Goal: Task Accomplishment & Management: Manage account settings

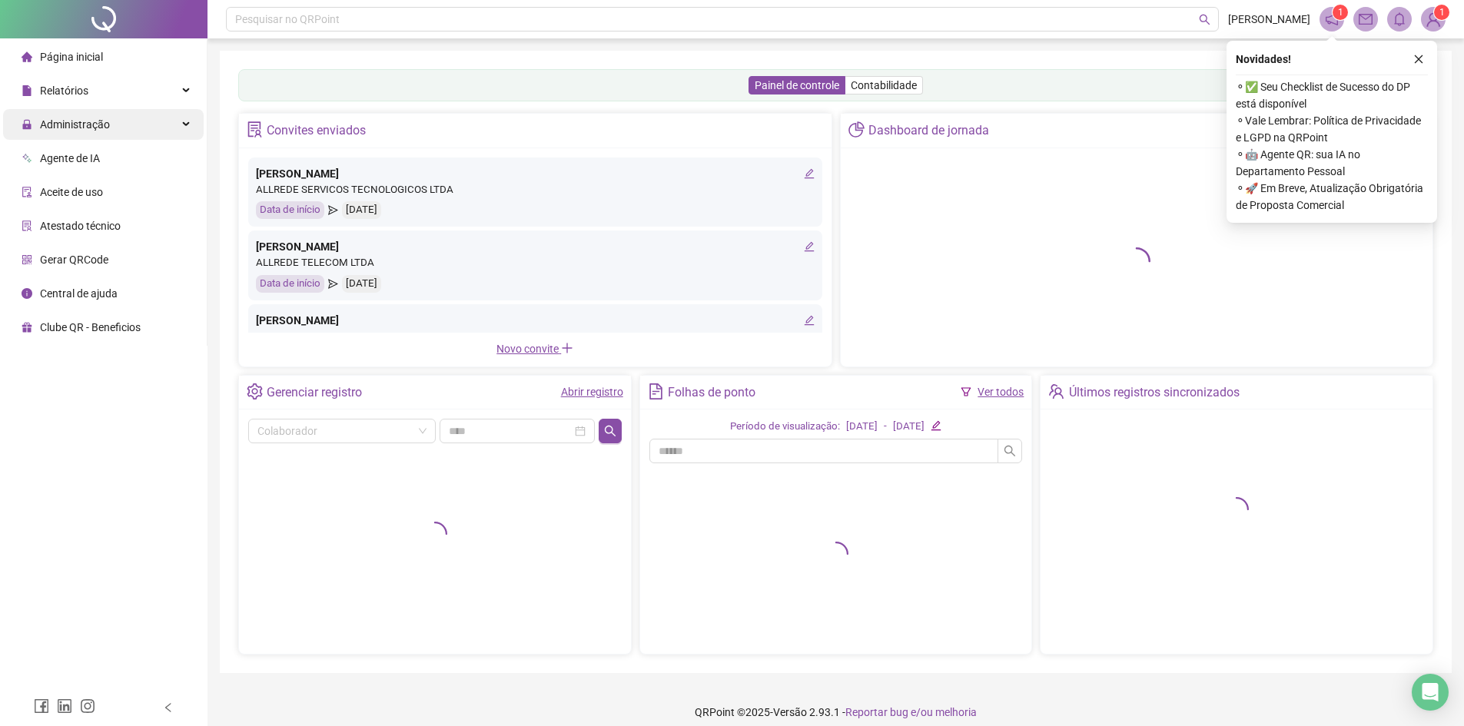
click at [60, 134] on span "Administração" at bounding box center [66, 124] width 88 height 31
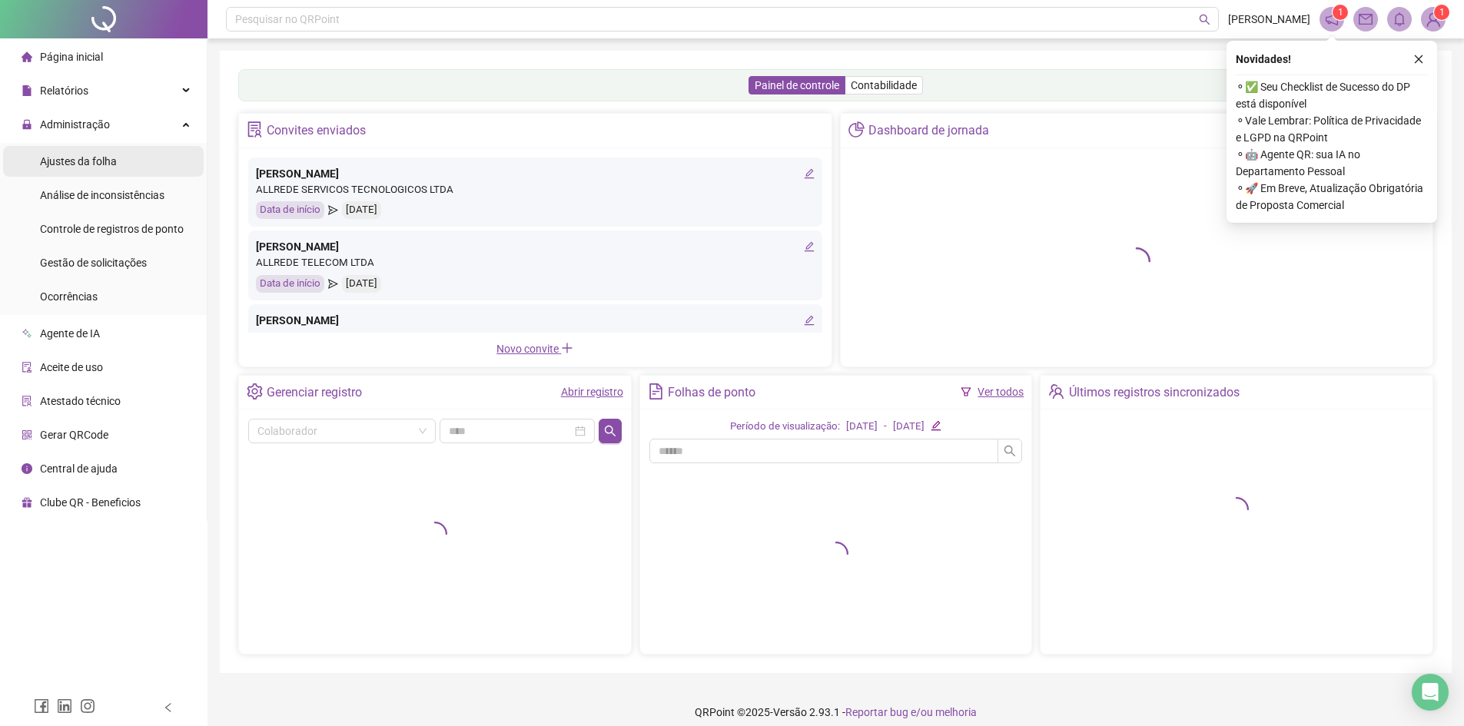
drag, startPoint x: 68, startPoint y: 160, endPoint x: 72, endPoint y: 174, distance: 15.1
click at [72, 174] on div "Ajustes da folha" at bounding box center [78, 161] width 77 height 31
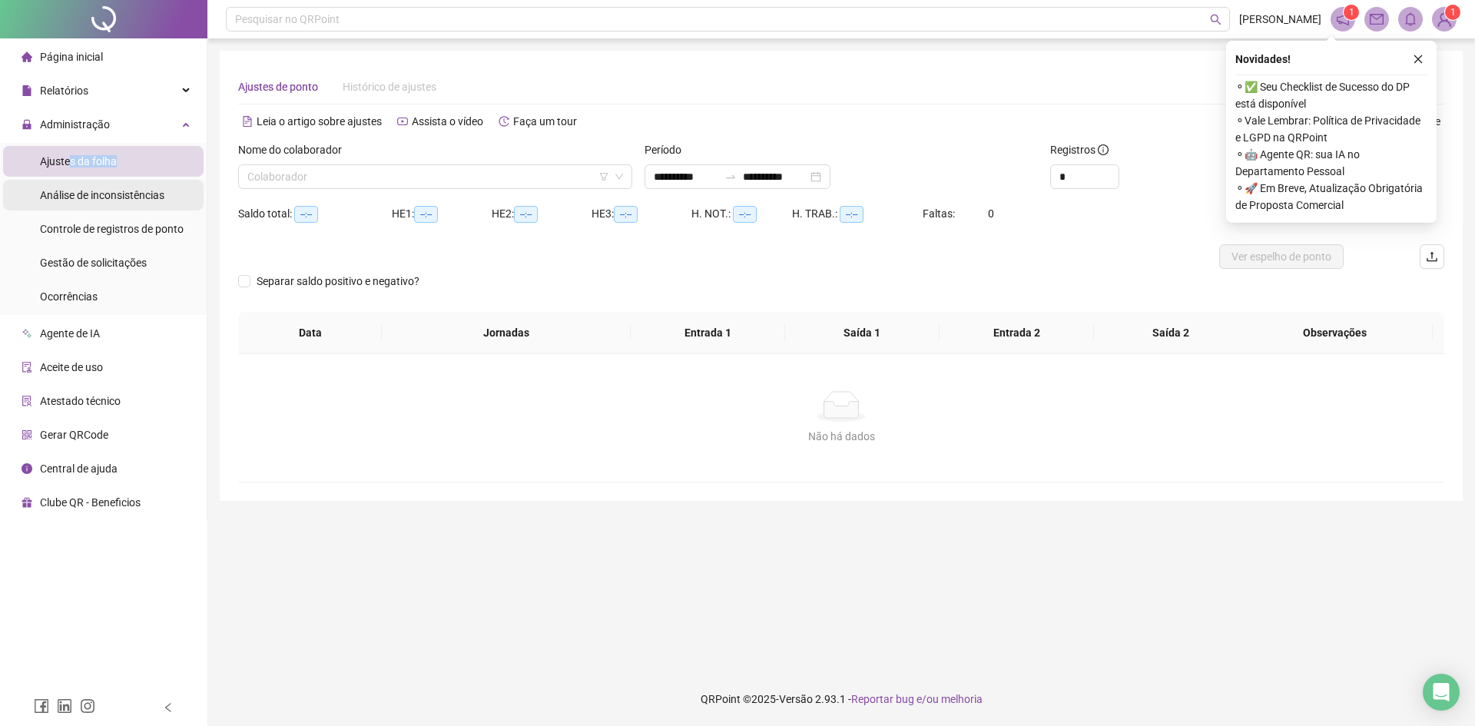
type input "**********"
click at [76, 264] on span "Gestão de solicitações" at bounding box center [93, 263] width 107 height 12
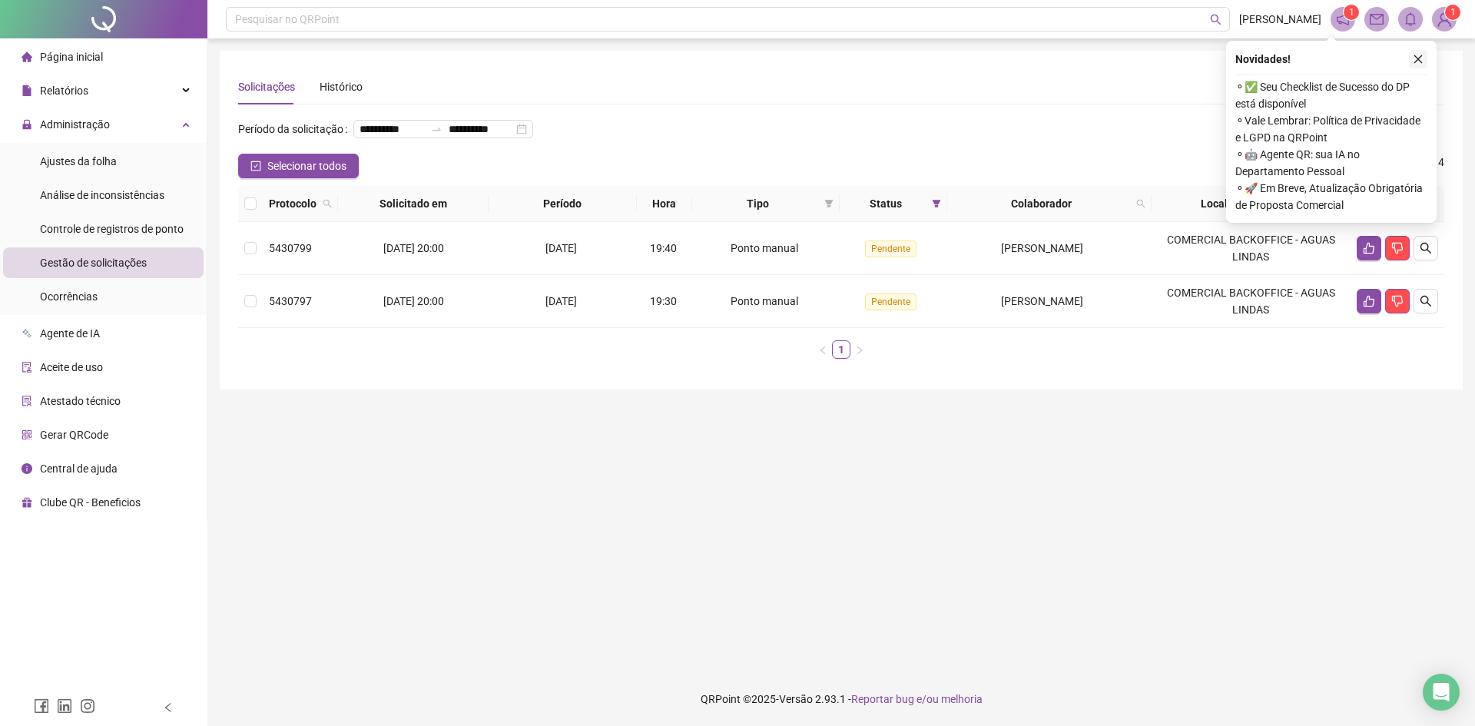
click at [1418, 57] on icon "close" at bounding box center [1418, 59] width 11 height 11
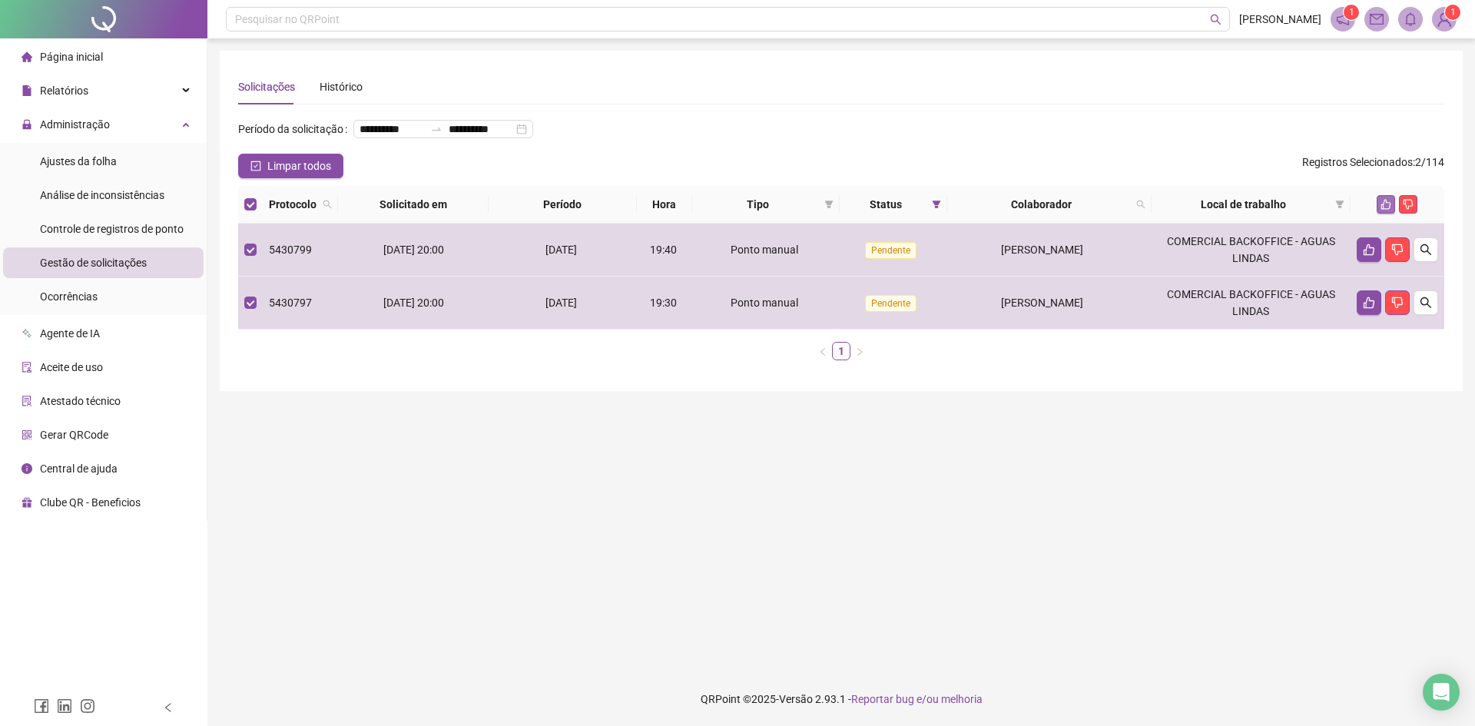
click at [1386, 224] on th at bounding box center [1398, 205] width 94 height 38
click at [1383, 210] on icon "like" at bounding box center [1387, 205] width 10 height 10
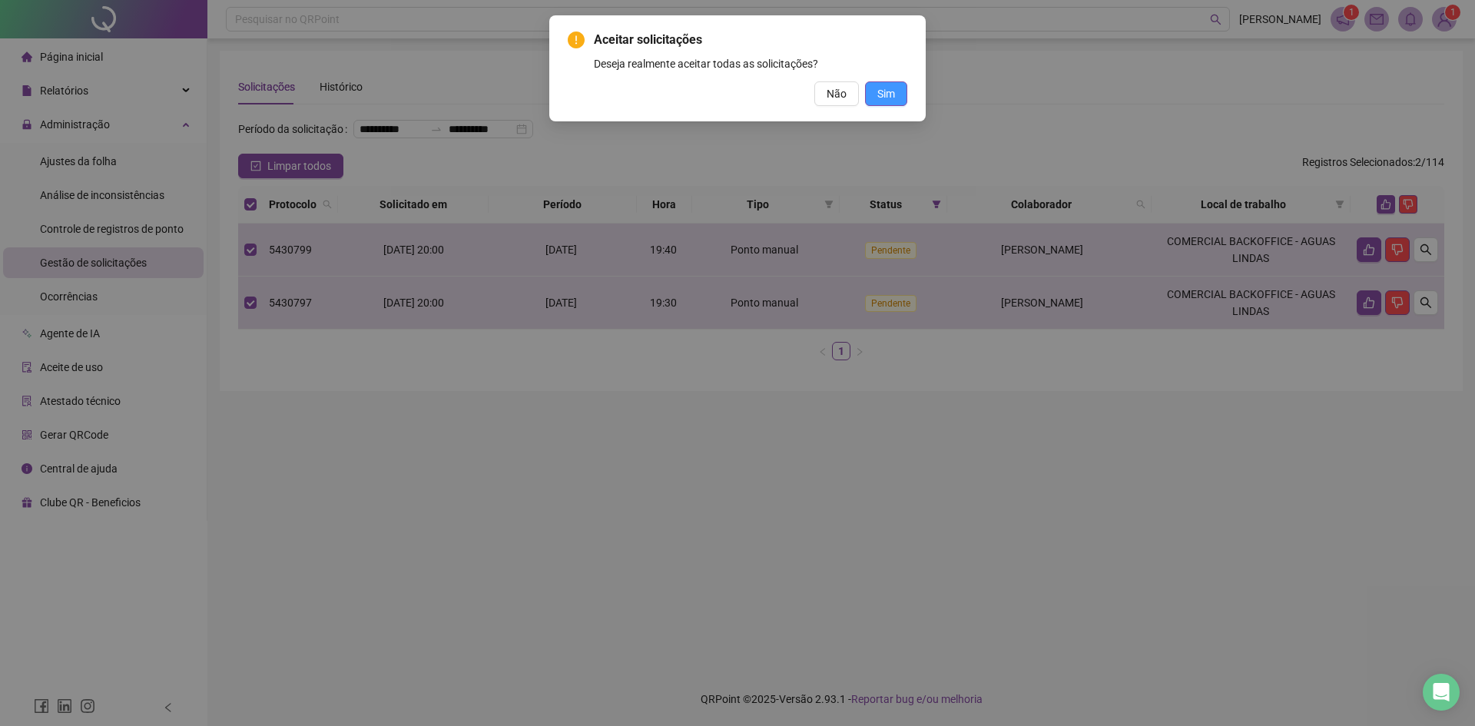
click at [868, 86] on button "Sim" at bounding box center [886, 93] width 42 height 25
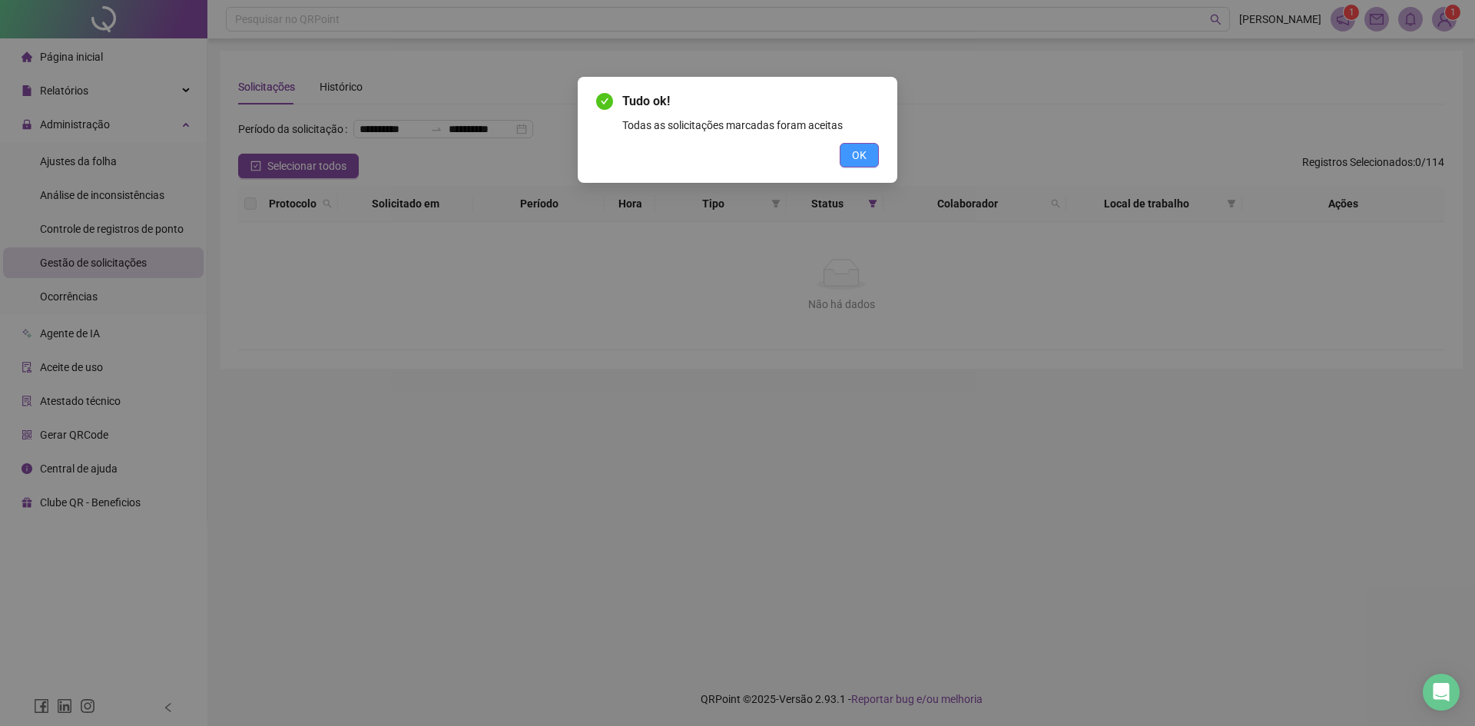
click at [849, 151] on button "OK" at bounding box center [859, 155] width 39 height 25
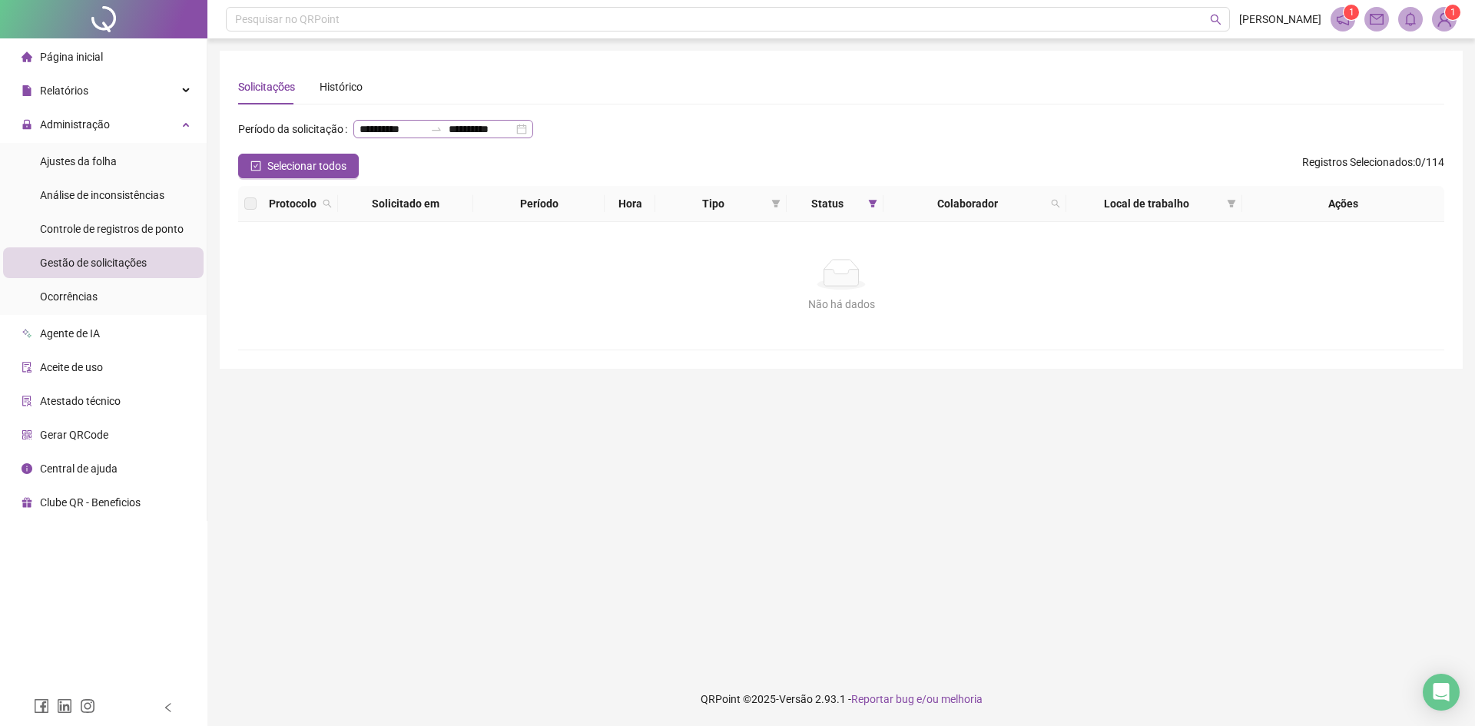
click at [439, 138] on div "**********" at bounding box center [444, 129] width 180 height 18
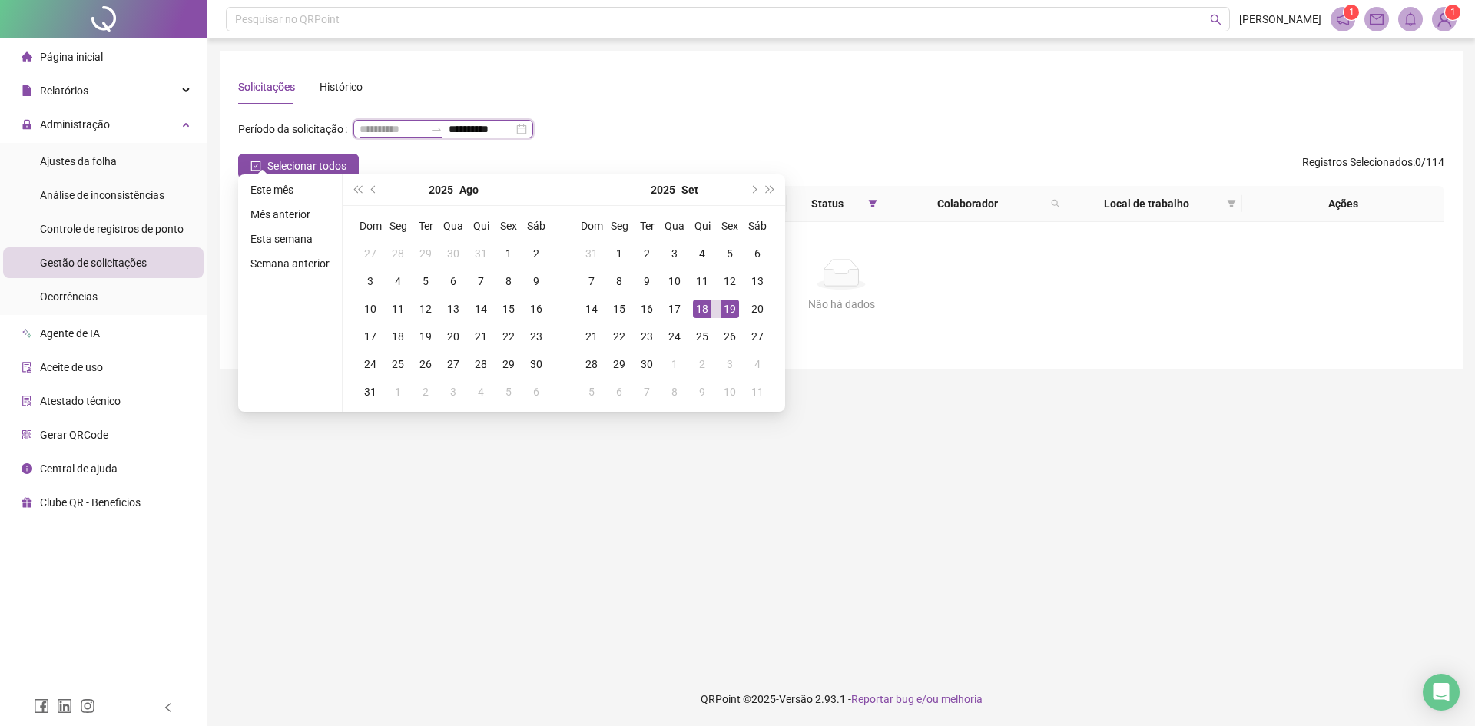
type input "**********"
click at [732, 311] on div "19" at bounding box center [730, 309] width 18 height 18
type input "**********"
click at [837, 600] on main "**********" at bounding box center [841, 355] width 1243 height 609
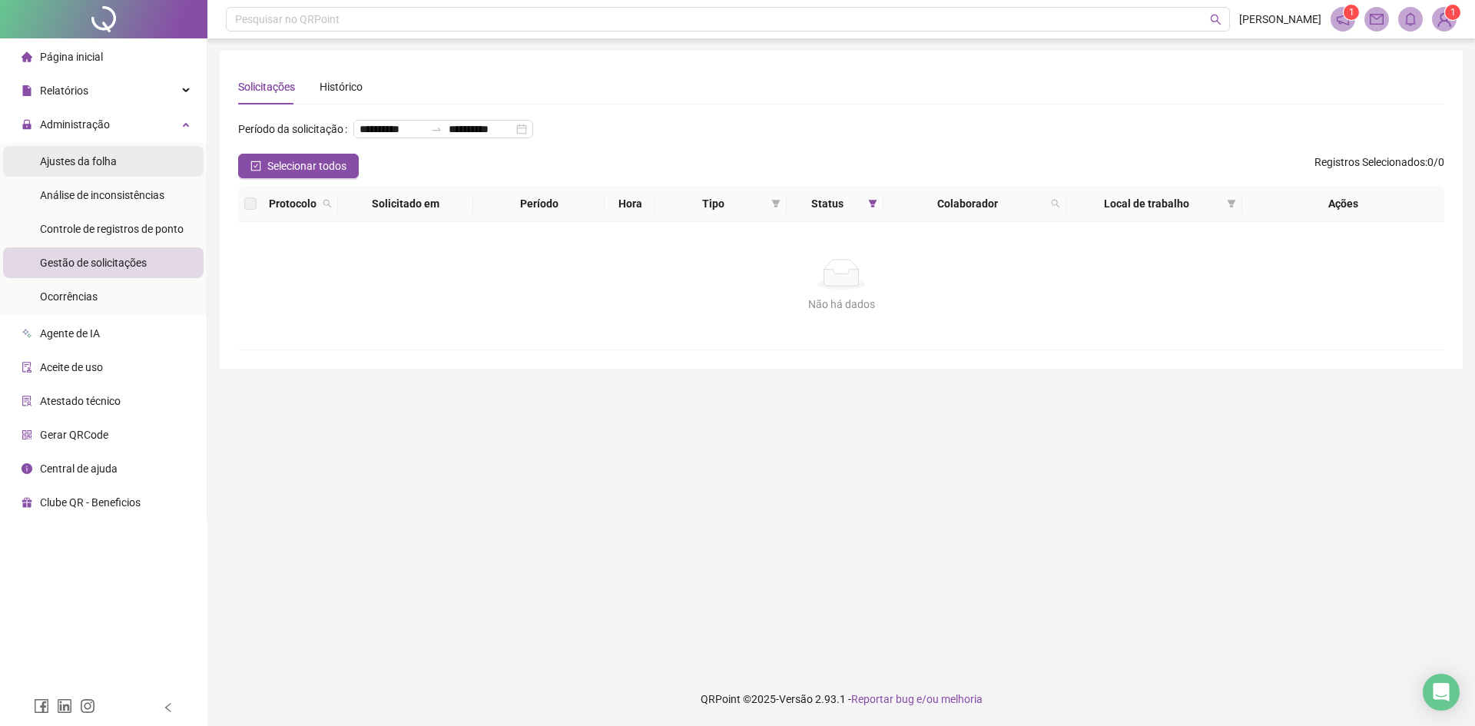
click at [68, 156] on span "Ajustes da folha" at bounding box center [78, 161] width 77 height 12
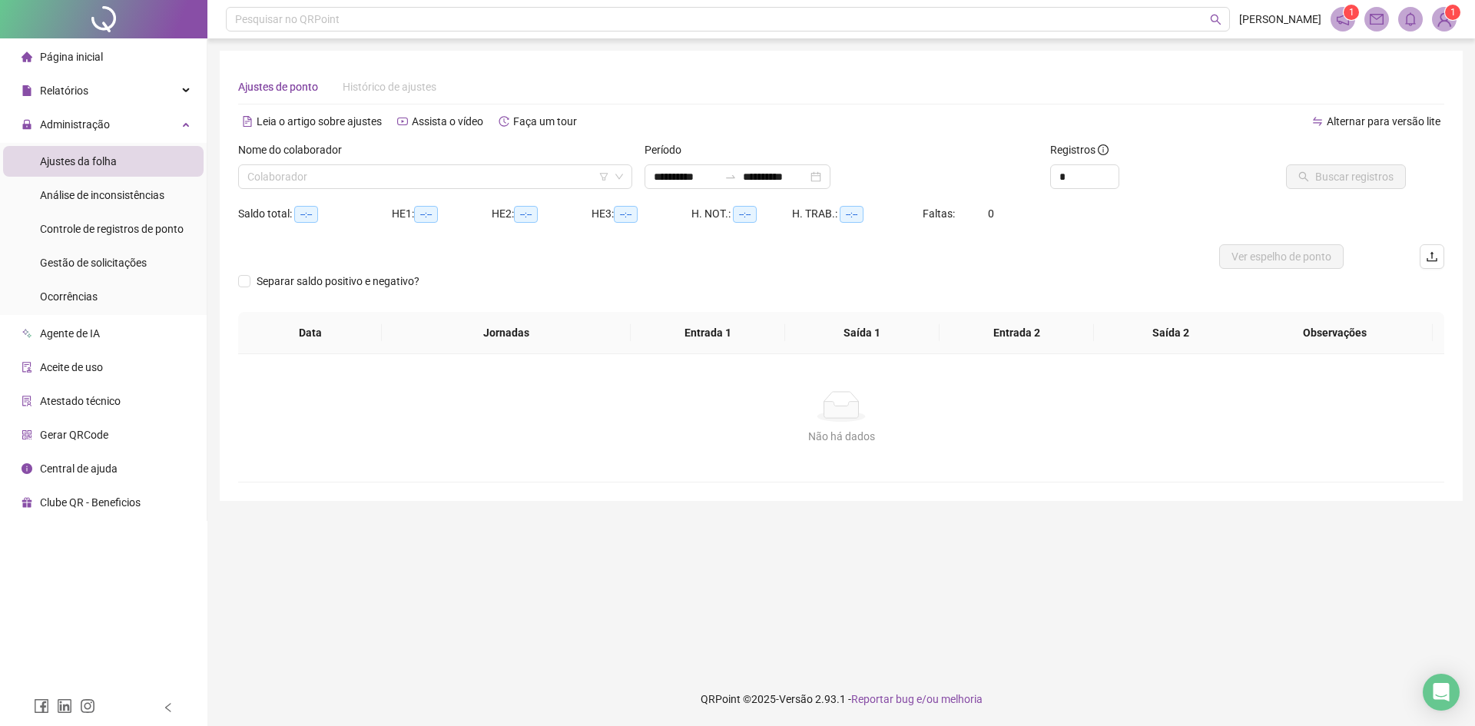
type input "**********"
click at [344, 181] on input "search" at bounding box center [428, 176] width 362 height 23
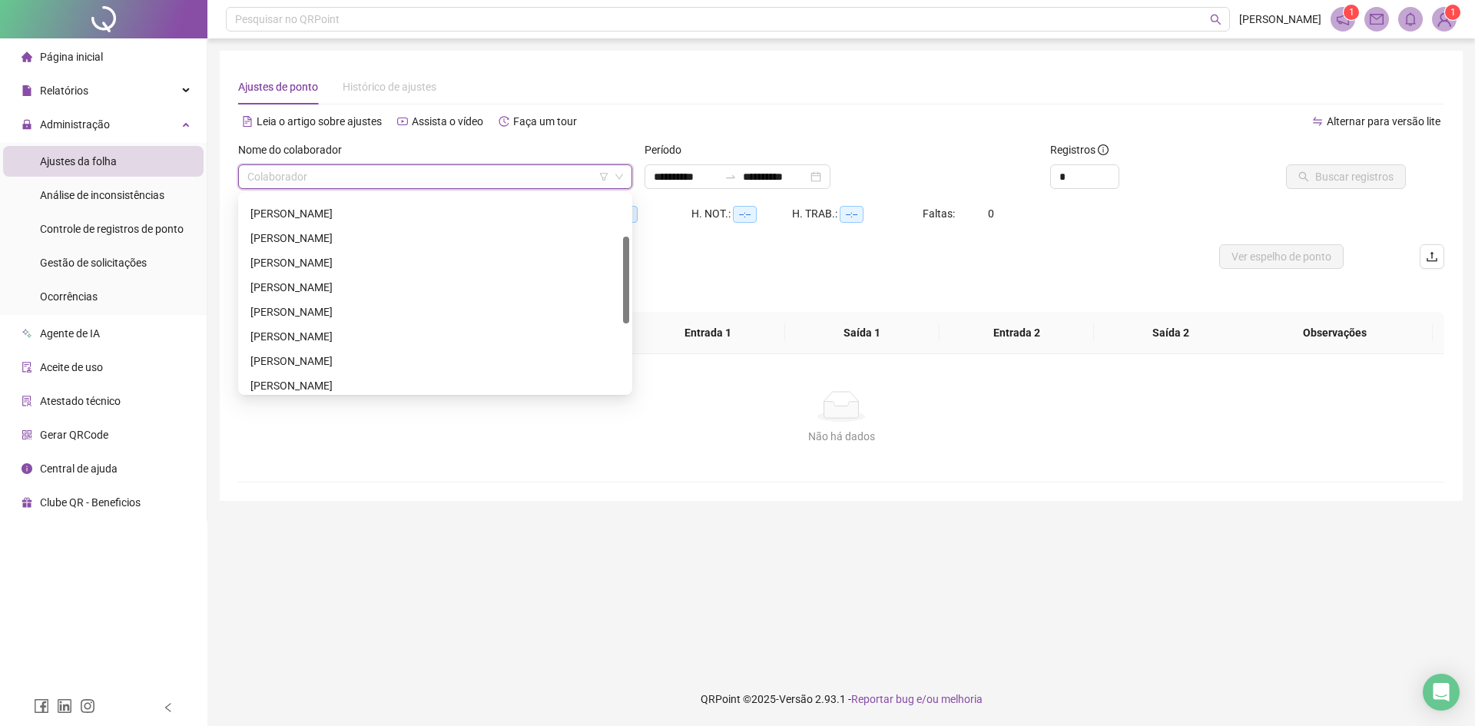
scroll to position [15, 0]
click at [1451, 18] on span "1" at bounding box center [1453, 12] width 5 height 15
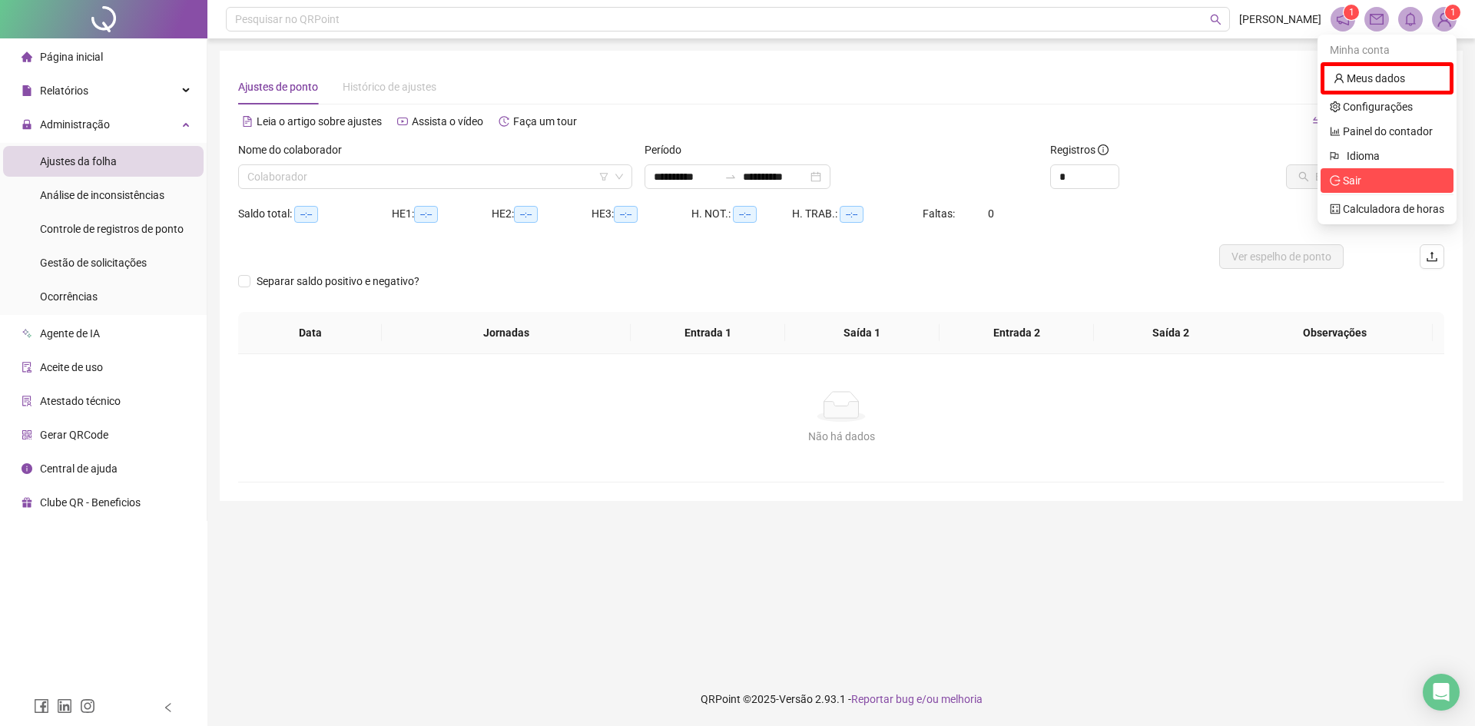
click at [1376, 184] on span "Sair" at bounding box center [1387, 180] width 115 height 17
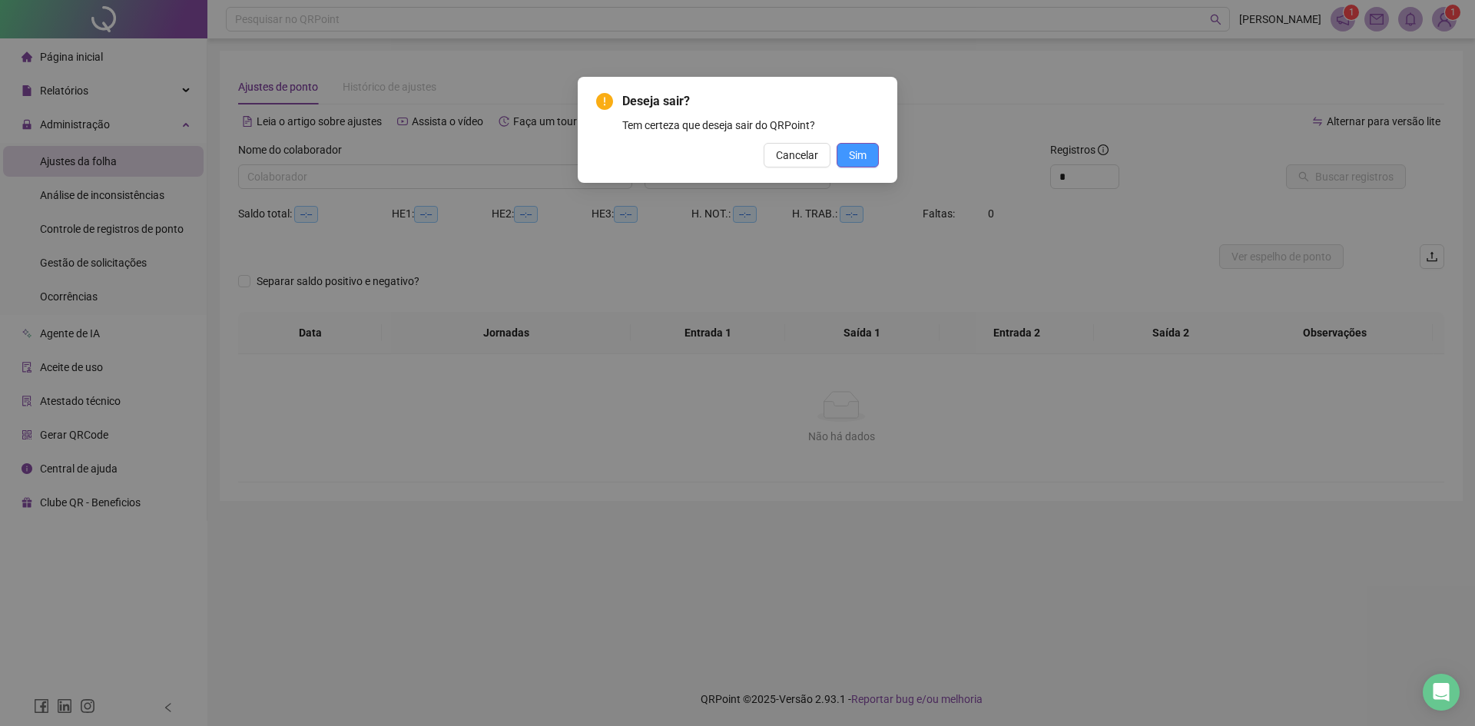
click at [858, 153] on span "Sim" at bounding box center [858, 155] width 18 height 17
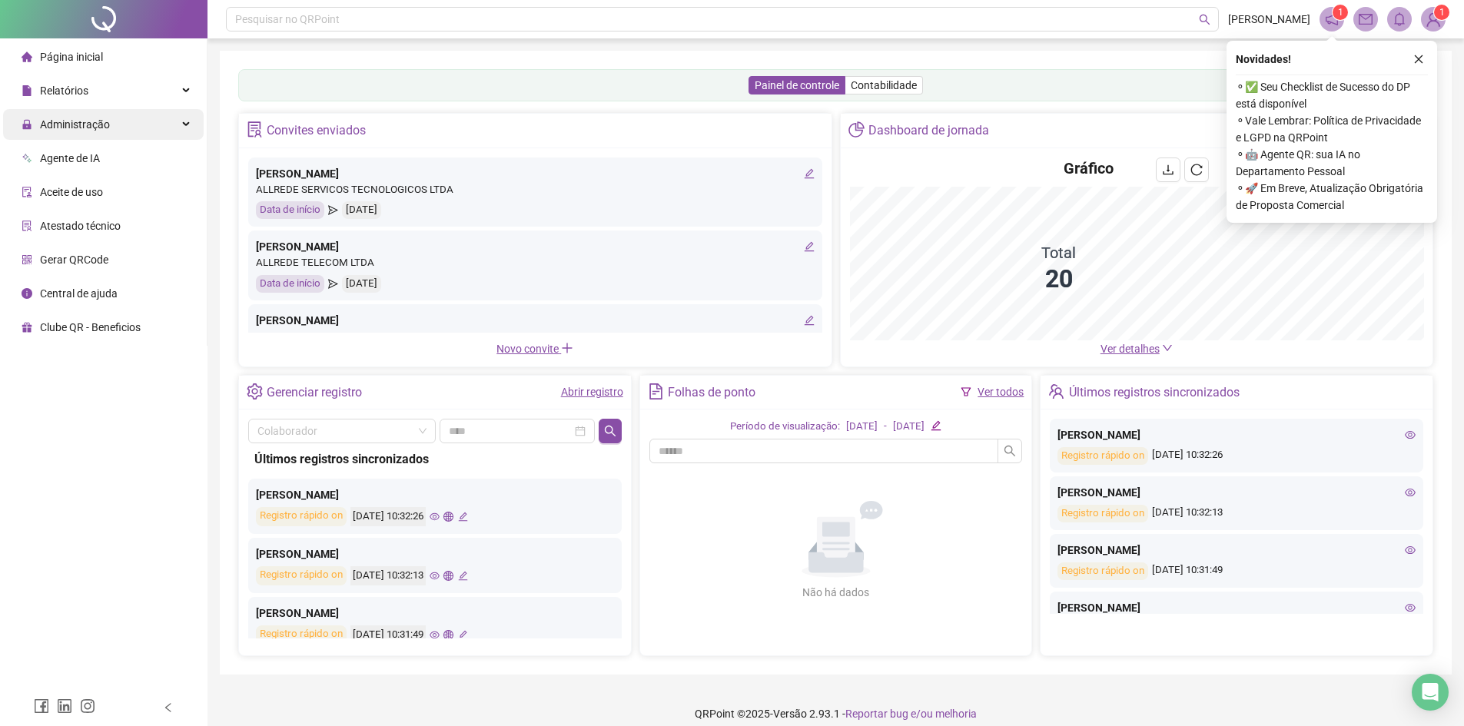
click at [75, 121] on span "Administração" at bounding box center [75, 124] width 70 height 12
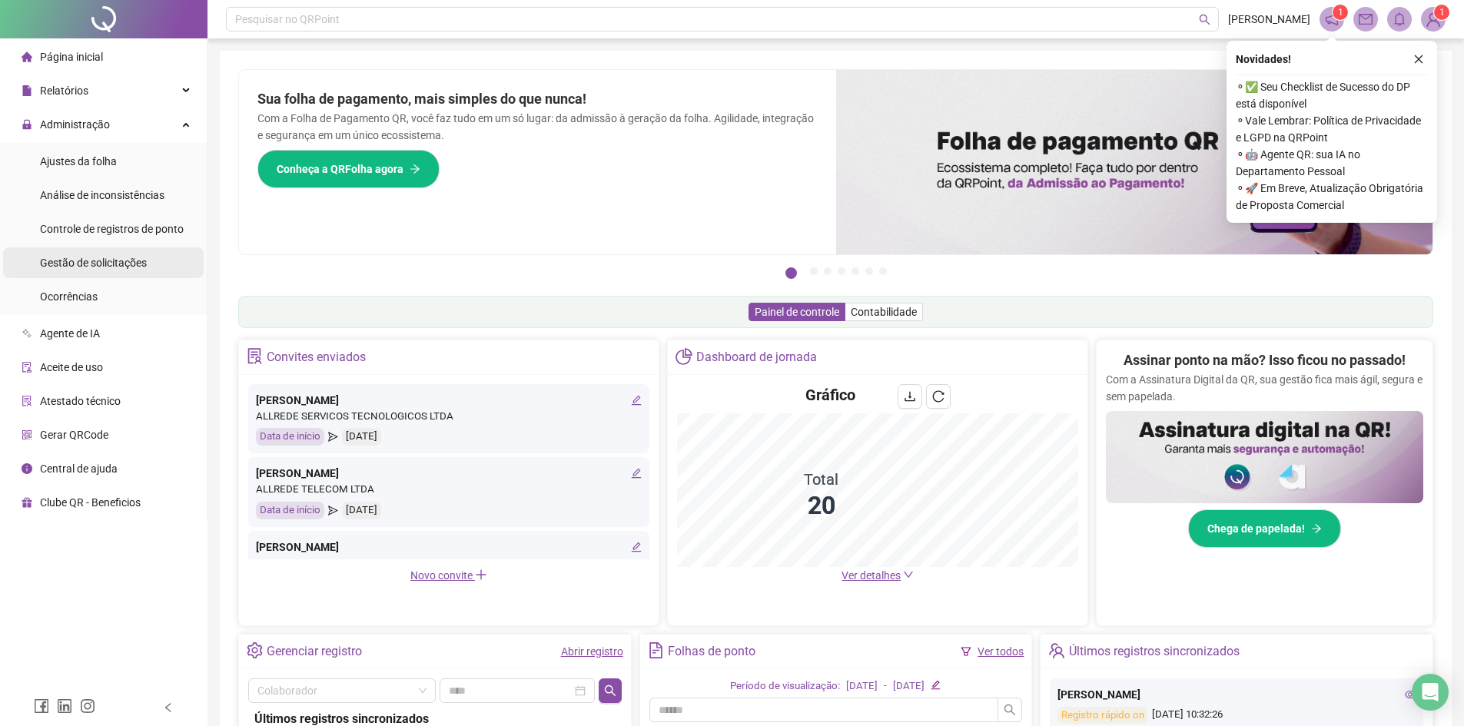
click at [71, 265] on span "Gestão de solicitações" at bounding box center [93, 263] width 107 height 12
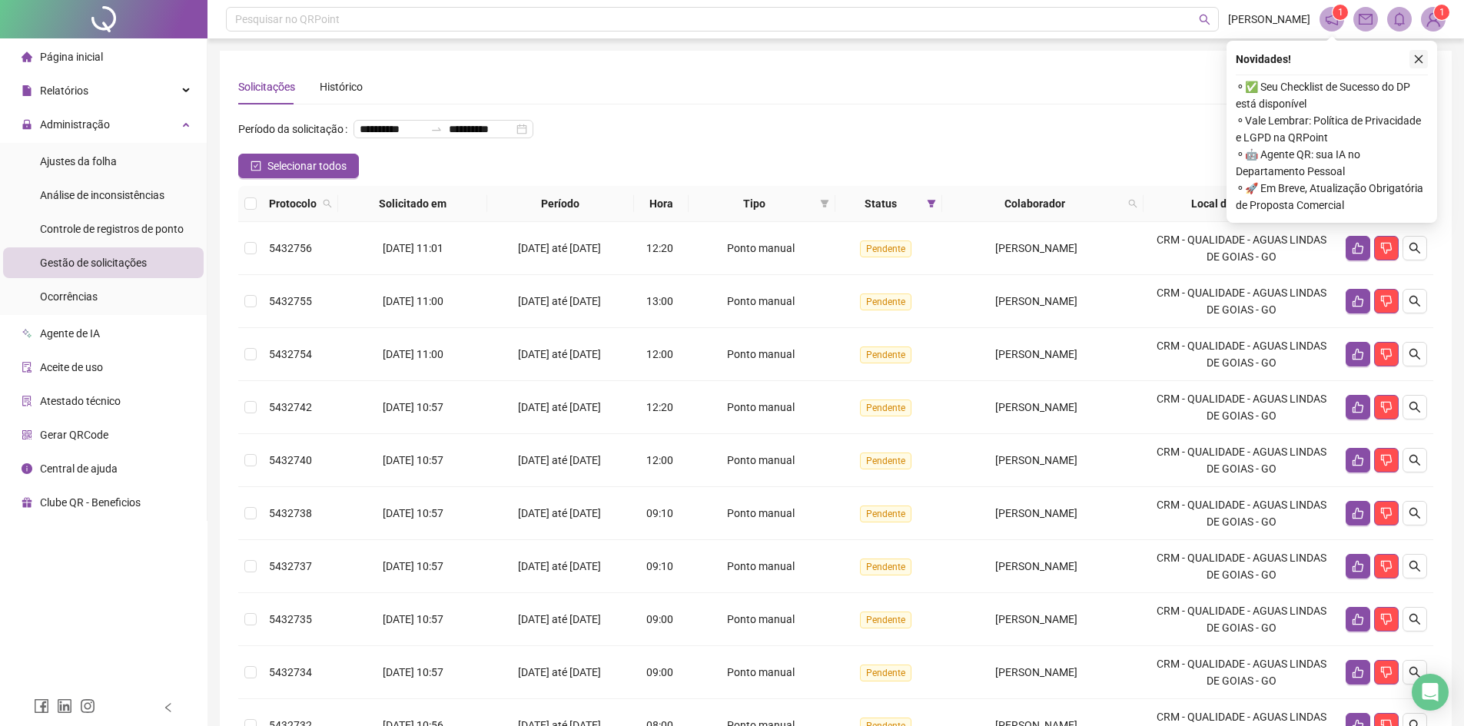
click at [1423, 59] on icon "close" at bounding box center [1418, 59] width 11 height 11
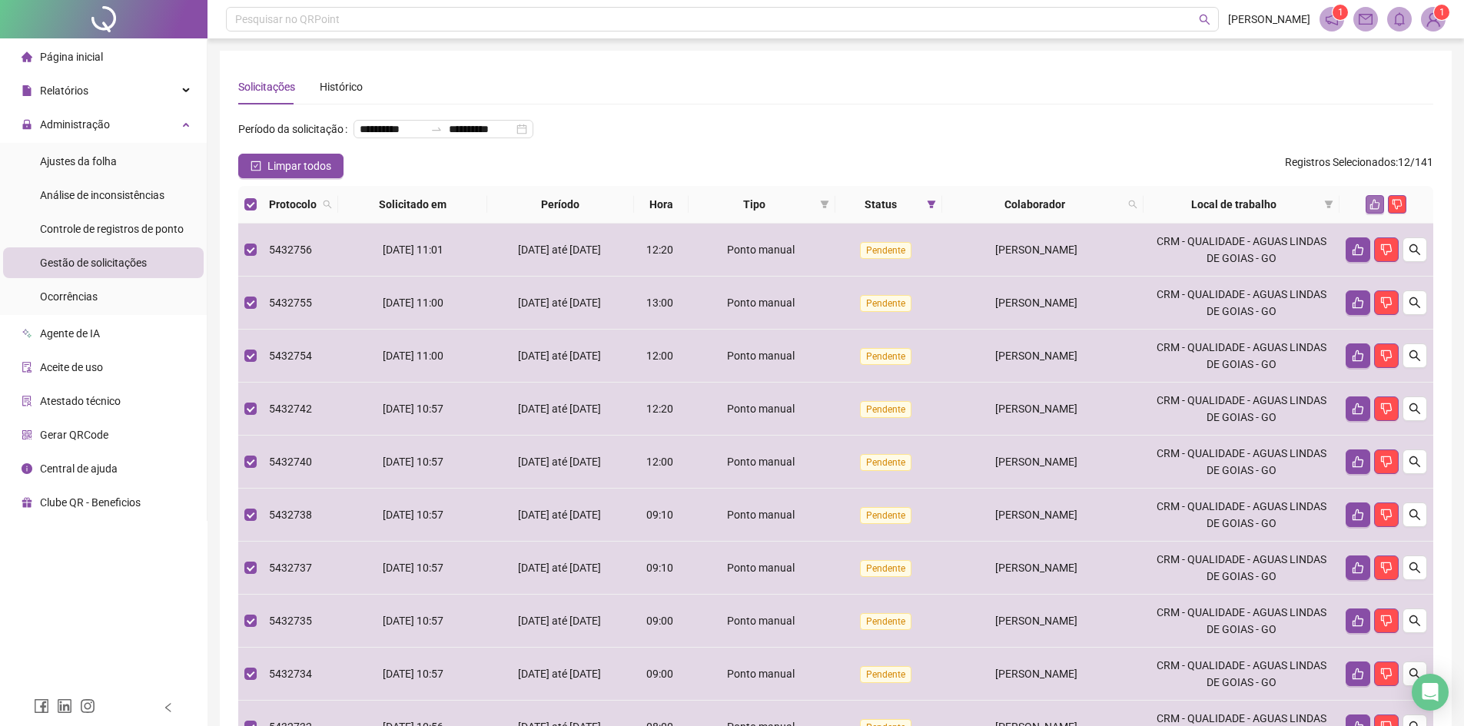
click at [1377, 210] on icon "like" at bounding box center [1374, 204] width 11 height 11
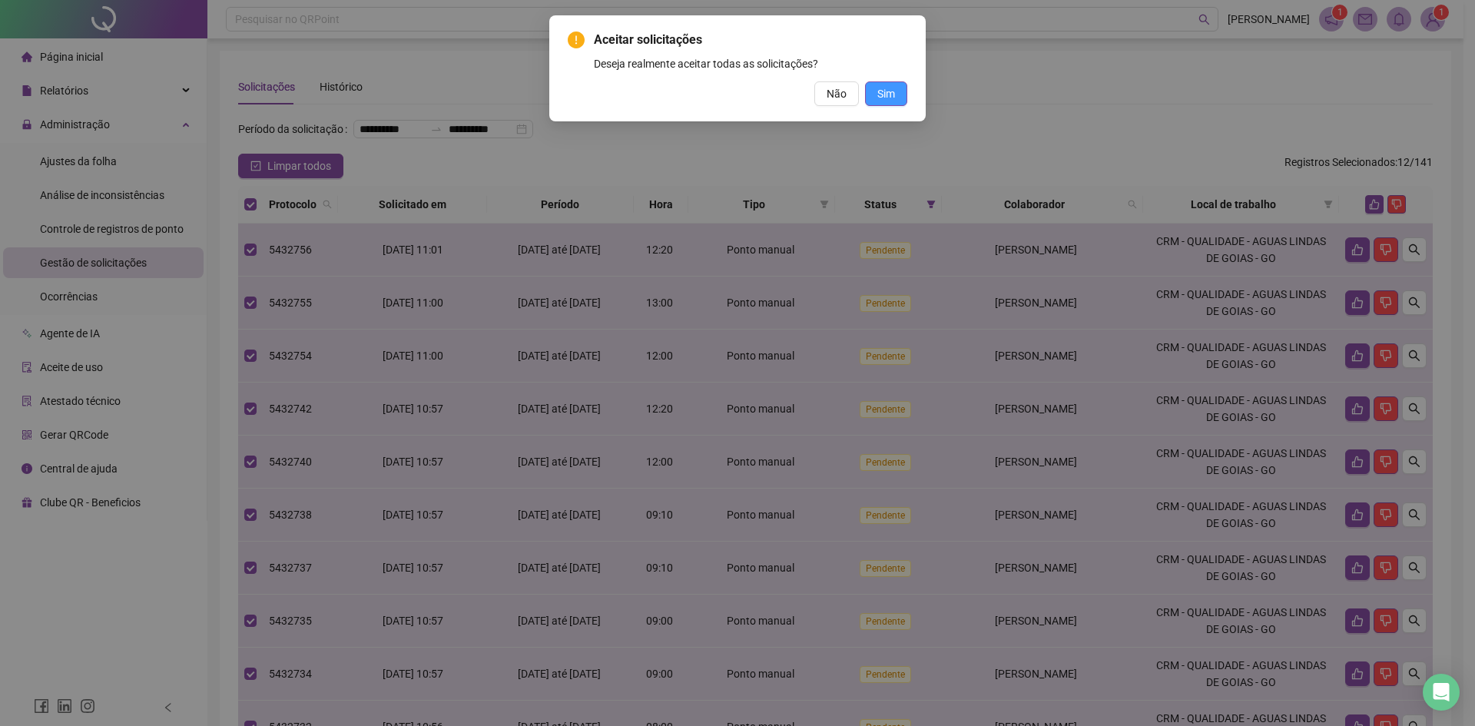
click at [889, 97] on span "Sim" at bounding box center [887, 93] width 18 height 17
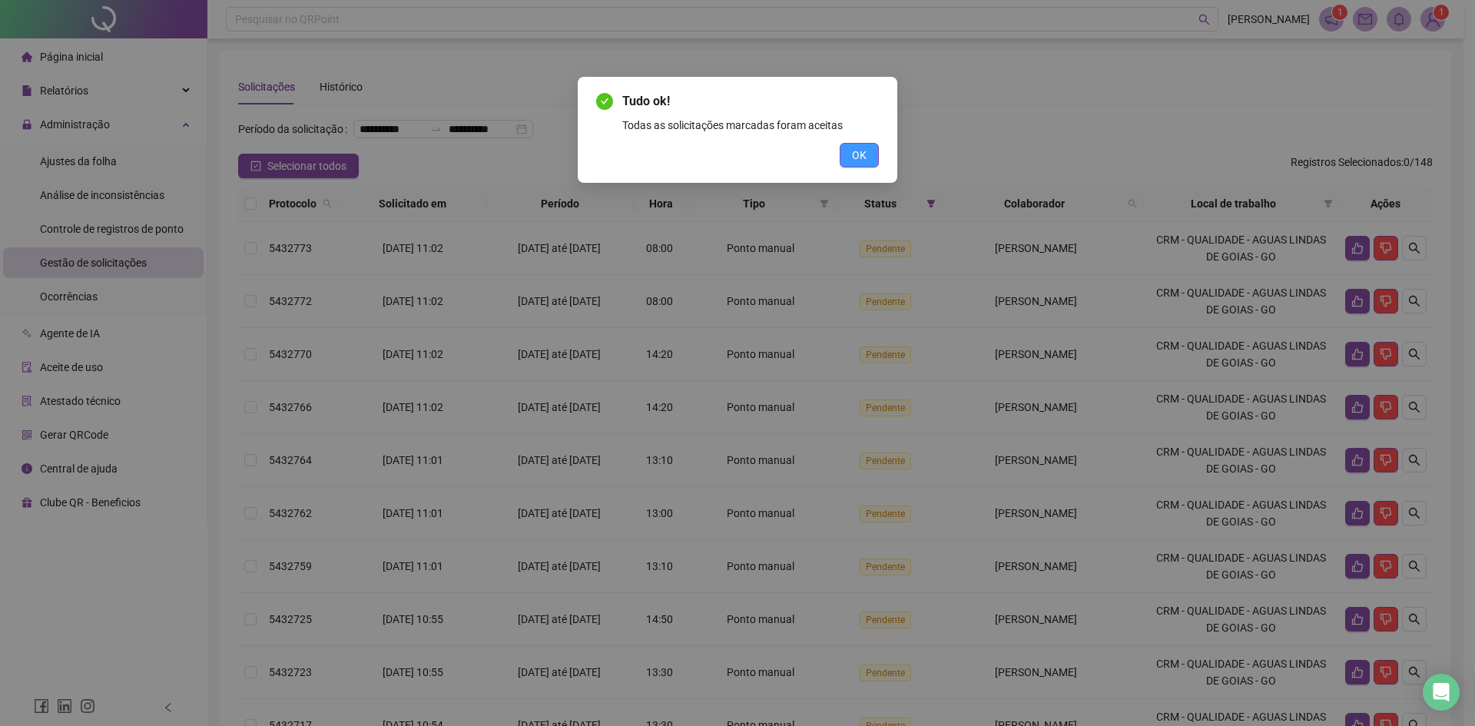
click at [866, 157] on span "OK" at bounding box center [859, 155] width 15 height 17
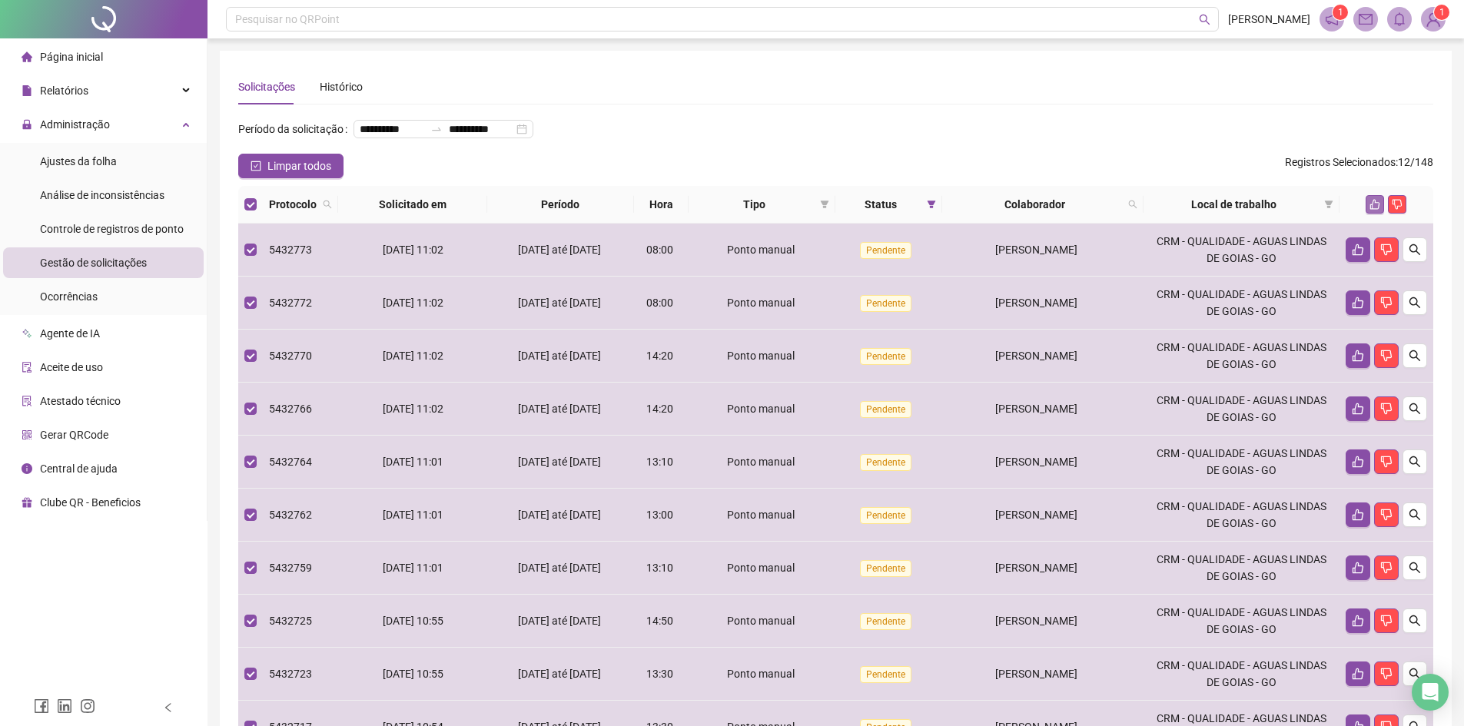
click at [1373, 210] on icon "like" at bounding box center [1375, 205] width 10 height 10
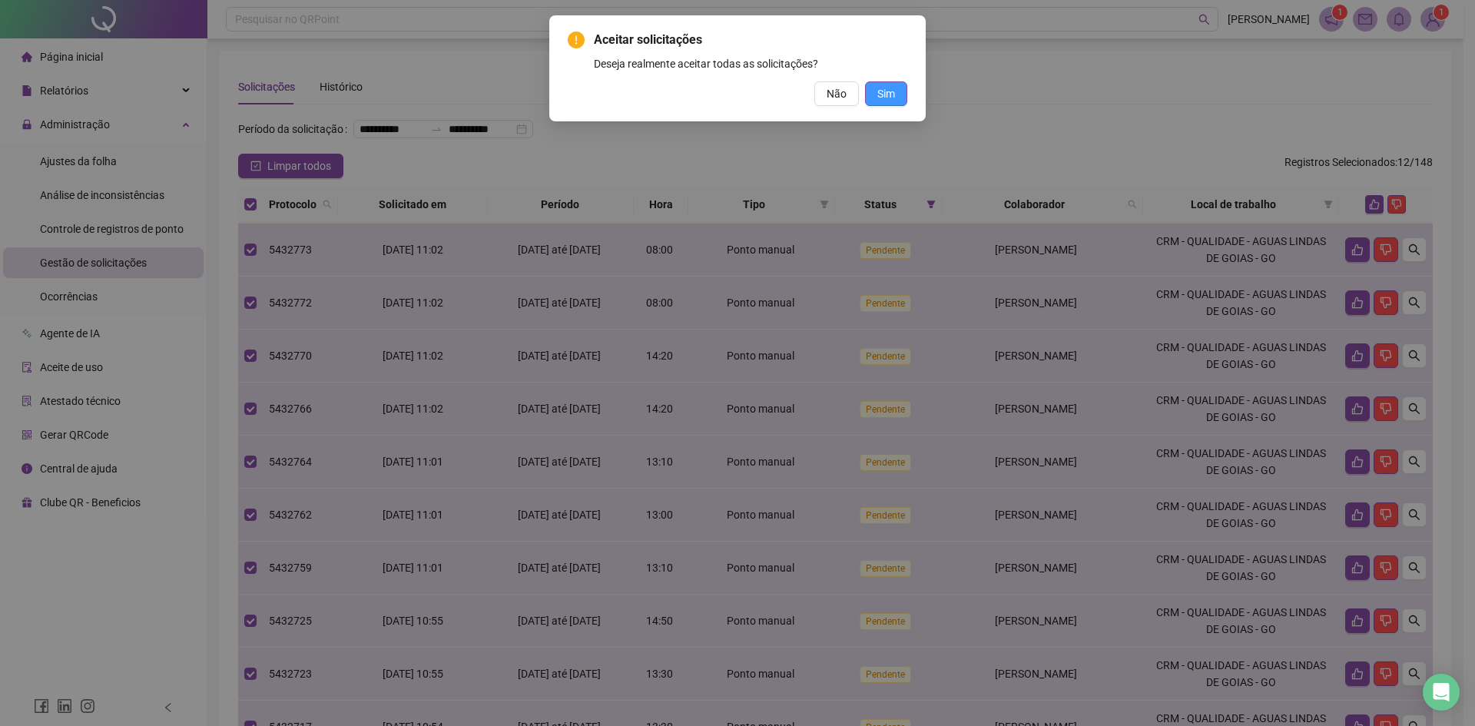
click at [889, 88] on span "Sim" at bounding box center [887, 93] width 18 height 17
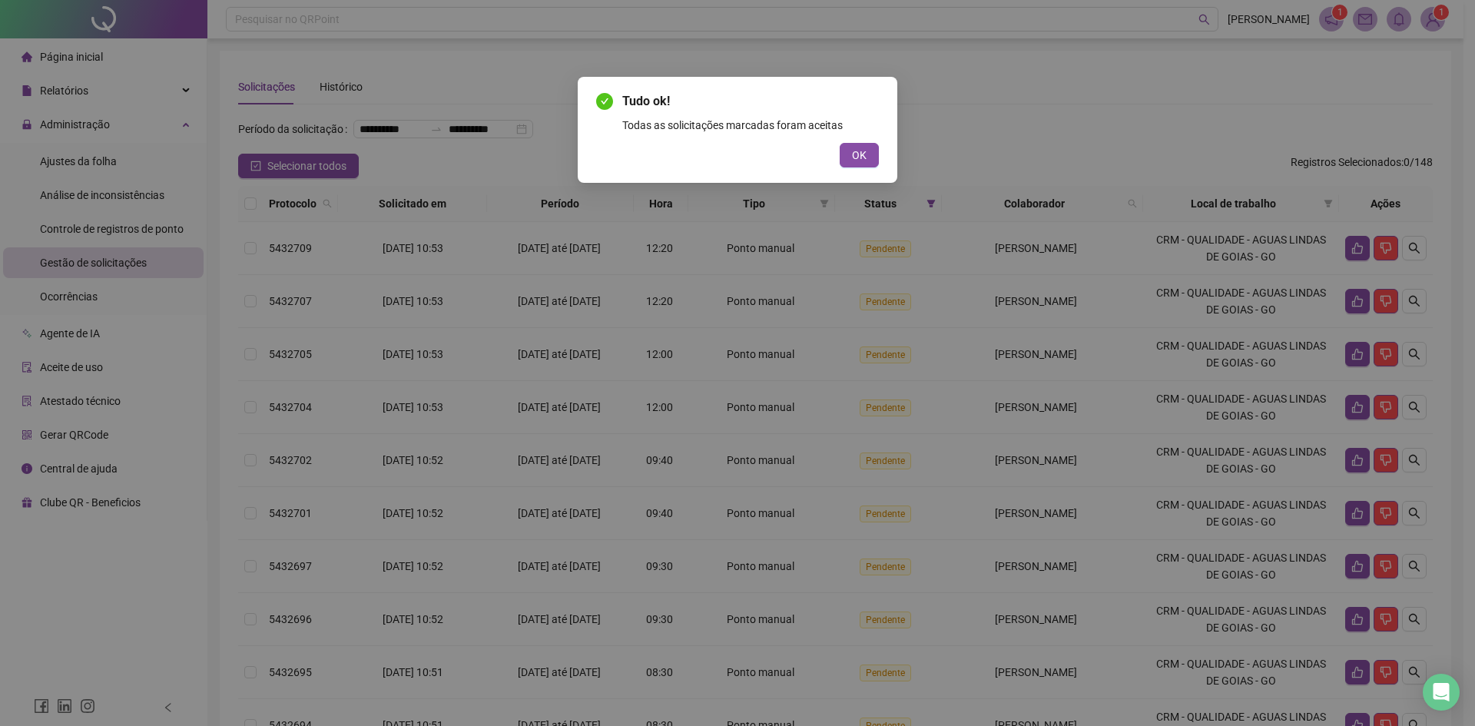
click at [865, 154] on span "OK" at bounding box center [859, 155] width 15 height 17
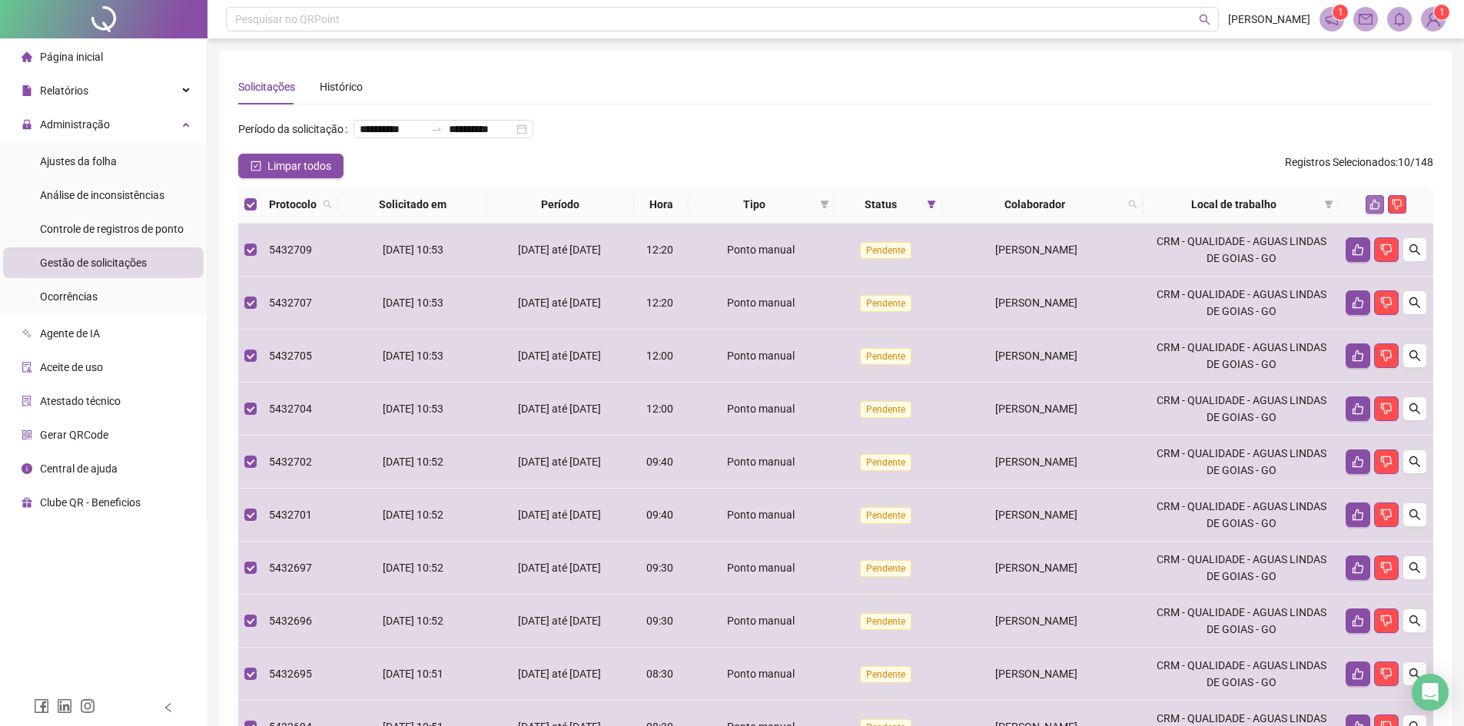
click at [1375, 214] on button "button" at bounding box center [1375, 204] width 18 height 18
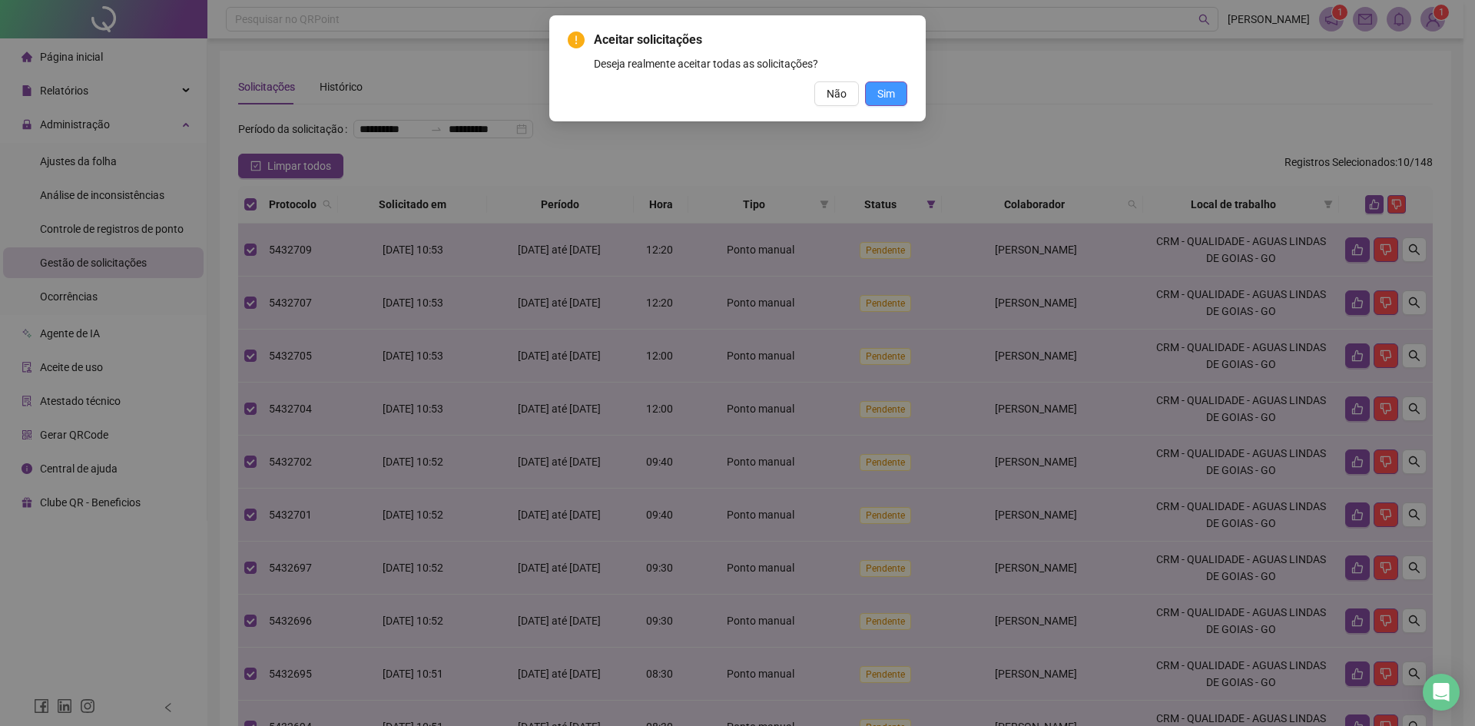
click at [898, 97] on button "Sim" at bounding box center [886, 93] width 42 height 25
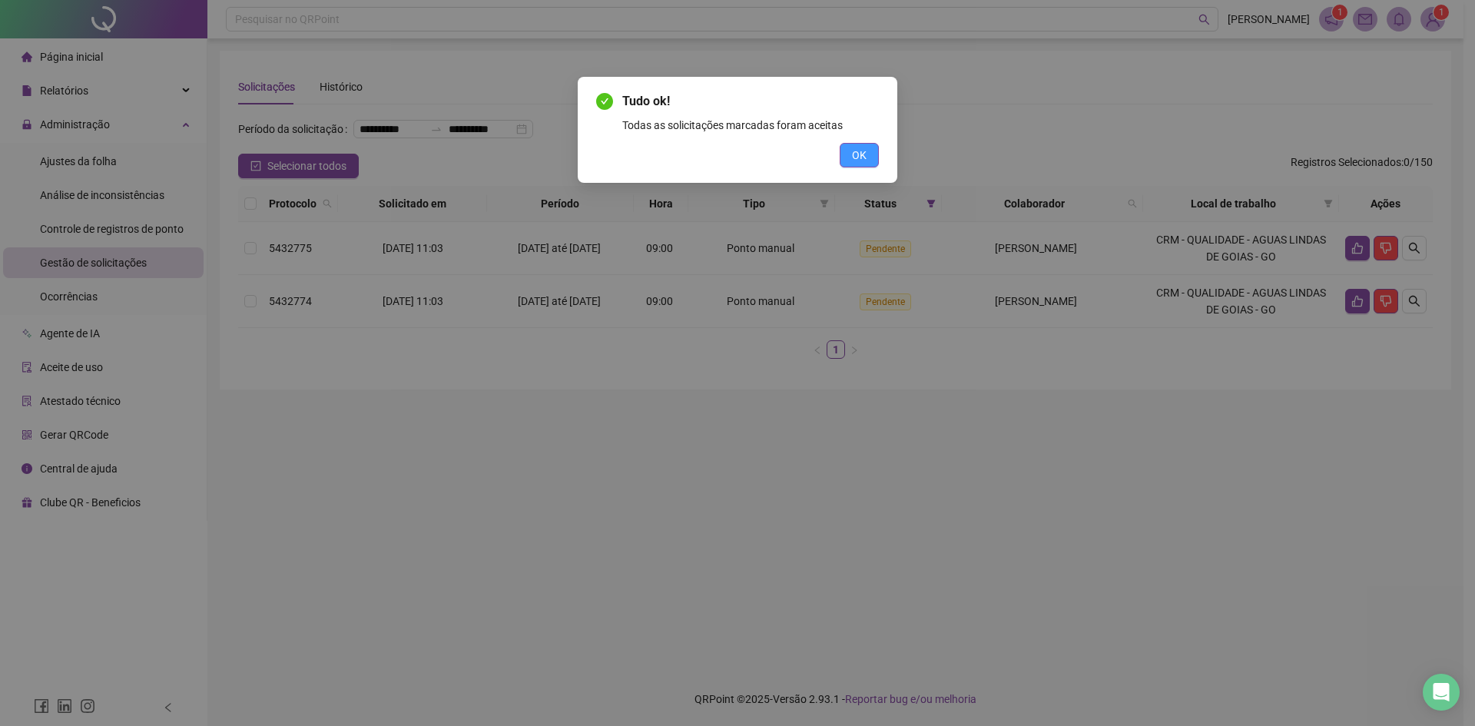
click at [866, 159] on span "OK" at bounding box center [859, 155] width 15 height 17
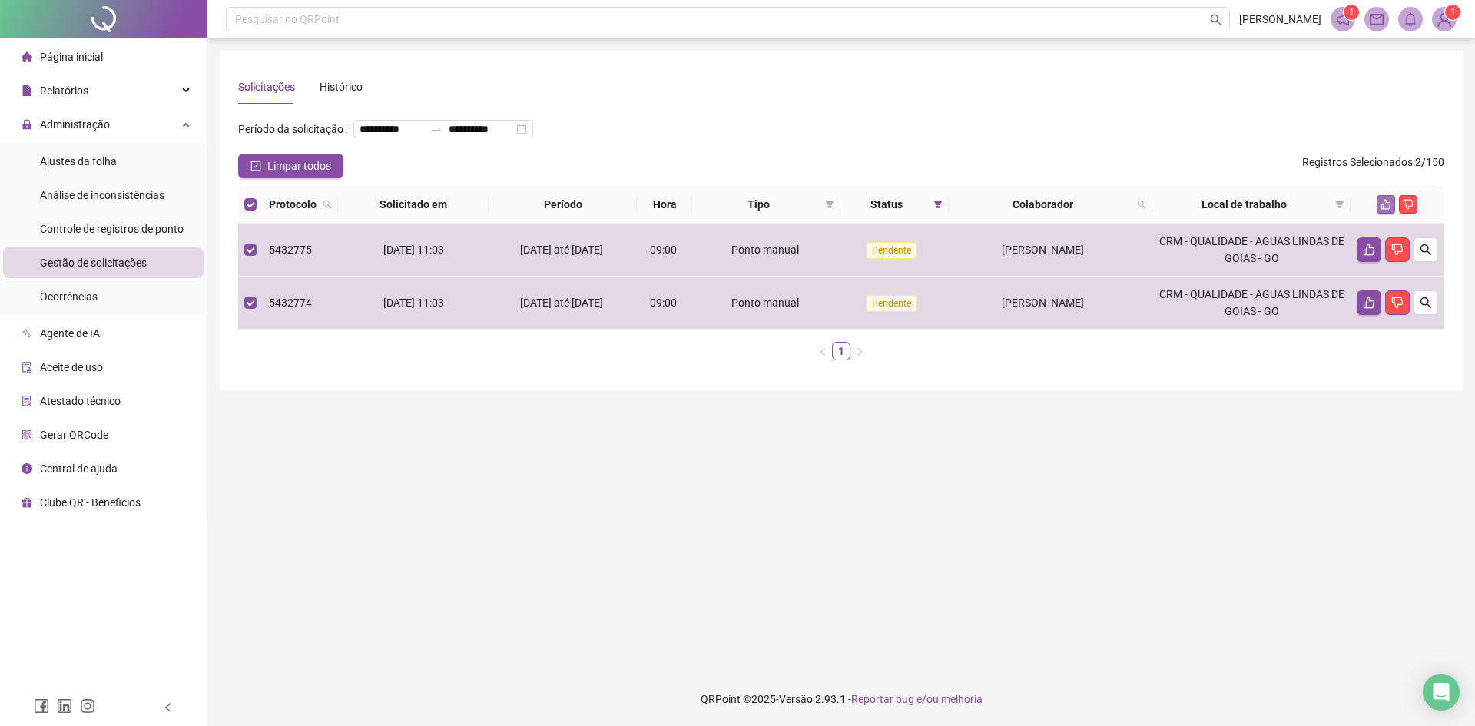
click at [1387, 210] on icon "like" at bounding box center [1386, 204] width 11 height 11
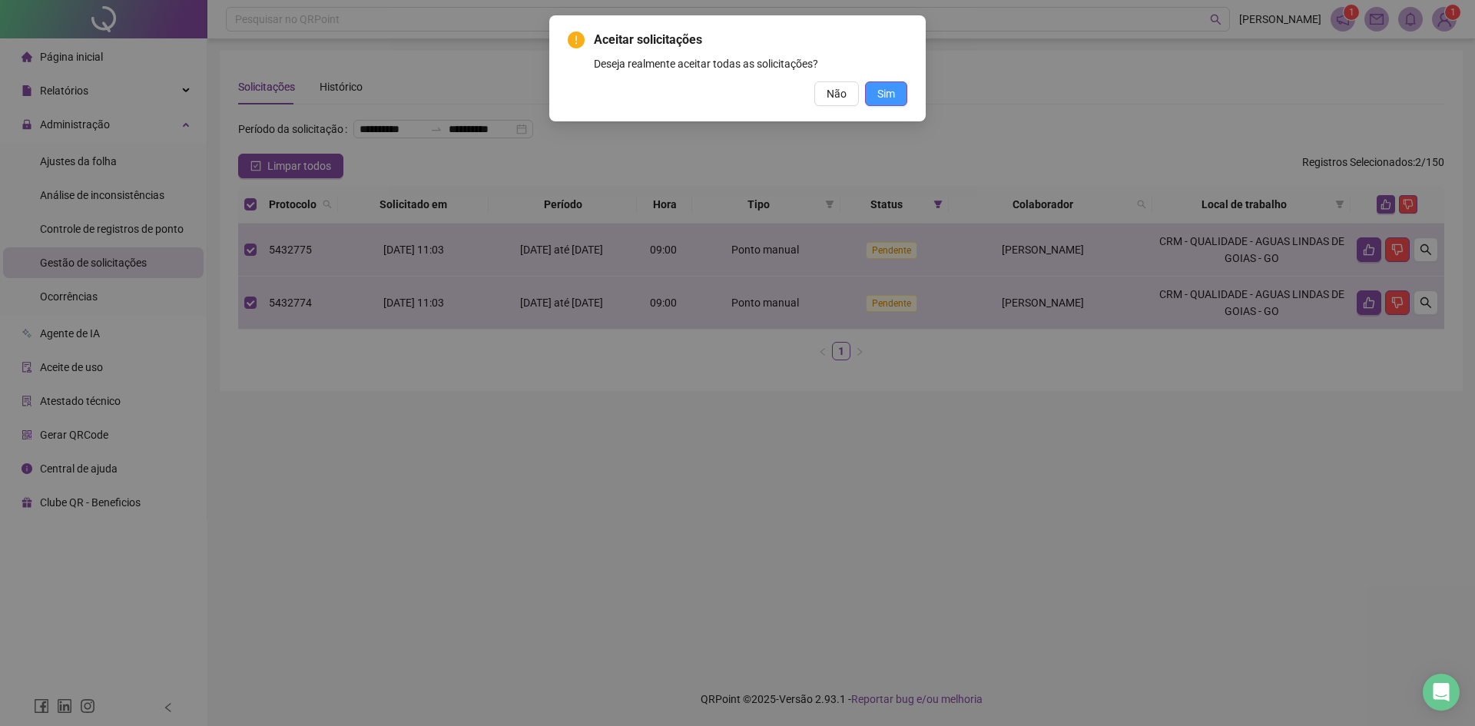
click at [893, 89] on span "Sim" at bounding box center [887, 93] width 18 height 17
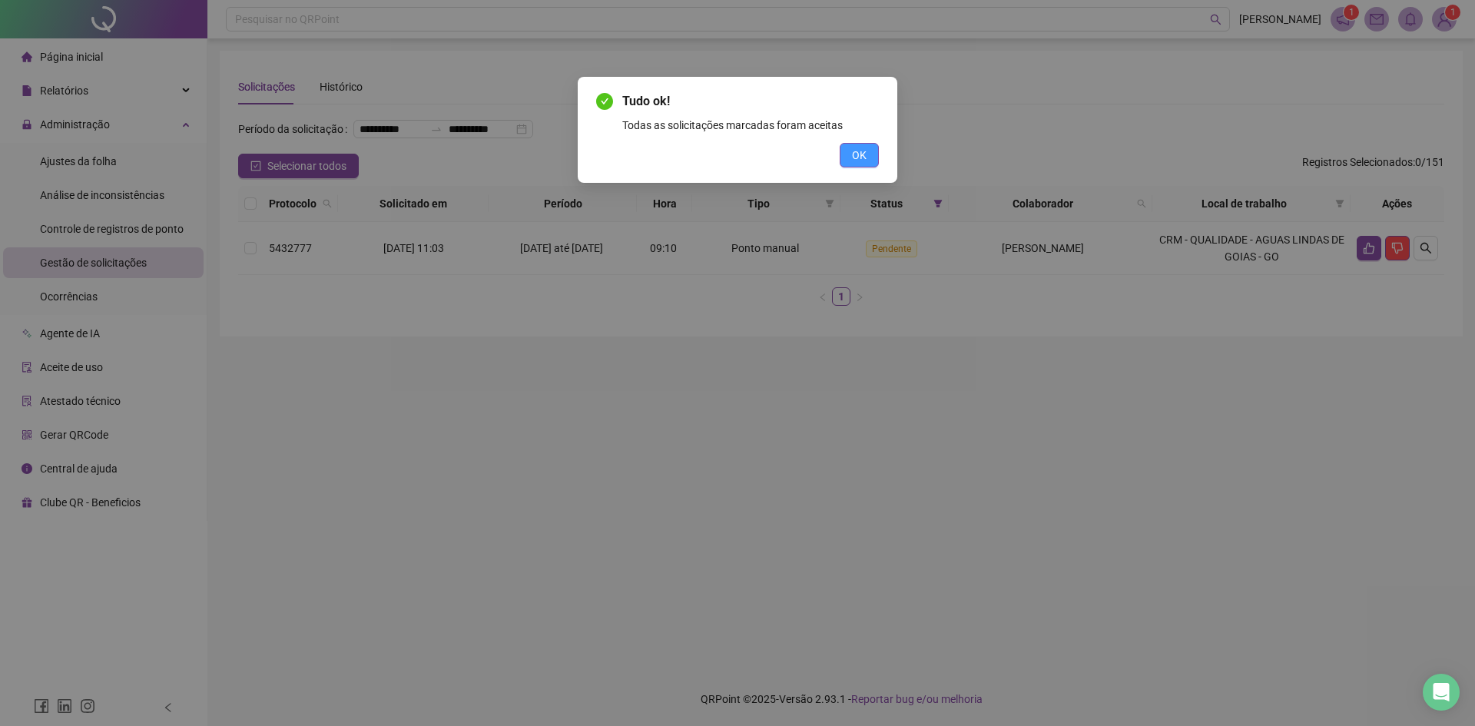
click at [865, 154] on span "OK" at bounding box center [859, 155] width 15 height 17
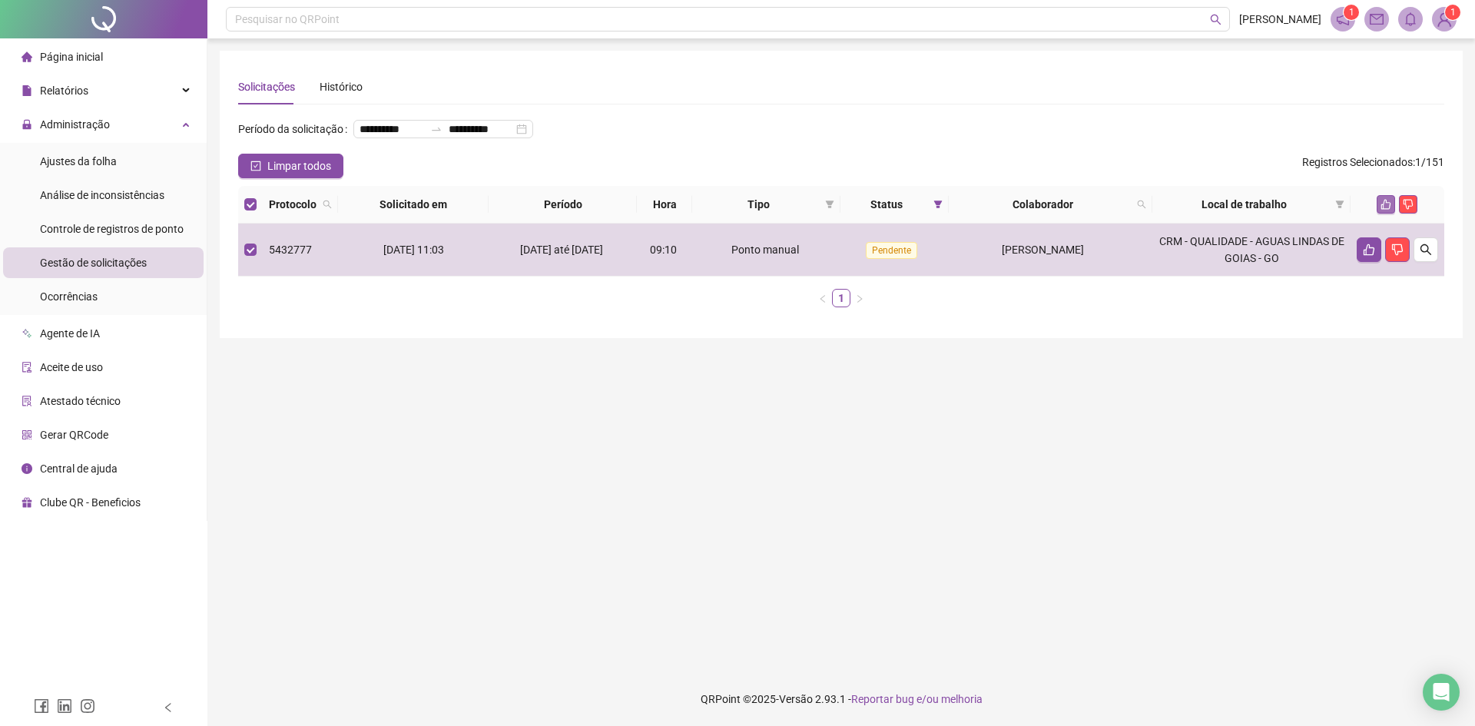
click at [1389, 210] on icon "like" at bounding box center [1386, 204] width 11 height 11
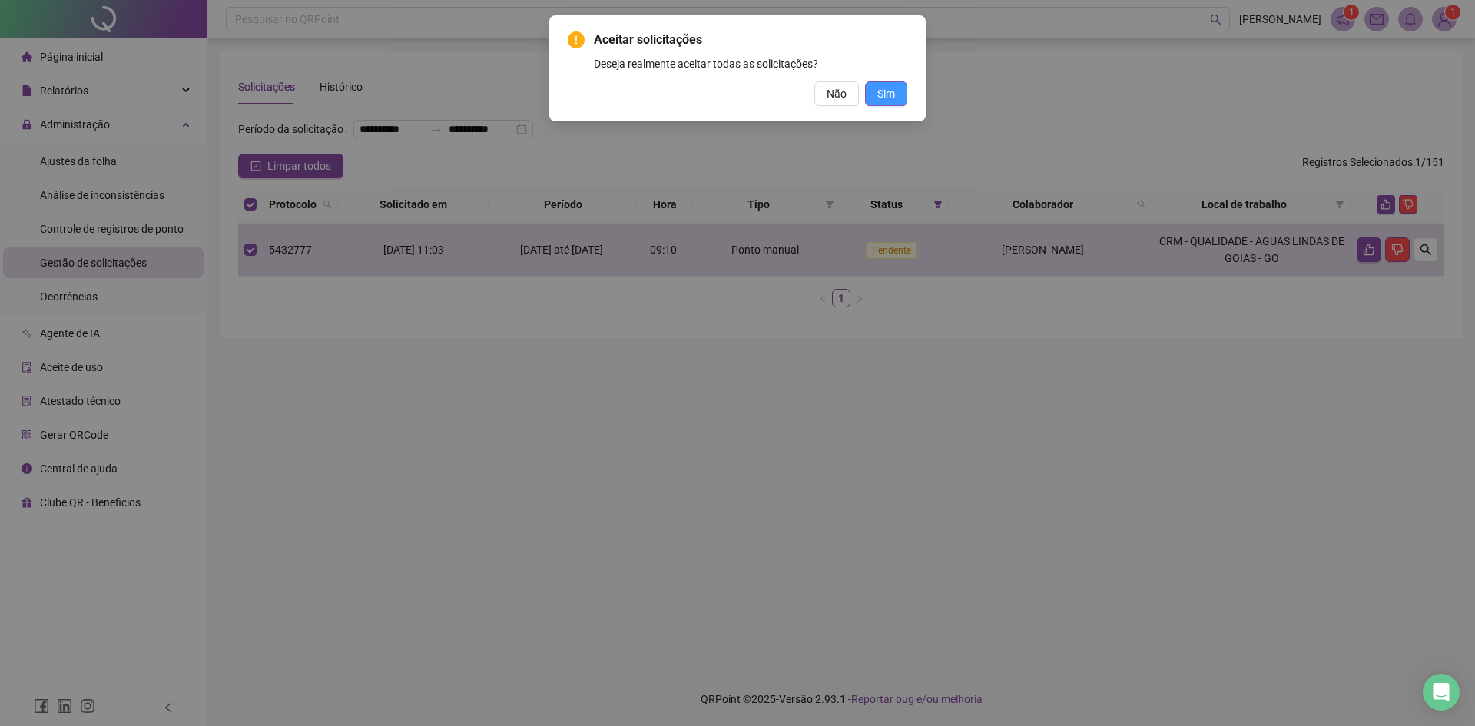
click at [893, 101] on button "Sim" at bounding box center [886, 93] width 42 height 25
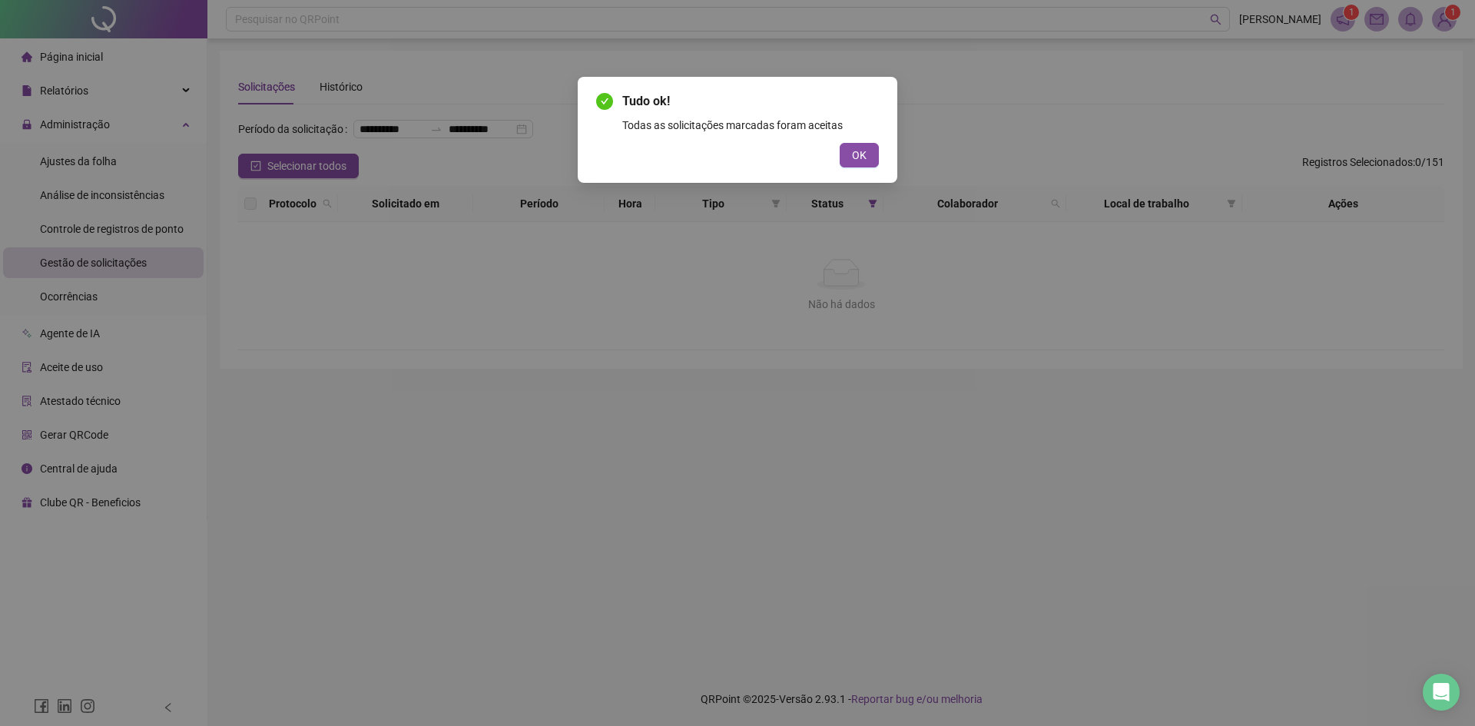
click at [879, 158] on div "Tudo ok! Todas as solicitações marcadas foram aceitas OK" at bounding box center [738, 130] width 320 height 106
click at [865, 161] on span "OK" at bounding box center [859, 155] width 15 height 17
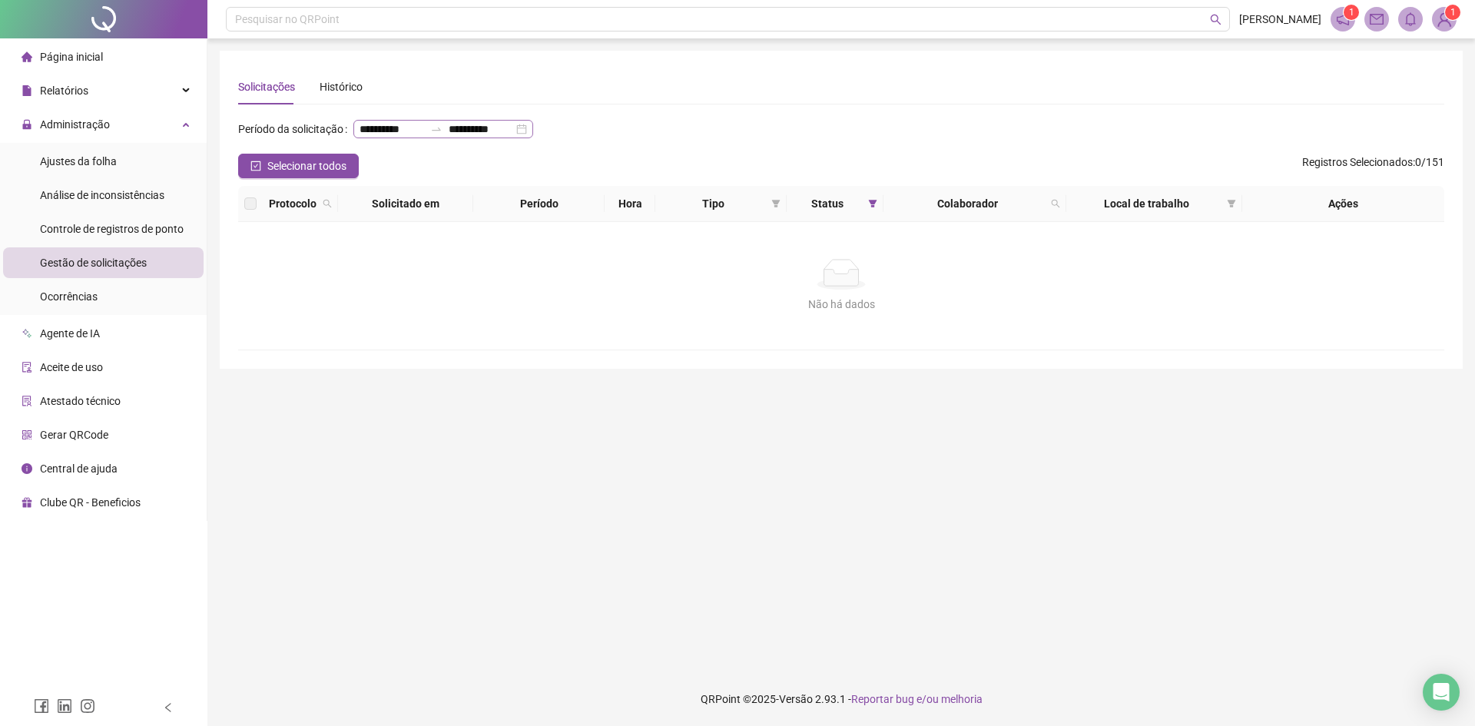
drag, startPoint x: 349, startPoint y: 153, endPoint x: 338, endPoint y: 156, distance: 11.2
click at [424, 135] on div at bounding box center [436, 129] width 25 height 12
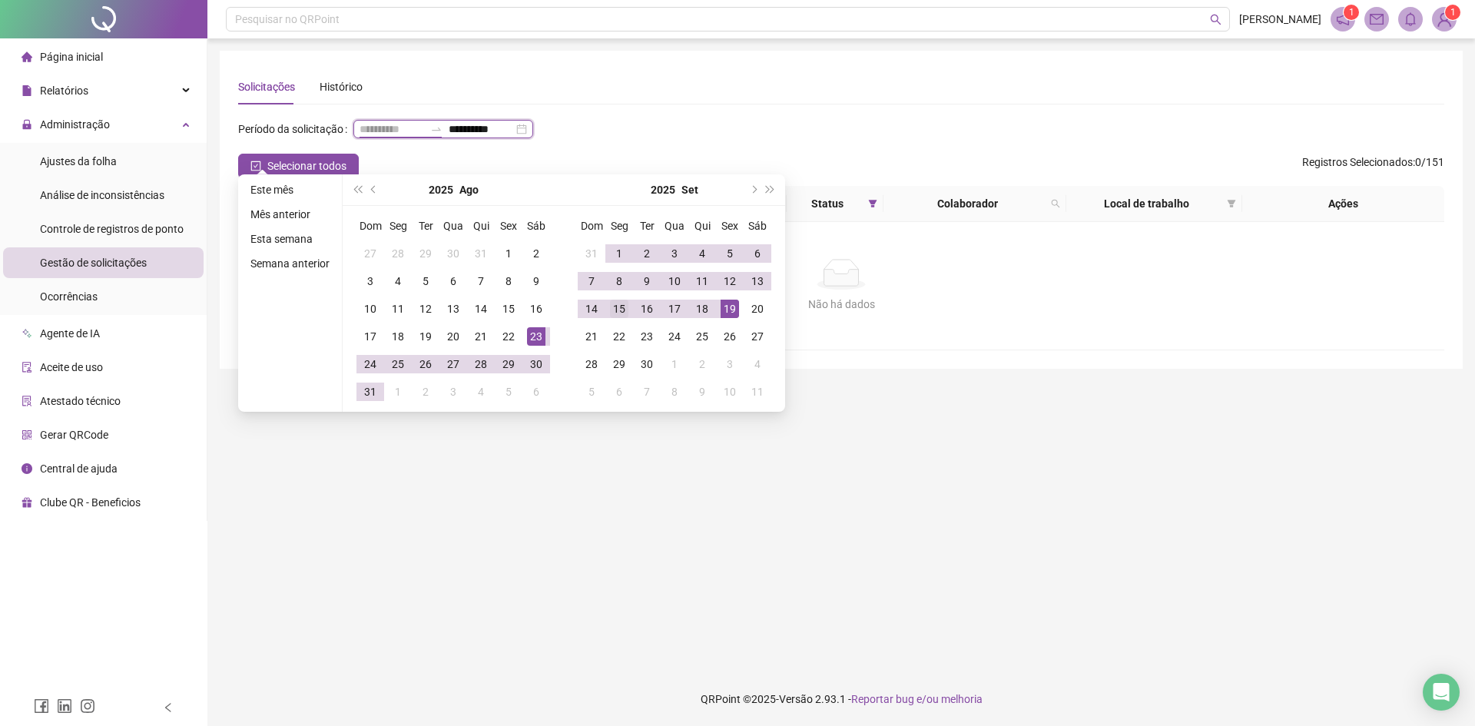
type input "**********"
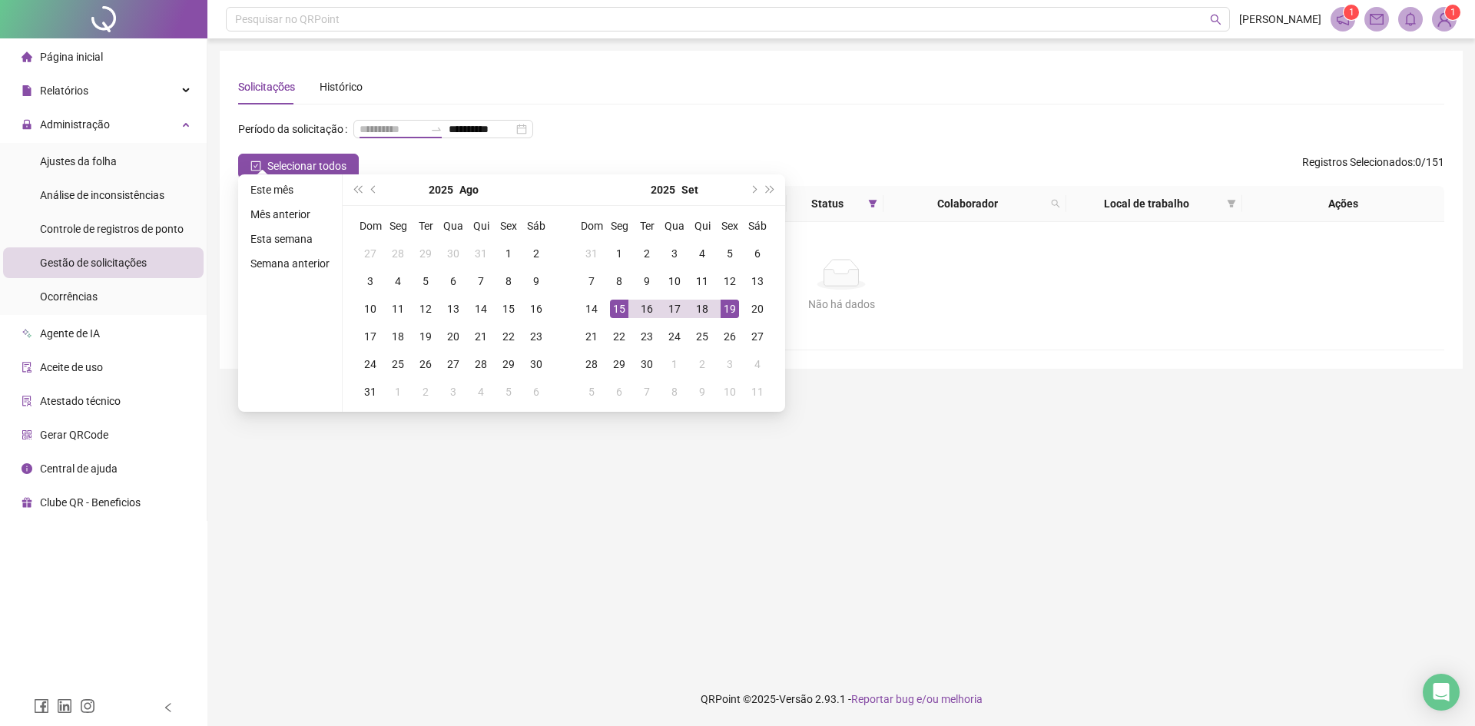
click at [616, 312] on div "15" at bounding box center [619, 309] width 18 height 18
type input "**********"
click at [1015, 330] on div "Protocolo Solicitado em Período Hora Tipo Status Colaborador Local de trabalho …" at bounding box center [841, 268] width 1207 height 164
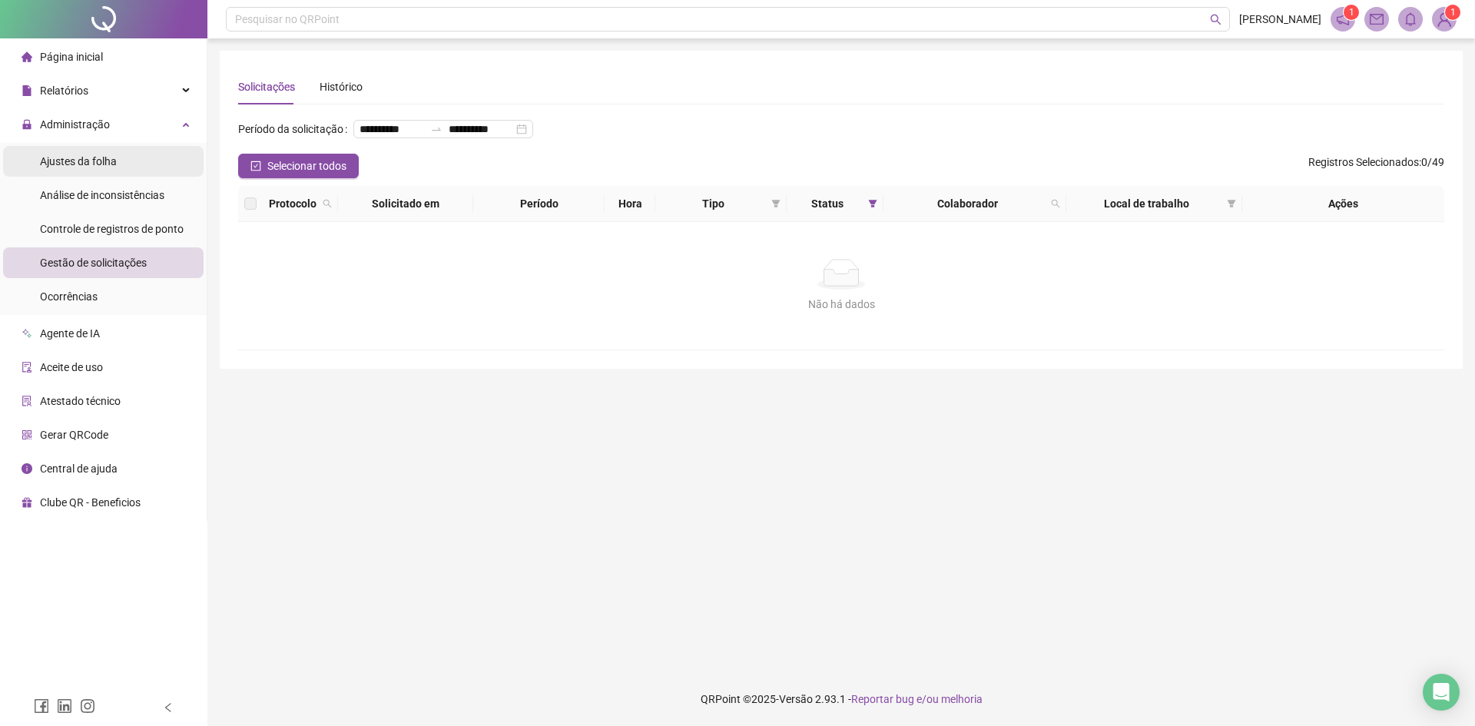
click at [85, 159] on span "Ajustes da folha" at bounding box center [78, 161] width 77 height 12
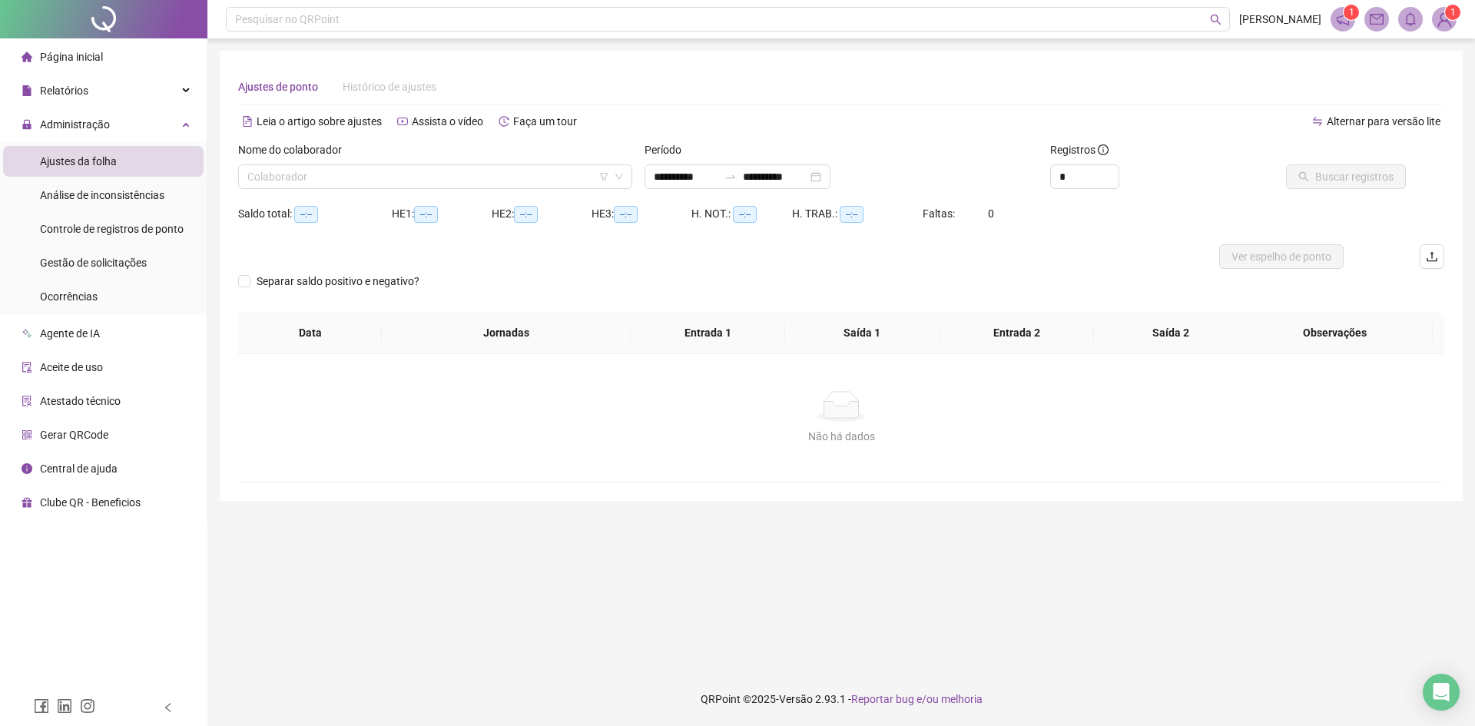
type input "**********"
click at [719, 178] on input "**********" at bounding box center [686, 176] width 65 height 17
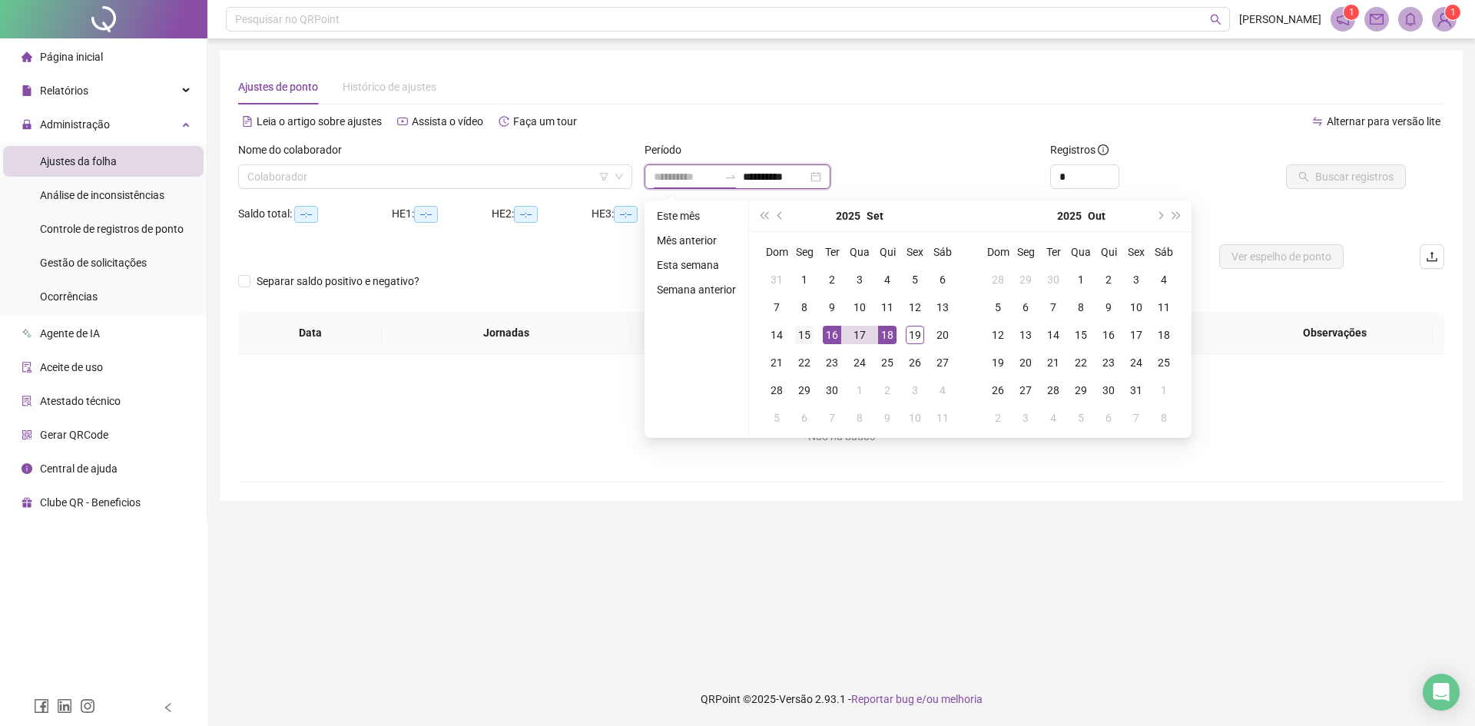
type input "**********"
click at [792, 335] on td "15" at bounding box center [805, 335] width 28 height 28
type input "**********"
click at [923, 338] on div "19" at bounding box center [915, 335] width 18 height 18
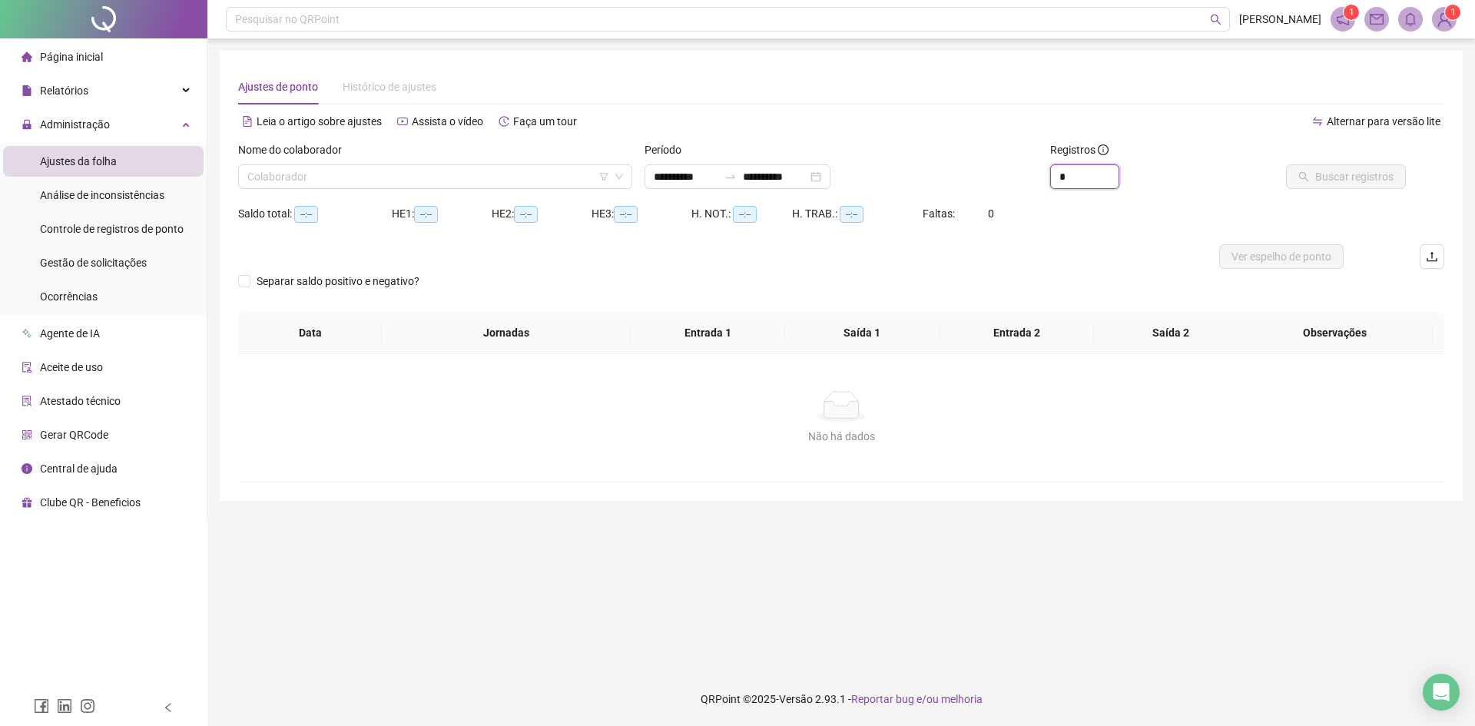
drag, startPoint x: 1087, startPoint y: 177, endPoint x: 1041, endPoint y: 185, distance: 46.1
click at [1041, 185] on div "**********" at bounding box center [841, 171] width 1219 height 60
click at [616, 184] on span at bounding box center [435, 176] width 376 height 23
type input "**"
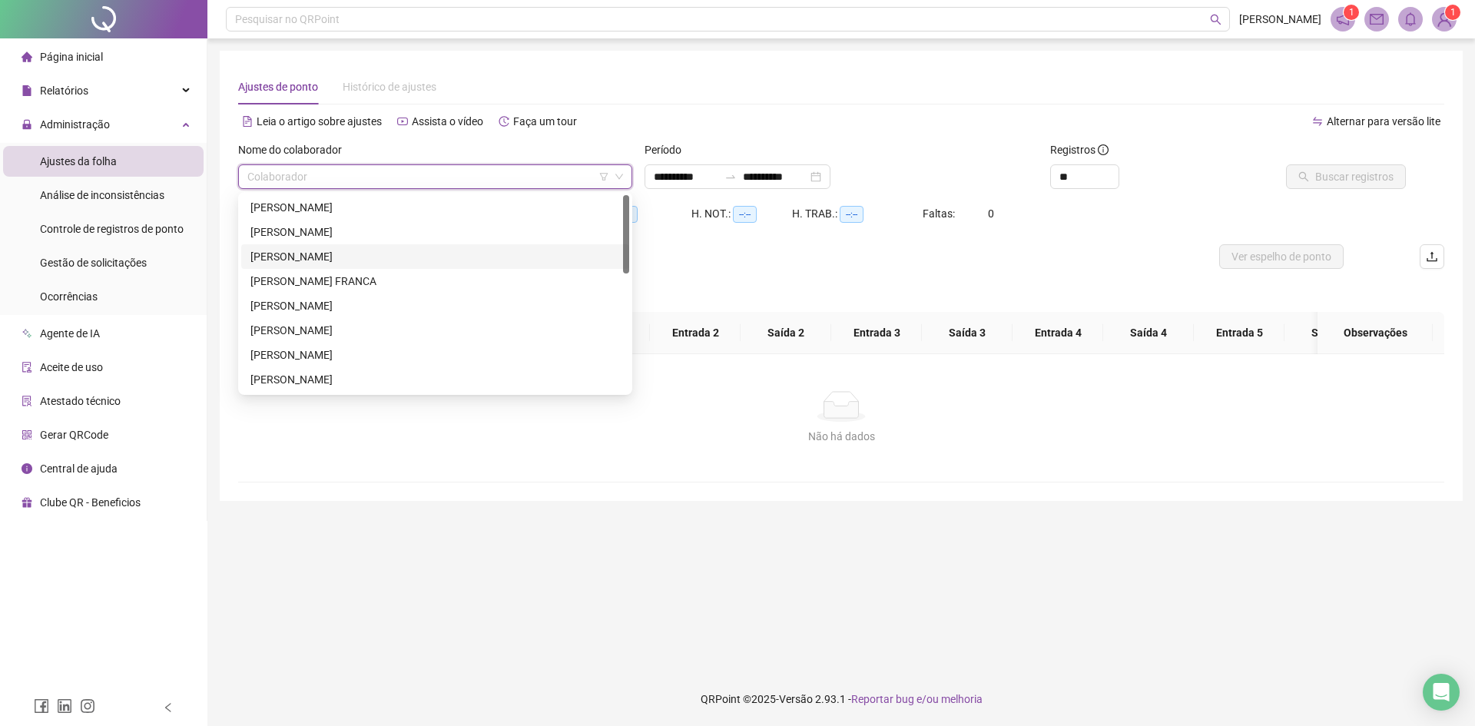
click at [413, 251] on div "[PERSON_NAME]" at bounding box center [436, 256] width 370 height 17
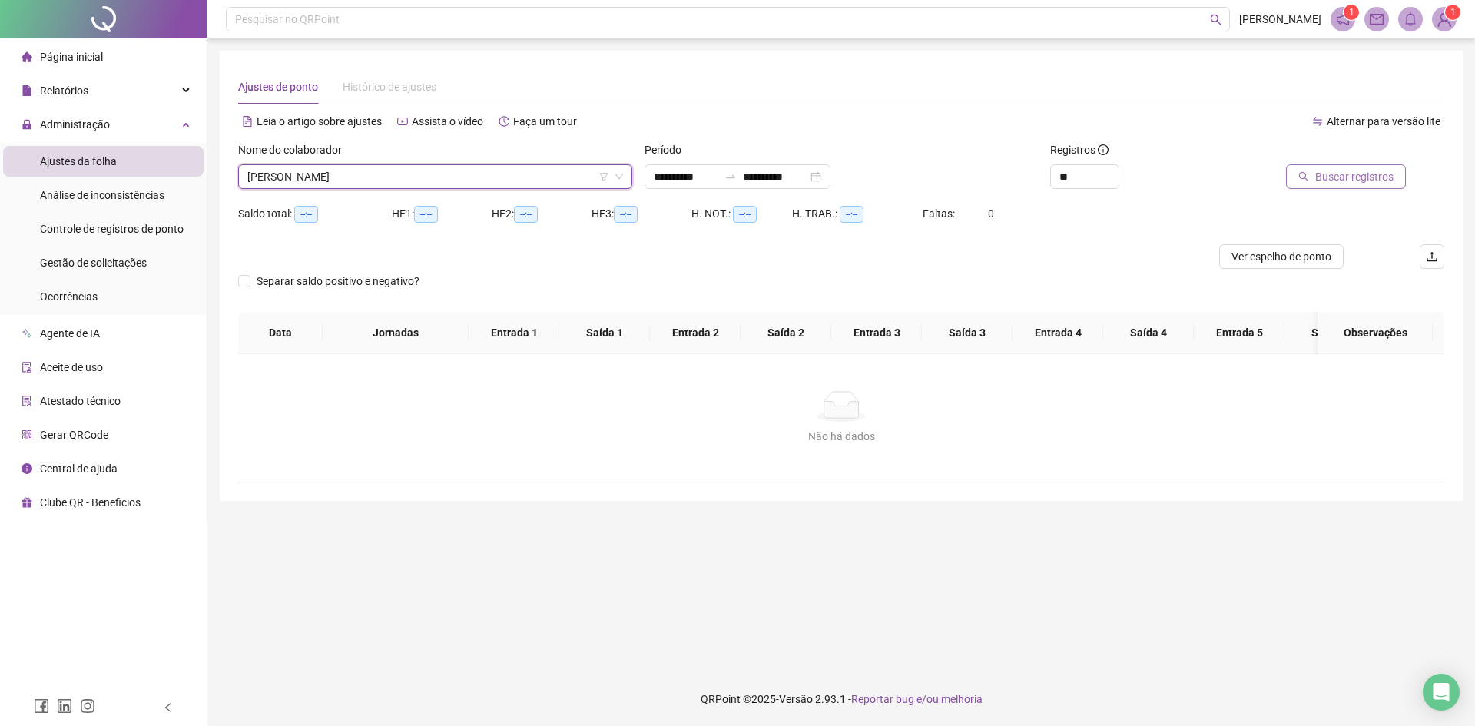
click at [1346, 174] on span "Buscar registros" at bounding box center [1355, 176] width 78 height 17
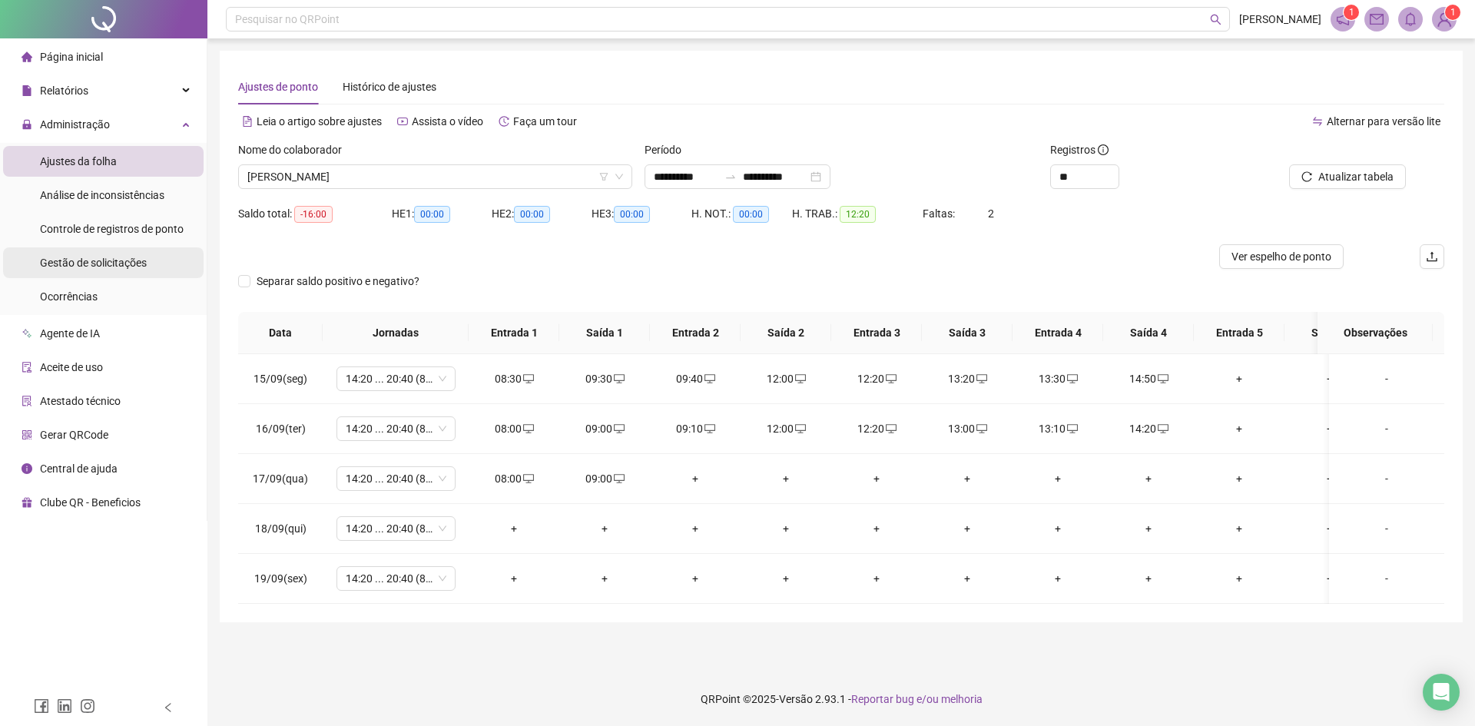
click at [95, 265] on span "Gestão de solicitações" at bounding box center [93, 263] width 107 height 12
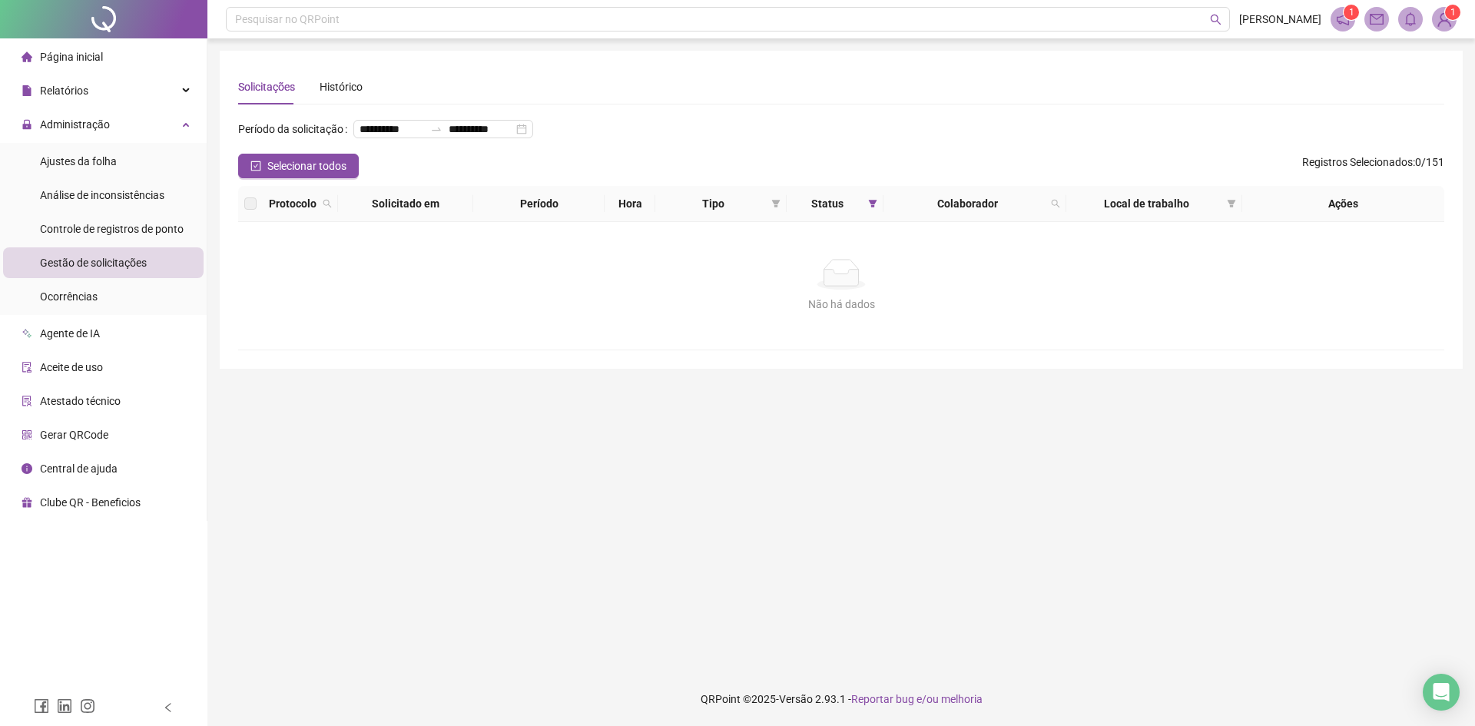
click at [81, 265] on span "Gestão de solicitações" at bounding box center [93, 263] width 107 height 12
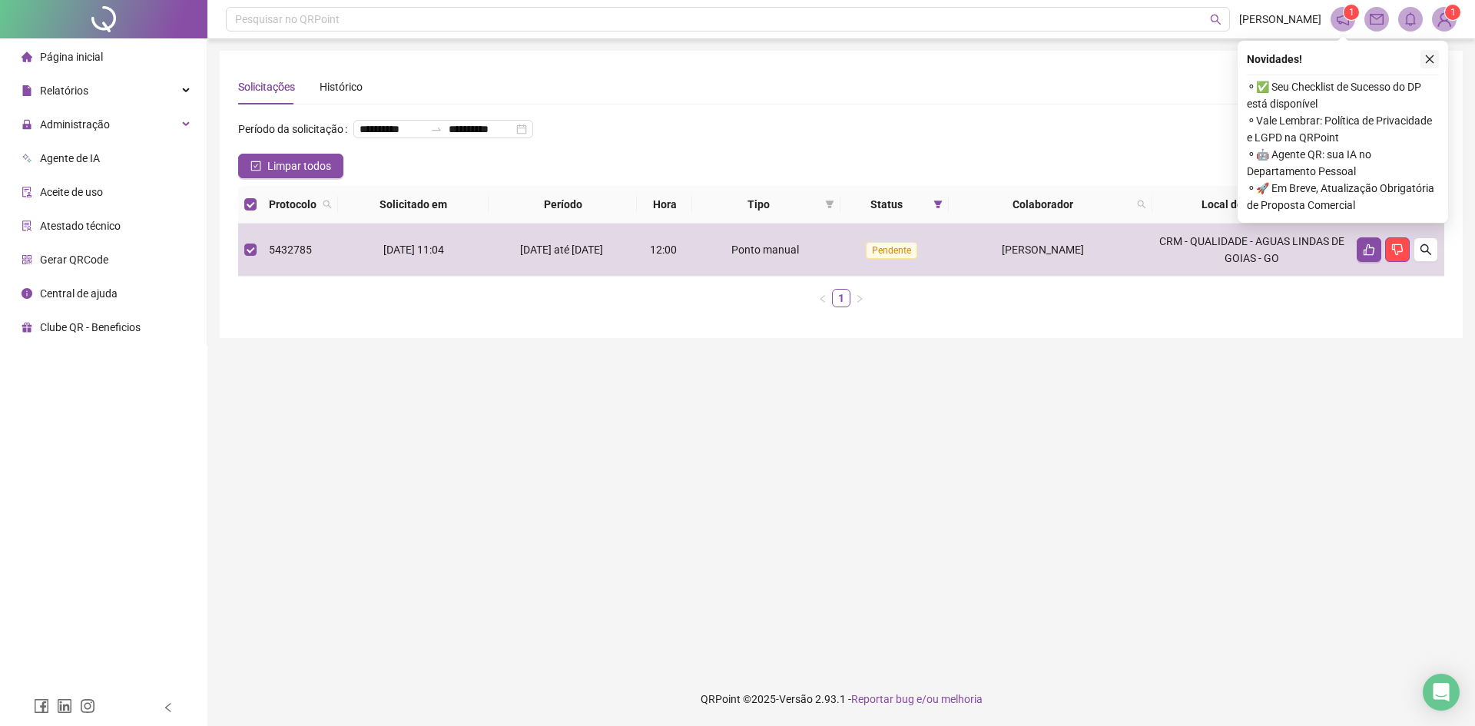
click at [1432, 58] on icon "close" at bounding box center [1430, 59] width 11 height 11
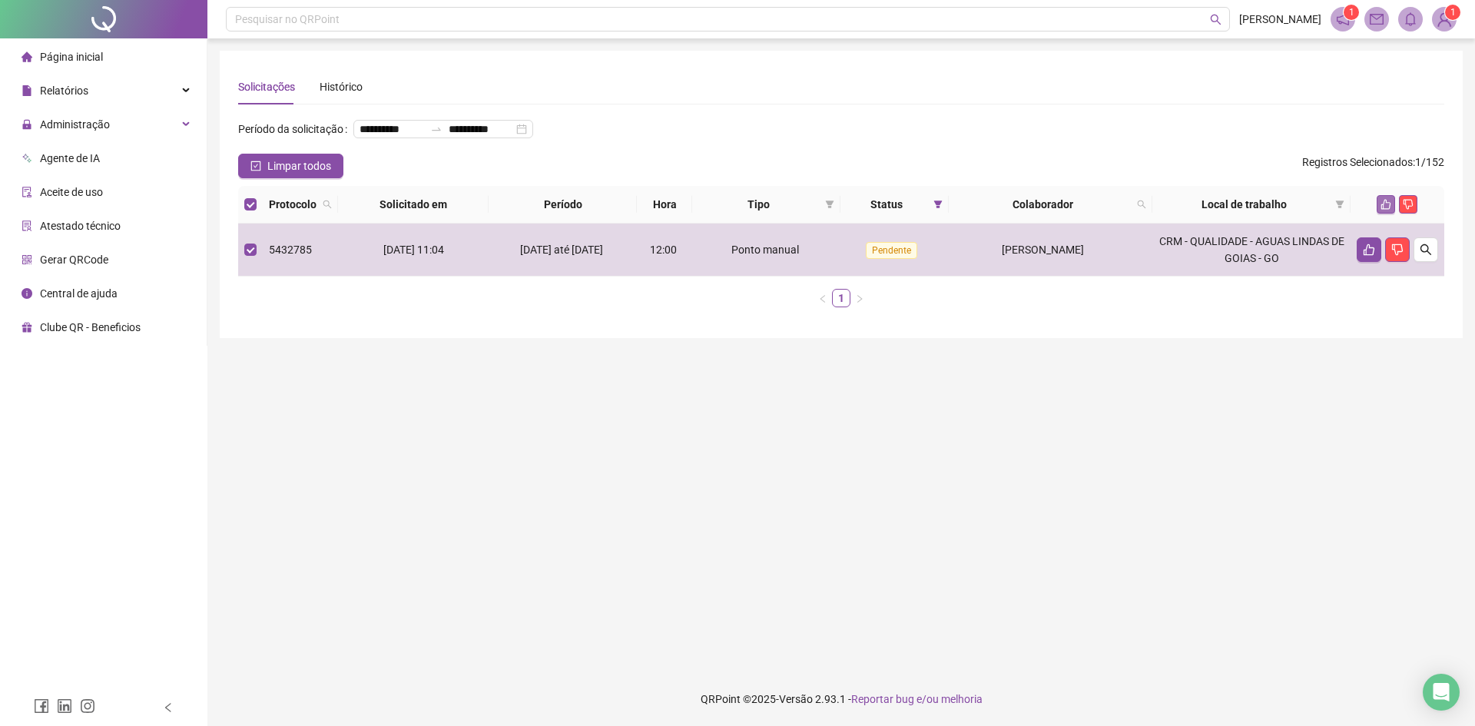
click at [1389, 210] on icon "like" at bounding box center [1386, 204] width 11 height 11
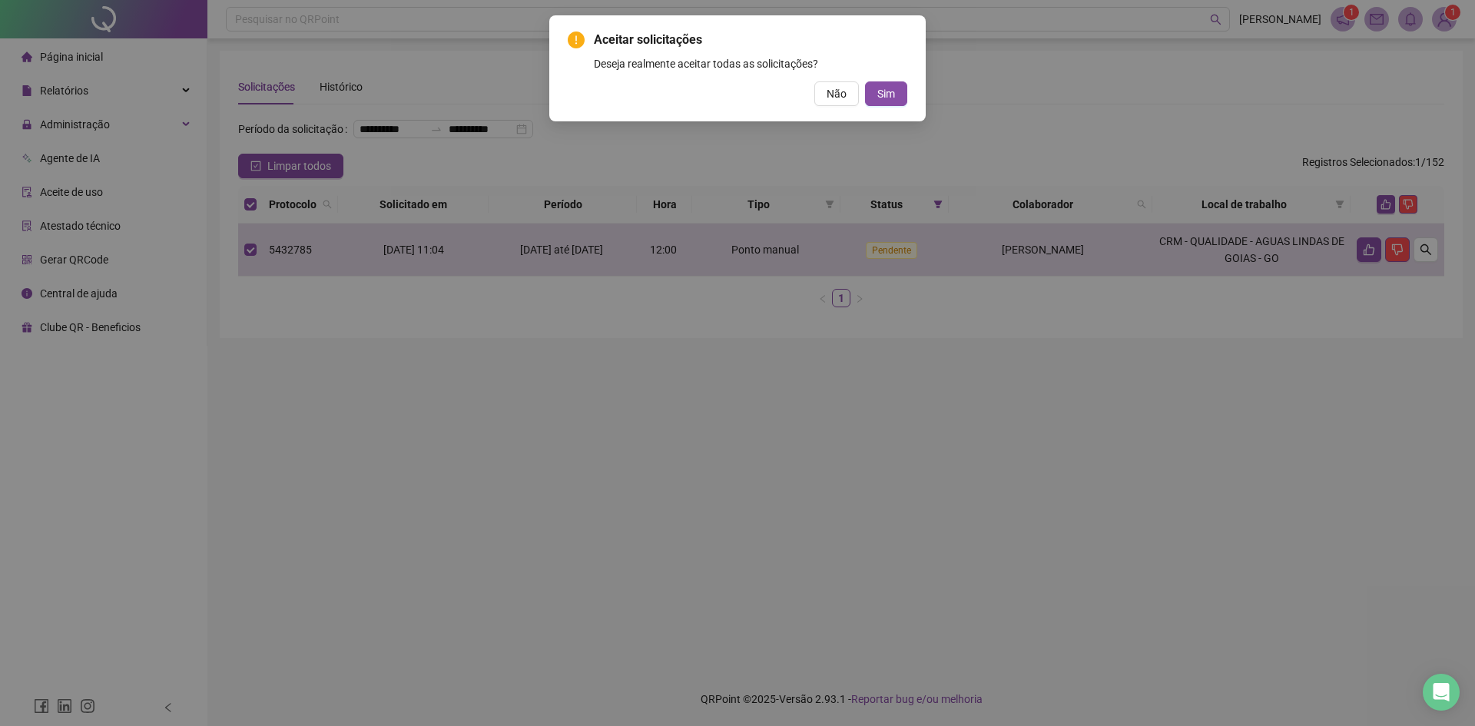
drag, startPoint x: 895, startPoint y: 93, endPoint x: 885, endPoint y: 106, distance: 16.0
click at [894, 93] on span "Sim" at bounding box center [887, 93] width 18 height 17
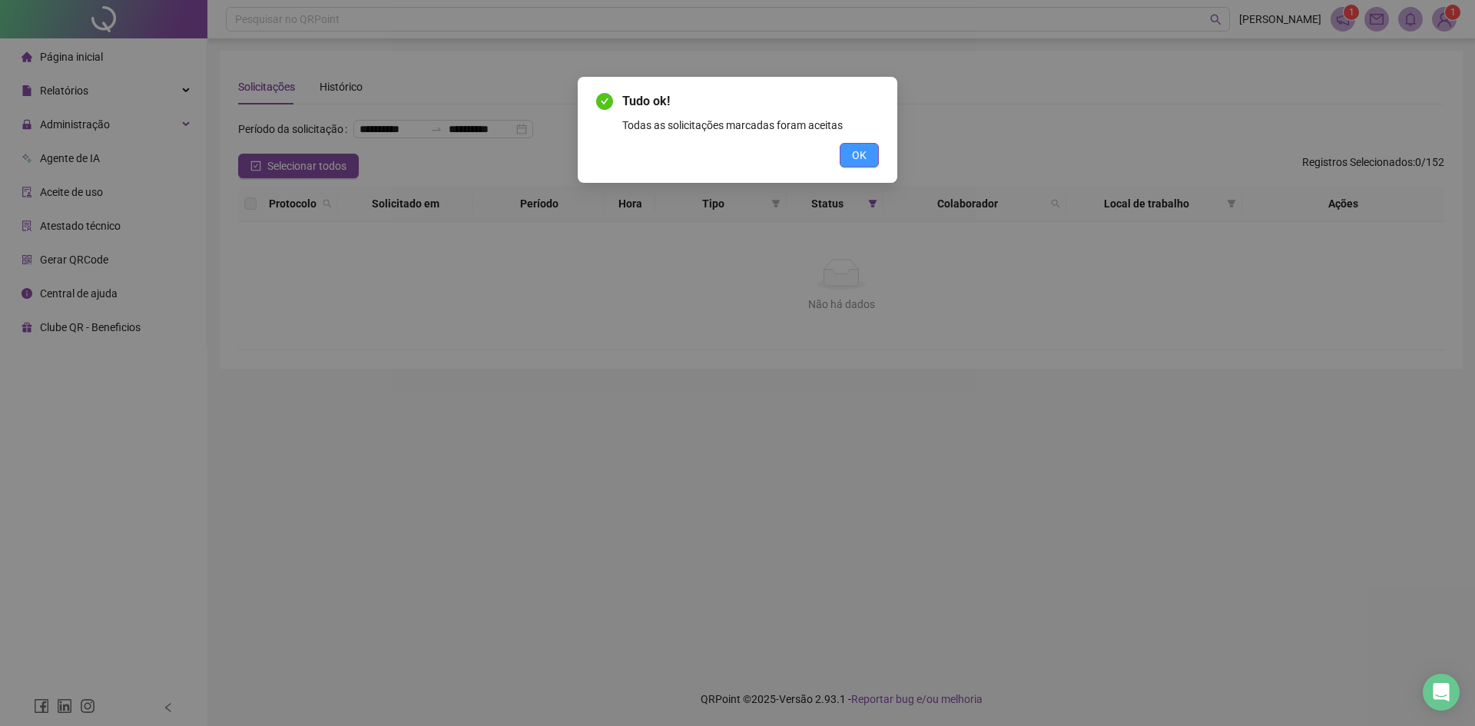
click at [870, 158] on button "OK" at bounding box center [859, 155] width 39 height 25
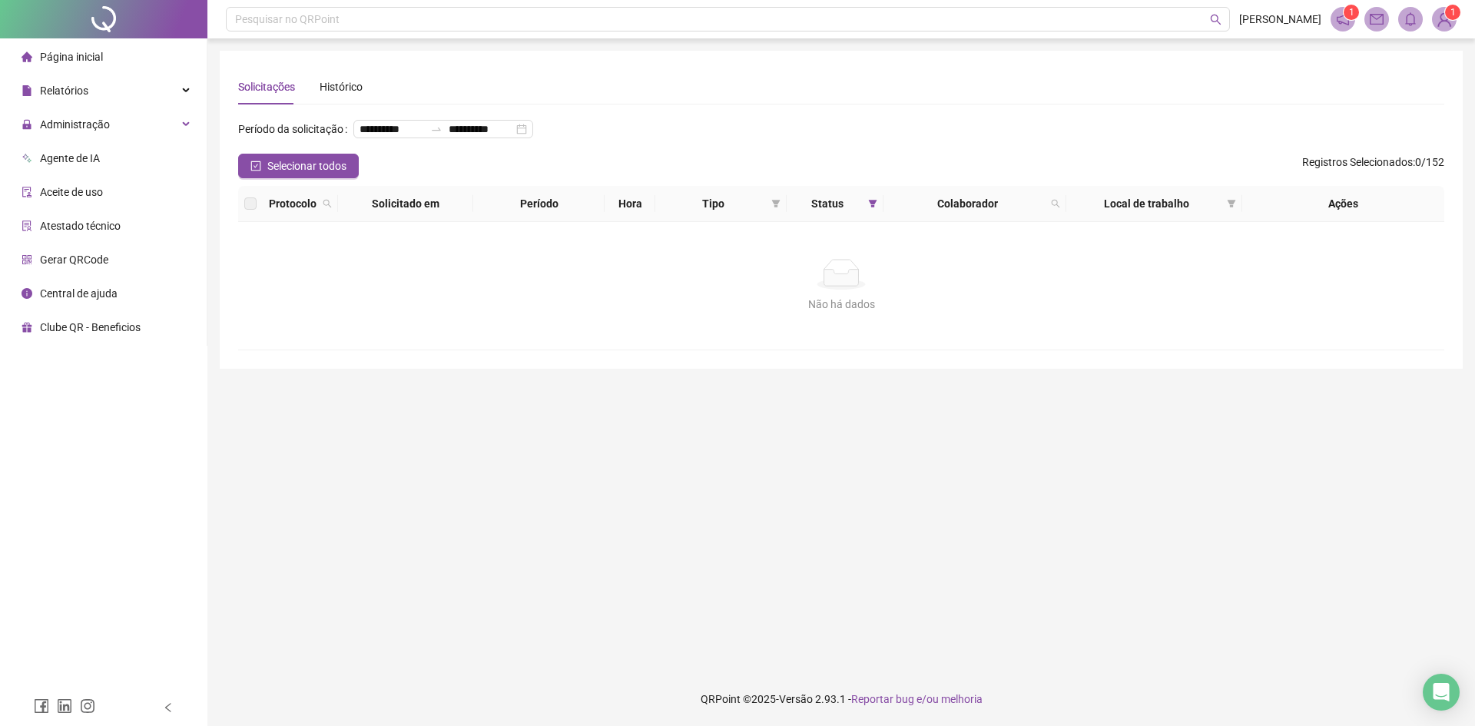
click at [252, 212] on label at bounding box center [250, 203] width 12 height 17
click at [78, 226] on span "Atestado técnico" at bounding box center [80, 226] width 81 height 12
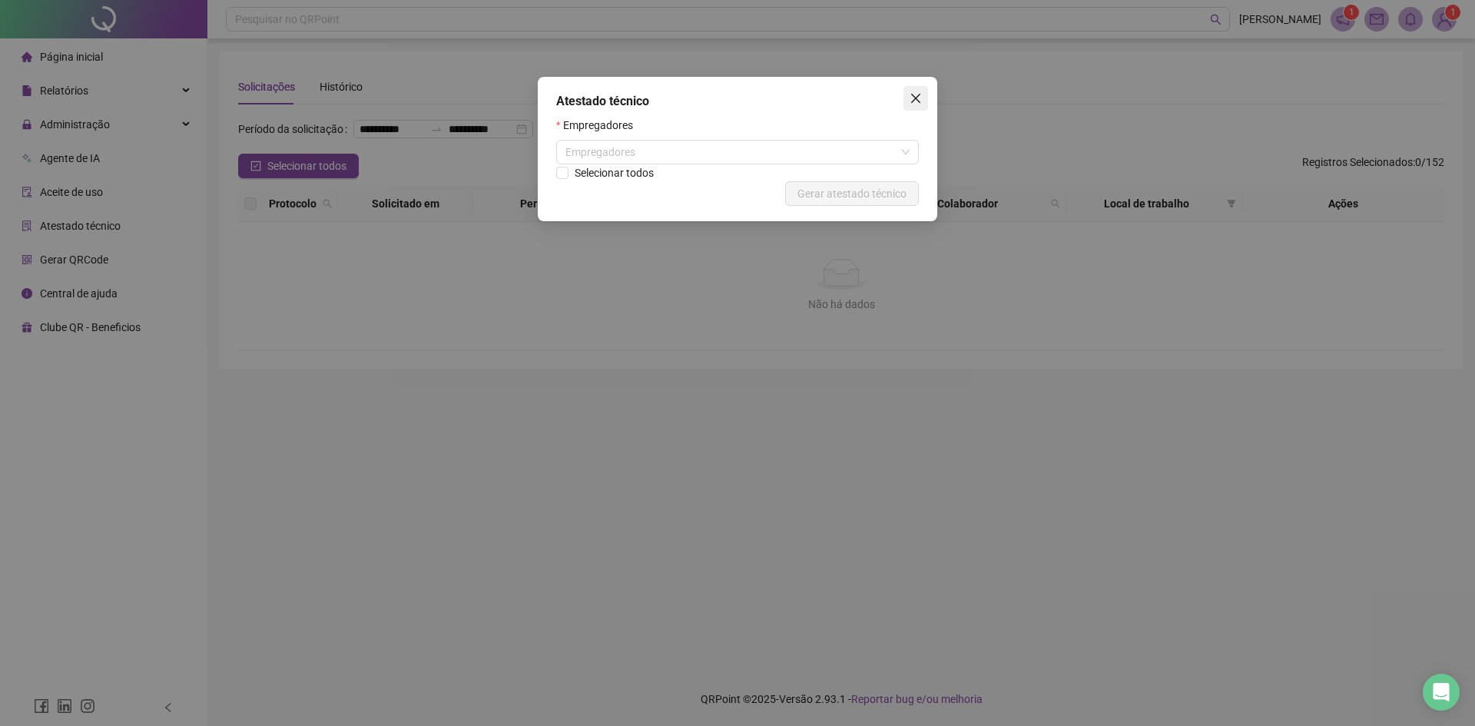
click at [918, 98] on icon "close" at bounding box center [916, 98] width 12 height 12
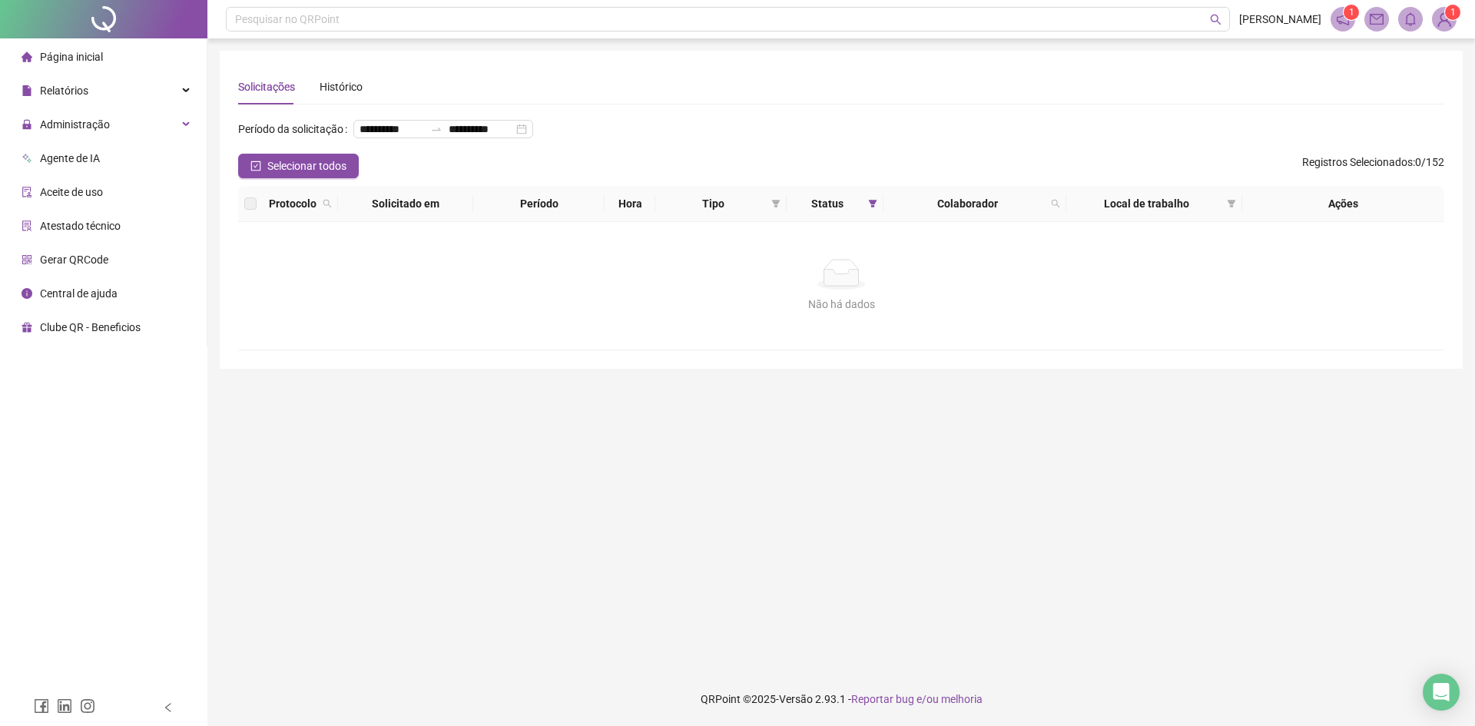
click at [75, 153] on span "Agente de IA" at bounding box center [70, 158] width 60 height 12
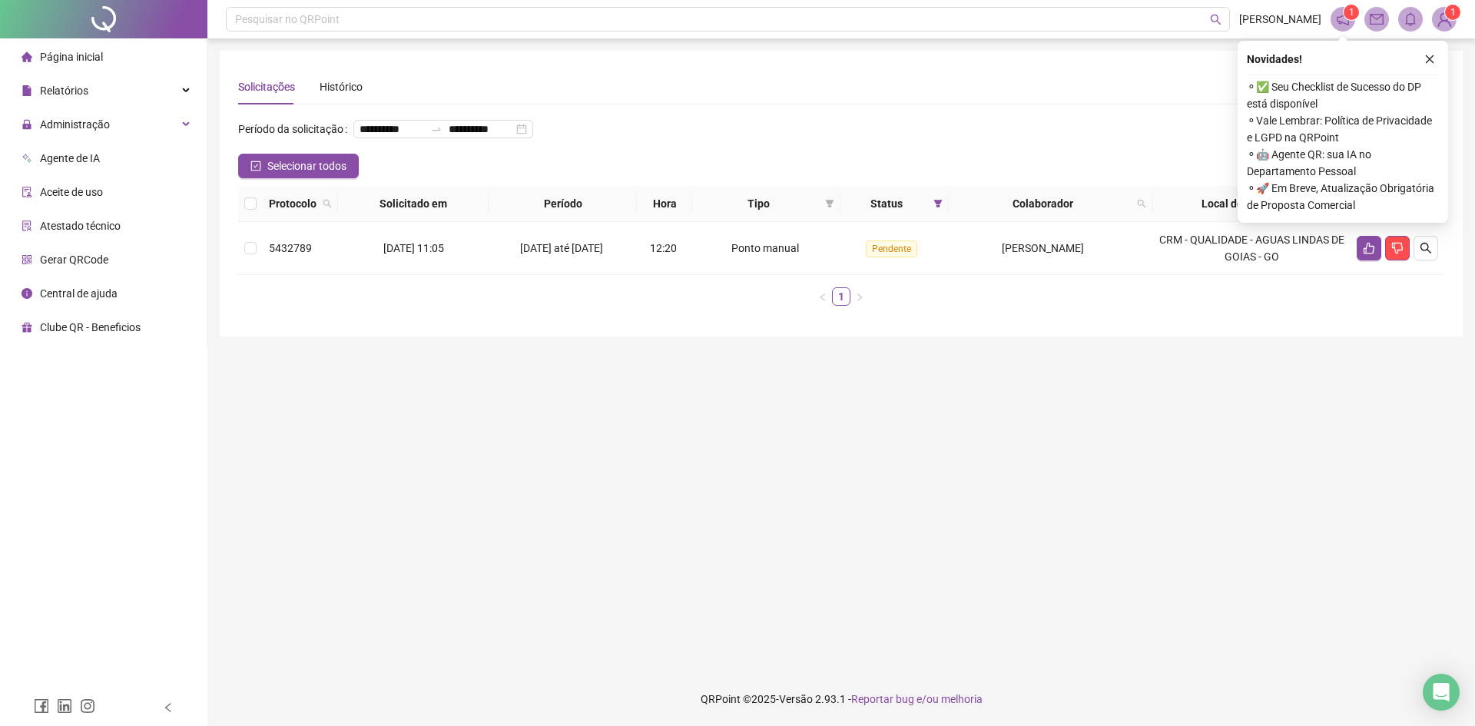
click at [258, 222] on th at bounding box center [250, 204] width 25 height 36
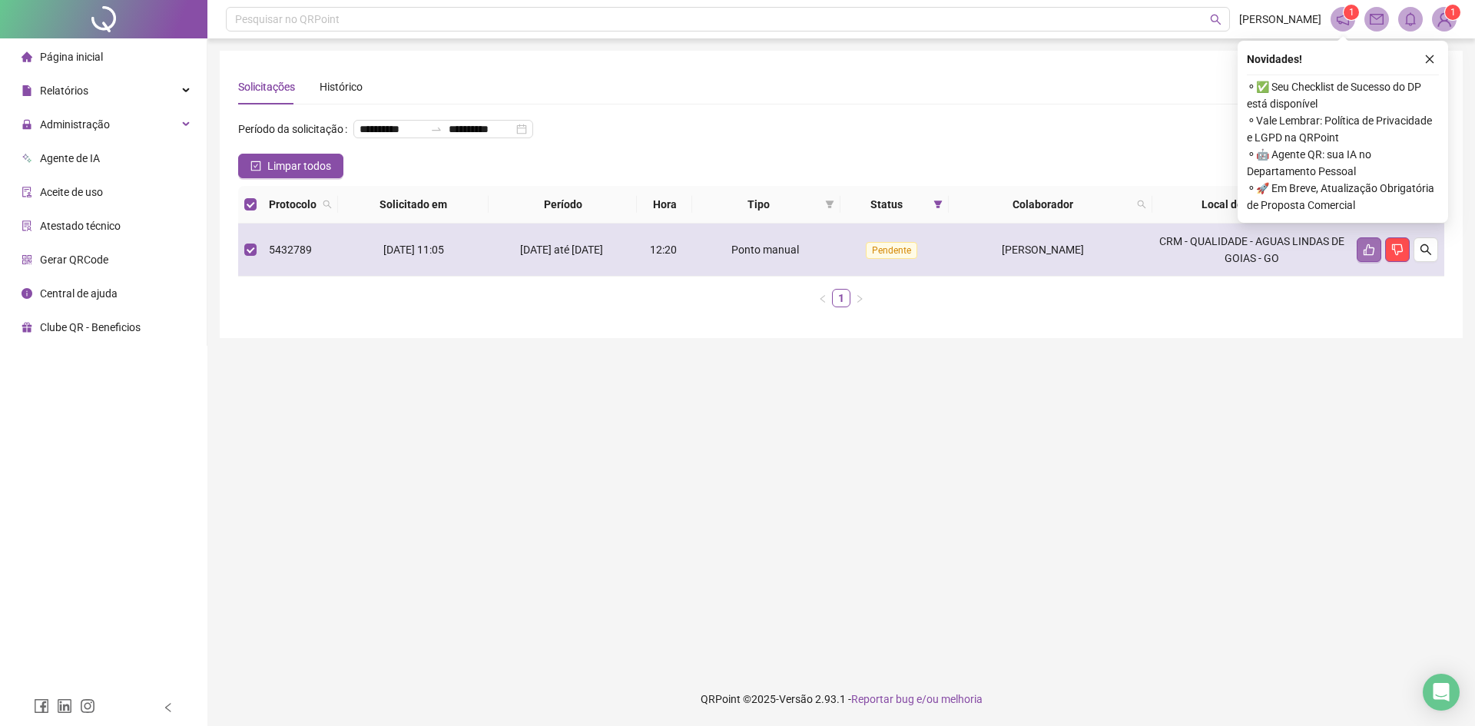
click at [1369, 256] on icon "like" at bounding box center [1369, 250] width 12 height 12
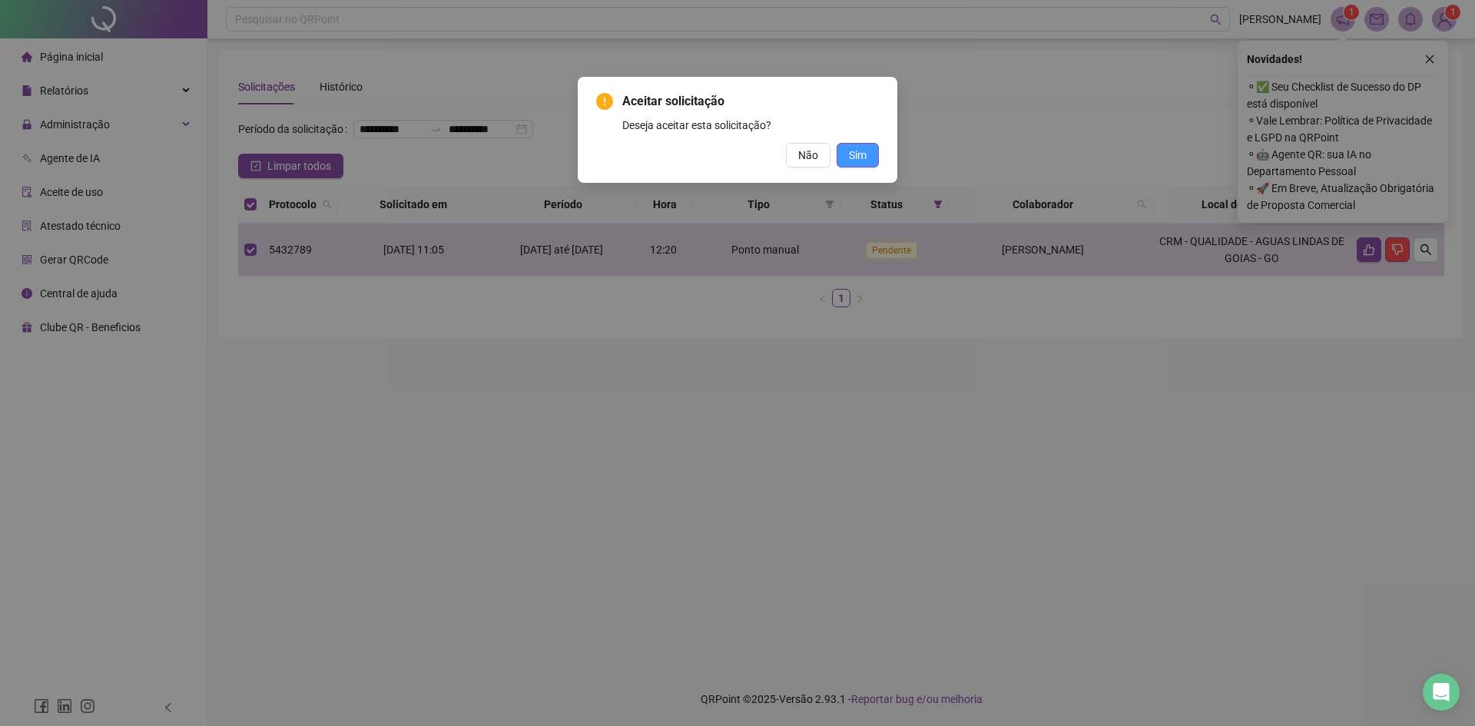
click at [870, 153] on button "Sim" at bounding box center [858, 155] width 42 height 25
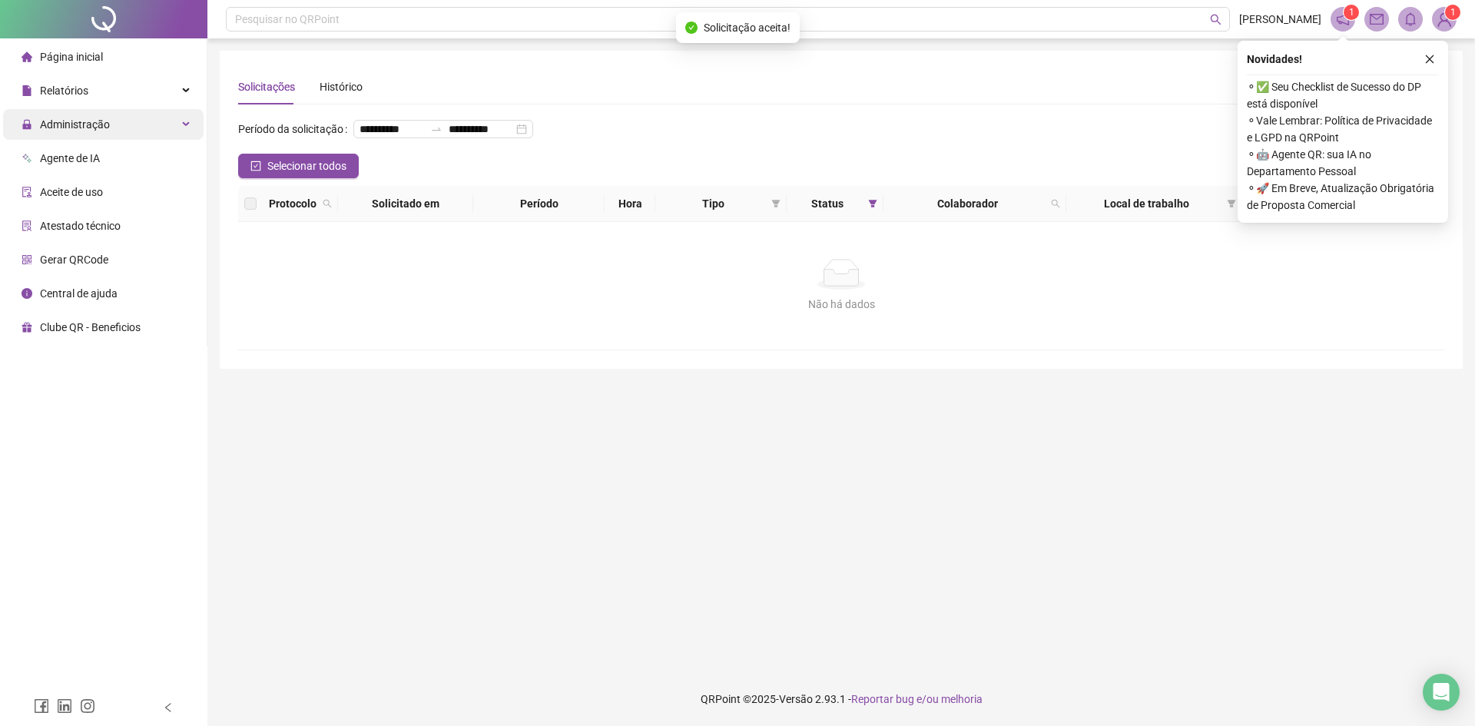
click at [87, 125] on span "Administração" at bounding box center [75, 124] width 70 height 12
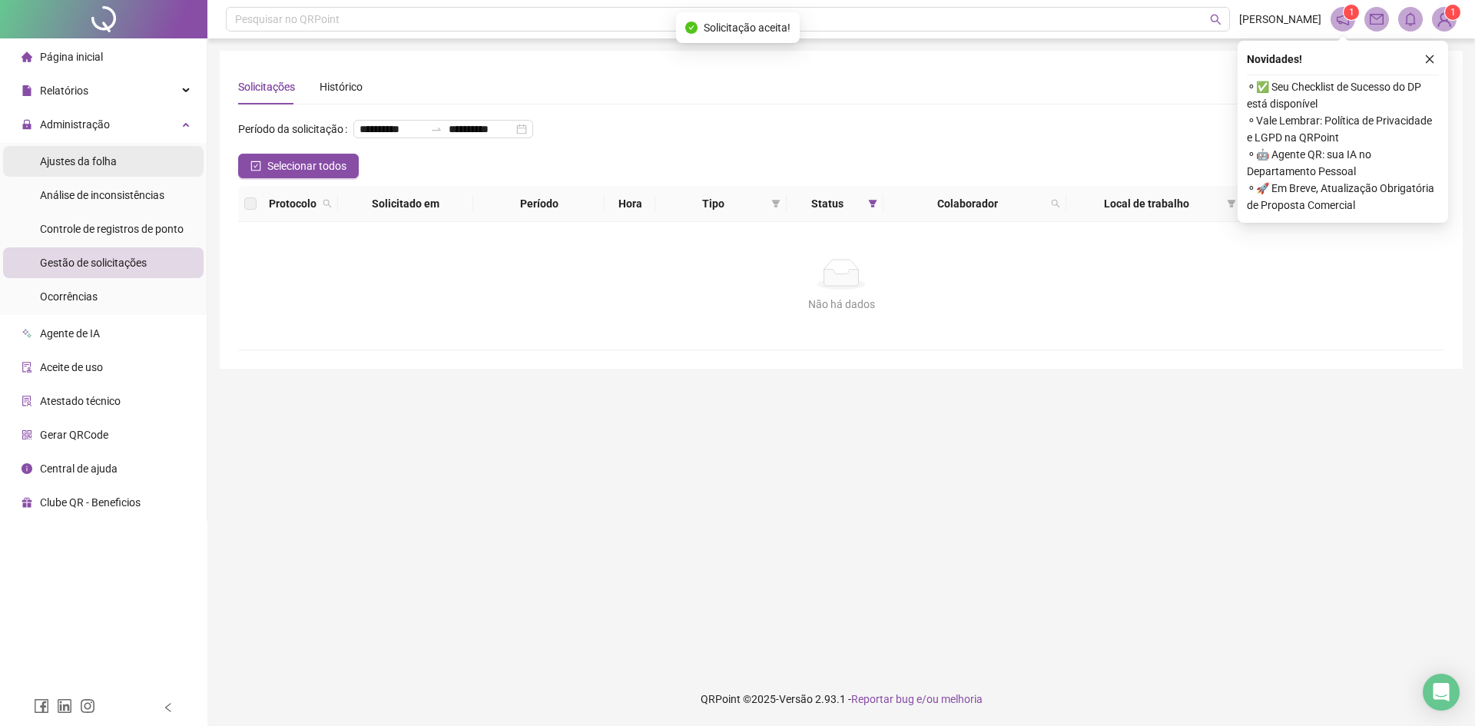
click at [75, 165] on span "Ajustes da folha" at bounding box center [78, 161] width 77 height 12
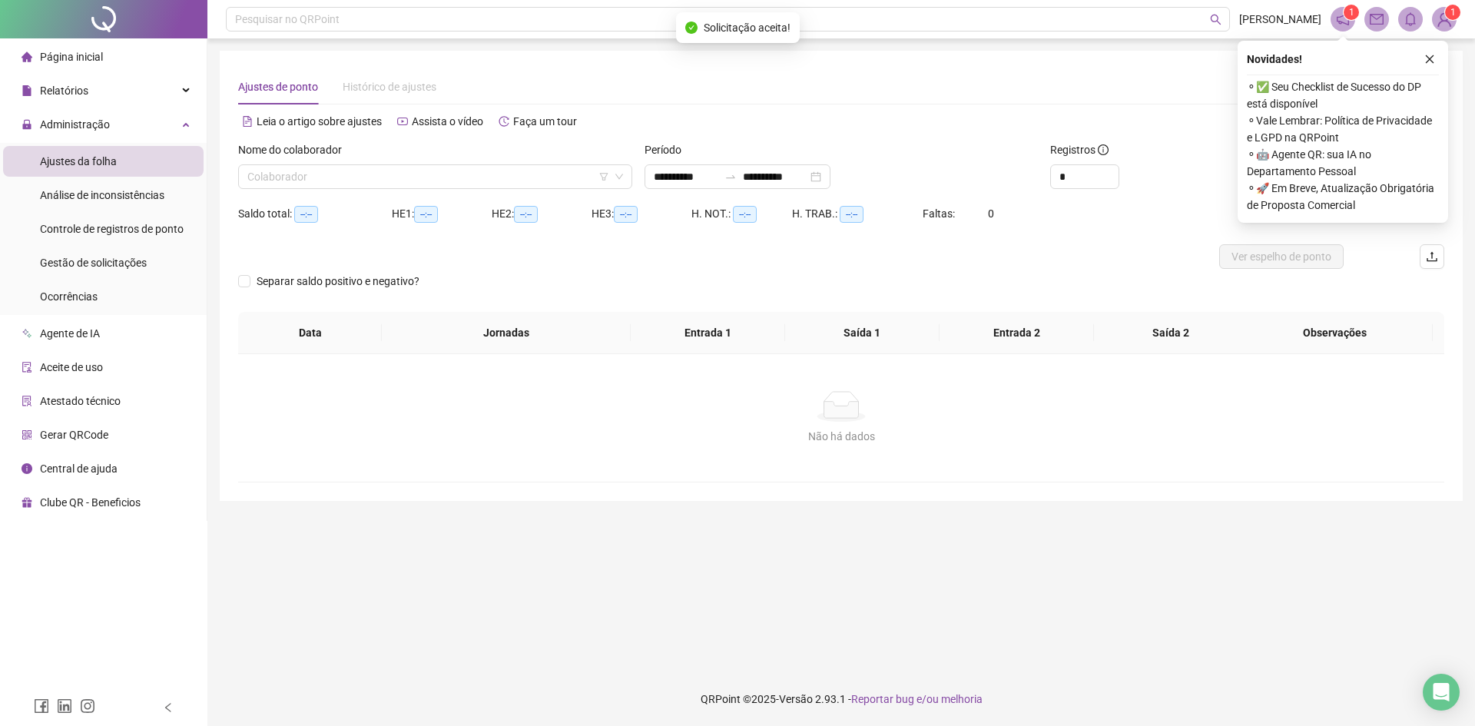
type input "**********"
click at [831, 181] on div "**********" at bounding box center [738, 176] width 186 height 25
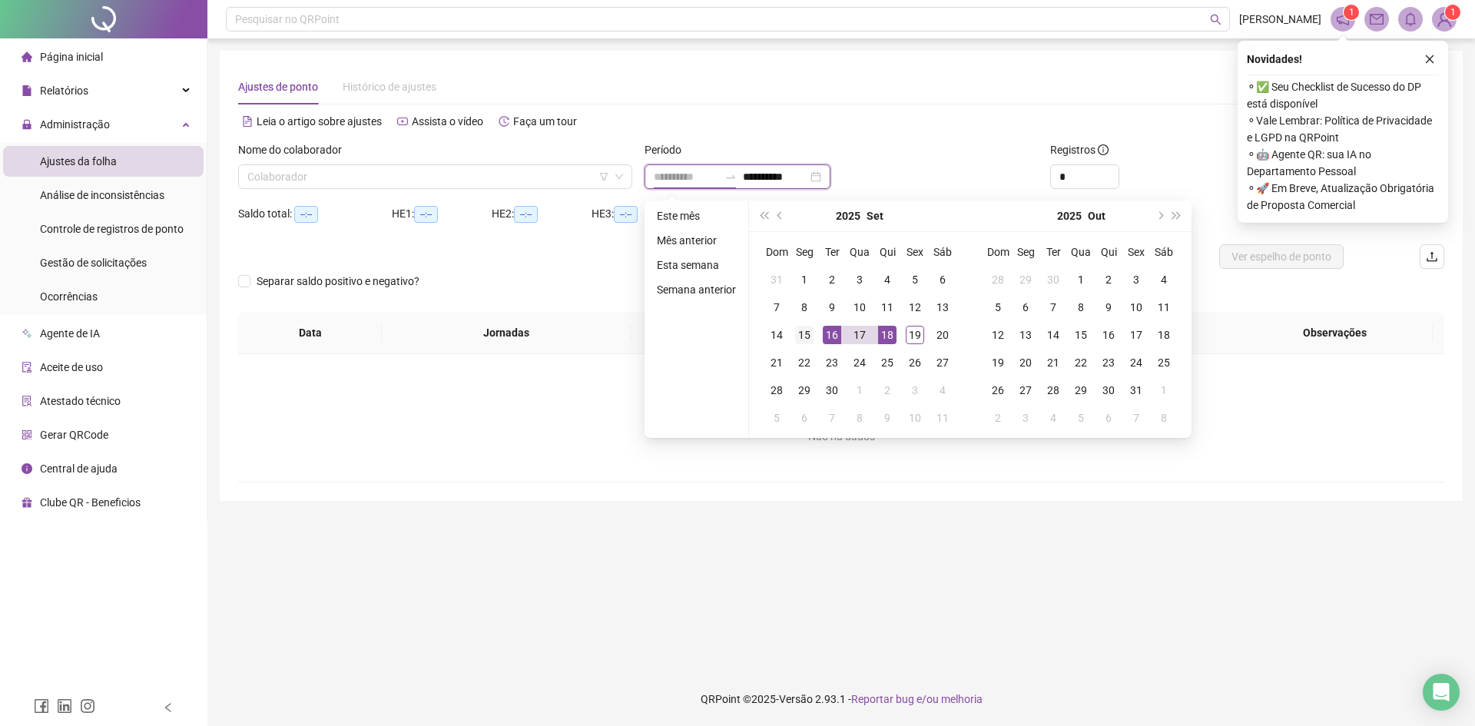
type input "**********"
click at [808, 340] on div "15" at bounding box center [804, 335] width 18 height 18
type input "**********"
click at [917, 337] on div "19" at bounding box center [915, 335] width 18 height 18
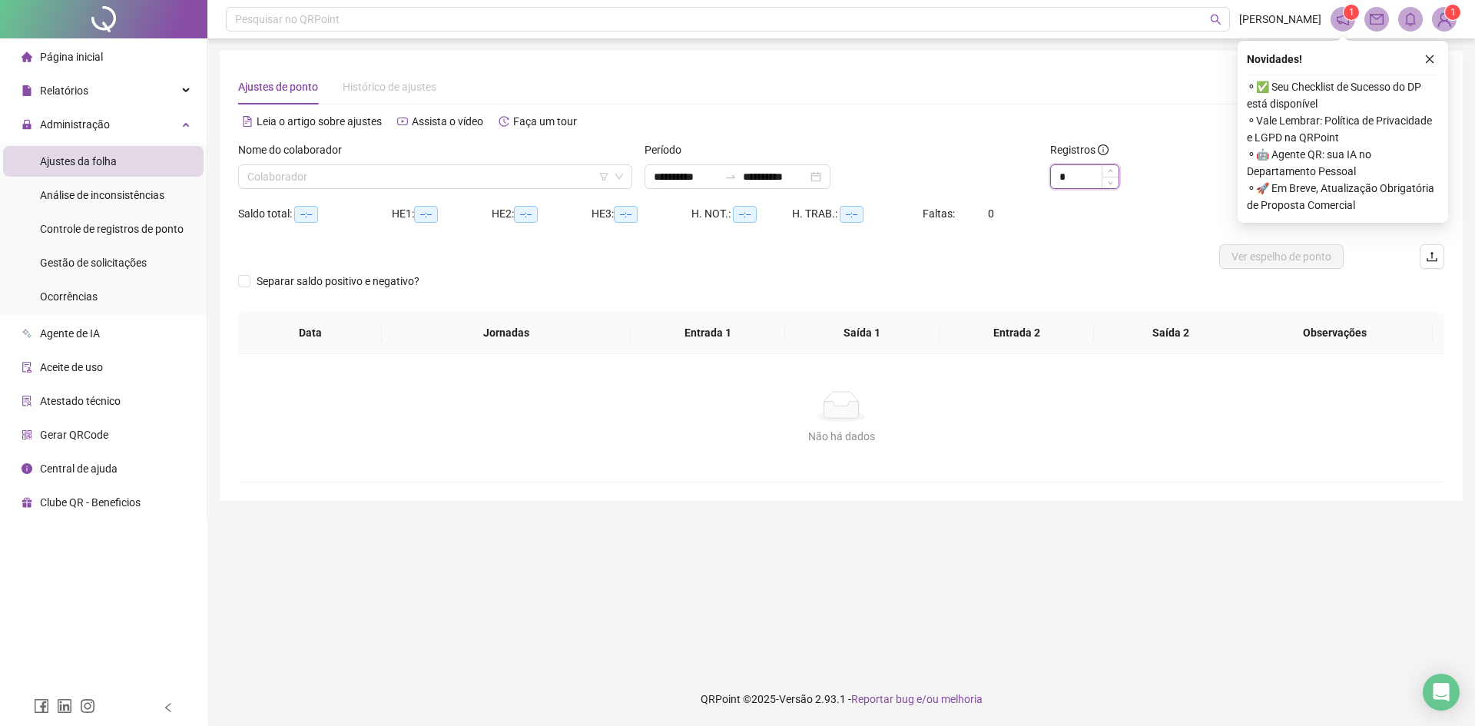
drag, startPoint x: 1085, startPoint y: 174, endPoint x: 1060, endPoint y: 172, distance: 25.5
click at [1060, 172] on input "*" at bounding box center [1085, 176] width 68 height 23
type input "**"
click at [1432, 61] on icon "close" at bounding box center [1430, 59] width 11 height 11
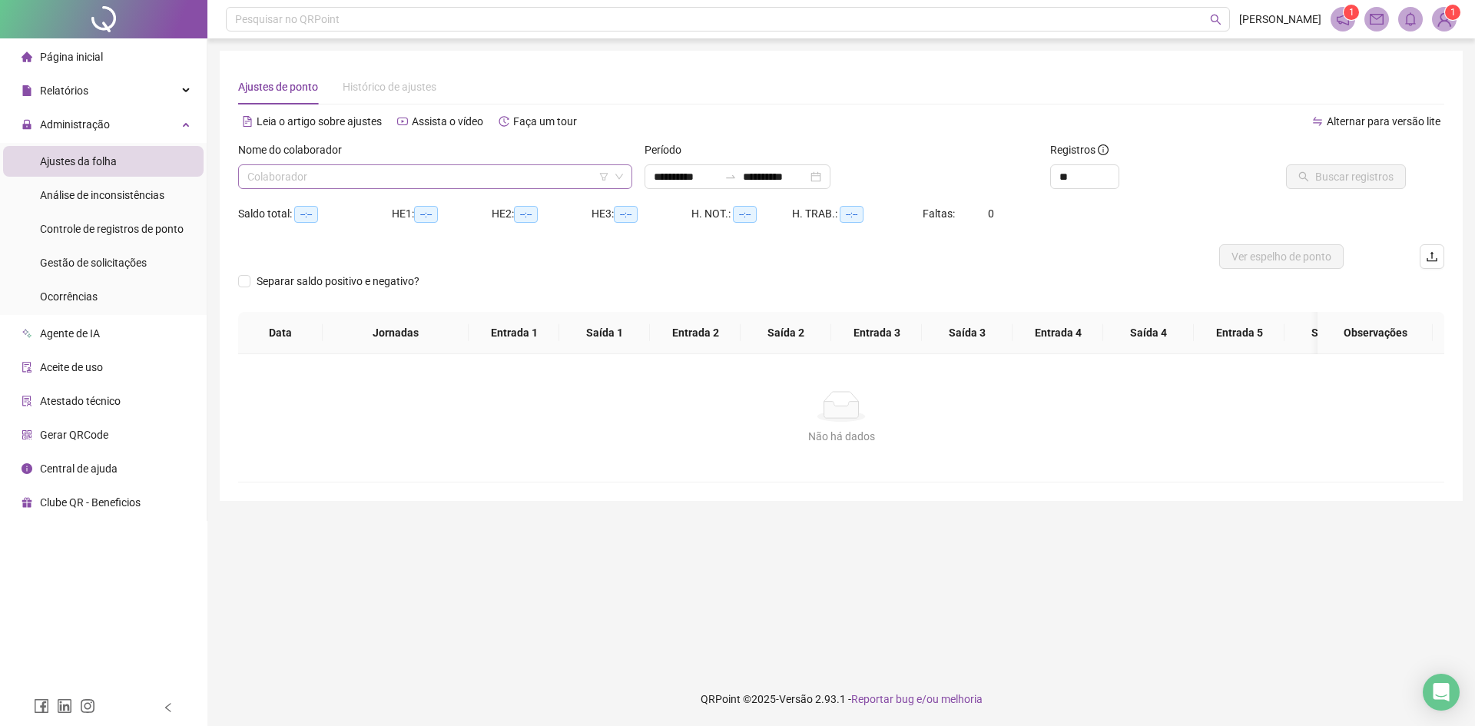
click at [626, 176] on div "Colaborador" at bounding box center [435, 176] width 394 height 25
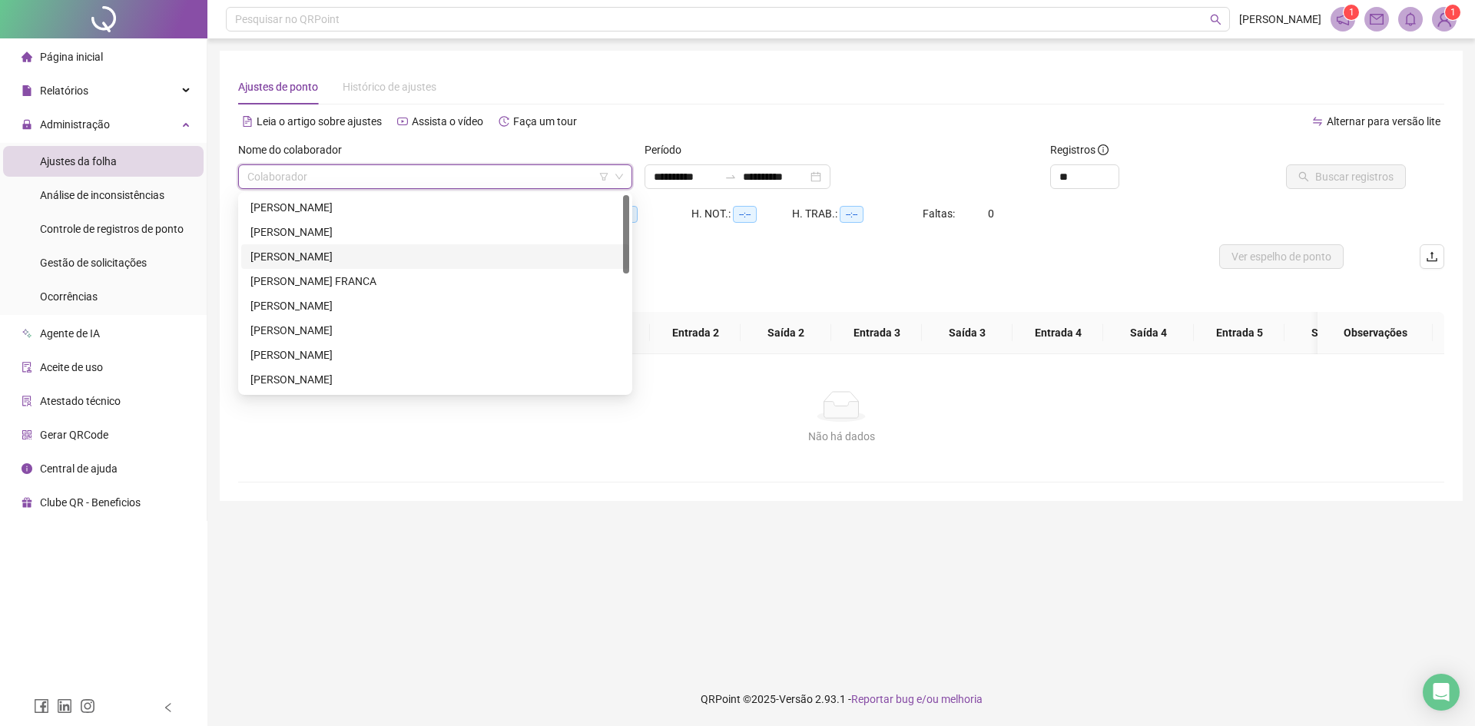
click at [344, 251] on div "[PERSON_NAME]" at bounding box center [436, 256] width 370 height 17
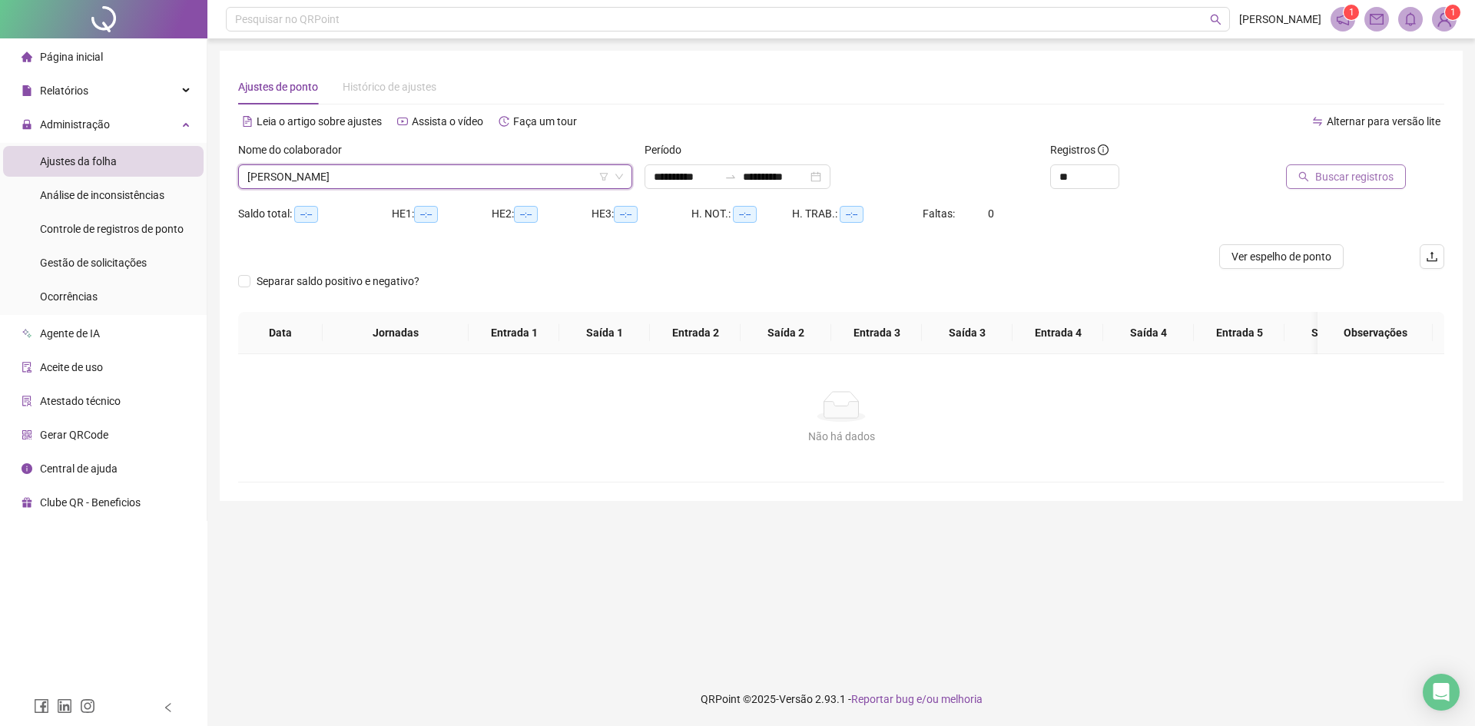
click at [1383, 186] on button "Buscar registros" at bounding box center [1346, 176] width 120 height 25
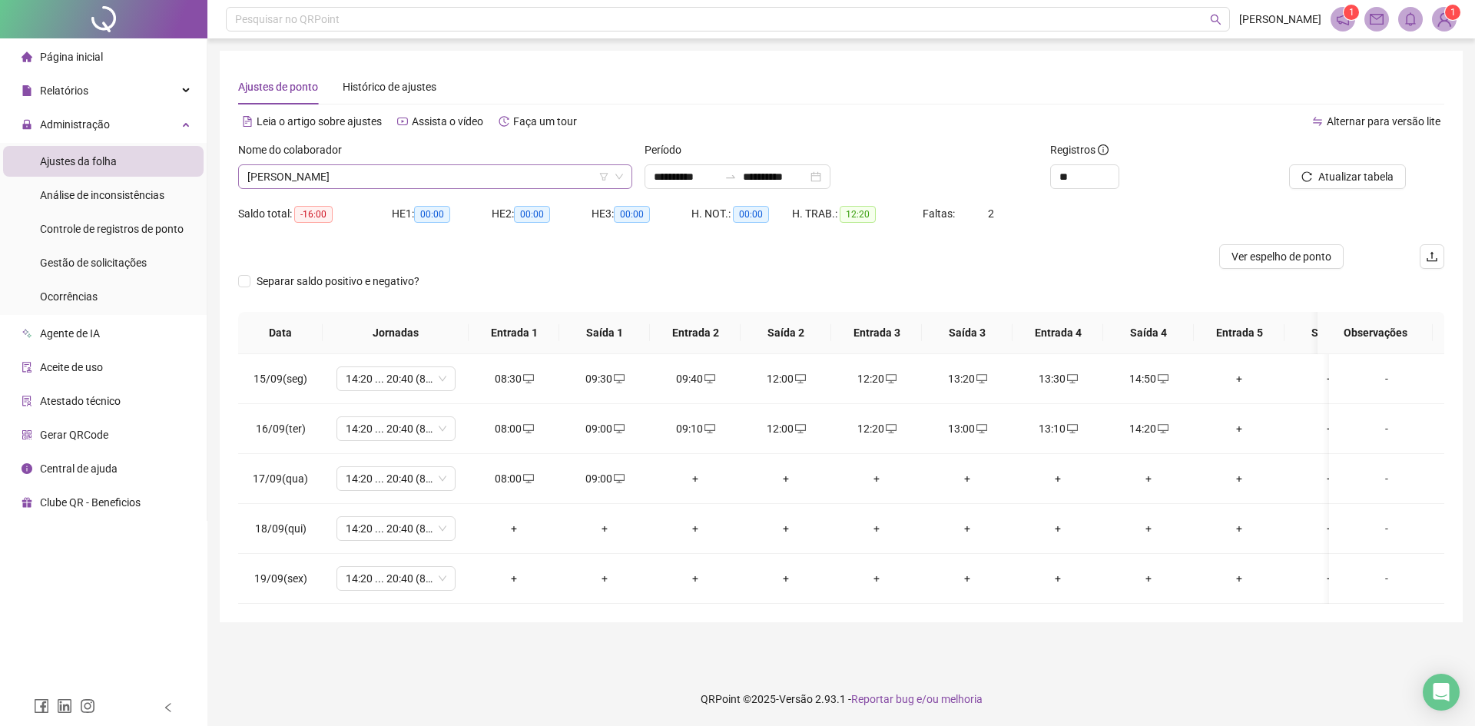
click at [339, 176] on span "[PERSON_NAME]" at bounding box center [435, 176] width 376 height 23
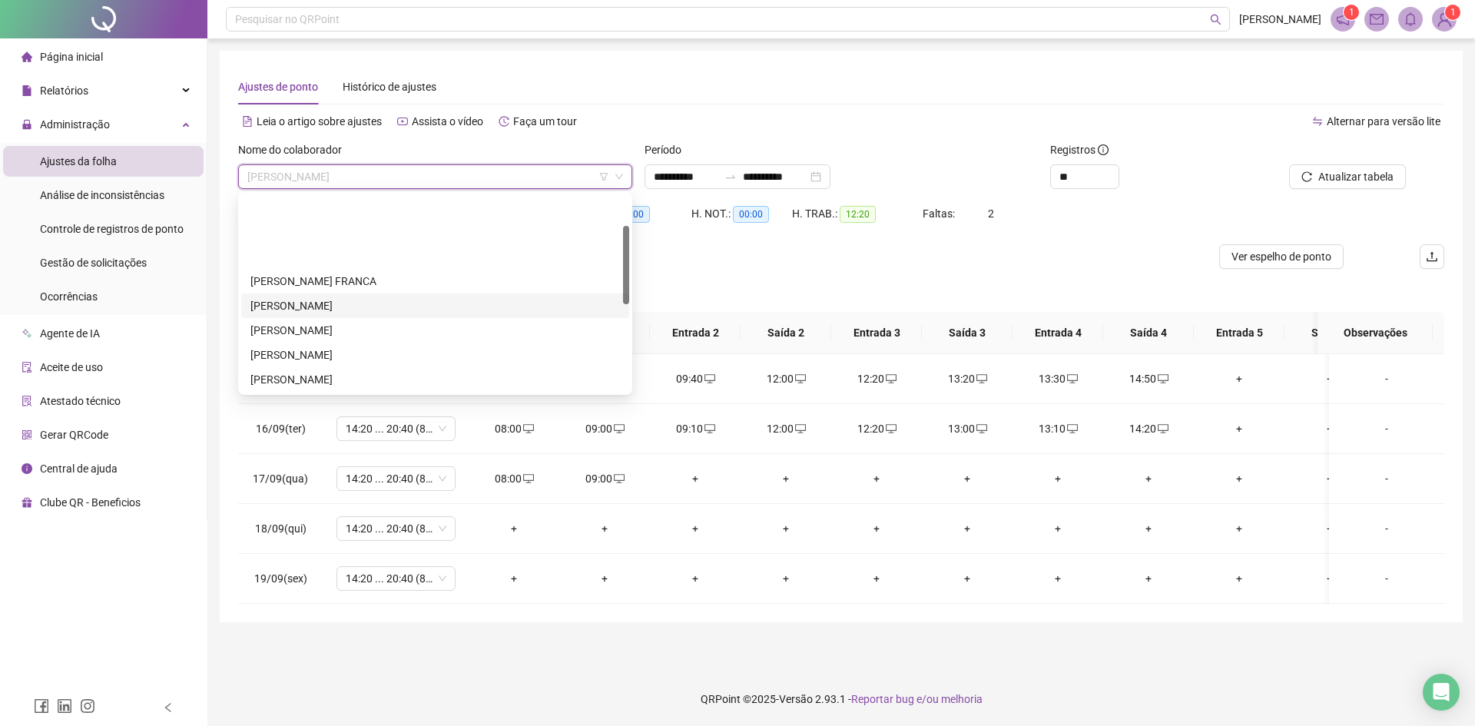
scroll to position [77, 0]
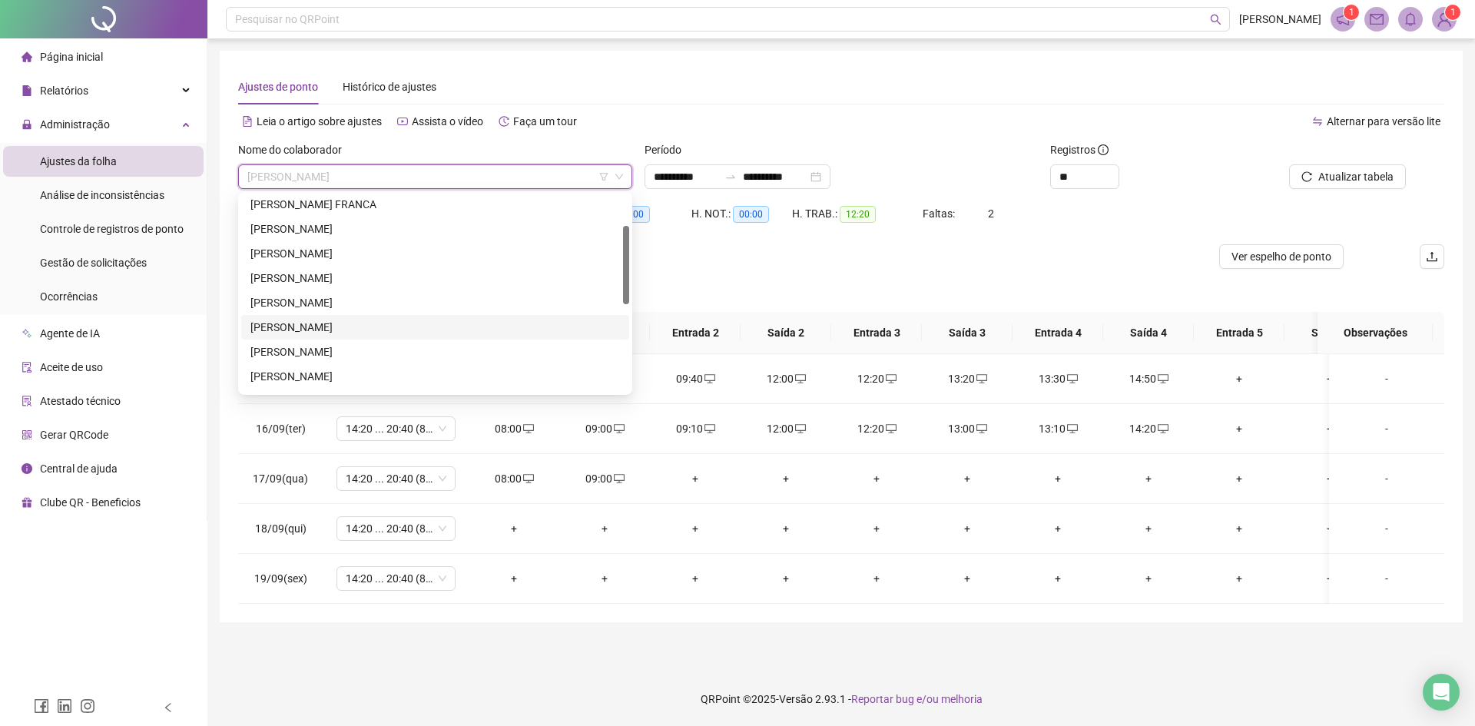
click at [355, 324] on div "[PERSON_NAME]" at bounding box center [436, 327] width 370 height 17
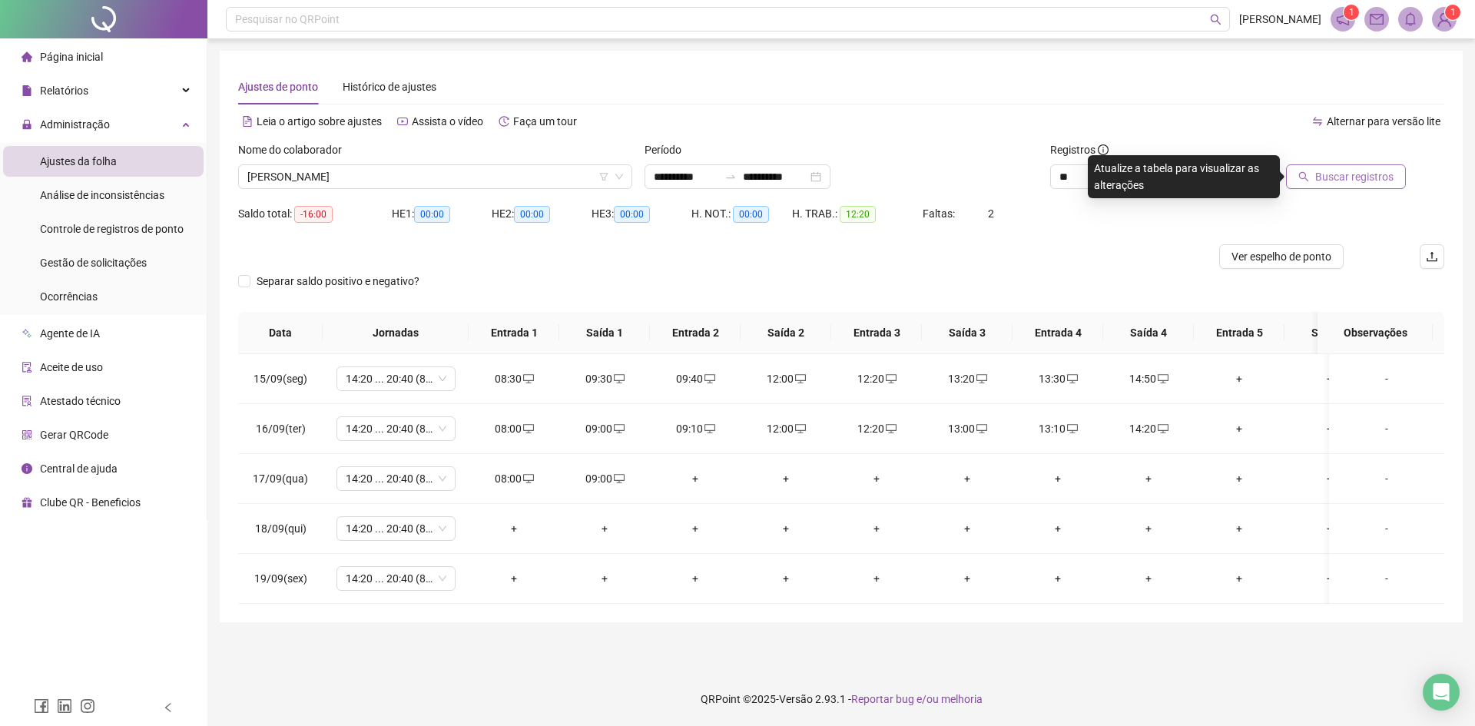
click at [1371, 178] on span "Buscar registros" at bounding box center [1355, 176] width 78 height 17
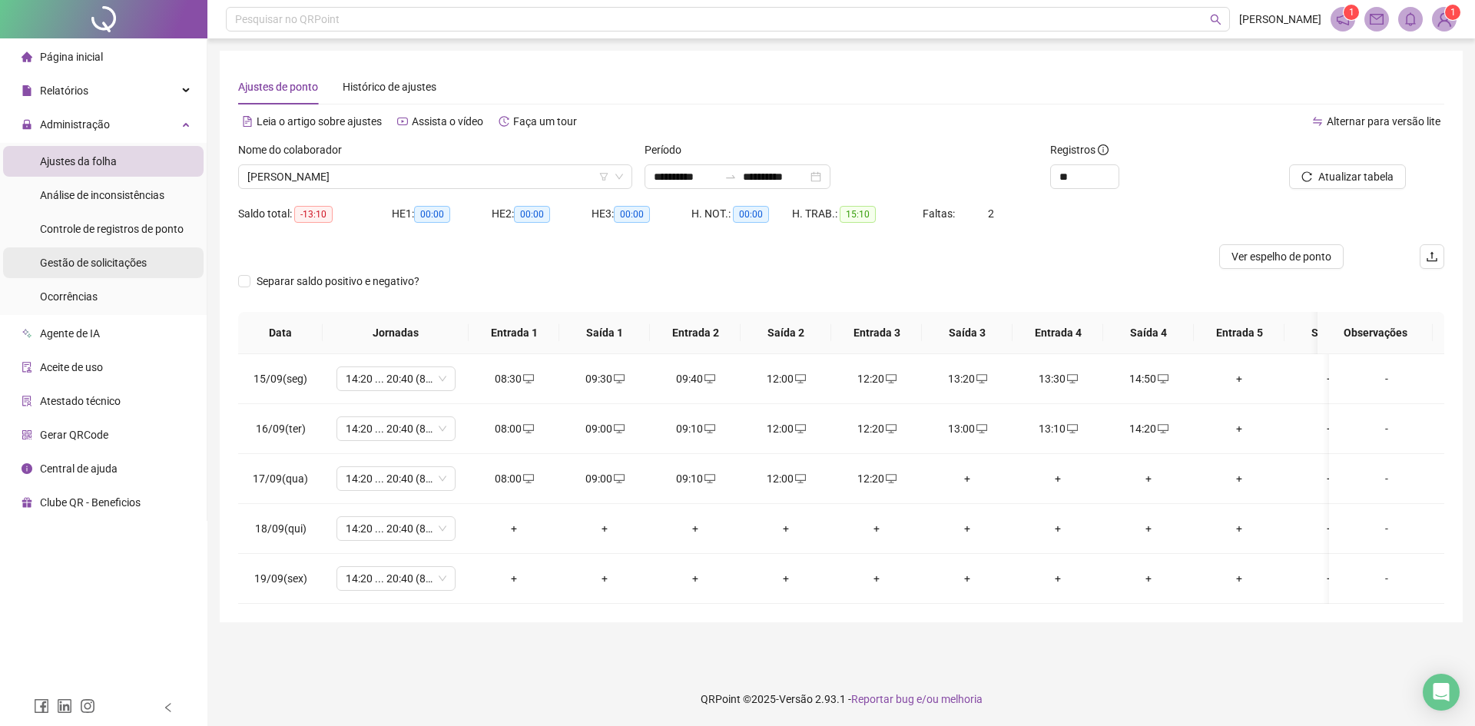
click at [96, 266] on span "Gestão de solicitações" at bounding box center [93, 263] width 107 height 12
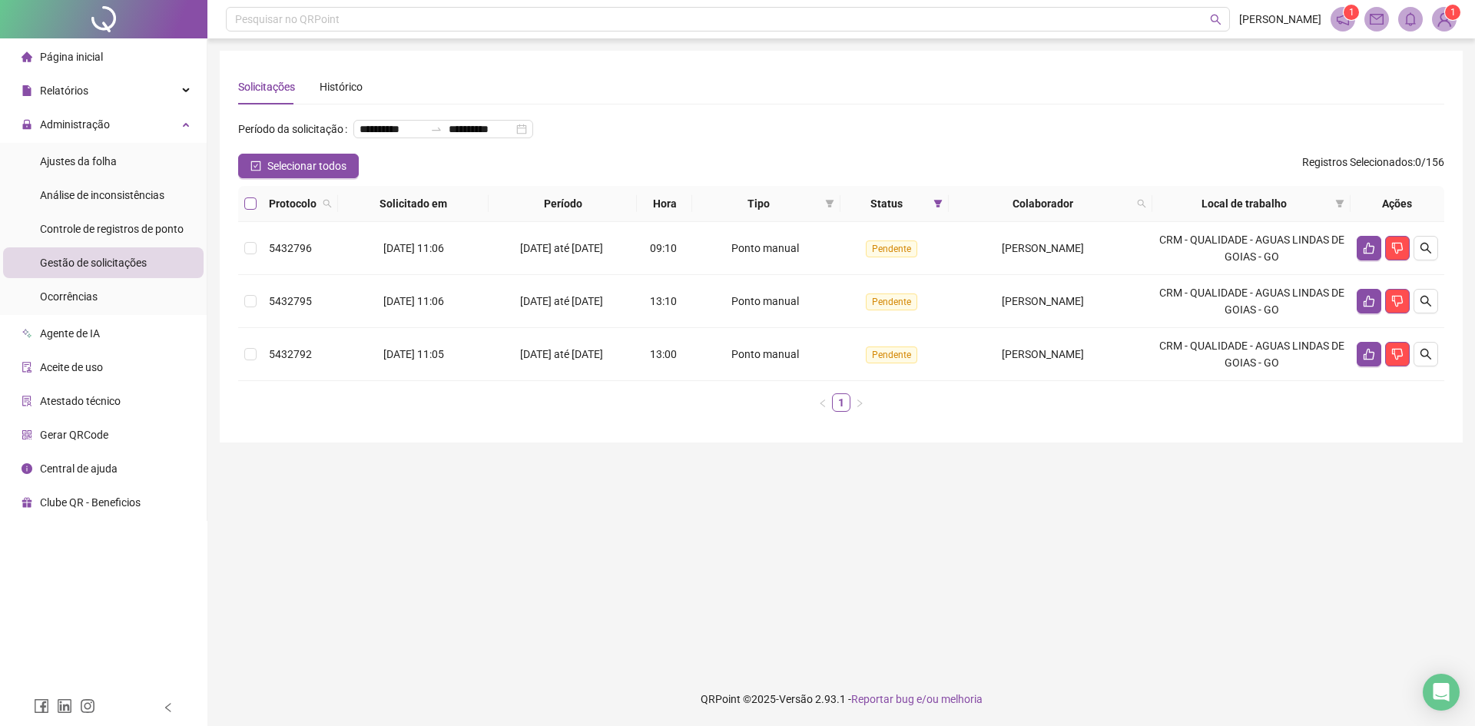
click at [248, 212] on label at bounding box center [250, 203] width 12 height 17
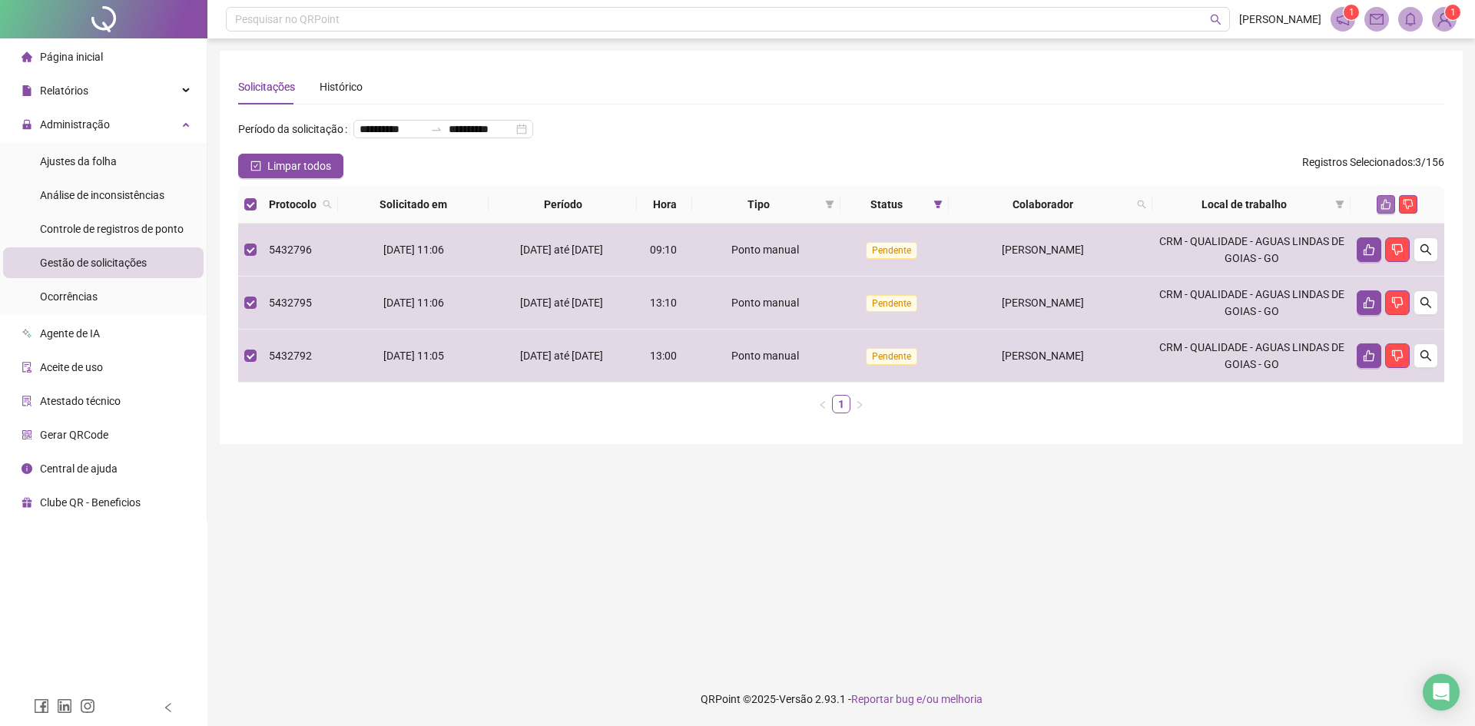
click at [1381, 214] on button "button" at bounding box center [1386, 204] width 18 height 18
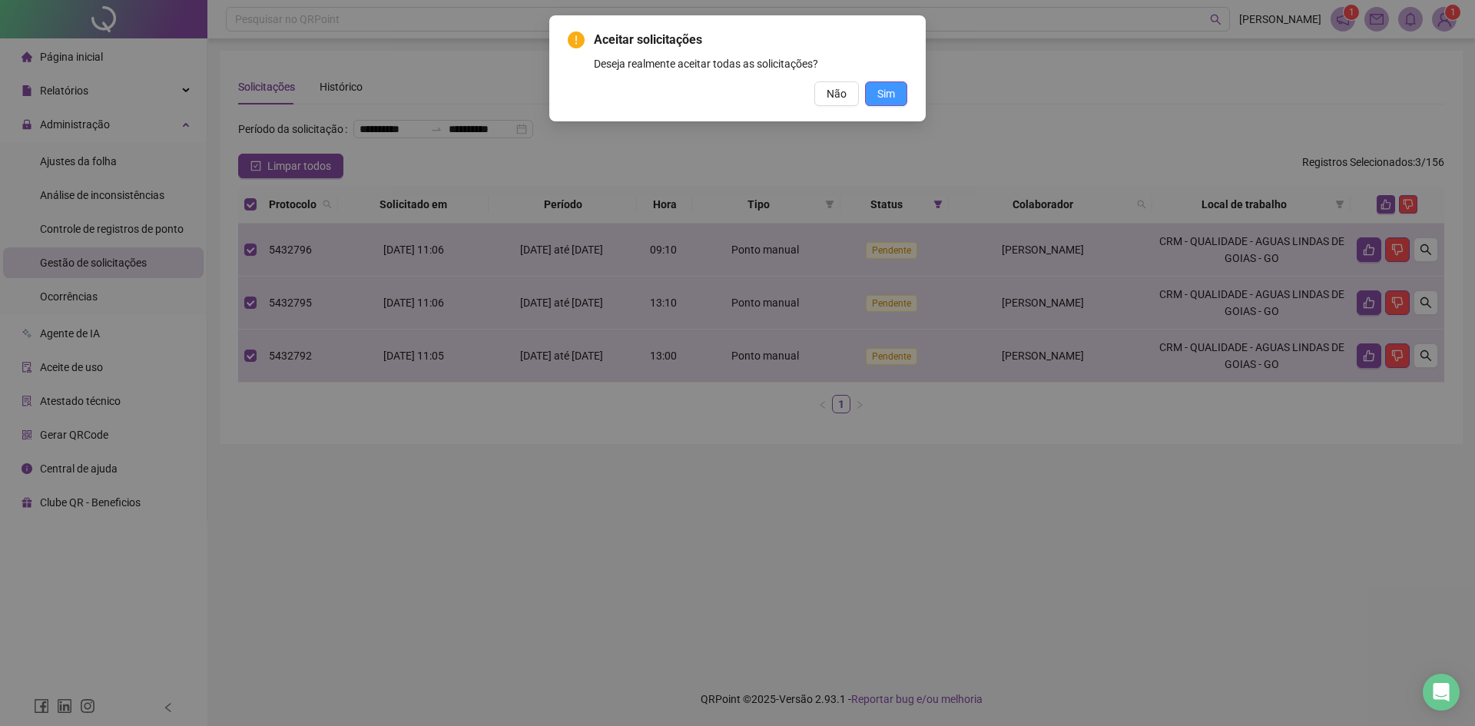
drag, startPoint x: 891, startPoint y: 89, endPoint x: 887, endPoint y: 124, distance: 34.9
click at [891, 88] on span "Sim" at bounding box center [887, 93] width 18 height 17
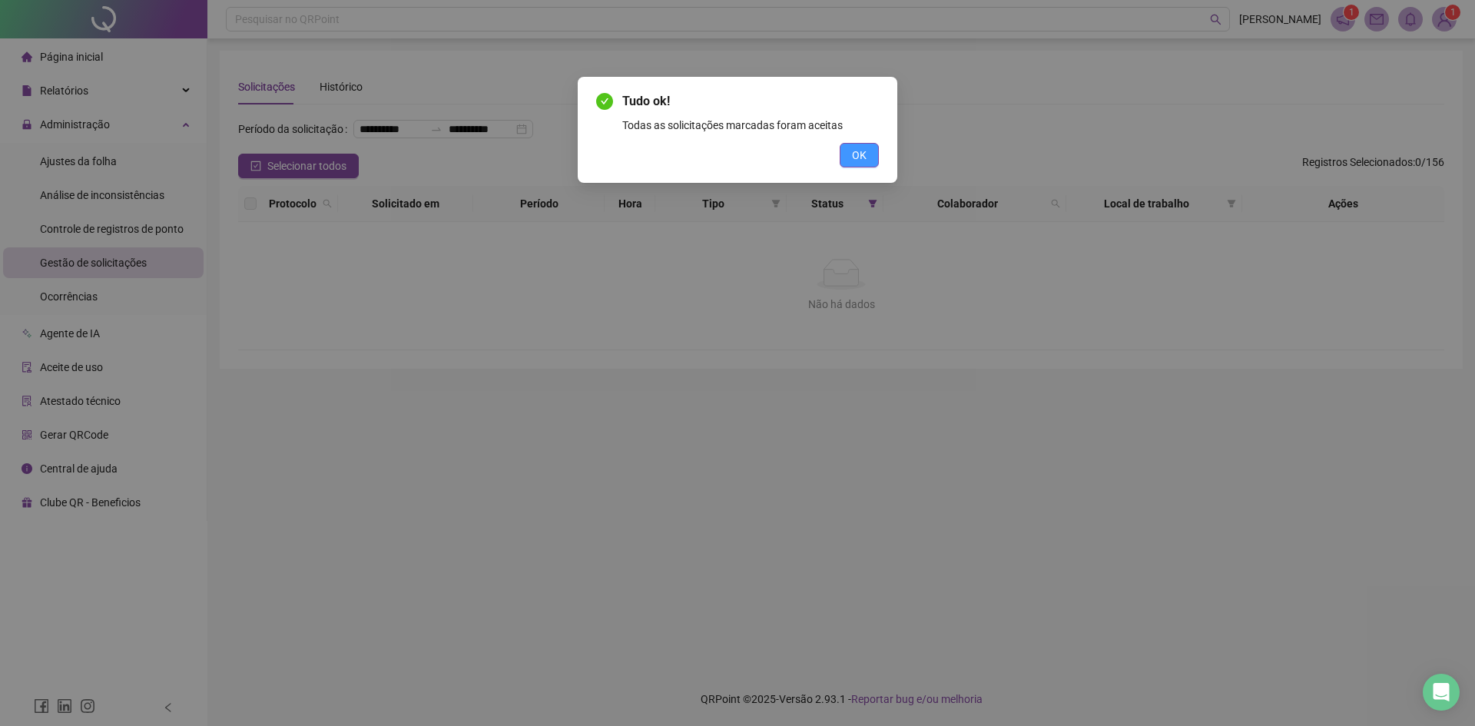
click at [856, 154] on span "OK" at bounding box center [859, 155] width 15 height 17
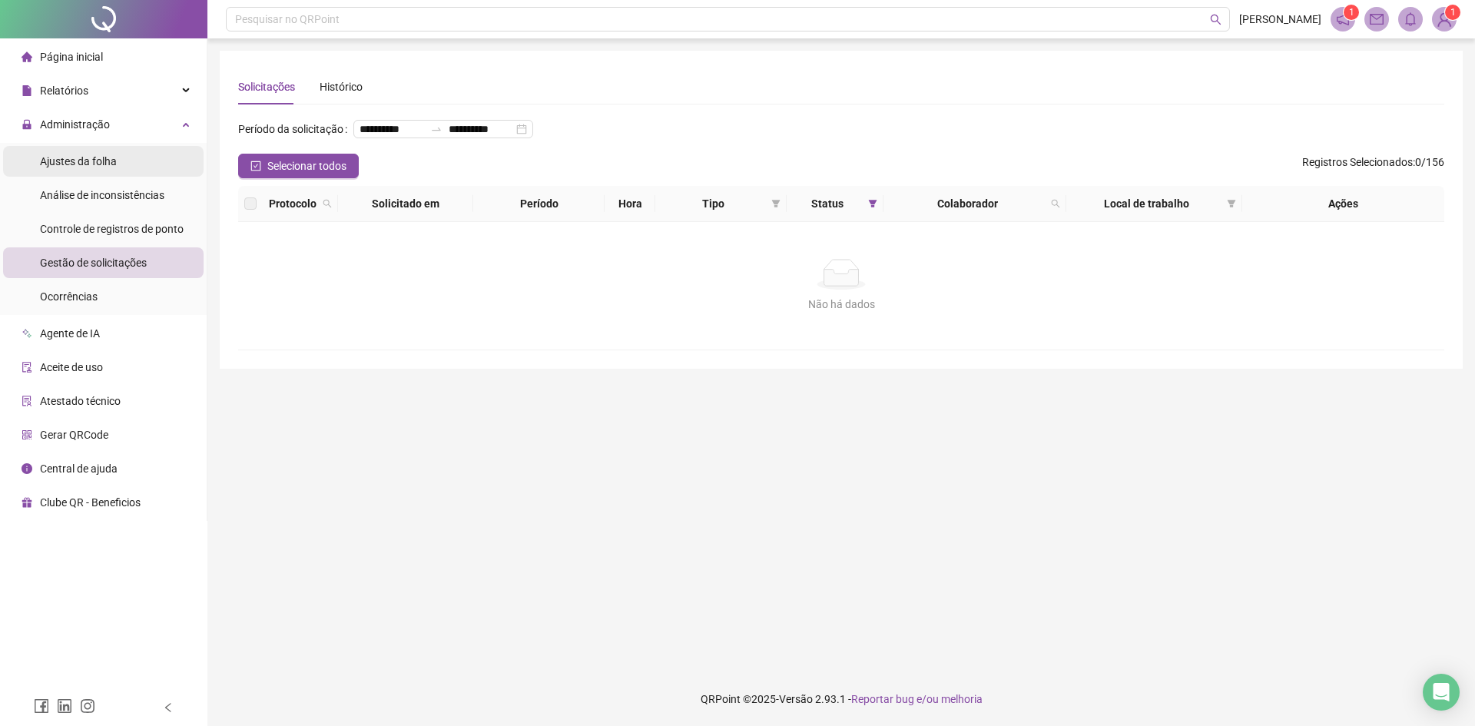
click at [58, 160] on span "Ajustes da folha" at bounding box center [78, 161] width 77 height 12
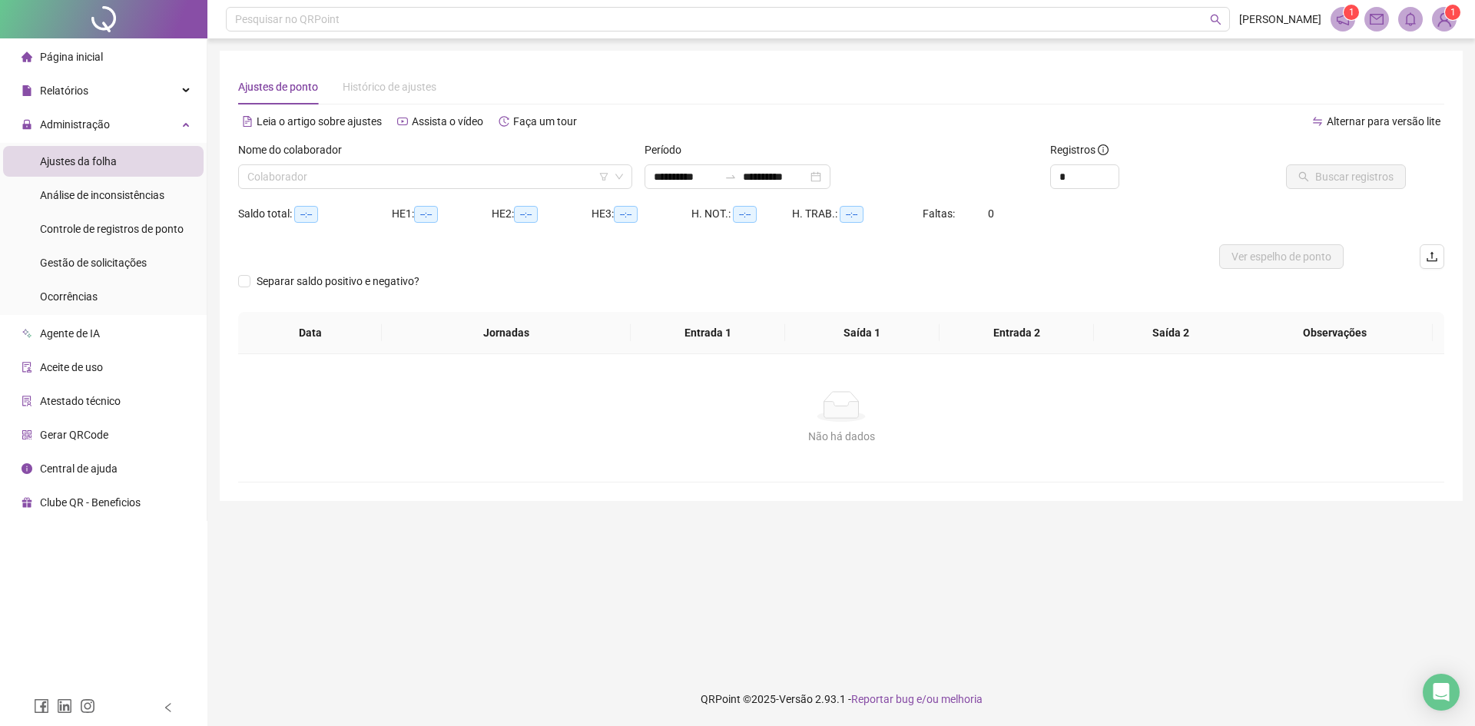
type input "**********"
click at [709, 178] on input "**********" at bounding box center [686, 176] width 65 height 17
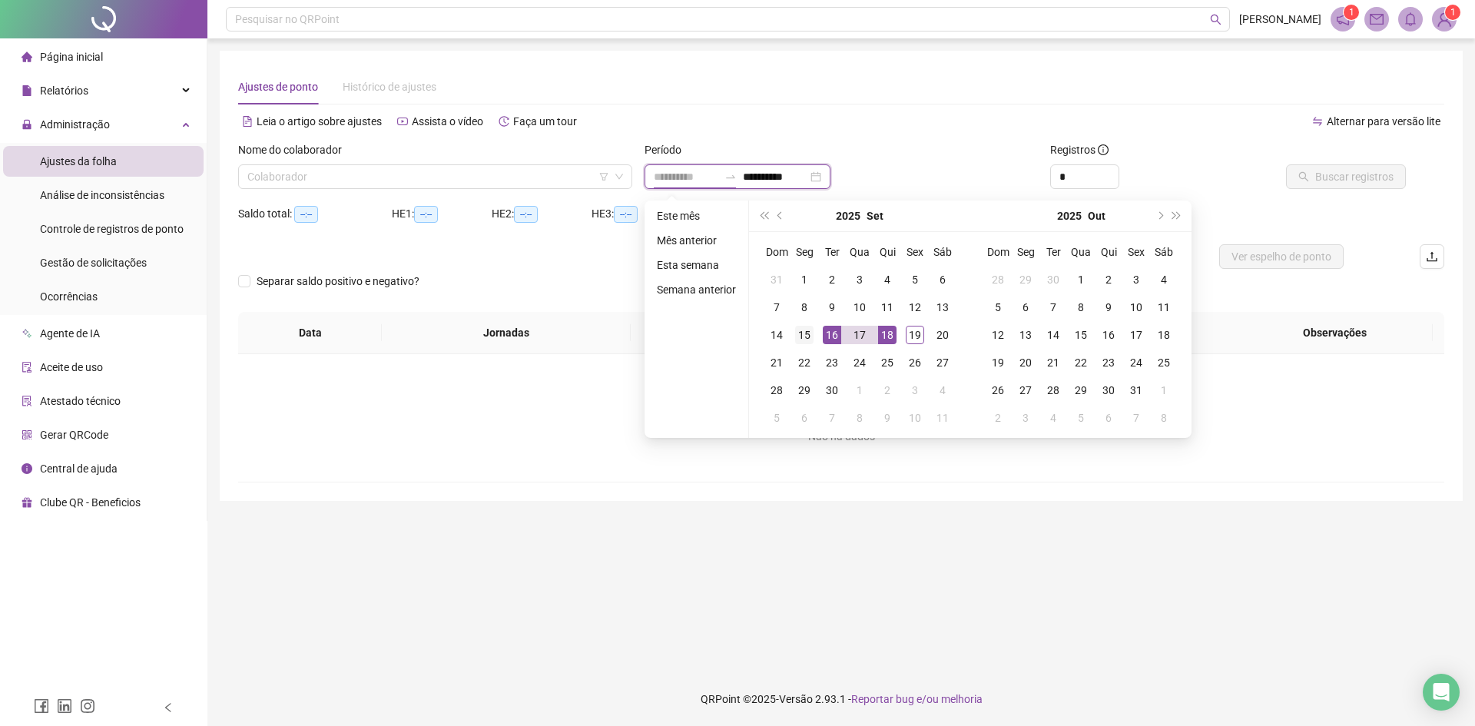
type input "**********"
click at [805, 336] on div "15" at bounding box center [804, 335] width 18 height 18
type input "**********"
click at [910, 332] on div "19" at bounding box center [915, 335] width 18 height 18
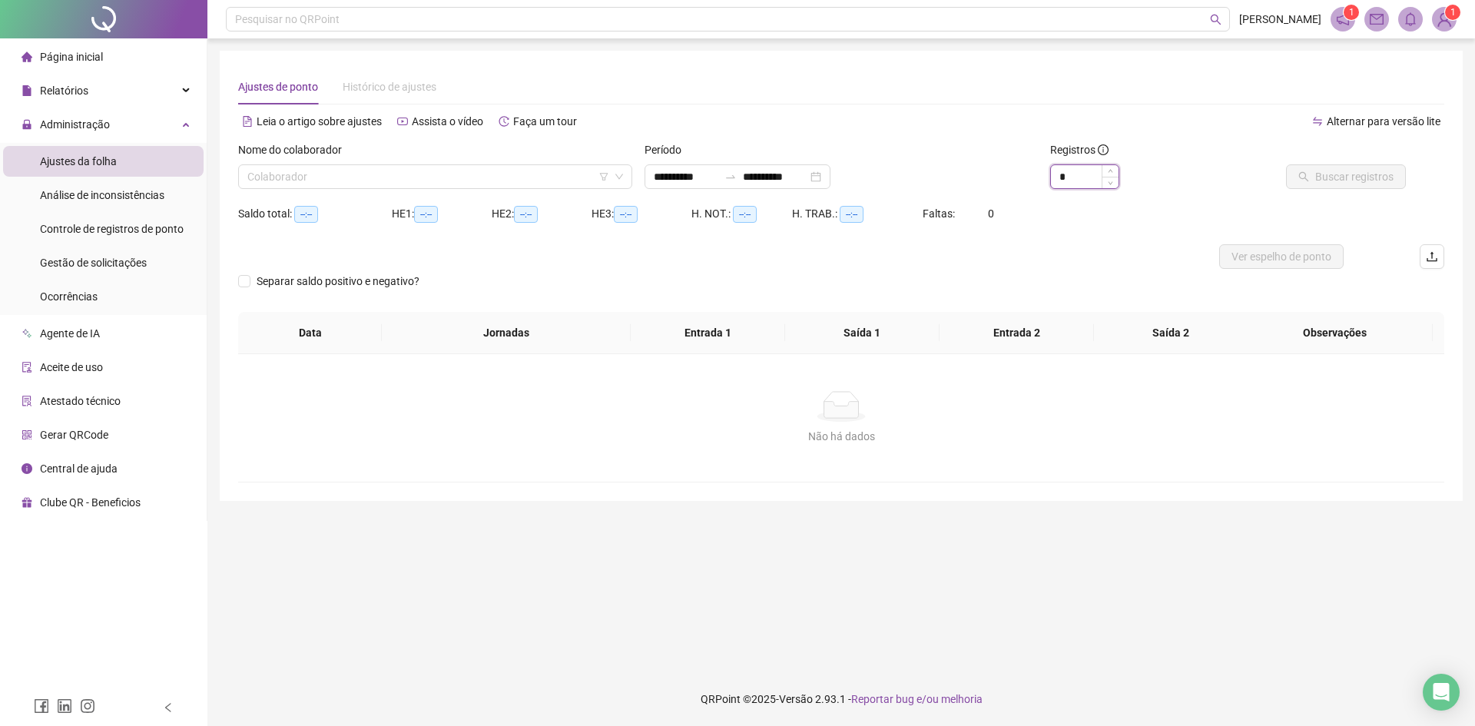
click at [1090, 171] on input "*" at bounding box center [1085, 176] width 68 height 23
drag, startPoint x: 1090, startPoint y: 171, endPoint x: 1038, endPoint y: 178, distance: 52.0
click at [1038, 178] on div "**********" at bounding box center [841, 171] width 1219 height 60
type input "**"
drag, startPoint x: 400, startPoint y: 174, endPoint x: 397, endPoint y: 181, distance: 8.3
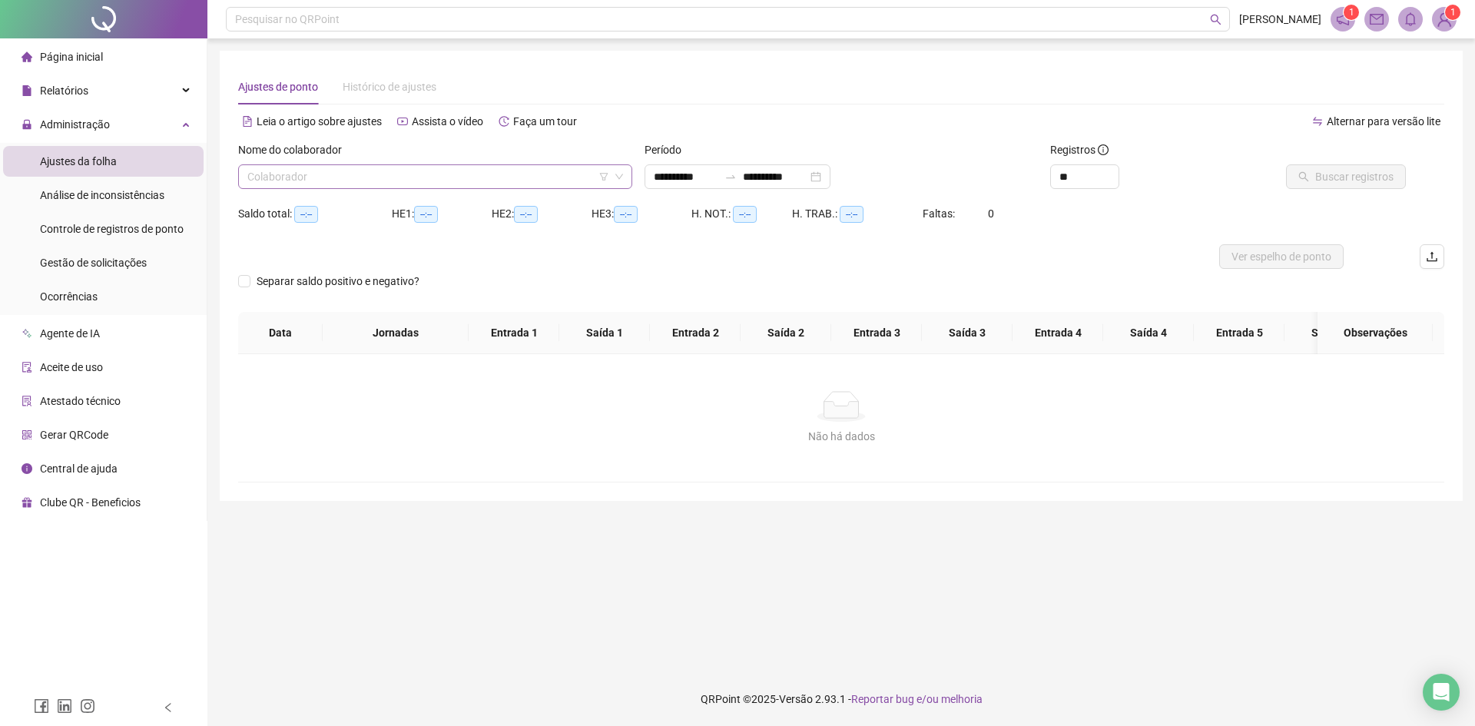
click at [400, 174] on input "search" at bounding box center [428, 176] width 362 height 23
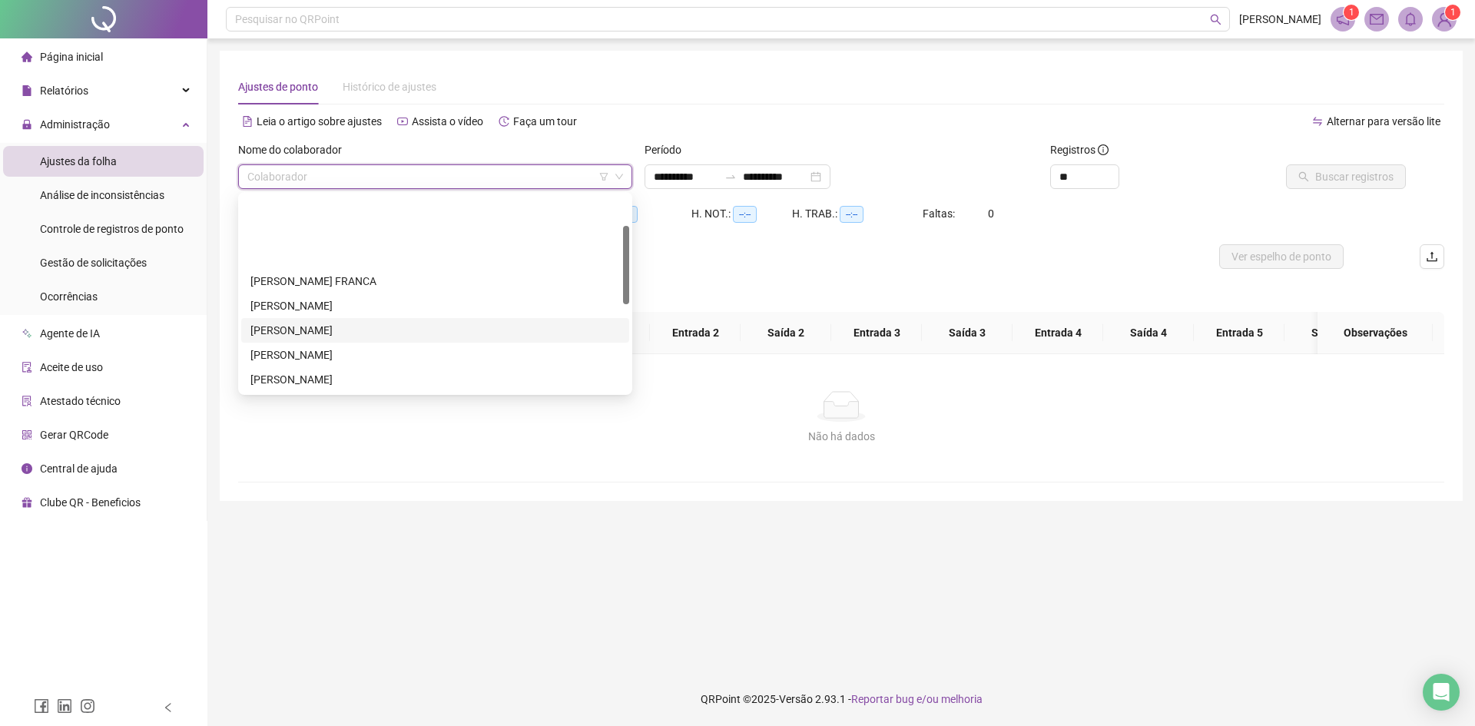
scroll to position [77, 0]
click at [324, 332] on div "[PERSON_NAME]" at bounding box center [436, 327] width 370 height 17
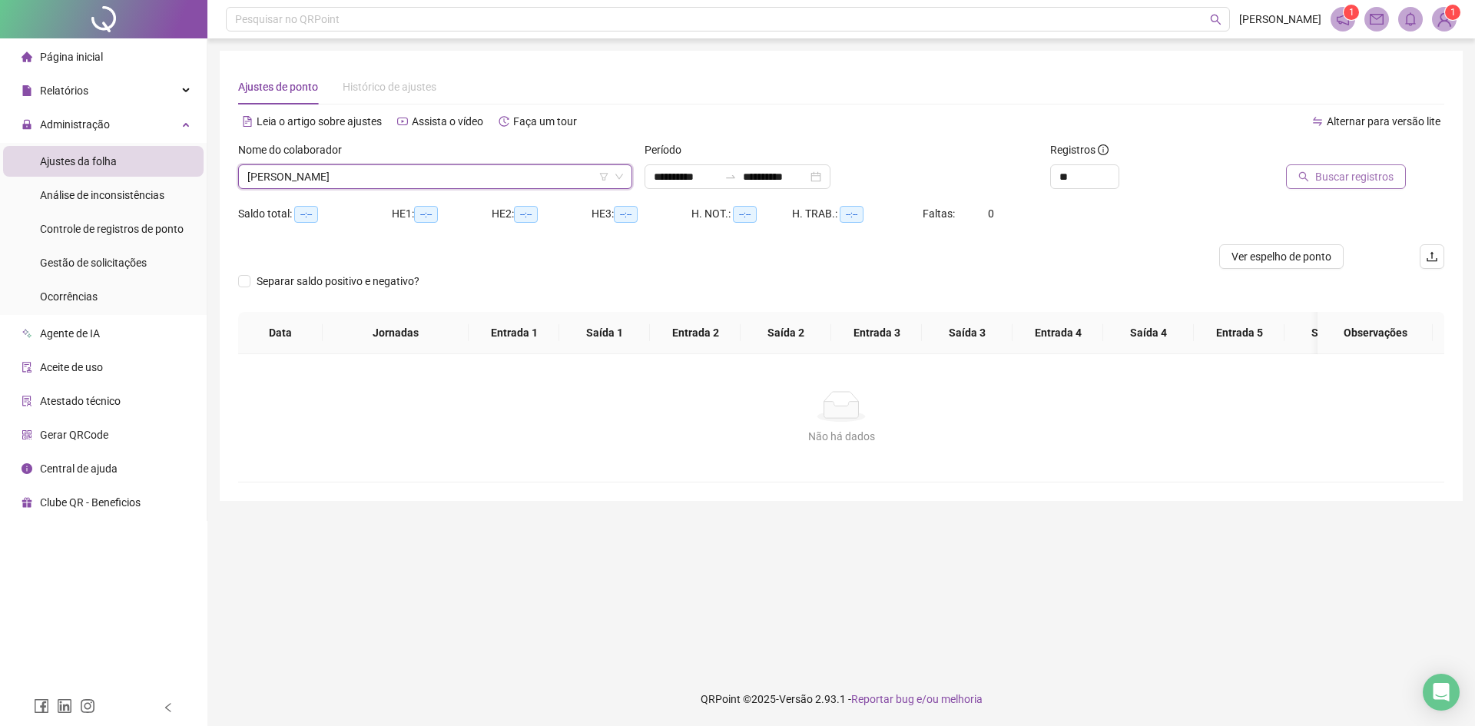
click at [1333, 181] on span "Buscar registros" at bounding box center [1355, 176] width 78 height 17
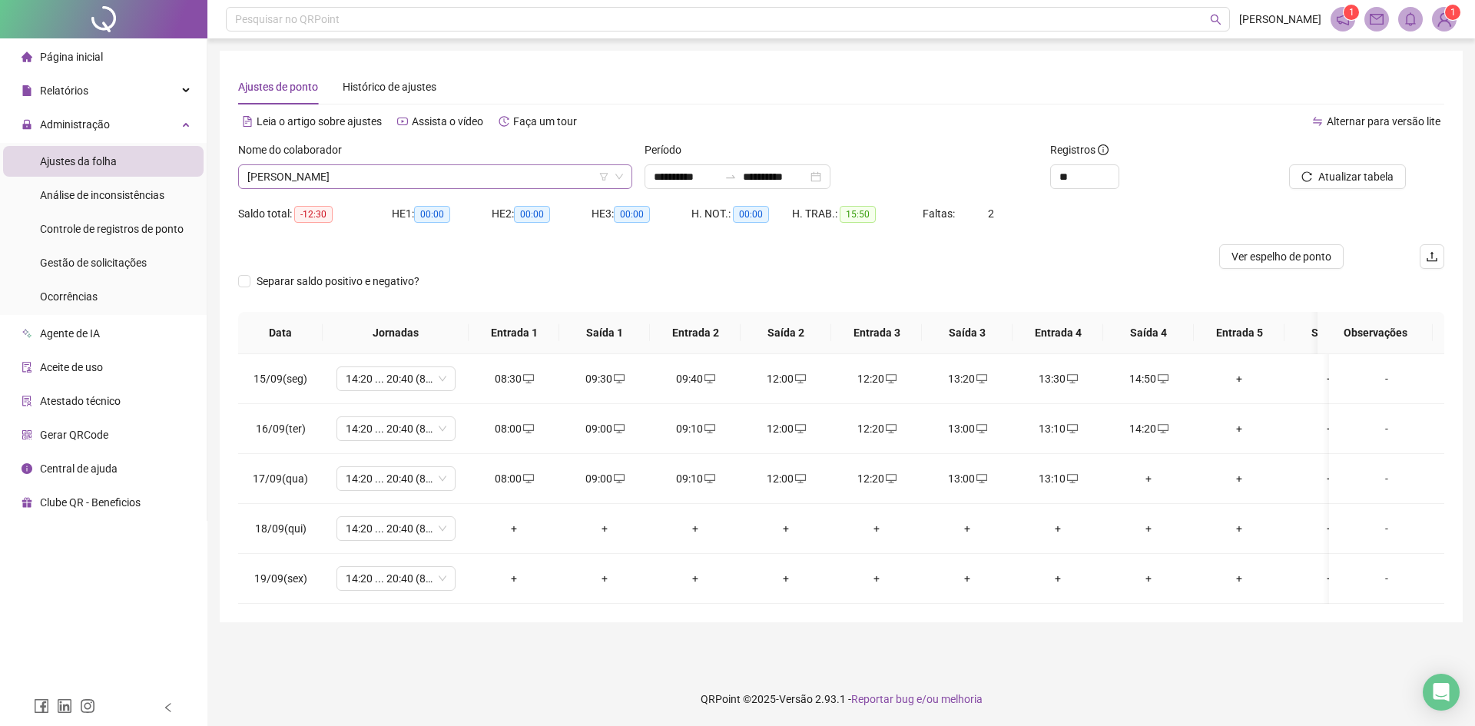
click at [315, 182] on span "[PERSON_NAME]" at bounding box center [435, 176] width 376 height 23
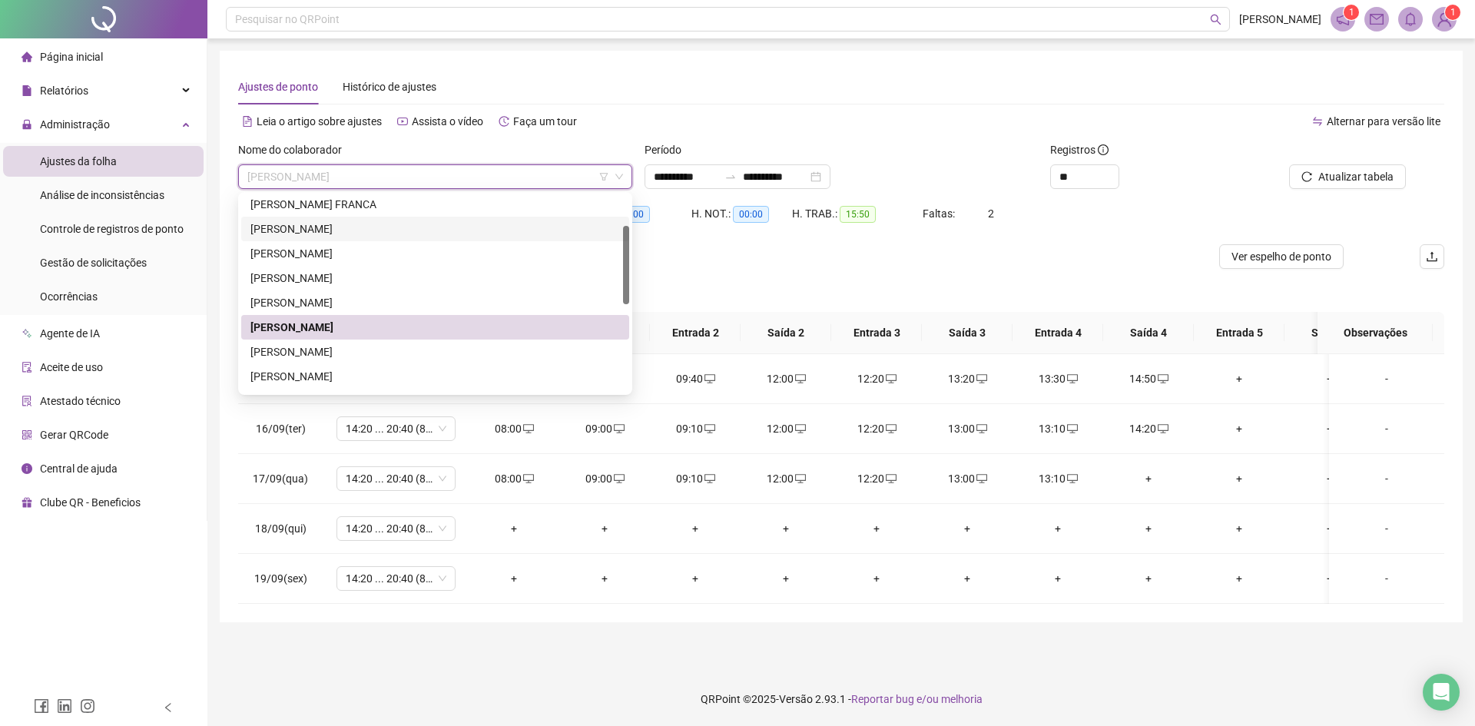
scroll to position [0, 0]
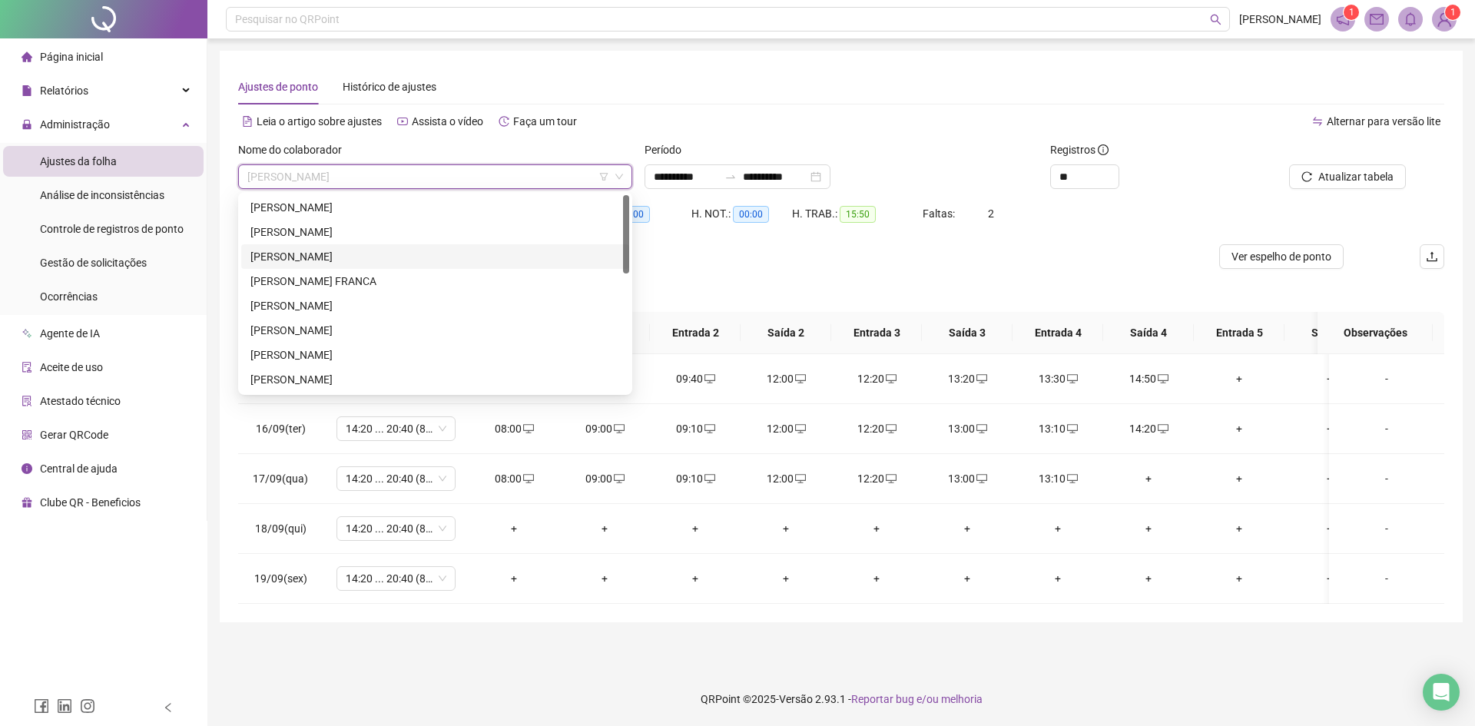
click at [306, 256] on div "[PERSON_NAME]" at bounding box center [436, 256] width 370 height 17
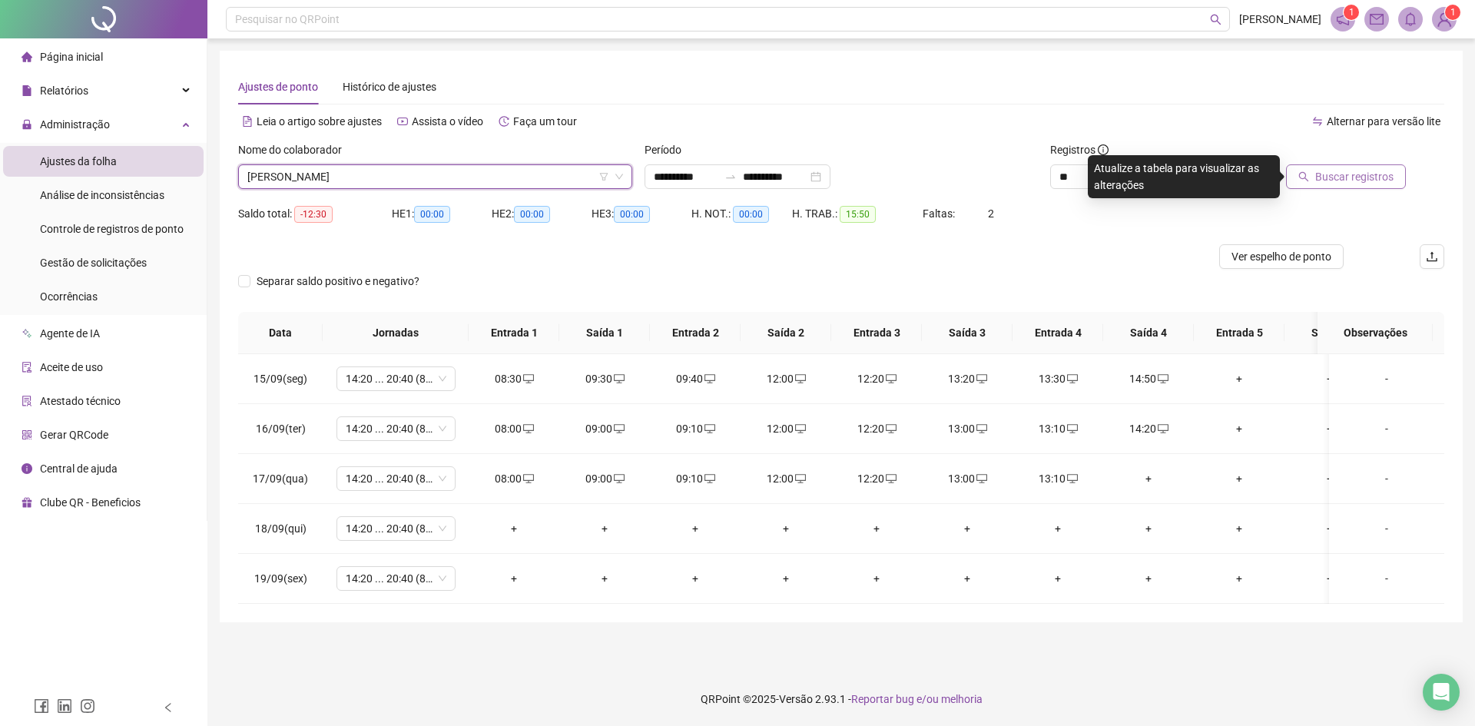
click at [1340, 177] on span "Buscar registros" at bounding box center [1355, 176] width 78 height 17
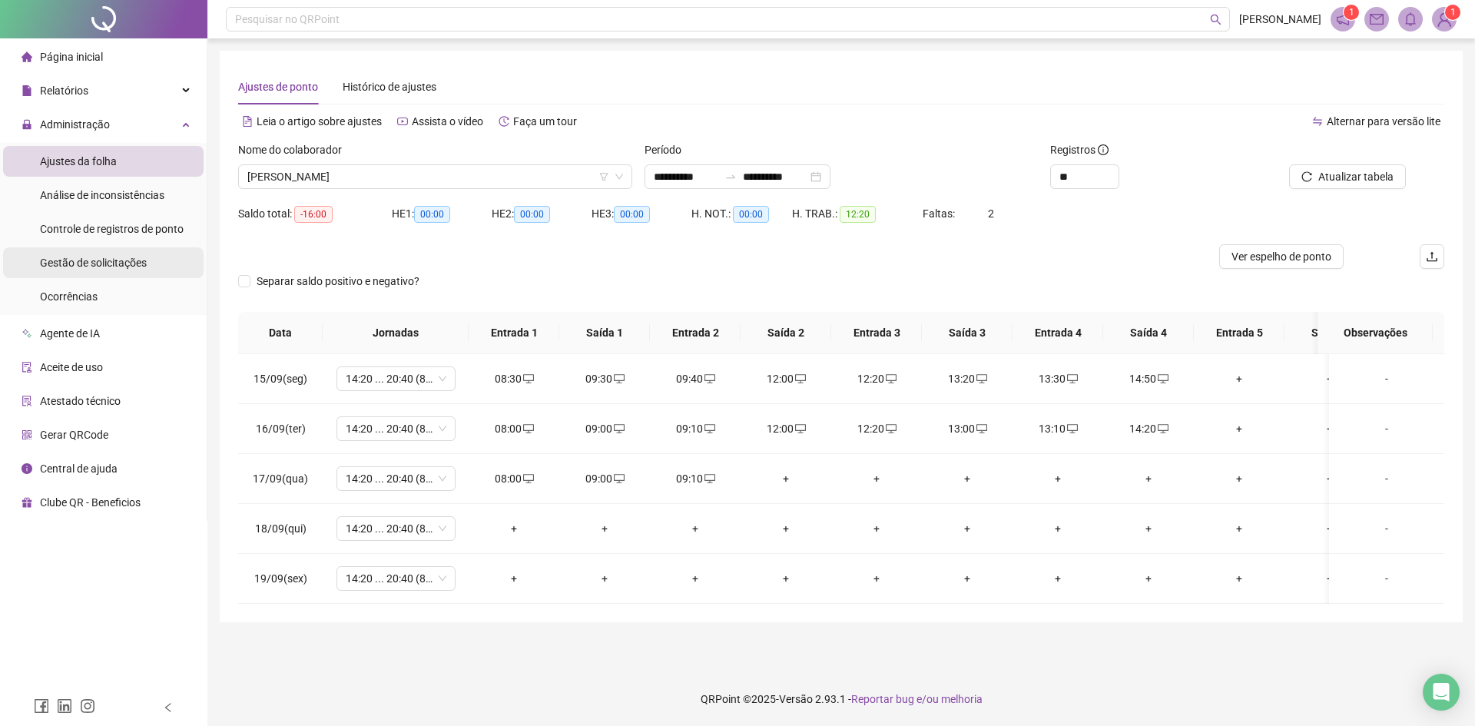
click at [85, 267] on span "Gestão de solicitações" at bounding box center [93, 263] width 107 height 12
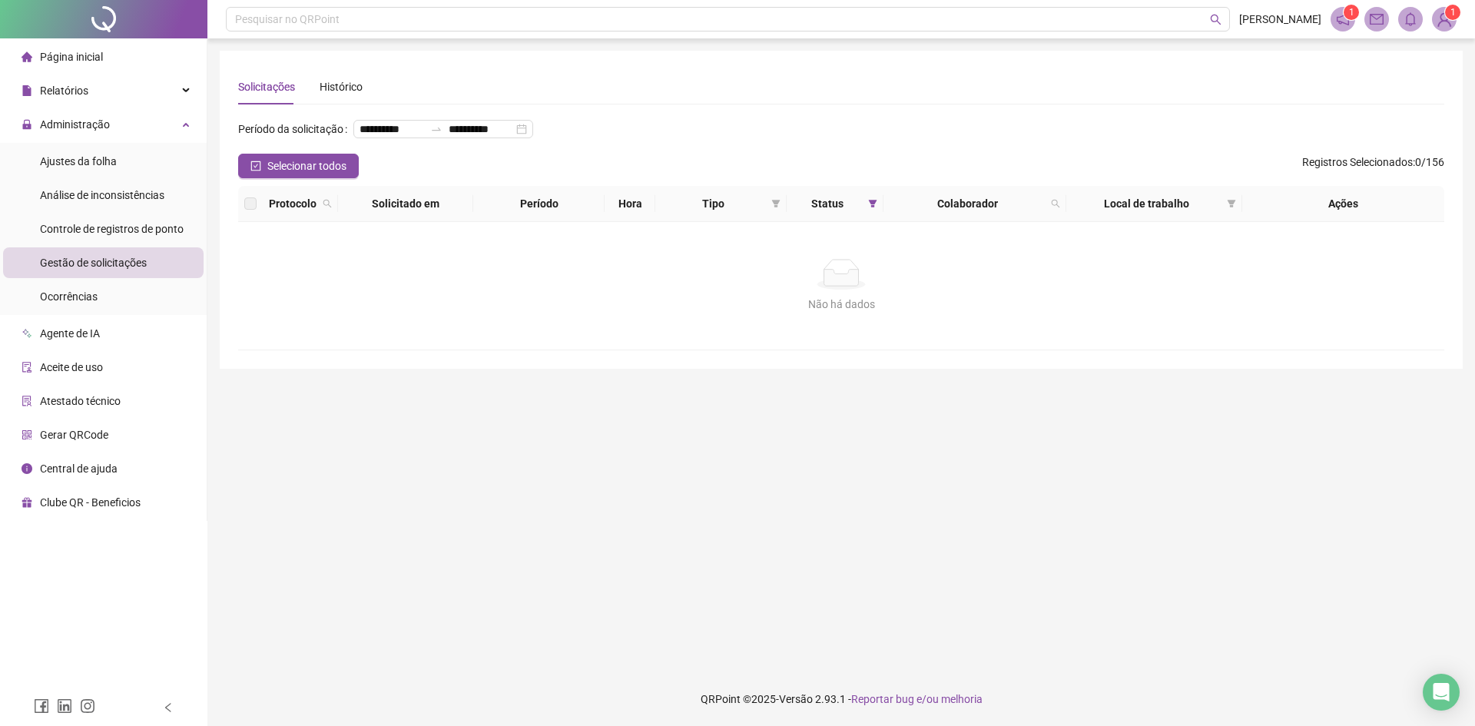
click at [98, 260] on span "Gestão de solicitações" at bounding box center [93, 263] width 107 height 12
click at [327, 174] on span "Selecionar todos" at bounding box center [306, 166] width 79 height 17
click at [446, 138] on div "**********" at bounding box center [444, 129] width 180 height 18
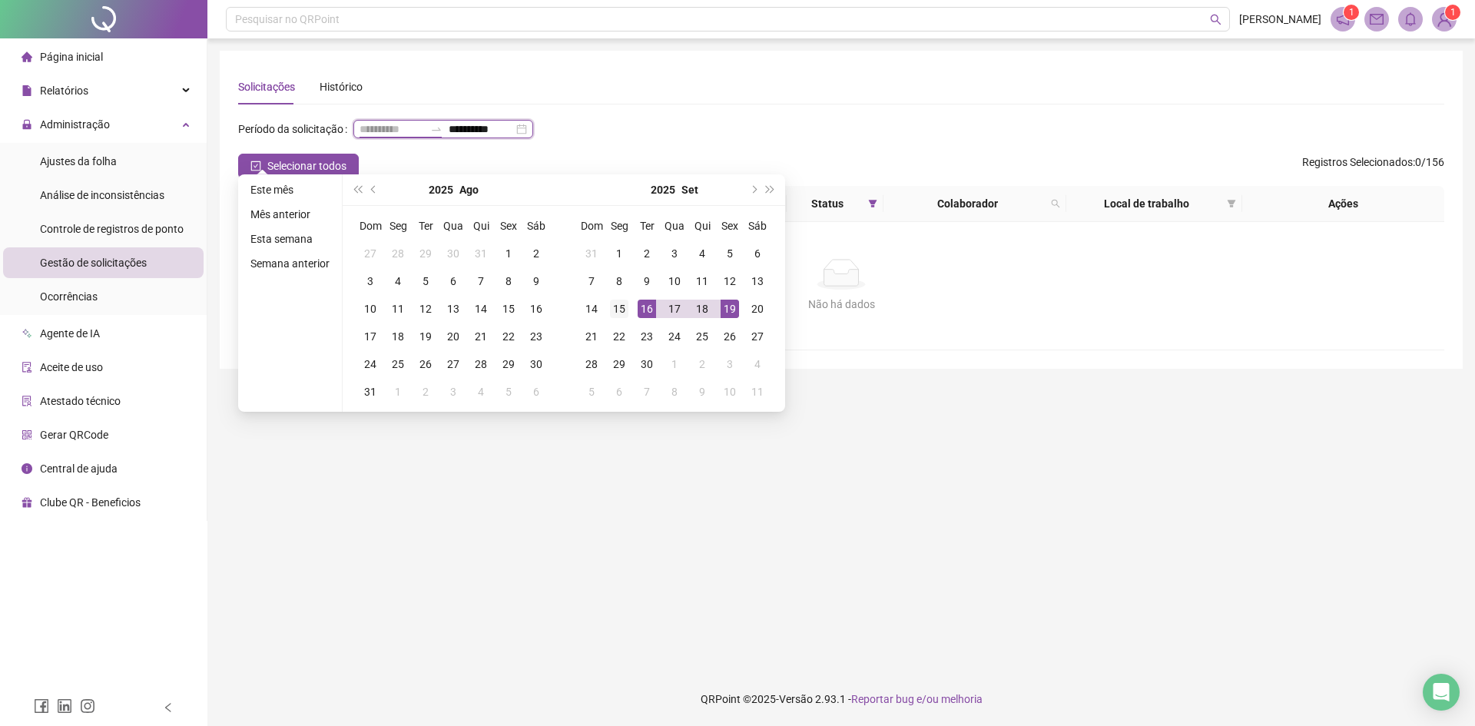
type input "**********"
click at [616, 305] on div "15" at bounding box center [619, 309] width 18 height 18
type input "**********"
click at [894, 150] on div "**********" at bounding box center [841, 135] width 1207 height 37
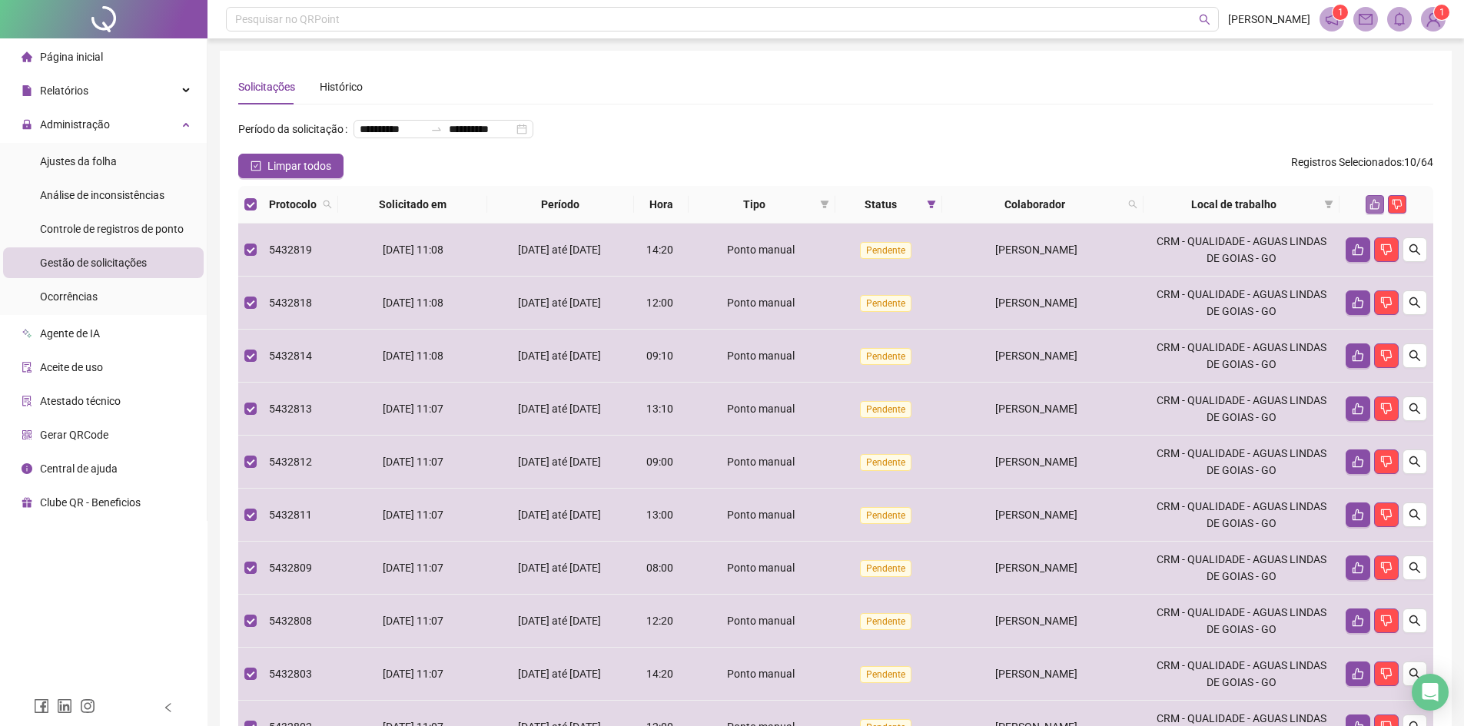
click at [1372, 210] on icon "like" at bounding box center [1374, 204] width 11 height 11
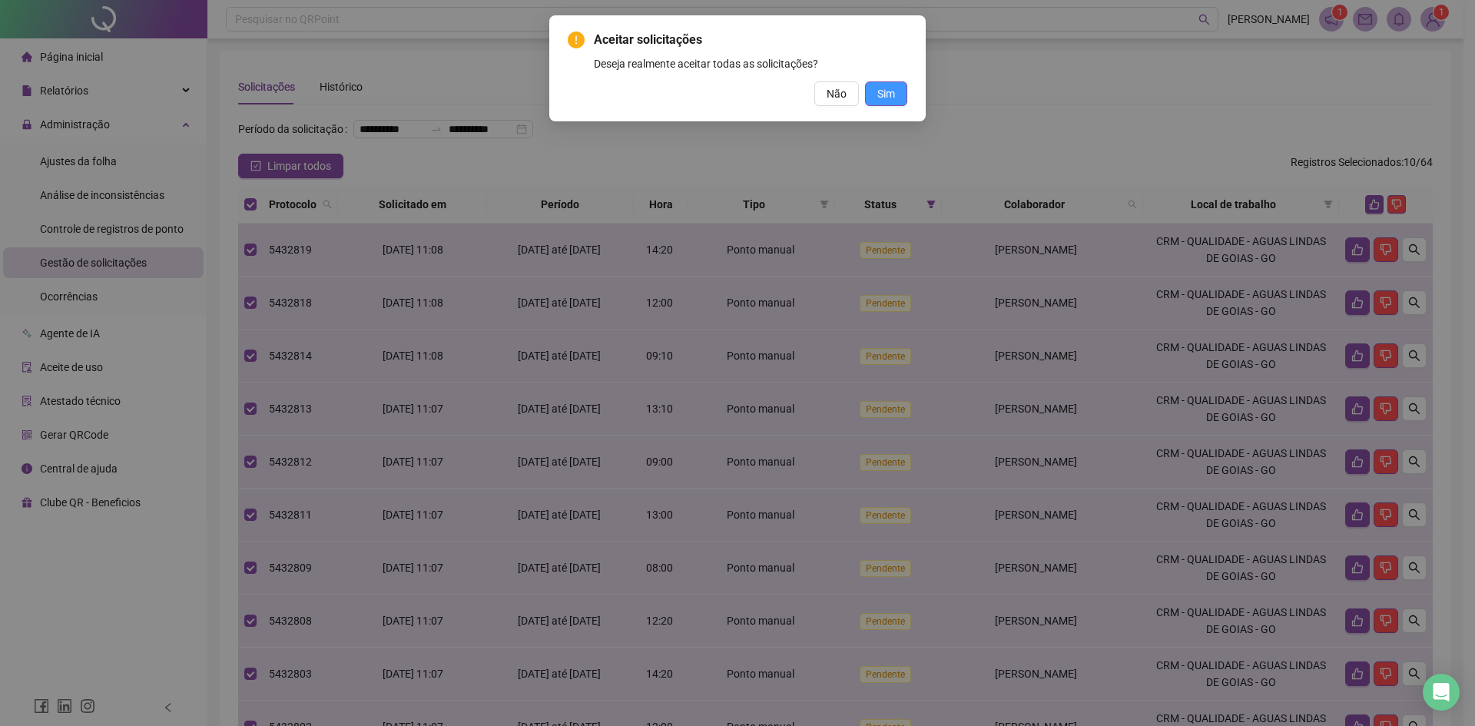
click at [884, 89] on span "Sim" at bounding box center [887, 93] width 18 height 17
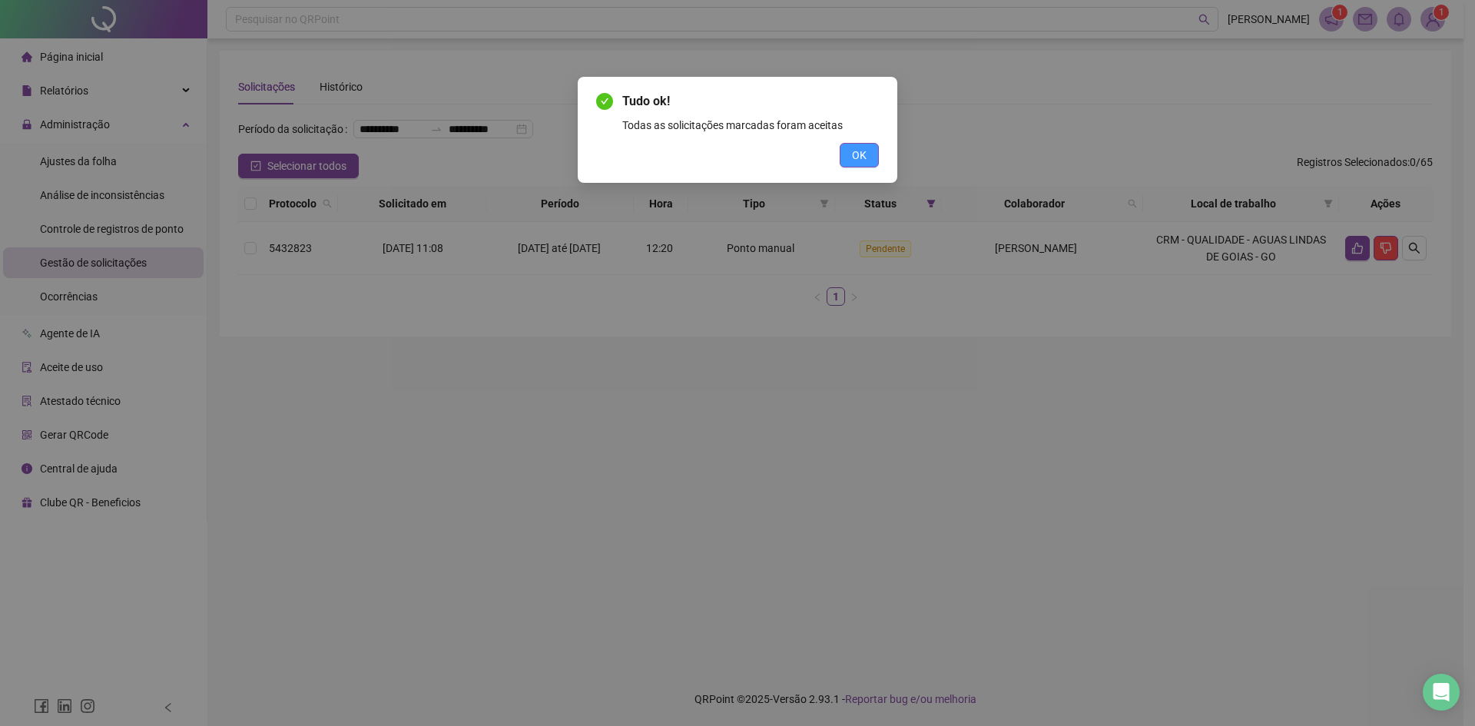
click at [868, 154] on button "OK" at bounding box center [859, 155] width 39 height 25
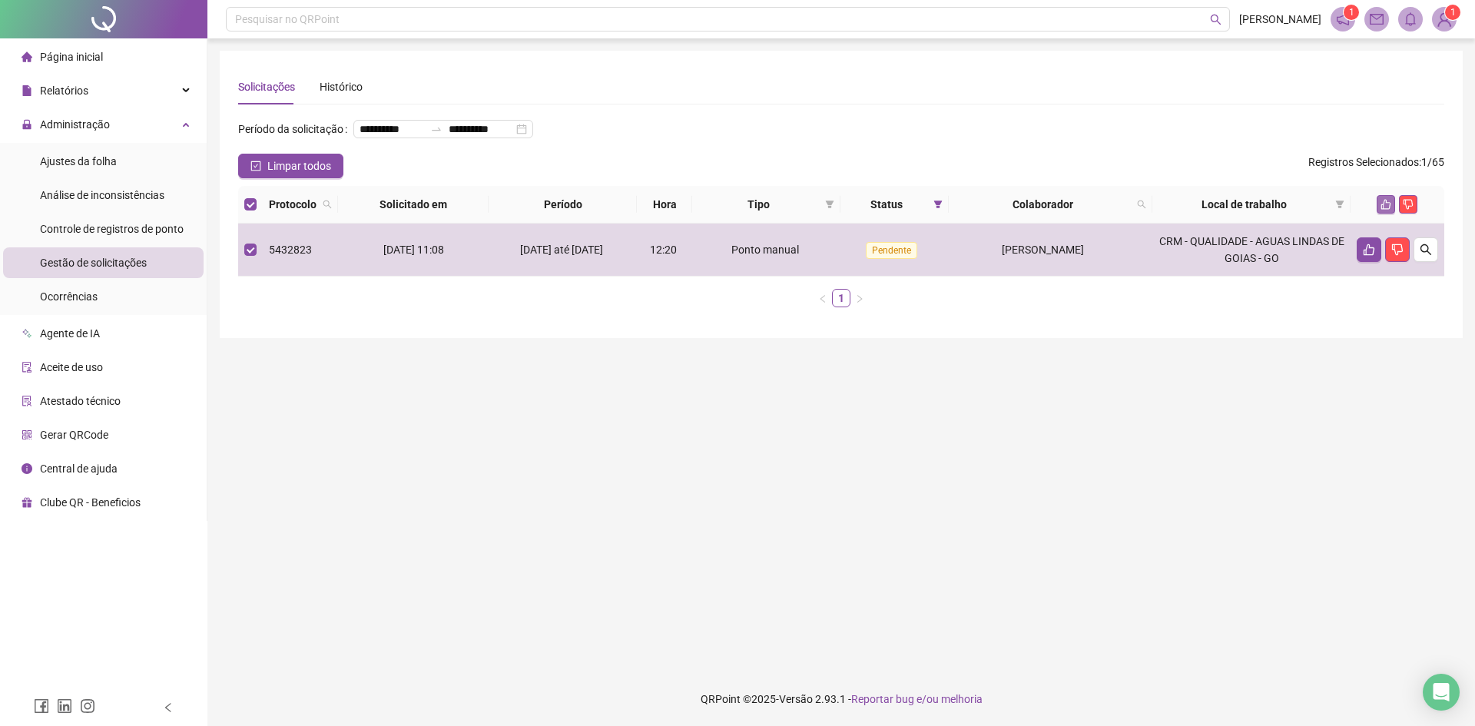
click at [1383, 210] on icon "like" at bounding box center [1386, 204] width 11 height 11
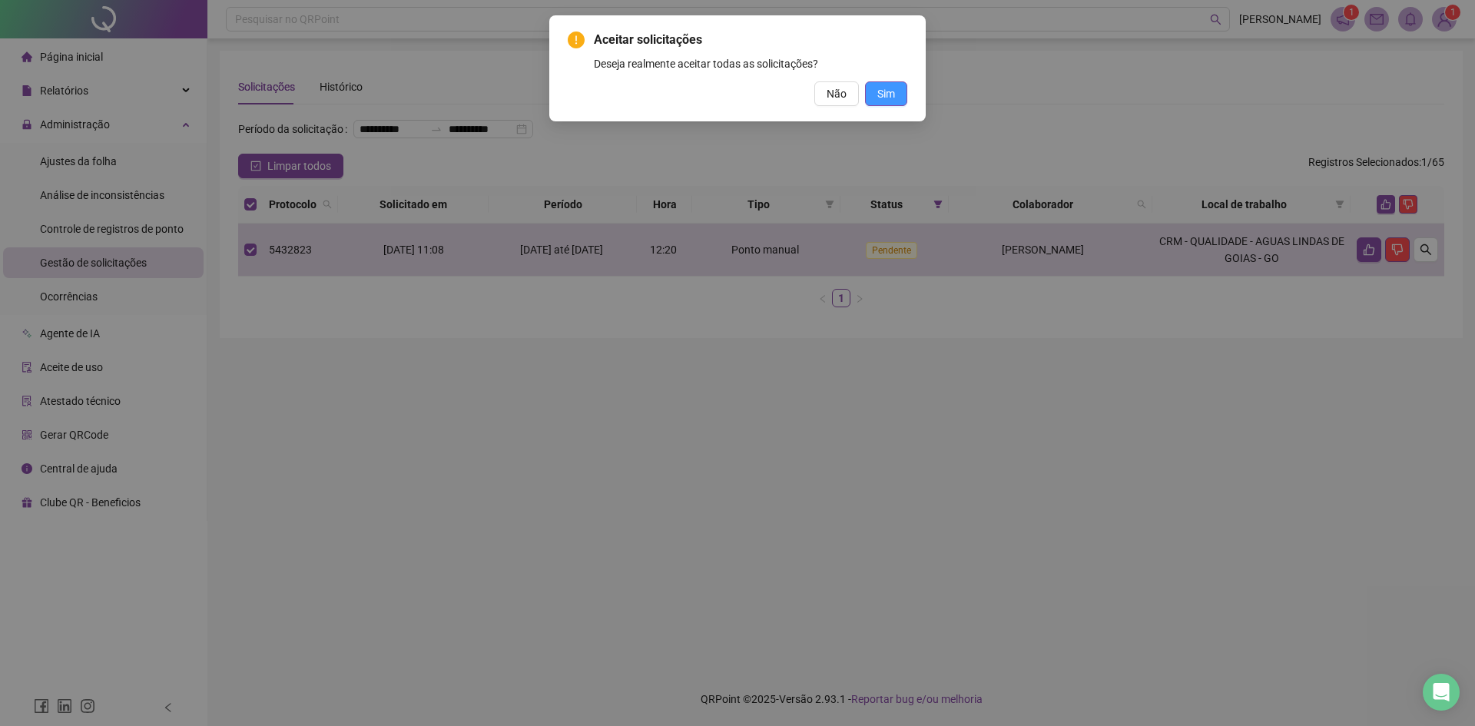
click at [884, 93] on span "Sim" at bounding box center [887, 93] width 18 height 17
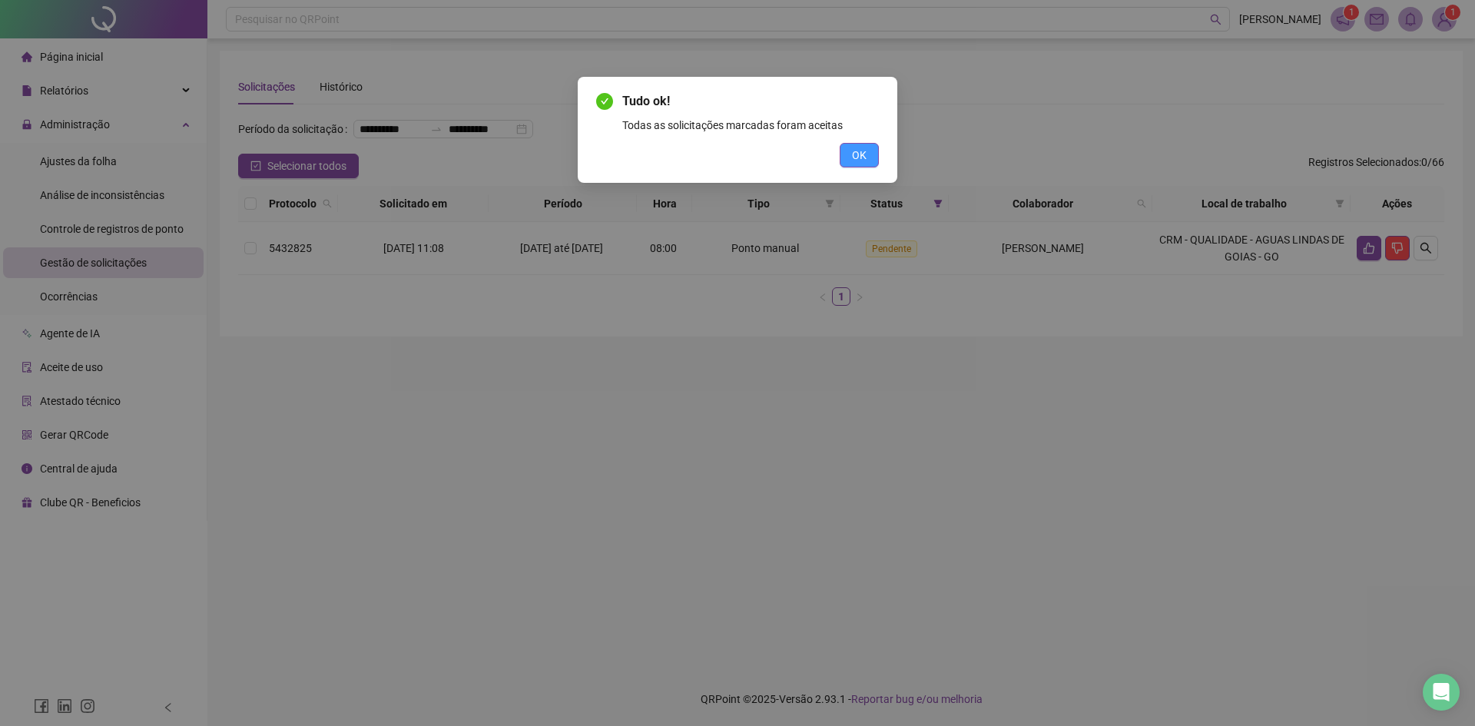
click at [863, 155] on span "OK" at bounding box center [859, 155] width 15 height 17
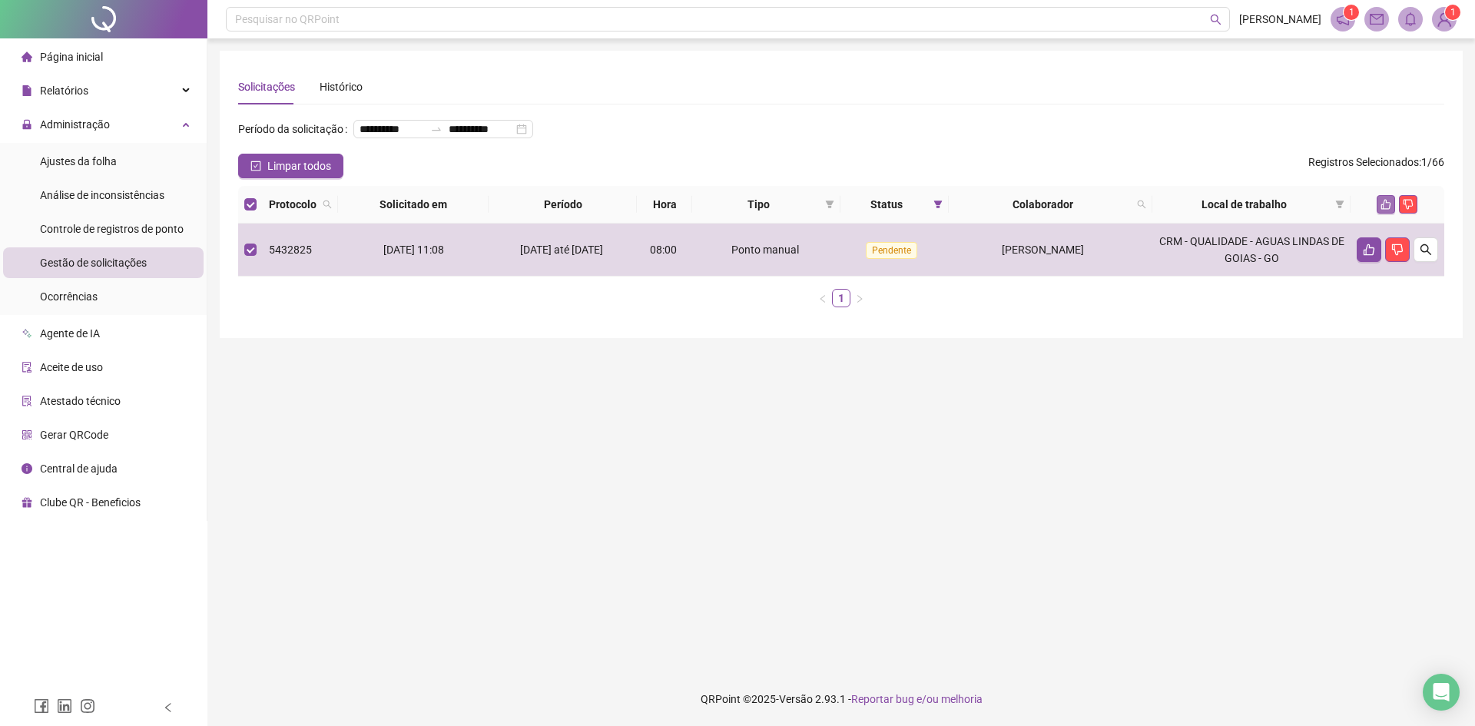
click at [1390, 210] on icon "like" at bounding box center [1386, 204] width 11 height 11
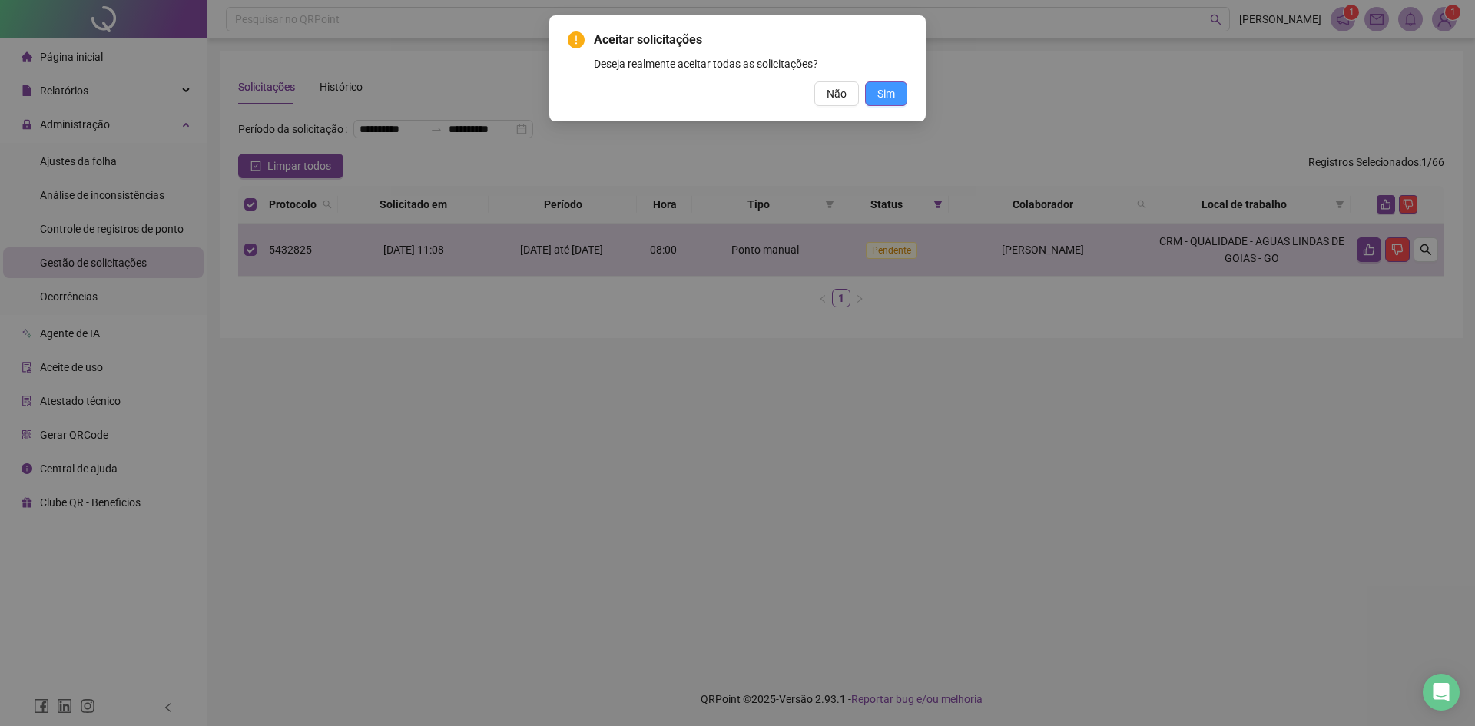
click at [873, 88] on button "Sim" at bounding box center [886, 93] width 42 height 25
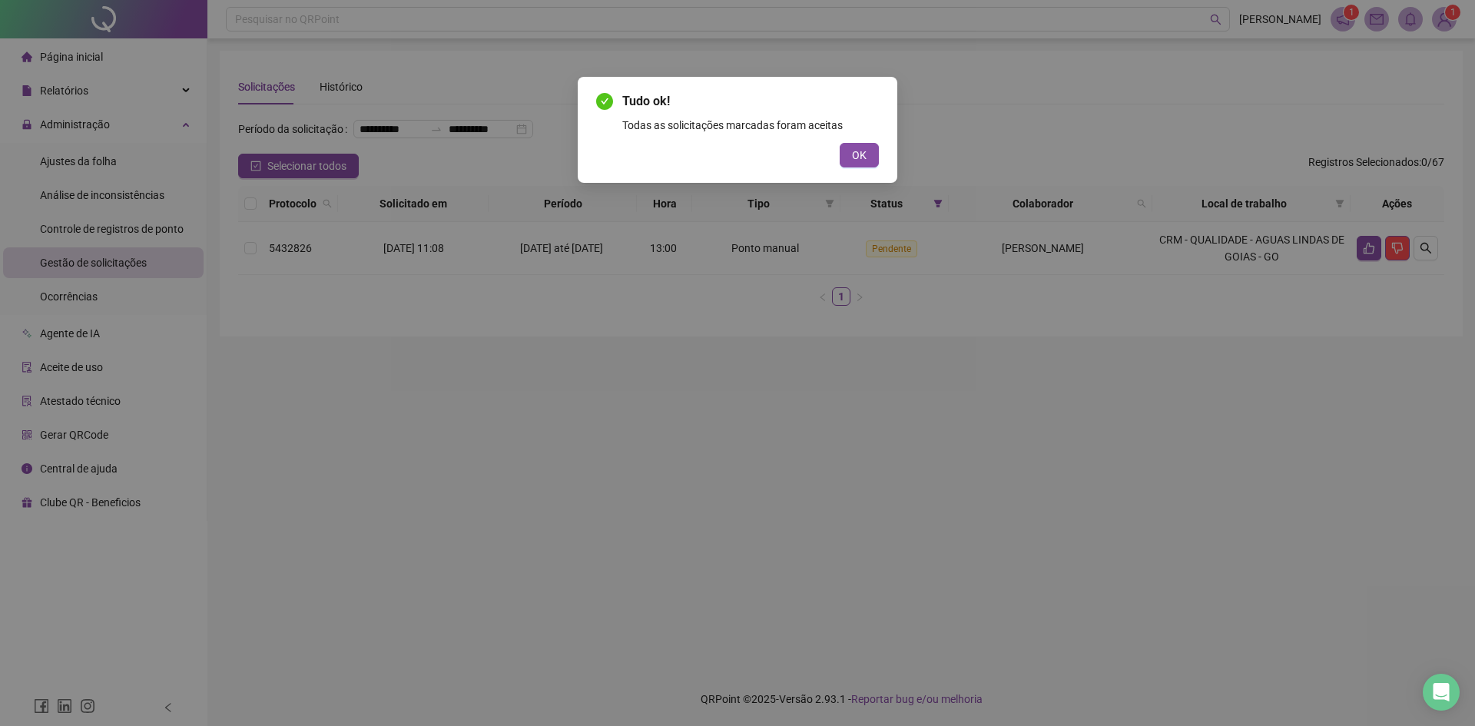
click at [869, 152] on button "OK" at bounding box center [859, 155] width 39 height 25
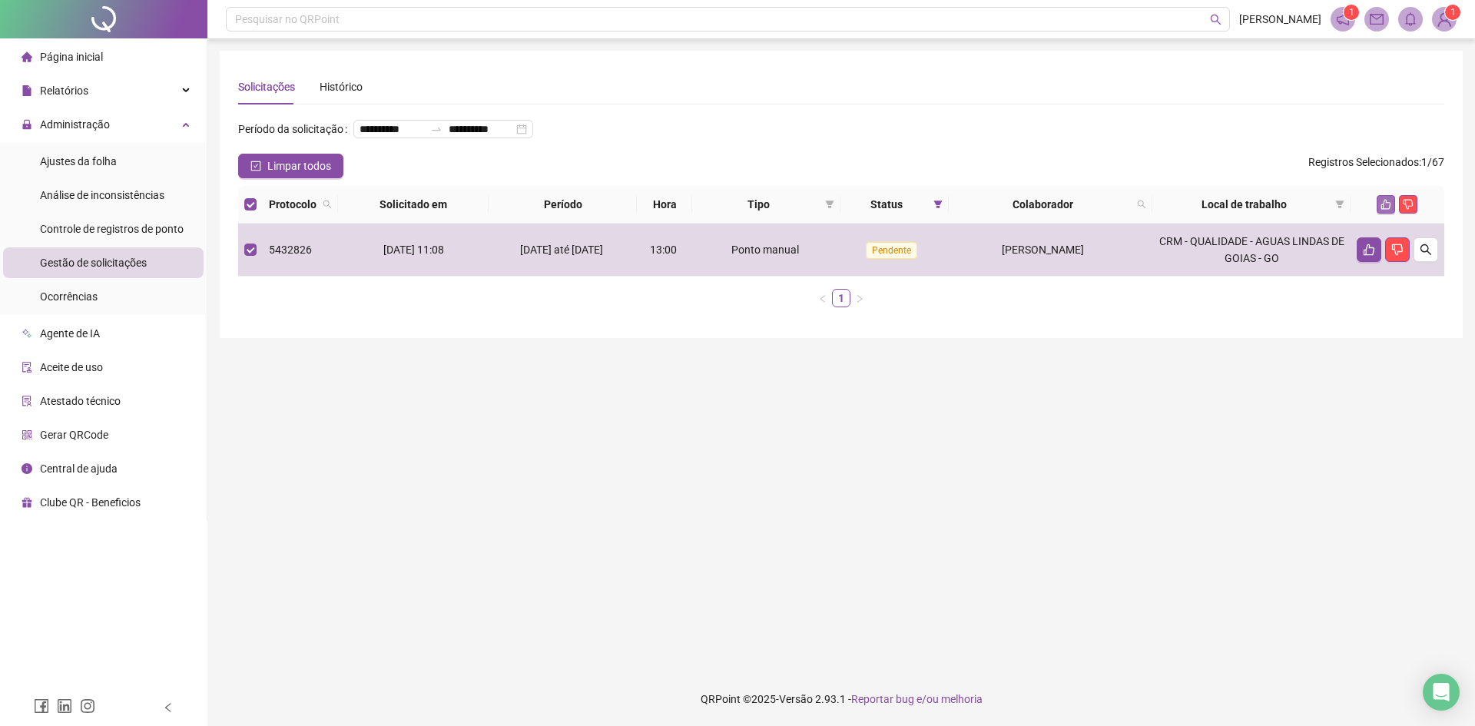
click at [1380, 214] on button "button" at bounding box center [1386, 204] width 18 height 18
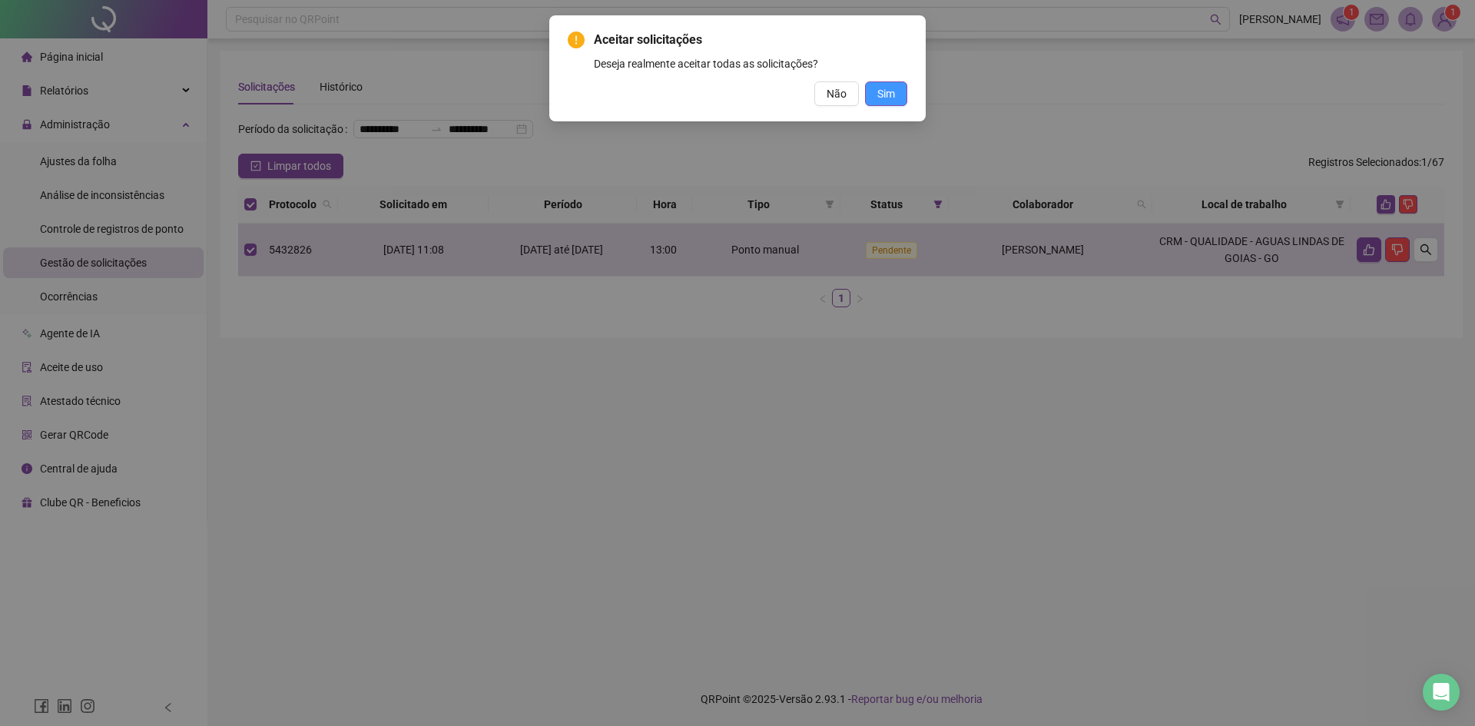
click at [898, 98] on button "Sim" at bounding box center [886, 93] width 42 height 25
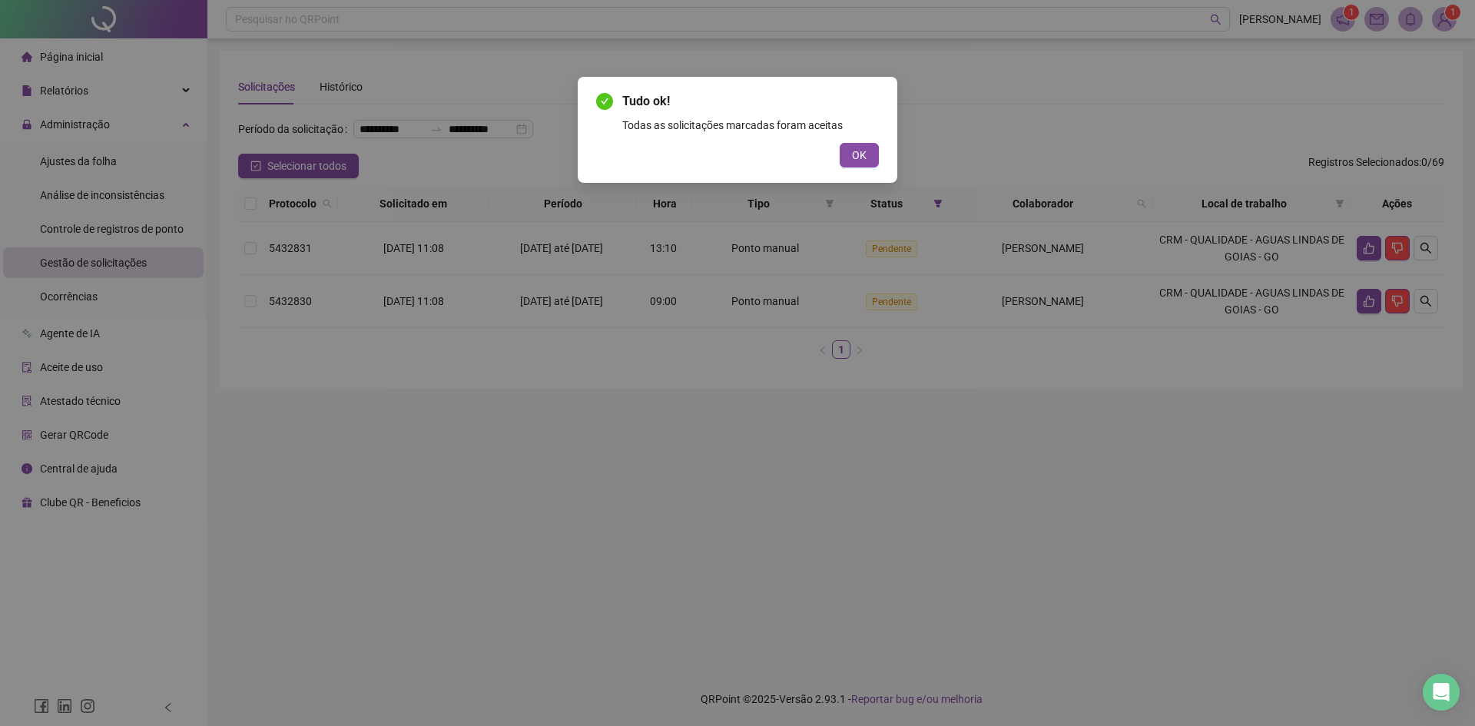
click at [870, 154] on button "OK" at bounding box center [859, 155] width 39 height 25
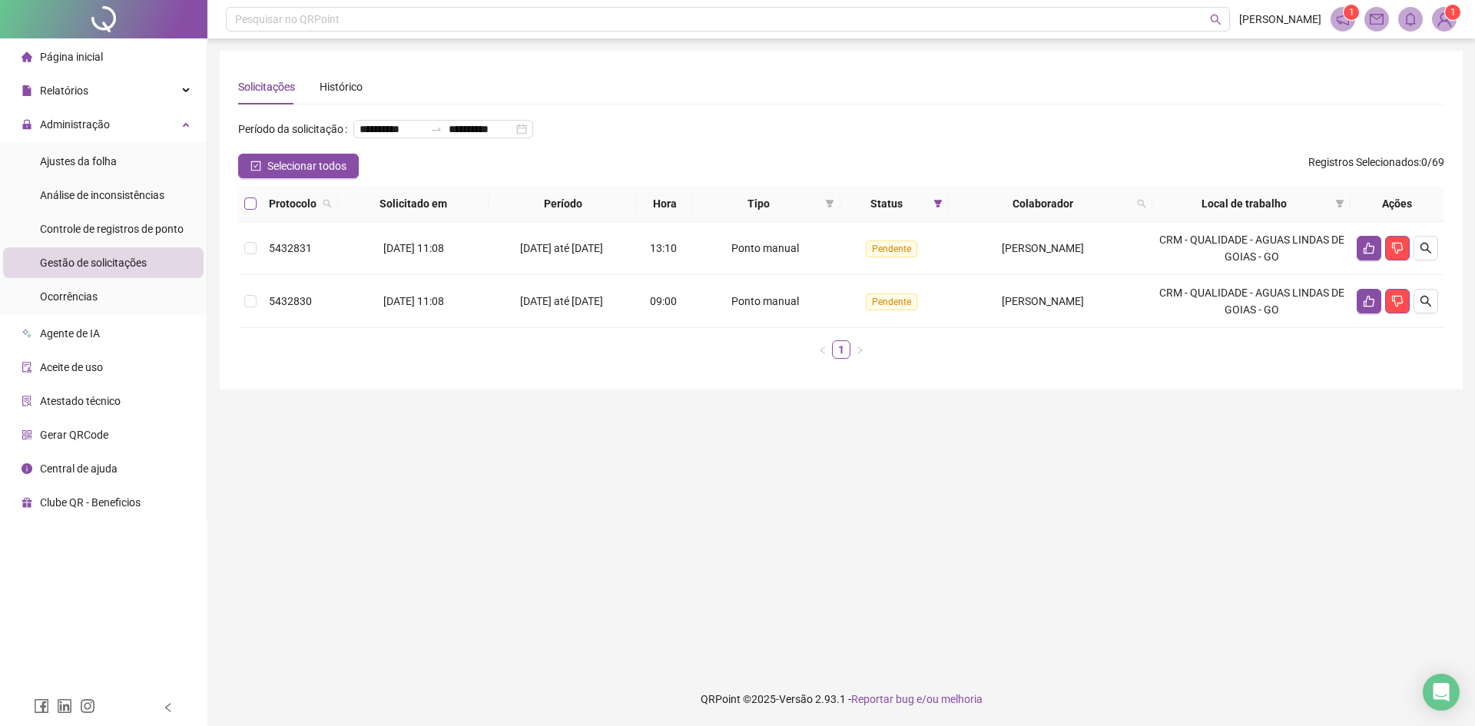
click at [250, 212] on label at bounding box center [250, 203] width 12 height 17
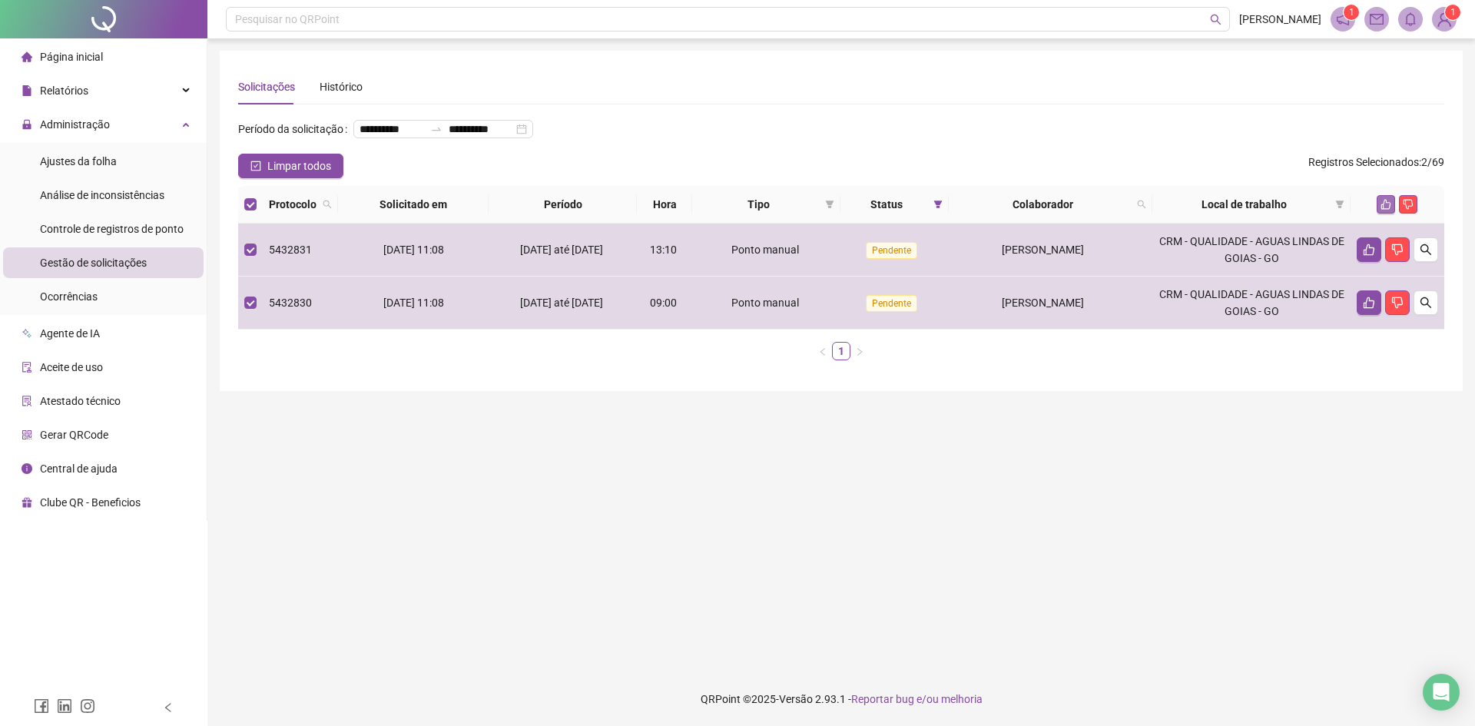
click at [1387, 210] on icon "like" at bounding box center [1387, 205] width 10 height 10
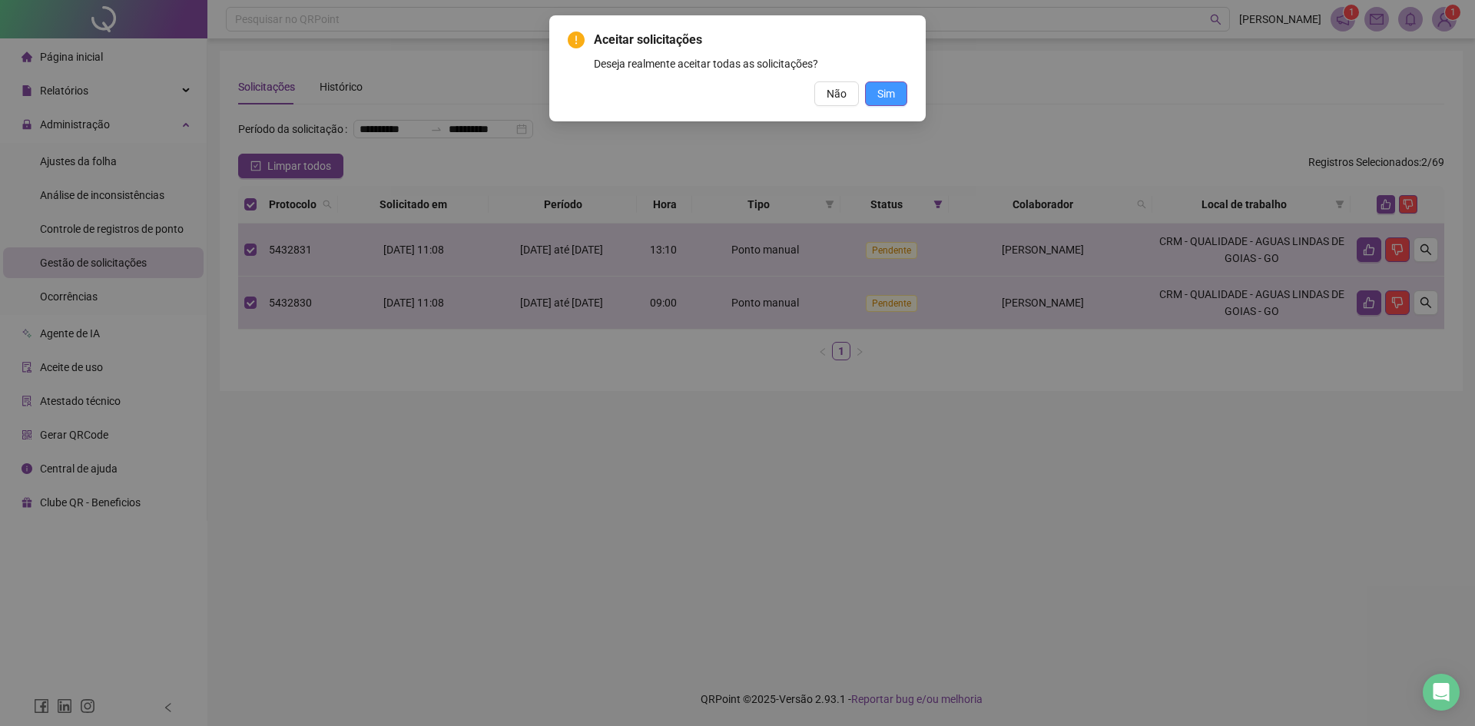
click at [885, 90] on span "Sim" at bounding box center [887, 93] width 18 height 17
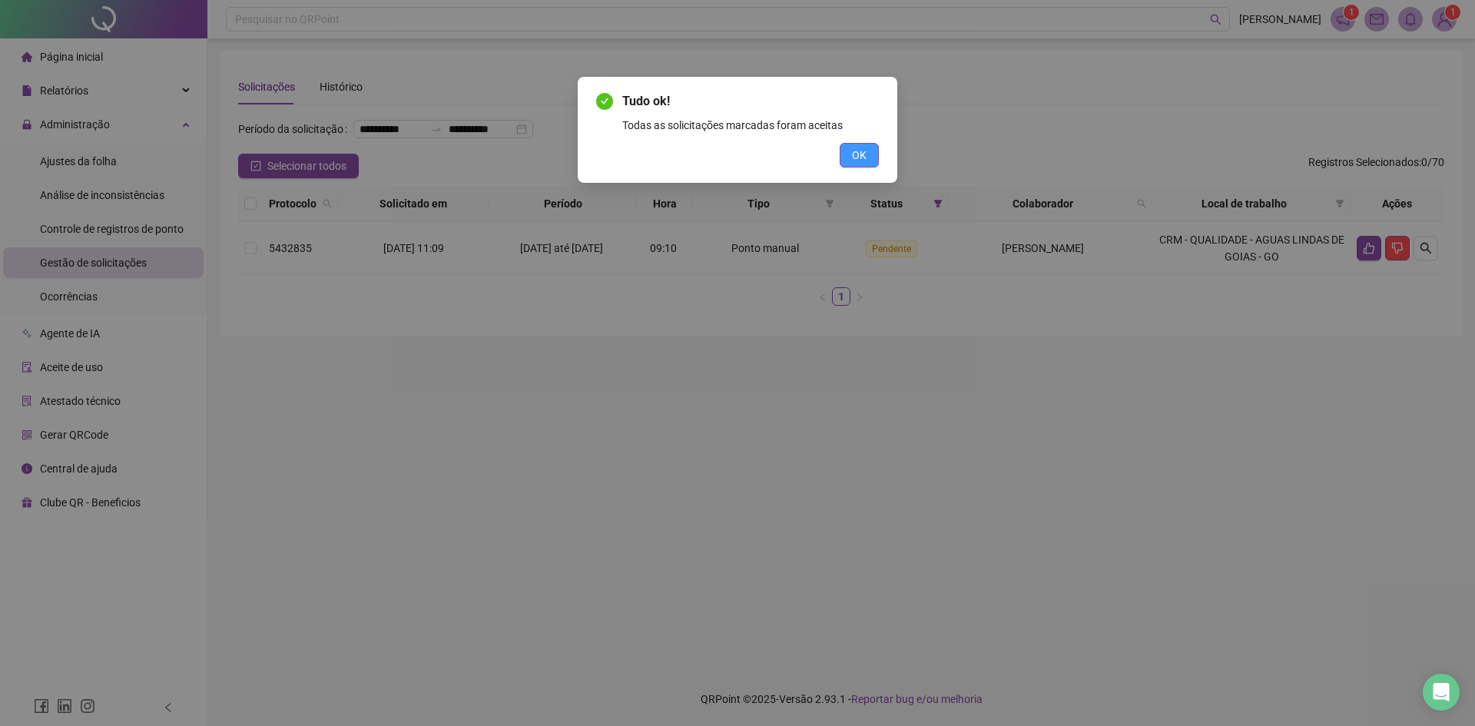
click at [853, 161] on span "OK" at bounding box center [859, 155] width 15 height 17
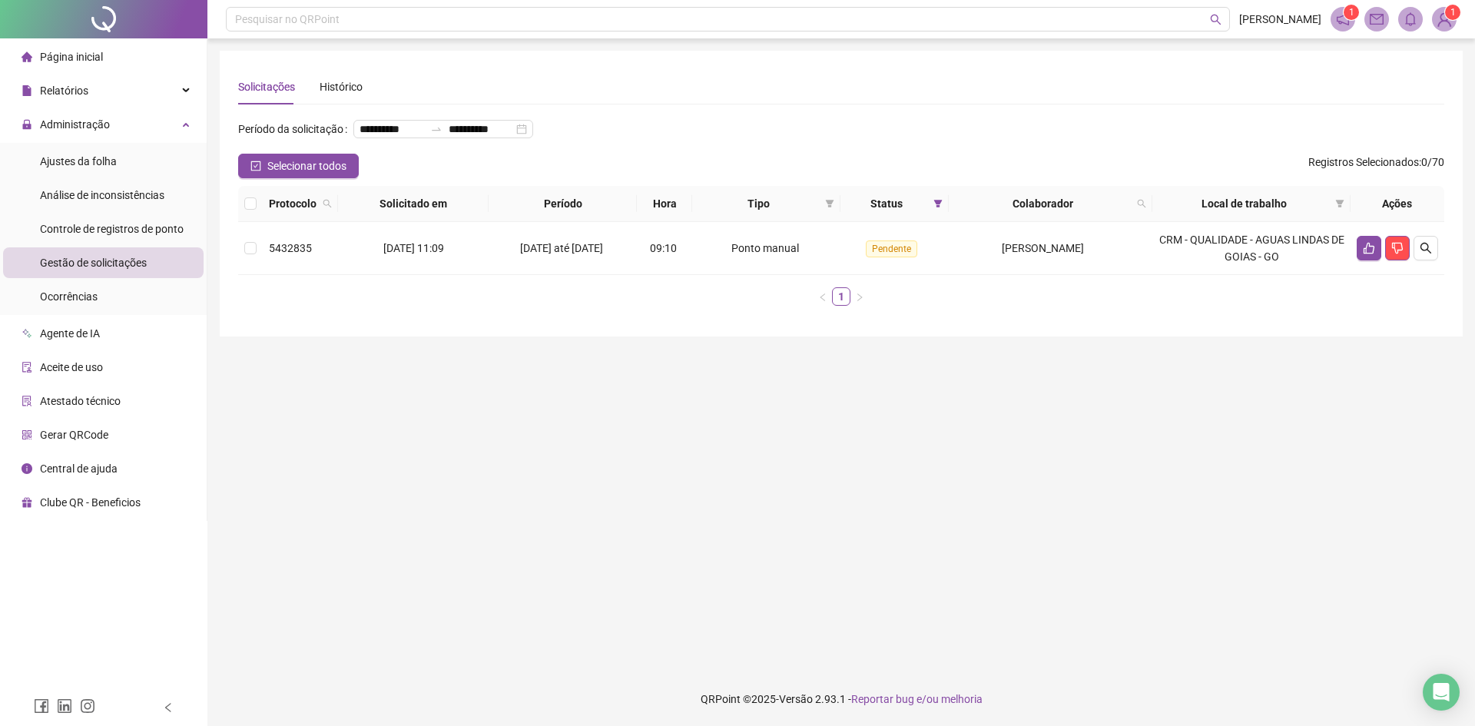
click at [241, 222] on th at bounding box center [250, 204] width 25 height 36
click at [257, 222] on th at bounding box center [250, 204] width 25 height 36
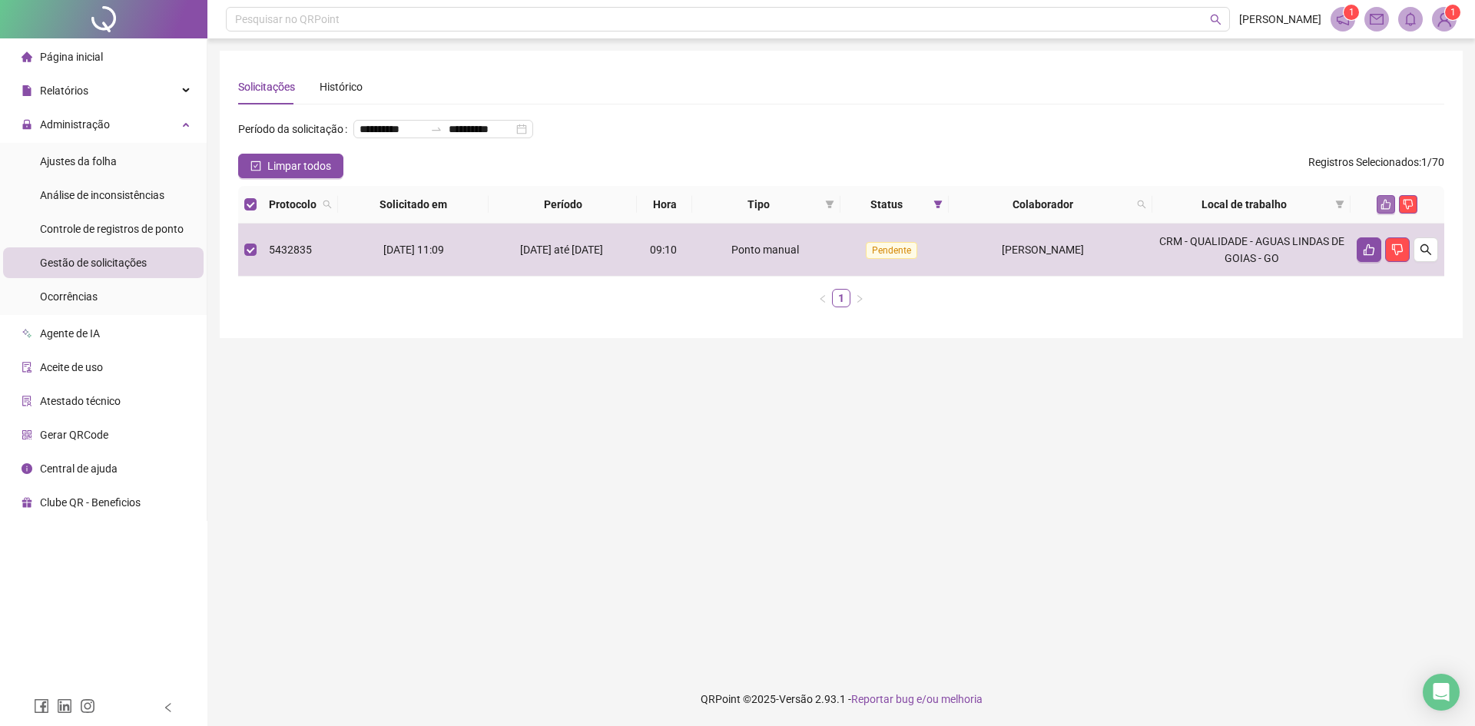
click at [1384, 210] on icon "like" at bounding box center [1386, 204] width 11 height 11
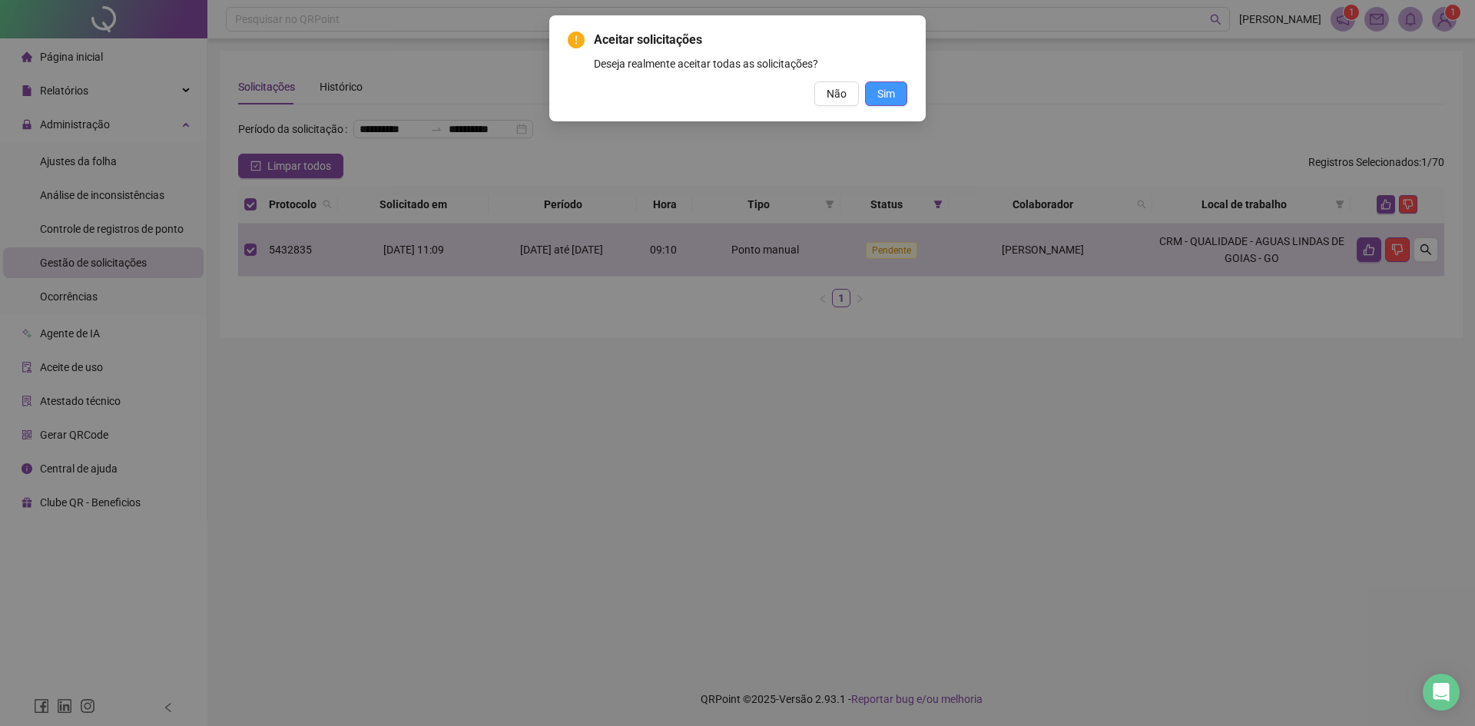
click at [884, 105] on button "Sim" at bounding box center [886, 93] width 42 height 25
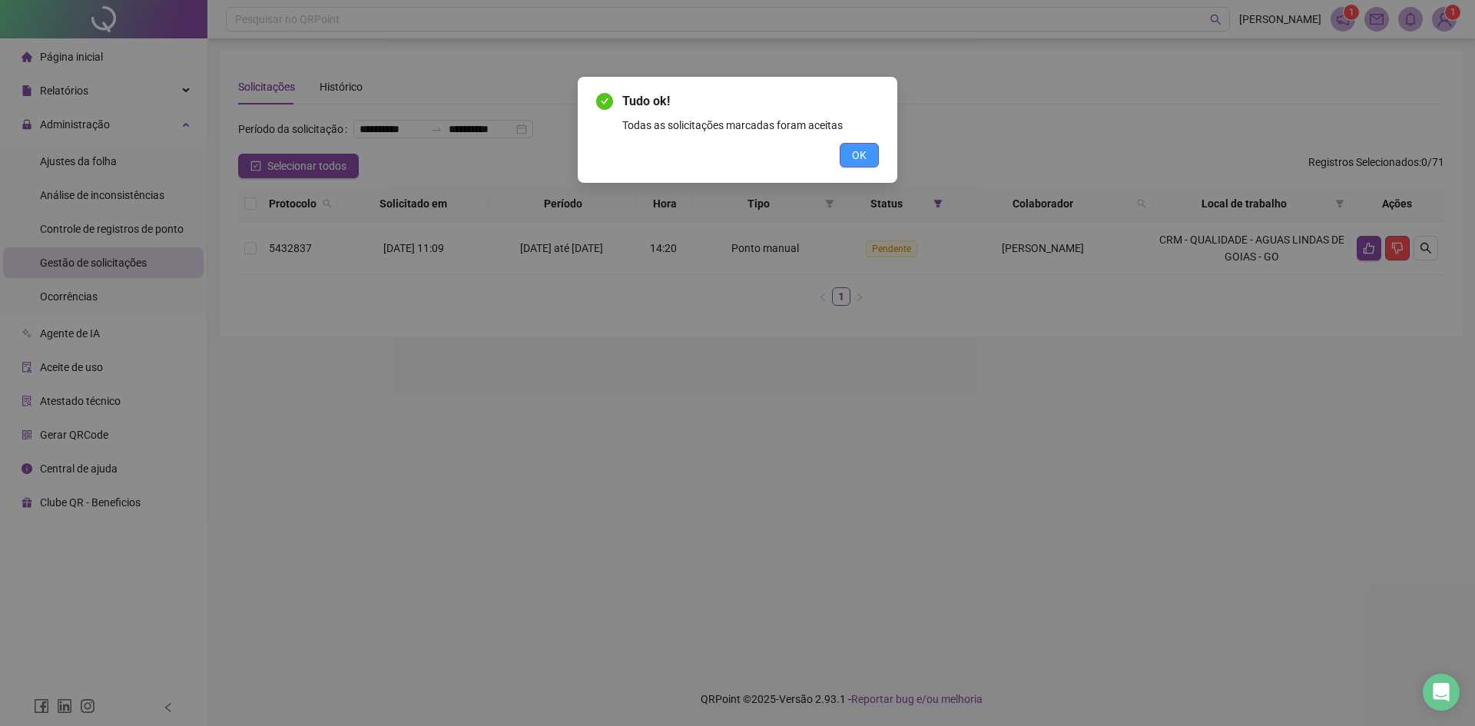
click at [878, 156] on button "OK" at bounding box center [859, 155] width 39 height 25
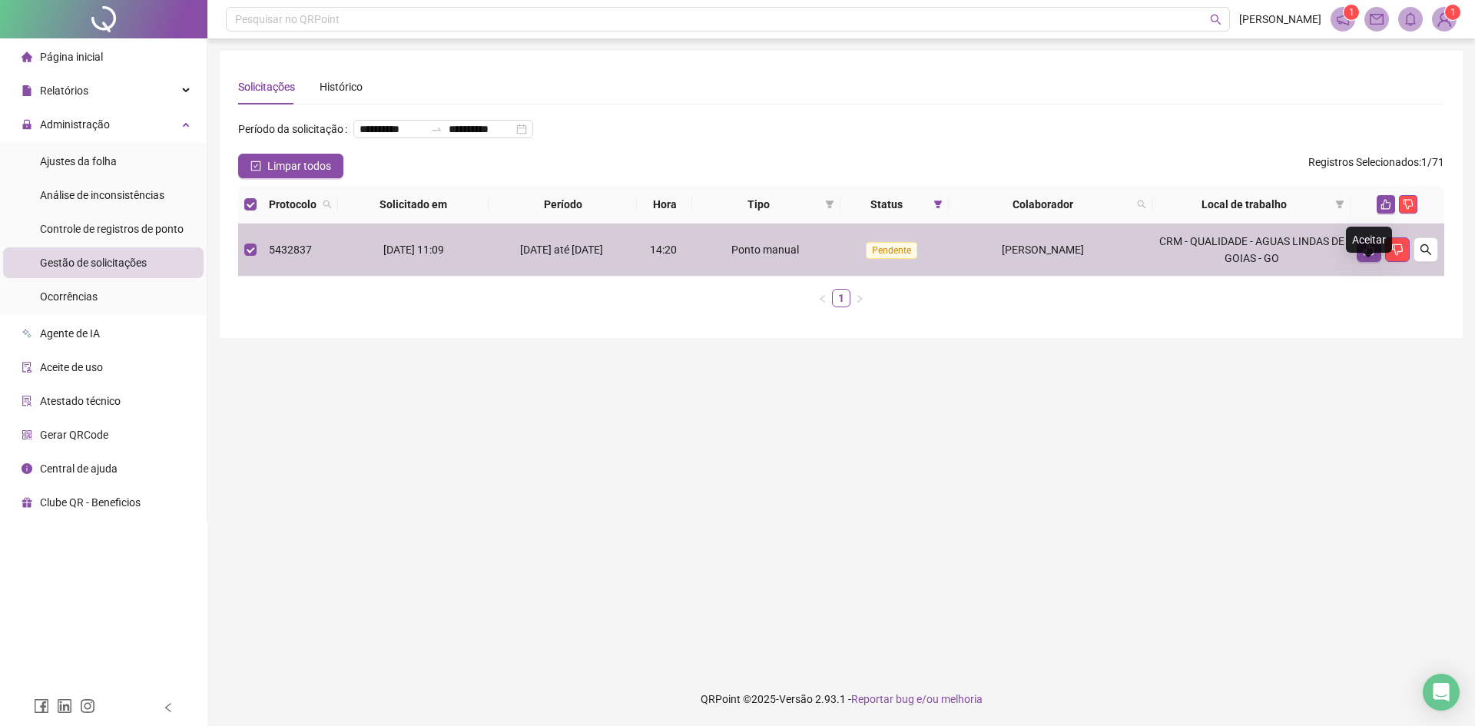
click at [1383, 235] on div "Aceitar" at bounding box center [1369, 240] width 46 height 26
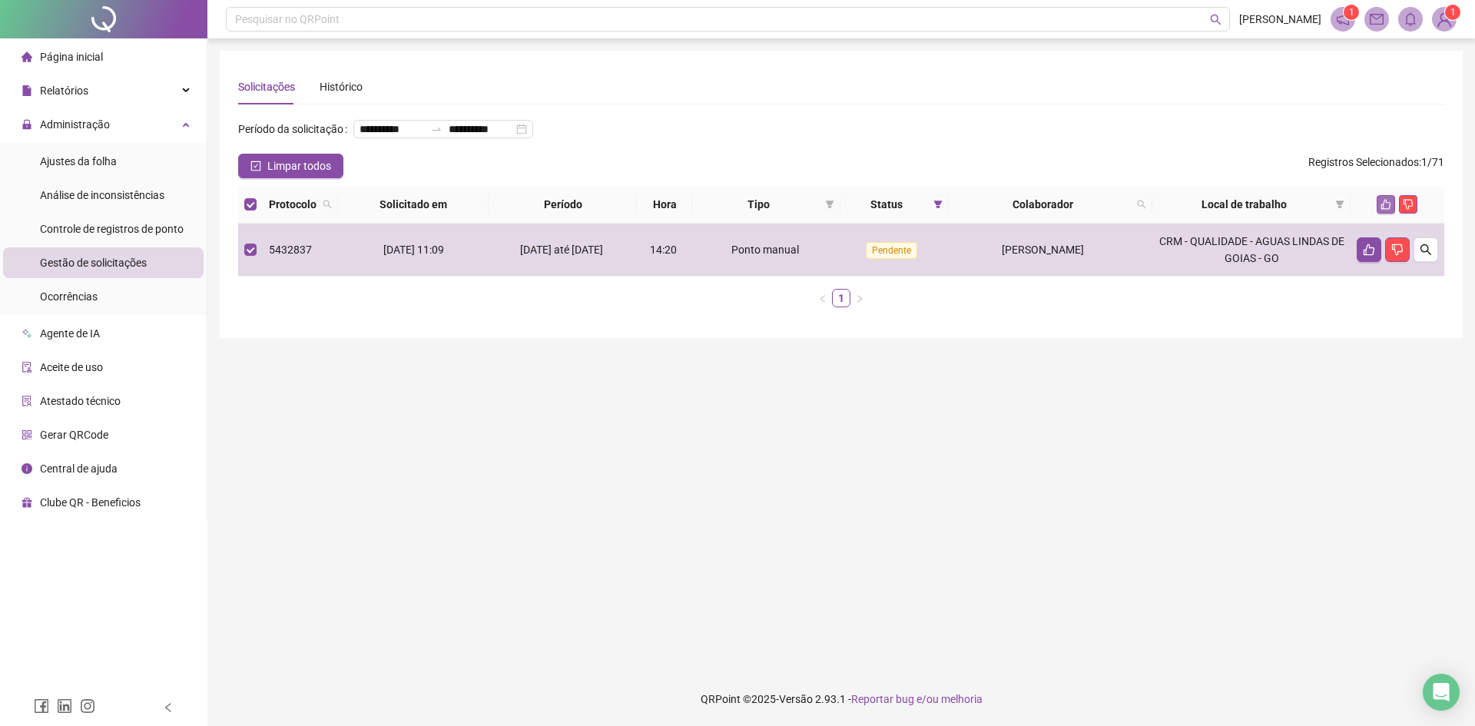
click at [1388, 210] on icon "like" at bounding box center [1386, 204] width 11 height 11
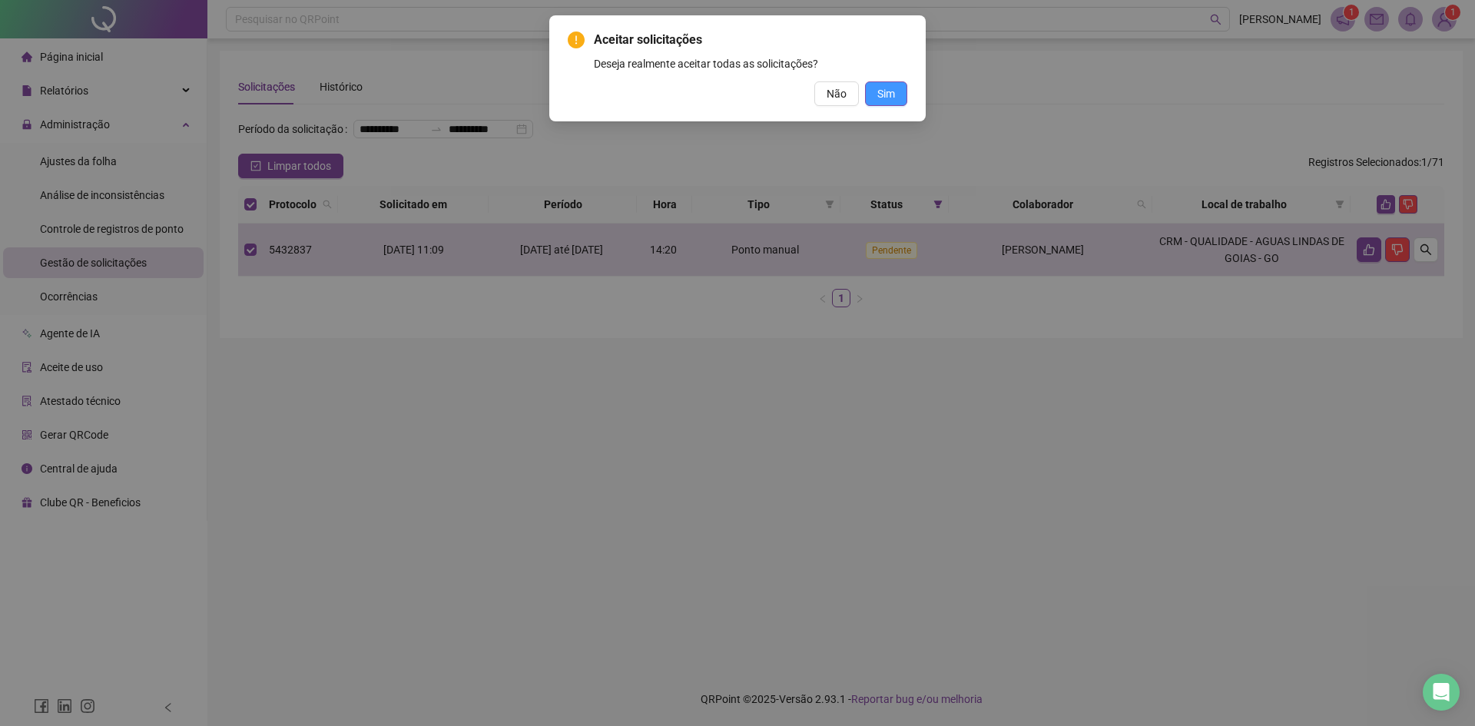
click at [899, 97] on button "Sim" at bounding box center [886, 93] width 42 height 25
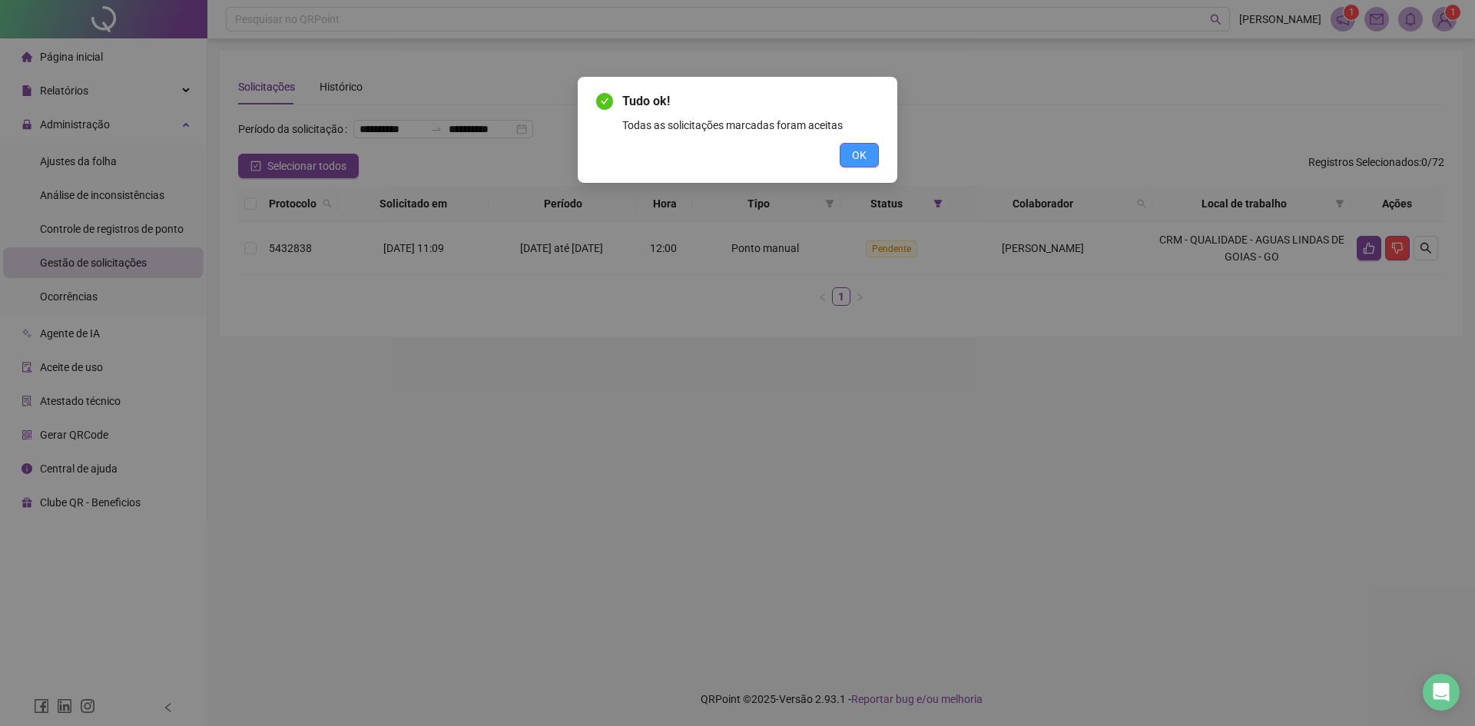
click at [861, 159] on span "OK" at bounding box center [859, 155] width 15 height 17
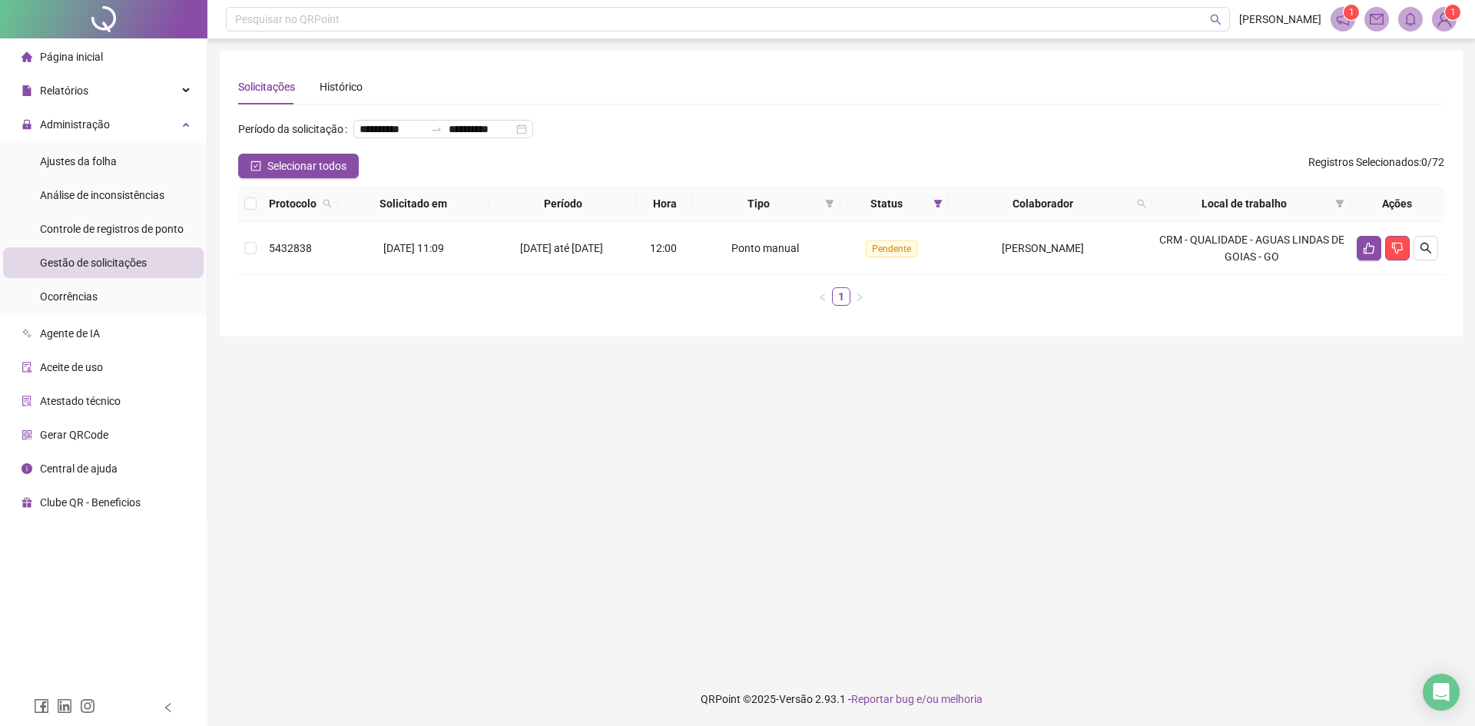
click at [258, 222] on th at bounding box center [250, 204] width 25 height 36
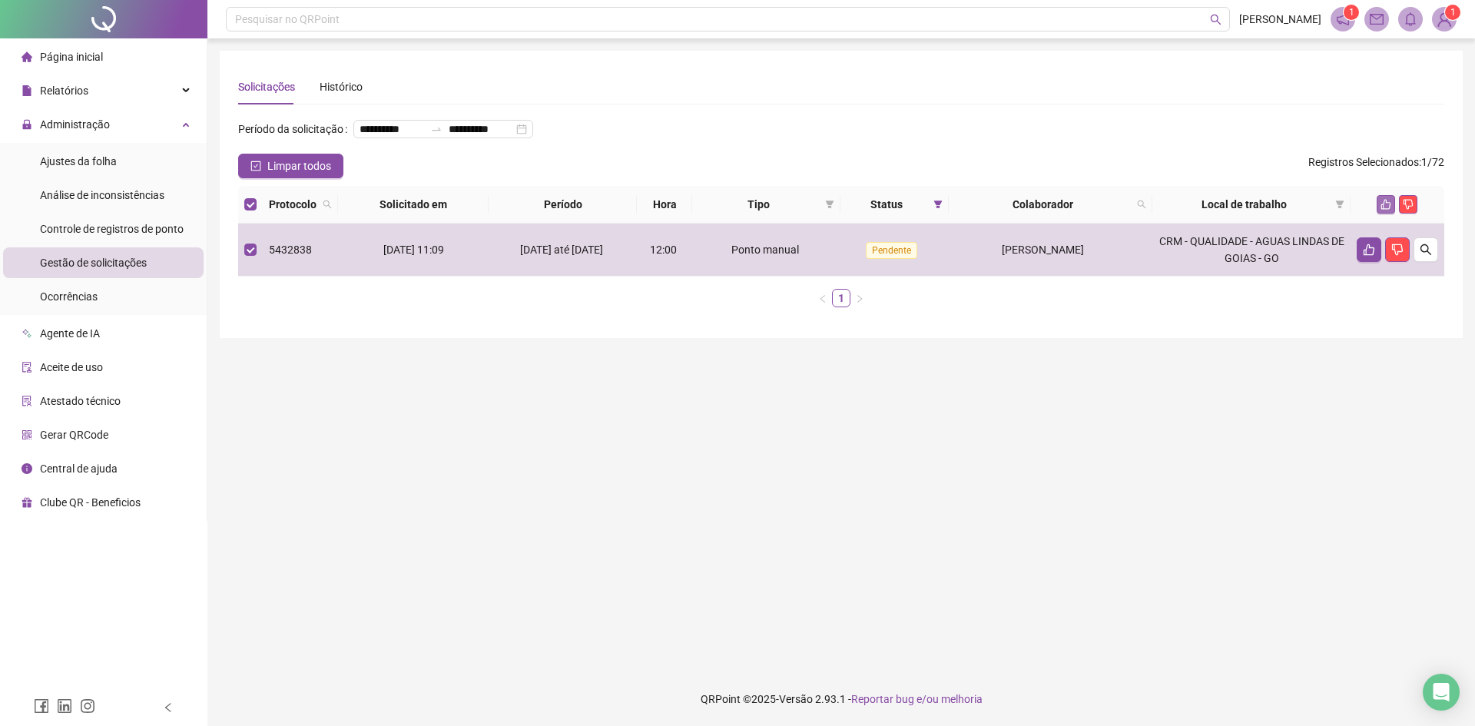
click at [1383, 210] on icon "like" at bounding box center [1386, 204] width 11 height 11
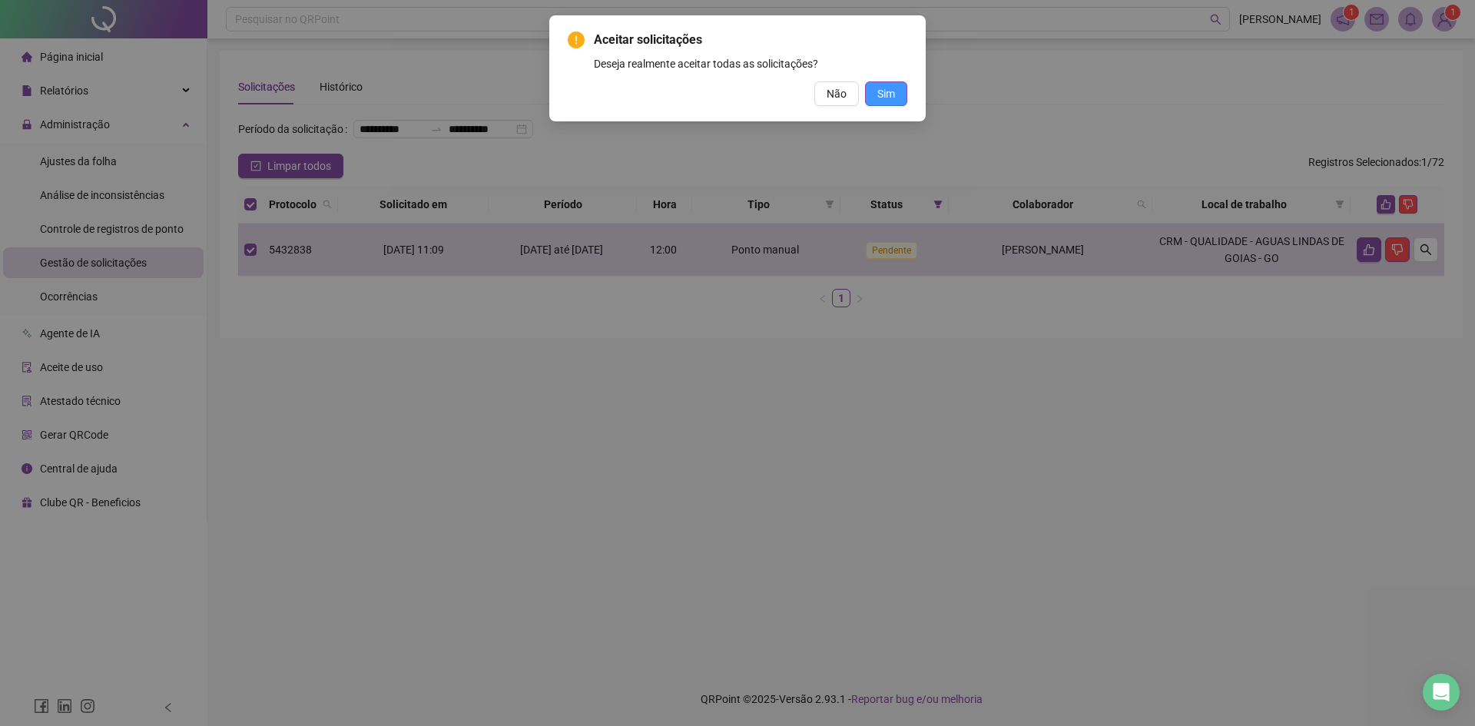
click at [897, 94] on button "Sim" at bounding box center [886, 93] width 42 height 25
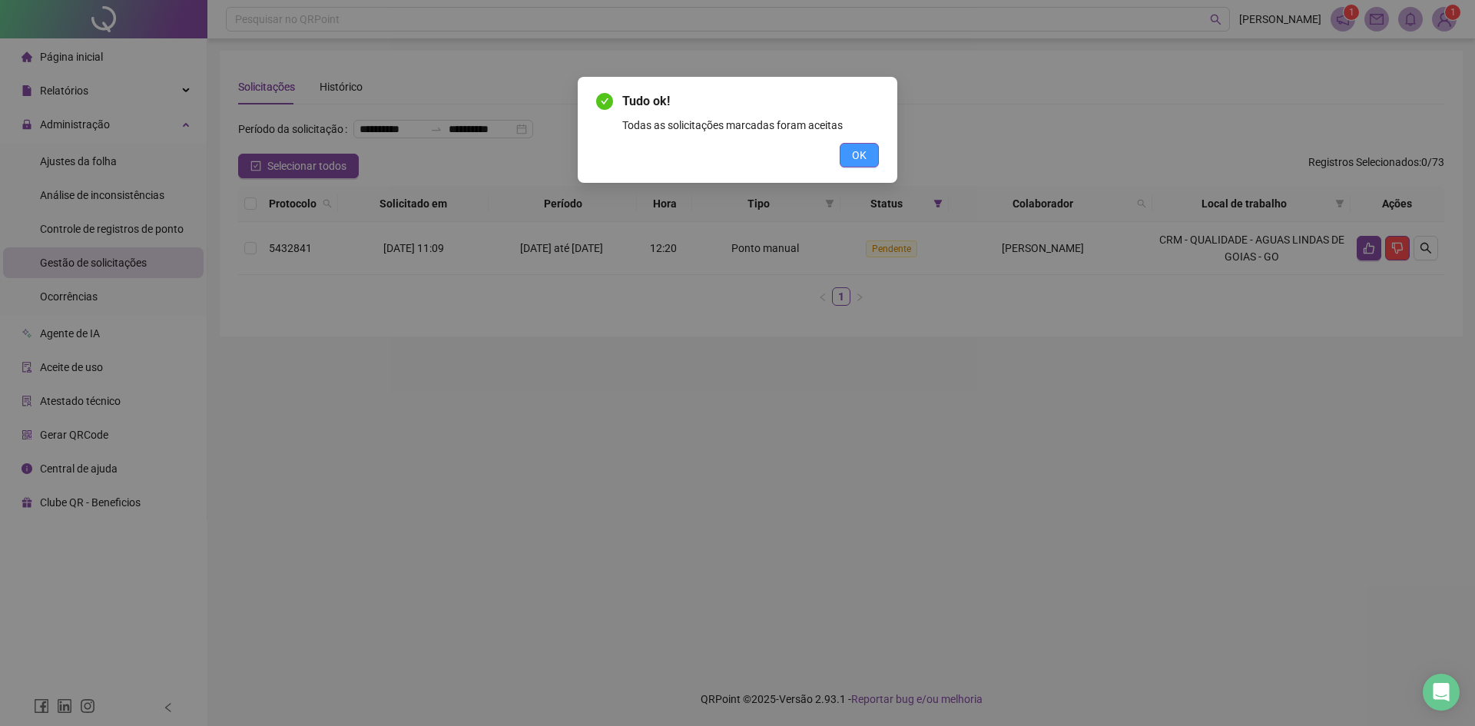
click at [854, 171] on div "Tudo ok! Todas as solicitações marcadas foram aceitas OK" at bounding box center [738, 130] width 320 height 106
click at [861, 151] on span "OK" at bounding box center [859, 155] width 15 height 17
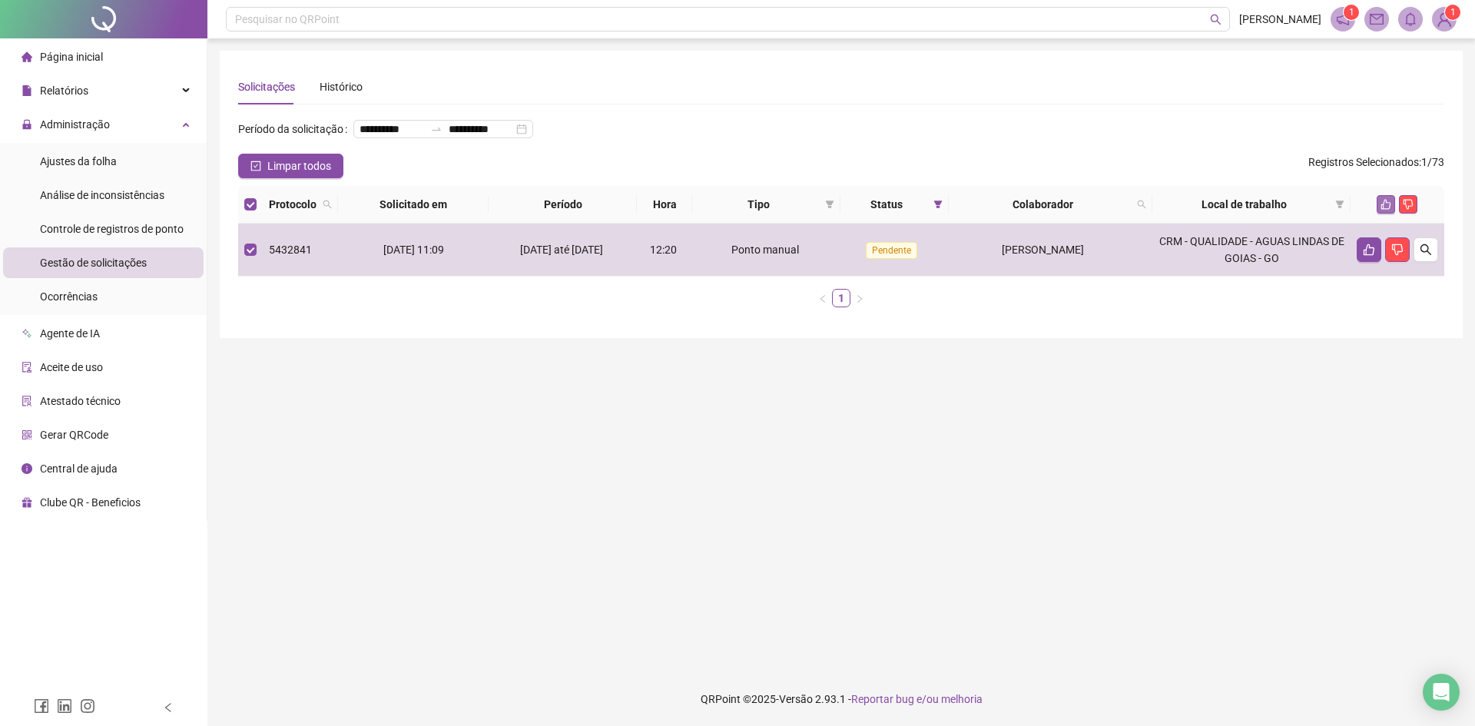
click at [1388, 210] on icon "like" at bounding box center [1386, 204] width 11 height 11
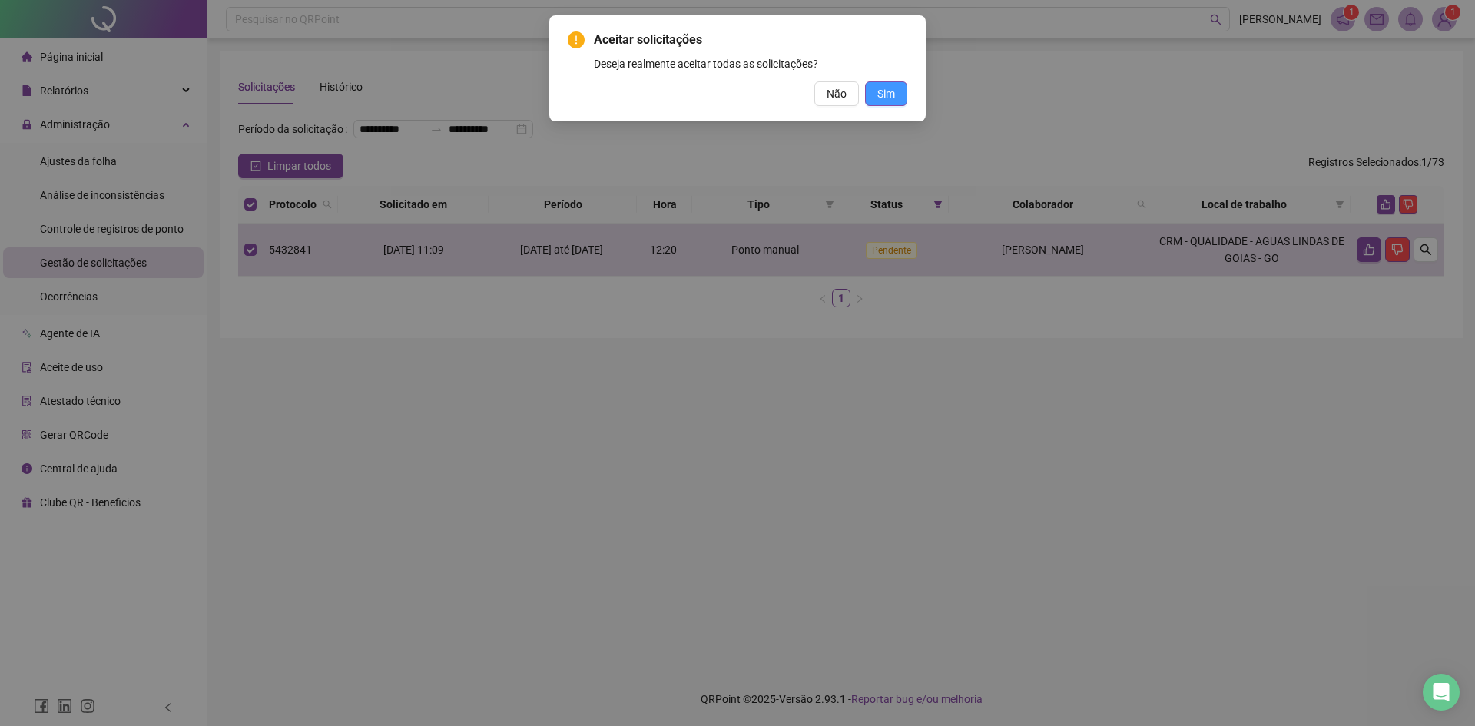
click at [896, 86] on button "Sim" at bounding box center [886, 93] width 42 height 25
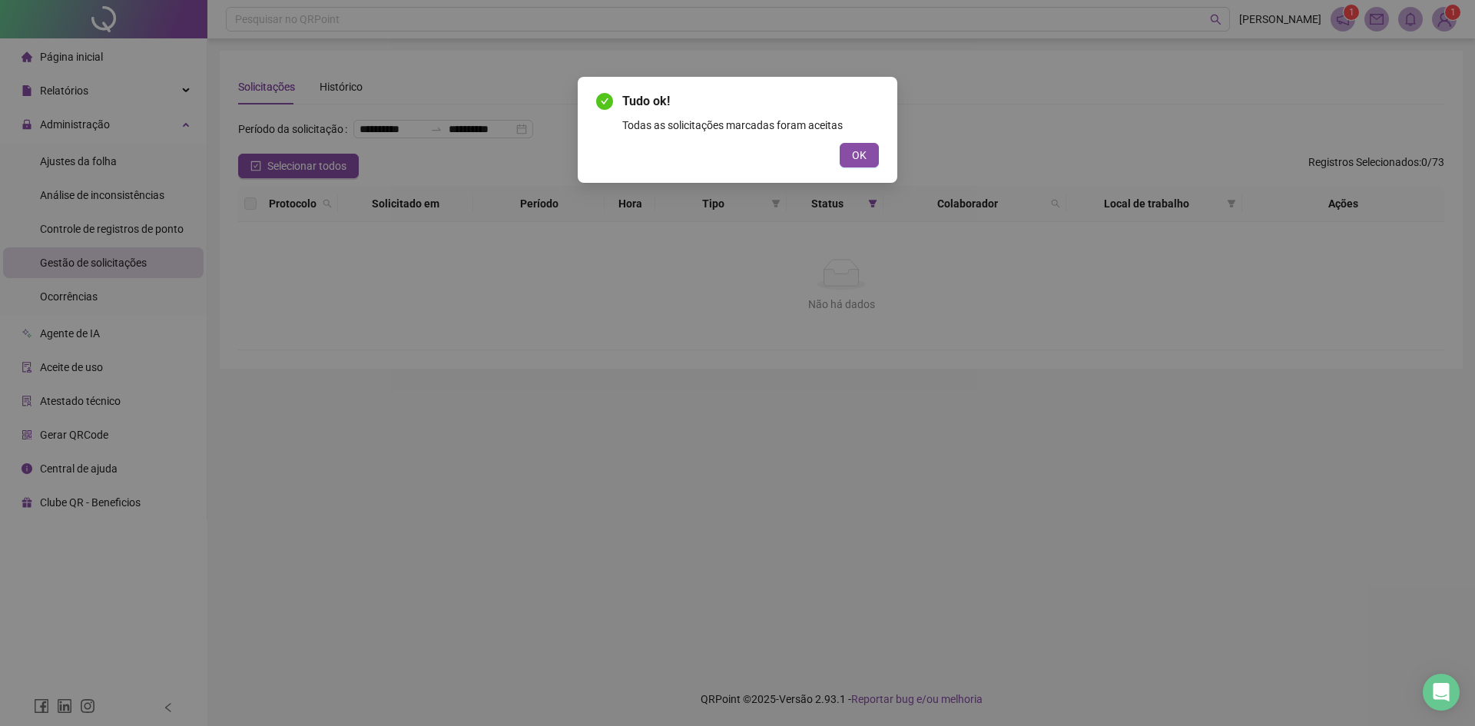
click at [864, 168] on div "Tudo ok! Todas as solicitações marcadas foram aceitas OK" at bounding box center [738, 130] width 320 height 106
click at [868, 156] on button "OK" at bounding box center [859, 155] width 39 height 25
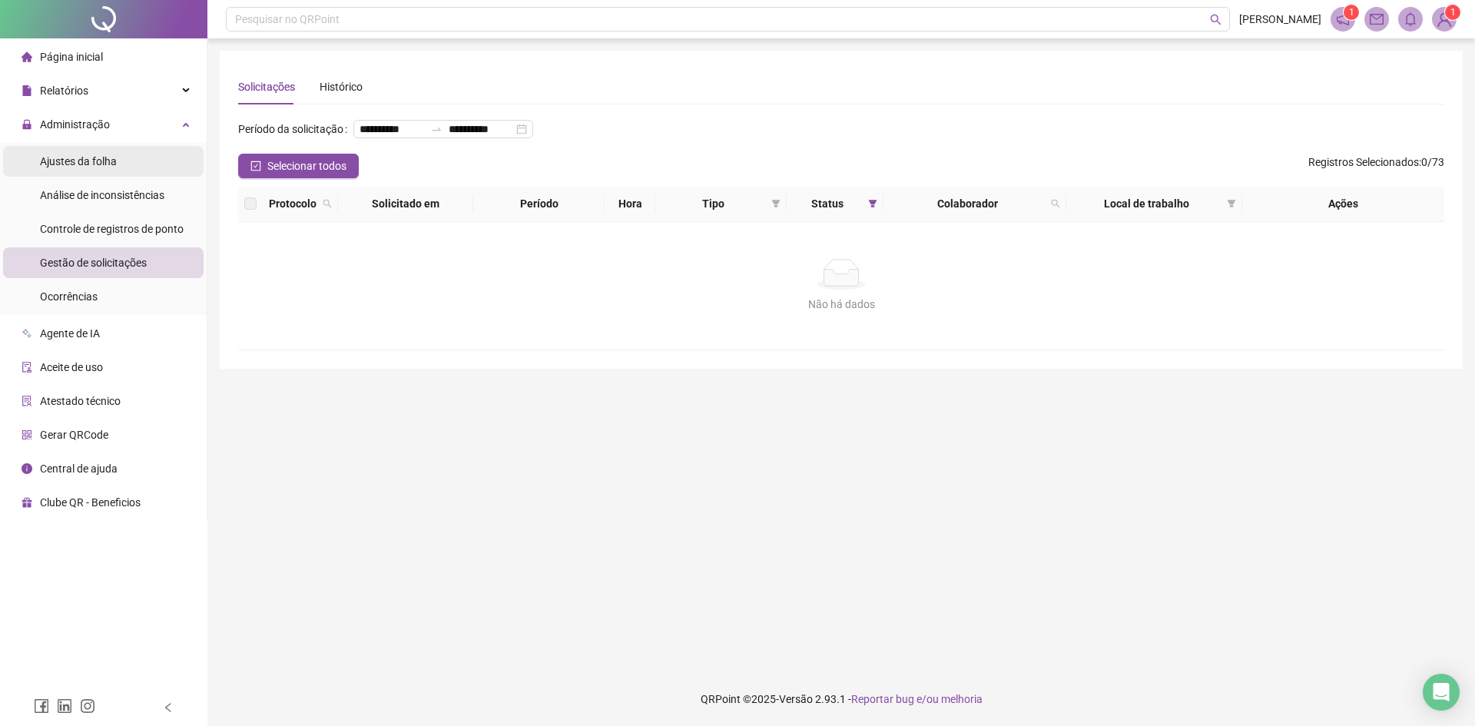
click at [86, 157] on span "Ajustes da folha" at bounding box center [78, 161] width 77 height 12
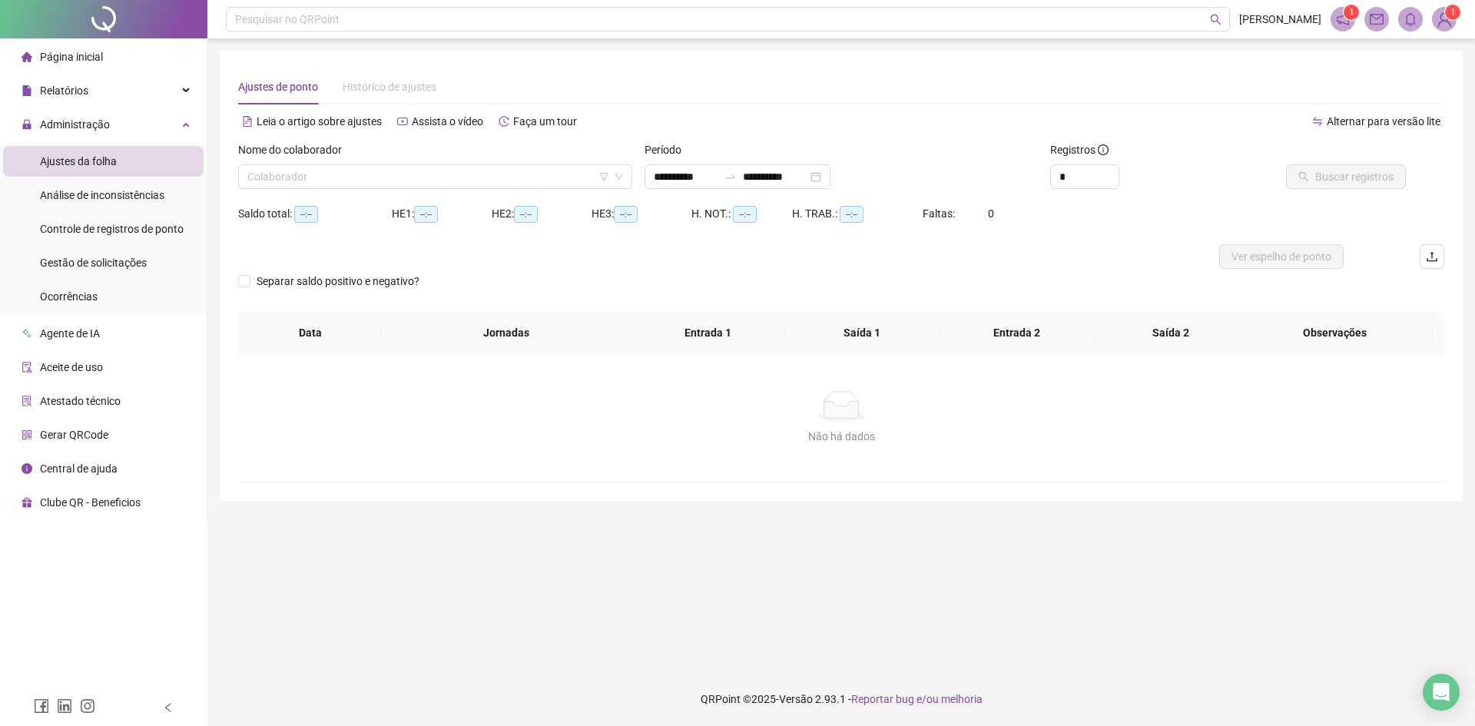
type input "**********"
click at [263, 181] on input "search" at bounding box center [428, 176] width 362 height 23
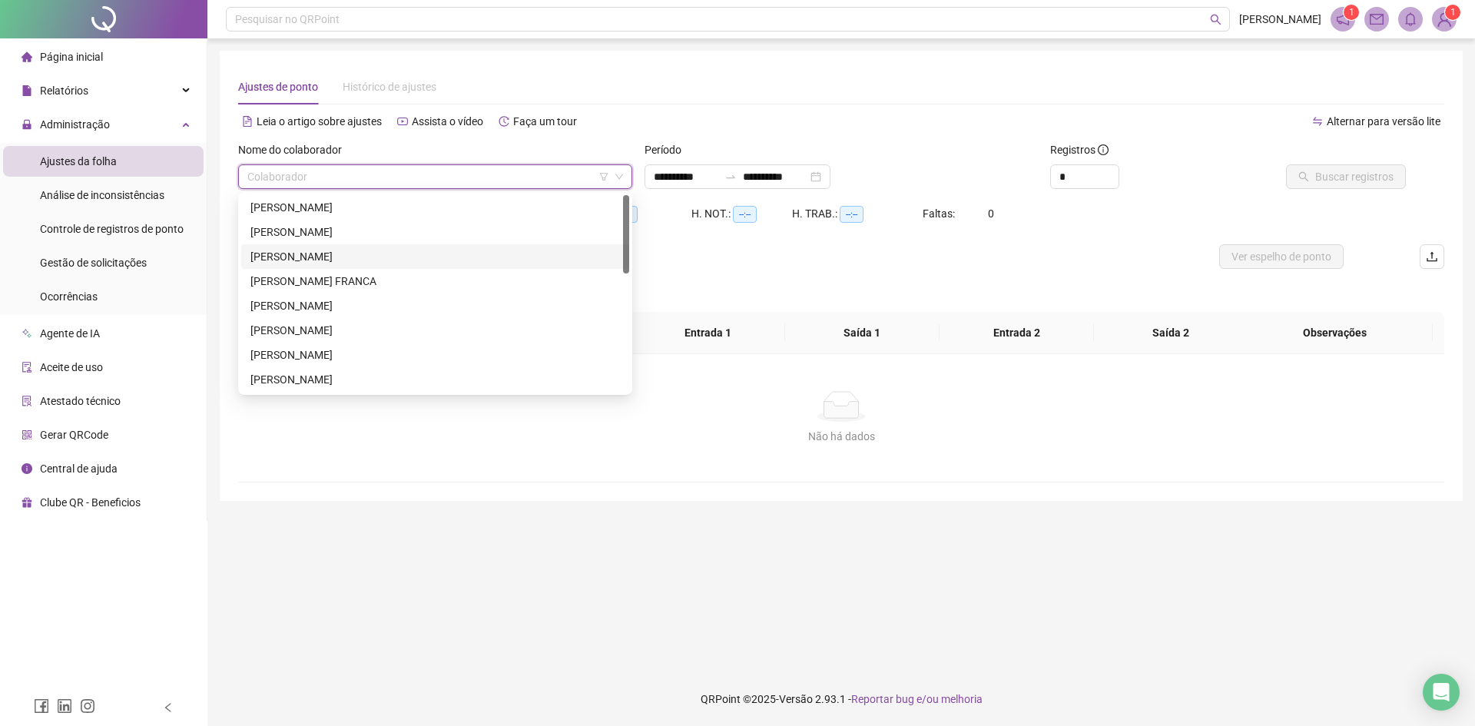
click at [297, 252] on div "[PERSON_NAME]" at bounding box center [436, 256] width 370 height 17
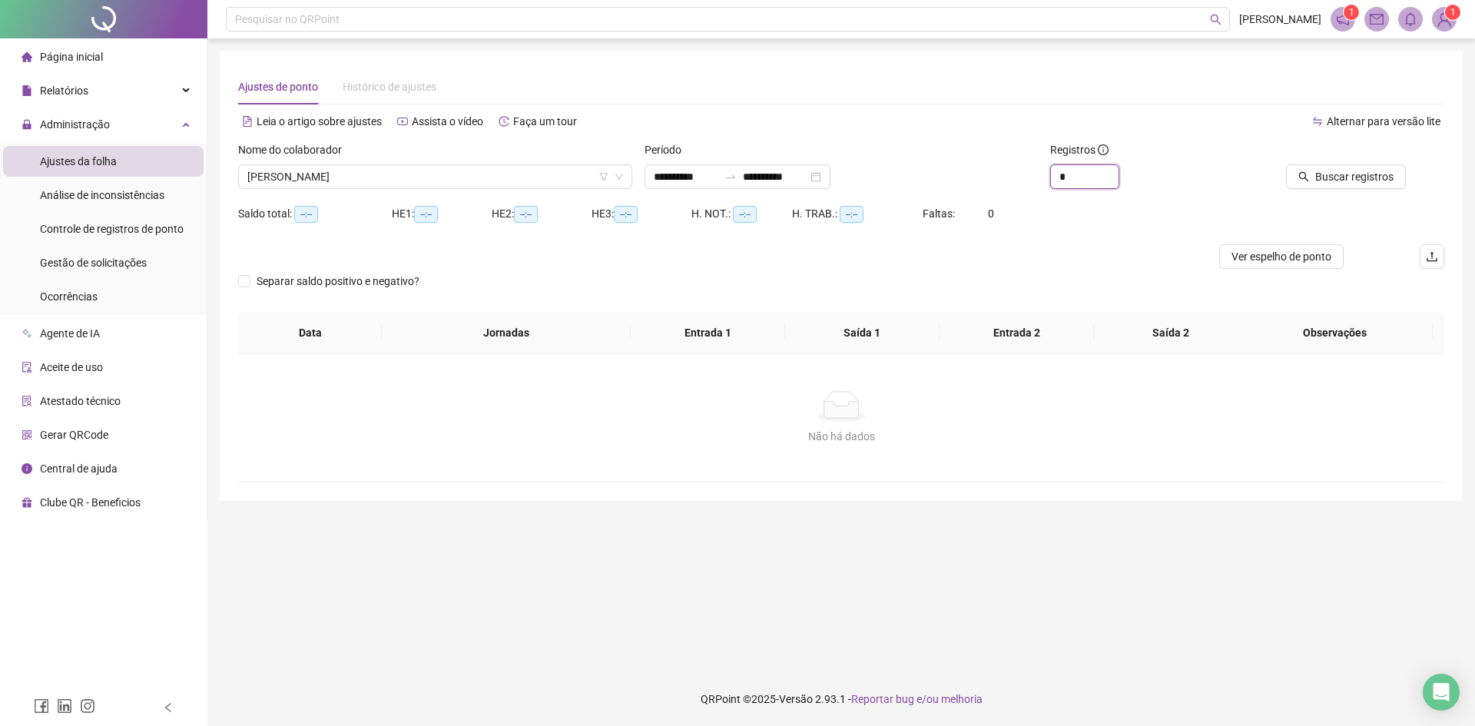
drag, startPoint x: 1070, startPoint y: 178, endPoint x: 1000, endPoint y: 184, distance: 70.1
click at [1001, 184] on div "**********" at bounding box center [841, 171] width 1219 height 60
type input "**"
click at [1384, 178] on span "Buscar registros" at bounding box center [1355, 176] width 78 height 17
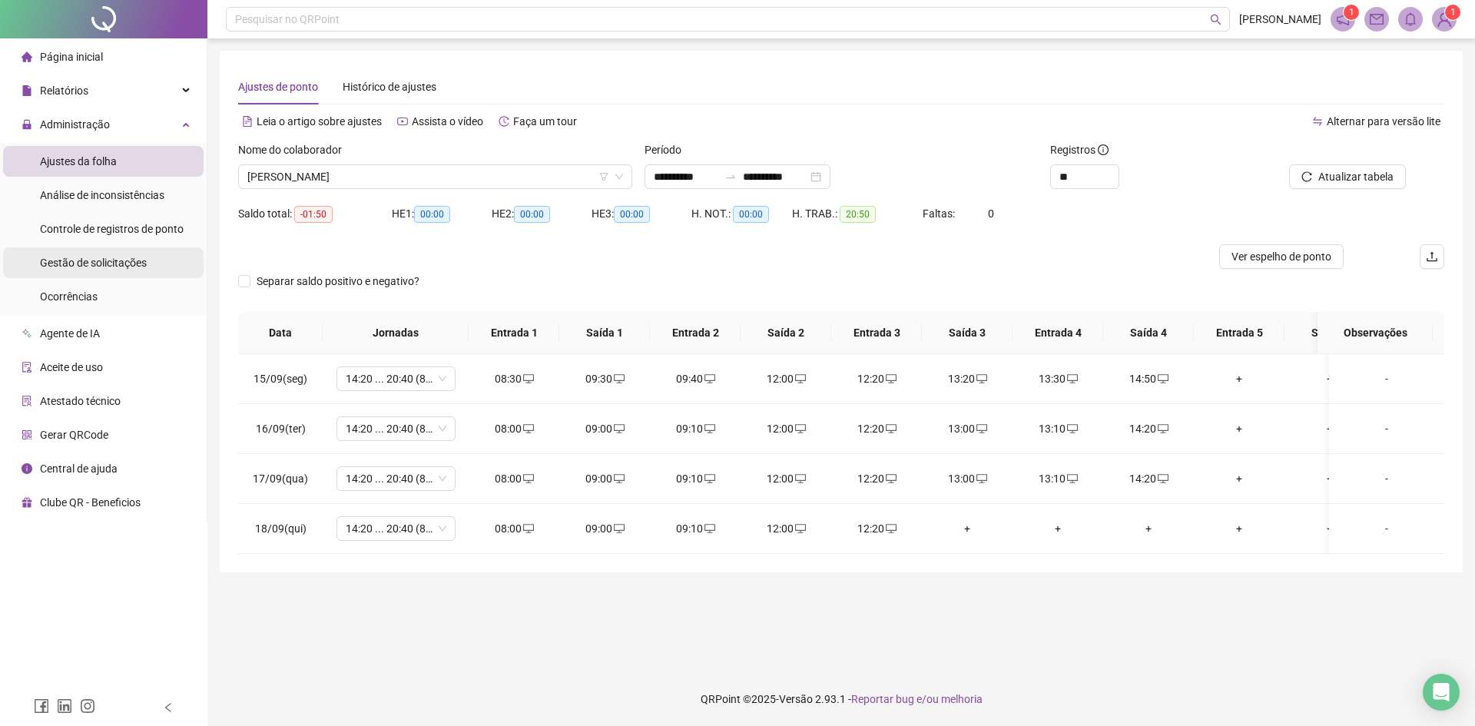
click at [81, 263] on span "Gestão de solicitações" at bounding box center [93, 263] width 107 height 12
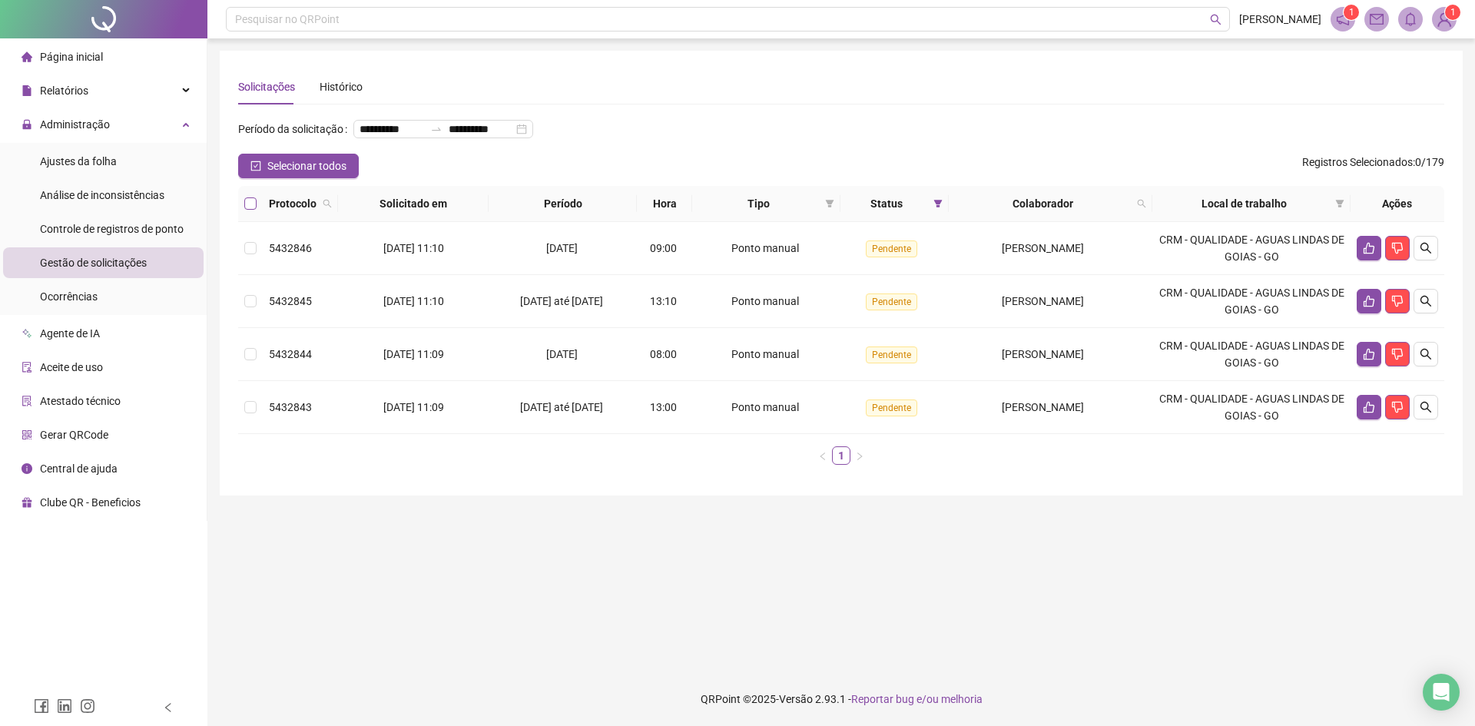
click at [250, 222] on th at bounding box center [250, 204] width 25 height 36
click at [250, 212] on label at bounding box center [250, 203] width 12 height 17
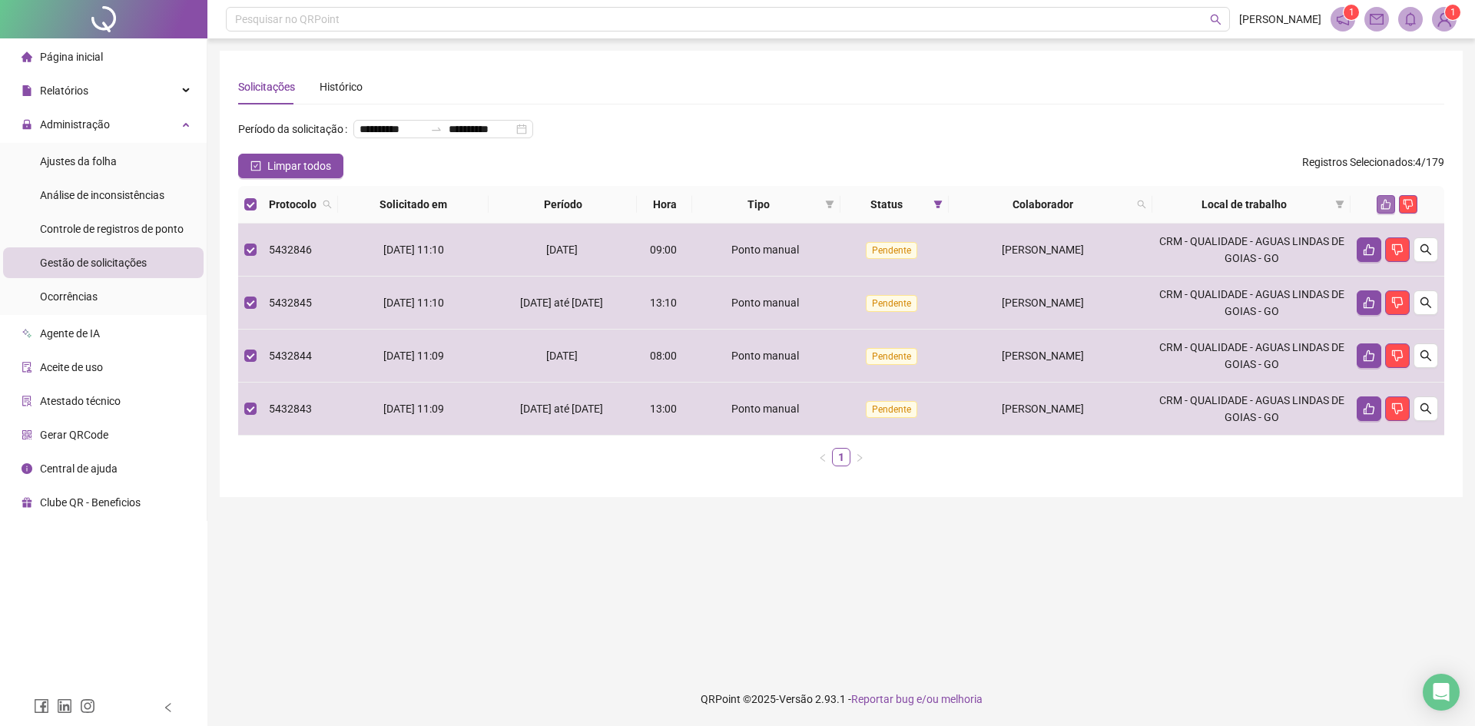
click at [1381, 210] on icon "like" at bounding box center [1386, 204] width 11 height 11
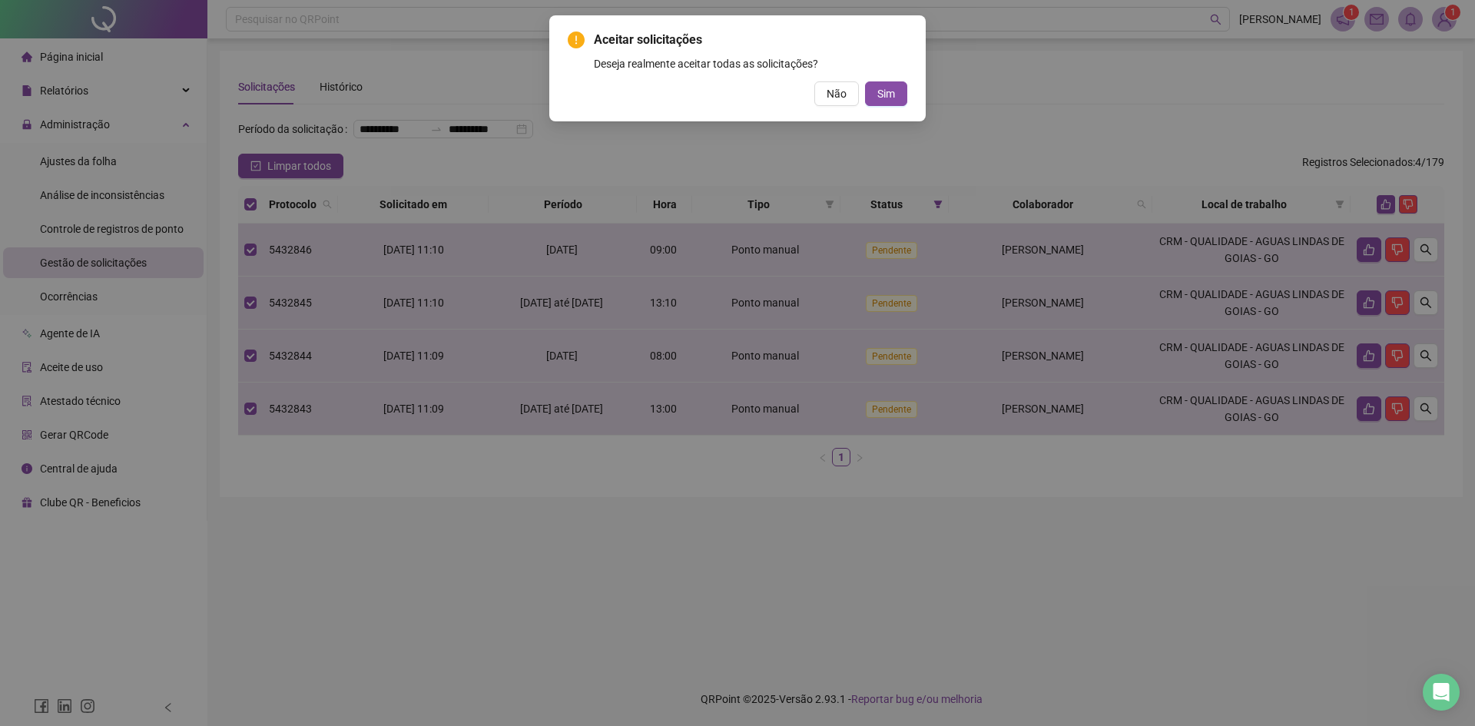
click at [890, 95] on span "Sim" at bounding box center [887, 93] width 18 height 17
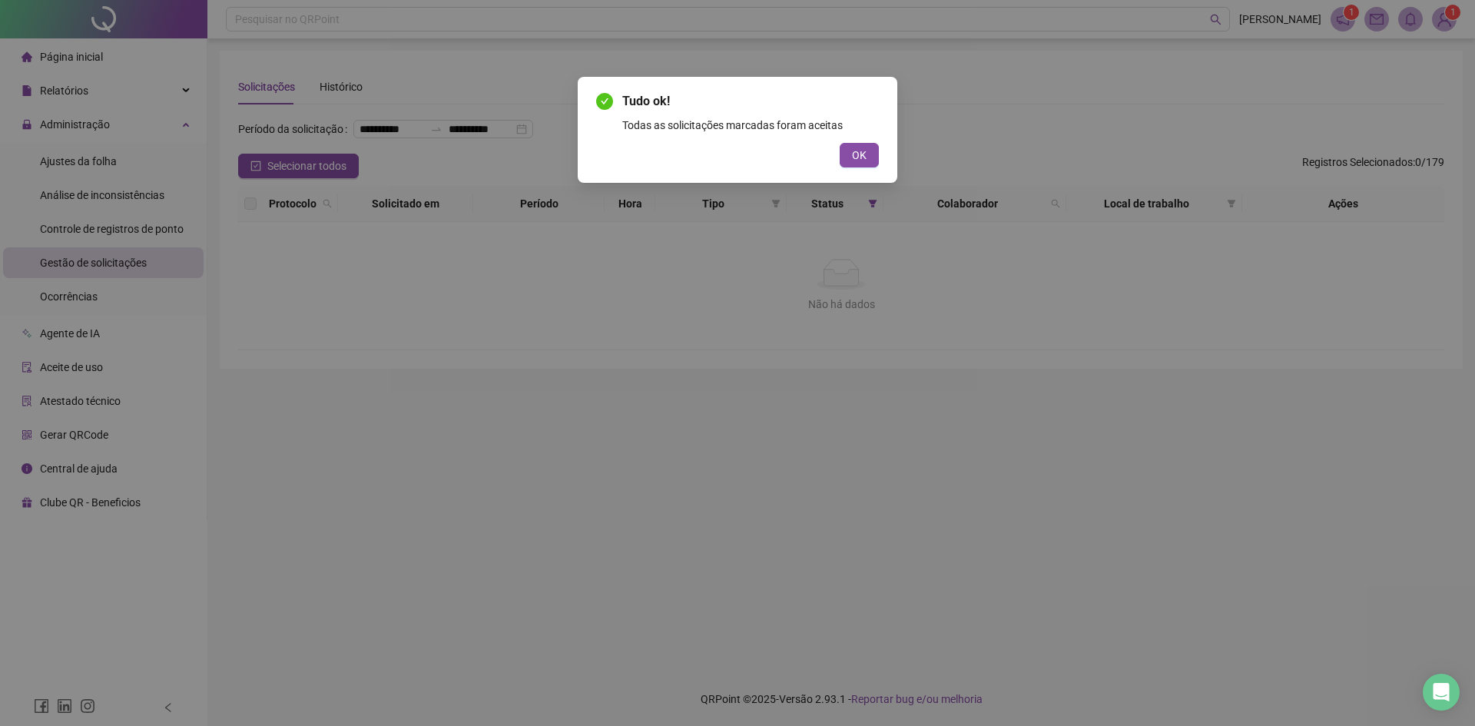
drag, startPoint x: 867, startPoint y: 158, endPoint x: 864, endPoint y: 169, distance: 11.2
click at [867, 159] on button "OK" at bounding box center [859, 155] width 39 height 25
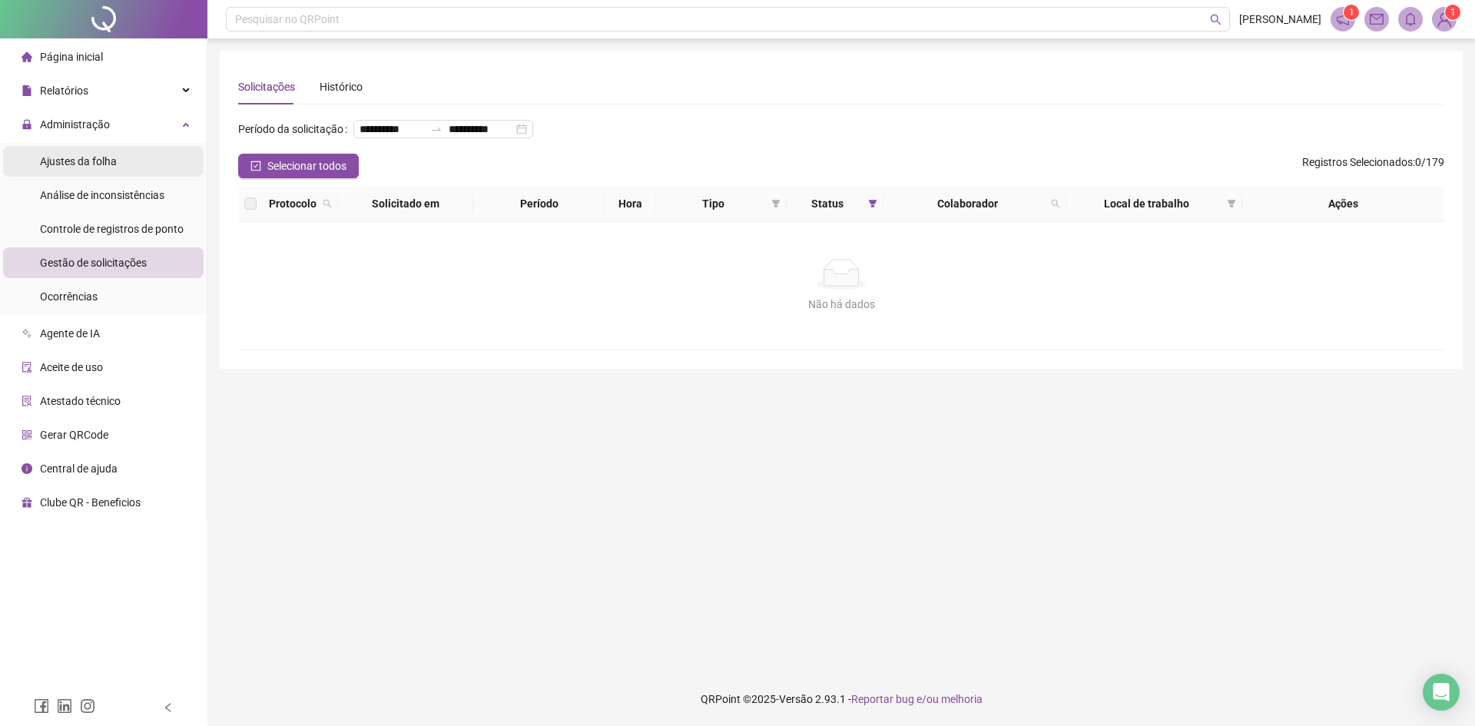
click at [84, 164] on span "Ajustes da folha" at bounding box center [78, 161] width 77 height 12
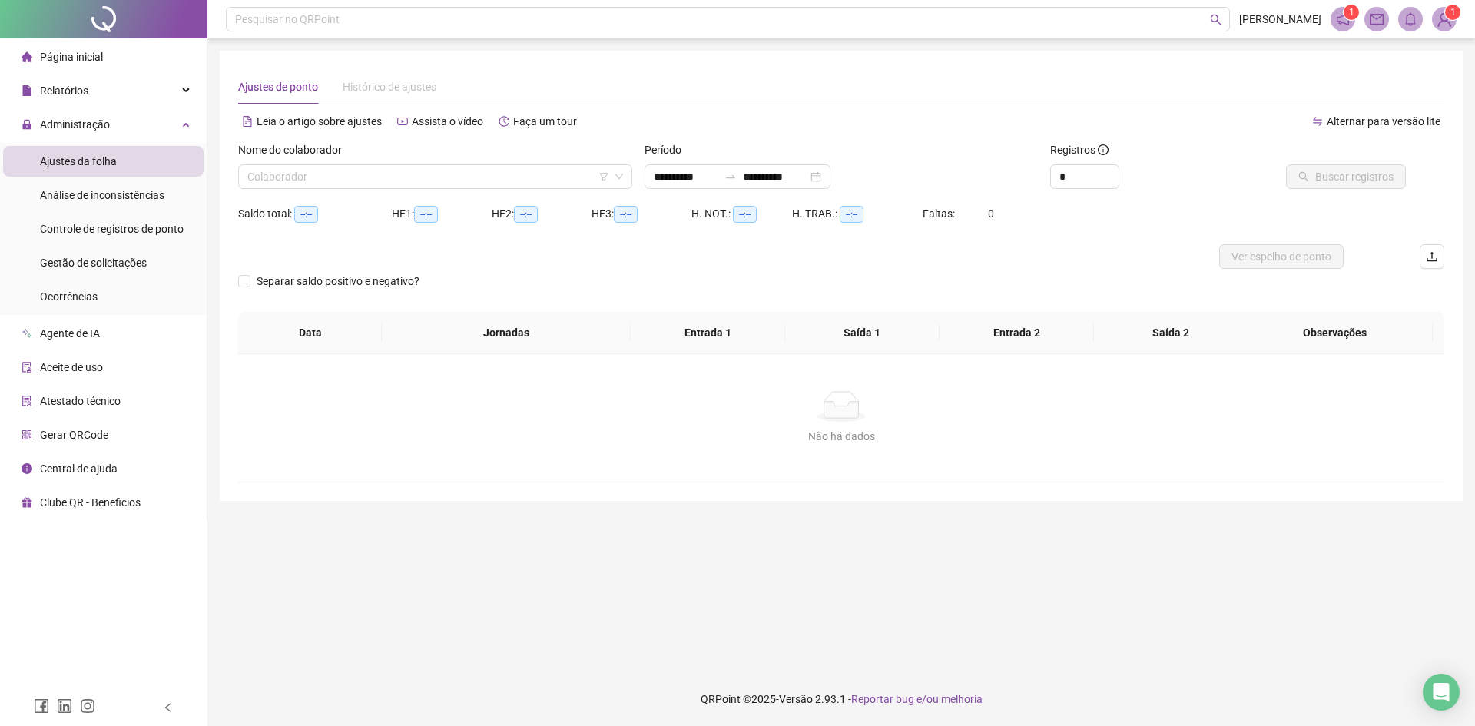
type input "**********"
click at [307, 184] on input "search" at bounding box center [428, 176] width 362 height 23
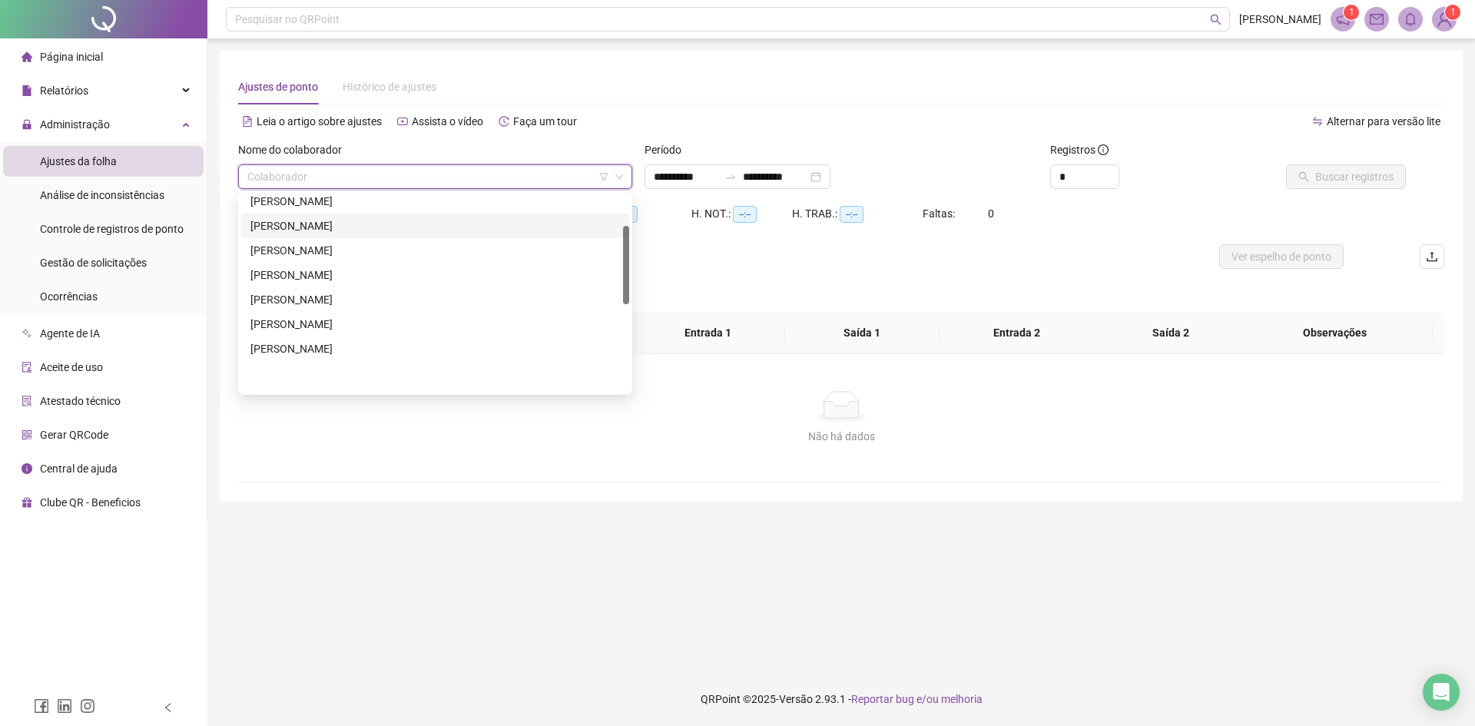
scroll to position [154, 0]
click at [317, 249] on div "[PERSON_NAME]" at bounding box center [436, 250] width 370 height 17
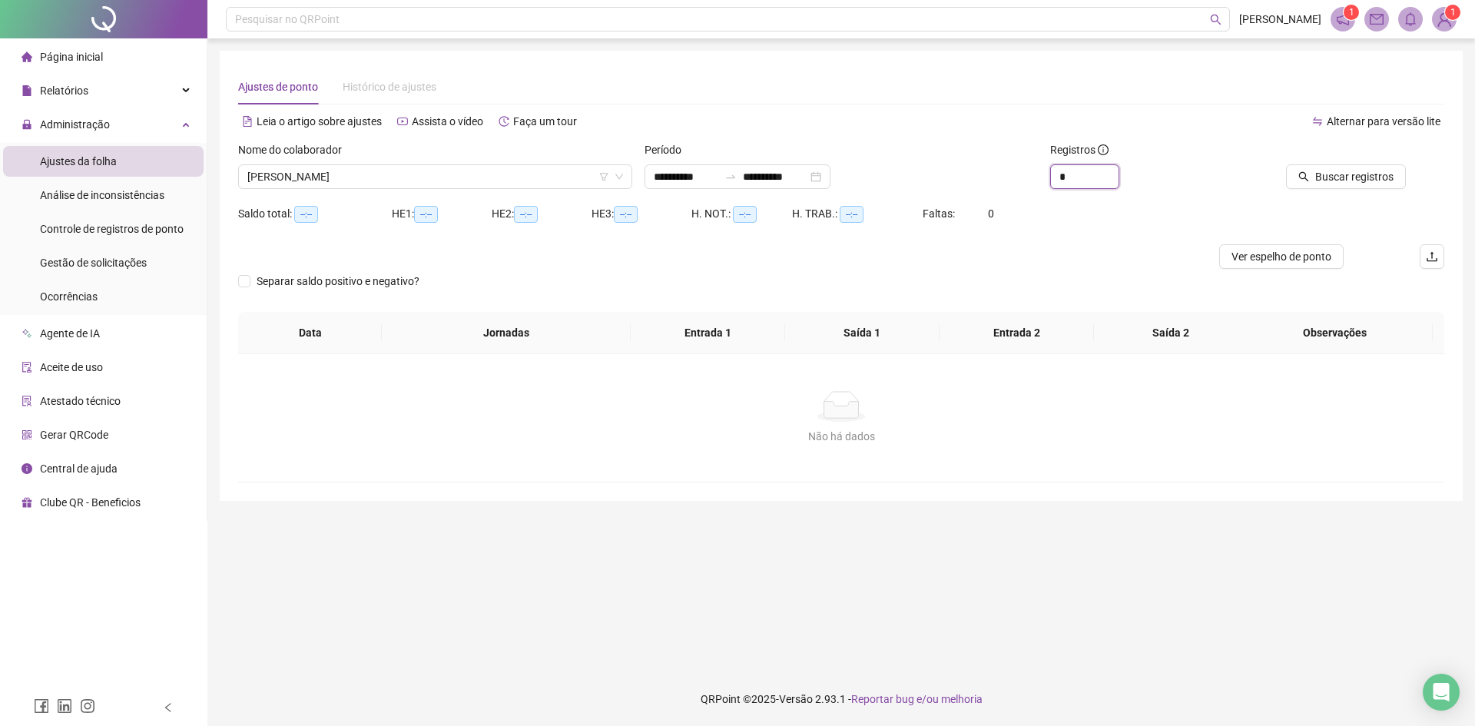
drag, startPoint x: 1088, startPoint y: 180, endPoint x: 1031, endPoint y: 182, distance: 57.7
click at [1034, 182] on div "**********" at bounding box center [841, 171] width 1219 height 60
type input "**"
click at [1360, 173] on span "Buscar registros" at bounding box center [1355, 176] width 78 height 17
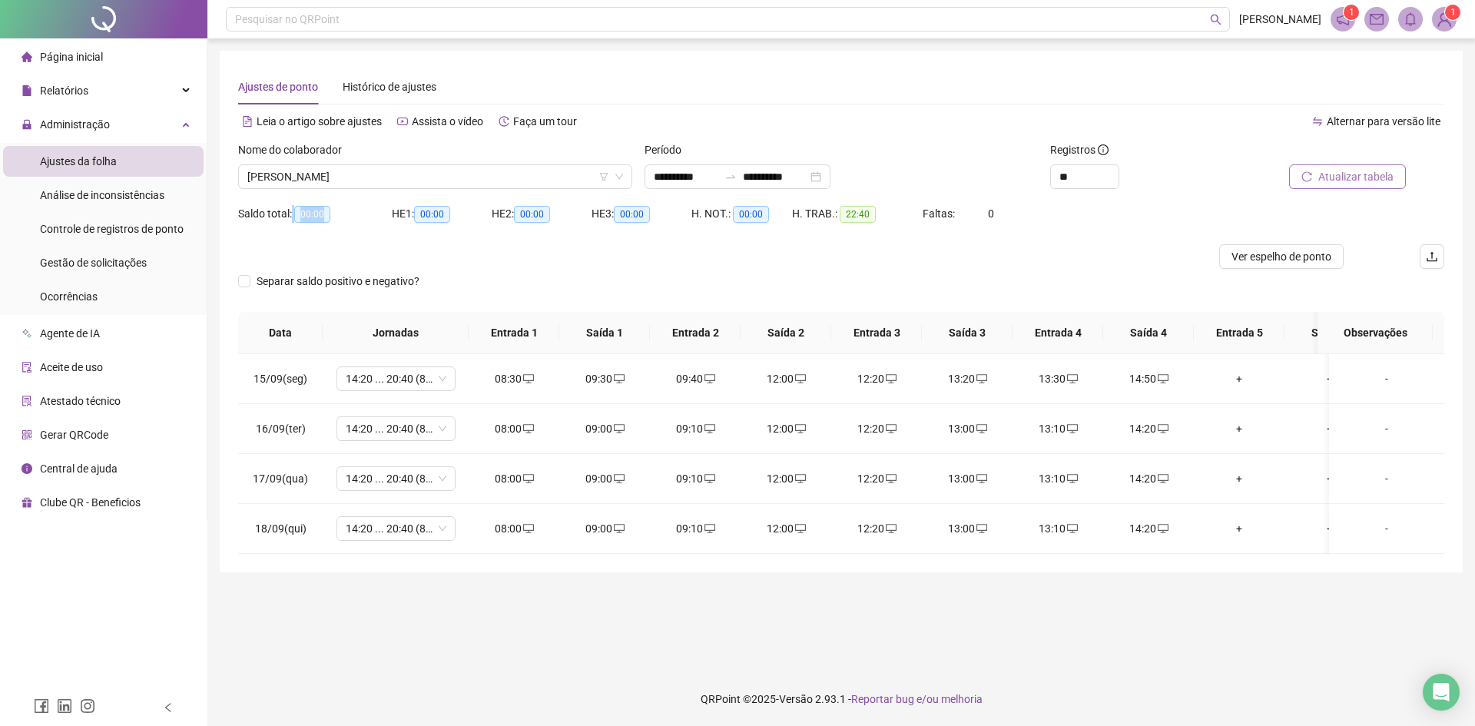
drag, startPoint x: 293, startPoint y: 209, endPoint x: 348, endPoint y: 206, distance: 55.4
click at [348, 206] on div "Saldo total: 00:00" at bounding box center [315, 214] width 154 height 18
click at [831, 178] on div "**********" at bounding box center [738, 176] width 186 height 25
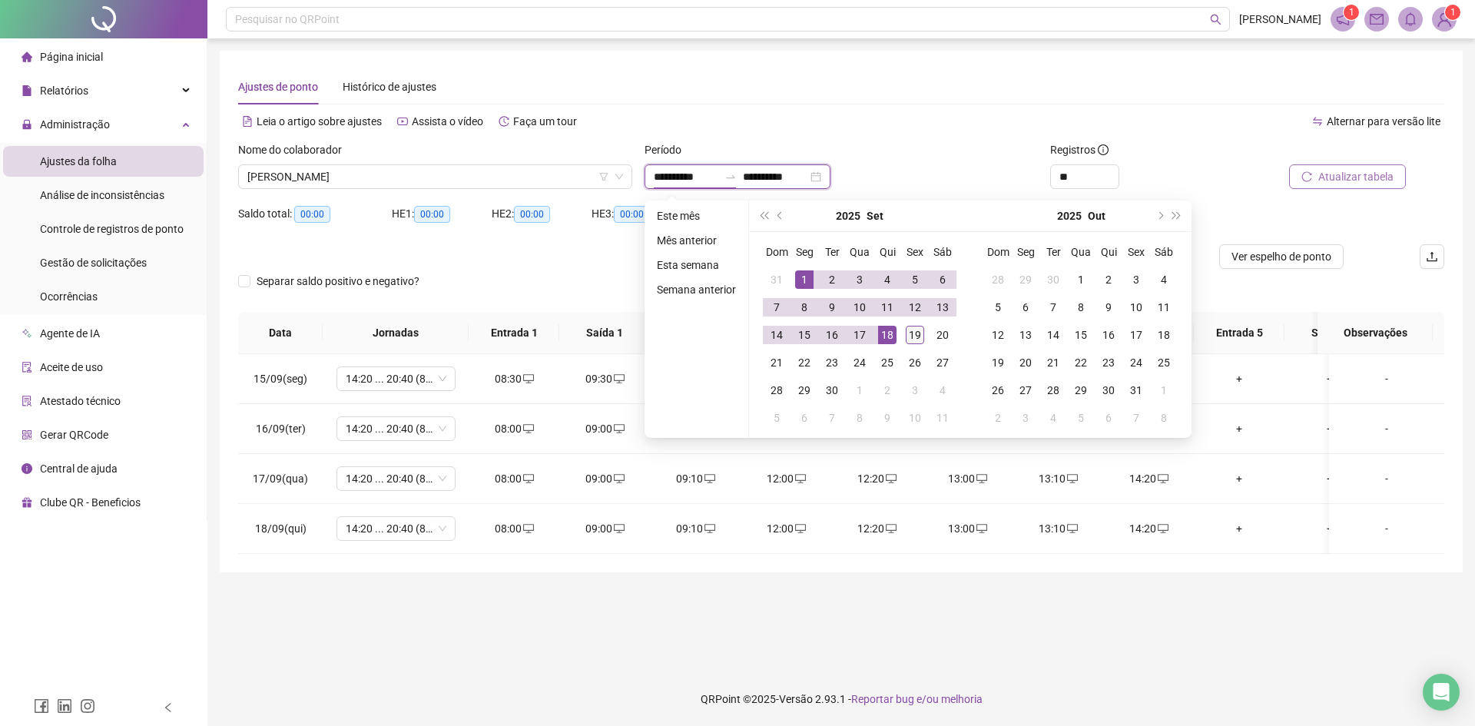
type input "**********"
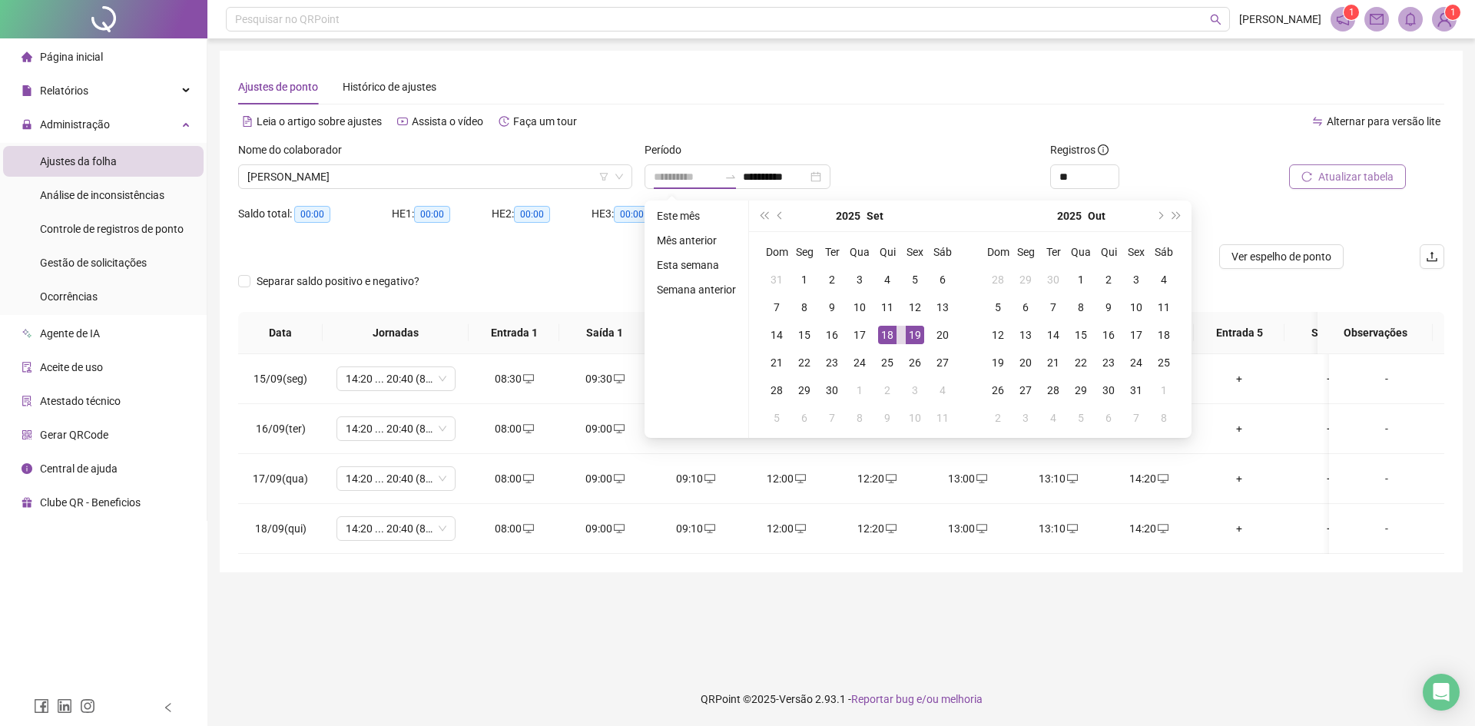
click at [920, 330] on div "19" at bounding box center [915, 335] width 18 height 18
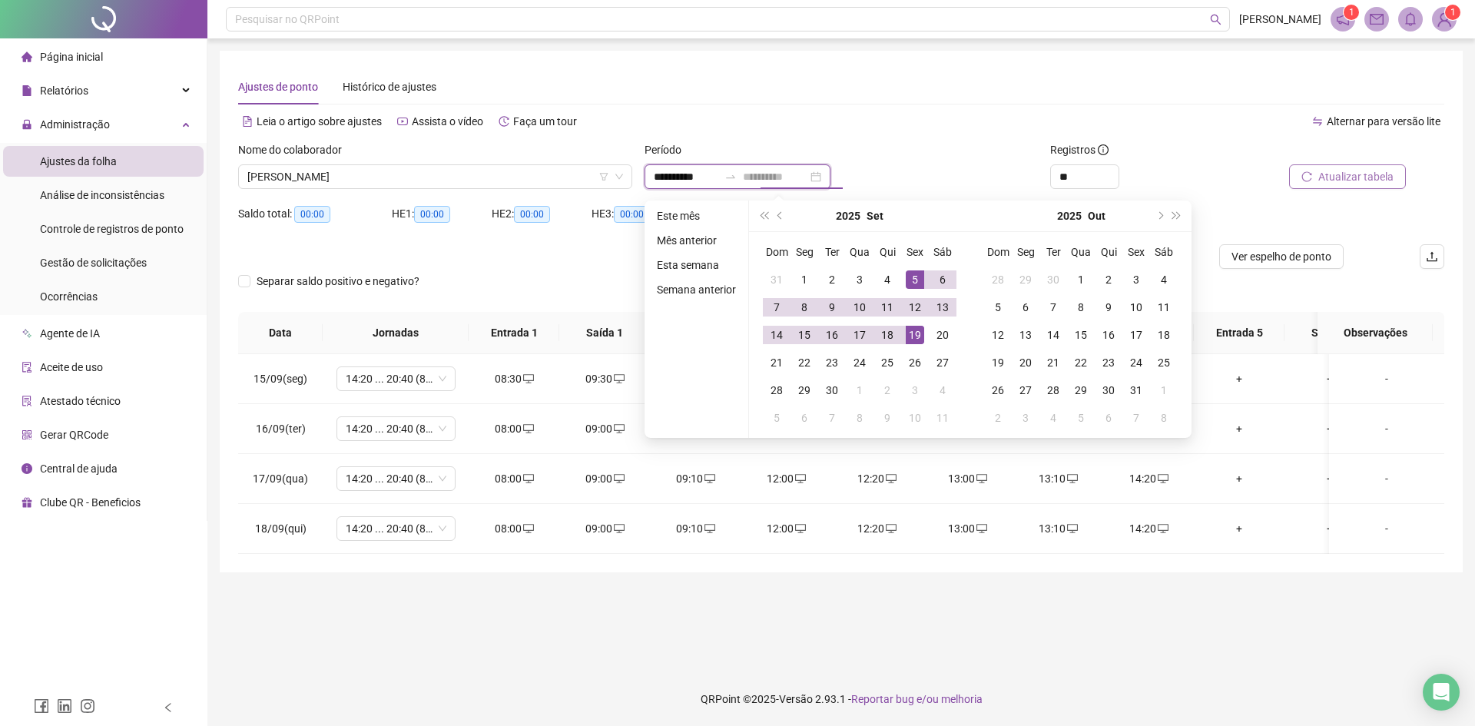
type input "**********"
click at [968, 137] on div "Alternar para versão lite" at bounding box center [1142, 129] width 603 height 25
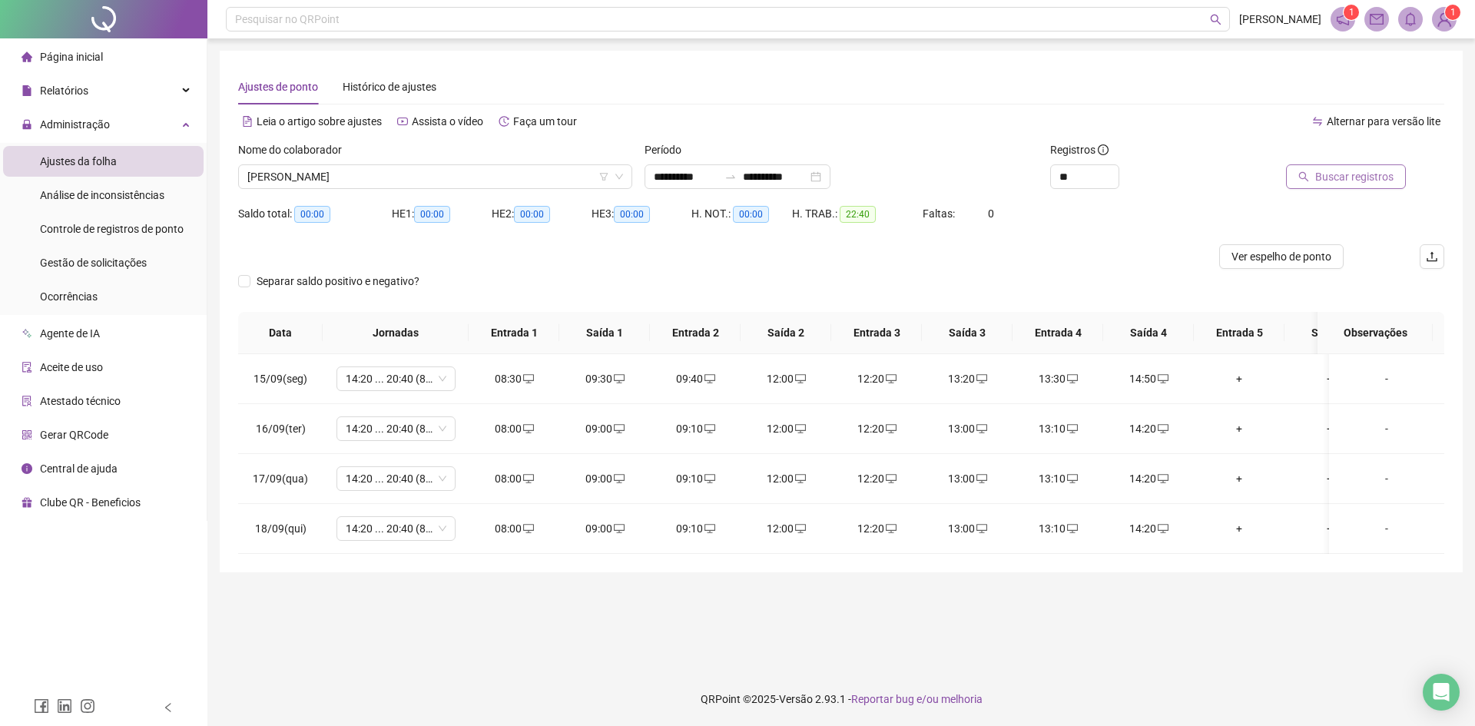
click at [1352, 173] on span "Buscar registros" at bounding box center [1355, 176] width 78 height 17
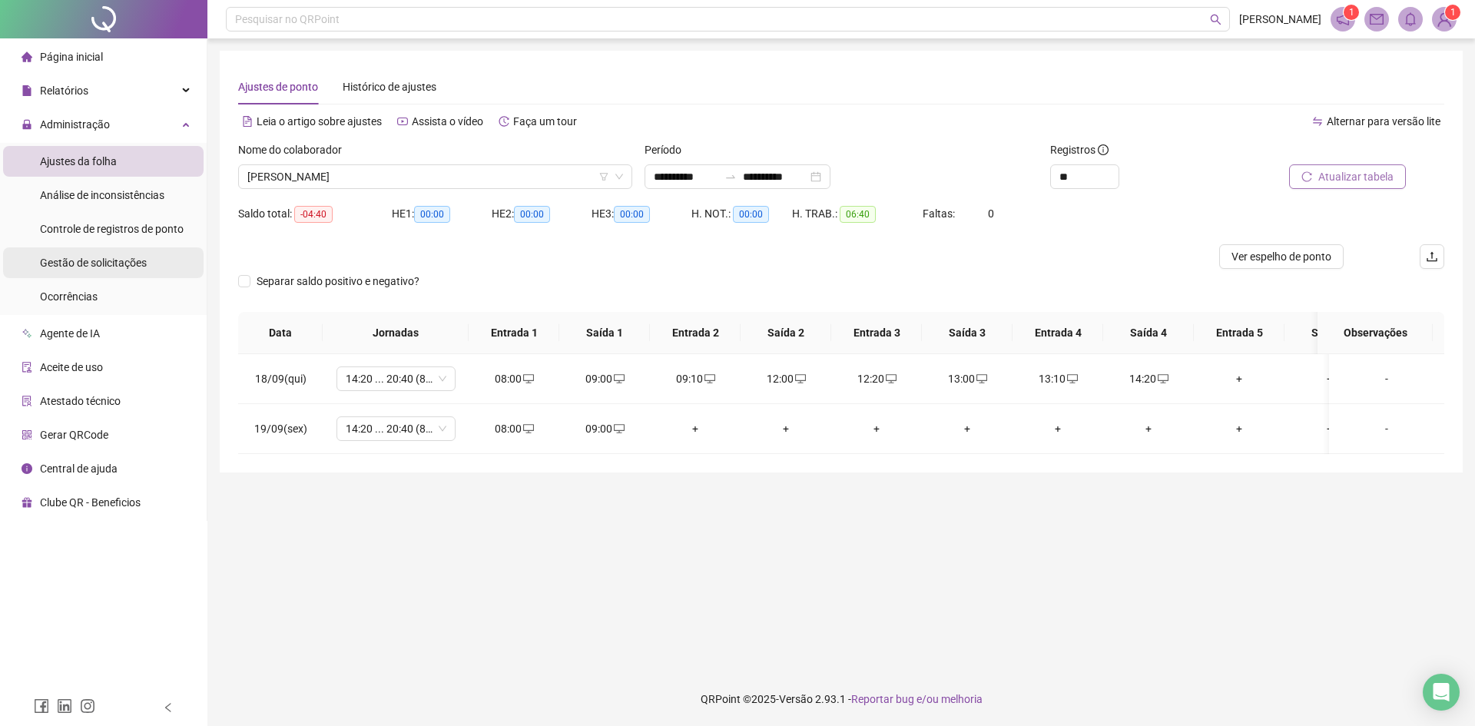
click at [87, 263] on span "Gestão de solicitações" at bounding box center [93, 263] width 107 height 12
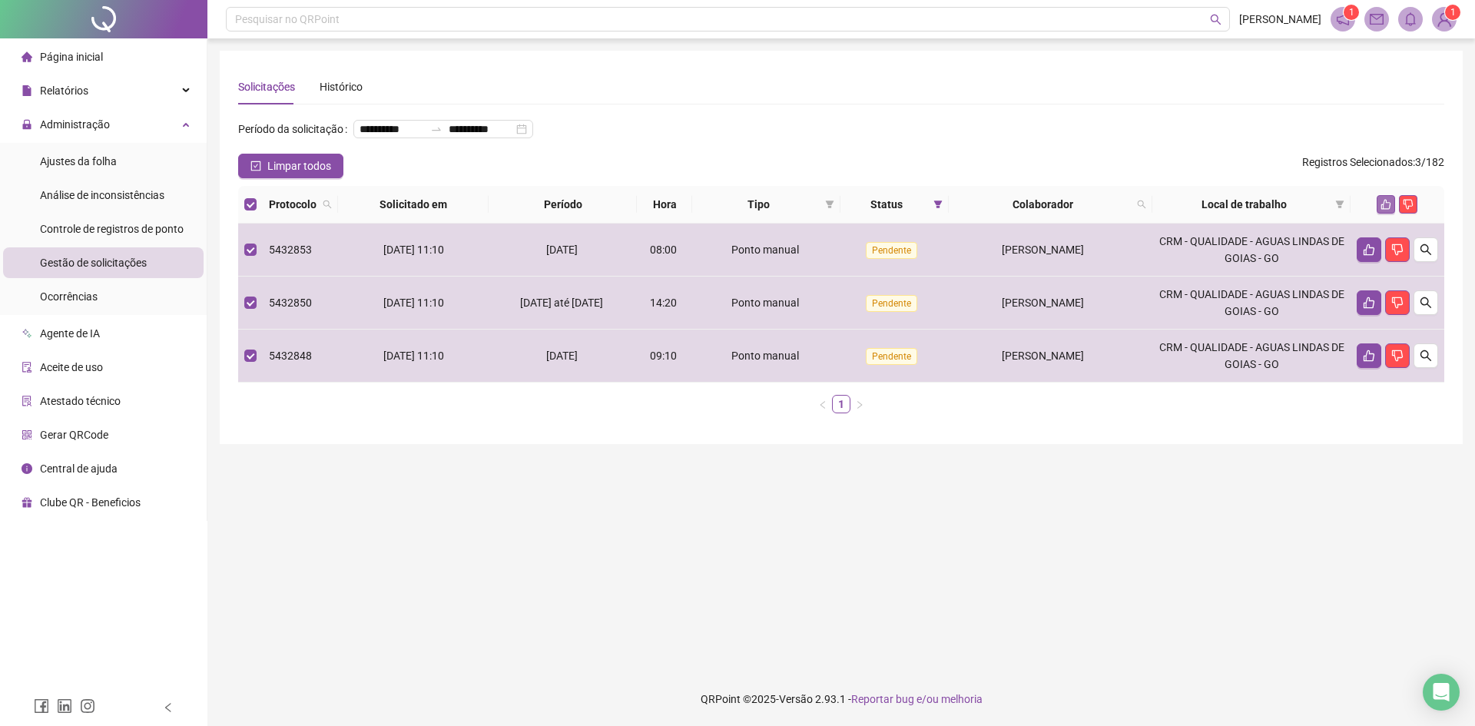
click at [1386, 210] on icon "like" at bounding box center [1386, 204] width 11 height 11
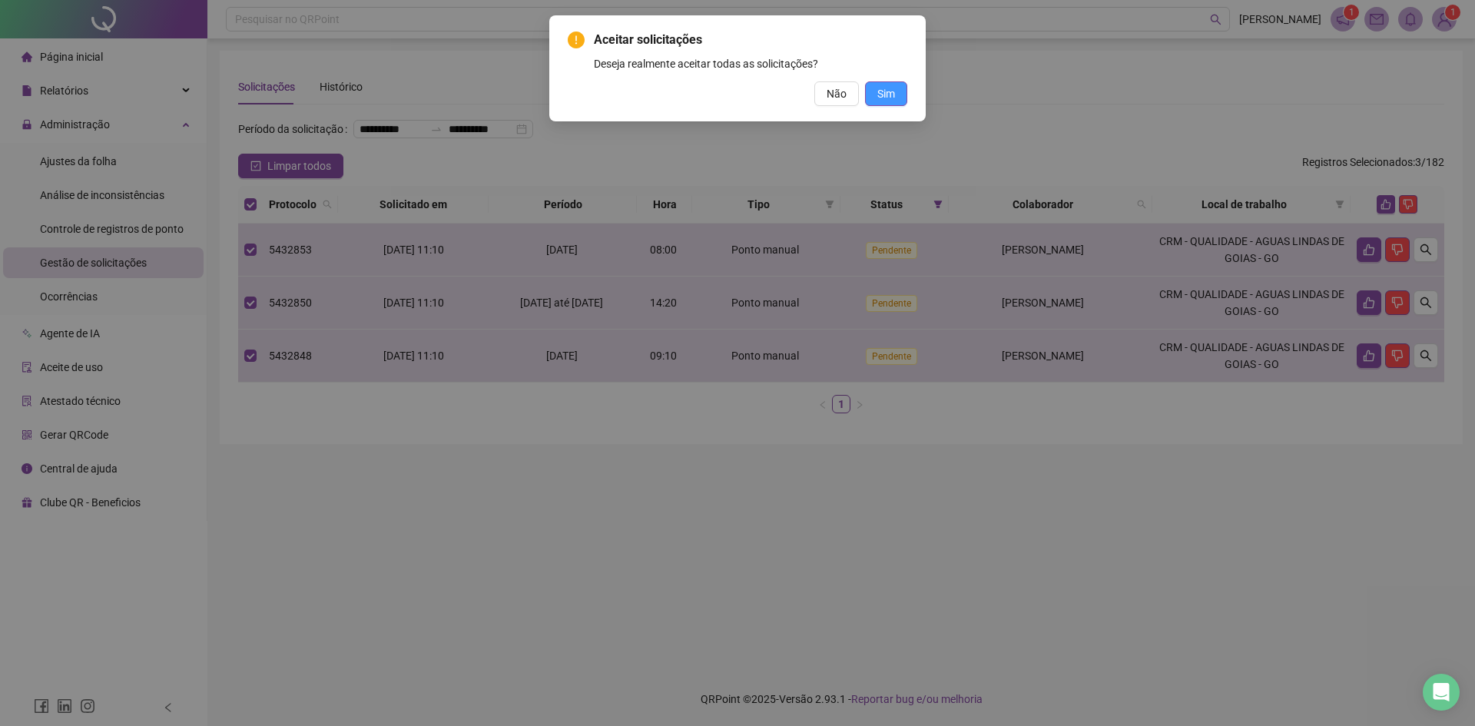
click at [894, 95] on span "Sim" at bounding box center [887, 93] width 18 height 17
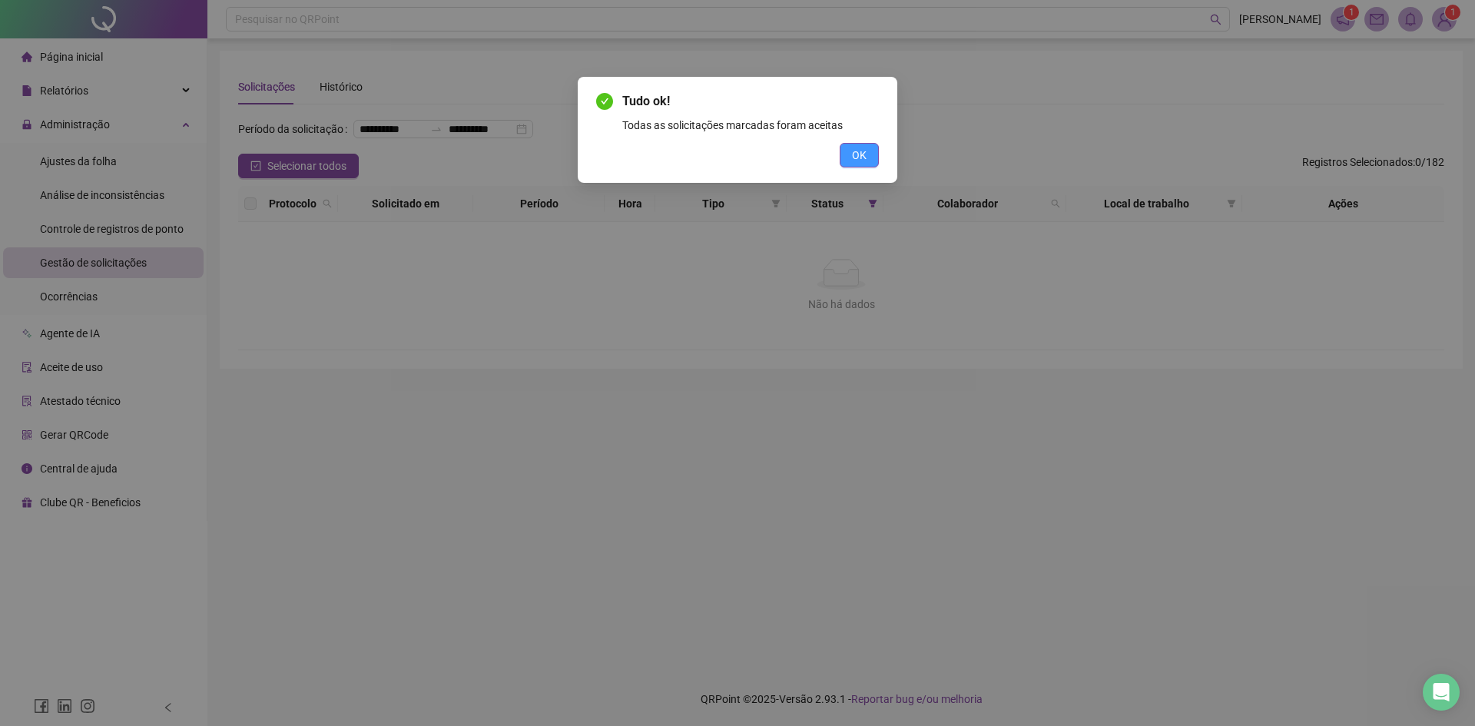
click at [871, 154] on button "OK" at bounding box center [859, 155] width 39 height 25
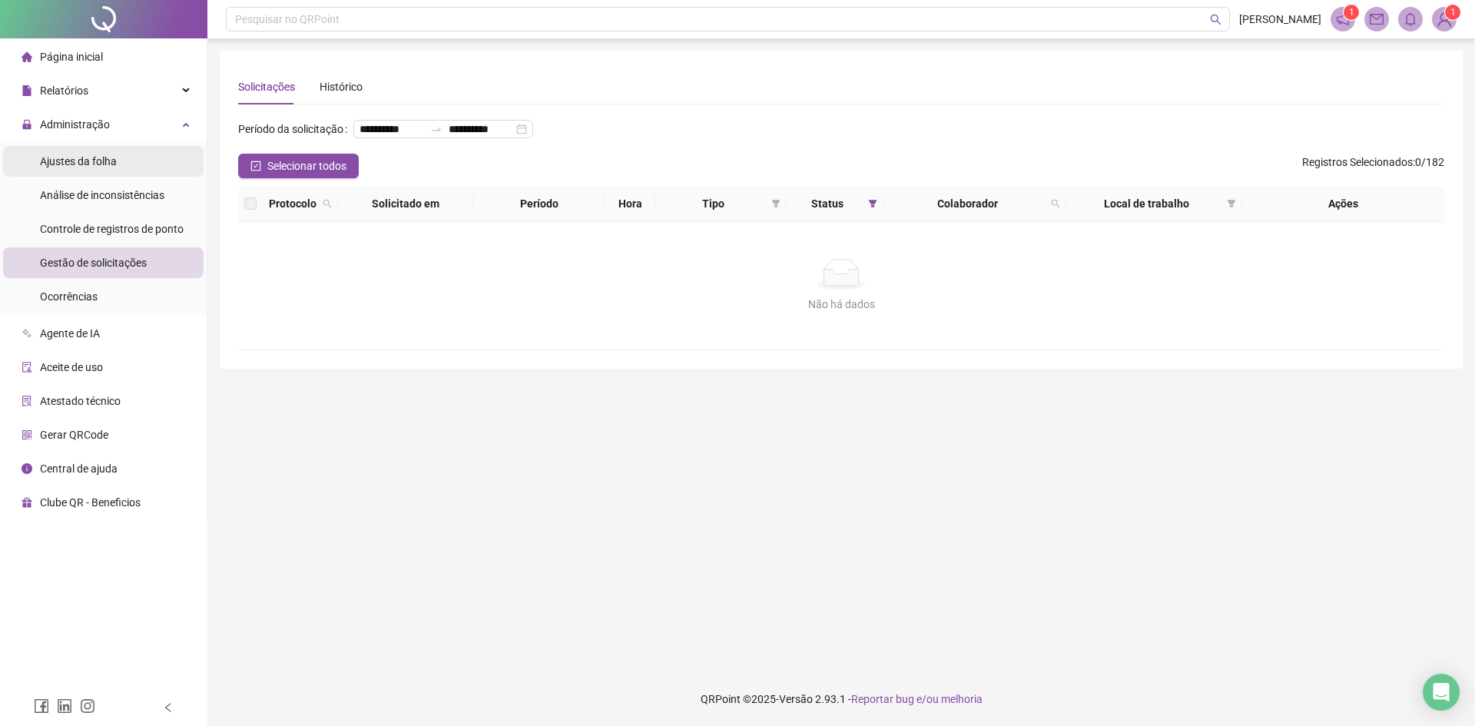
click at [75, 164] on span "Ajustes da folha" at bounding box center [78, 161] width 77 height 12
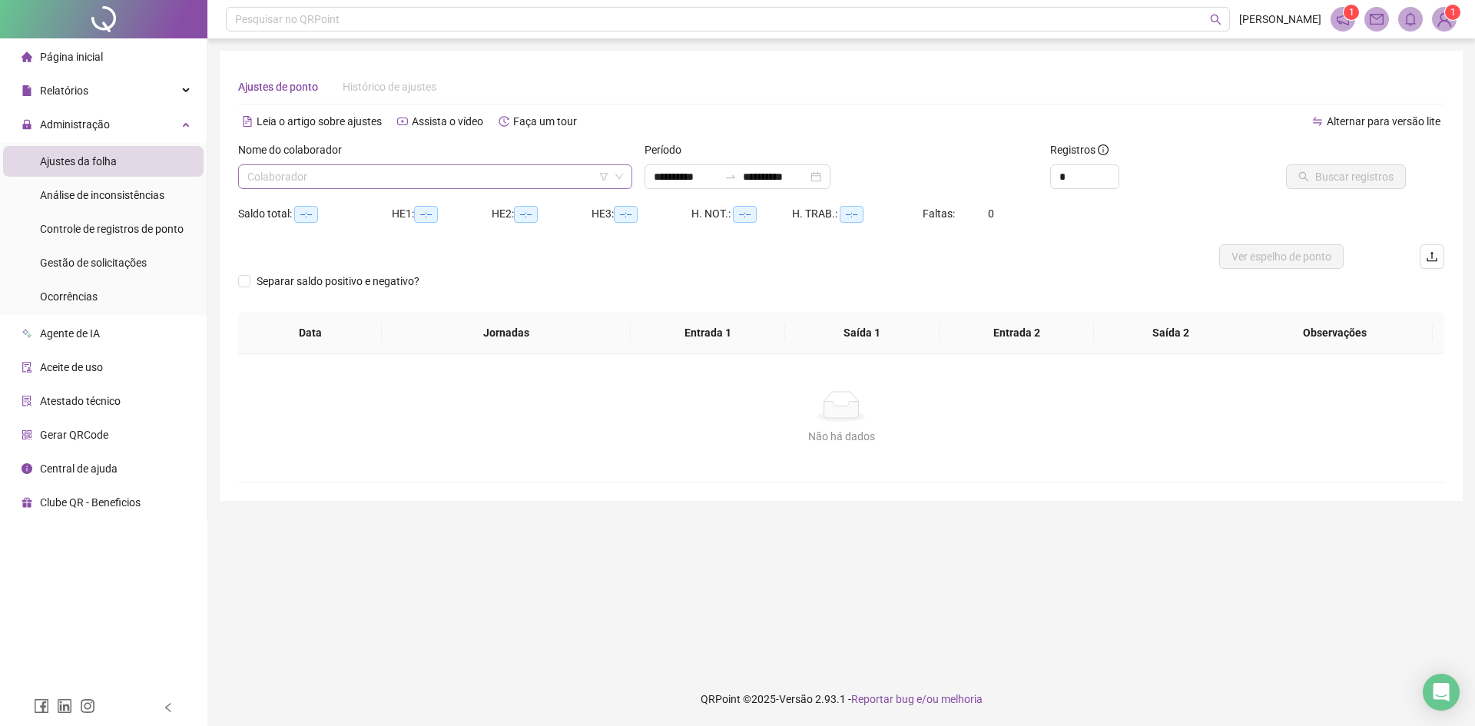
type input "**********"
click at [423, 175] on input "search" at bounding box center [428, 176] width 362 height 23
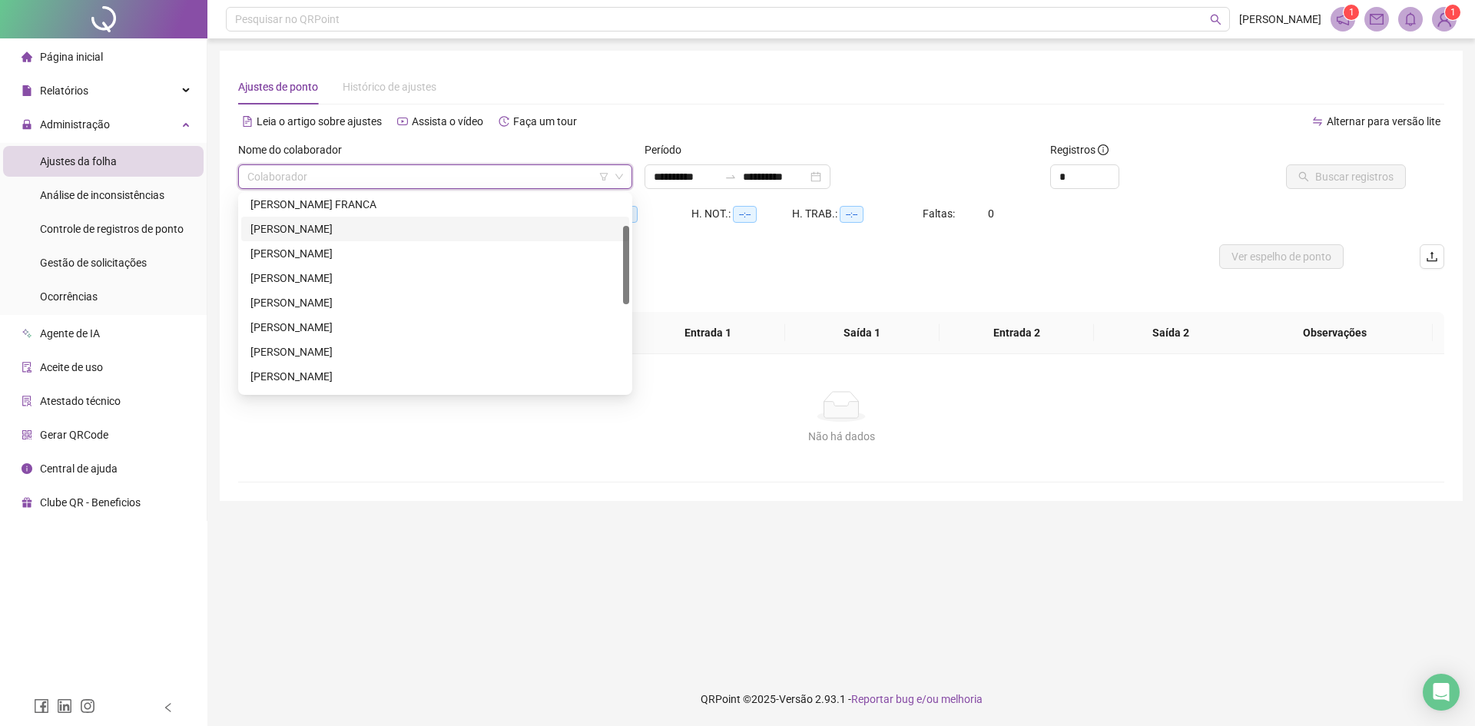
scroll to position [154, 0]
click at [344, 247] on div "[PERSON_NAME]" at bounding box center [436, 250] width 370 height 17
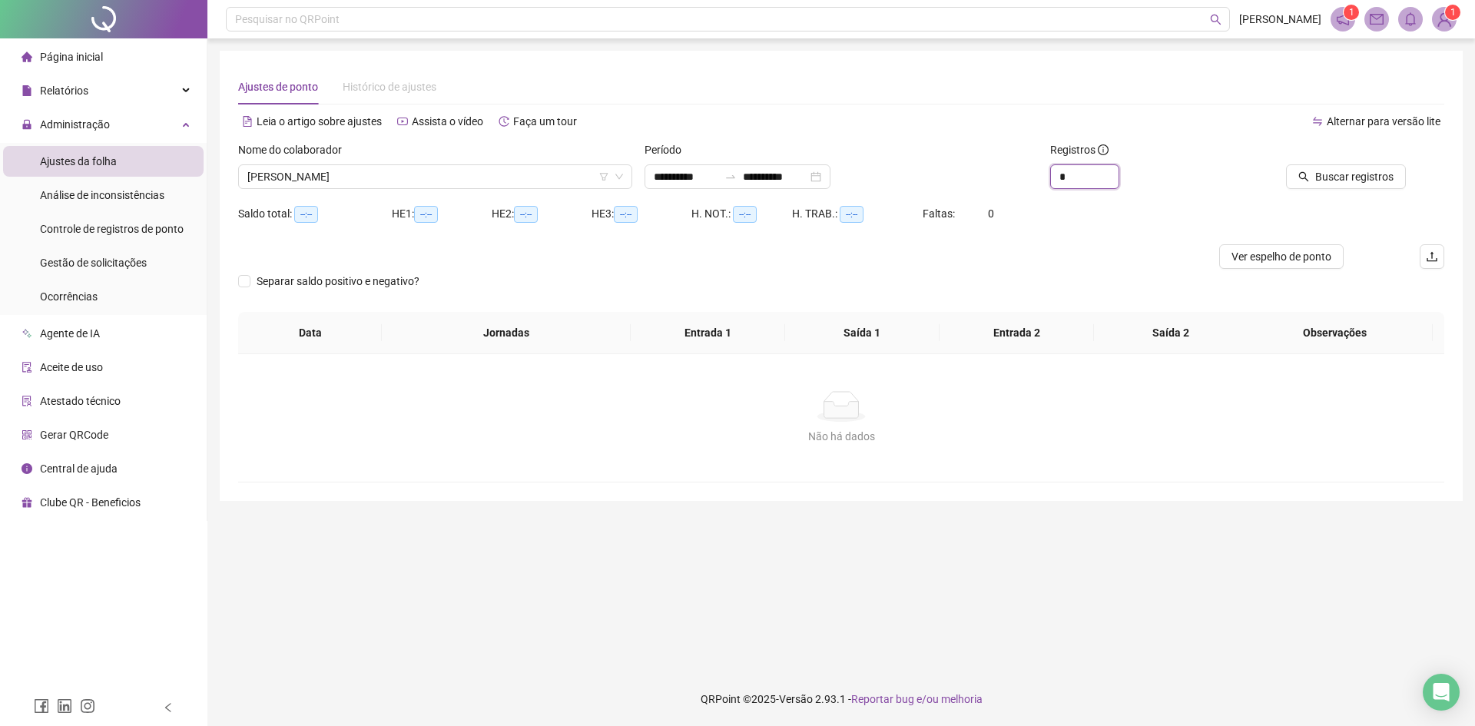
drag, startPoint x: 1087, startPoint y: 172, endPoint x: 1016, endPoint y: 181, distance: 72.0
click at [1019, 181] on div "**********" at bounding box center [841, 171] width 1219 height 60
click at [831, 175] on div "**********" at bounding box center [738, 176] width 186 height 25
type input "**"
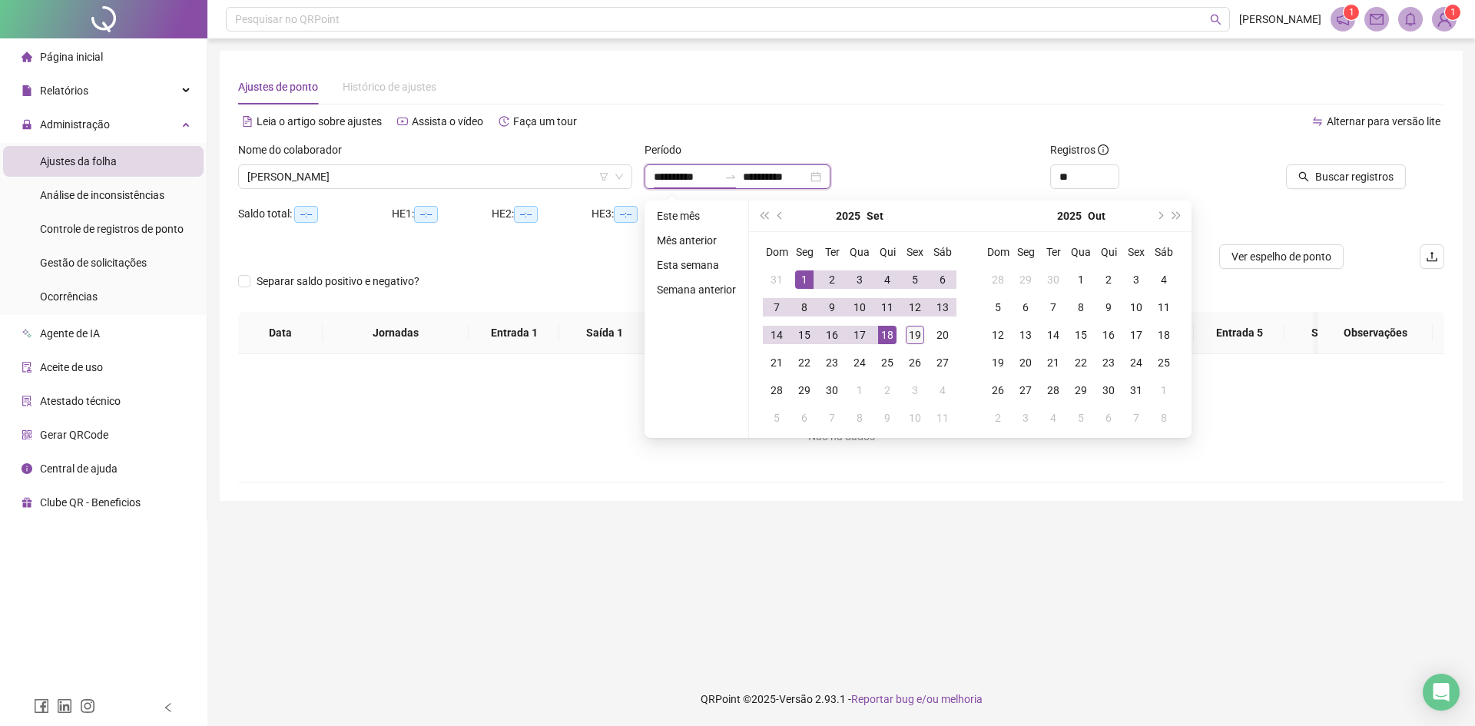
type input "**********"
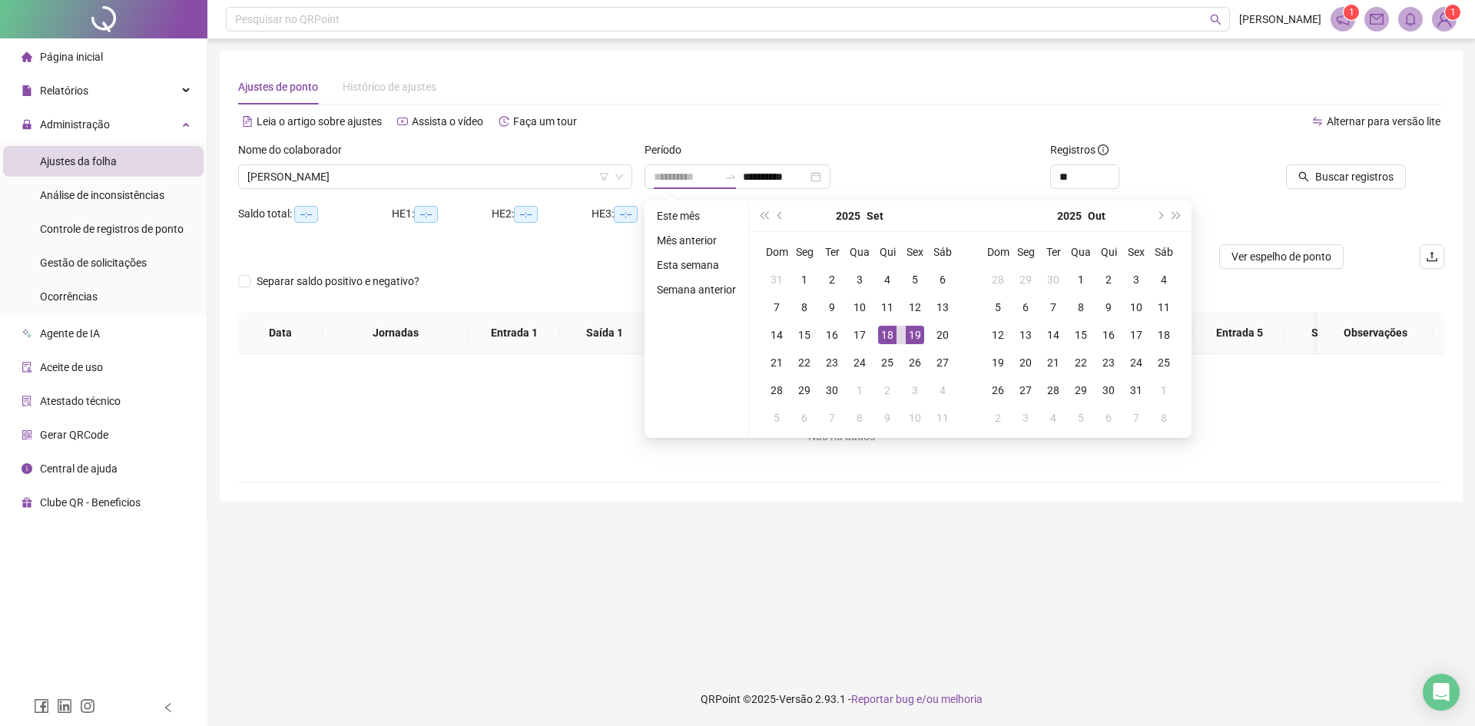
click at [917, 340] on div "19" at bounding box center [915, 335] width 18 height 18
type input "**********"
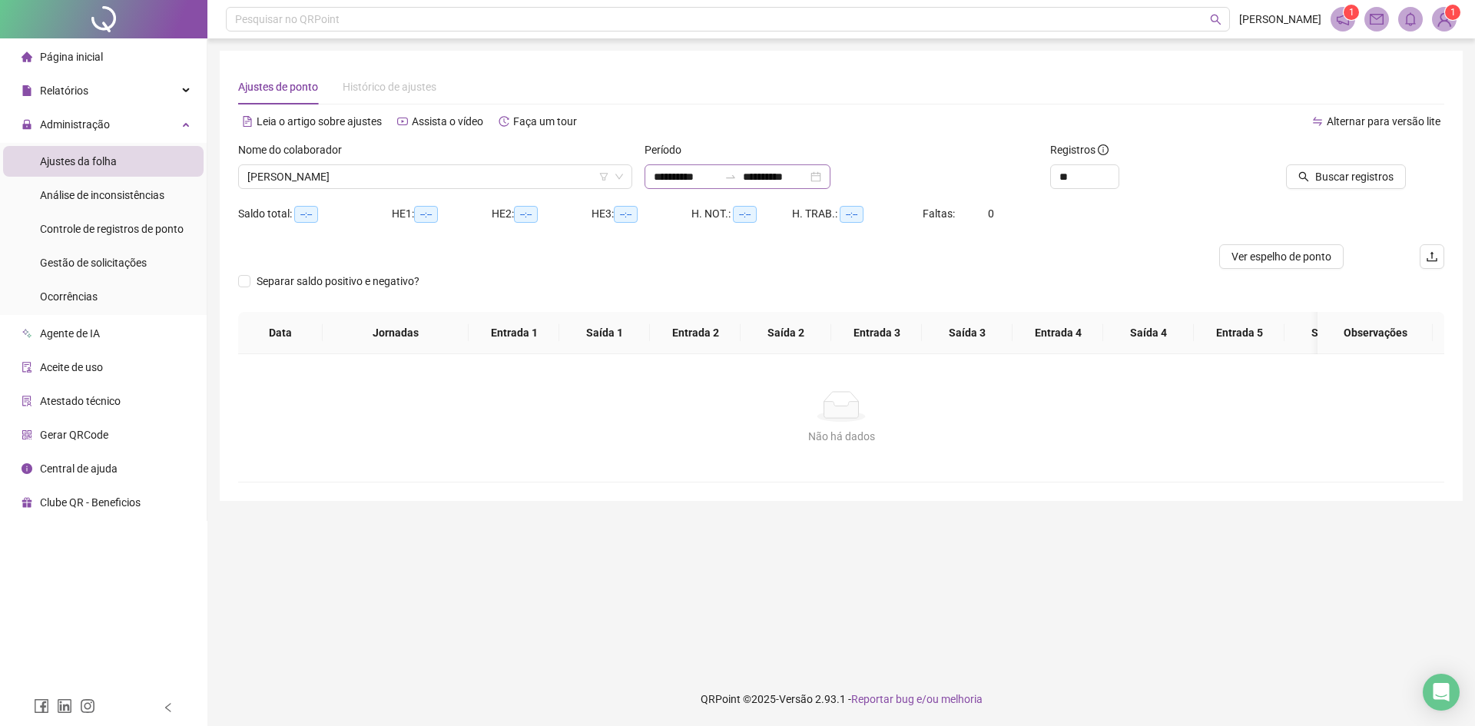
click at [685, 188] on div "**********" at bounding box center [738, 176] width 186 height 25
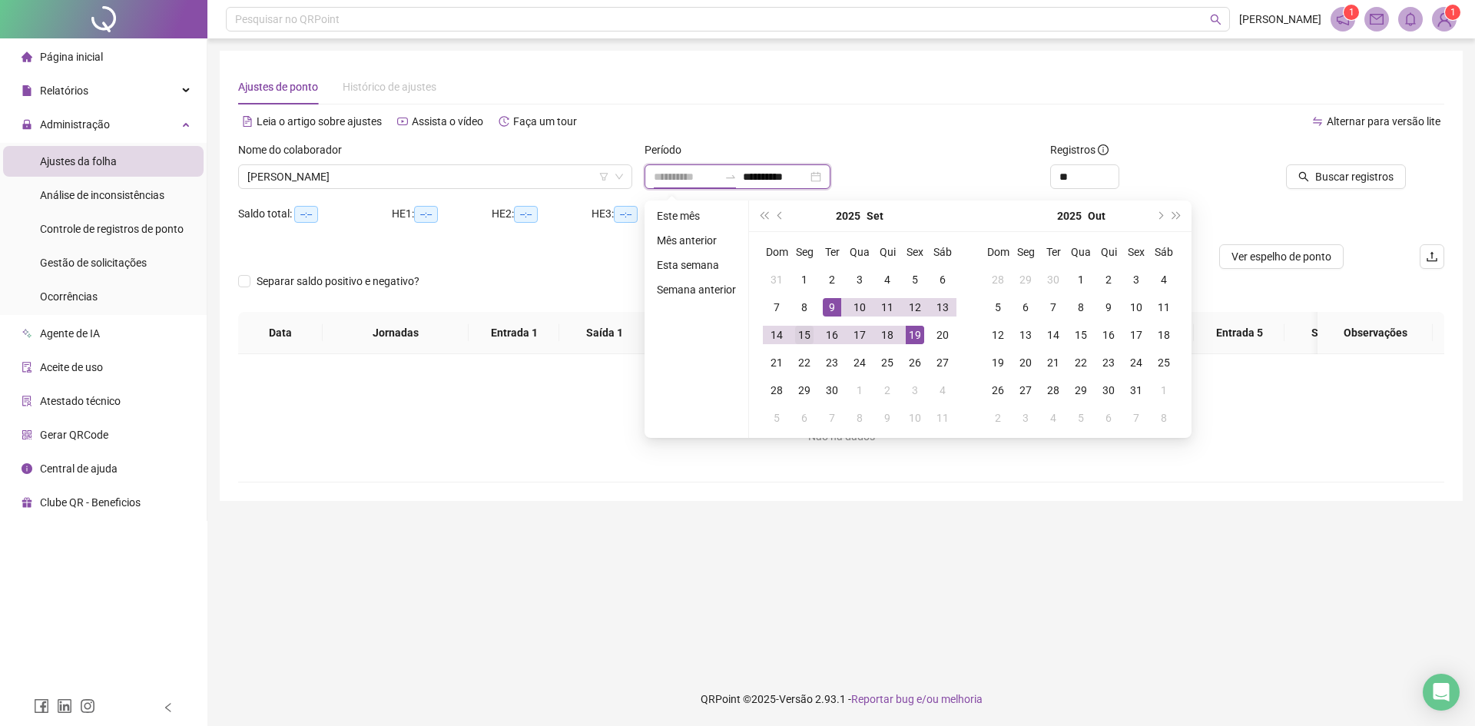
type input "**********"
click at [804, 332] on div "15" at bounding box center [804, 335] width 18 height 18
type input "**********"
click at [915, 118] on div "Alternar para versão lite" at bounding box center [1142, 121] width 603 height 25
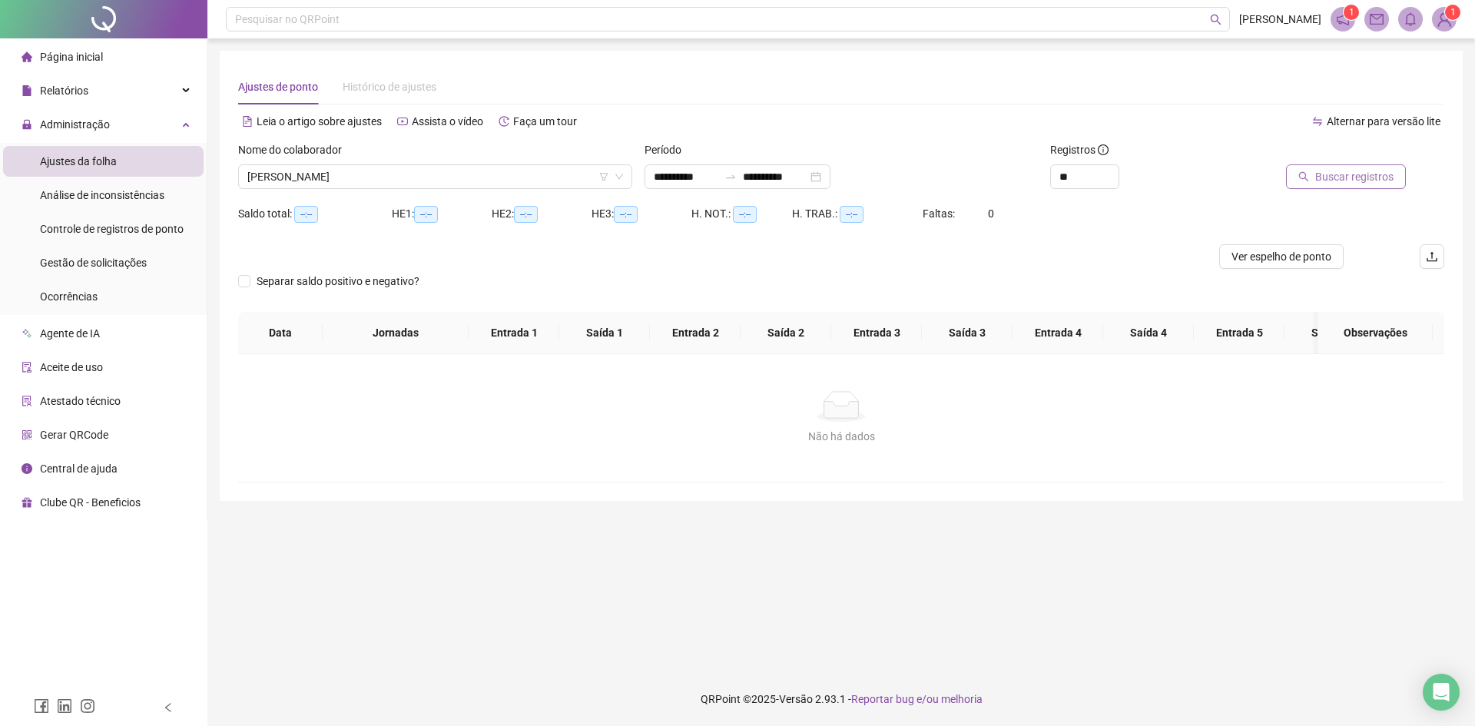
click at [1364, 174] on span "Buscar registros" at bounding box center [1355, 176] width 78 height 17
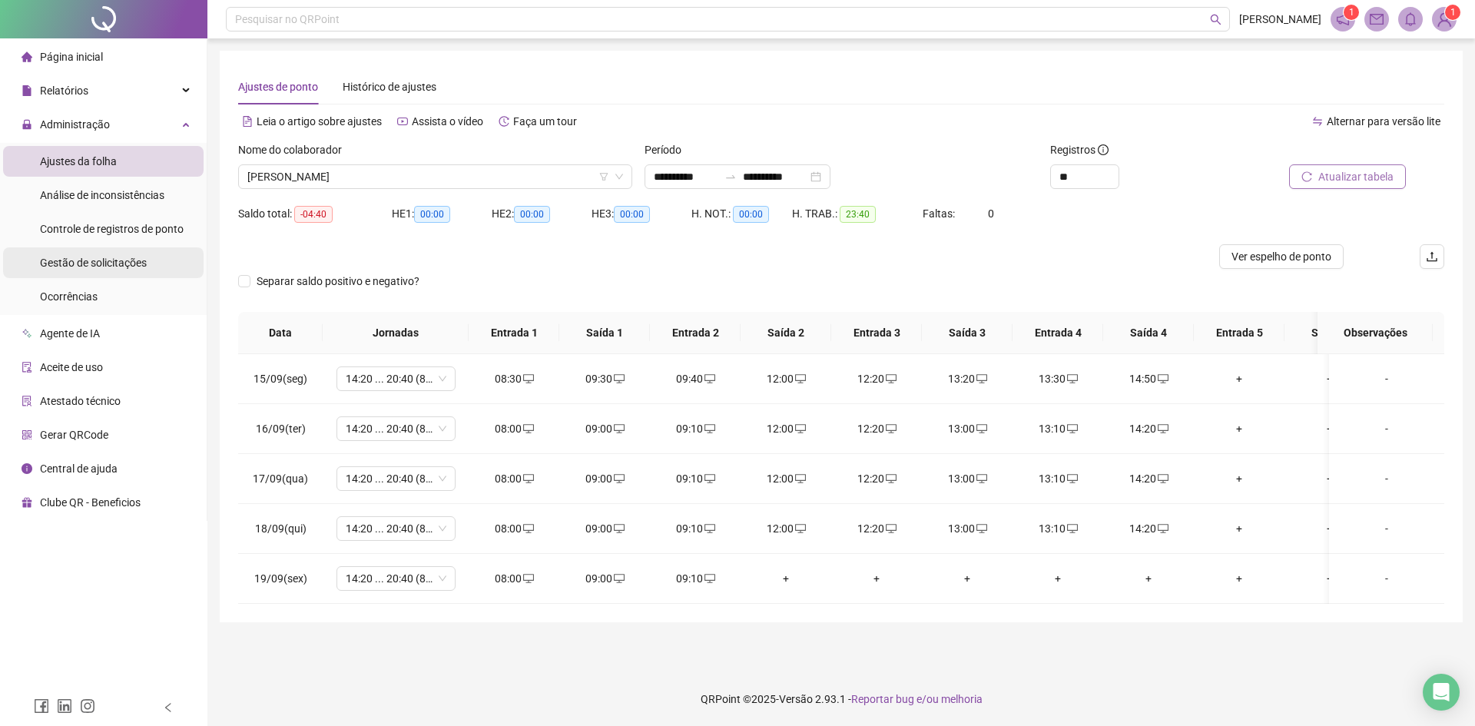
click at [96, 257] on span "Gestão de solicitações" at bounding box center [93, 263] width 107 height 12
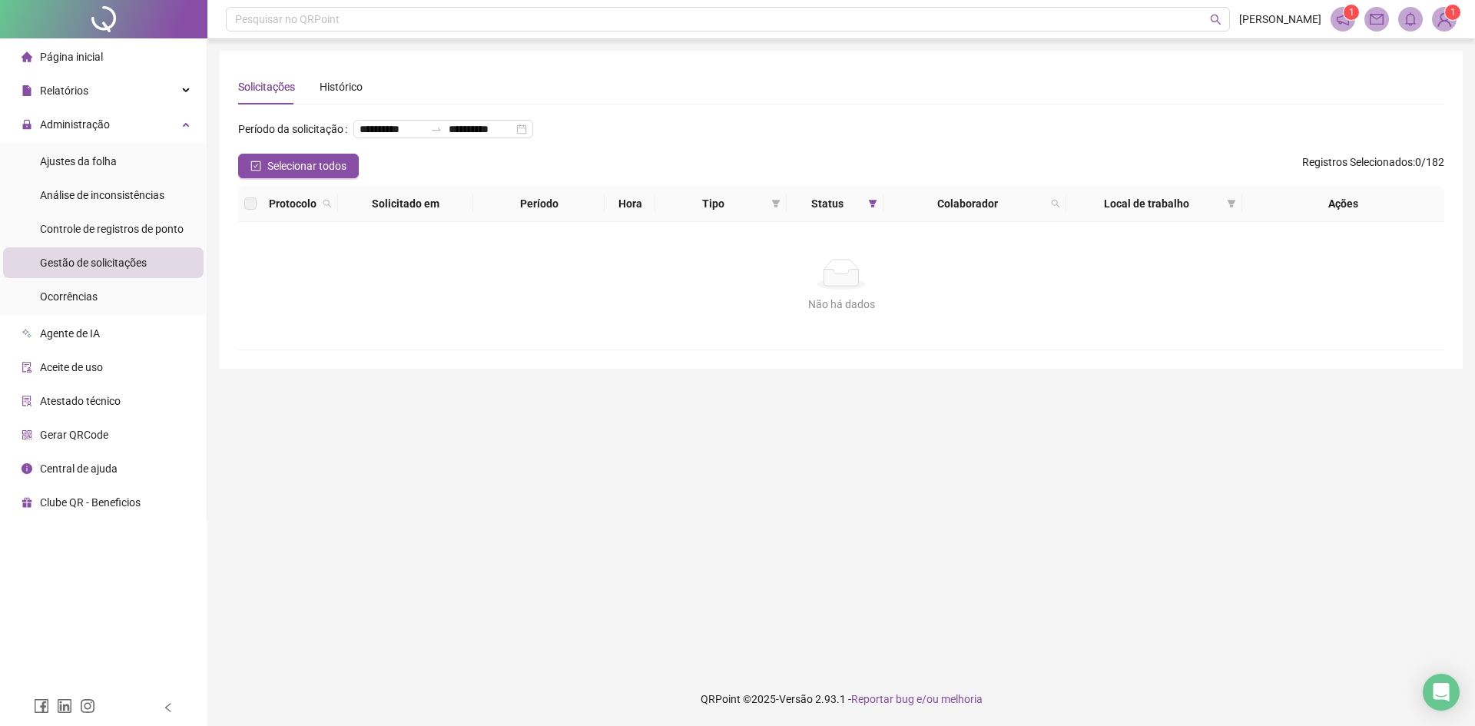
click at [99, 257] on span "Gestão de solicitações" at bounding box center [93, 263] width 107 height 12
click at [131, 156] on li "Ajustes da folha" at bounding box center [103, 161] width 201 height 31
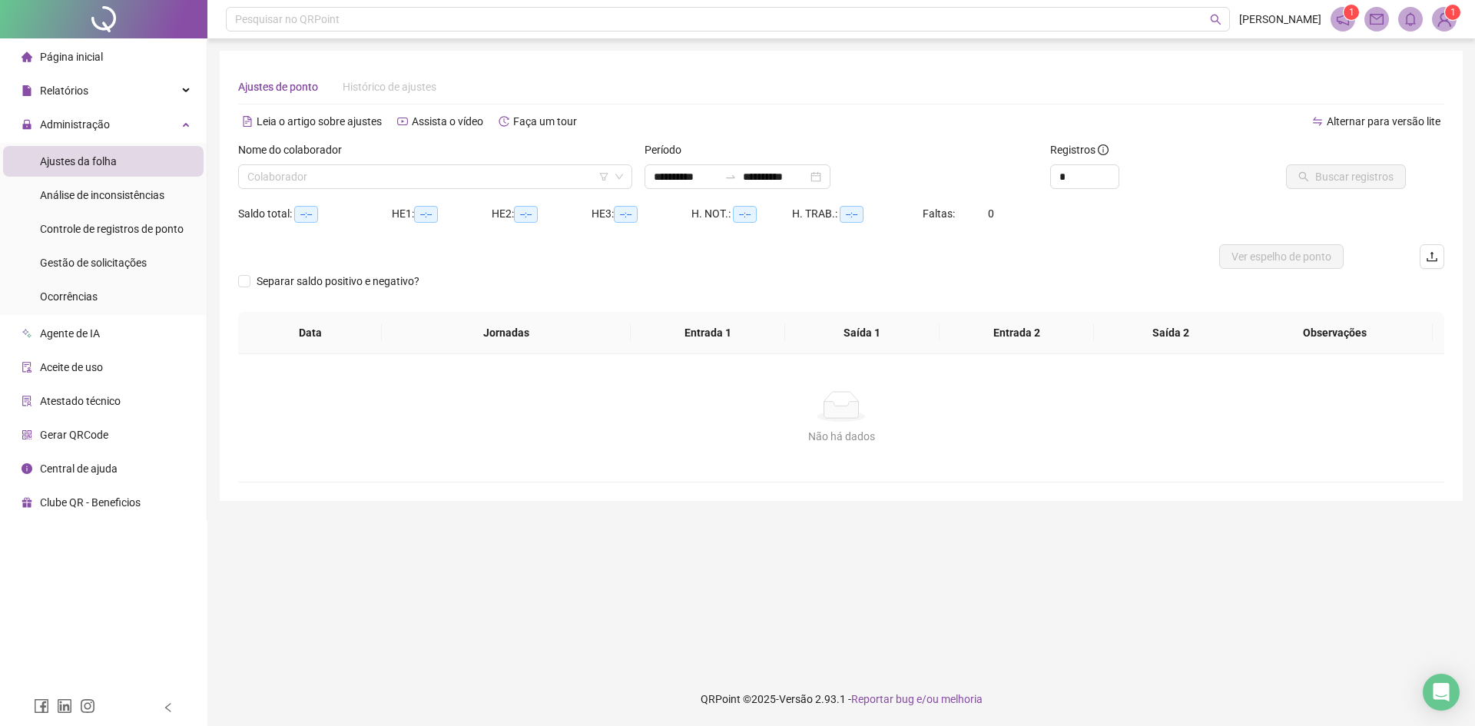
type input "**********"
click at [347, 174] on input "search" at bounding box center [428, 176] width 362 height 23
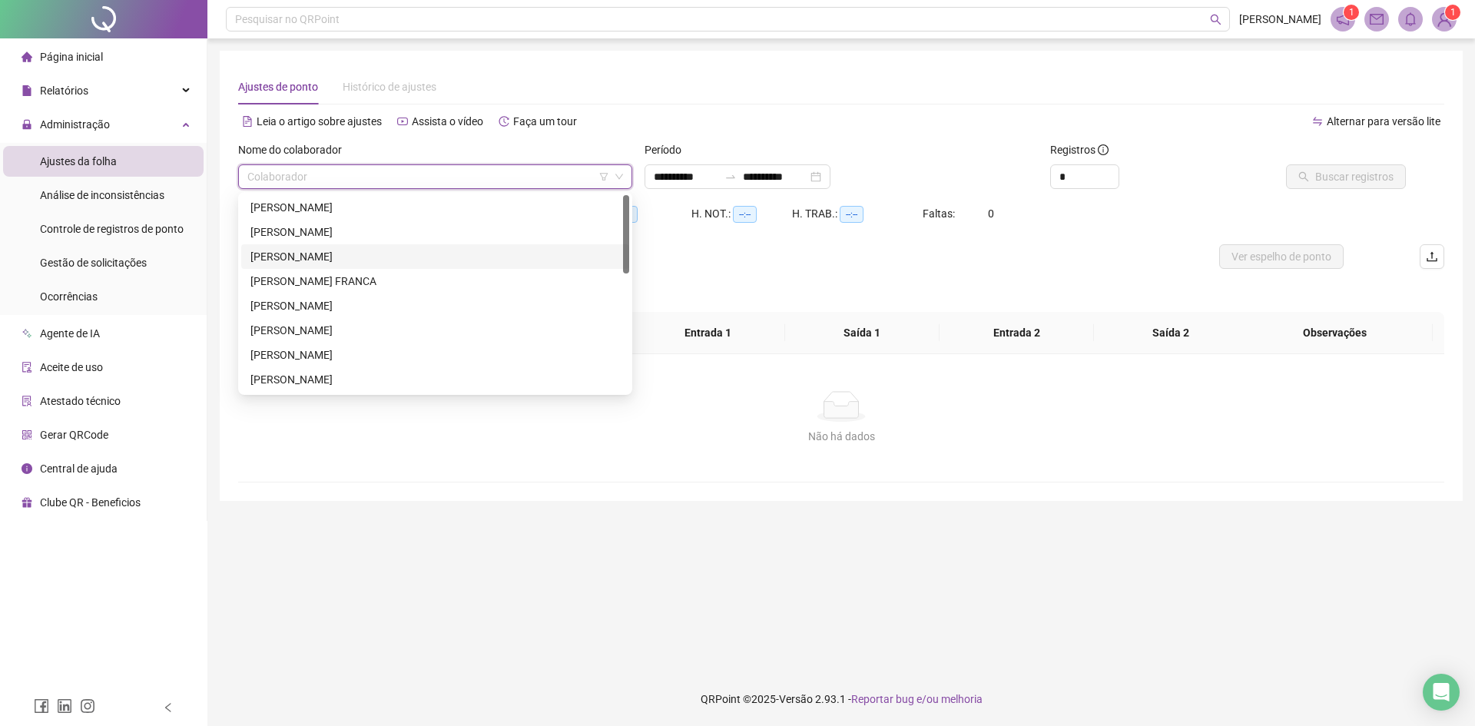
click at [311, 254] on div "[PERSON_NAME]" at bounding box center [436, 256] width 370 height 17
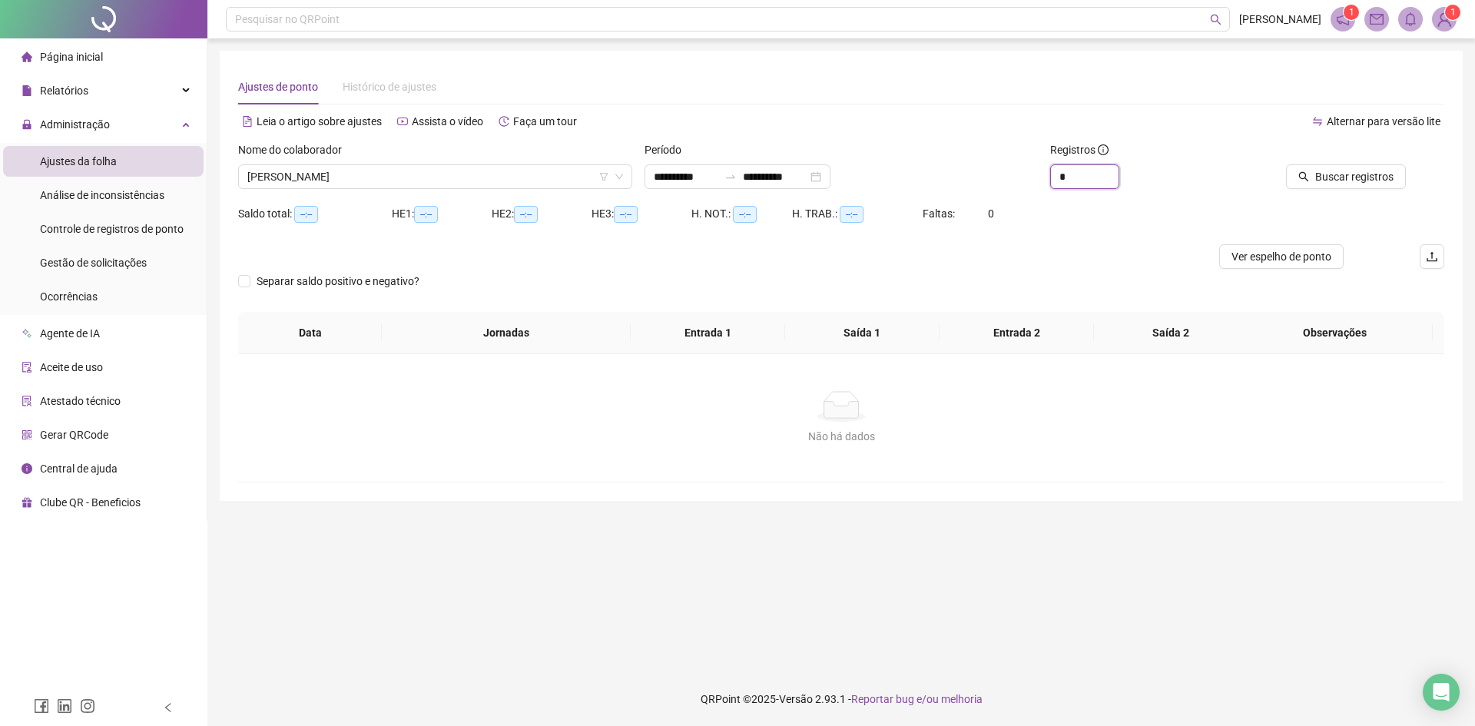
drag, startPoint x: 1080, startPoint y: 174, endPoint x: 995, endPoint y: 191, distance: 87.0
click at [1011, 188] on div "**********" at bounding box center [841, 171] width 1219 height 60
click at [831, 173] on div "**********" at bounding box center [738, 176] width 186 height 25
type input "**"
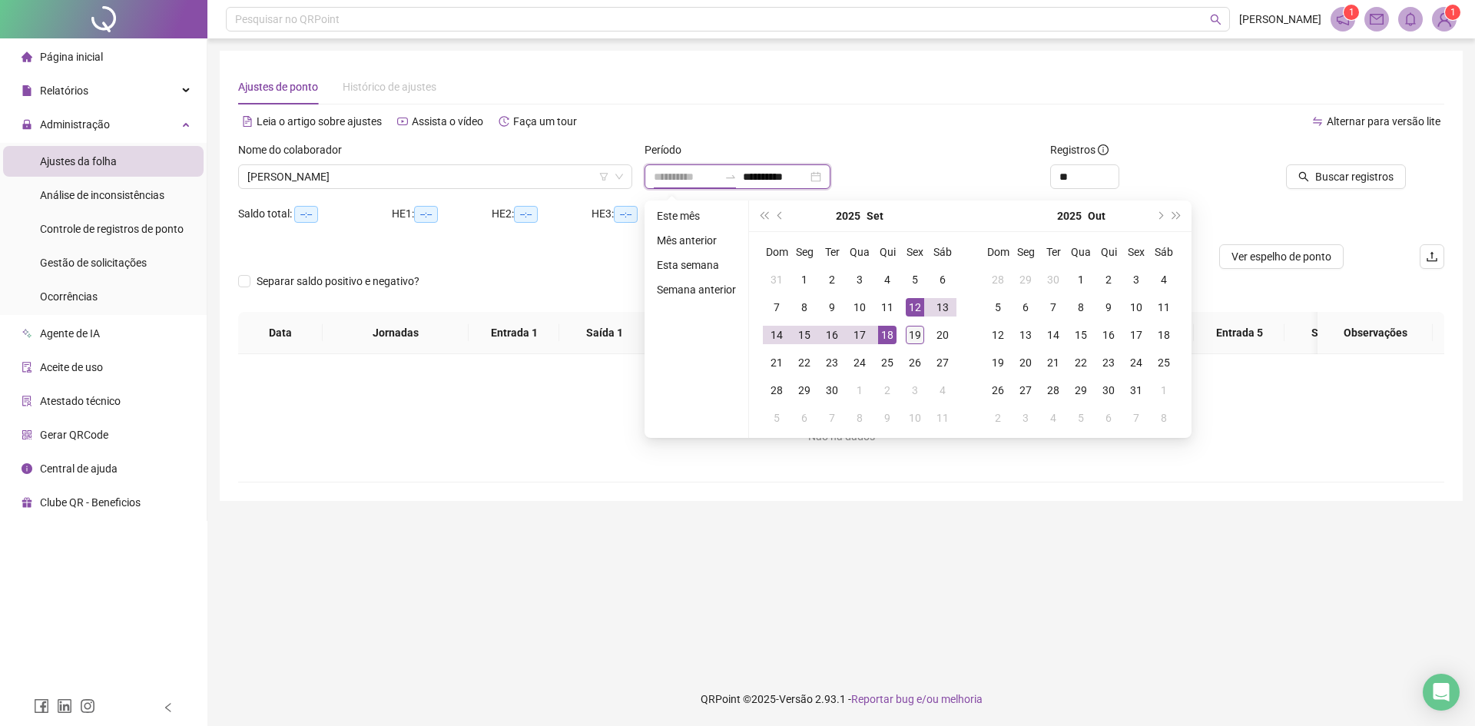
type input "**********"
click at [918, 338] on div "19" at bounding box center [915, 335] width 18 height 18
type input "**********"
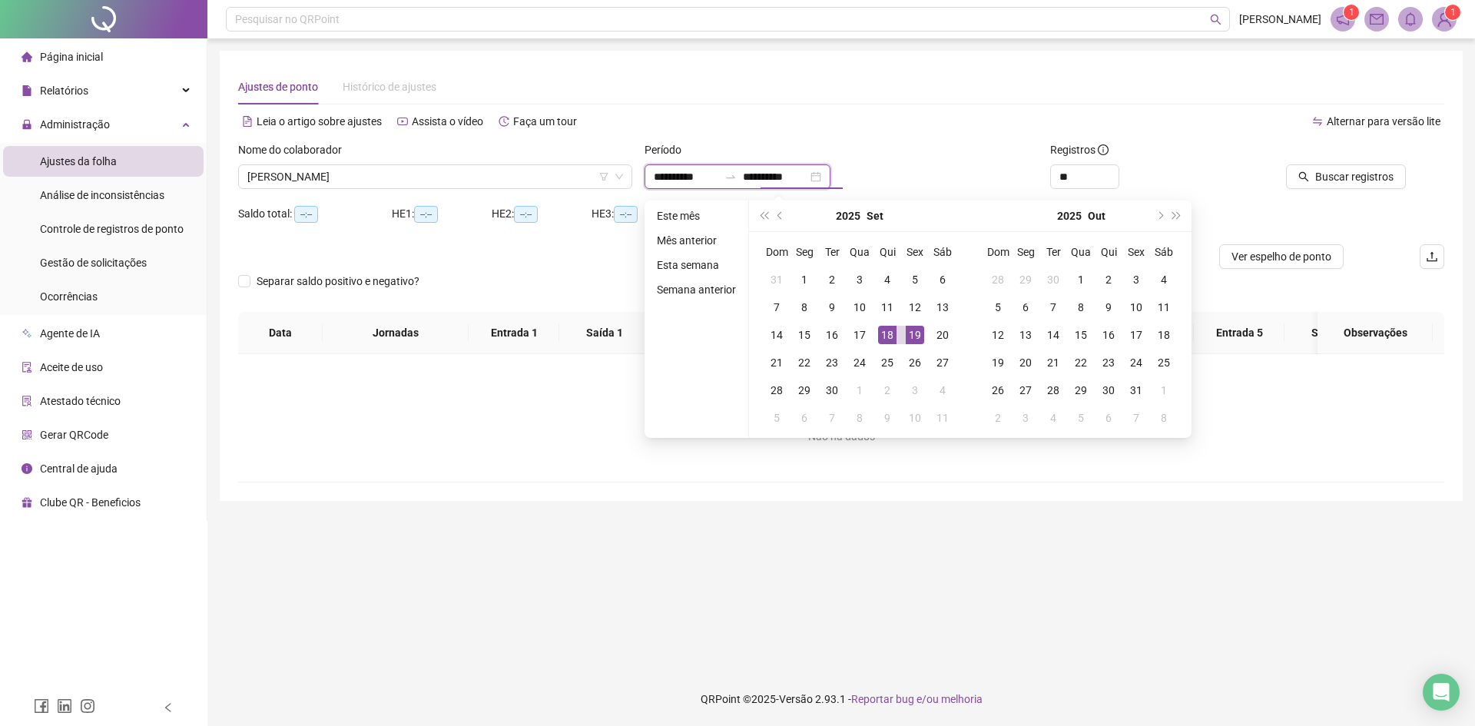
click at [680, 182] on input "**********" at bounding box center [686, 176] width 65 height 17
click at [805, 341] on div "15" at bounding box center [804, 335] width 18 height 18
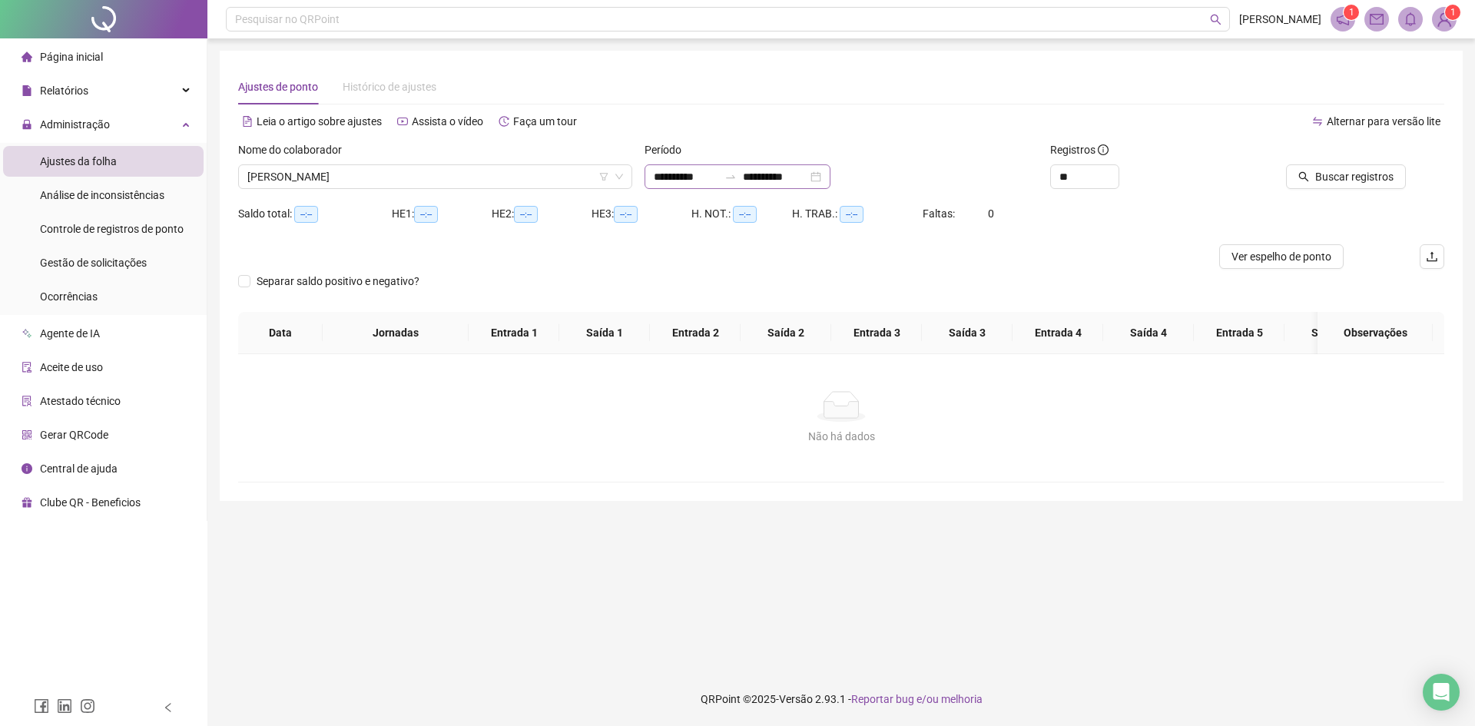
click at [831, 177] on div "**********" at bounding box center [738, 176] width 186 height 25
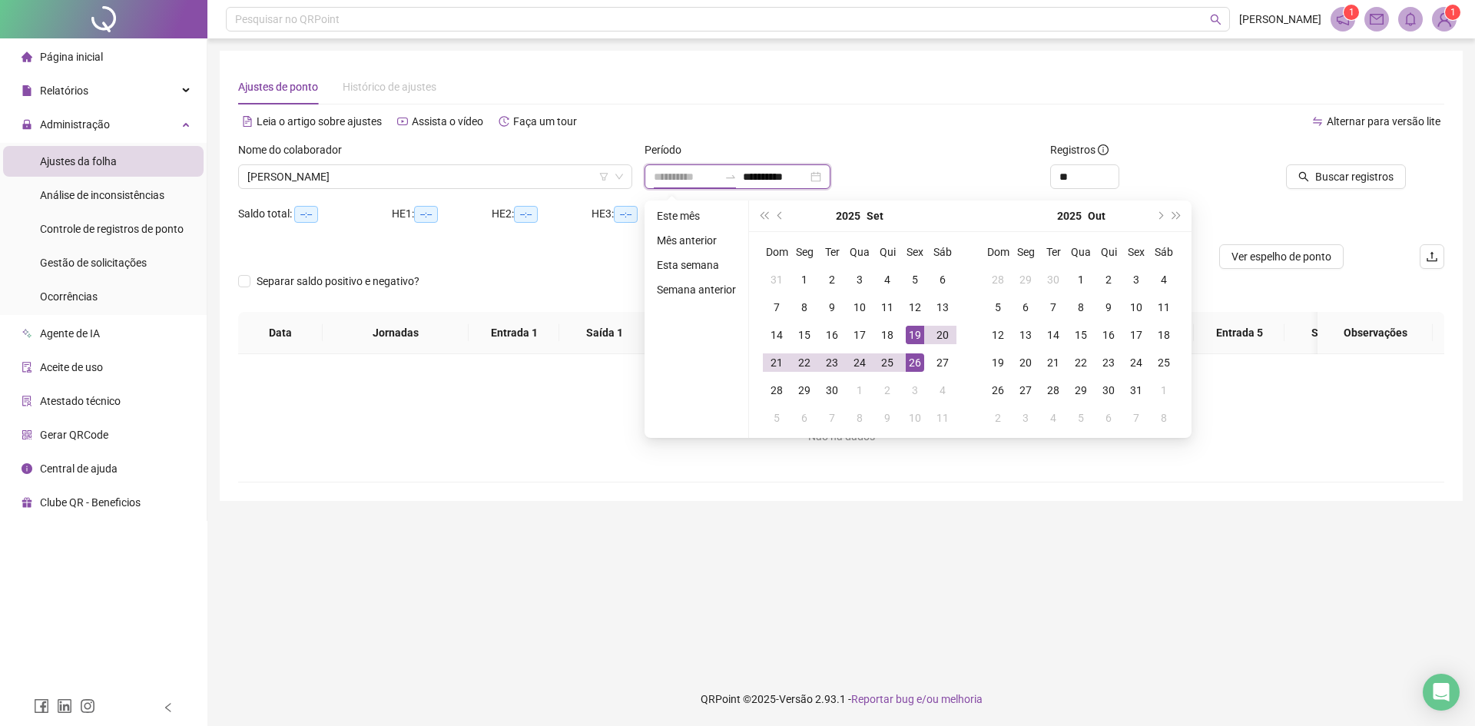
type input "**********"
click at [918, 336] on div "19" at bounding box center [915, 335] width 18 height 18
type input "**********"
click at [801, 333] on div "15" at bounding box center [804, 335] width 18 height 18
type input "**********"
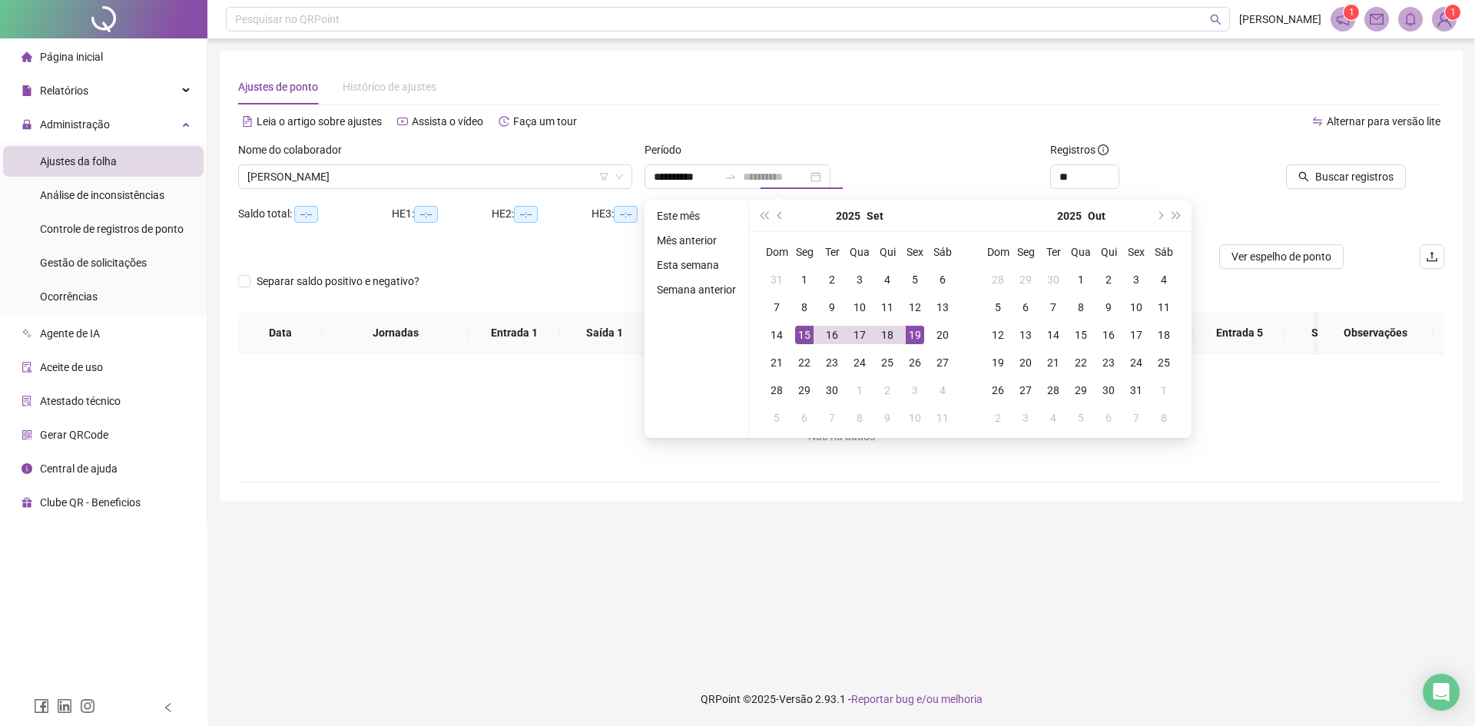
type input "**********"
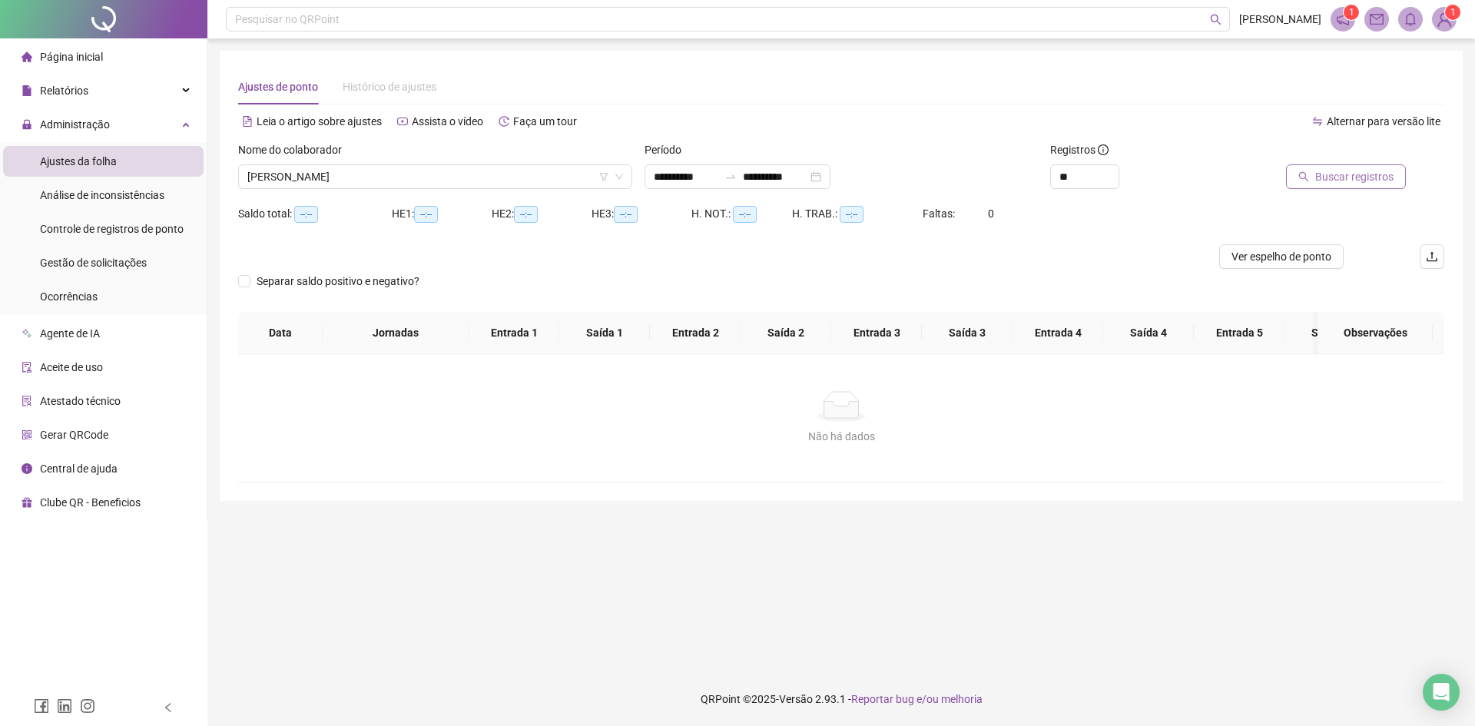
click at [1359, 167] on button "Buscar registros" at bounding box center [1346, 176] width 120 height 25
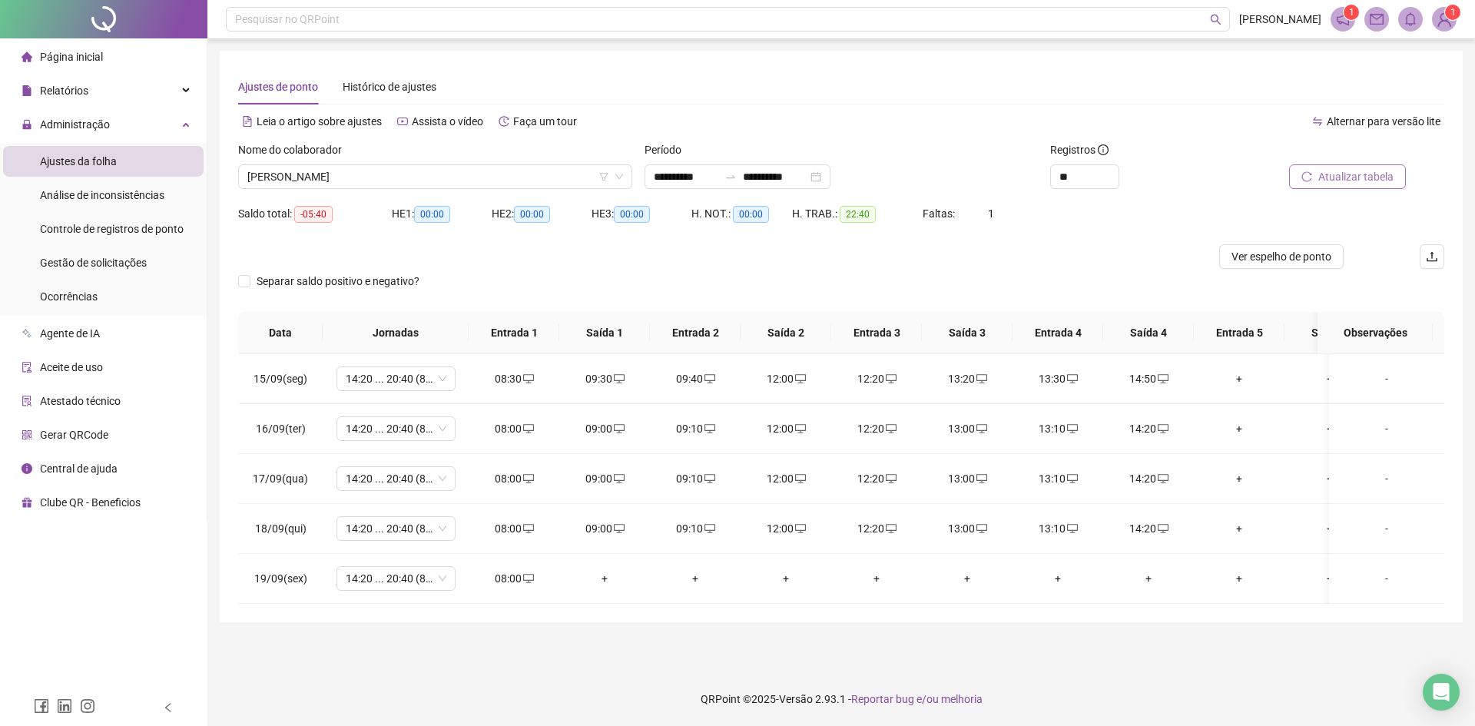
click at [1401, 171] on button "Atualizar tabela" at bounding box center [1348, 176] width 117 height 25
click at [127, 265] on span "Gestão de solicitações" at bounding box center [93, 263] width 107 height 12
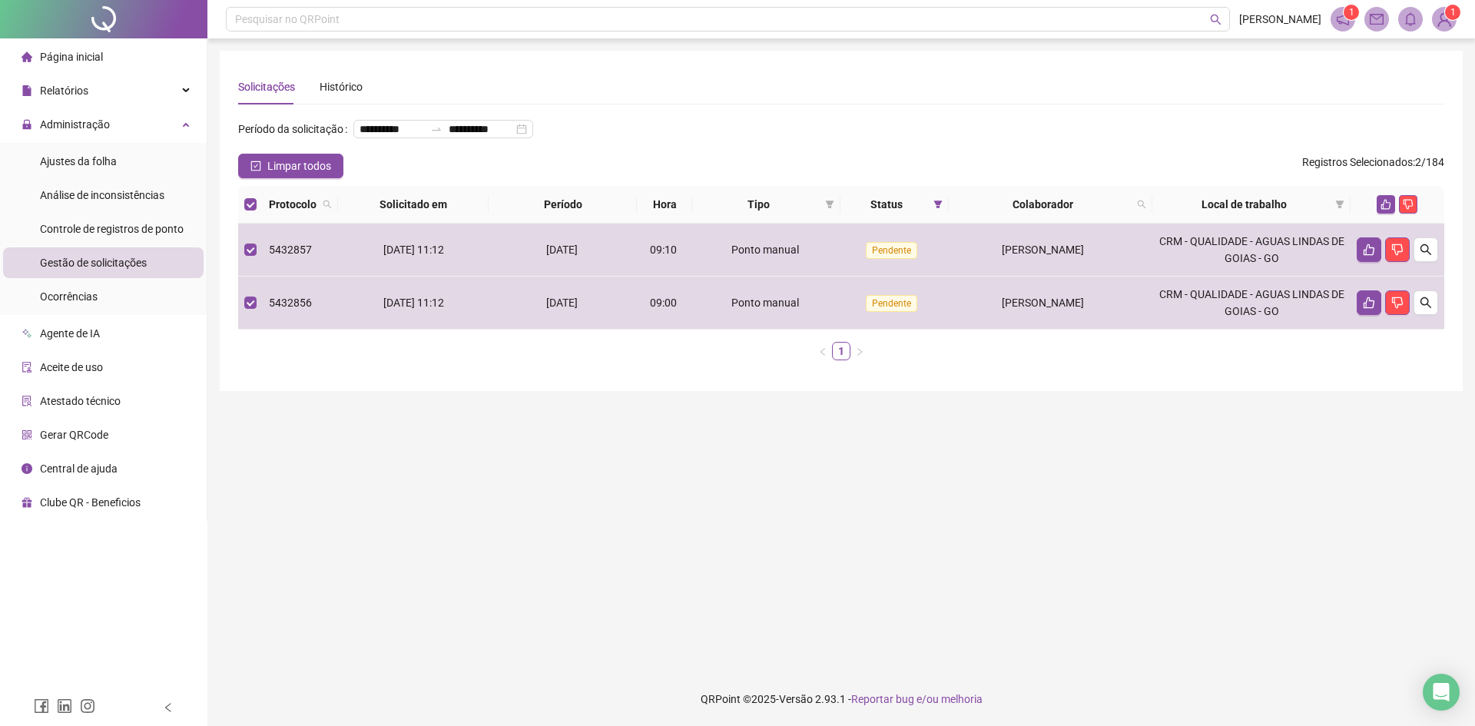
click at [1397, 214] on div at bounding box center [1397, 204] width 81 height 18
click at [1383, 210] on icon "like" at bounding box center [1387, 205] width 10 height 10
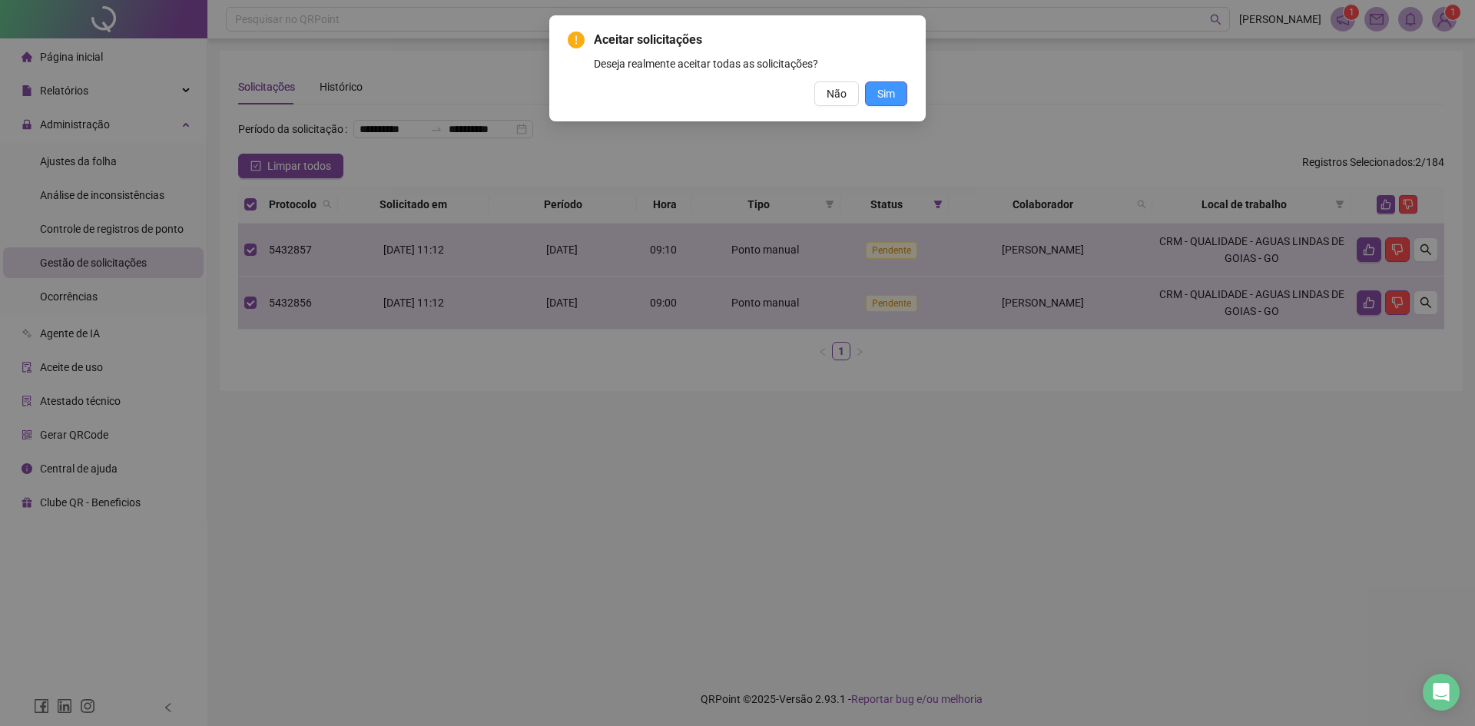
drag, startPoint x: 892, startPoint y: 85, endPoint x: 871, endPoint y: 141, distance: 59.8
click at [891, 84] on button "Sim" at bounding box center [886, 93] width 42 height 25
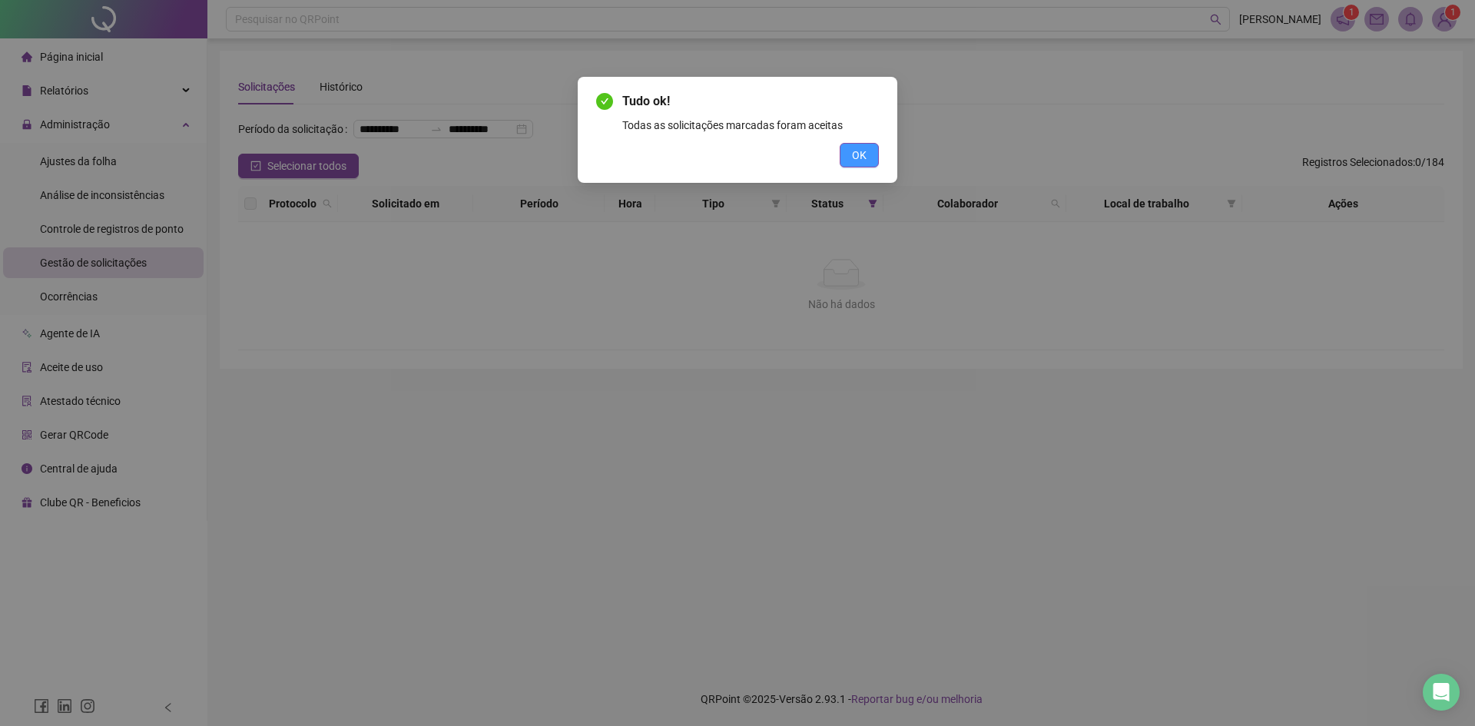
click at [858, 161] on span "OK" at bounding box center [859, 155] width 15 height 17
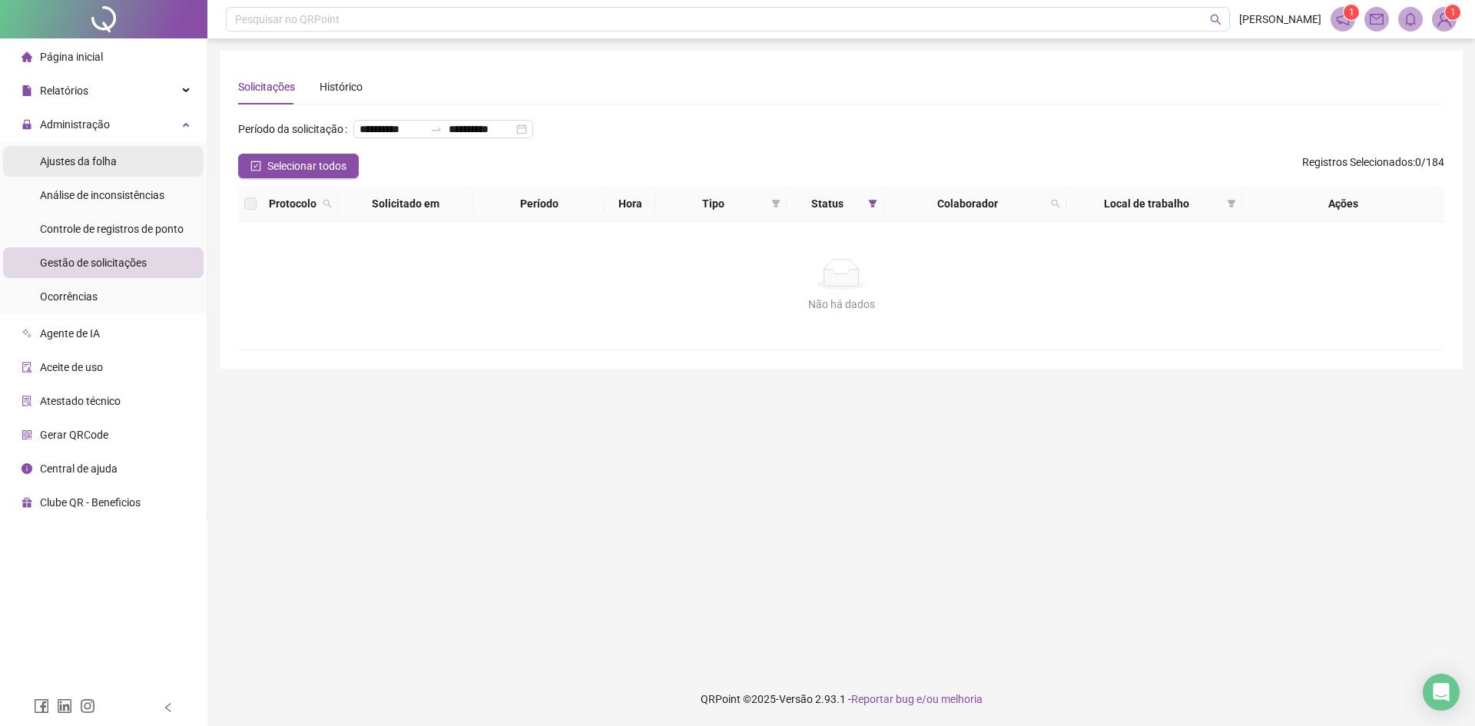
click at [86, 146] on div "Ajustes da folha" at bounding box center [78, 161] width 77 height 31
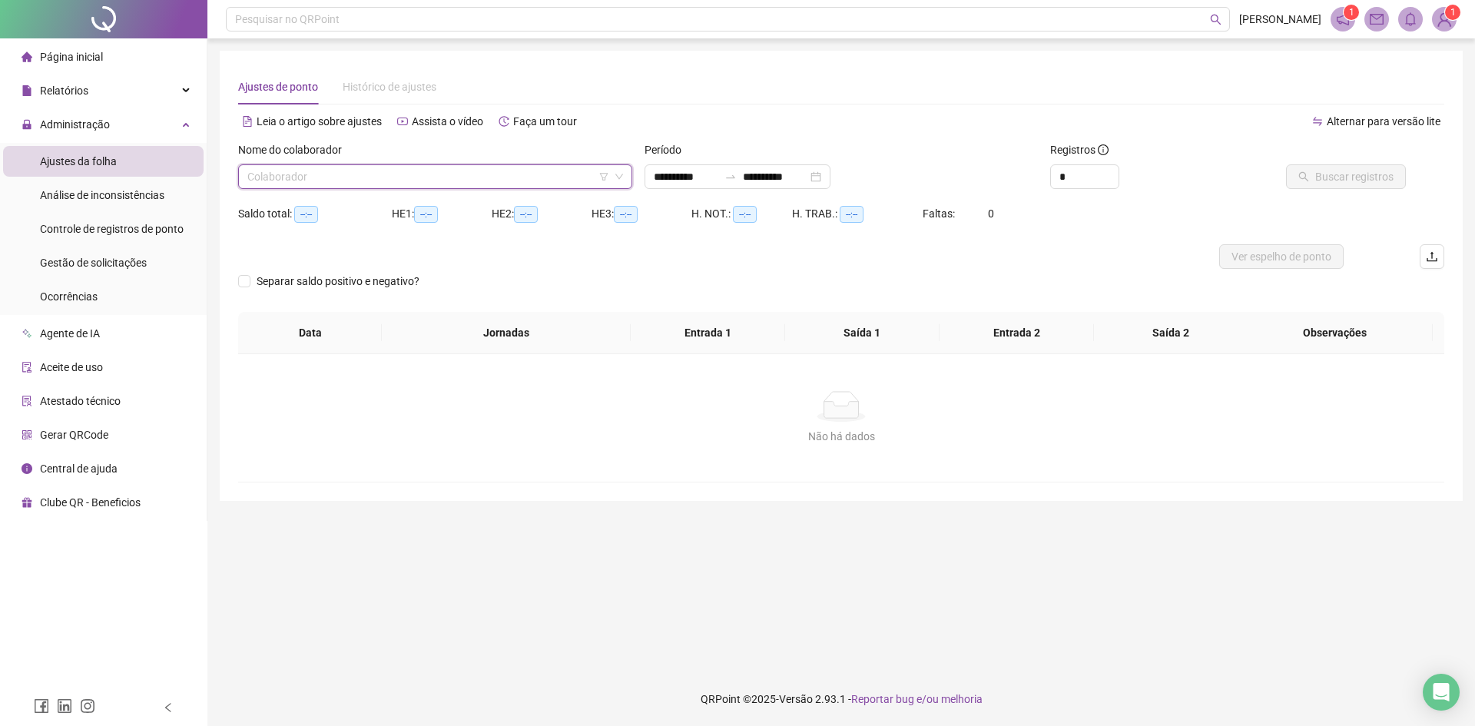
click at [543, 171] on input "search" at bounding box center [428, 176] width 362 height 23
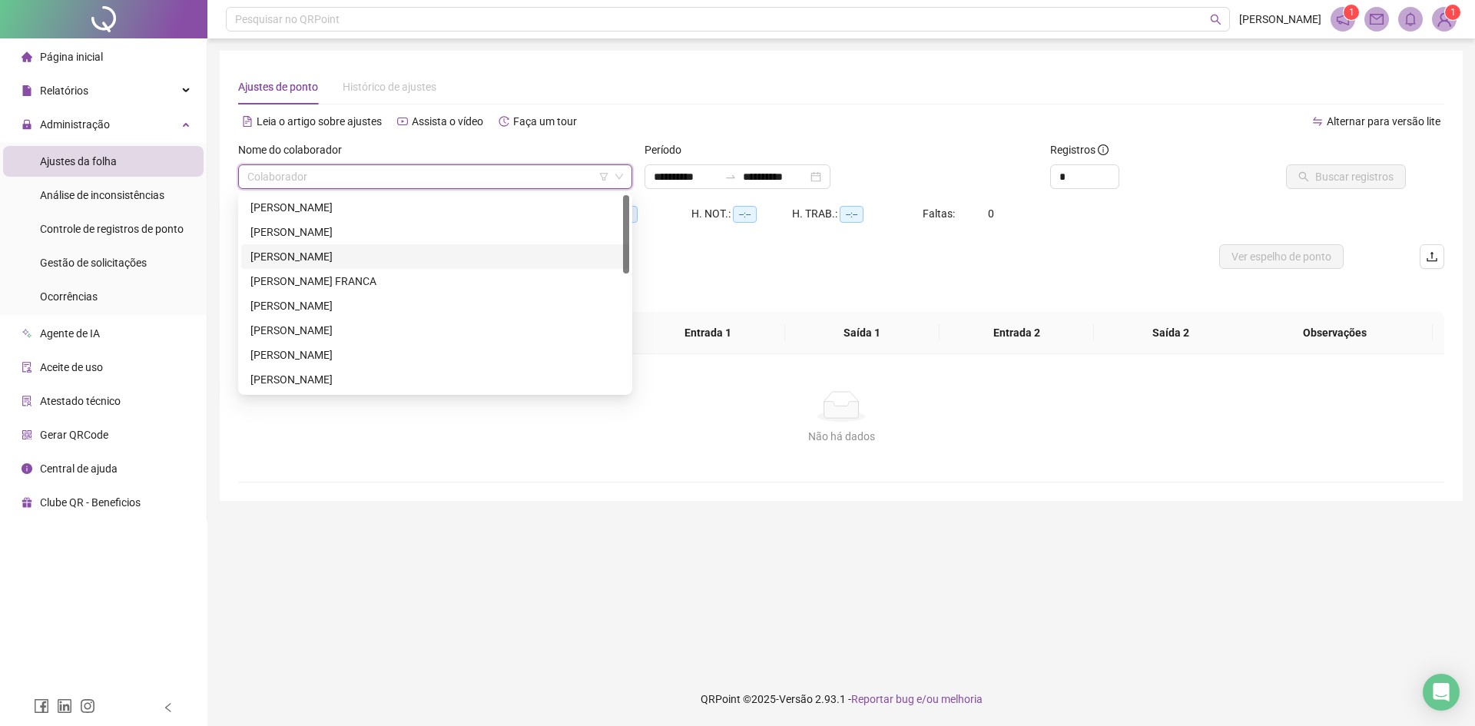
click at [308, 256] on div "[PERSON_NAME]" at bounding box center [436, 256] width 370 height 17
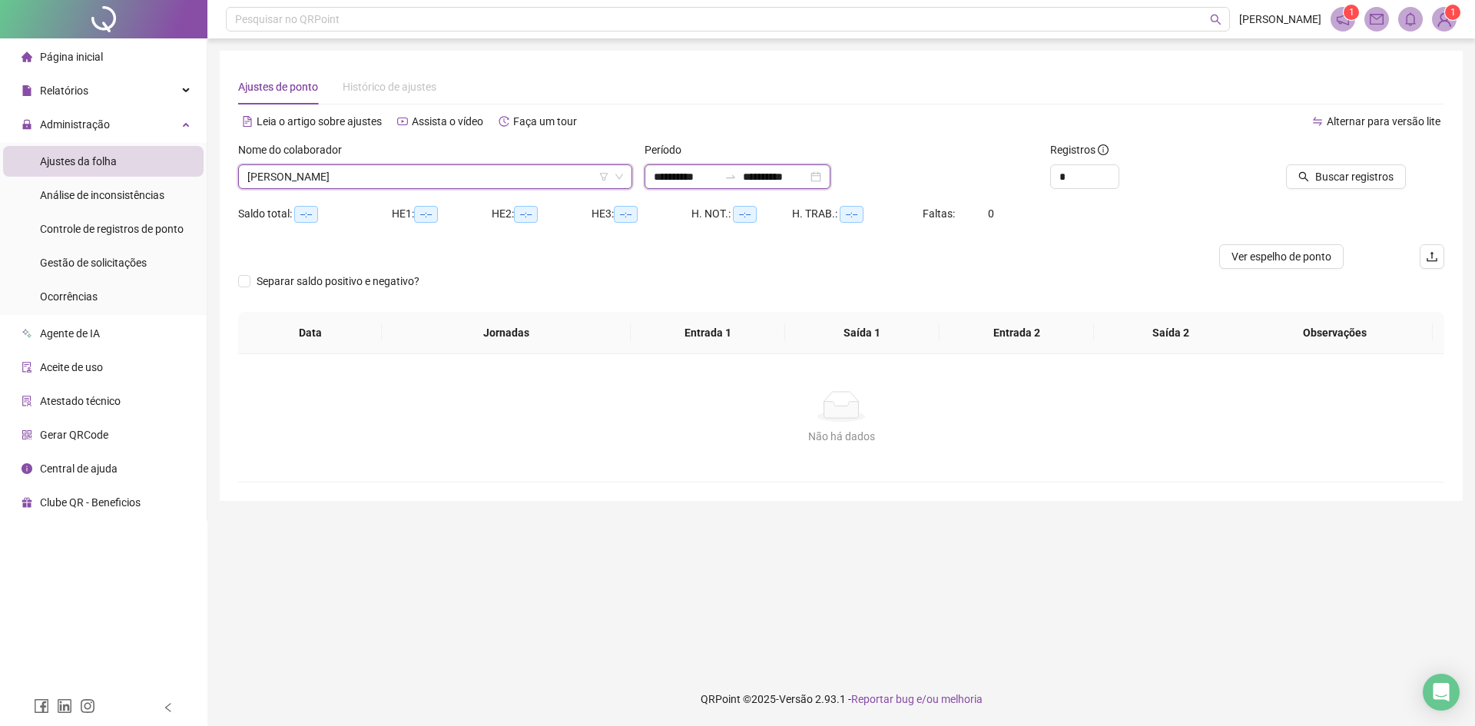
click at [687, 176] on input "**********" at bounding box center [686, 176] width 65 height 17
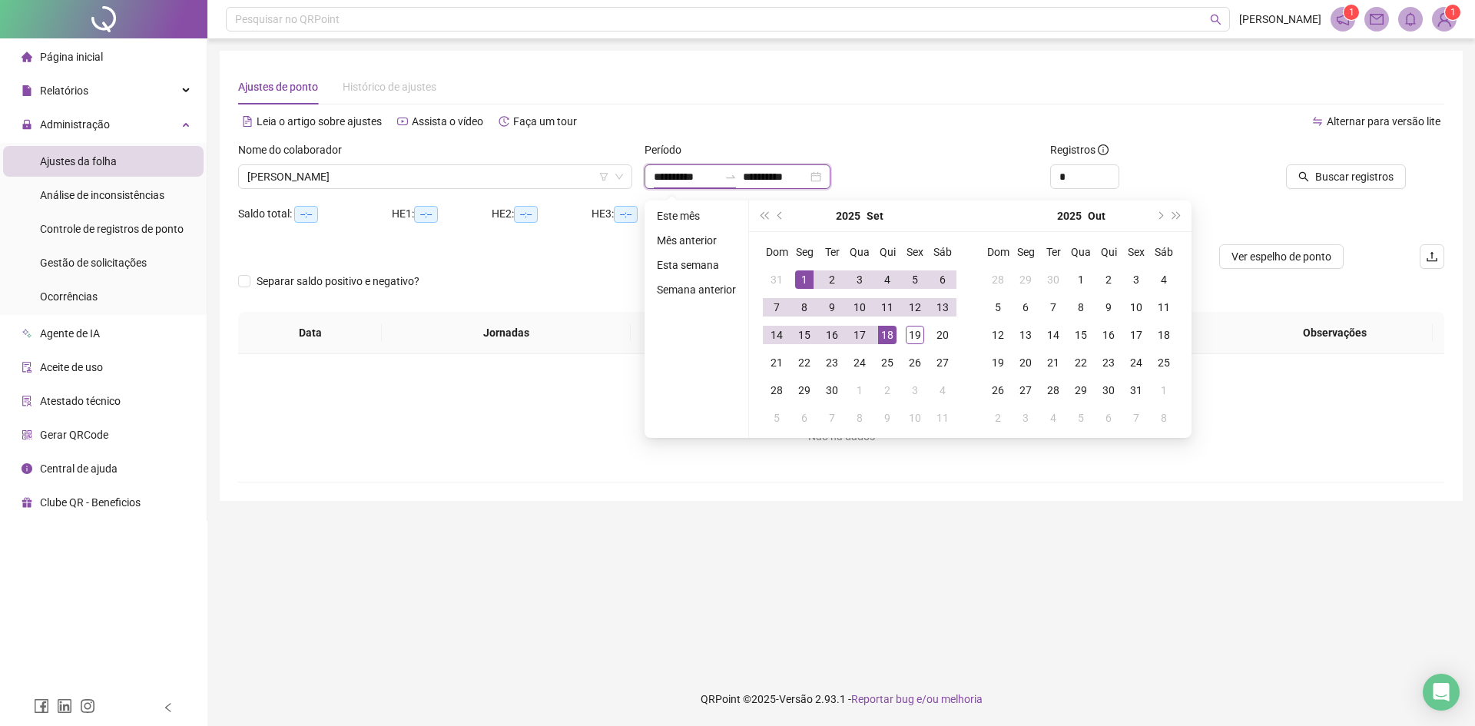
type input "**********"
click at [798, 342] on div "15" at bounding box center [804, 335] width 18 height 18
type input "**********"
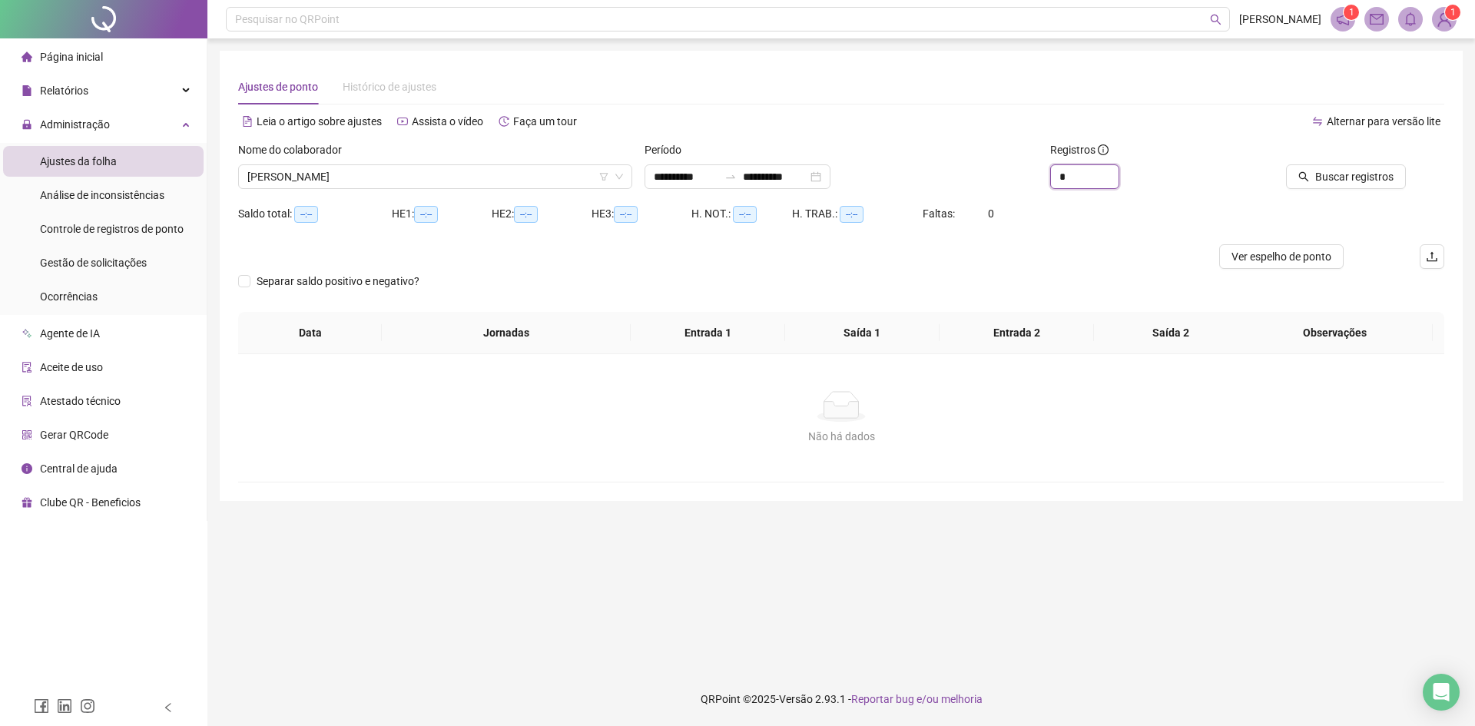
drag, startPoint x: 1073, startPoint y: 181, endPoint x: 1039, endPoint y: 169, distance: 36.0
click at [1039, 169] on div "**********" at bounding box center [841, 171] width 1219 height 60
type input "**"
click at [1371, 173] on span "Buscar registros" at bounding box center [1355, 176] width 78 height 17
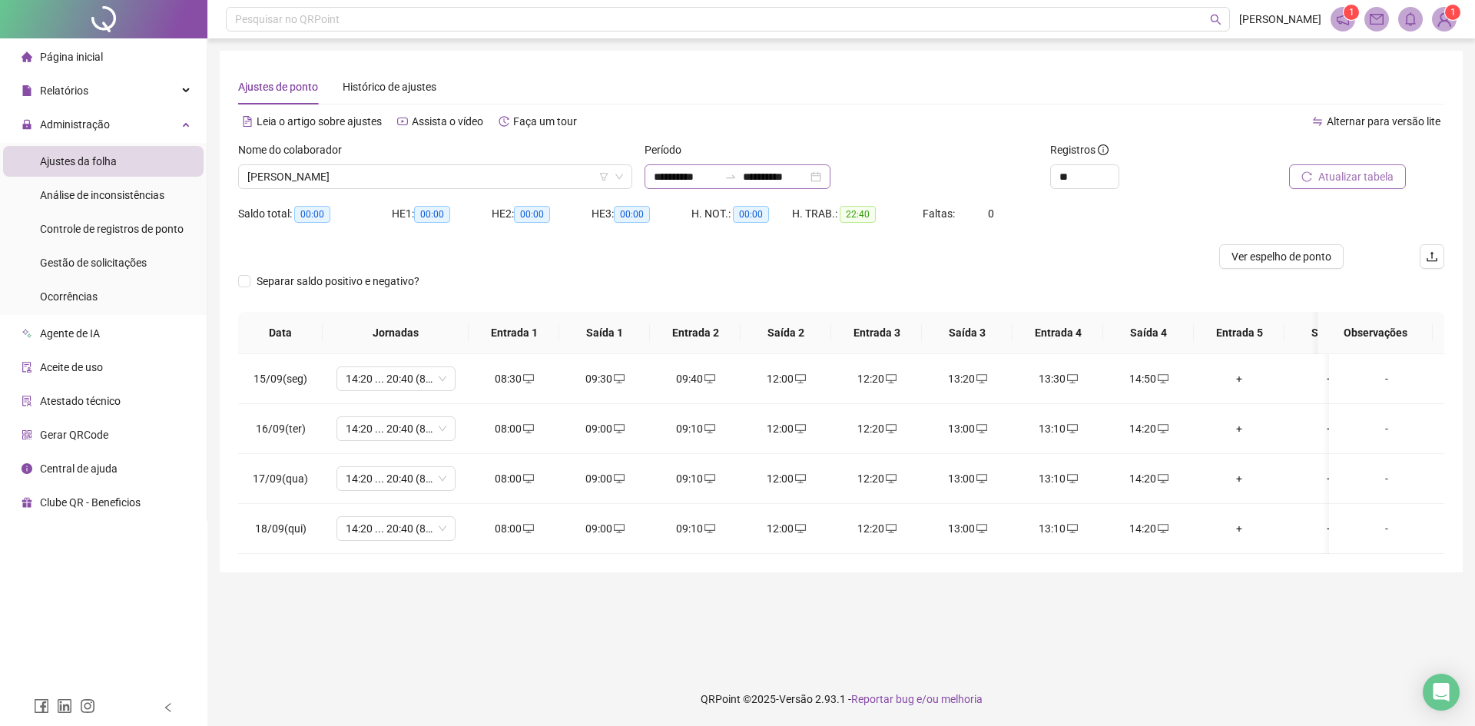
click at [831, 180] on div "**********" at bounding box center [738, 176] width 186 height 25
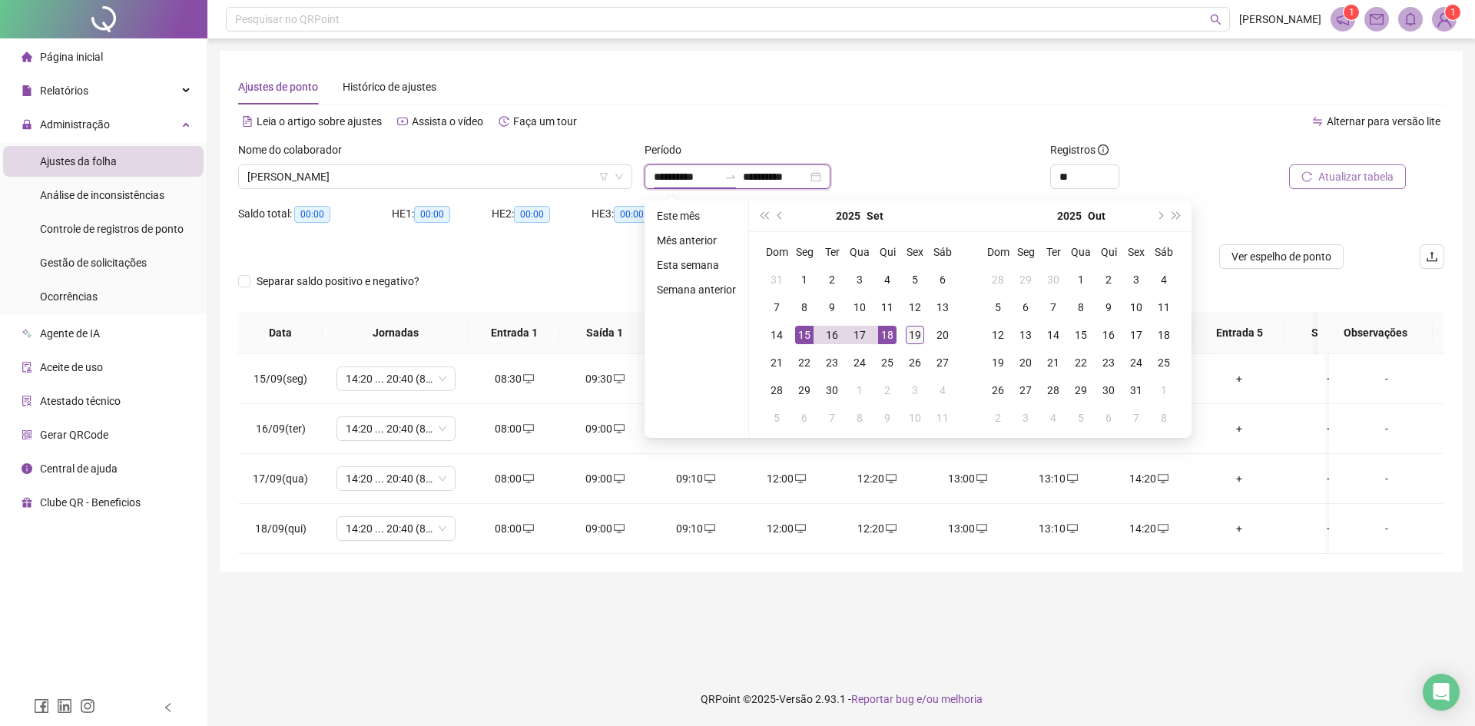
type input "**********"
click at [918, 334] on div "19" at bounding box center [915, 335] width 18 height 18
type input "**********"
click at [800, 337] on div "15" at bounding box center [804, 335] width 18 height 18
type input "**********"
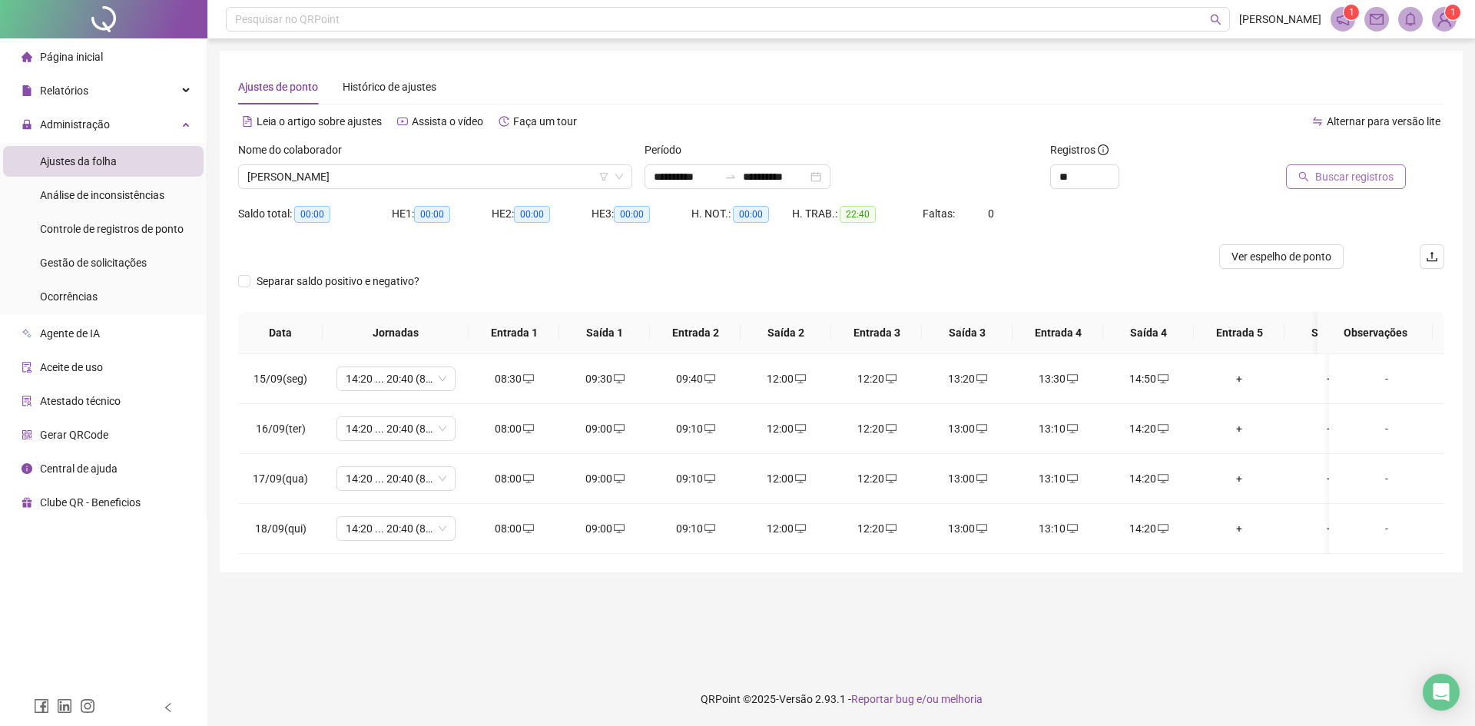
click at [1364, 172] on span "Buscar registros" at bounding box center [1355, 176] width 78 height 17
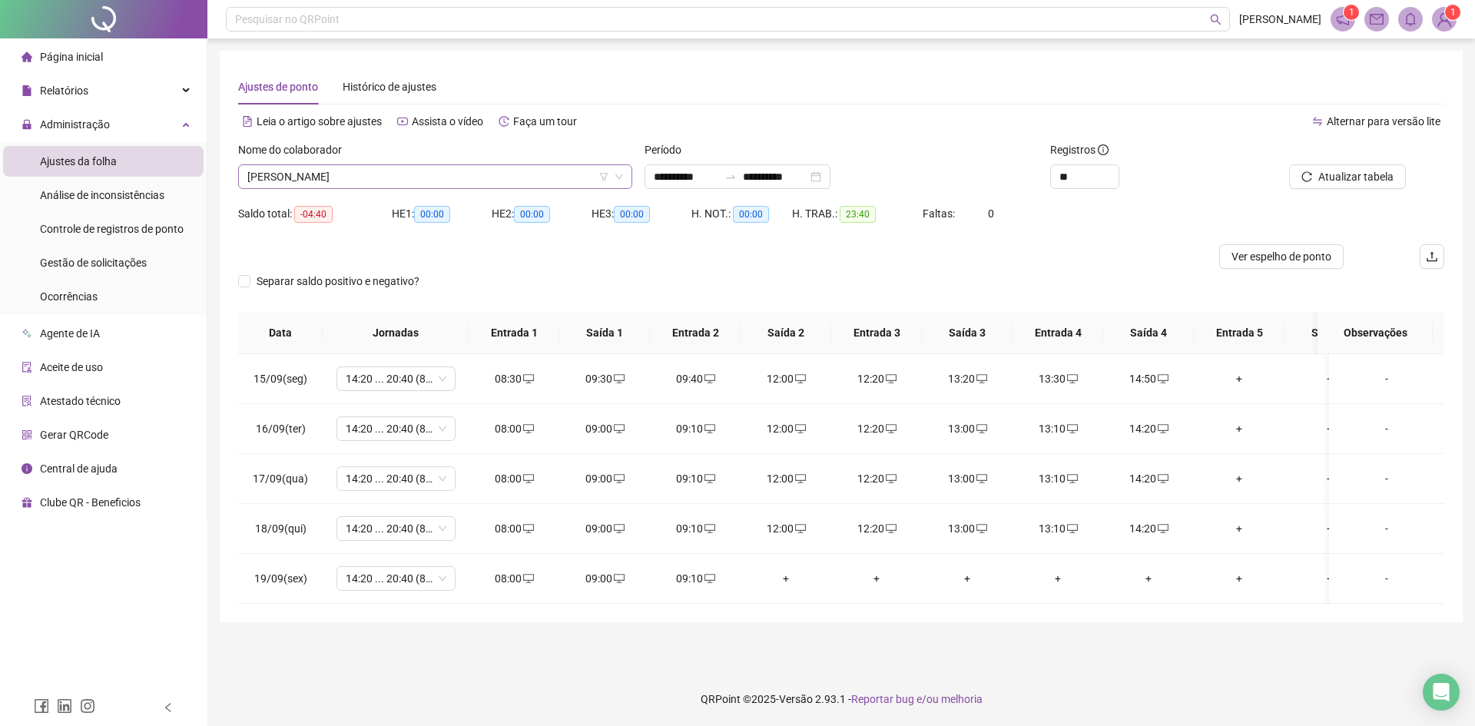
click at [473, 184] on span "[PERSON_NAME]" at bounding box center [435, 176] width 376 height 23
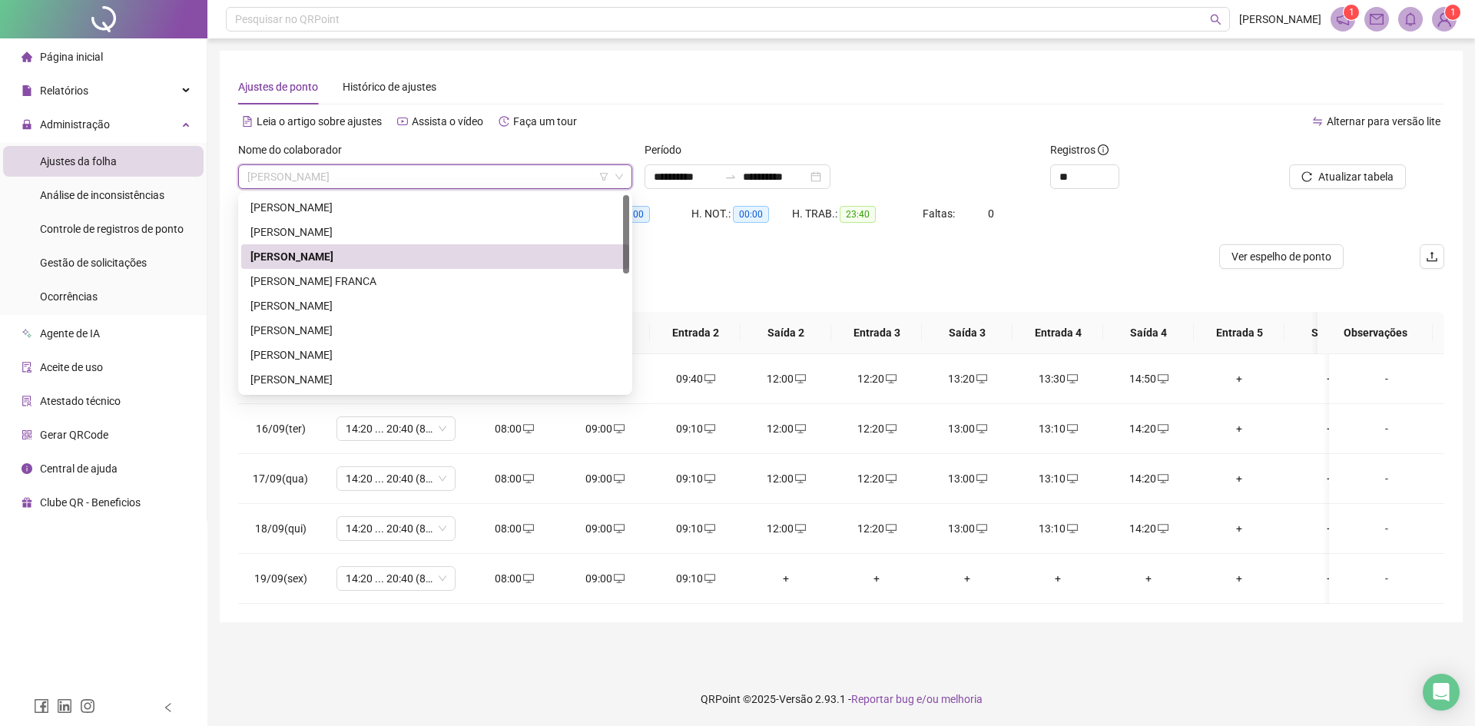
click at [778, 189] on div "**********" at bounding box center [842, 171] width 407 height 60
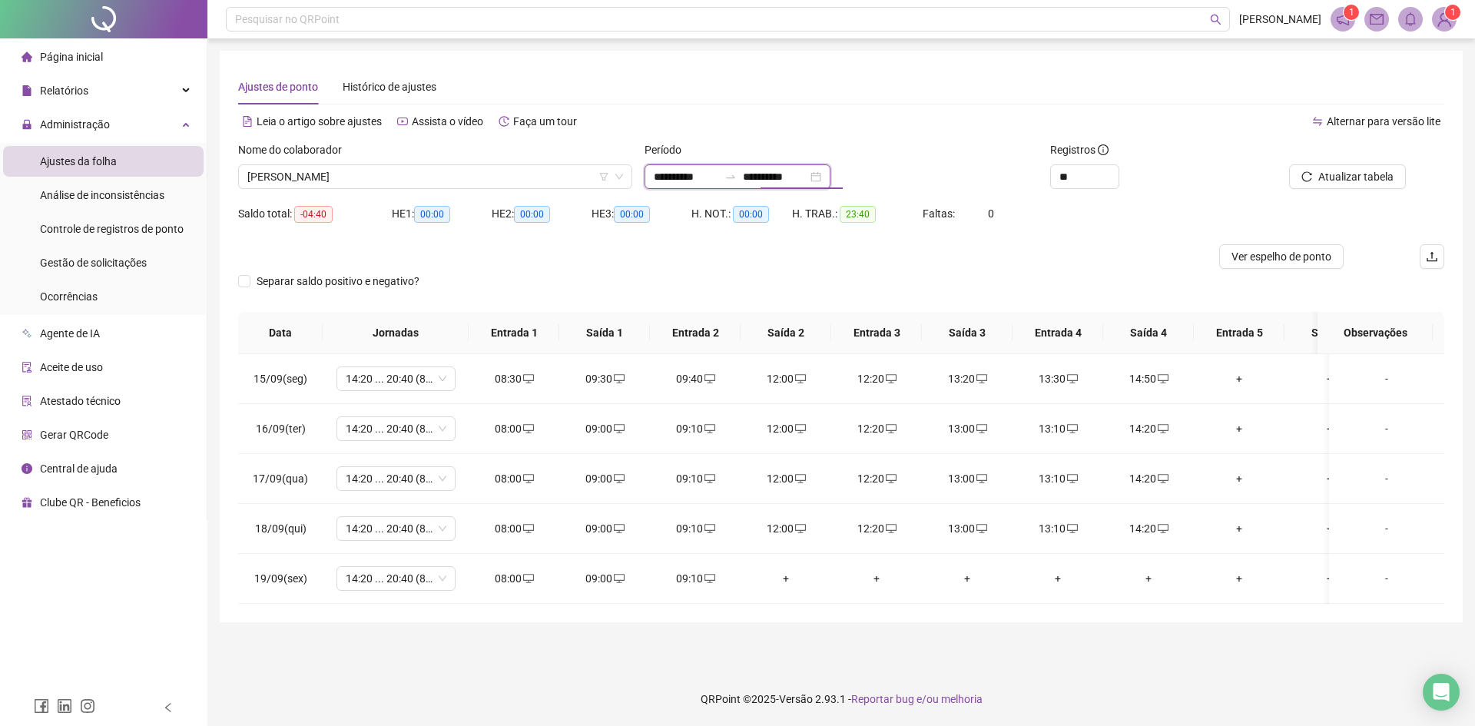
click at [778, 178] on input "**********" at bounding box center [775, 176] width 65 height 17
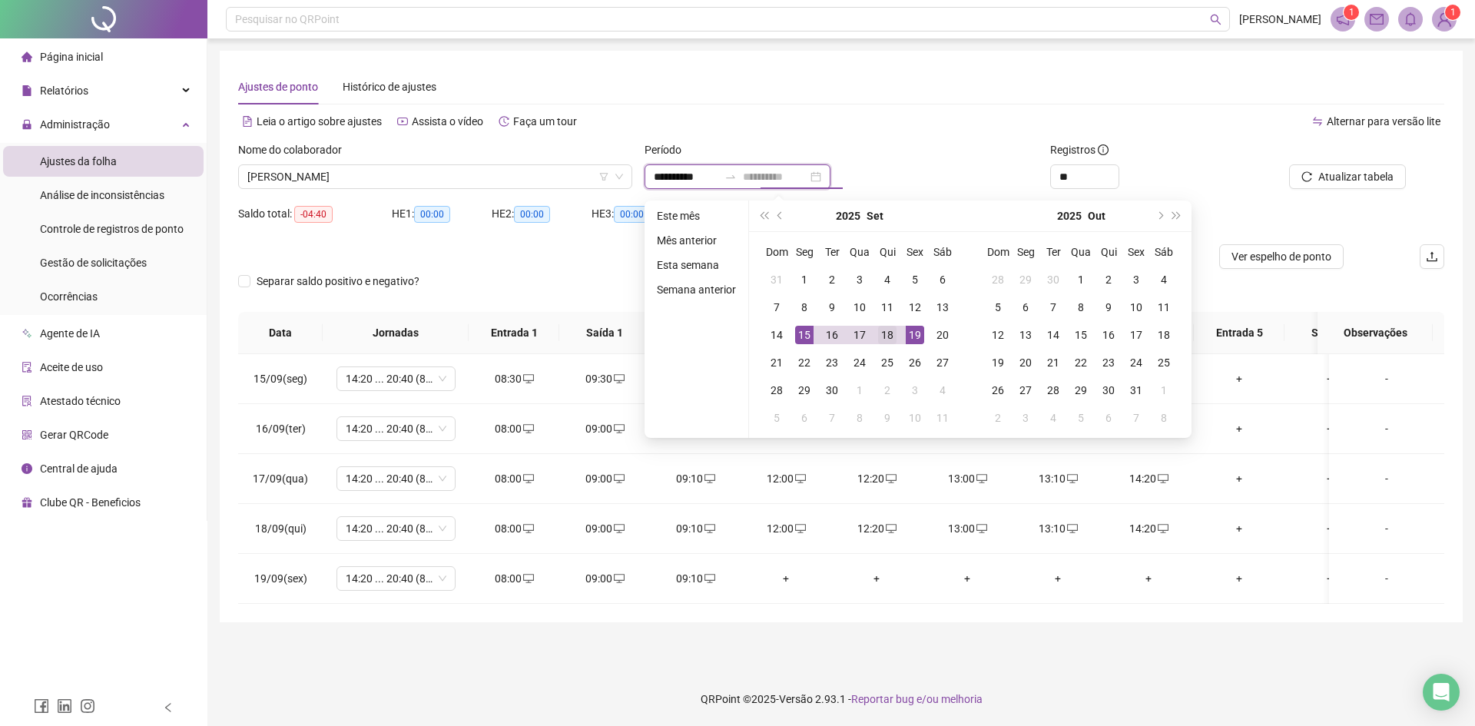
type input "**********"
click at [879, 334] on div "18" at bounding box center [887, 335] width 18 height 18
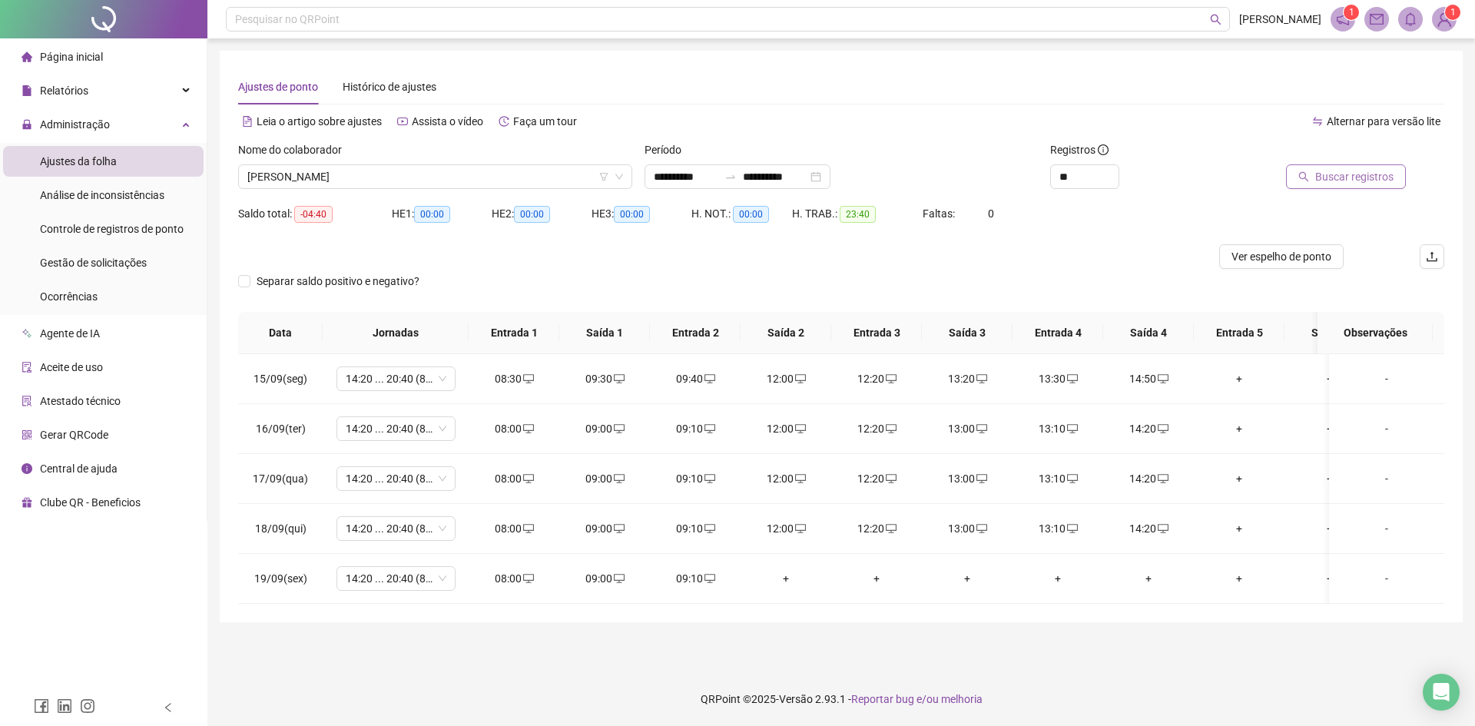
click at [1355, 179] on span "Buscar registros" at bounding box center [1355, 176] width 78 height 17
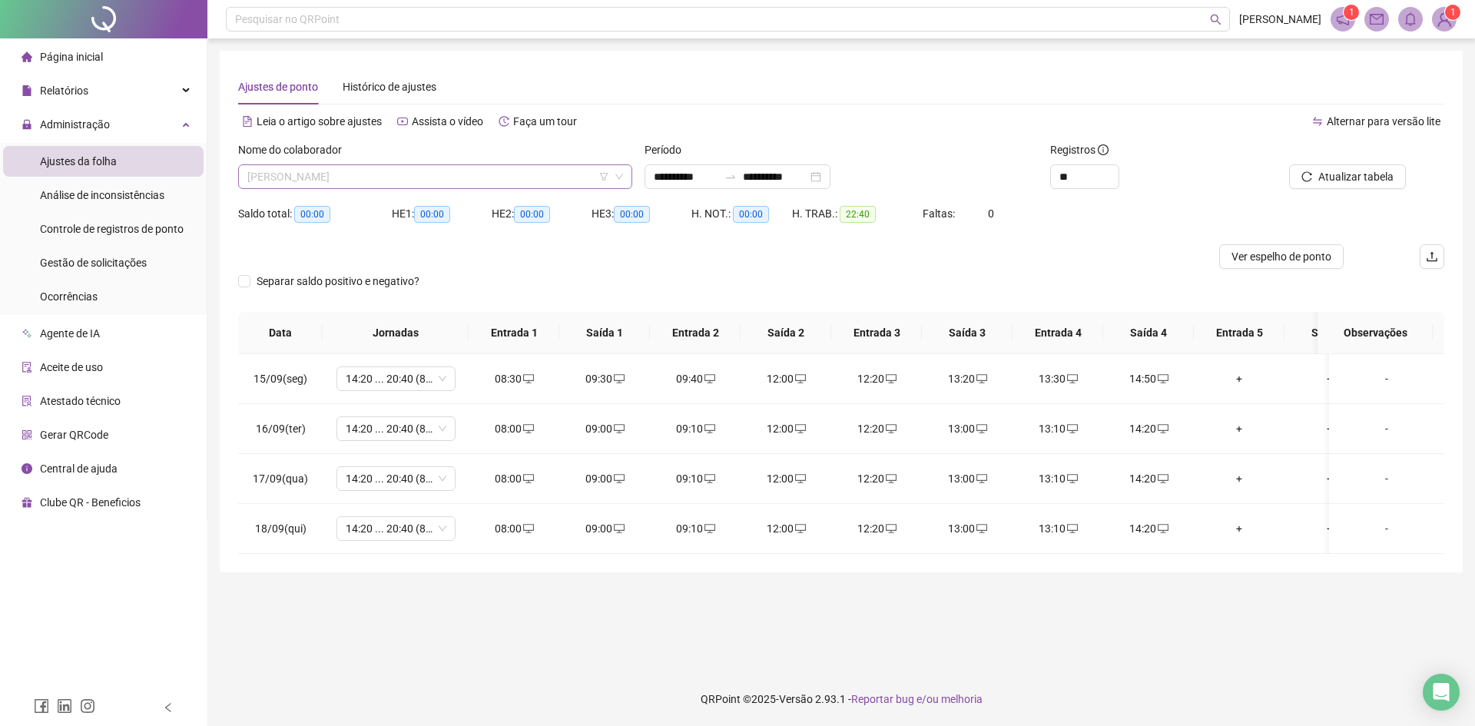
click at [313, 182] on span "[PERSON_NAME]" at bounding box center [435, 176] width 376 height 23
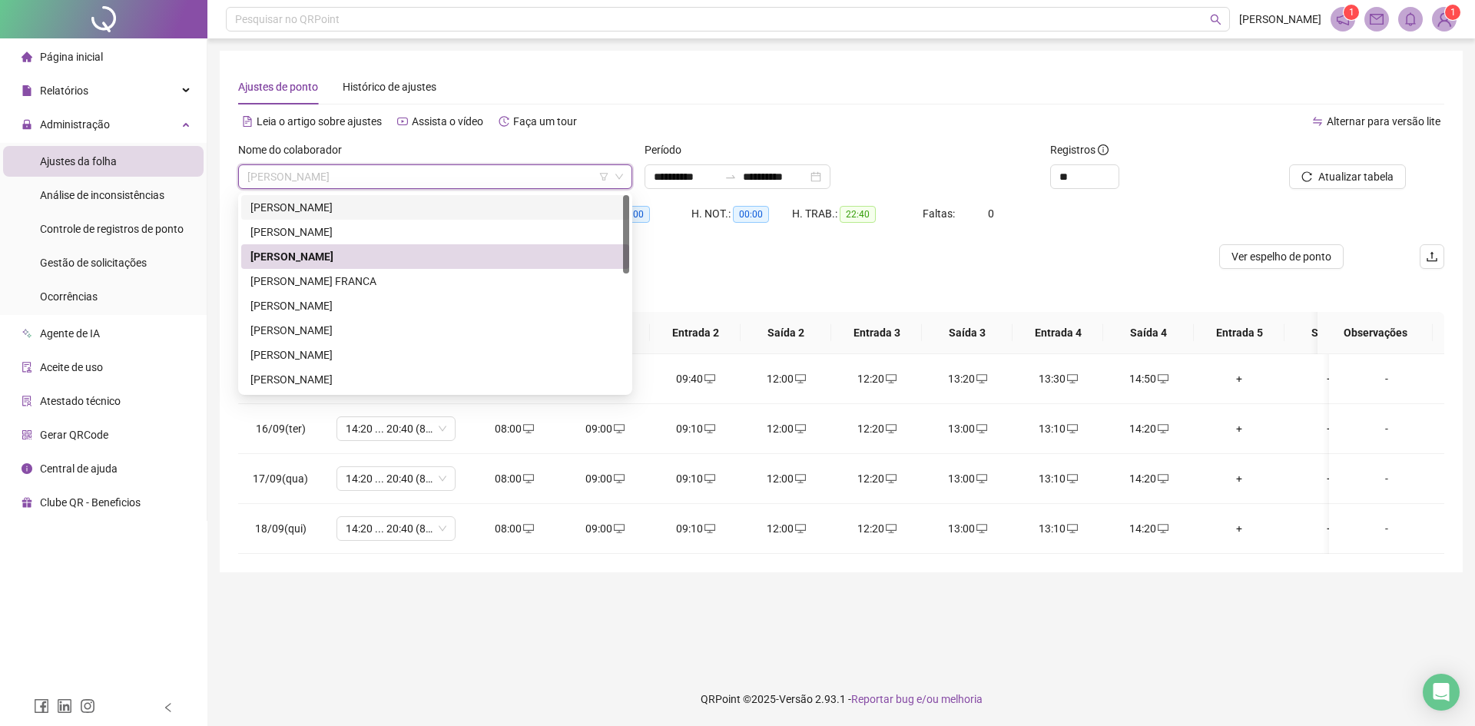
click at [325, 211] on div "[PERSON_NAME]" at bounding box center [436, 207] width 370 height 17
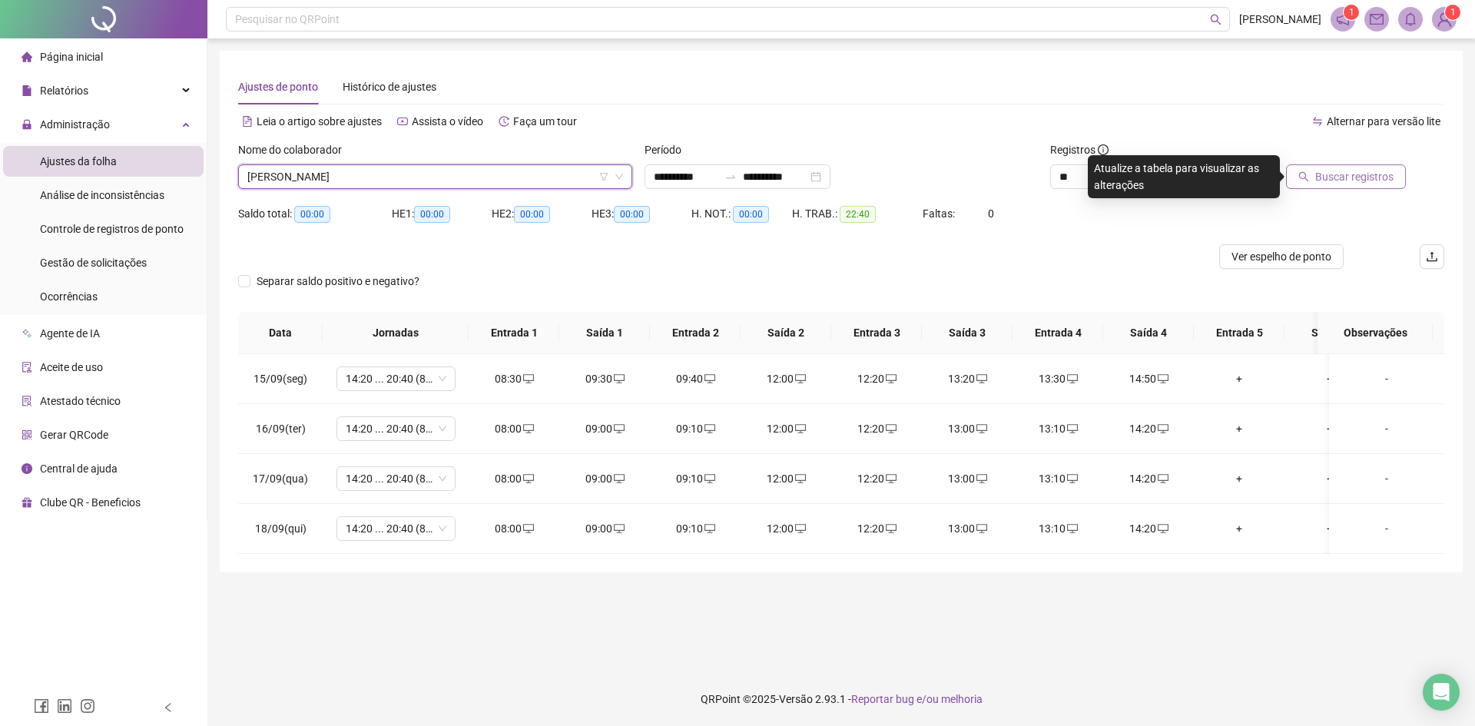
click at [1339, 188] on button "Buscar registros" at bounding box center [1346, 176] width 120 height 25
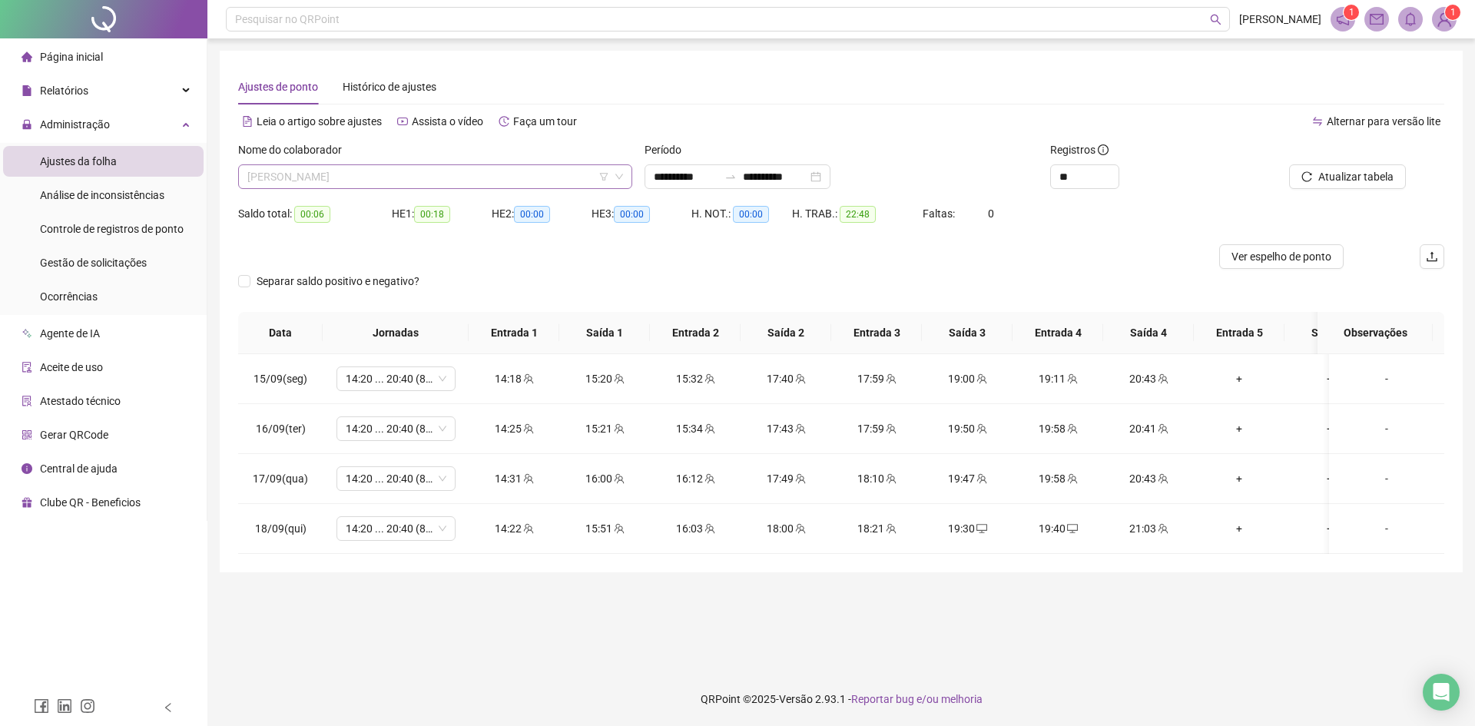
click at [420, 173] on span "[PERSON_NAME]" at bounding box center [435, 176] width 376 height 23
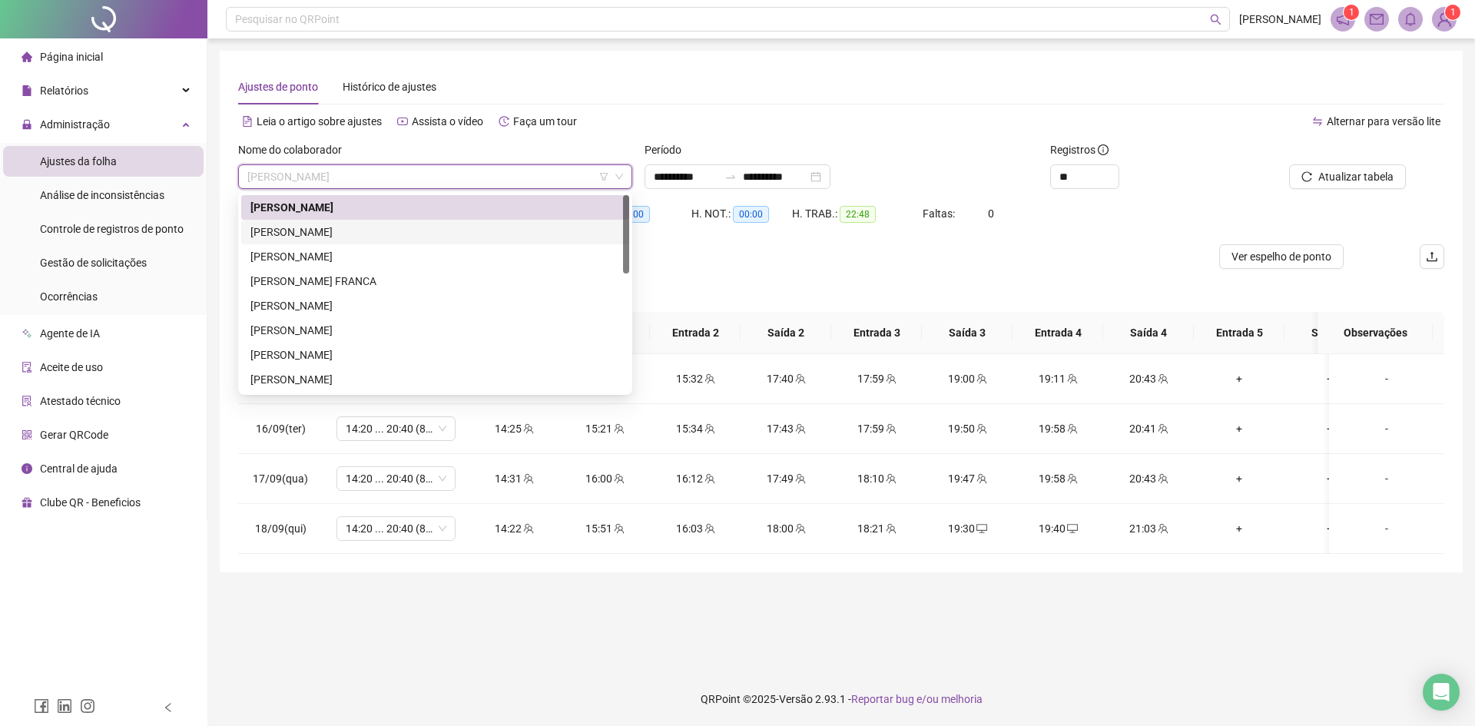
click at [324, 232] on div "[PERSON_NAME]" at bounding box center [436, 232] width 370 height 17
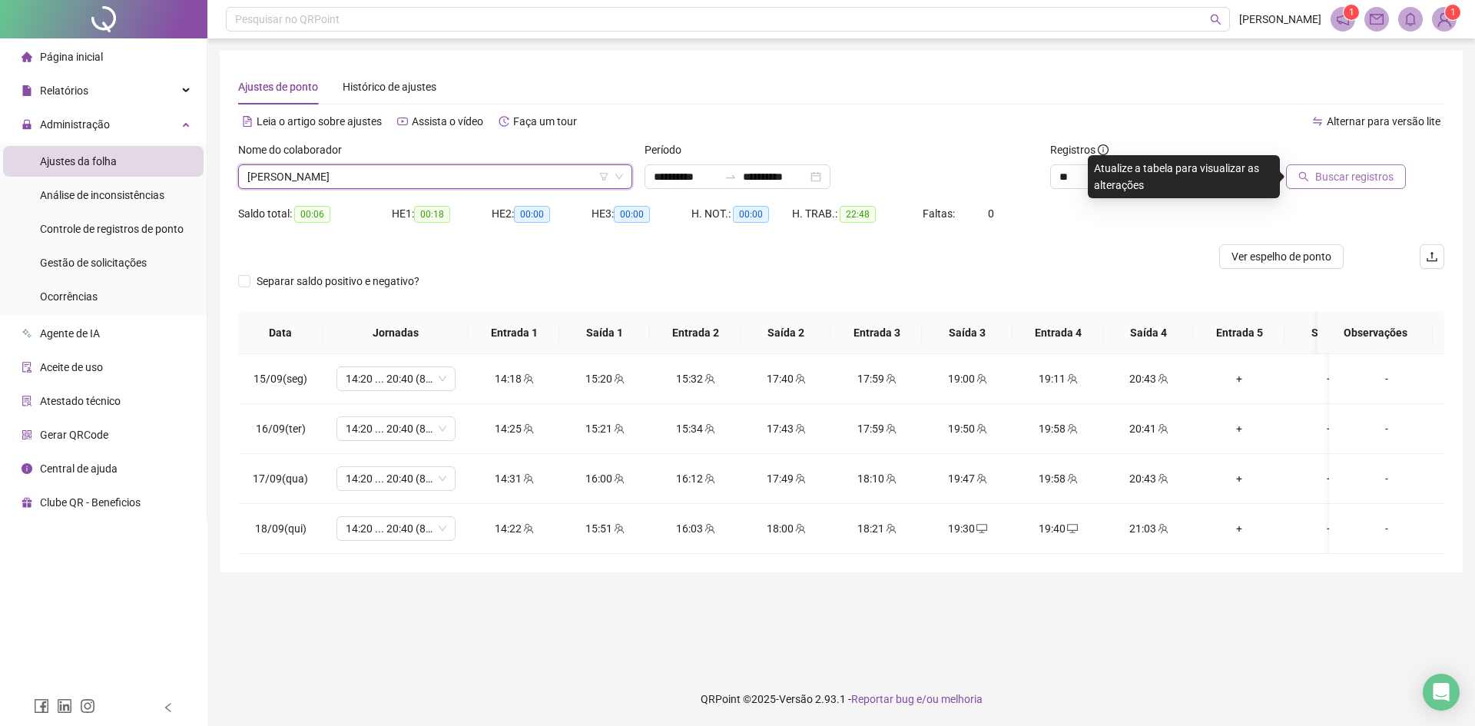
click at [1345, 175] on span "Buscar registros" at bounding box center [1355, 176] width 78 height 17
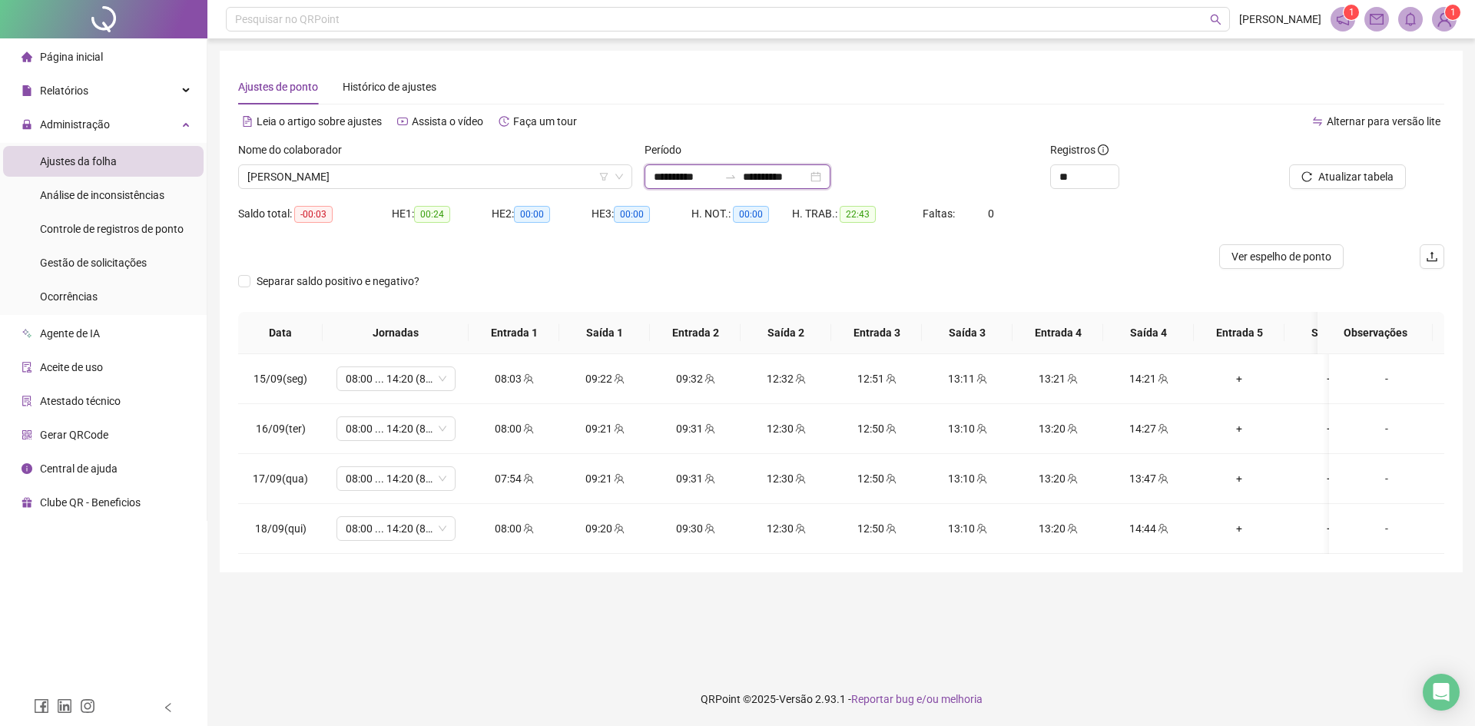
click at [702, 173] on input "**********" at bounding box center [686, 176] width 65 height 17
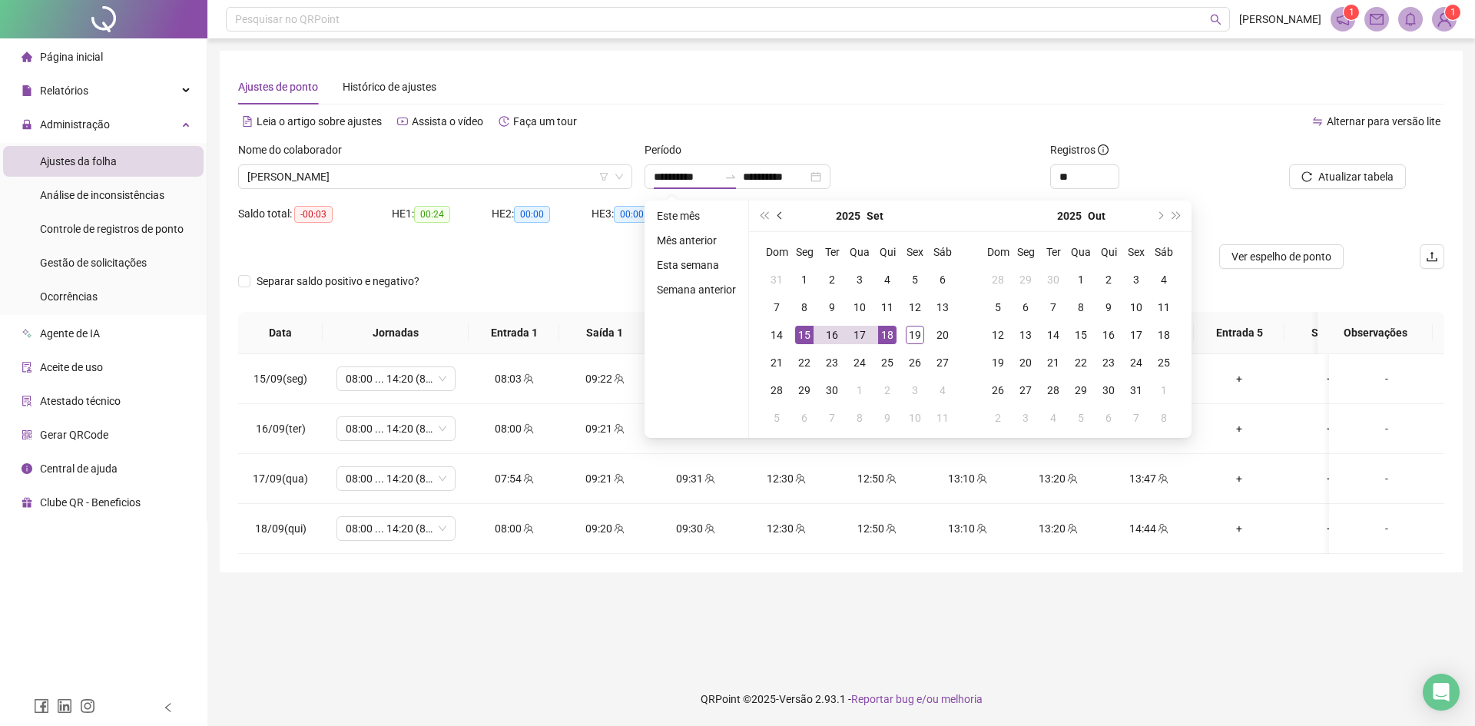
click at [774, 213] on button "prev-year" at bounding box center [780, 216] width 17 height 31
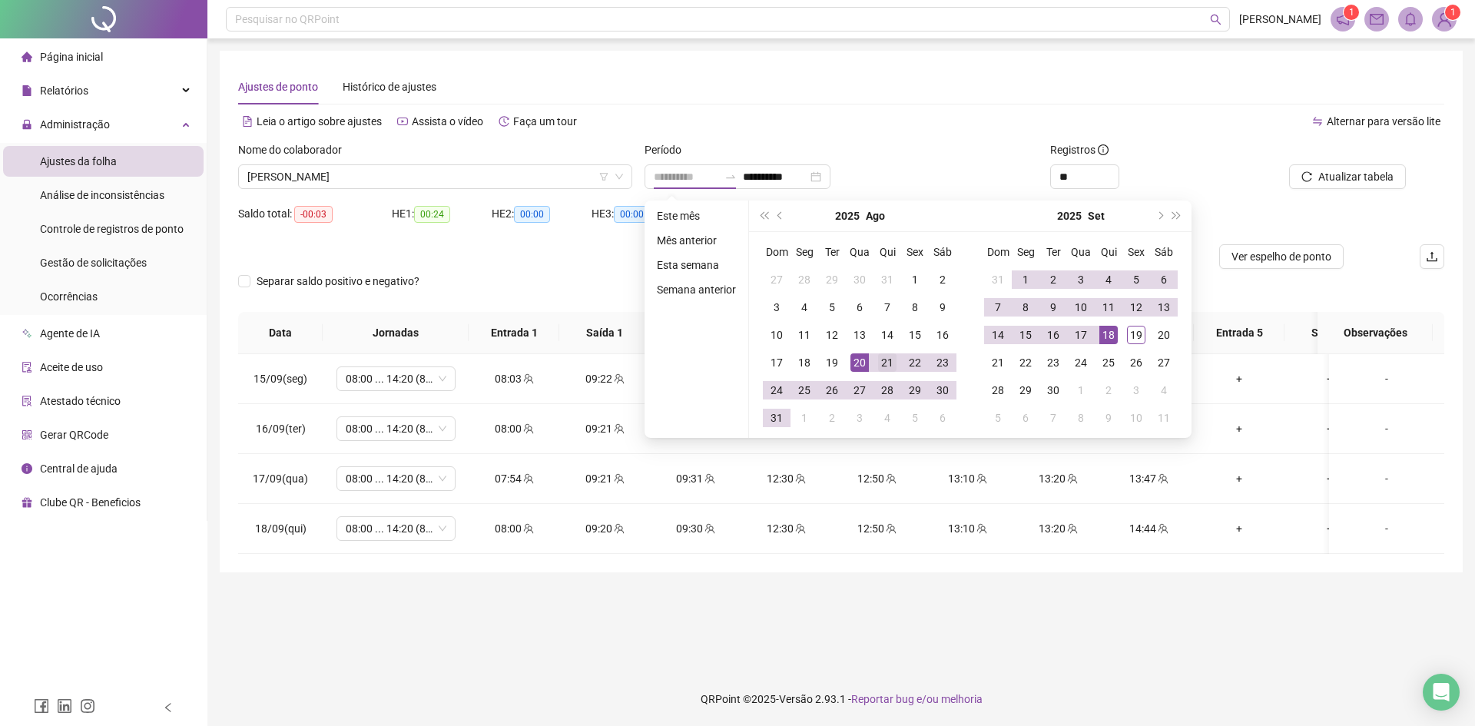
type input "**********"
click at [889, 366] on div "21" at bounding box center [887, 363] width 18 height 18
type input "**********"
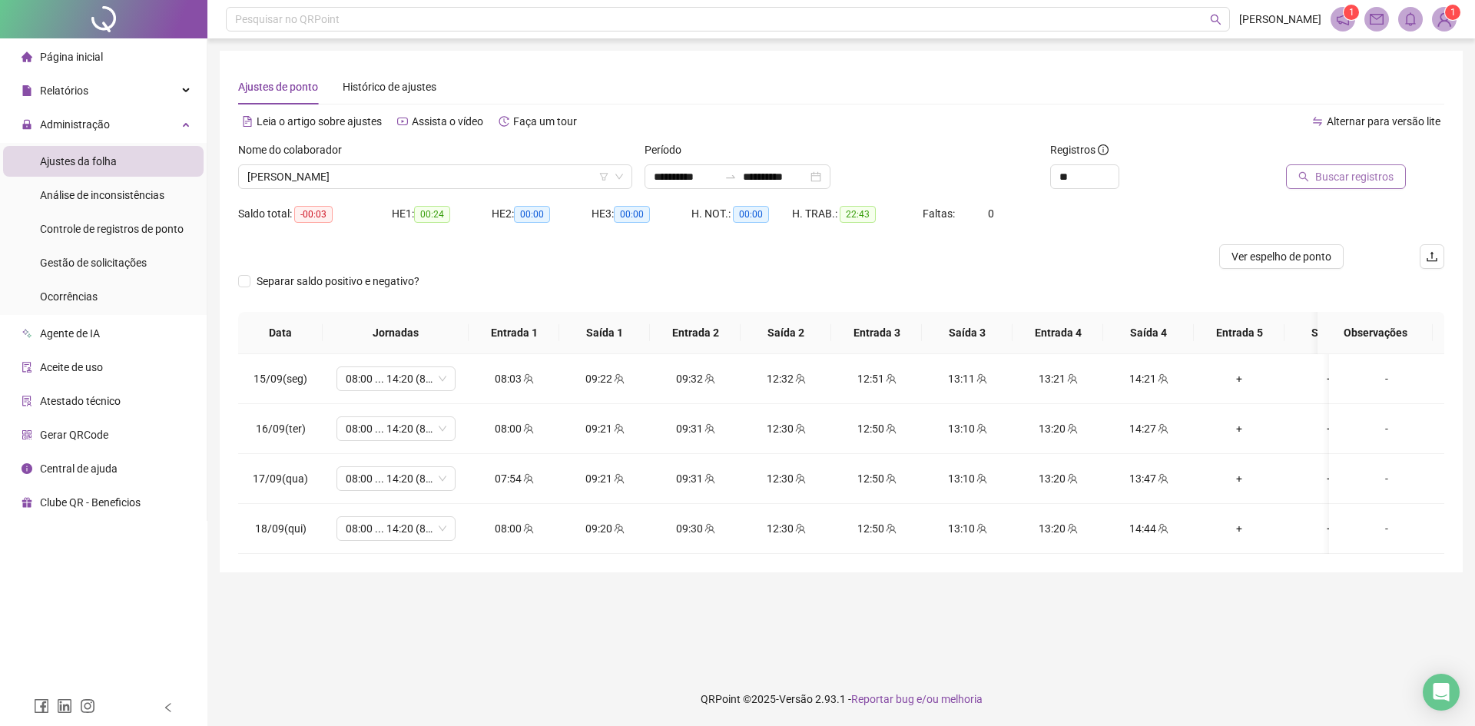
click at [1352, 169] on span "Buscar registros" at bounding box center [1355, 176] width 78 height 17
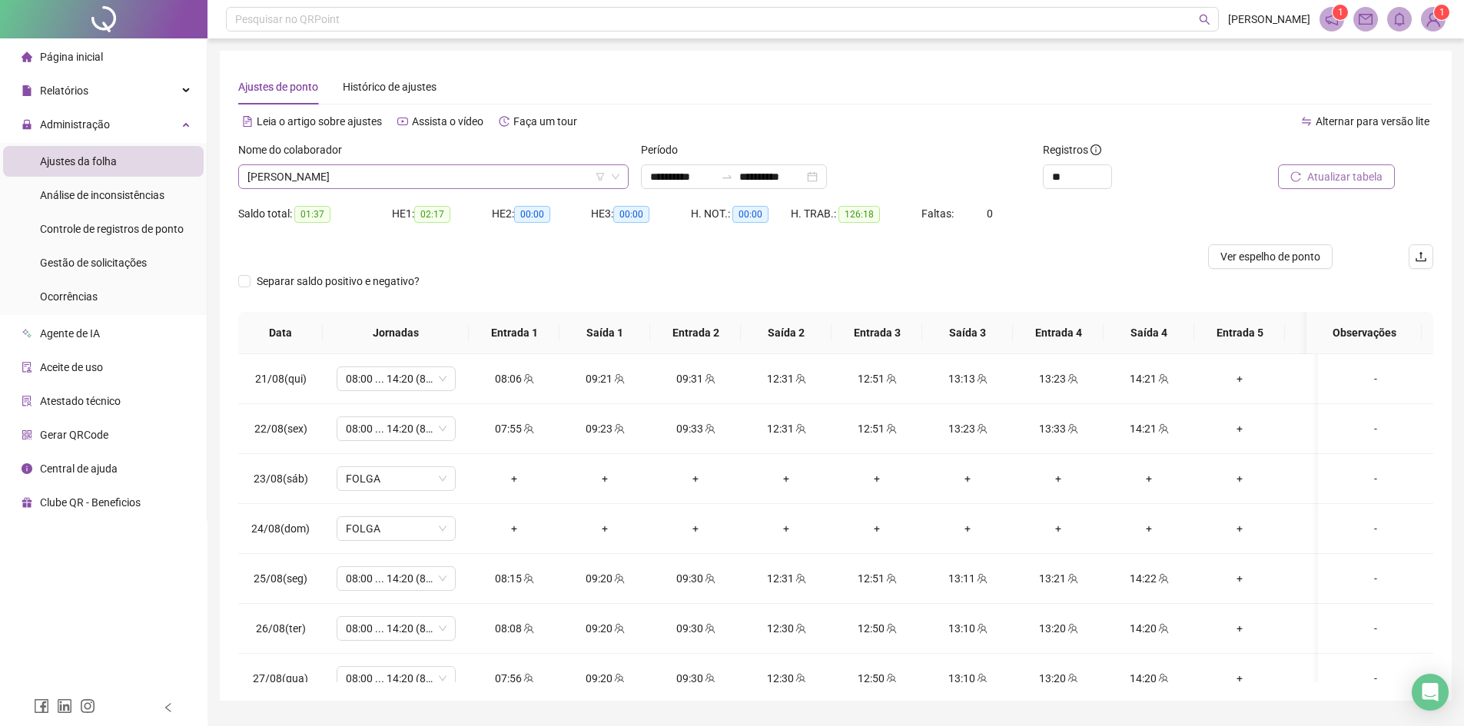
click at [539, 181] on span "[PERSON_NAME]" at bounding box center [433, 176] width 372 height 23
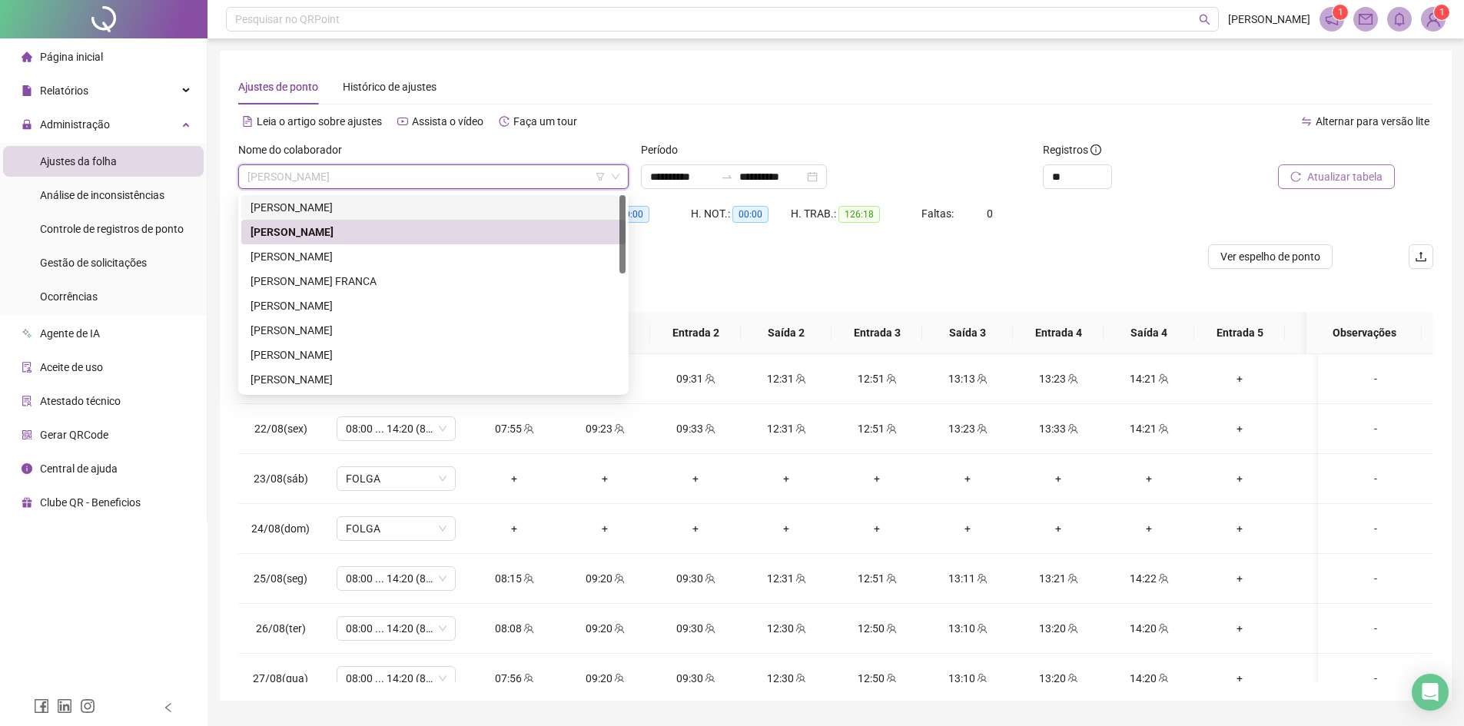
click at [363, 207] on div "[PERSON_NAME]" at bounding box center [434, 207] width 366 height 17
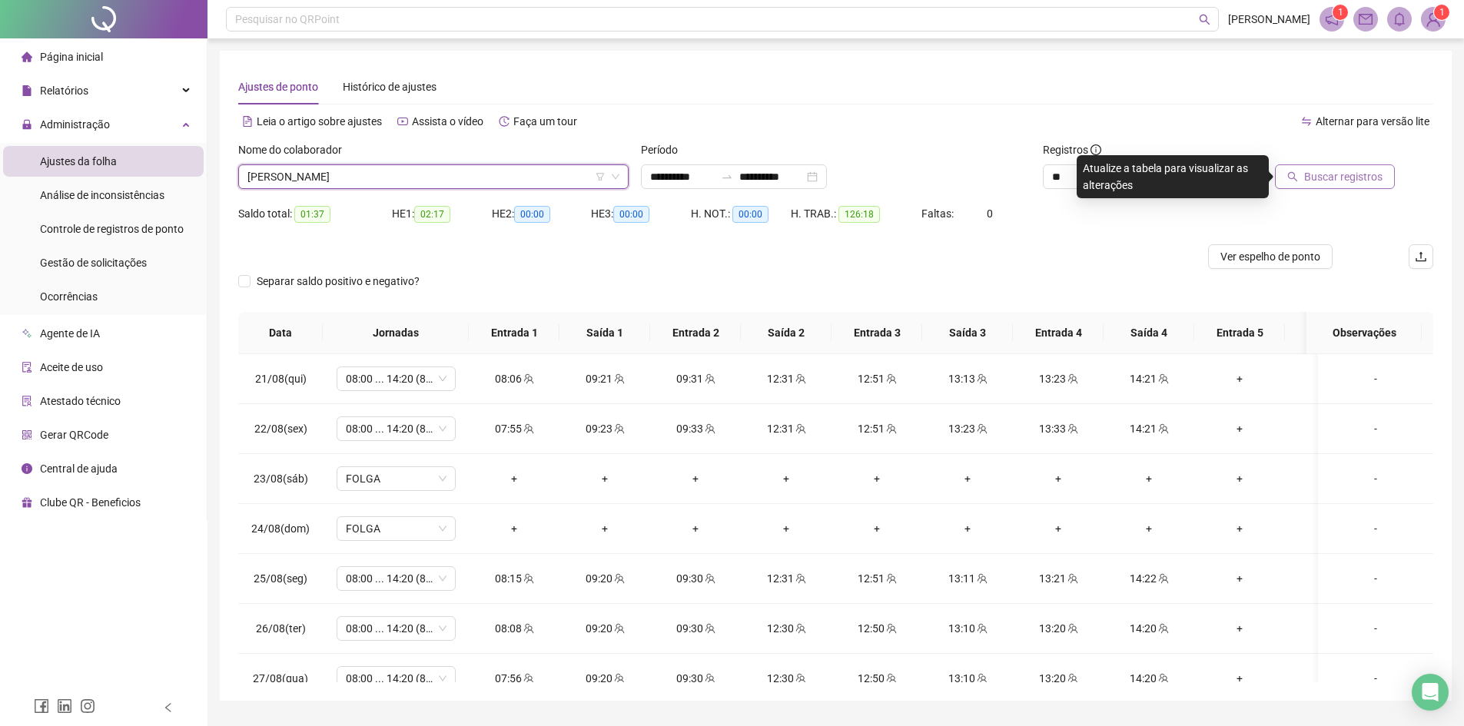
click at [1338, 172] on span "Buscar registros" at bounding box center [1343, 176] width 78 height 17
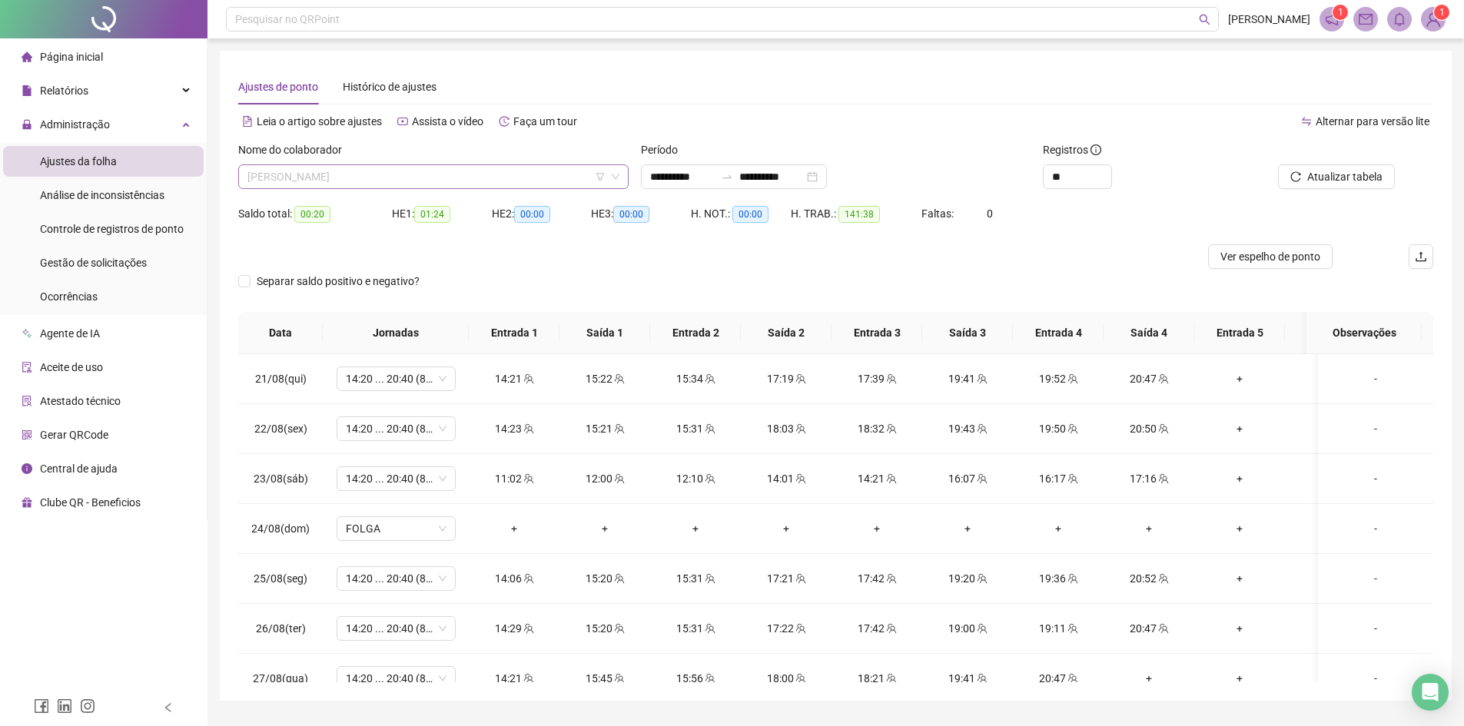
click at [392, 169] on span "[PERSON_NAME]" at bounding box center [433, 176] width 372 height 23
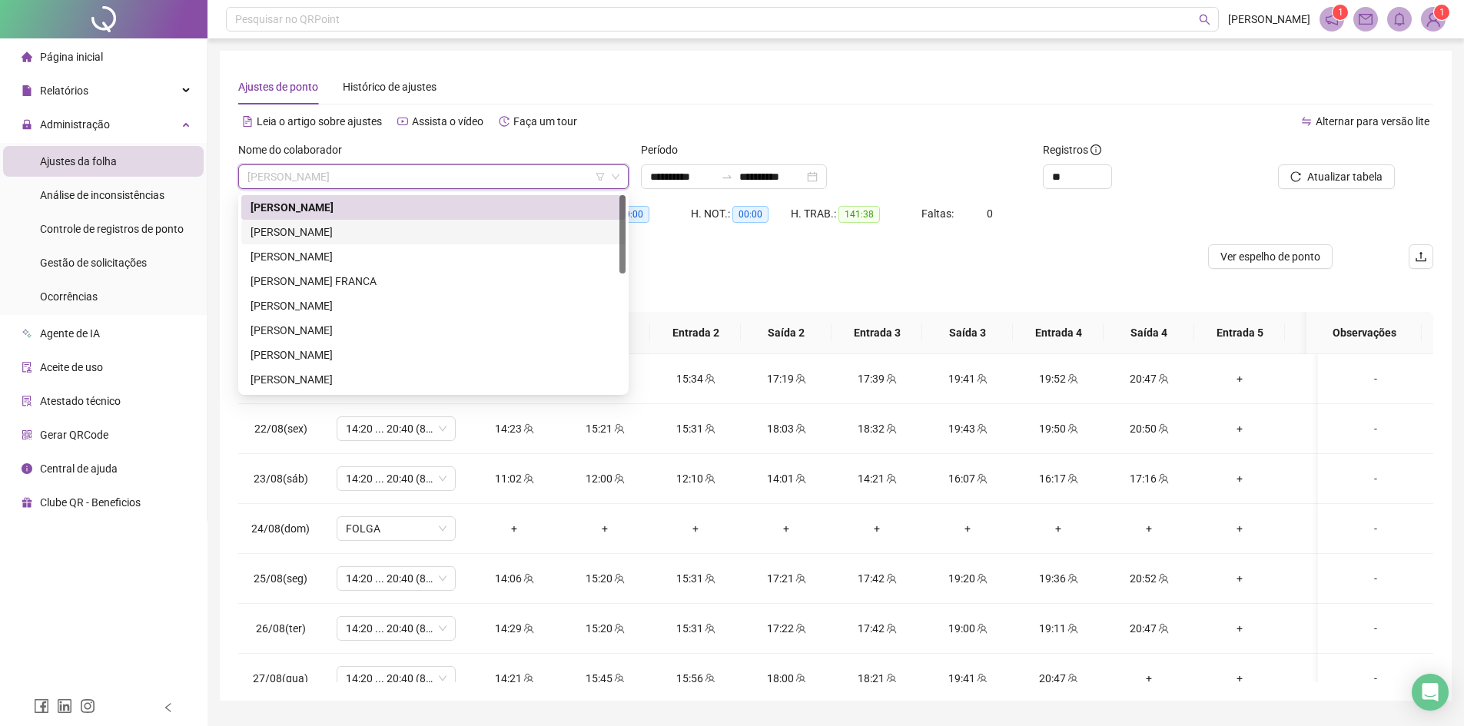
drag, startPoint x: 347, startPoint y: 230, endPoint x: 833, endPoint y: 206, distance: 486.3
click at [347, 229] on div "[PERSON_NAME]" at bounding box center [434, 232] width 366 height 17
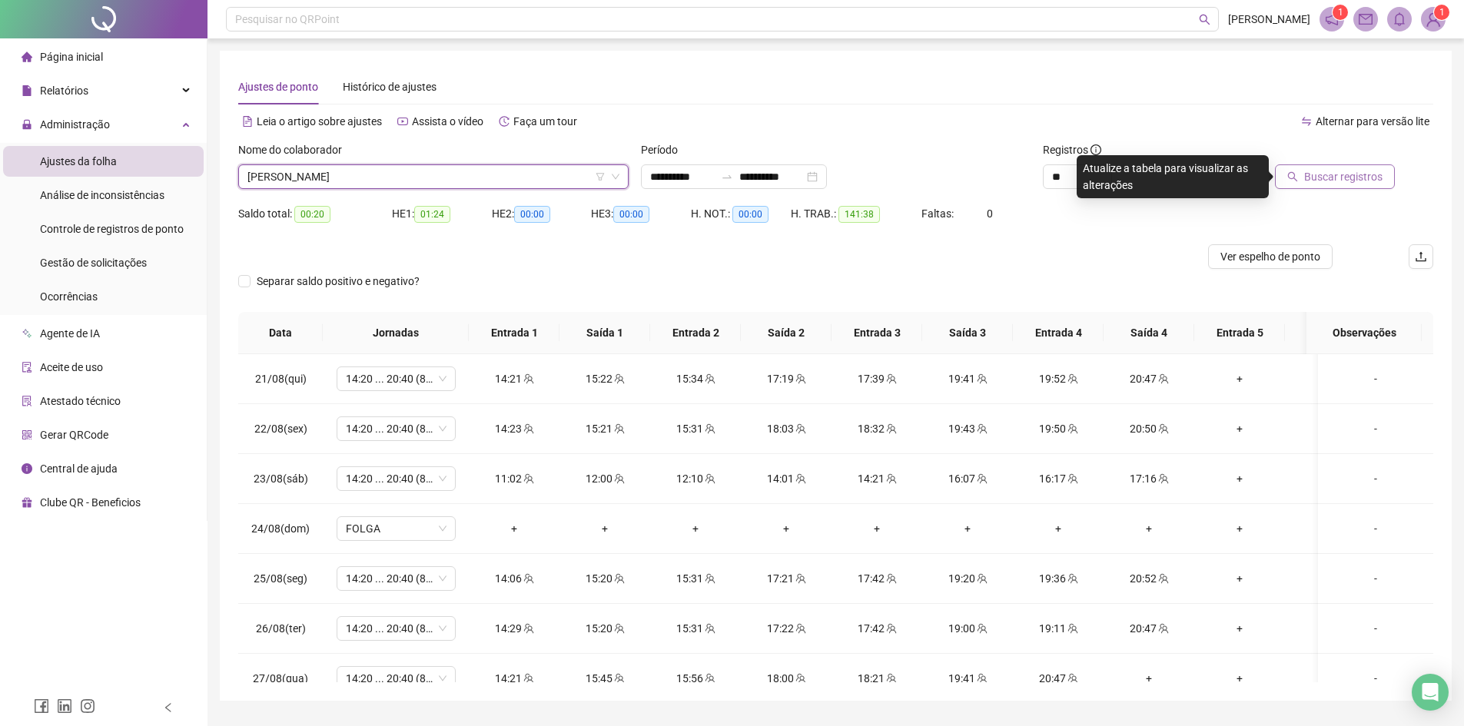
click at [1351, 171] on span "Buscar registros" at bounding box center [1343, 176] width 78 height 17
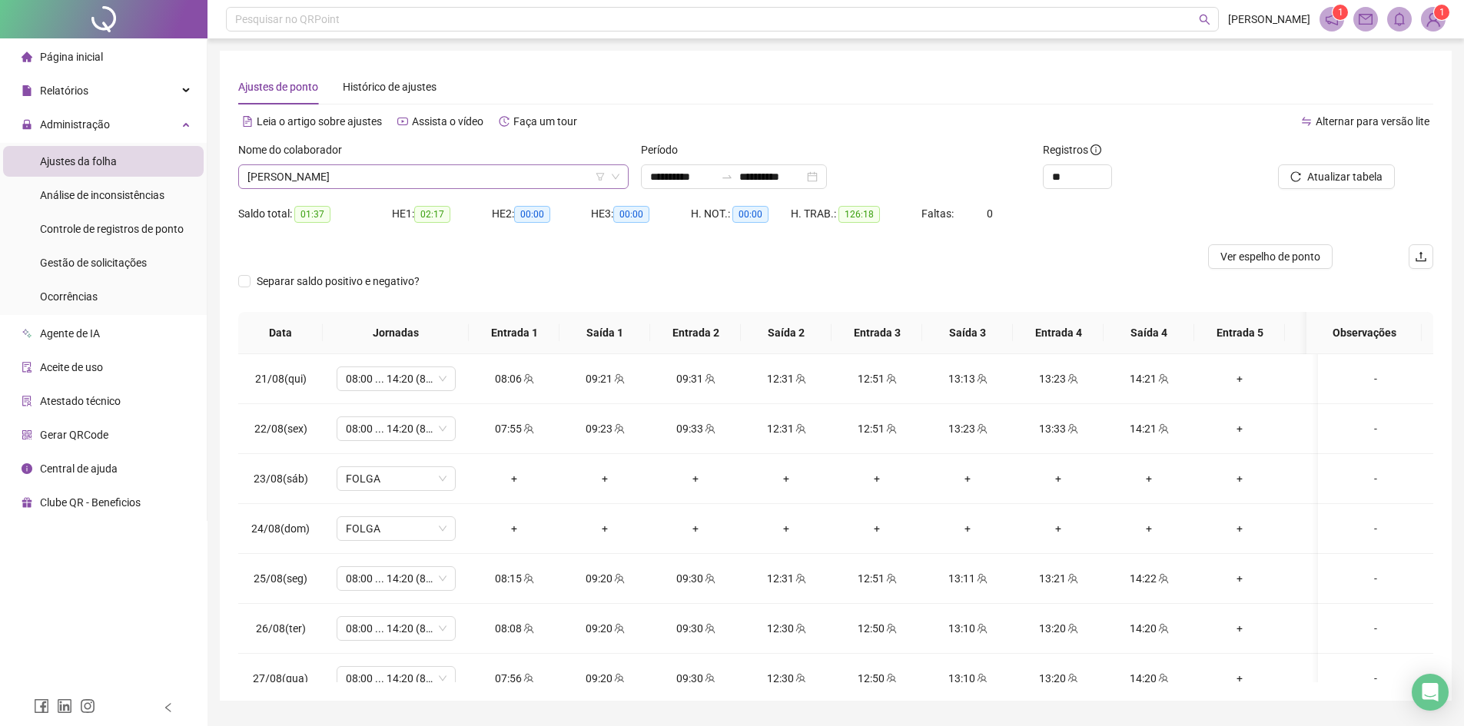
click at [441, 172] on span "[PERSON_NAME]" at bounding box center [433, 176] width 372 height 23
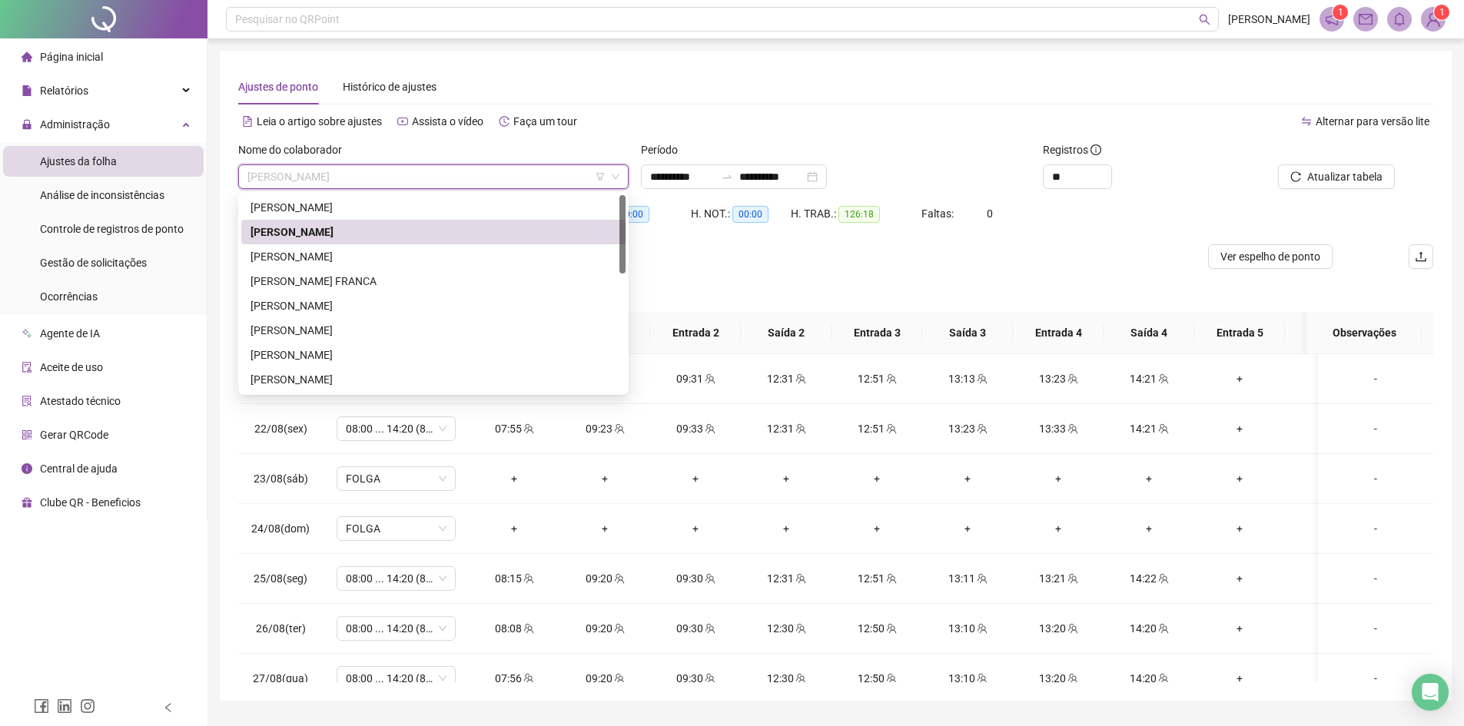
click at [1093, 278] on div "Separar saldo positivo e negativo?" at bounding box center [835, 290] width 1195 height 43
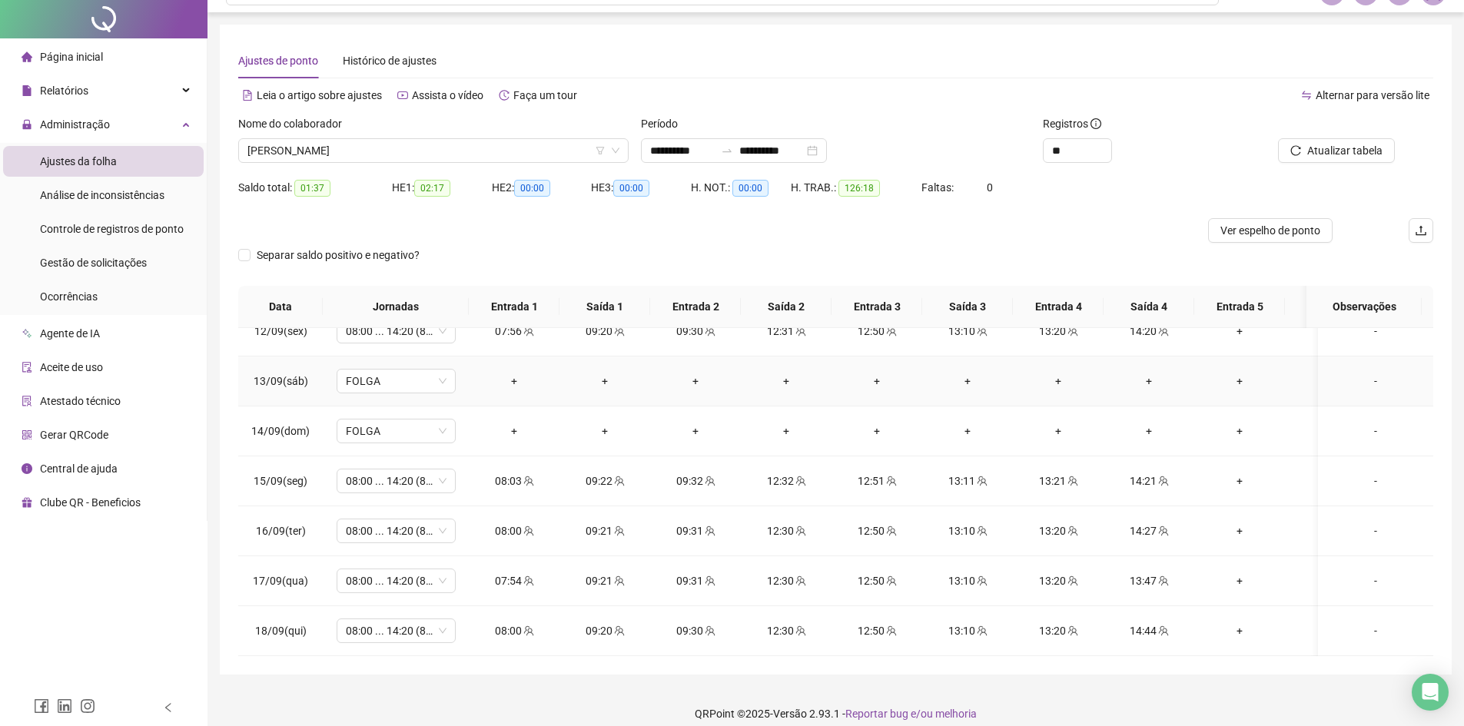
scroll to position [41, 0]
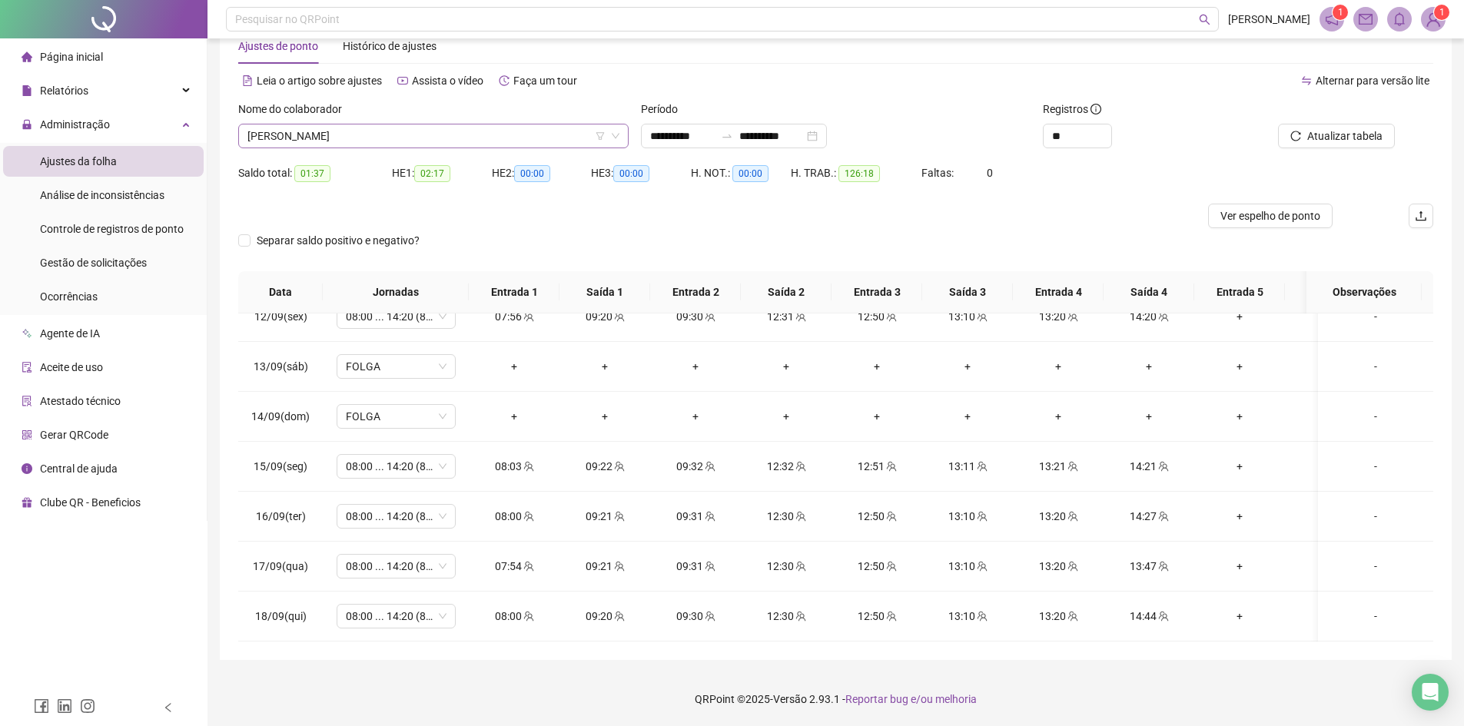
click at [399, 140] on span "[PERSON_NAME]" at bounding box center [433, 135] width 372 height 23
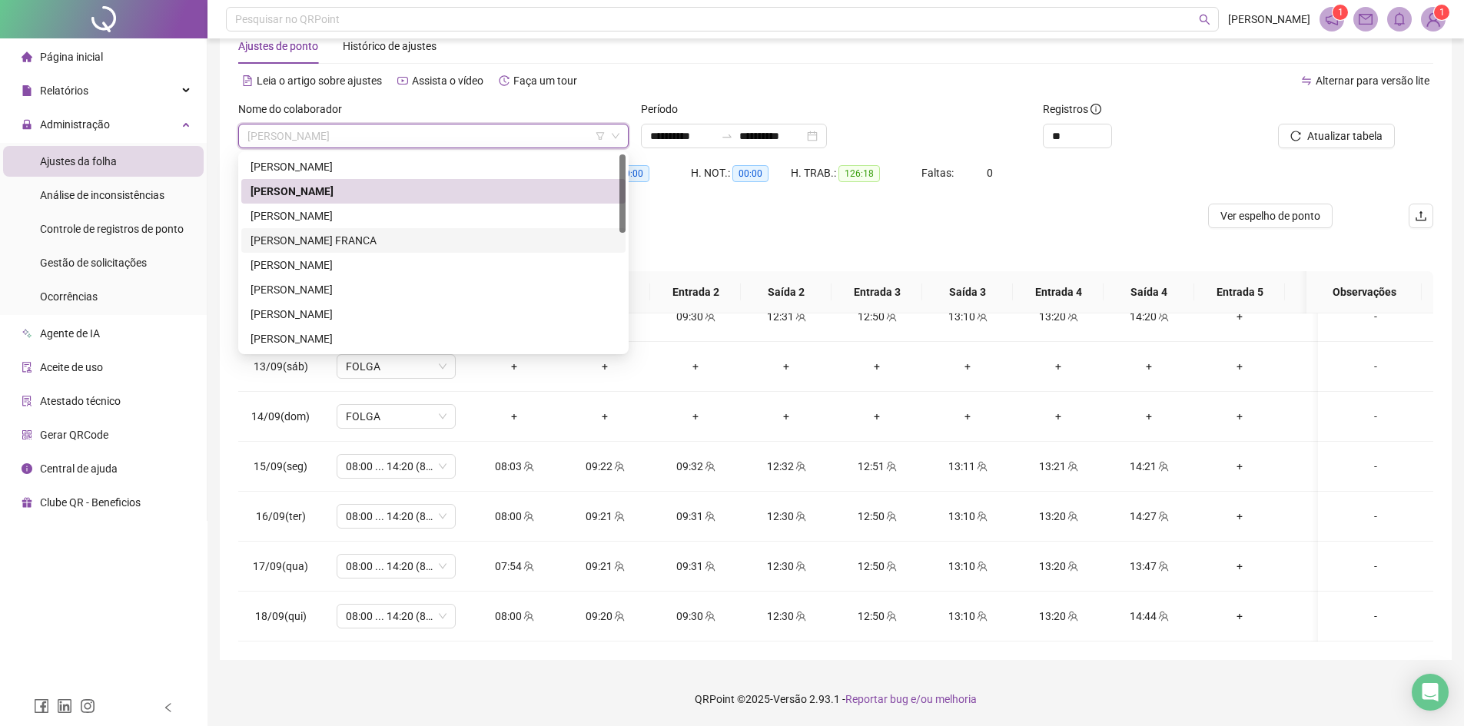
click at [363, 243] on div "[PERSON_NAME] FRANCA" at bounding box center [434, 240] width 366 height 17
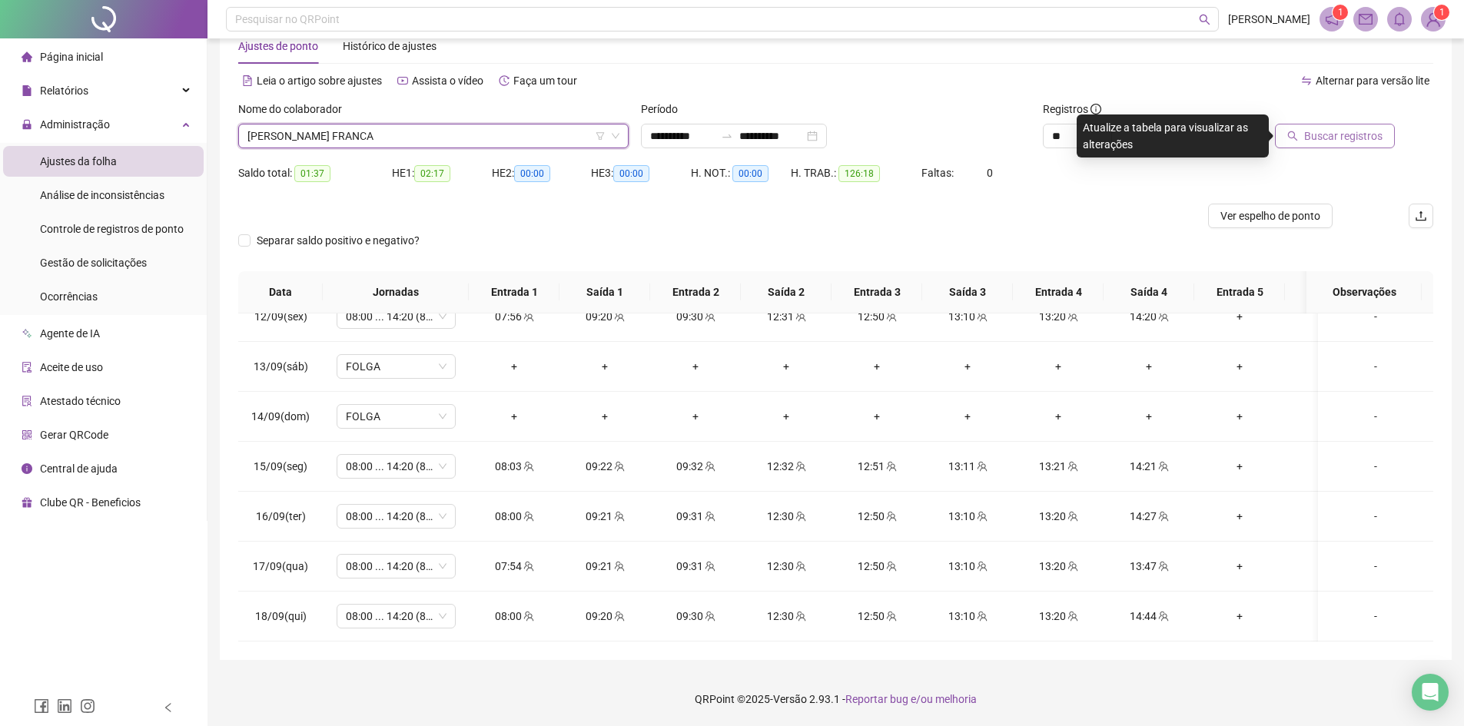
click at [1339, 130] on span "Buscar registros" at bounding box center [1343, 136] width 78 height 17
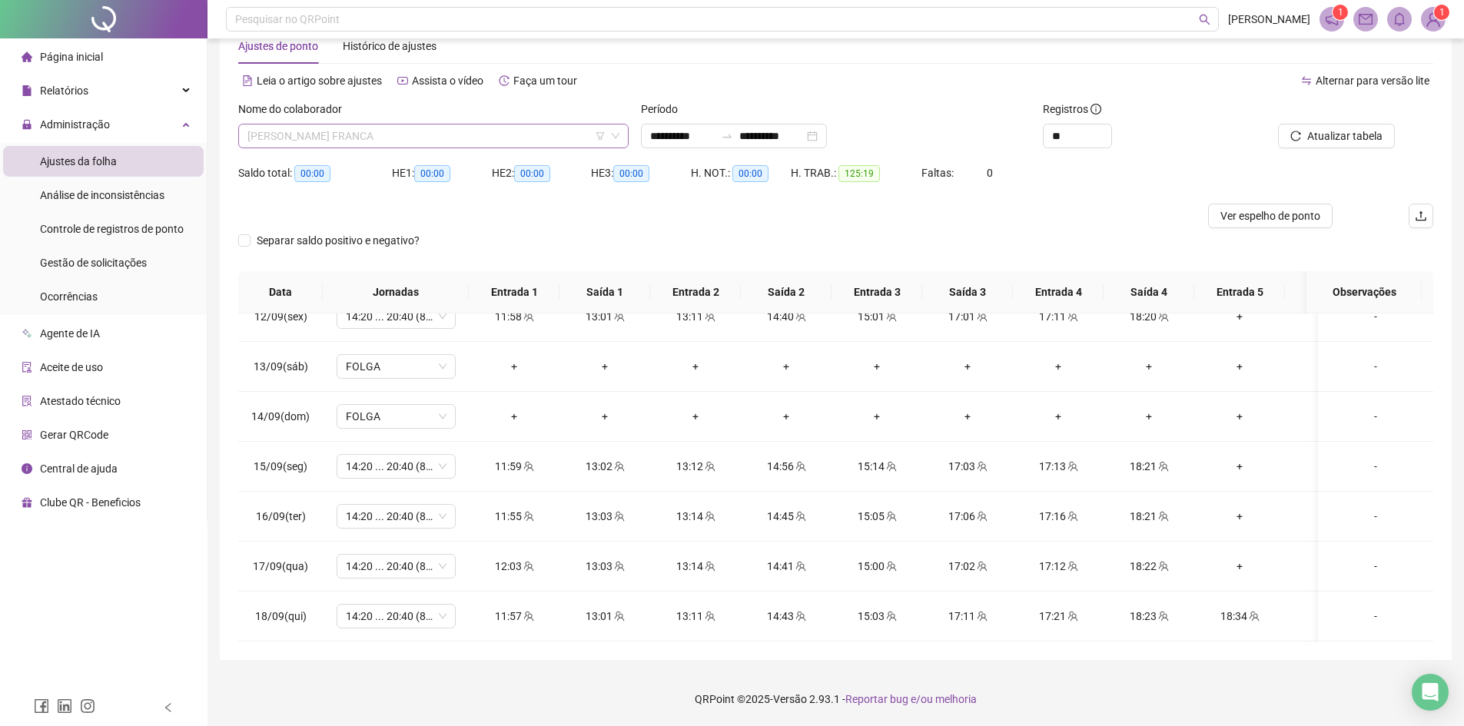
click at [393, 136] on span "[PERSON_NAME] FRANCA" at bounding box center [433, 135] width 372 height 23
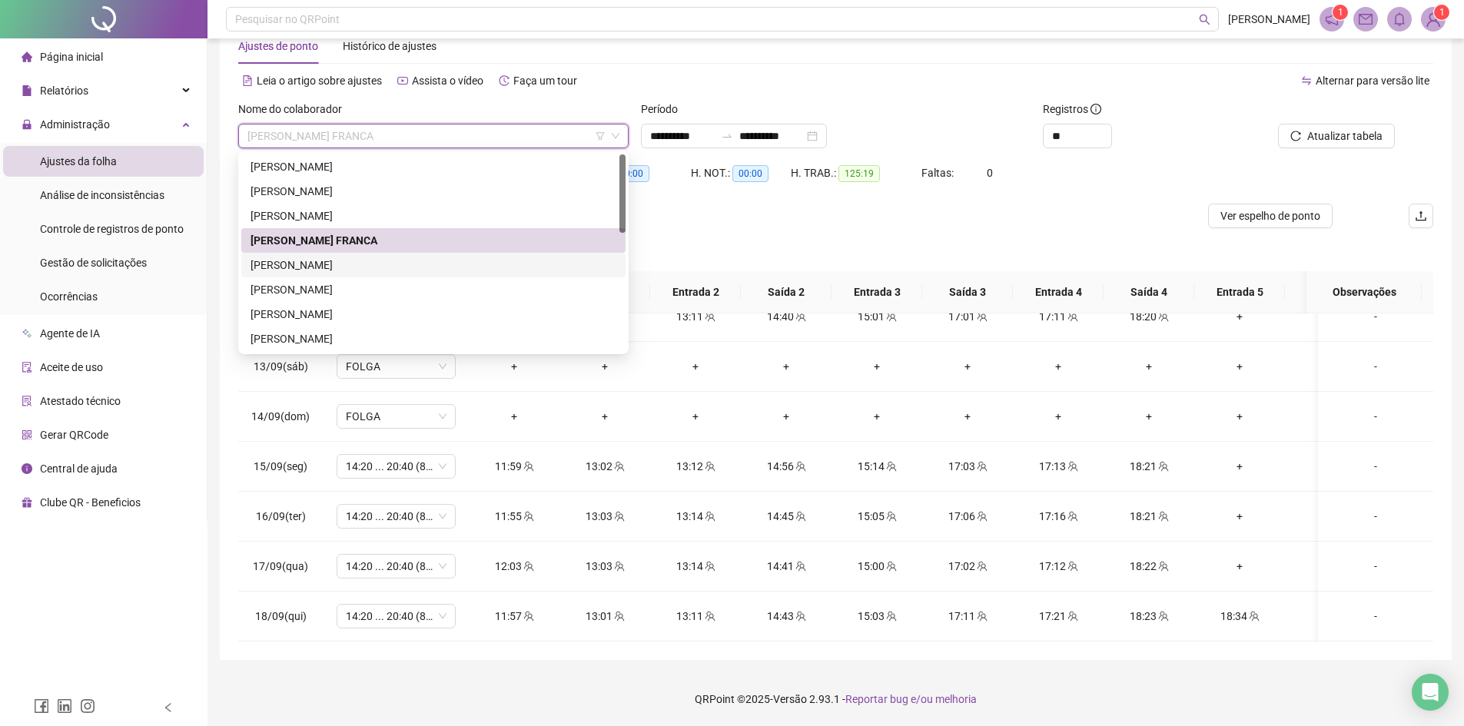
drag, startPoint x: 314, startPoint y: 260, endPoint x: 539, endPoint y: 247, distance: 224.7
click at [314, 258] on div "[PERSON_NAME]" at bounding box center [434, 265] width 366 height 17
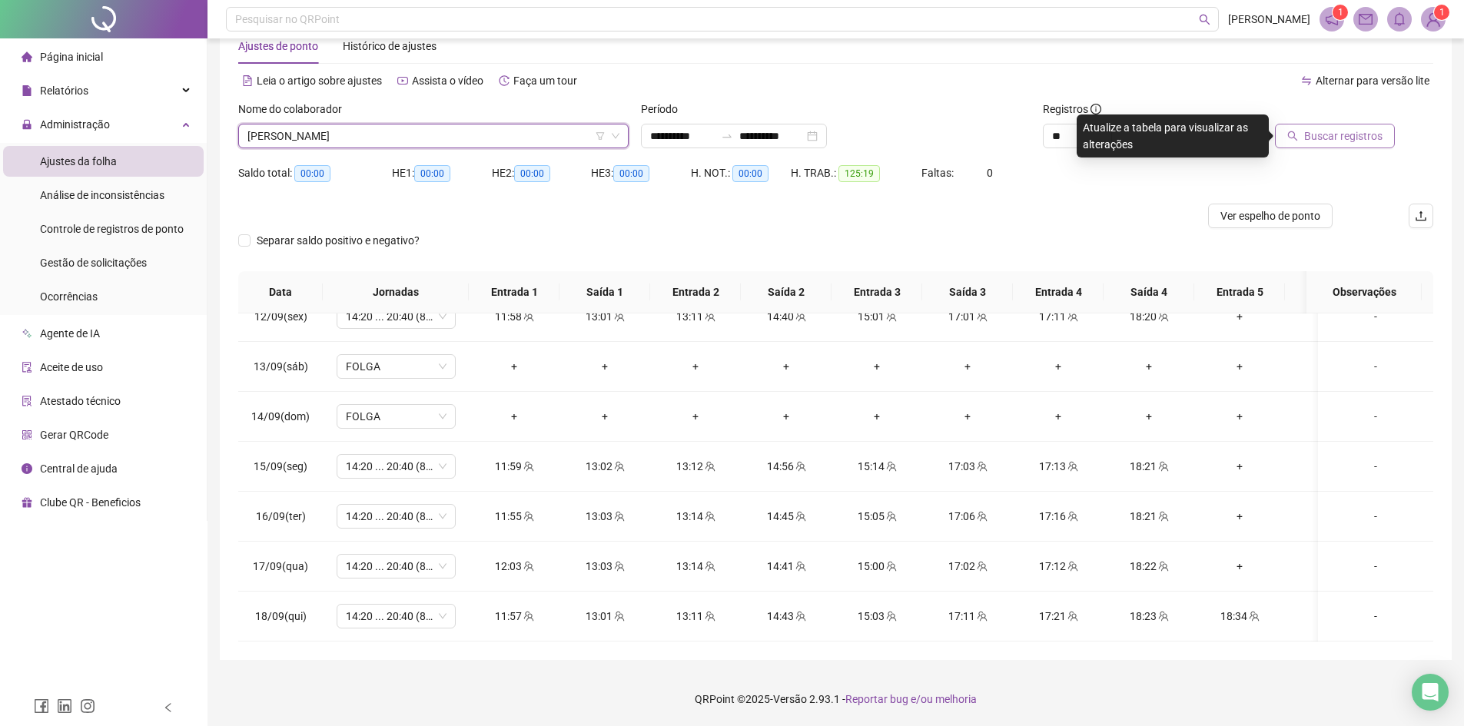
click at [1323, 134] on span "Buscar registros" at bounding box center [1343, 136] width 78 height 17
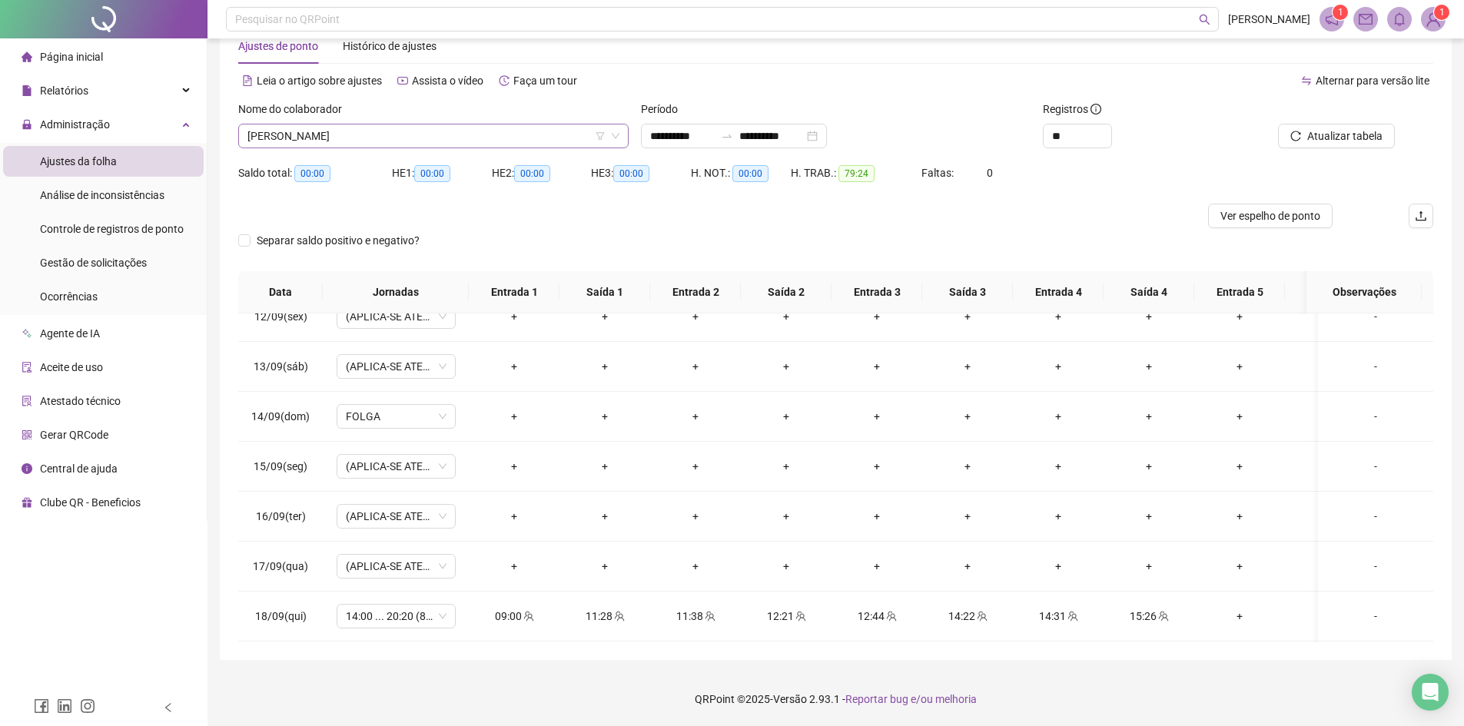
click at [293, 131] on span "[PERSON_NAME]" at bounding box center [433, 135] width 372 height 23
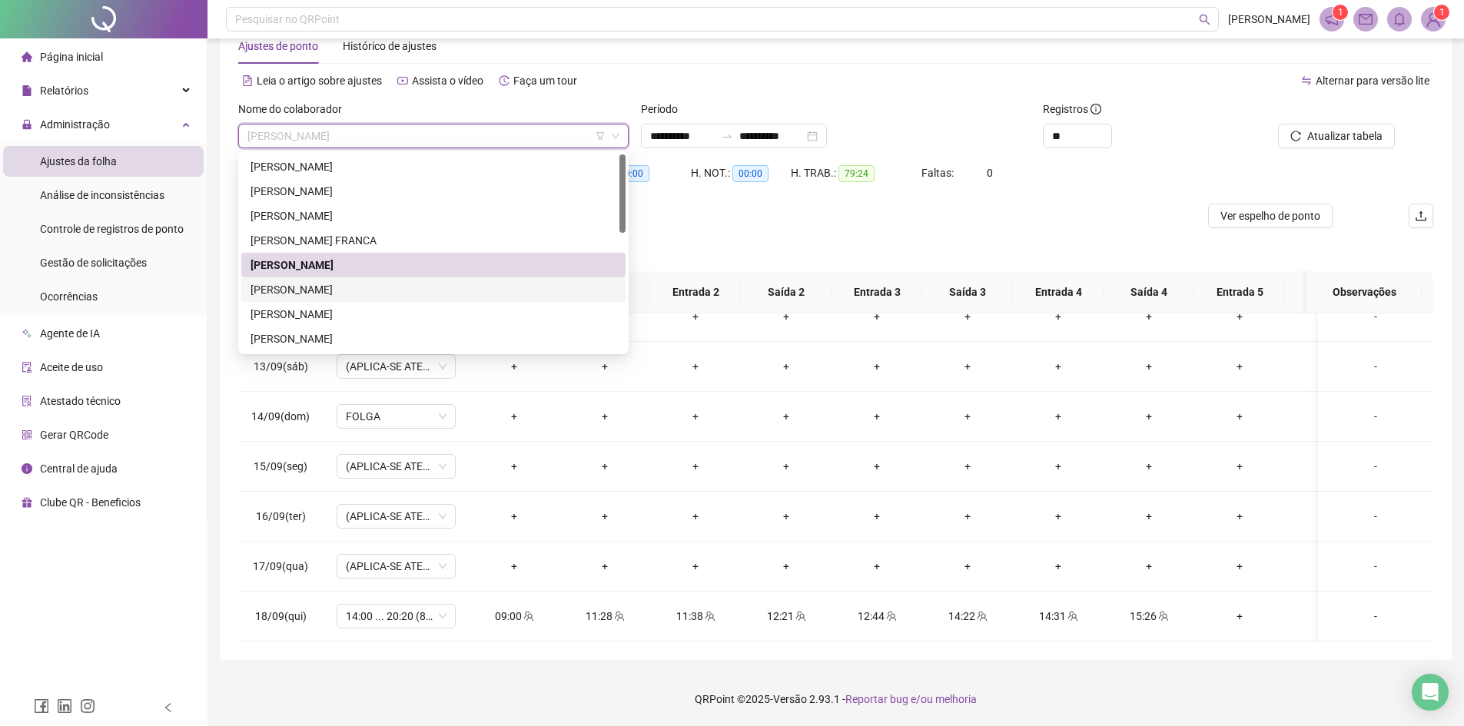
click at [295, 286] on div "[PERSON_NAME]" at bounding box center [434, 289] width 366 height 17
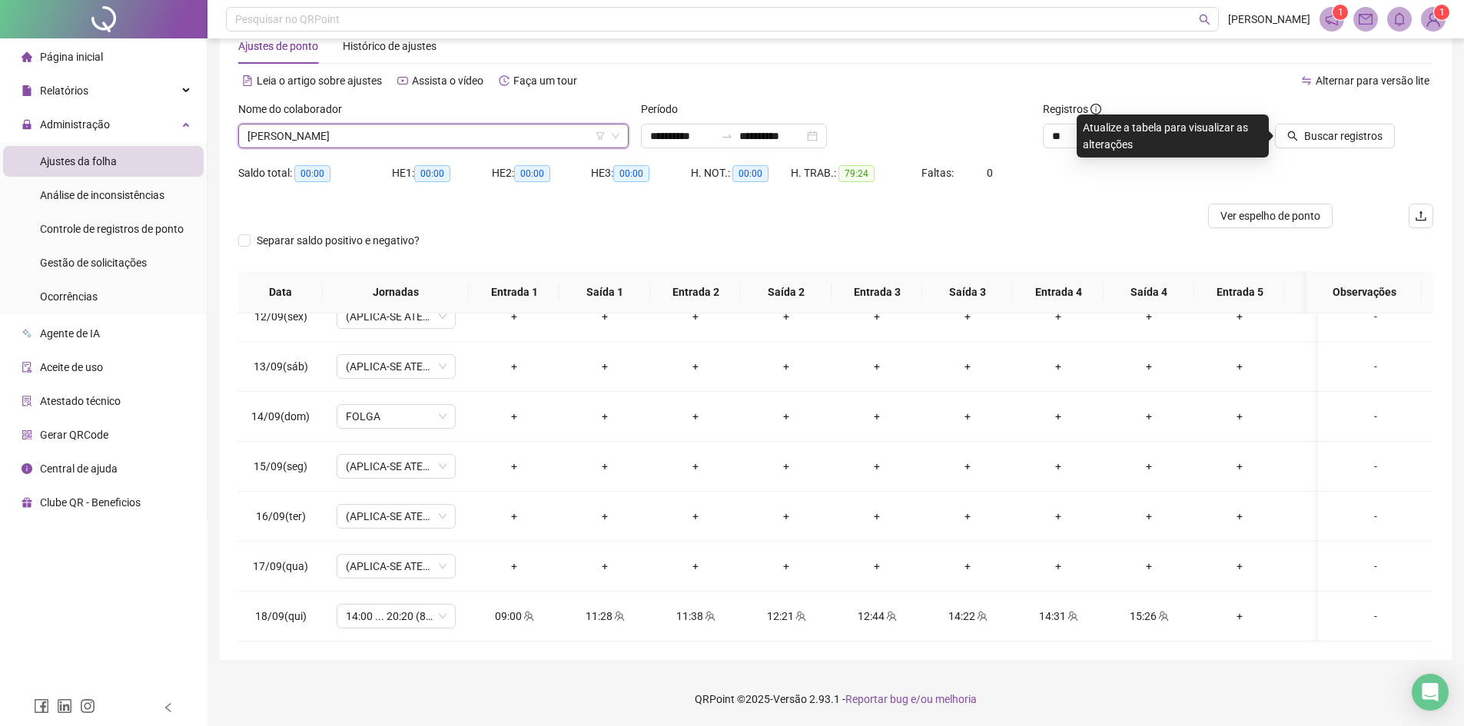
click at [278, 131] on span "[PERSON_NAME]" at bounding box center [433, 135] width 372 height 23
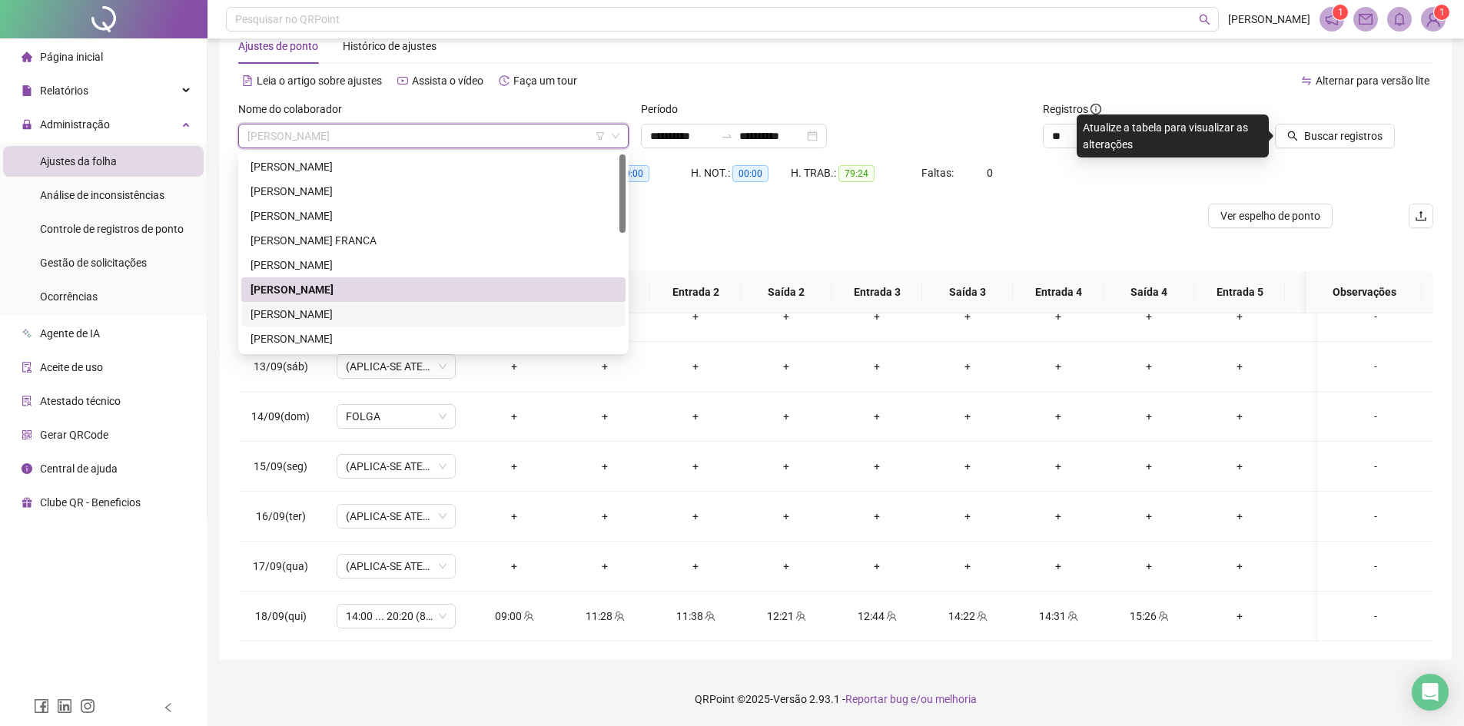
click at [284, 320] on div "[PERSON_NAME]" at bounding box center [434, 314] width 366 height 17
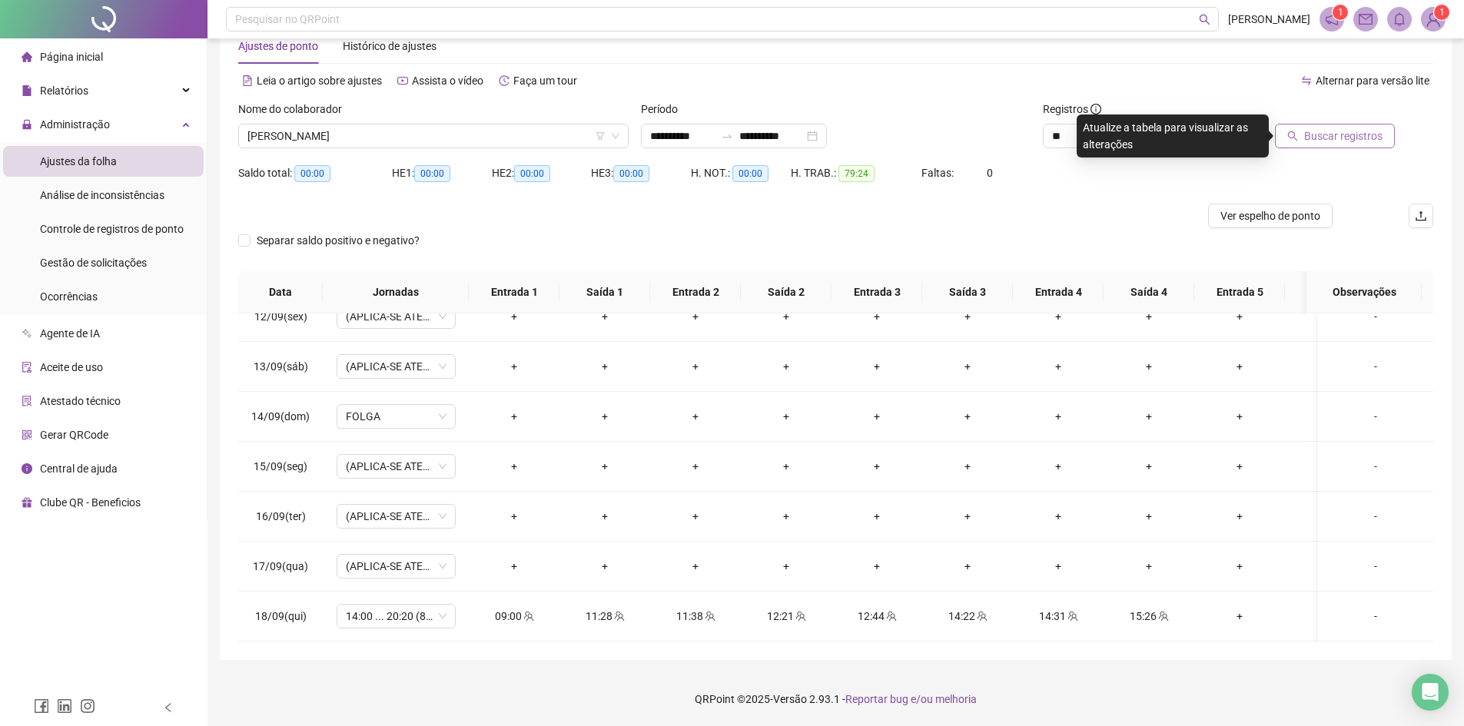
click at [1337, 140] on span "Buscar registros" at bounding box center [1343, 136] width 78 height 17
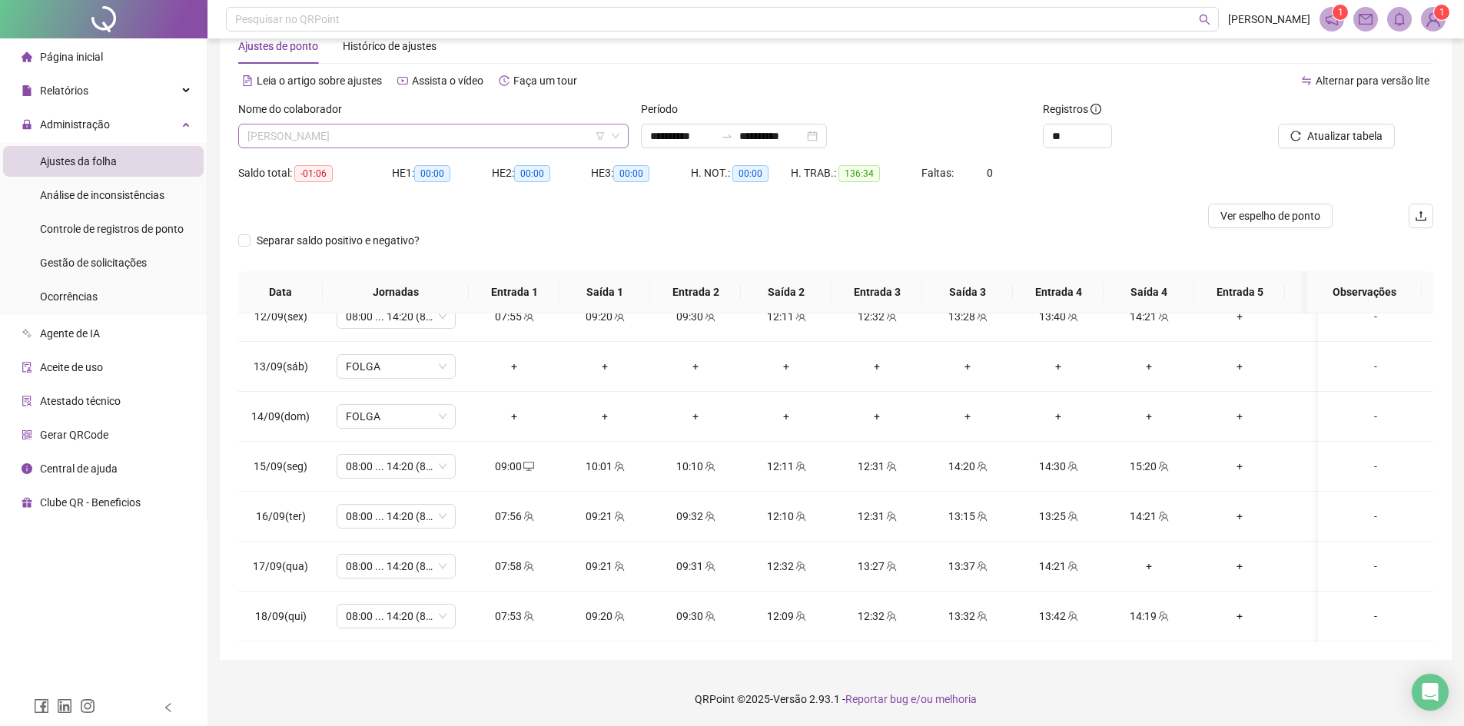
click at [301, 137] on span "[PERSON_NAME]" at bounding box center [433, 135] width 372 height 23
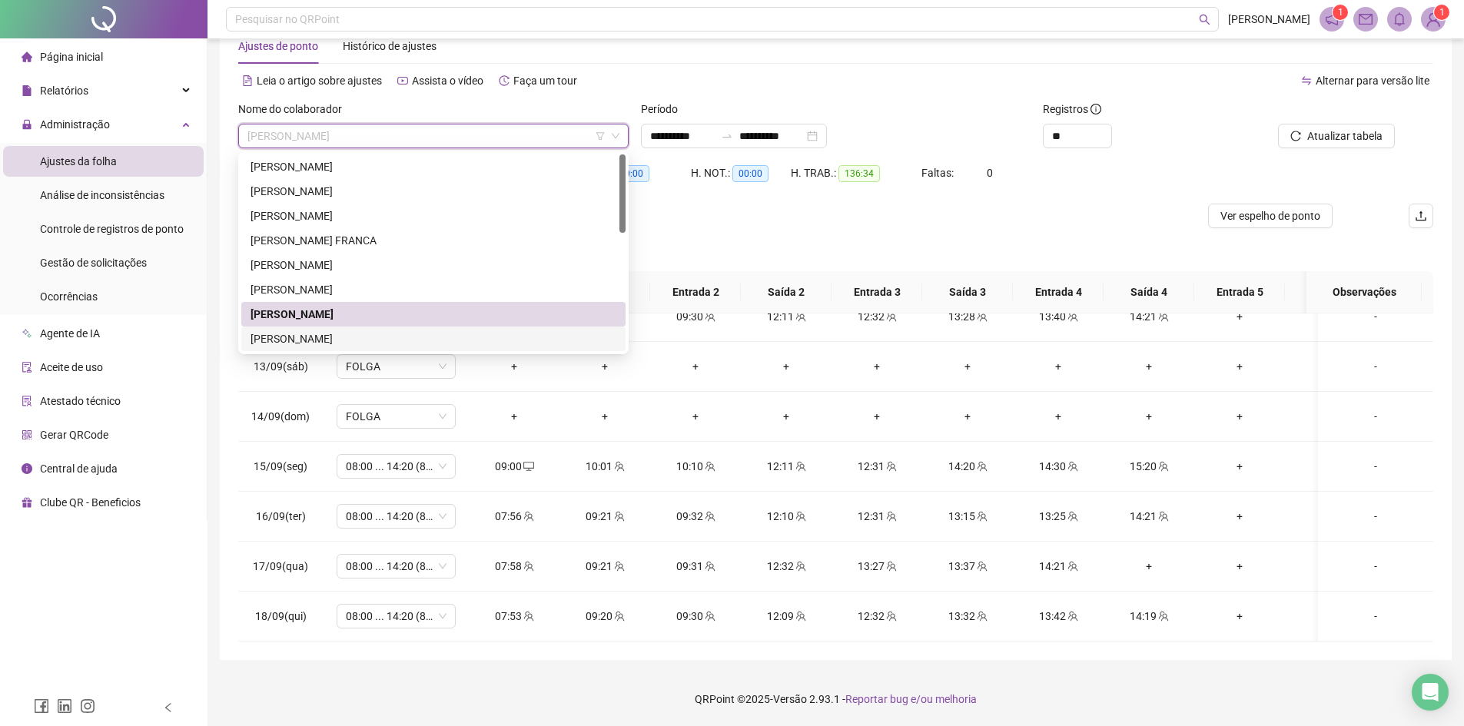
click at [276, 340] on div "[PERSON_NAME]" at bounding box center [434, 338] width 366 height 17
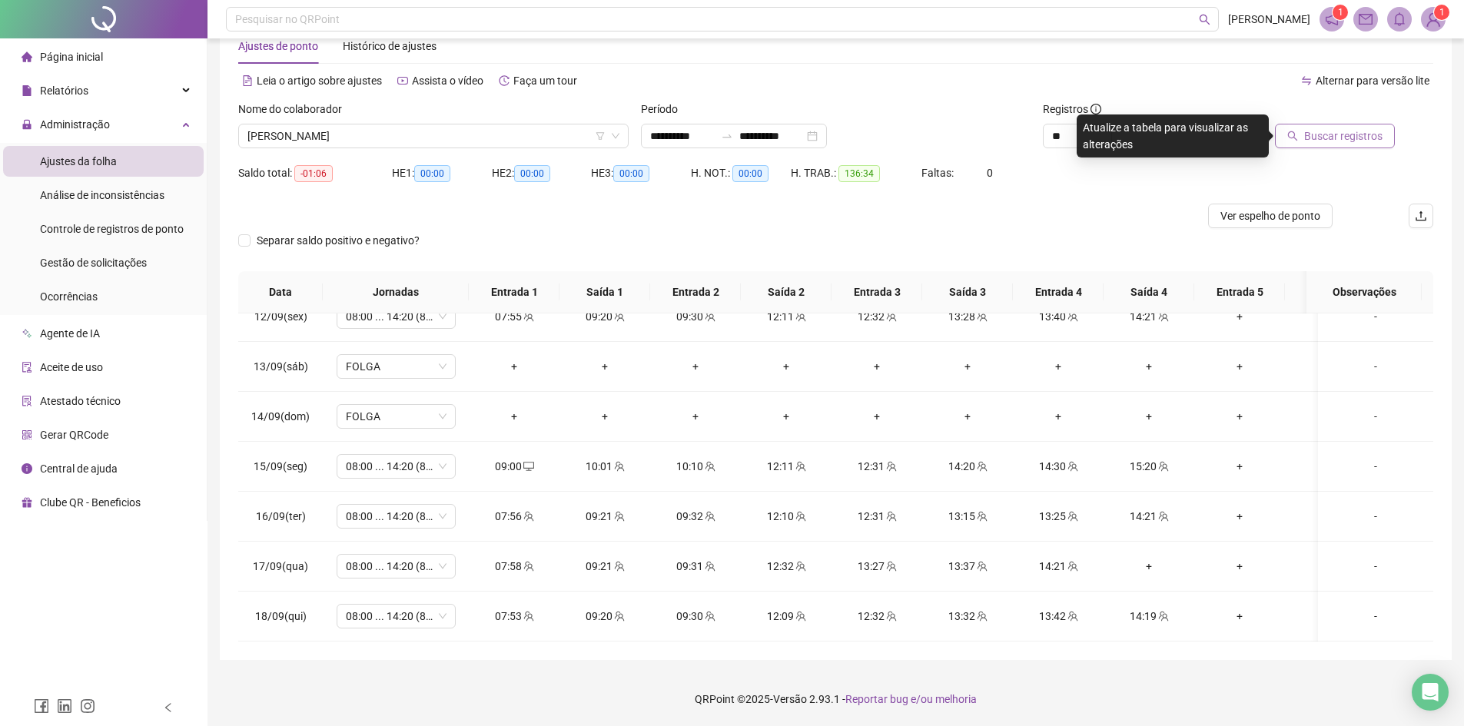
drag, startPoint x: 1333, startPoint y: 121, endPoint x: 1340, endPoint y: 134, distance: 14.1
click at [1335, 125] on div "Buscar registros" at bounding box center [1319, 125] width 151 height 48
click at [1340, 134] on span "Buscar registros" at bounding box center [1343, 136] width 78 height 17
click at [409, 139] on span "[PERSON_NAME]" at bounding box center [433, 135] width 372 height 23
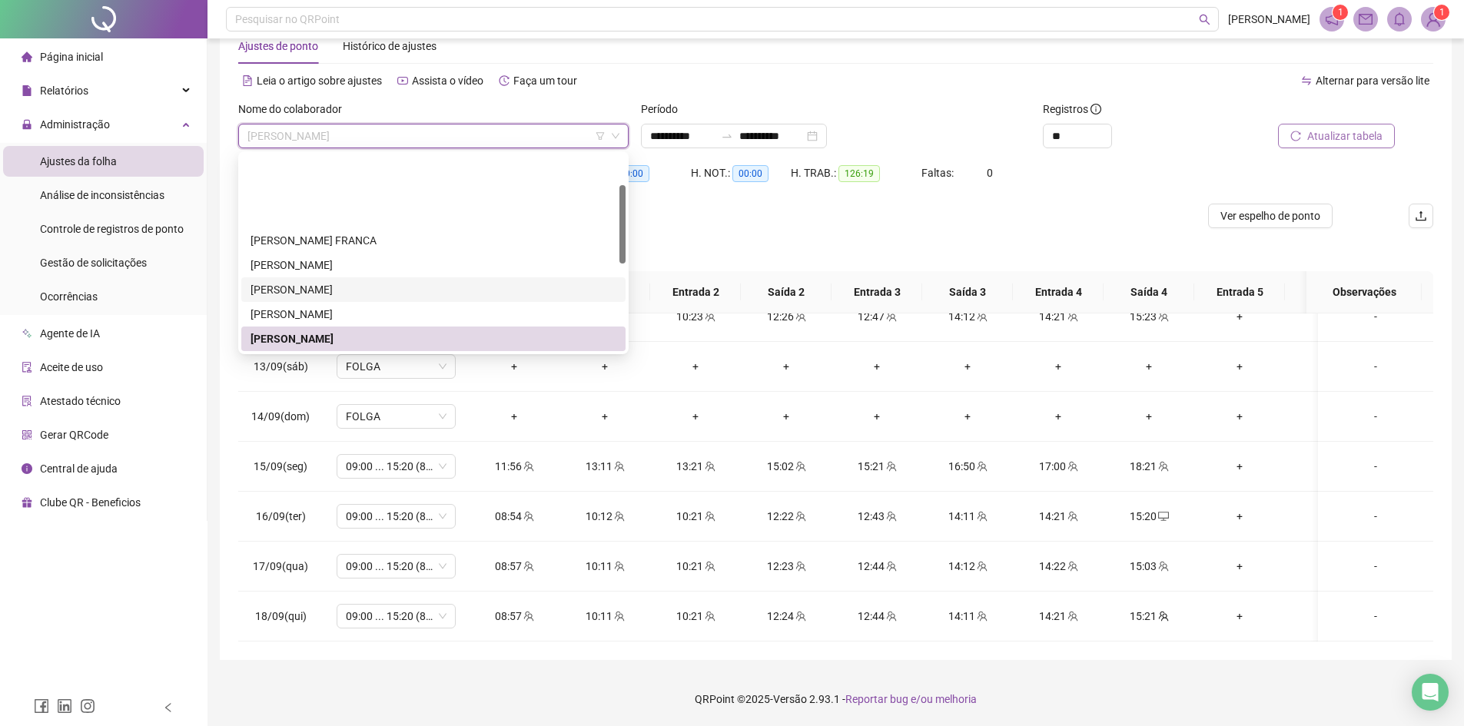
scroll to position [77, 0]
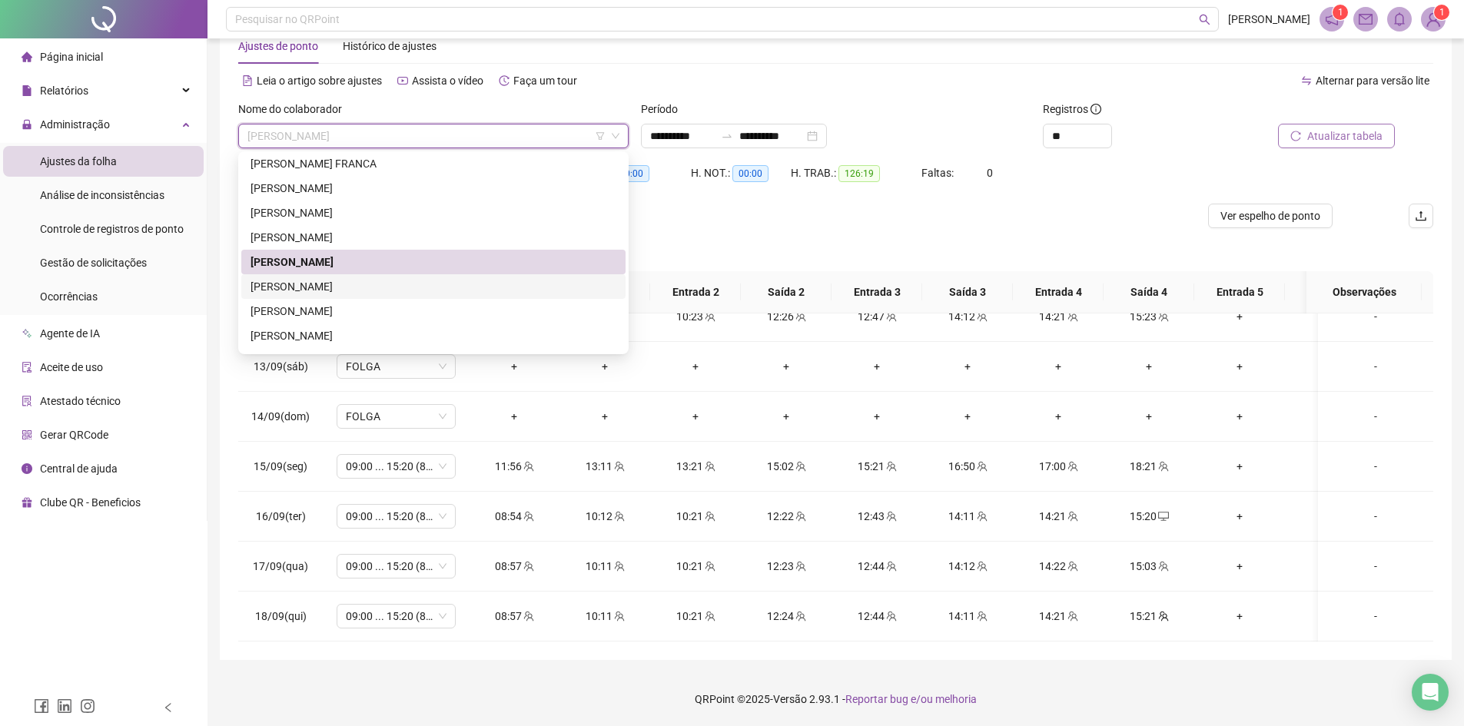
click at [328, 284] on div "[PERSON_NAME]" at bounding box center [434, 286] width 366 height 17
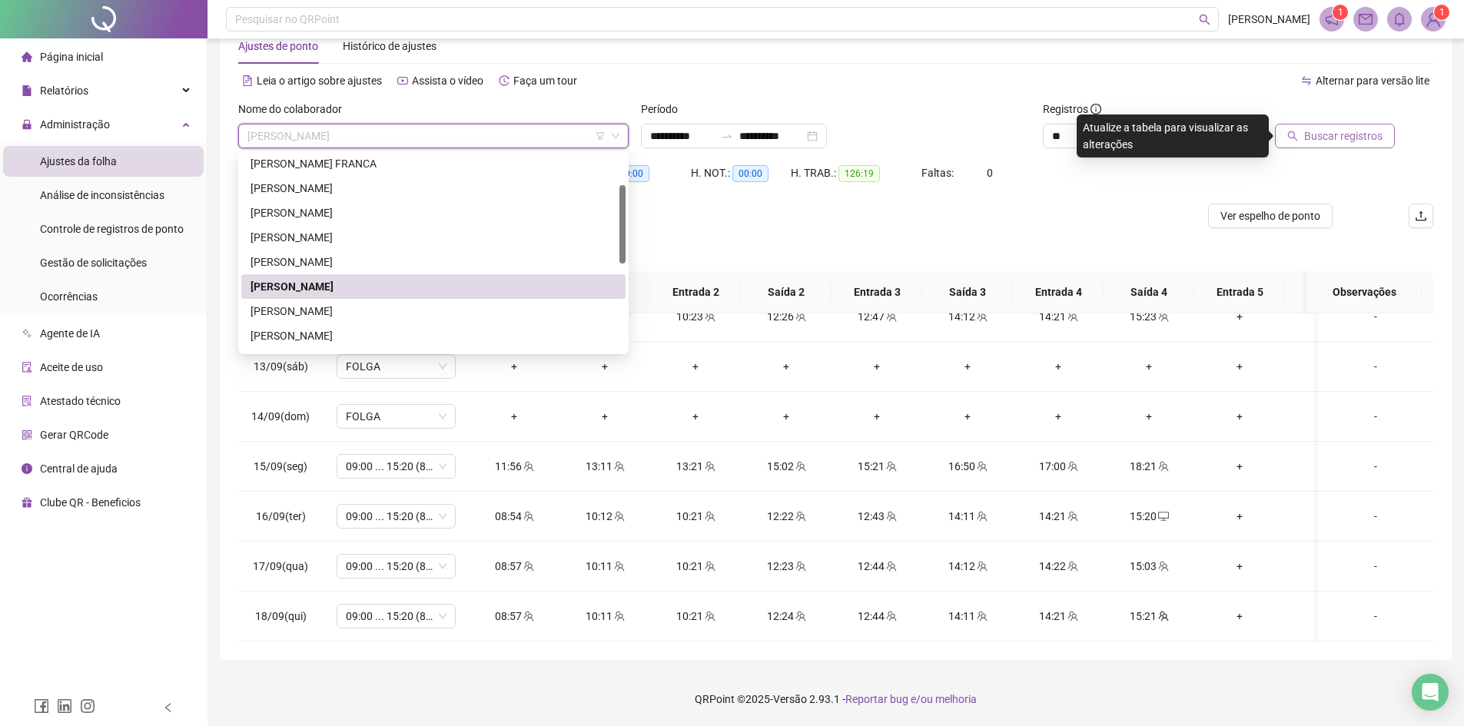
click at [348, 133] on span "[PERSON_NAME]" at bounding box center [433, 135] width 372 height 23
click at [328, 316] on div "[PERSON_NAME]" at bounding box center [434, 311] width 366 height 17
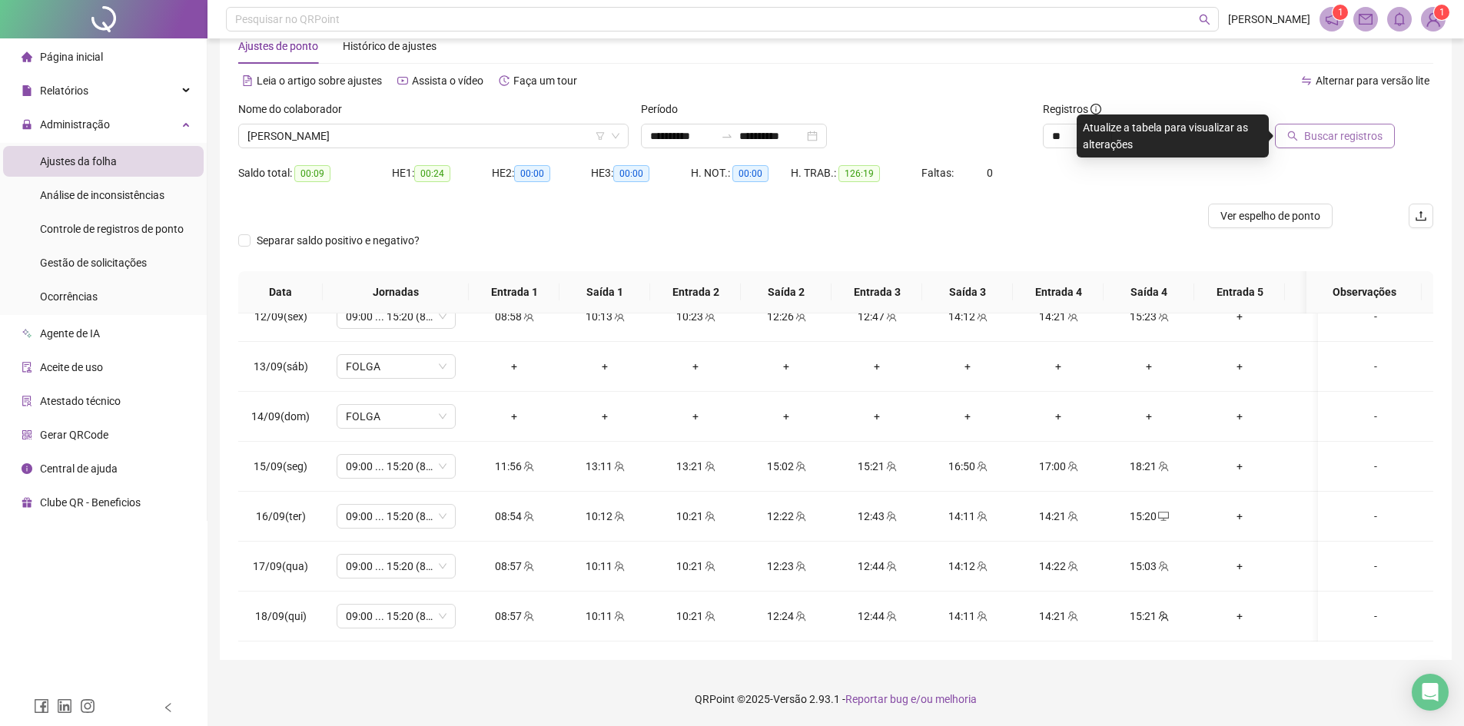
click at [1329, 134] on span "Buscar registros" at bounding box center [1343, 136] width 78 height 17
click at [372, 140] on span "[PERSON_NAME]" at bounding box center [433, 135] width 372 height 23
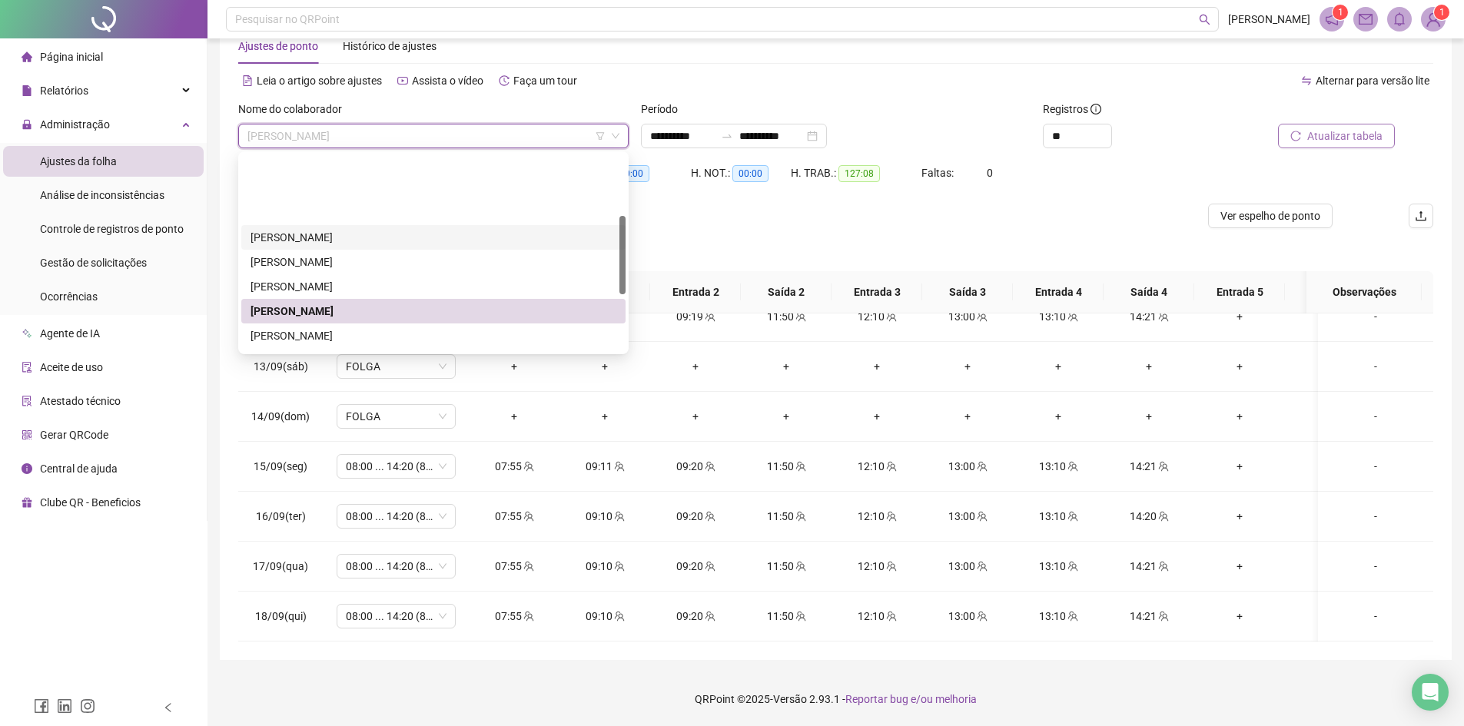
scroll to position [154, 0]
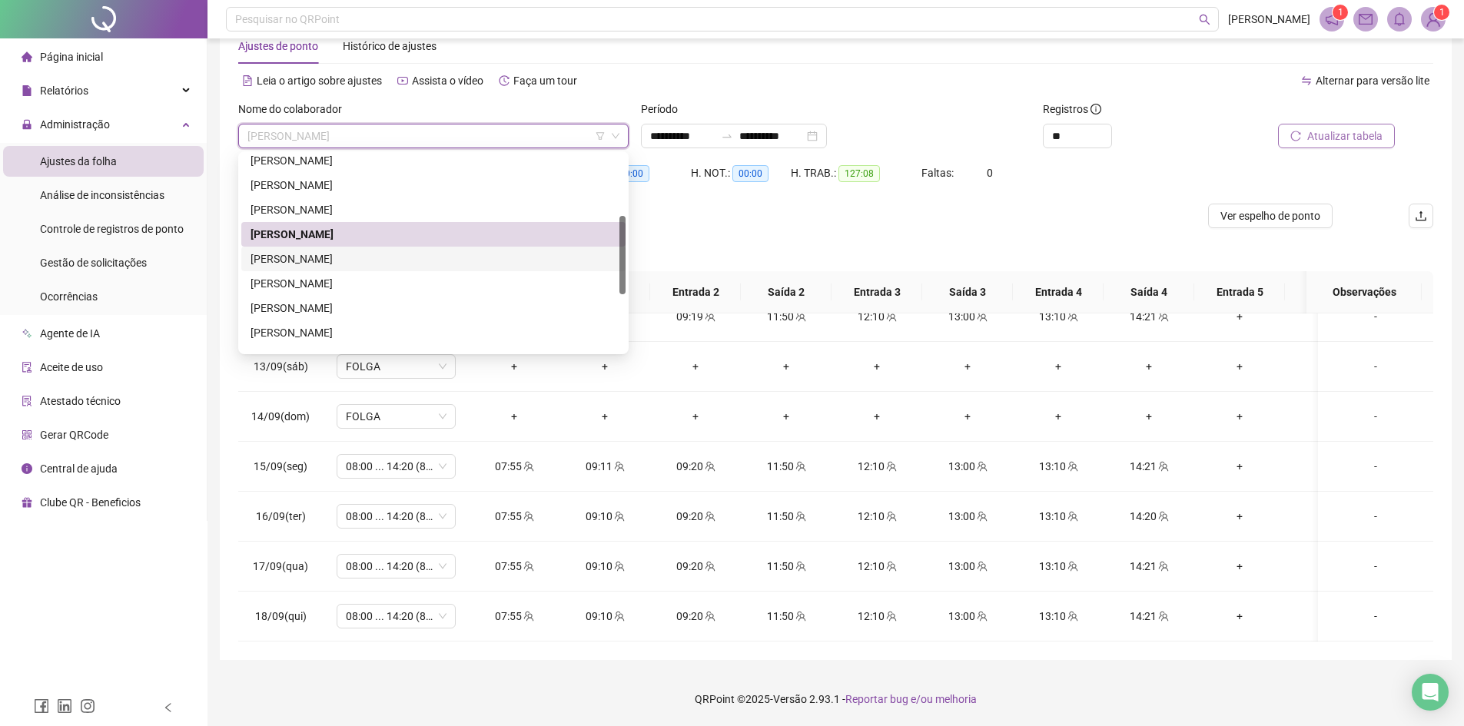
click at [347, 257] on div "[PERSON_NAME]" at bounding box center [434, 259] width 366 height 17
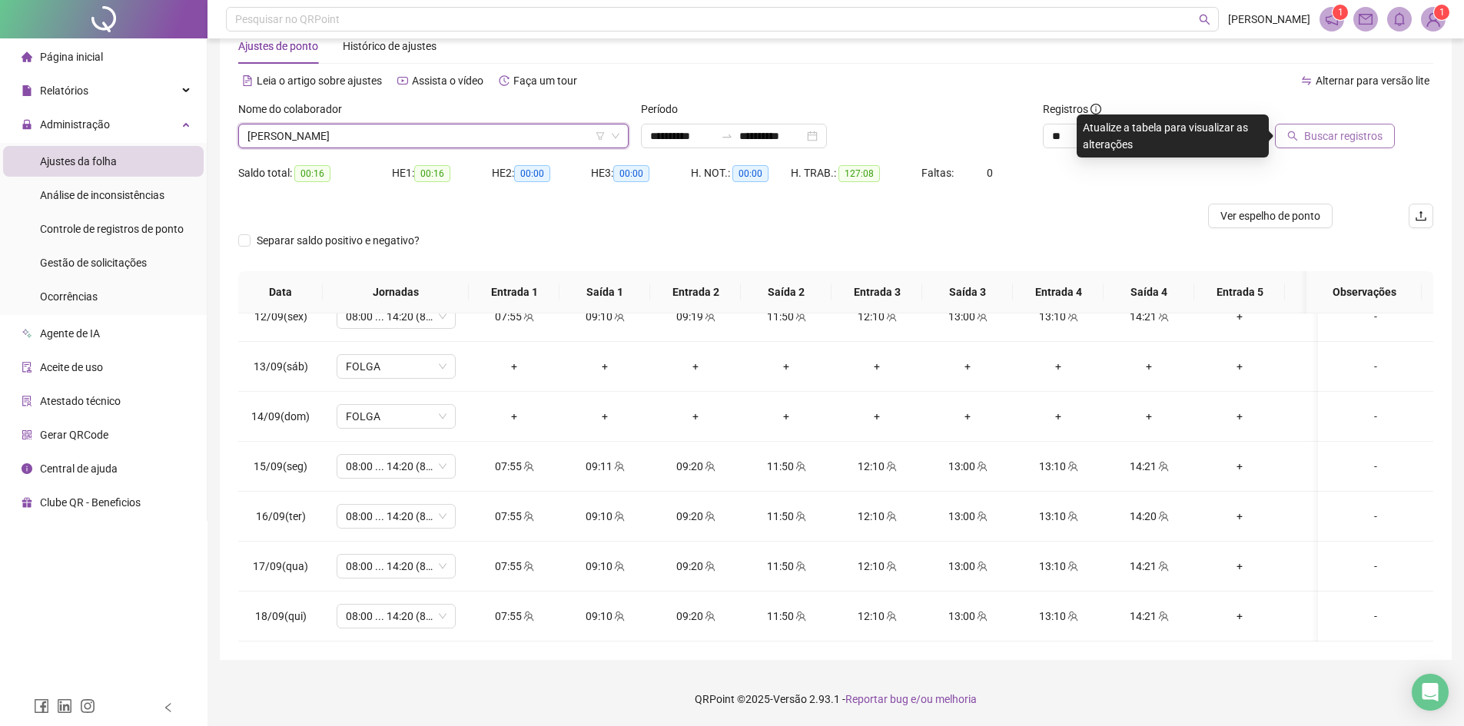
click at [1328, 132] on span "Buscar registros" at bounding box center [1343, 136] width 78 height 17
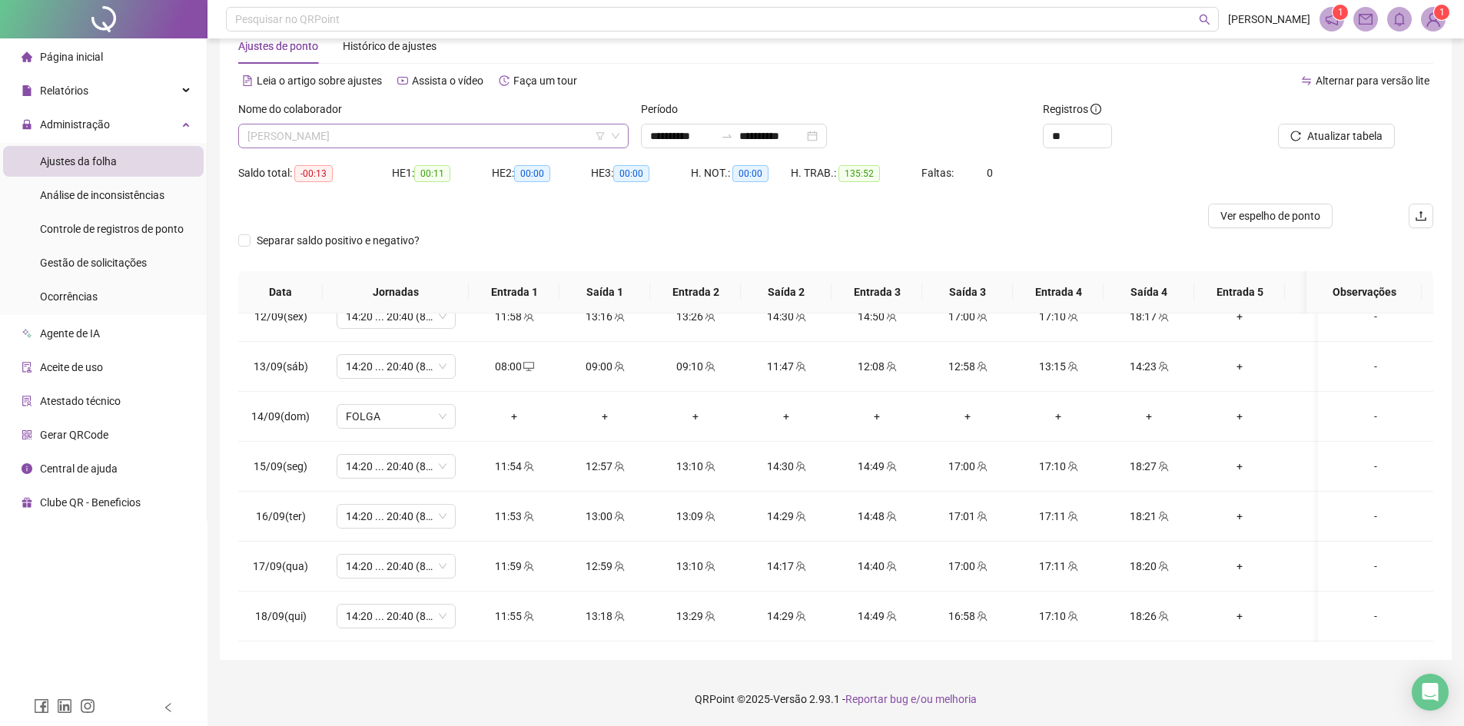
click at [411, 134] on span "[PERSON_NAME]" at bounding box center [433, 135] width 372 height 23
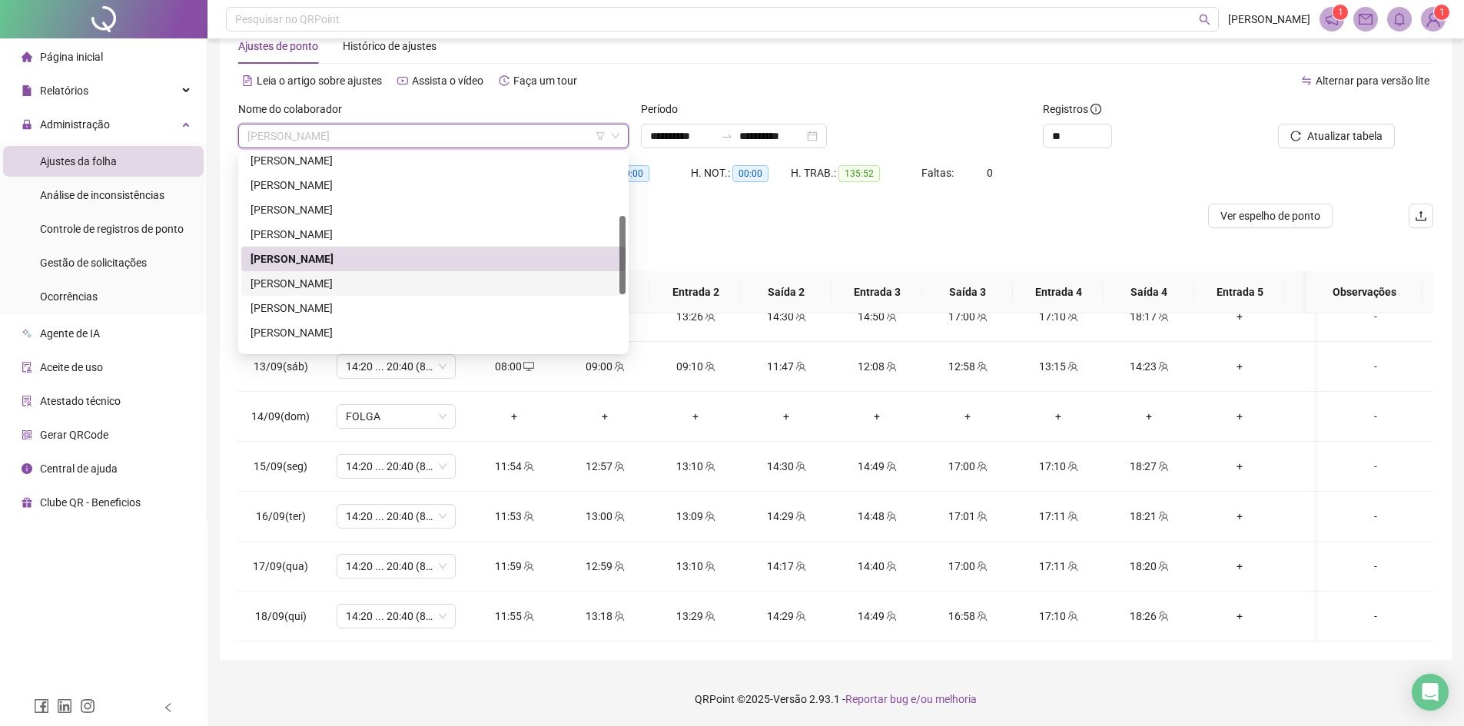
click at [334, 284] on div "[PERSON_NAME]" at bounding box center [434, 283] width 366 height 17
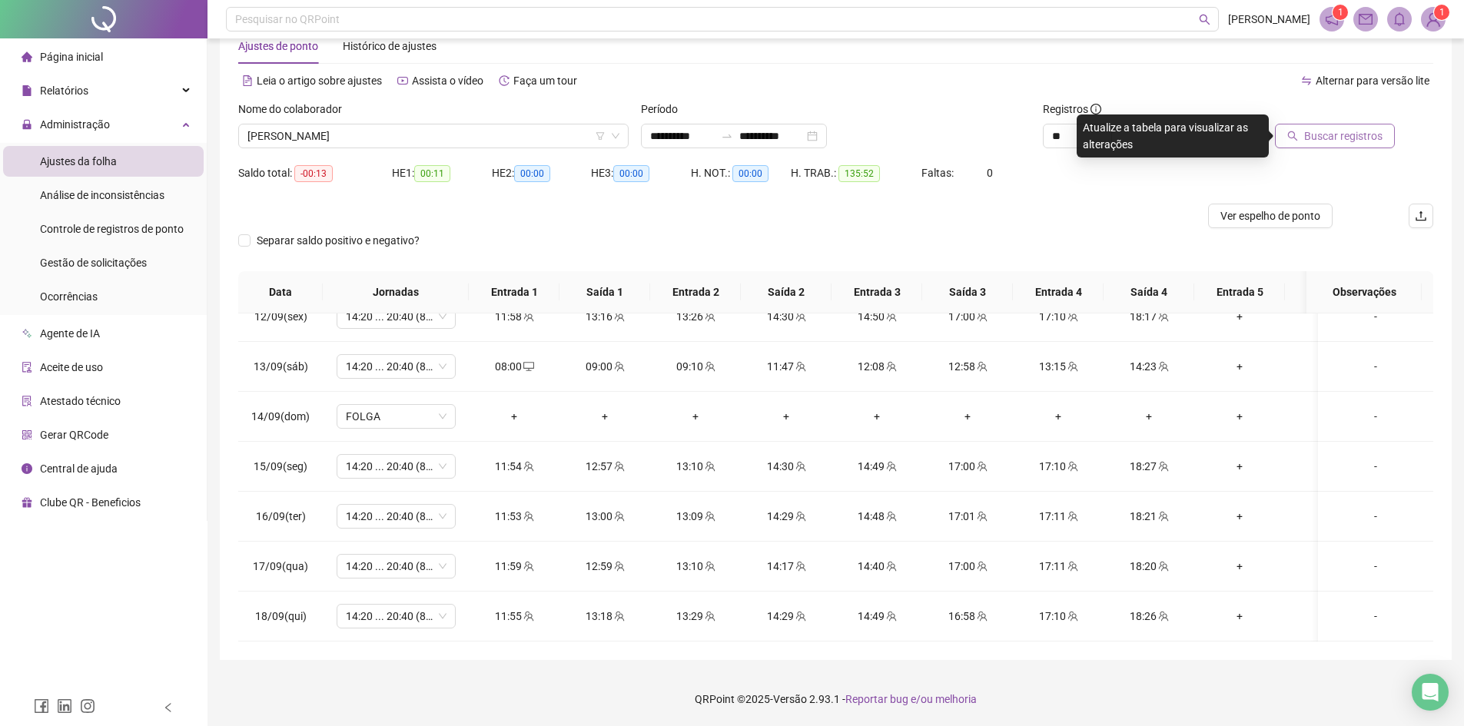
click at [1322, 141] on span "Buscar registros" at bounding box center [1343, 136] width 78 height 17
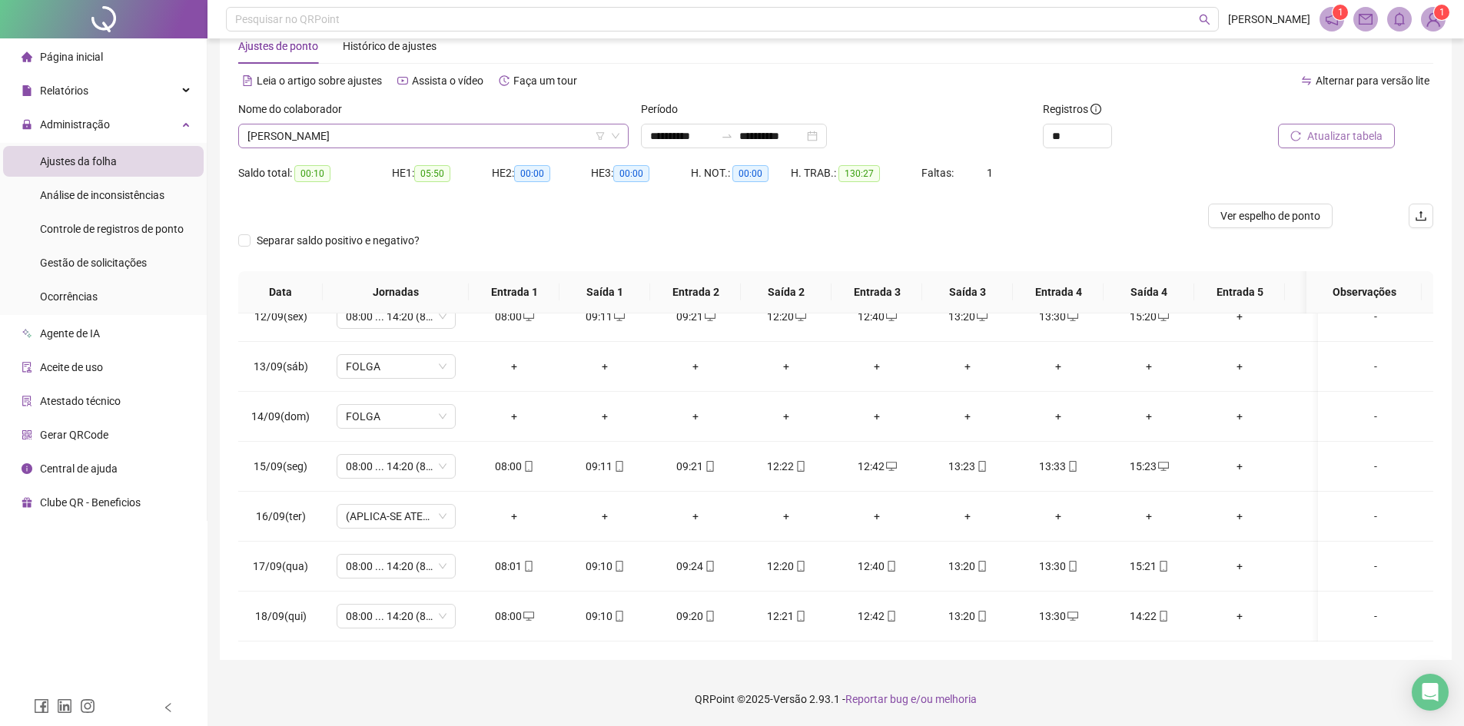
click at [515, 130] on span "[PERSON_NAME]" at bounding box center [433, 135] width 372 height 23
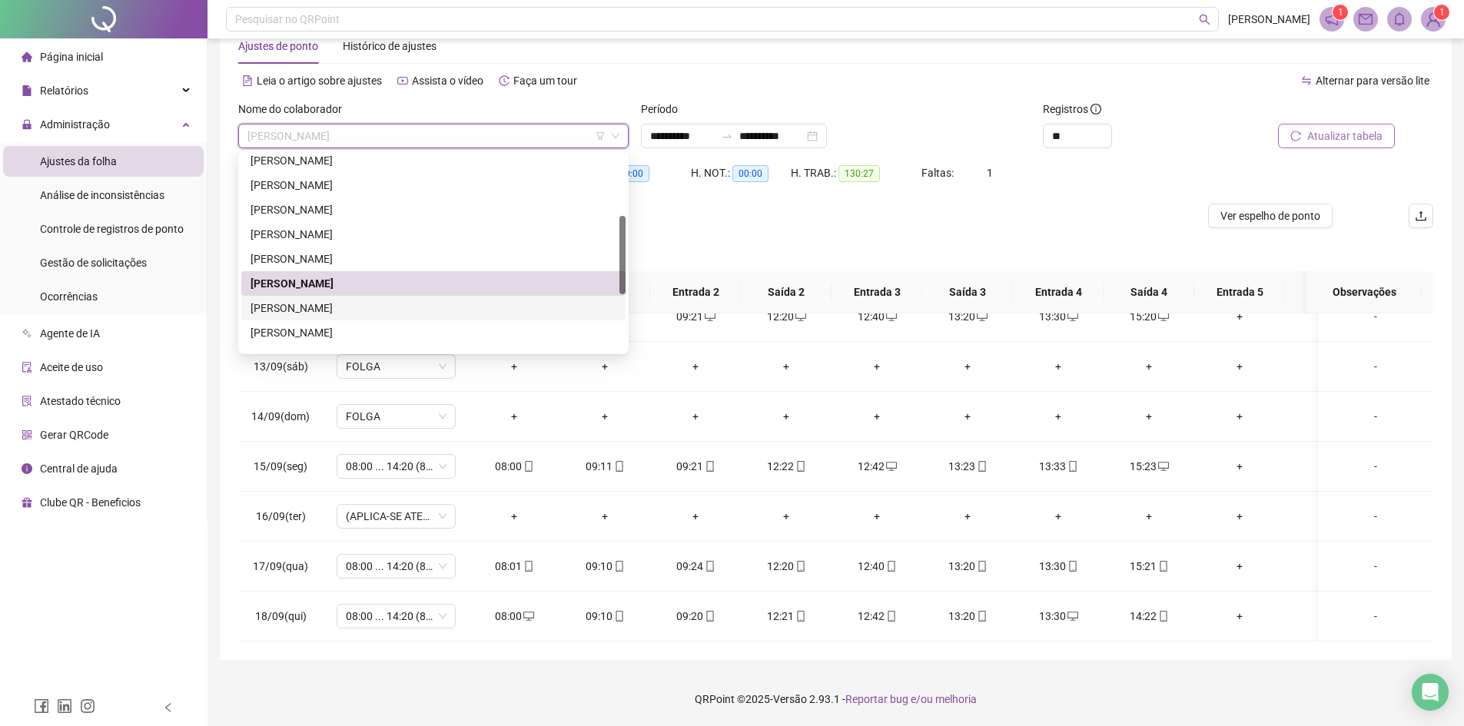
click at [445, 310] on div "[PERSON_NAME]" at bounding box center [434, 308] width 366 height 17
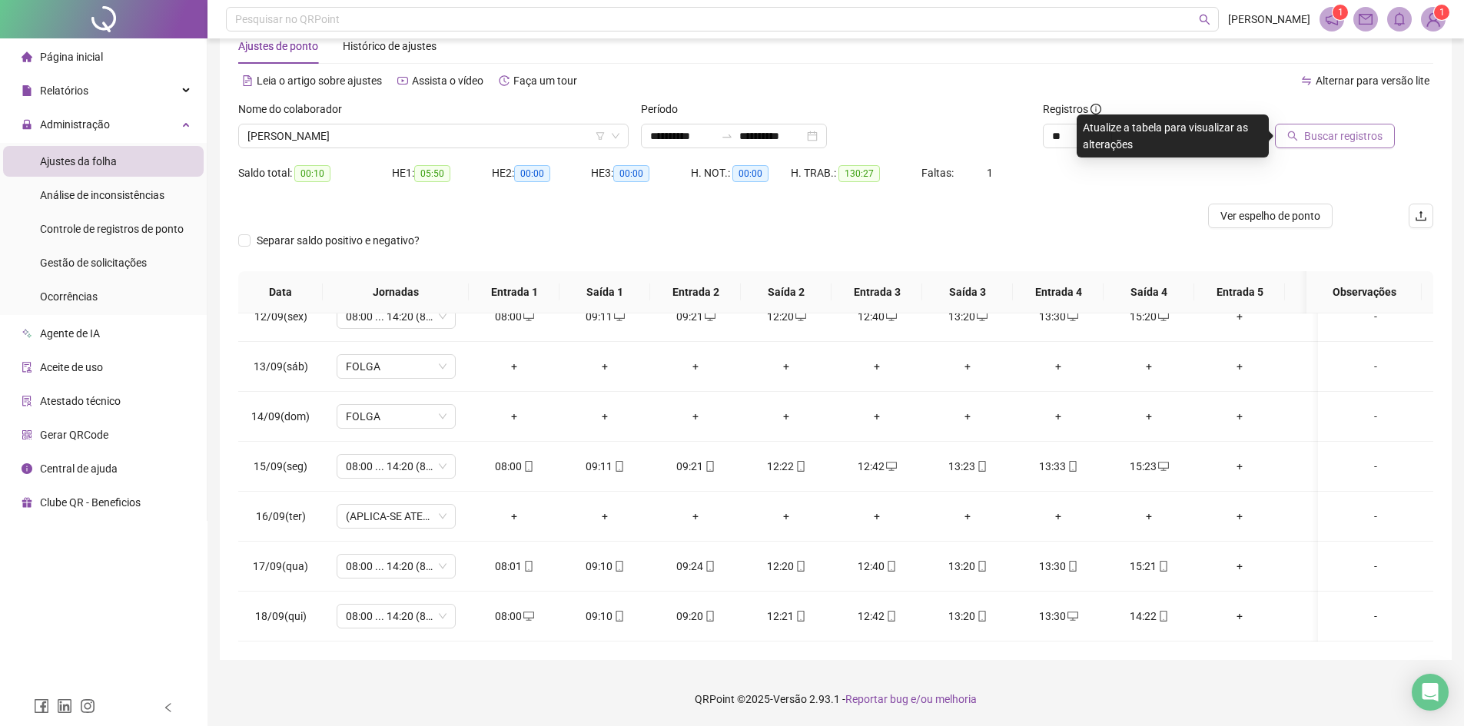
click at [1360, 140] on span "Buscar registros" at bounding box center [1343, 136] width 78 height 17
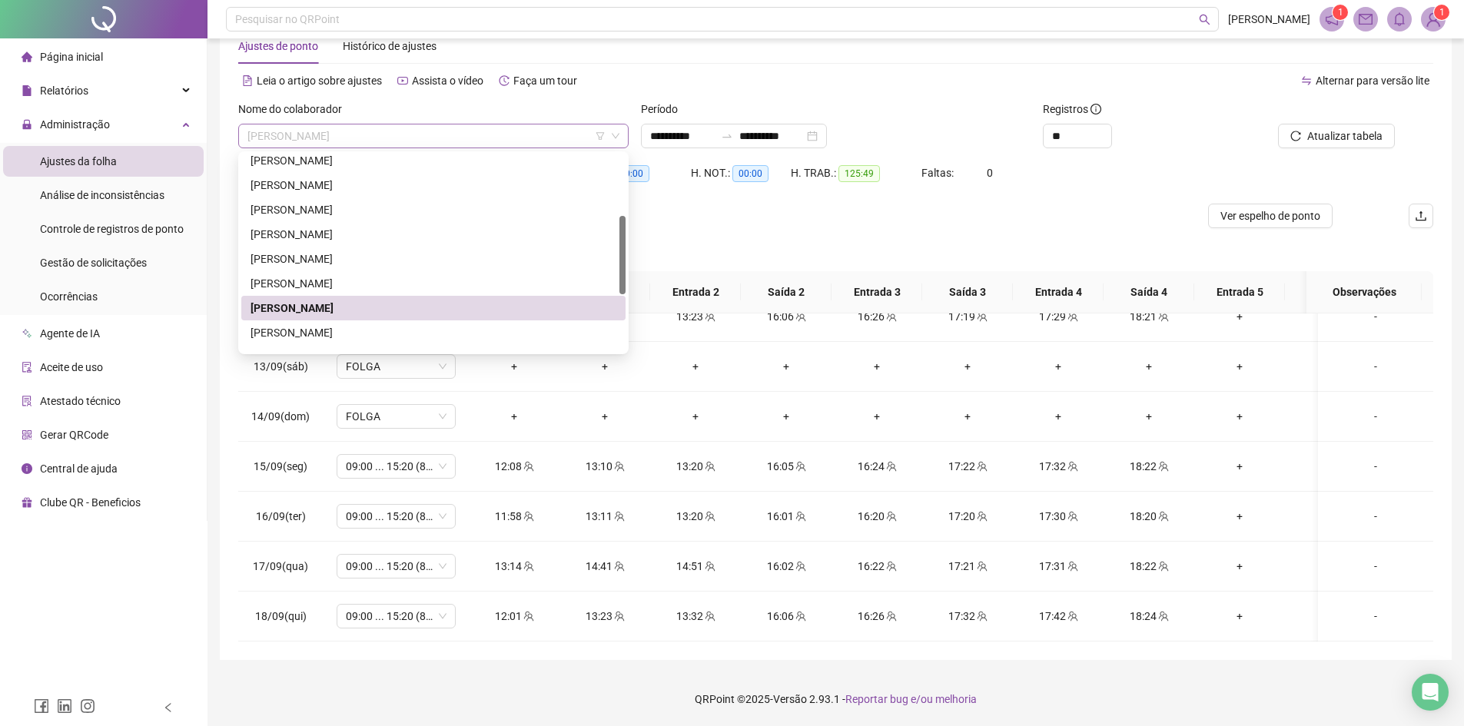
click at [484, 131] on span "[PERSON_NAME]" at bounding box center [433, 135] width 372 height 23
click at [474, 330] on div "[PERSON_NAME]" at bounding box center [434, 332] width 366 height 17
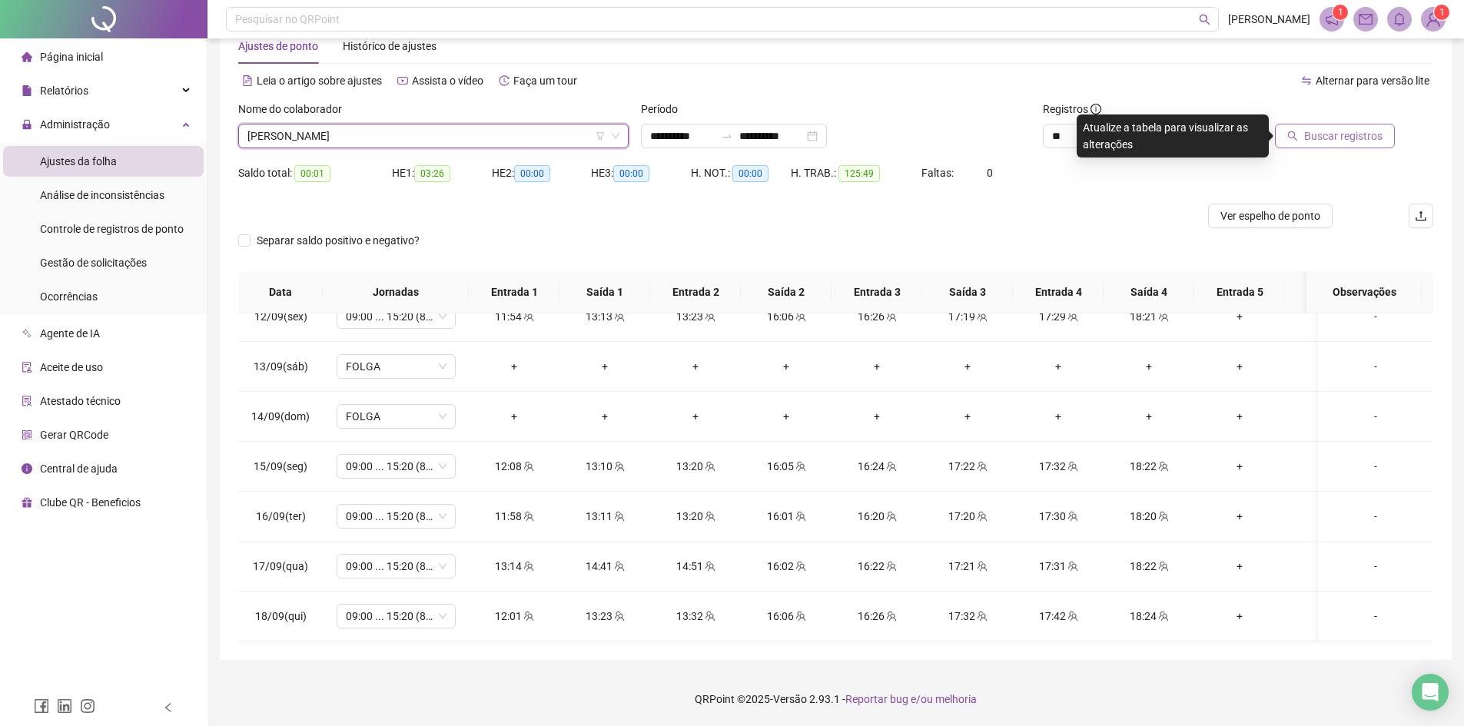
click at [1389, 132] on button "Buscar registros" at bounding box center [1335, 136] width 120 height 25
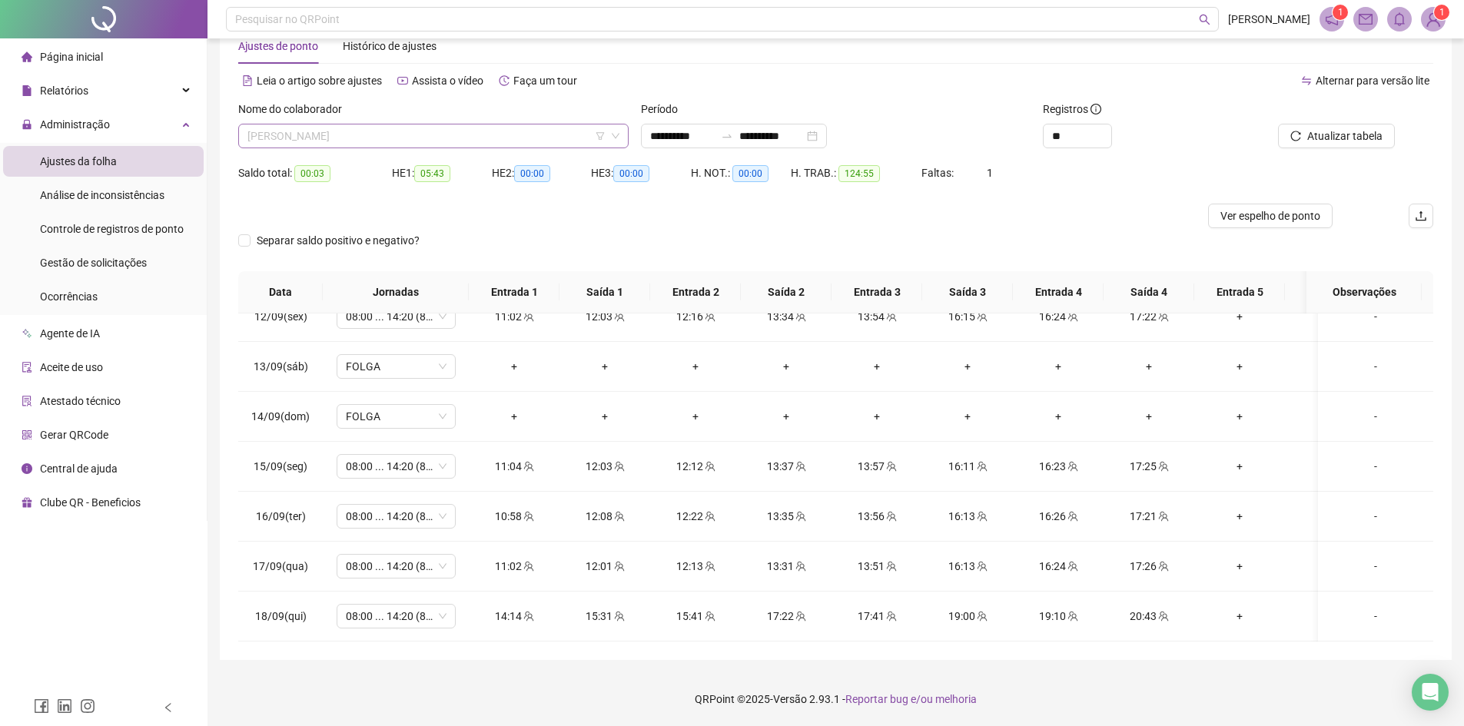
click at [319, 140] on span "[PERSON_NAME]" at bounding box center [433, 135] width 372 height 23
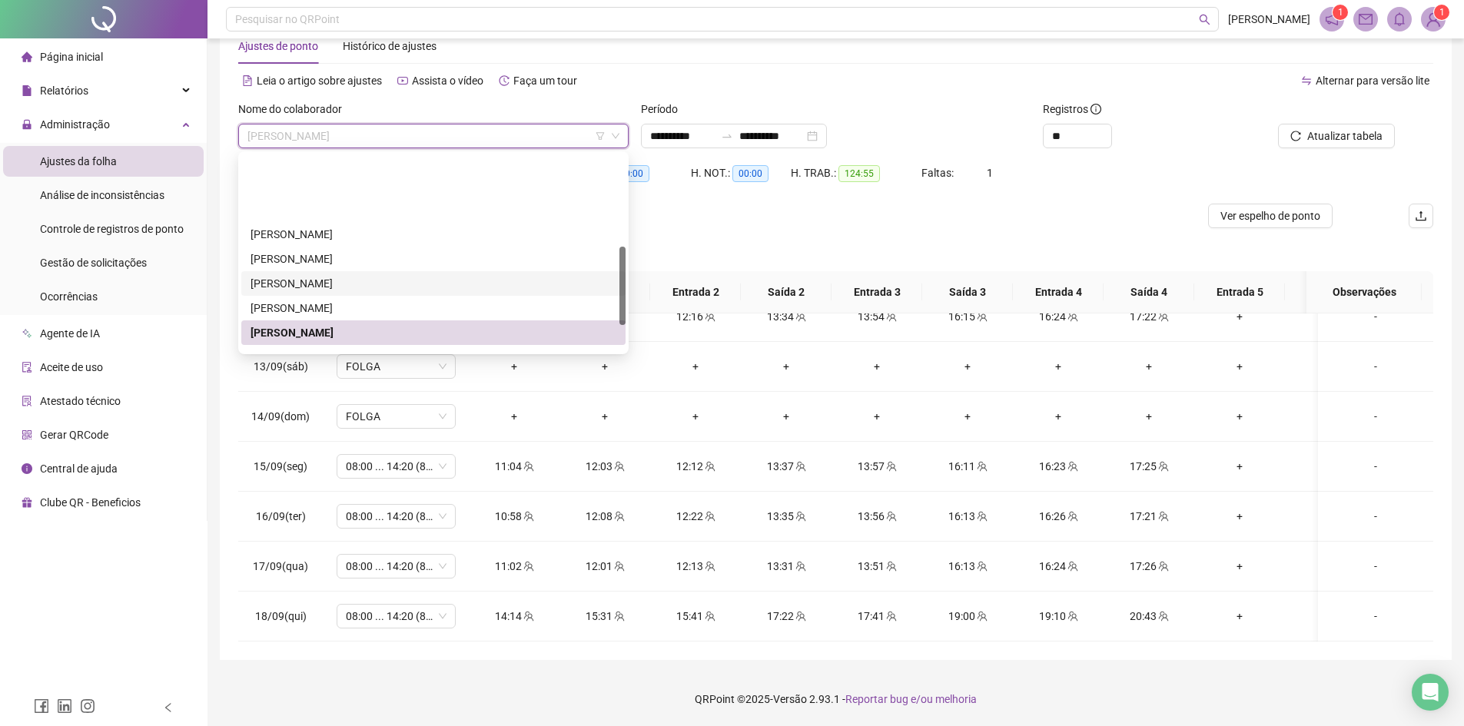
scroll to position [231, 0]
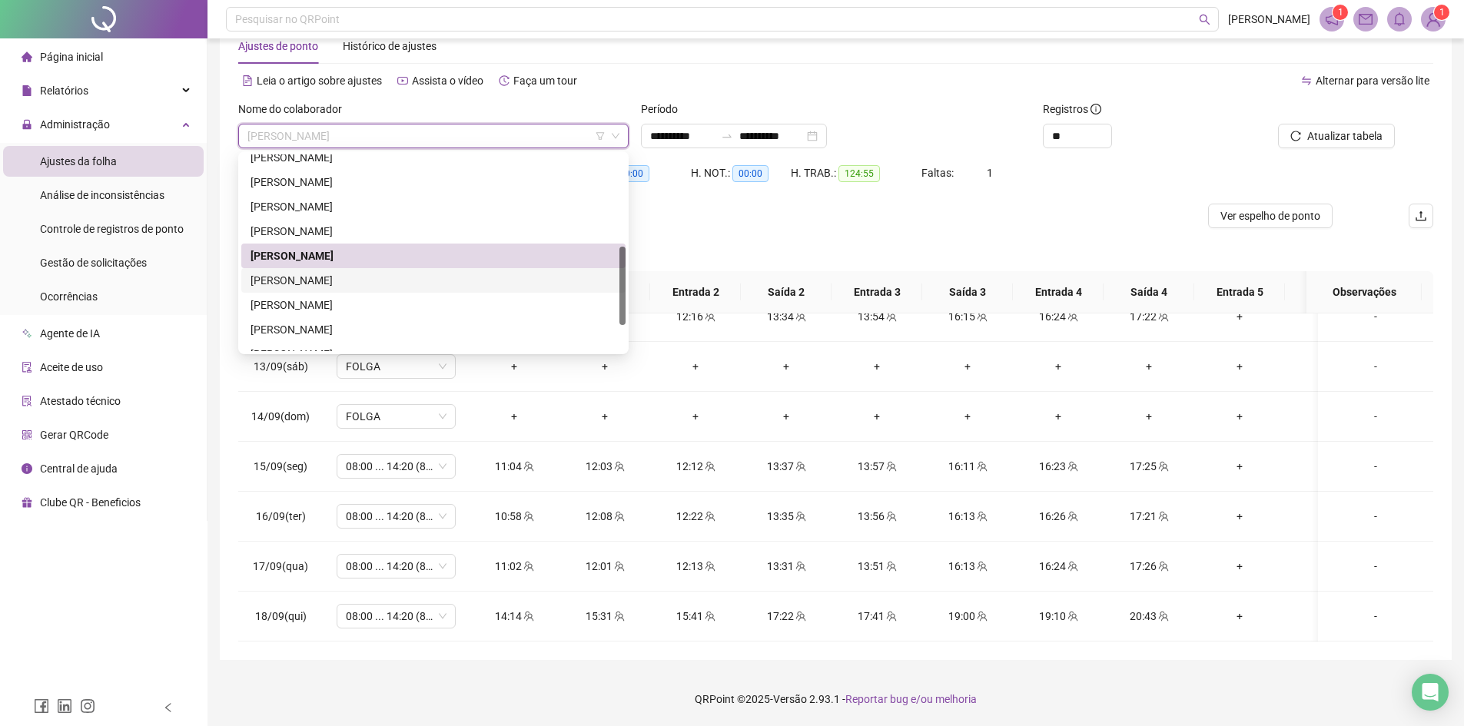
click at [314, 278] on div "[PERSON_NAME]" at bounding box center [434, 280] width 366 height 17
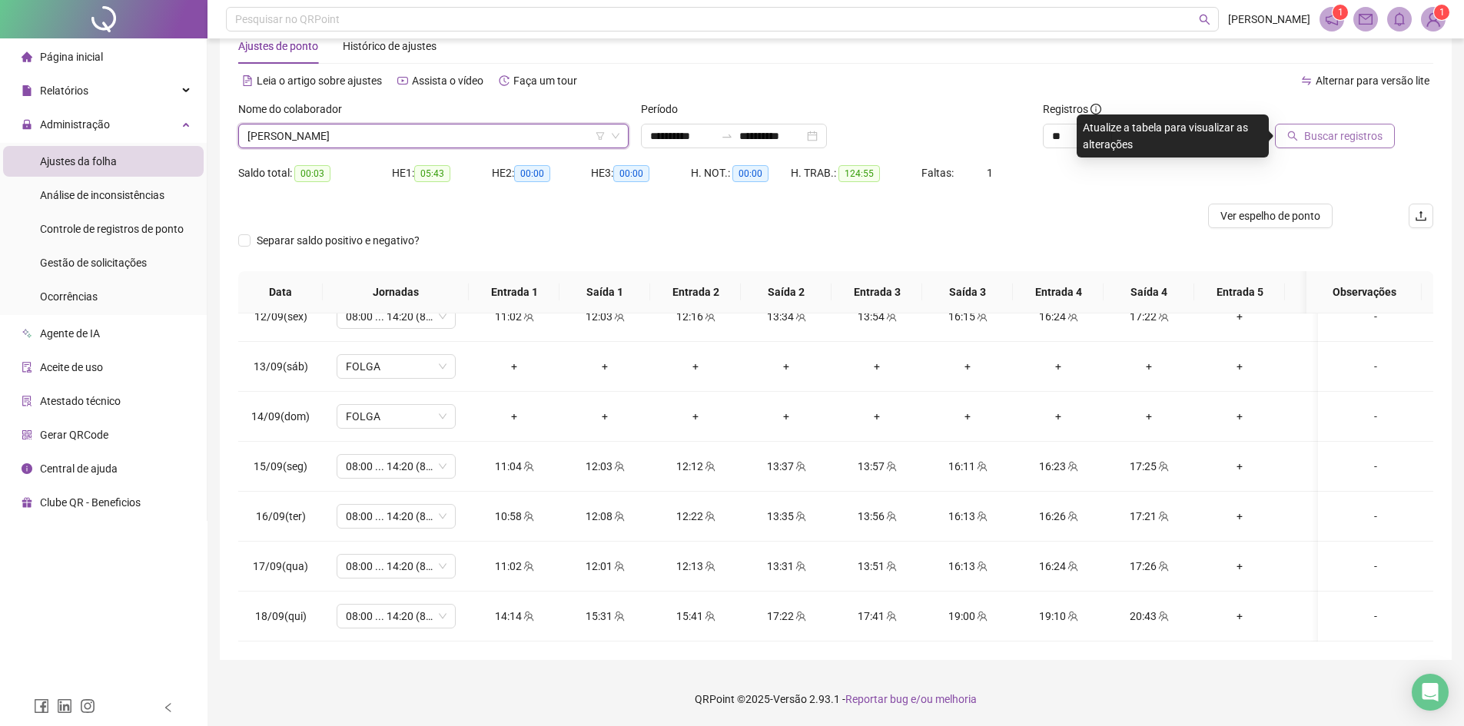
click at [1337, 131] on span "Buscar registros" at bounding box center [1343, 136] width 78 height 17
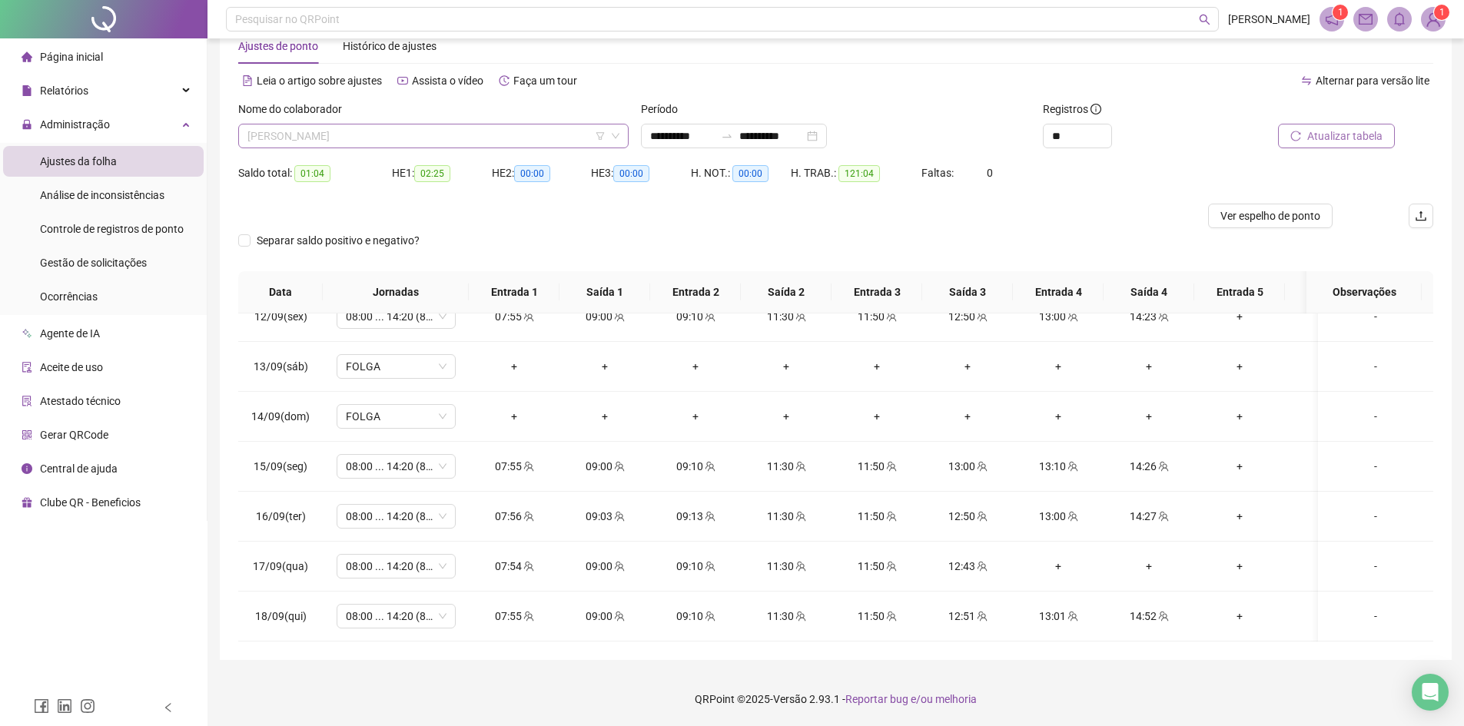
click at [334, 140] on span "[PERSON_NAME]" at bounding box center [433, 135] width 372 height 23
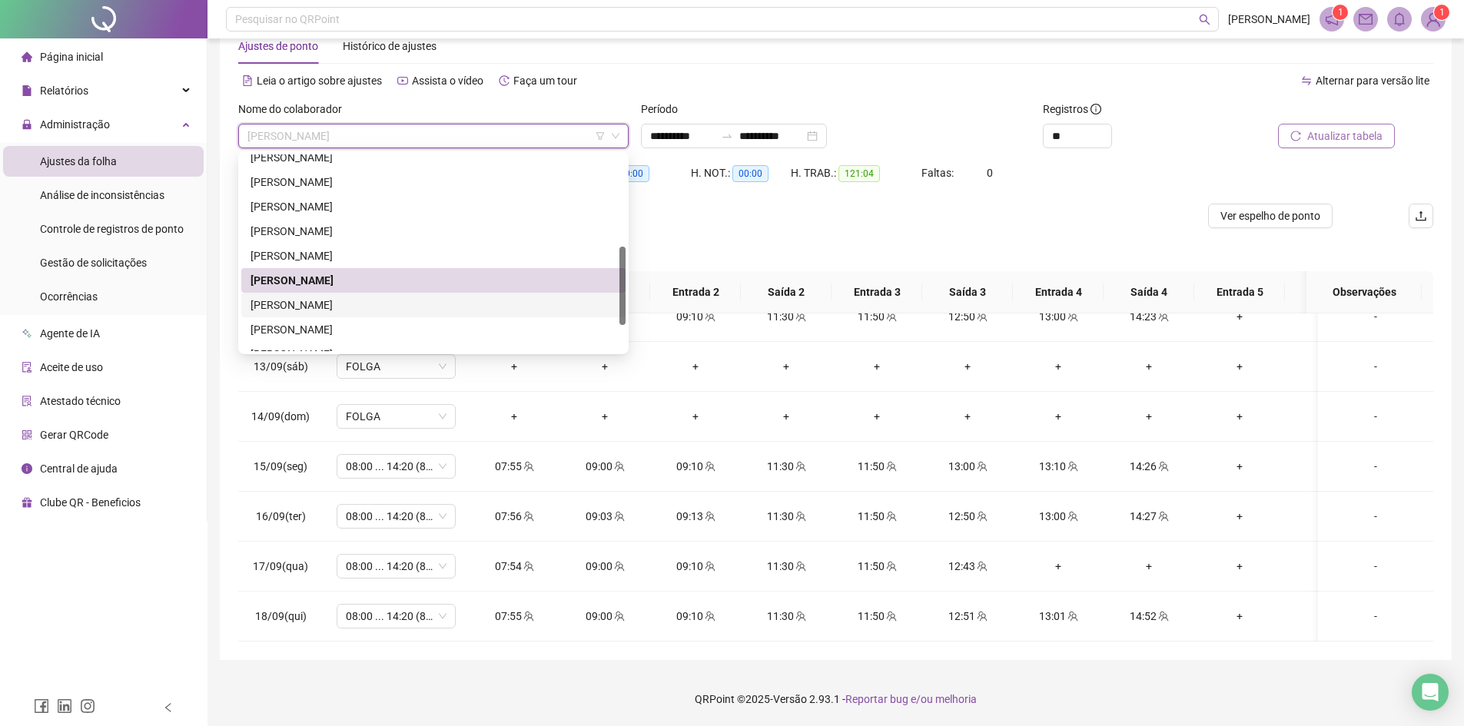
click at [296, 306] on div "[PERSON_NAME]" at bounding box center [434, 305] width 366 height 17
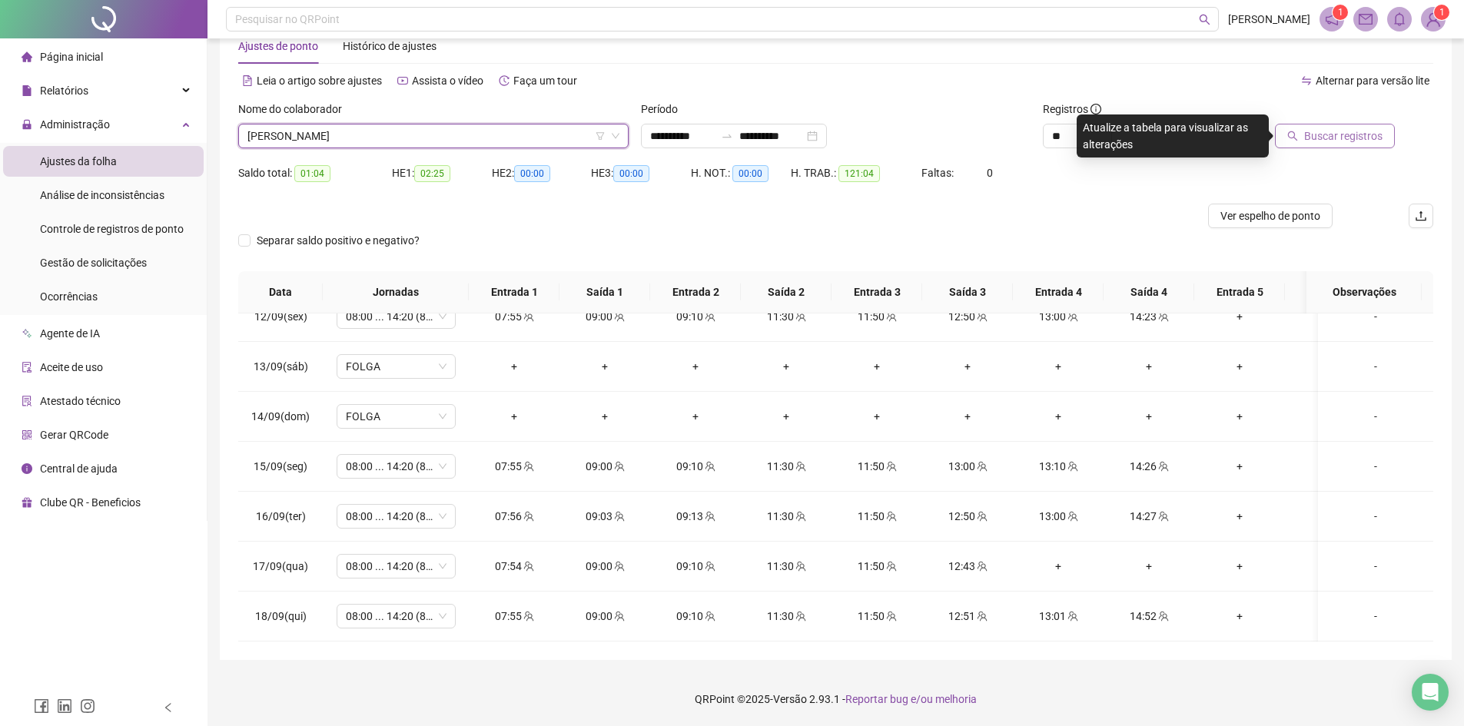
click at [1319, 136] on span "Buscar registros" at bounding box center [1343, 136] width 78 height 17
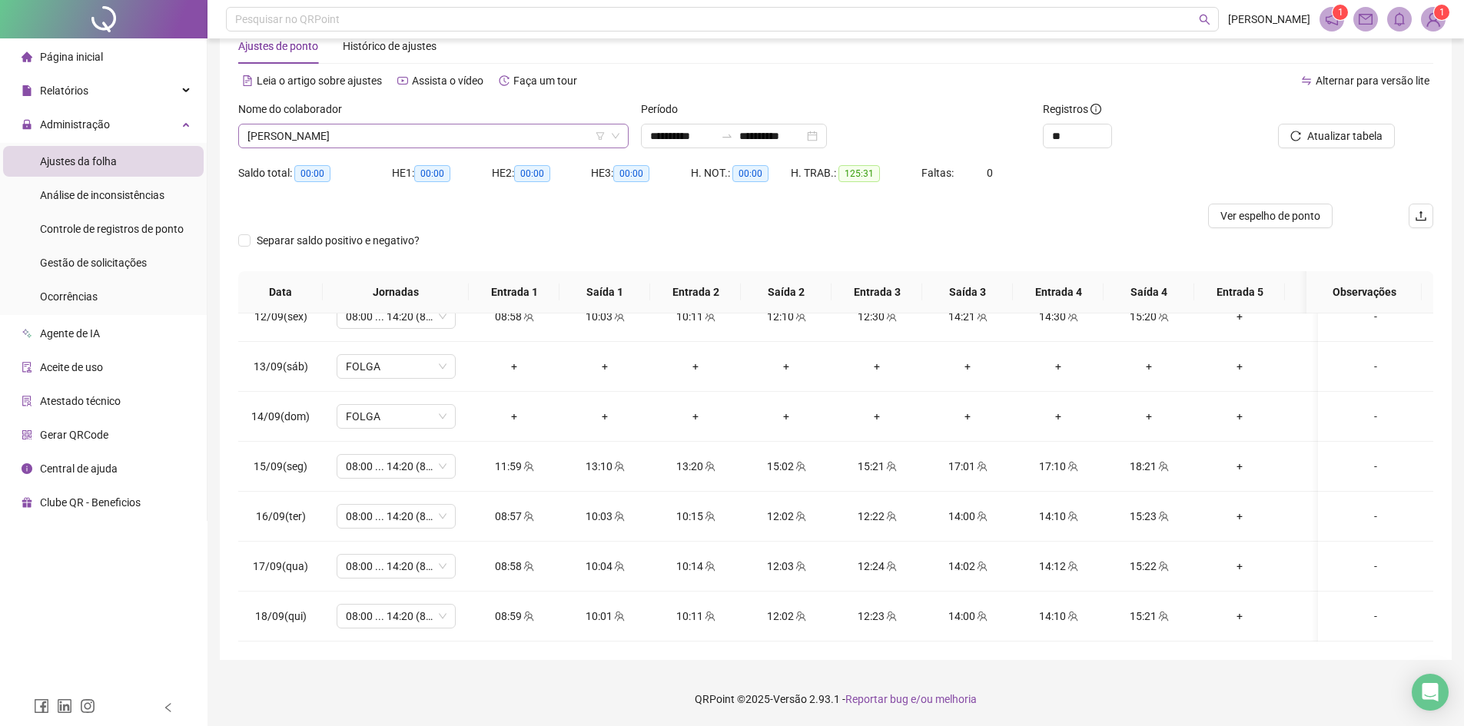
click at [294, 138] on span "[PERSON_NAME]" at bounding box center [433, 135] width 372 height 23
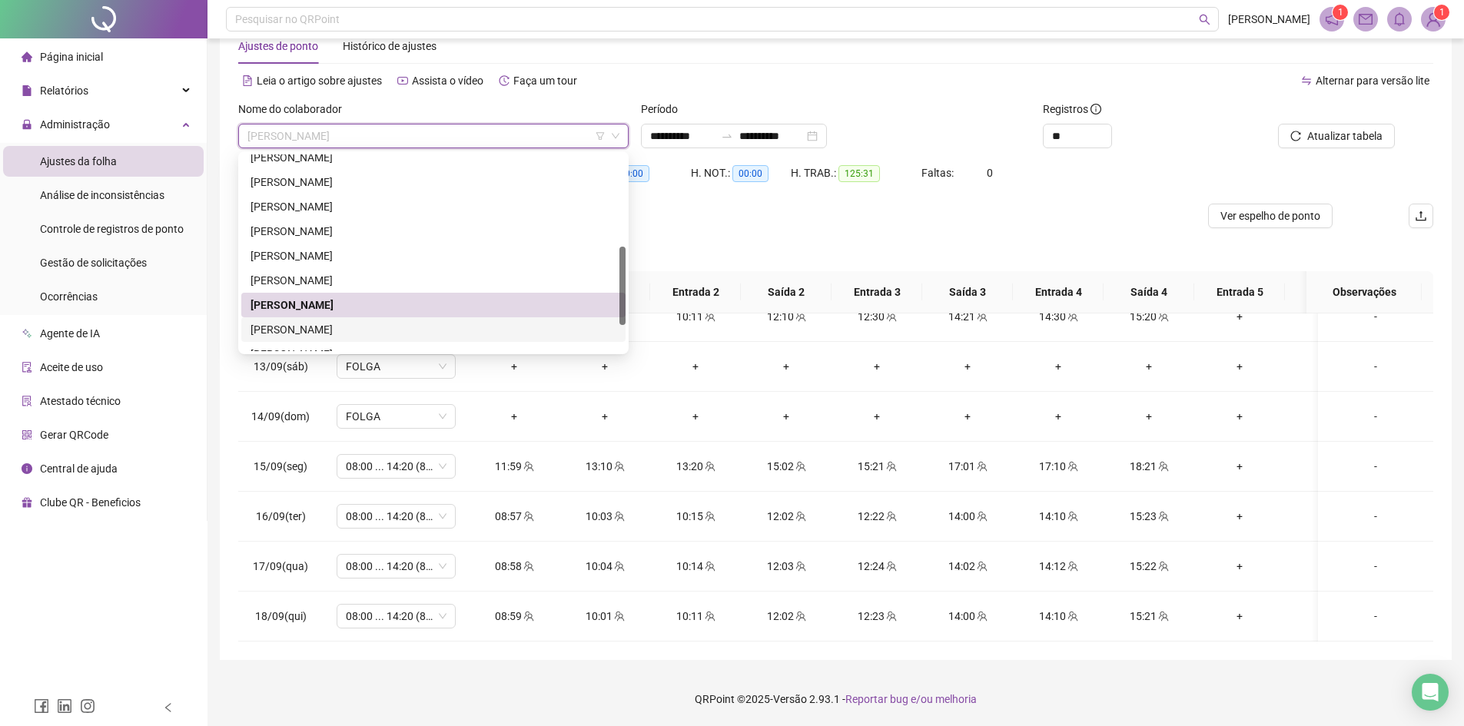
click at [314, 327] on div "[PERSON_NAME]" at bounding box center [434, 329] width 366 height 17
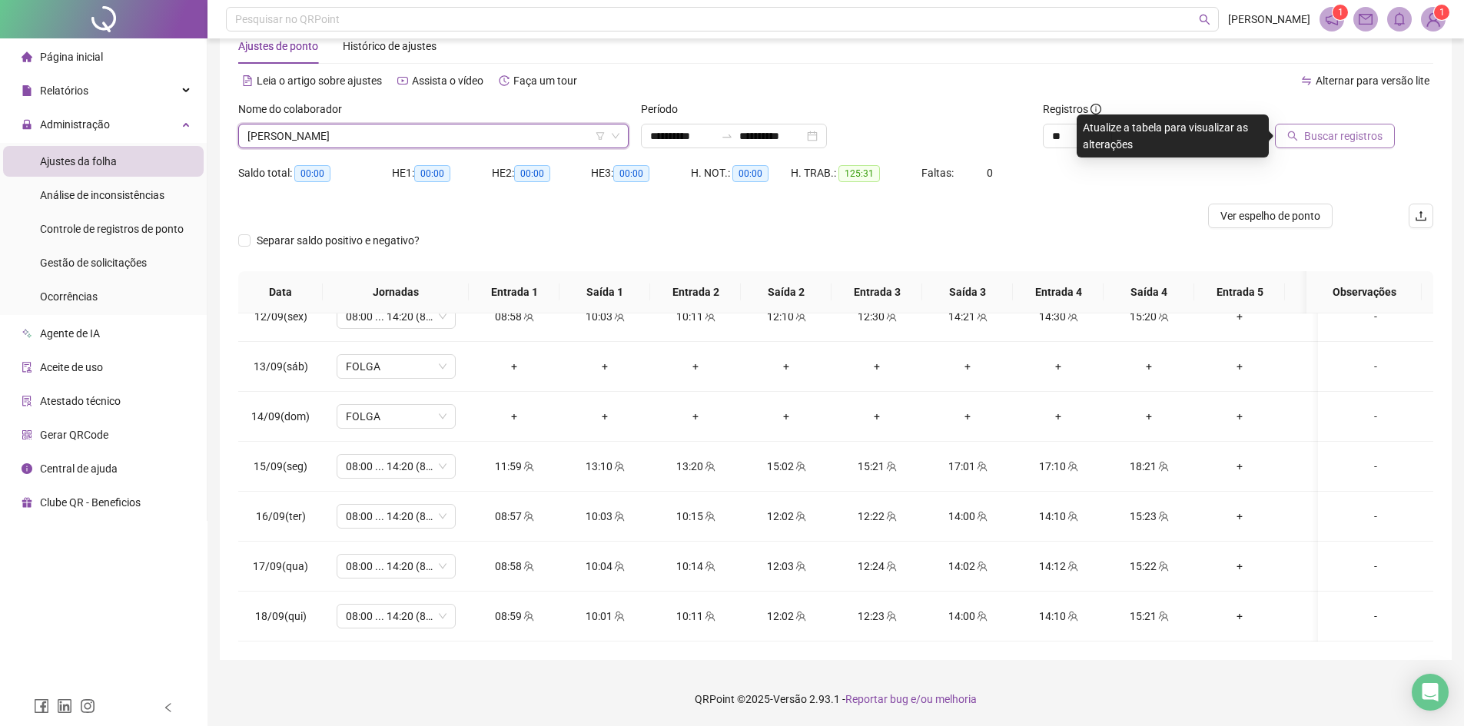
click at [1326, 138] on span "Buscar registros" at bounding box center [1343, 136] width 78 height 17
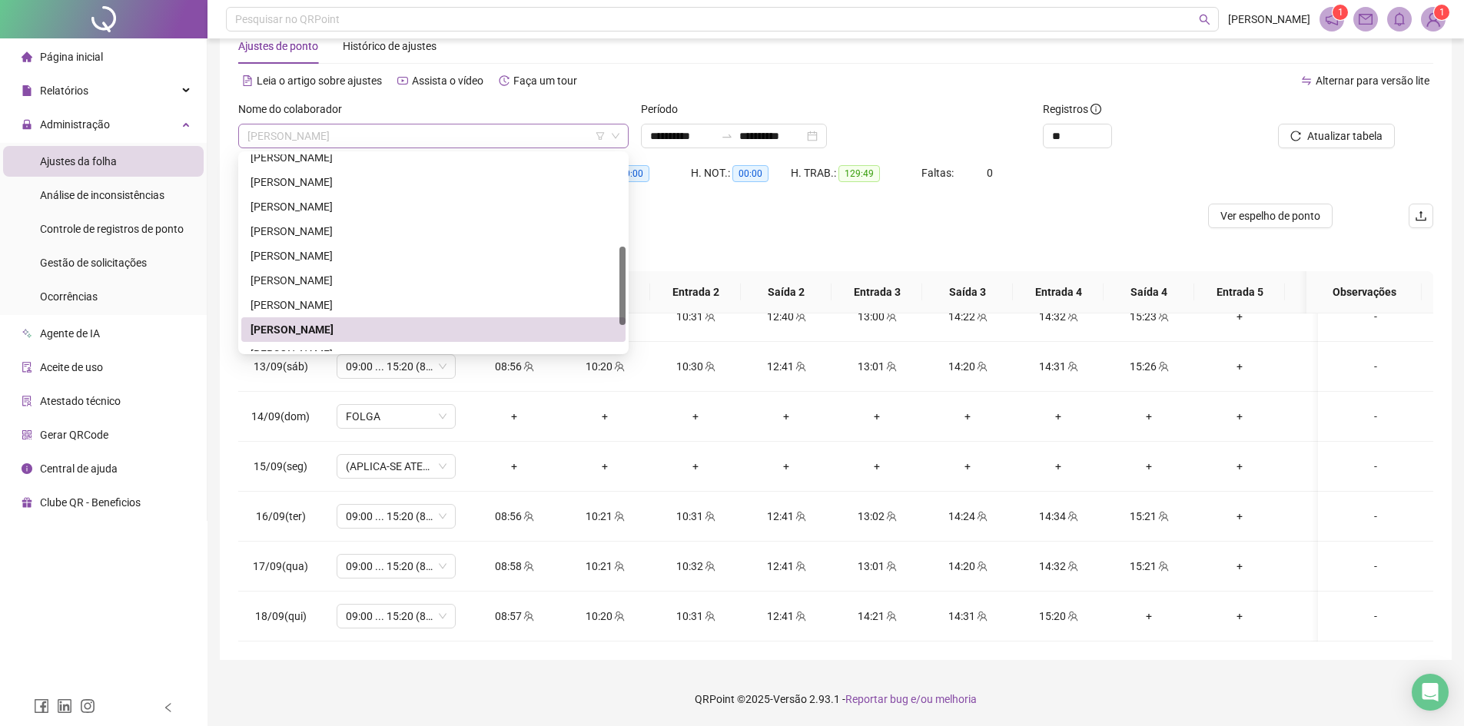
click at [359, 134] on span "[PERSON_NAME]" at bounding box center [433, 135] width 372 height 23
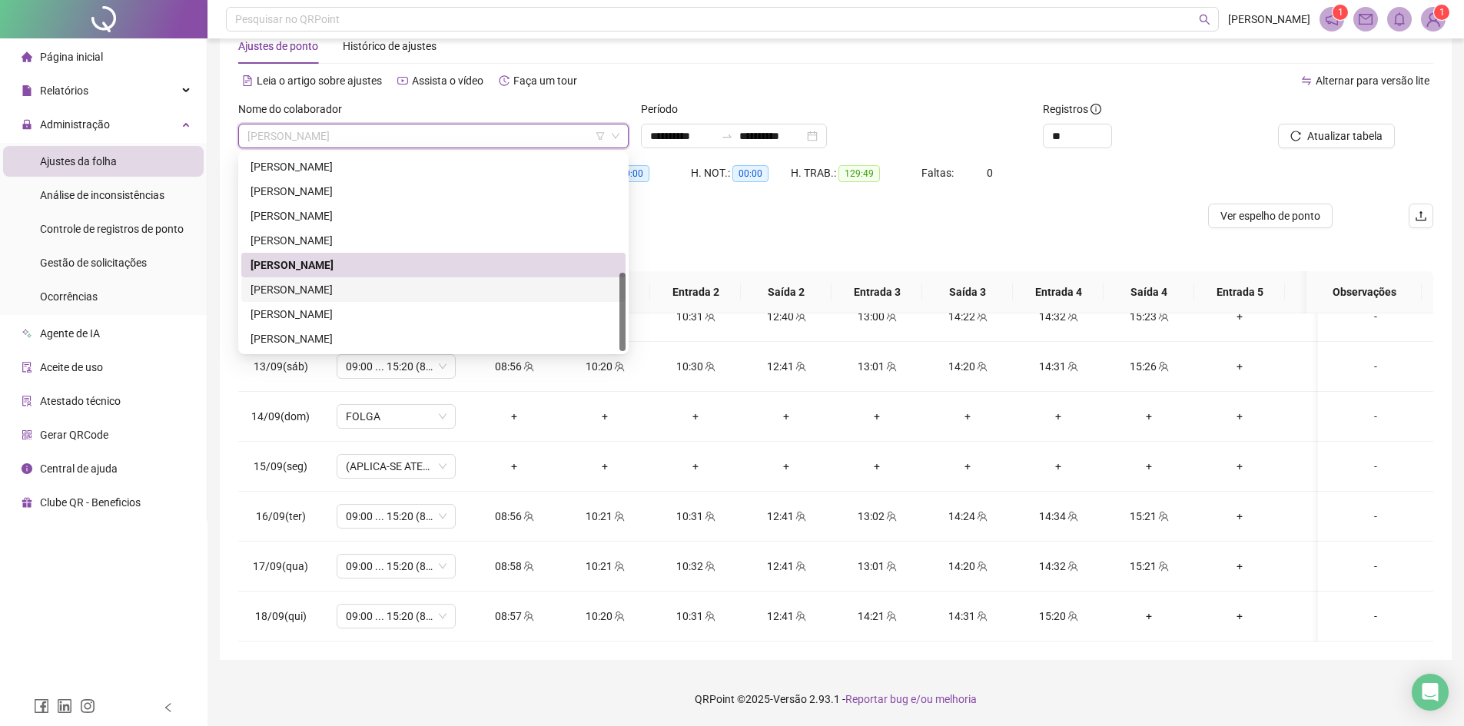
click at [314, 287] on div "[PERSON_NAME]" at bounding box center [434, 289] width 366 height 17
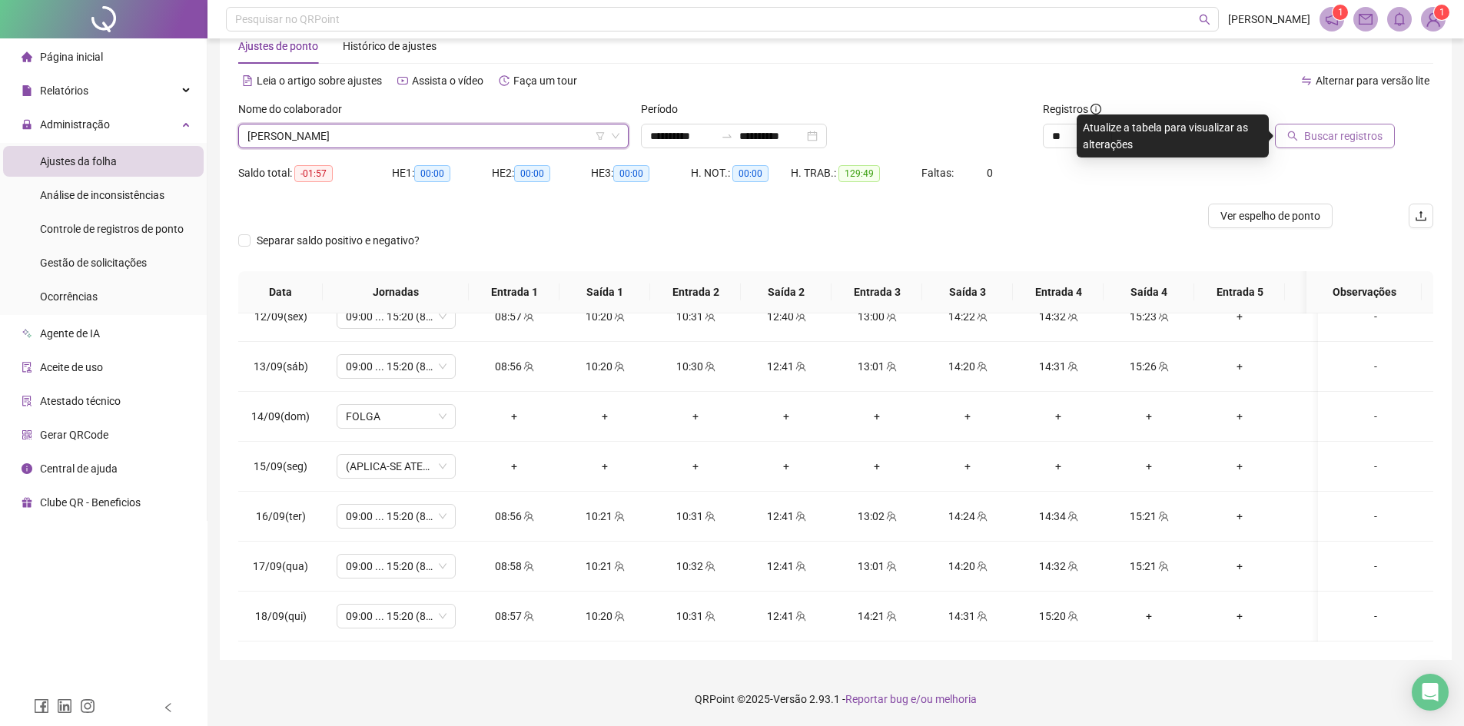
click at [1327, 142] on span "Buscar registros" at bounding box center [1343, 136] width 78 height 17
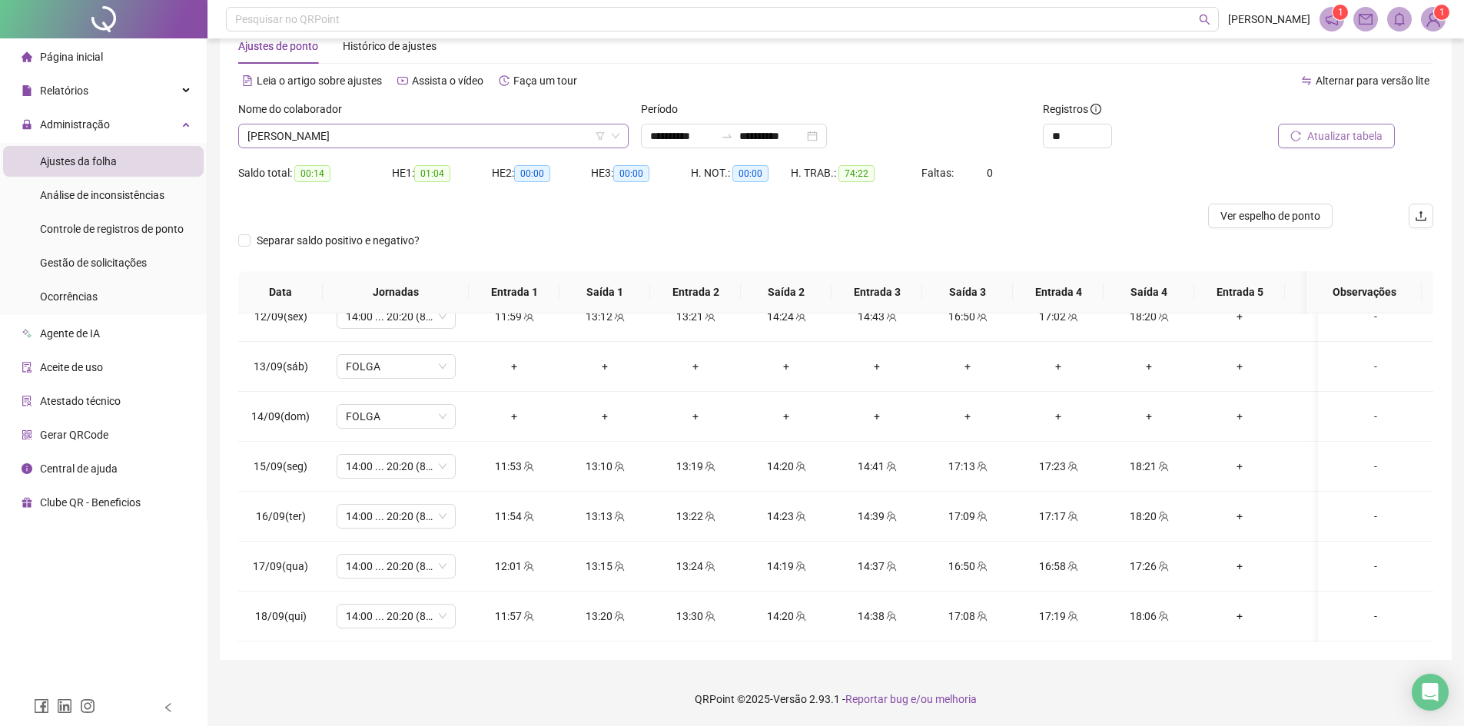
click at [320, 128] on span "[PERSON_NAME]" at bounding box center [433, 135] width 372 height 23
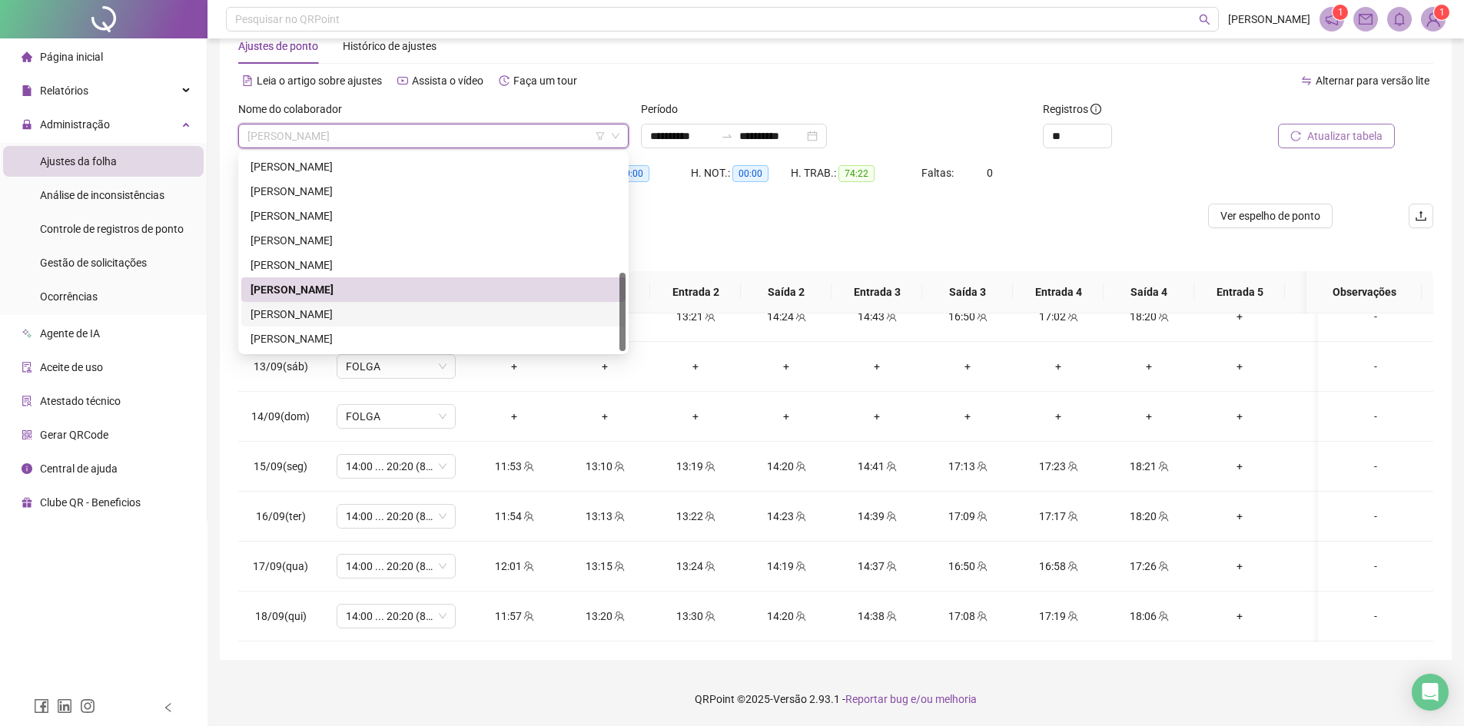
click at [287, 314] on div "[PERSON_NAME]" at bounding box center [434, 314] width 366 height 17
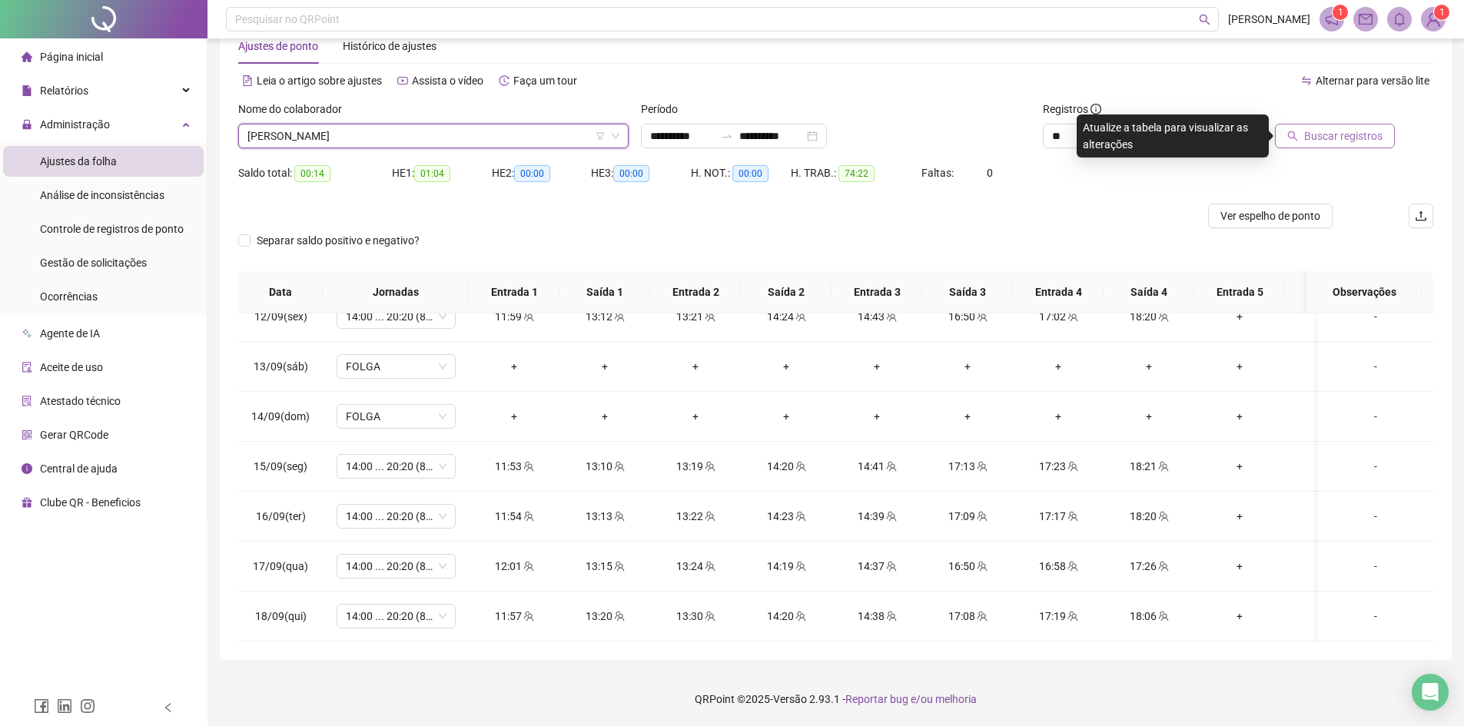
drag, startPoint x: 1352, startPoint y: 126, endPoint x: 1352, endPoint y: 134, distance: 8.5
click at [1352, 133] on button "Buscar registros" at bounding box center [1335, 136] width 120 height 25
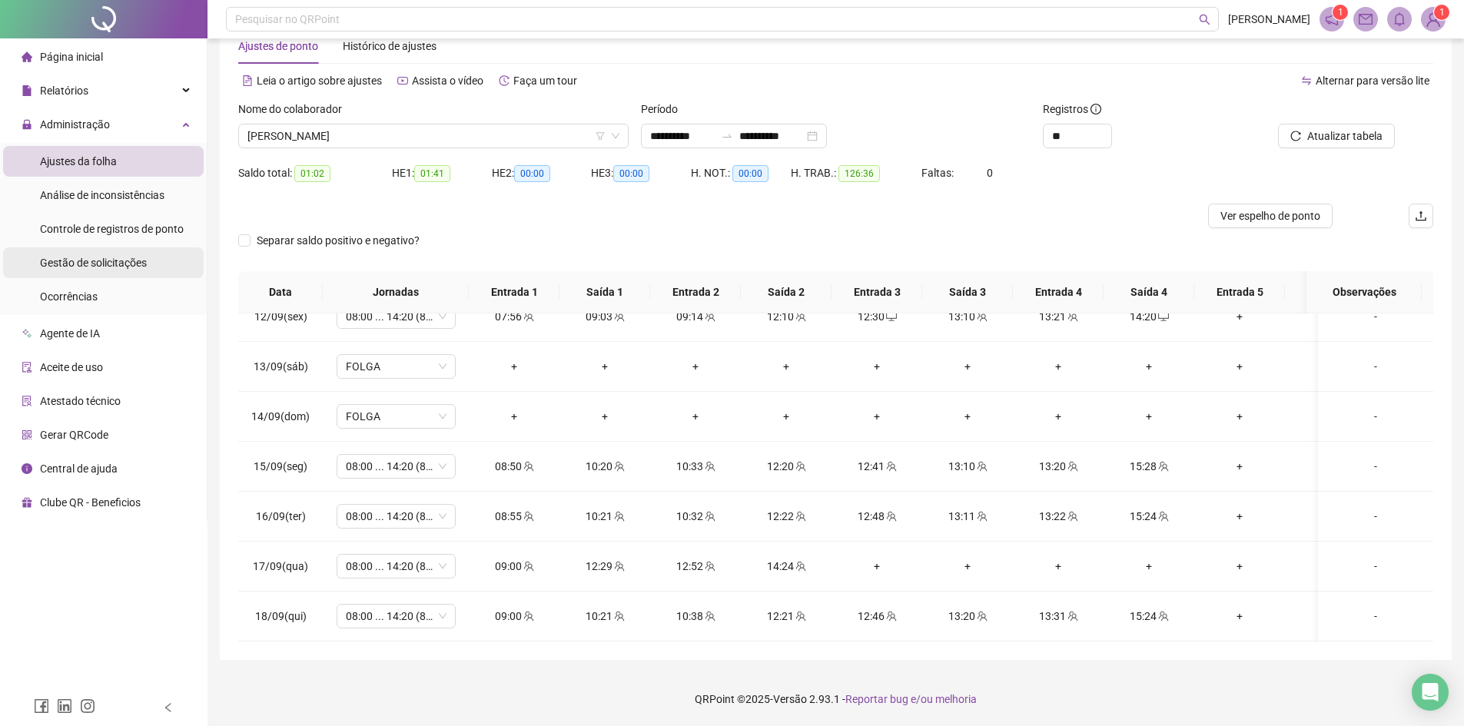
click at [75, 262] on span "Gestão de solicitações" at bounding box center [93, 263] width 107 height 12
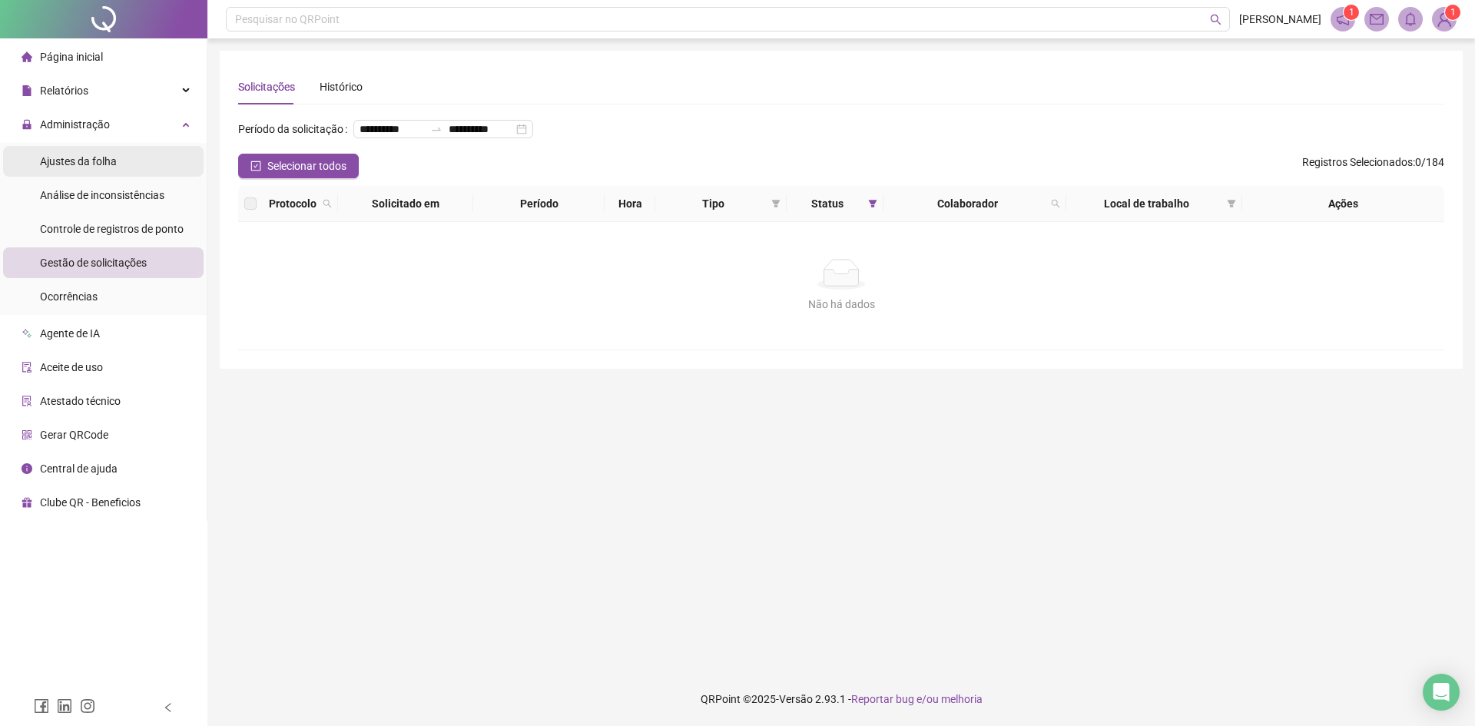
click at [159, 163] on li "Ajustes da folha" at bounding box center [103, 161] width 201 height 31
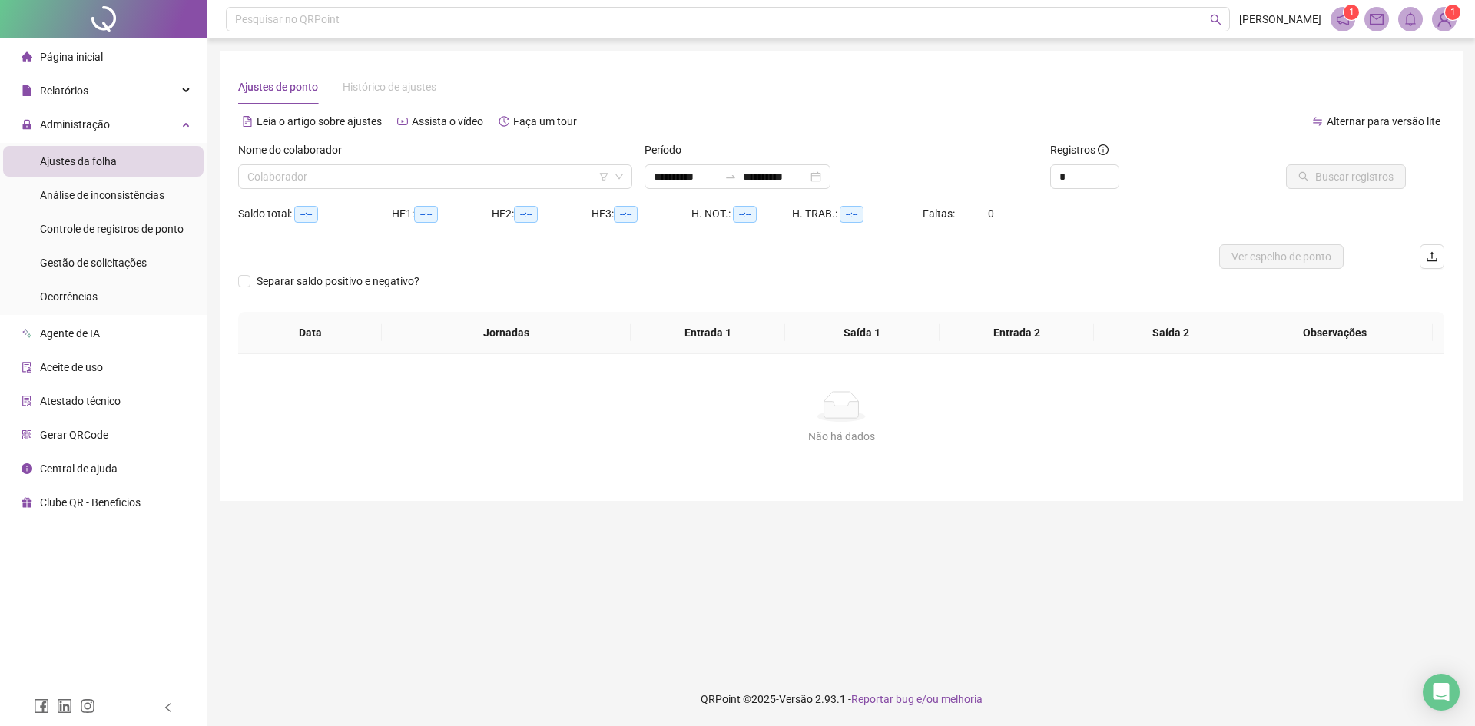
type input "**********"
click at [357, 174] on input "search" at bounding box center [428, 176] width 362 height 23
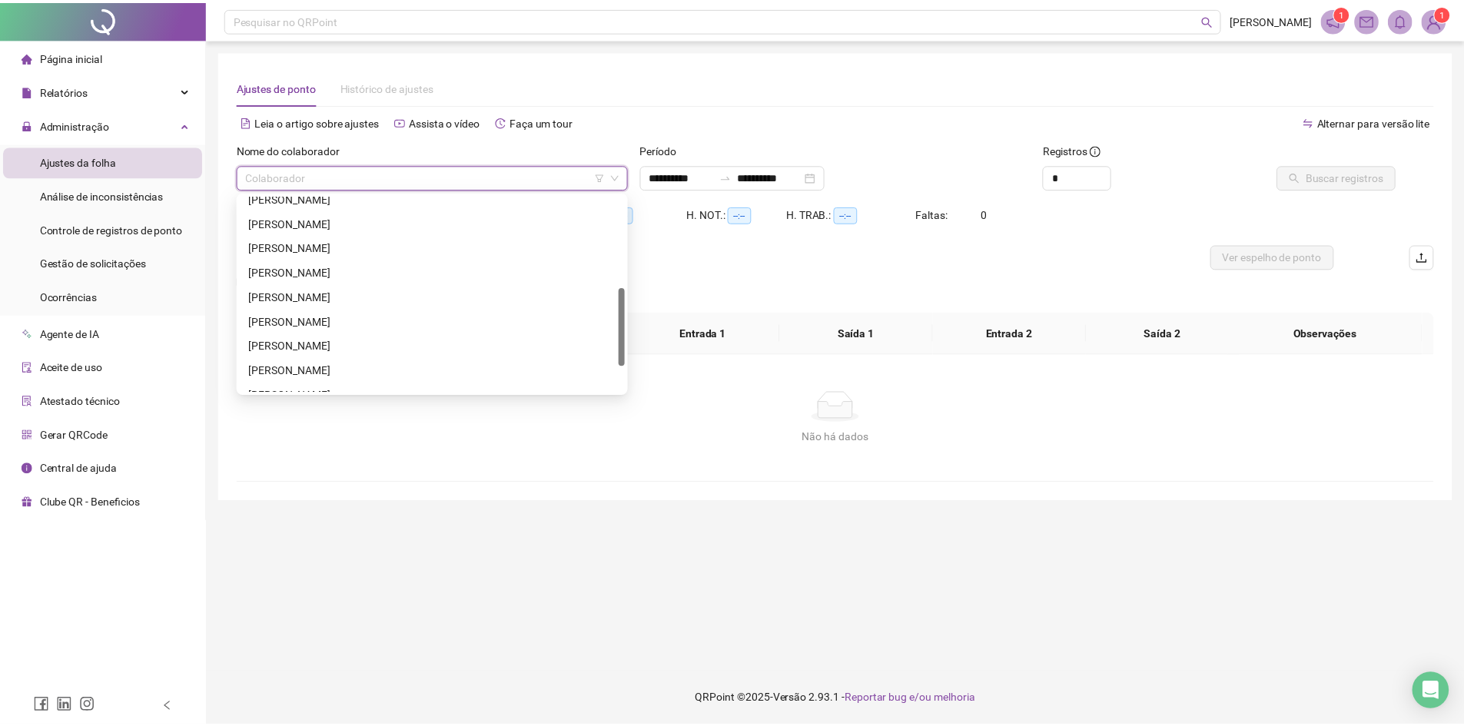
scroll to position [295, 0]
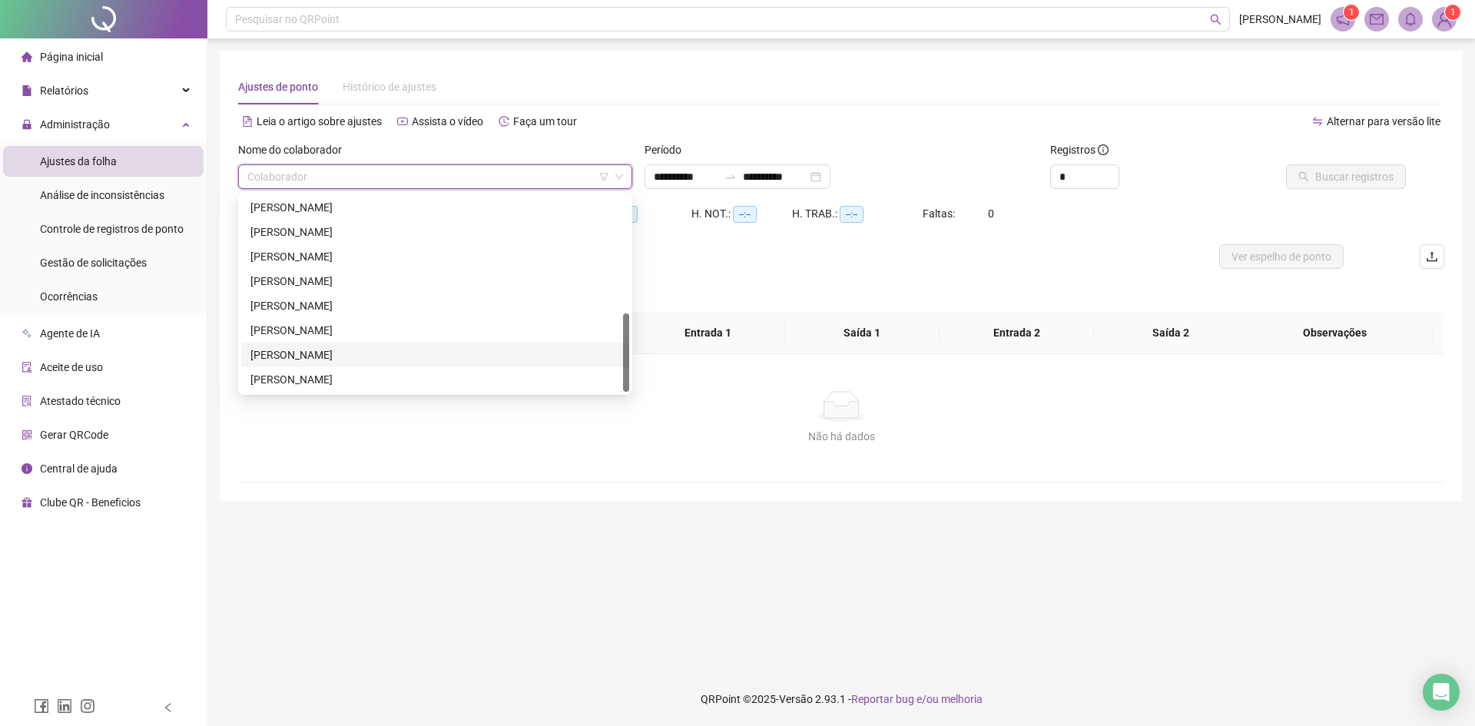
click at [341, 351] on div "[PERSON_NAME]" at bounding box center [436, 355] width 370 height 17
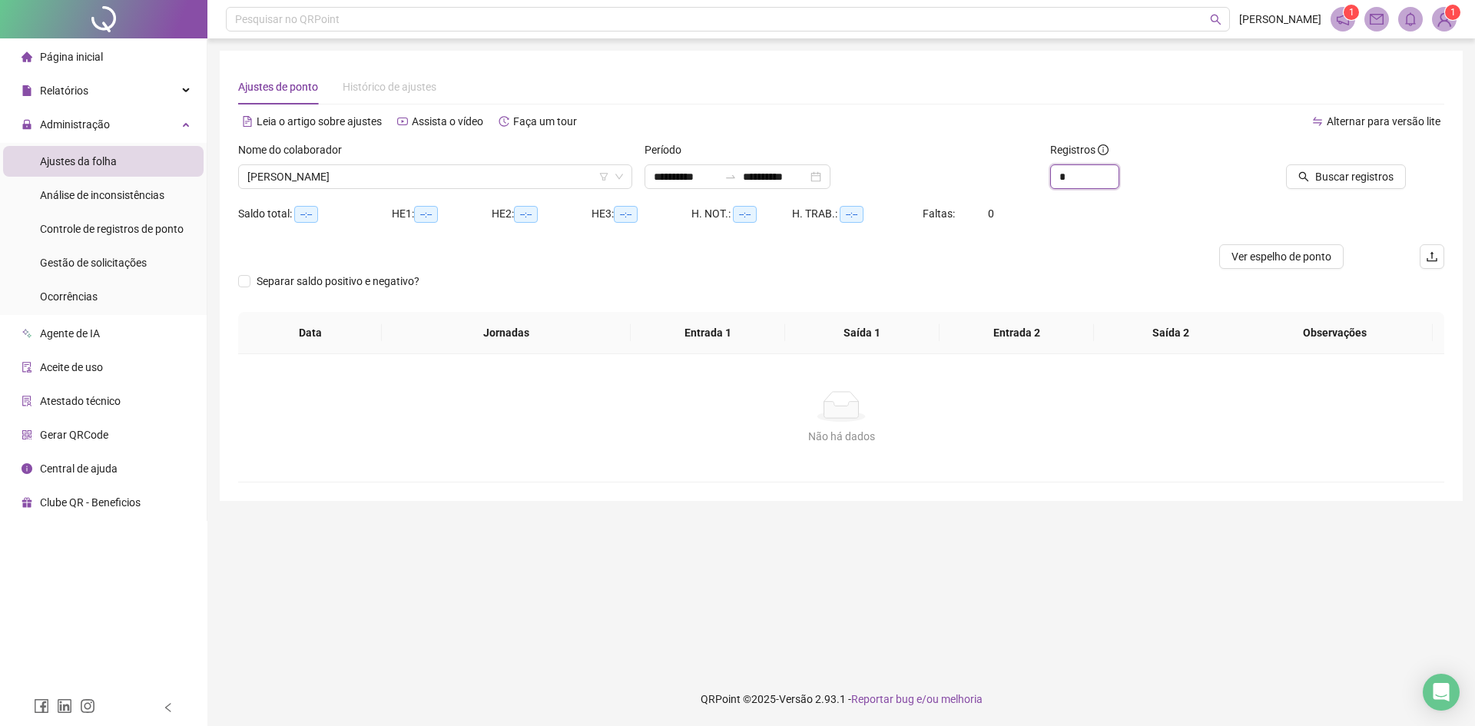
drag, startPoint x: 1077, startPoint y: 178, endPoint x: 1044, endPoint y: 177, distance: 32.3
click at [1044, 177] on div "Registros *" at bounding box center [1145, 171] width 203 height 60
type input "**"
click at [677, 172] on input "**********" at bounding box center [686, 176] width 65 height 17
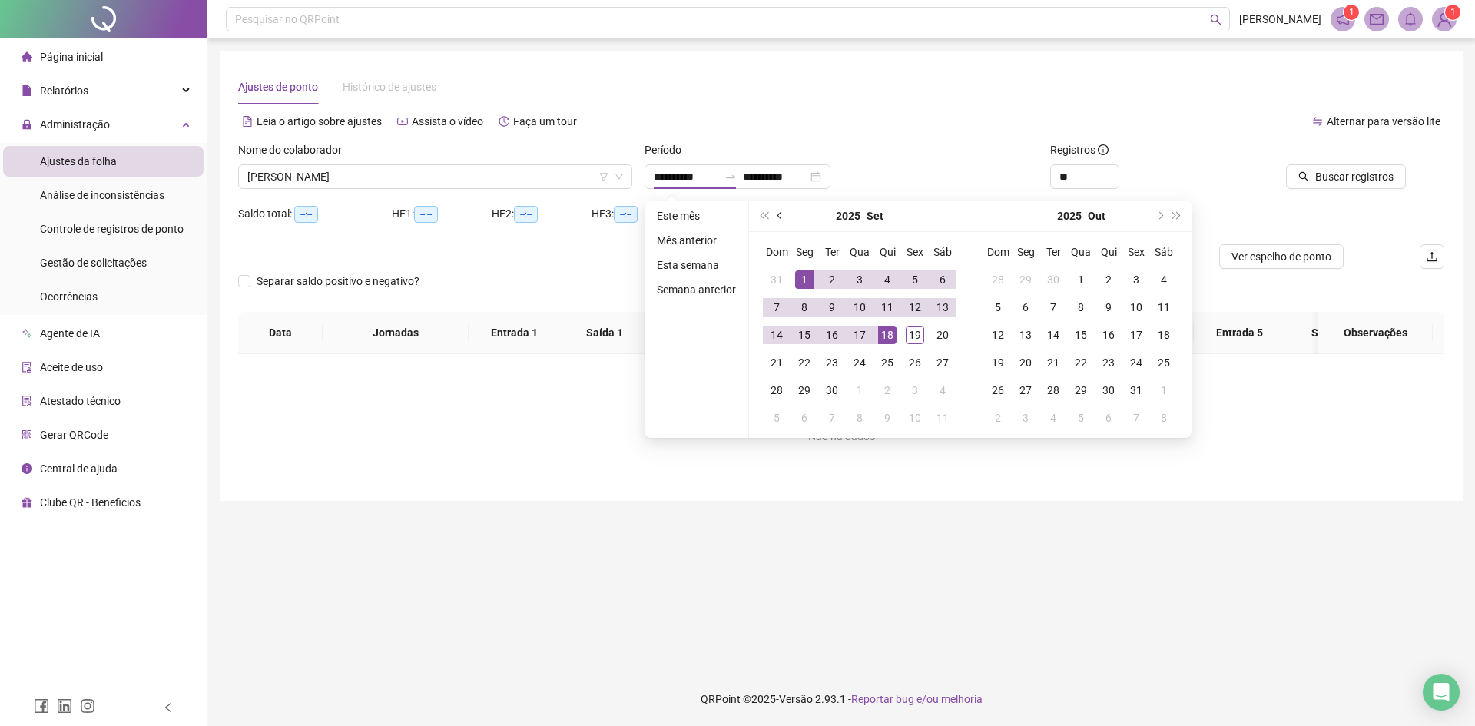
click at [775, 214] on button "prev-year" at bounding box center [780, 216] width 17 height 31
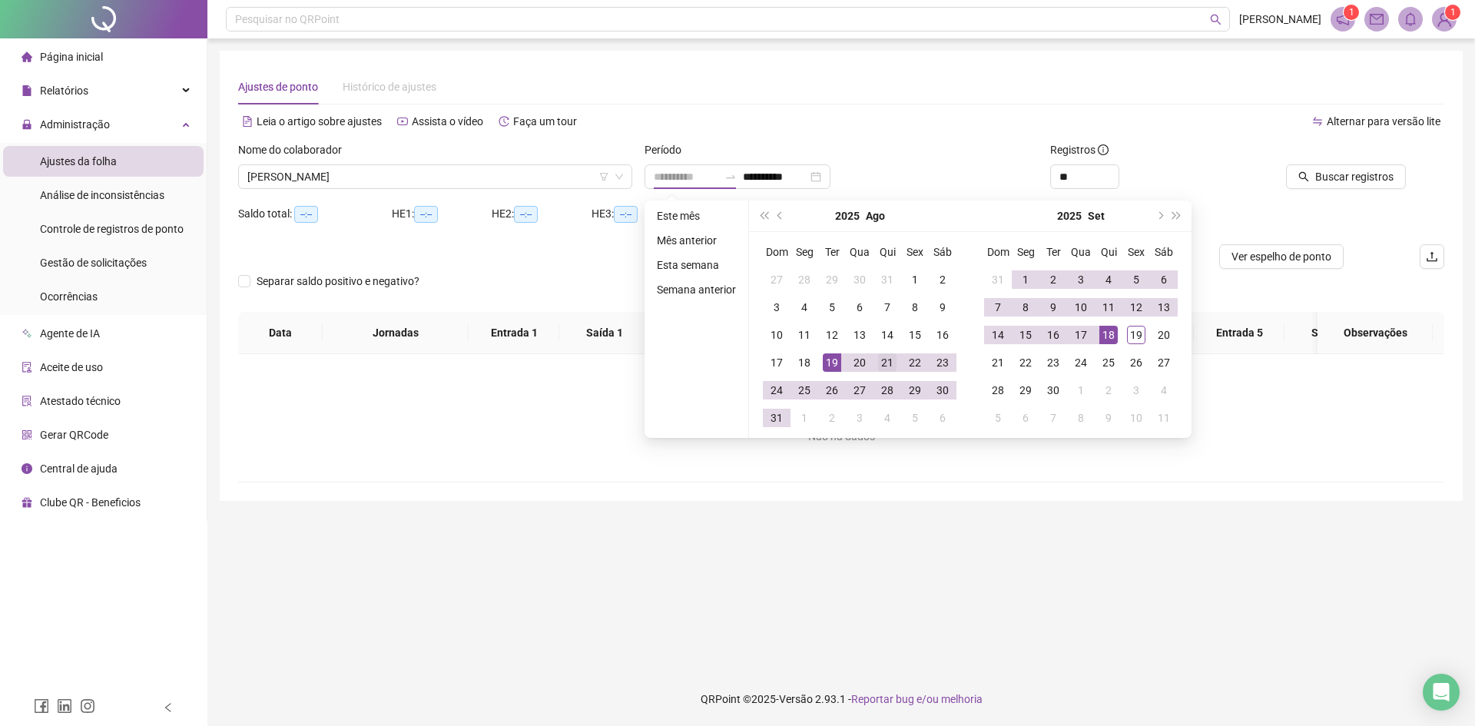
type input "**********"
click at [892, 365] on div "21" at bounding box center [887, 363] width 18 height 18
type input "**********"
click at [1113, 338] on div "18" at bounding box center [1109, 335] width 18 height 18
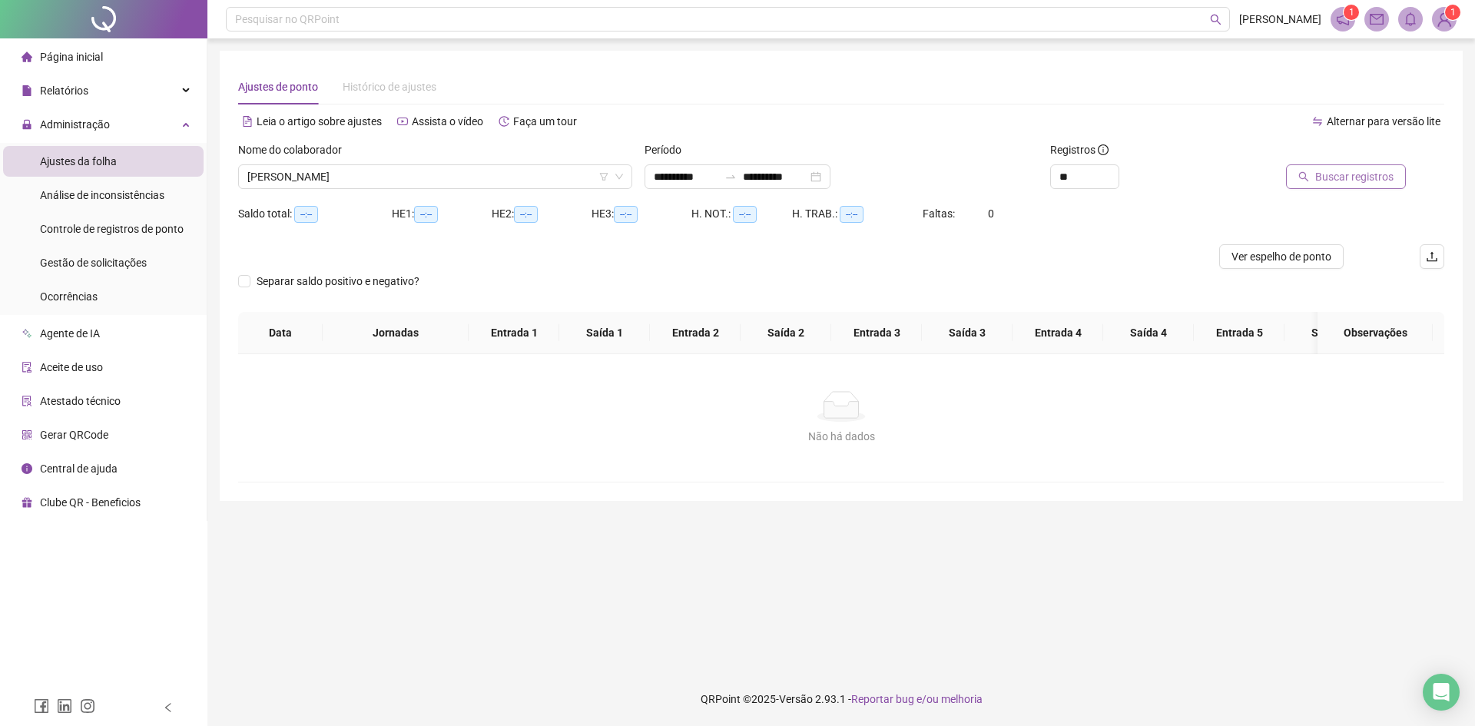
click at [1348, 176] on span "Buscar registros" at bounding box center [1355, 176] width 78 height 17
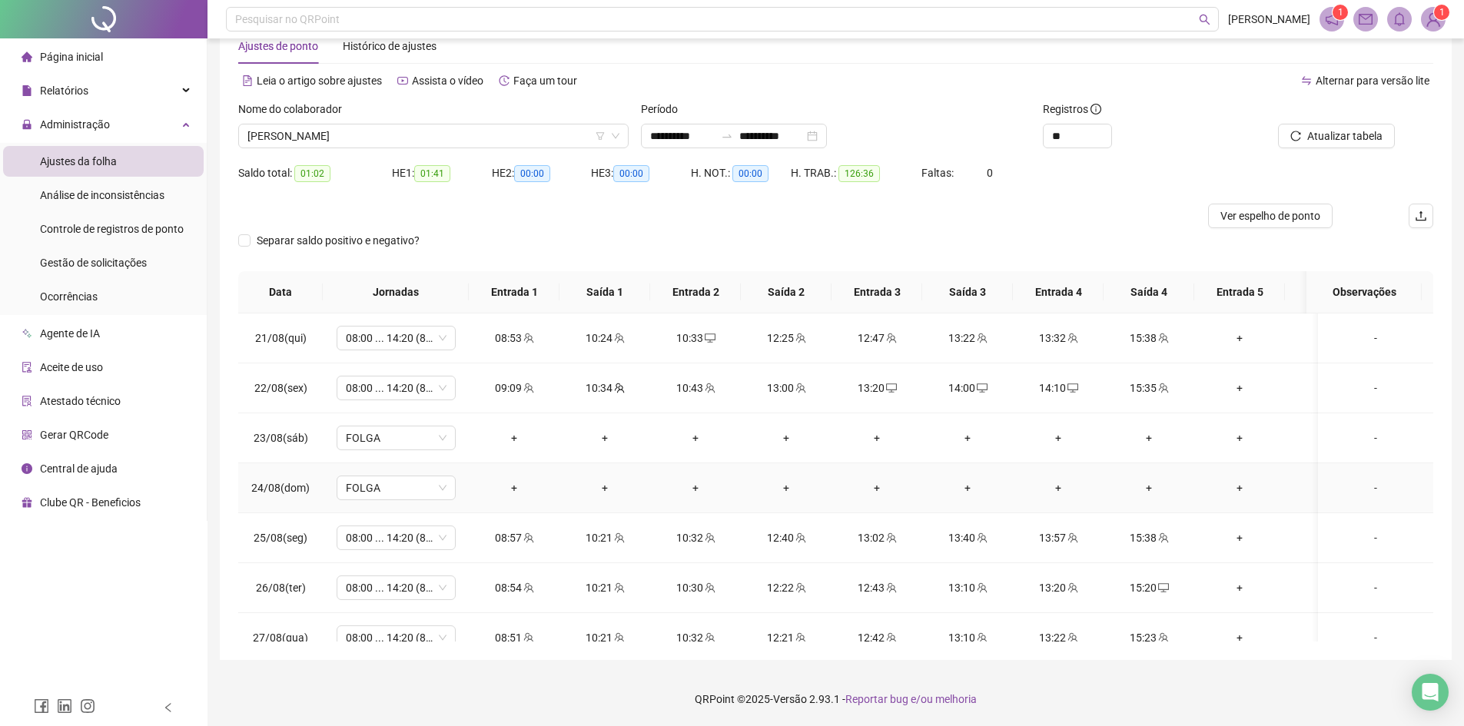
scroll to position [0, 0]
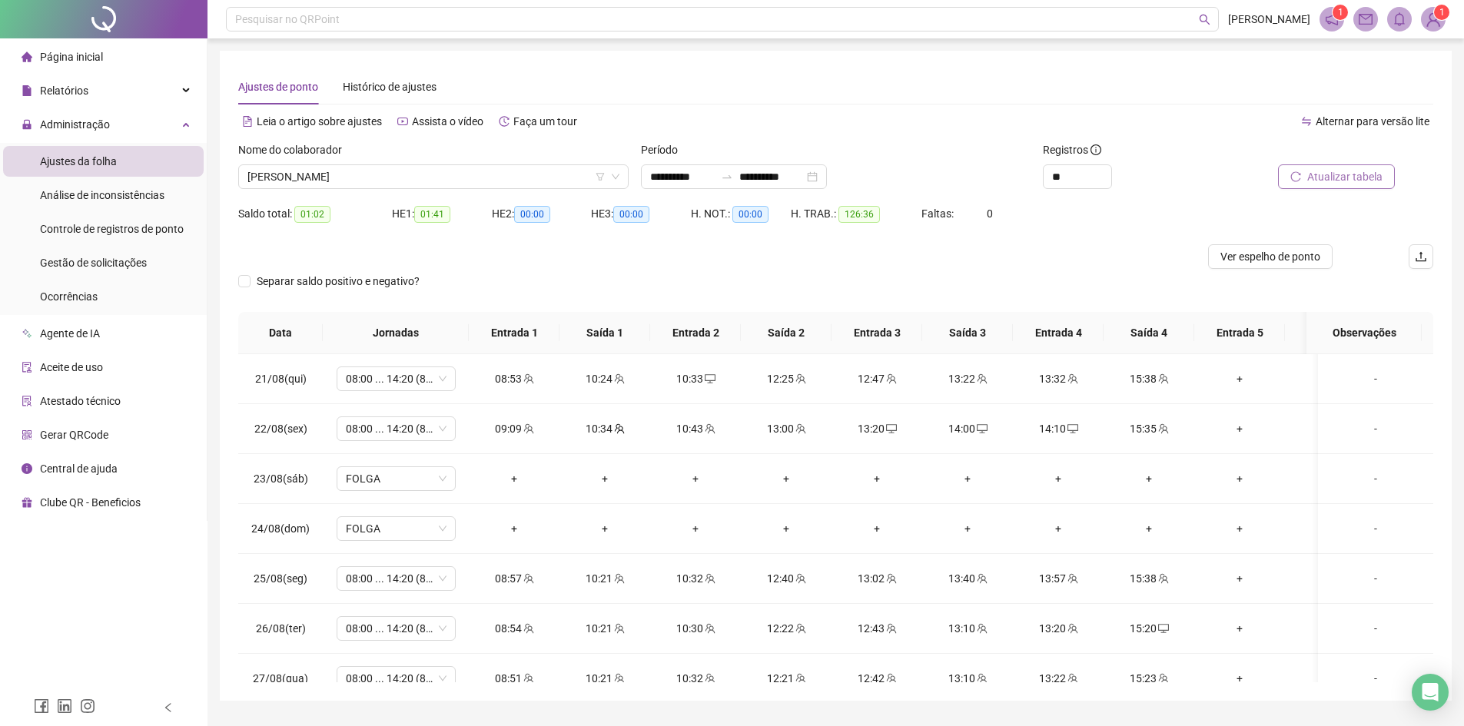
click at [1361, 176] on span "Atualizar tabela" at bounding box center [1344, 176] width 75 height 17
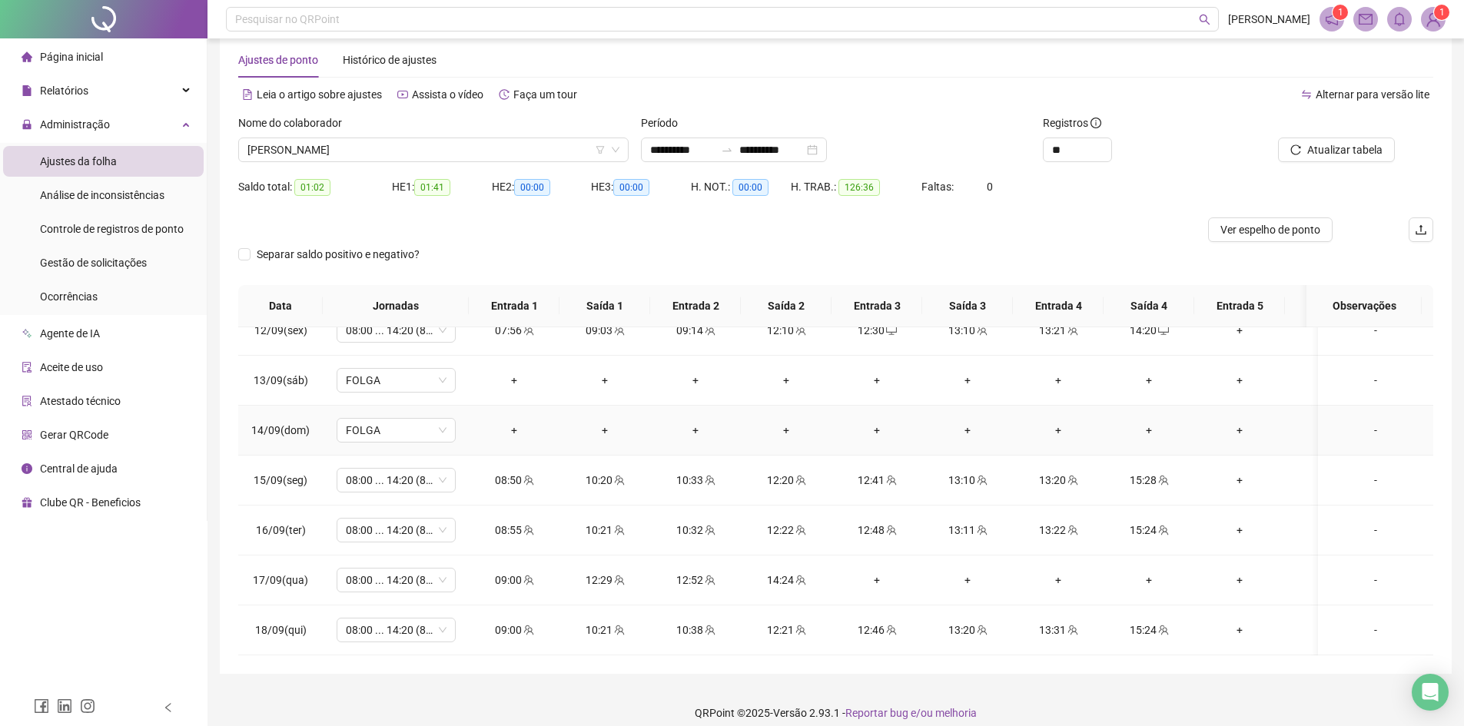
scroll to position [41, 0]
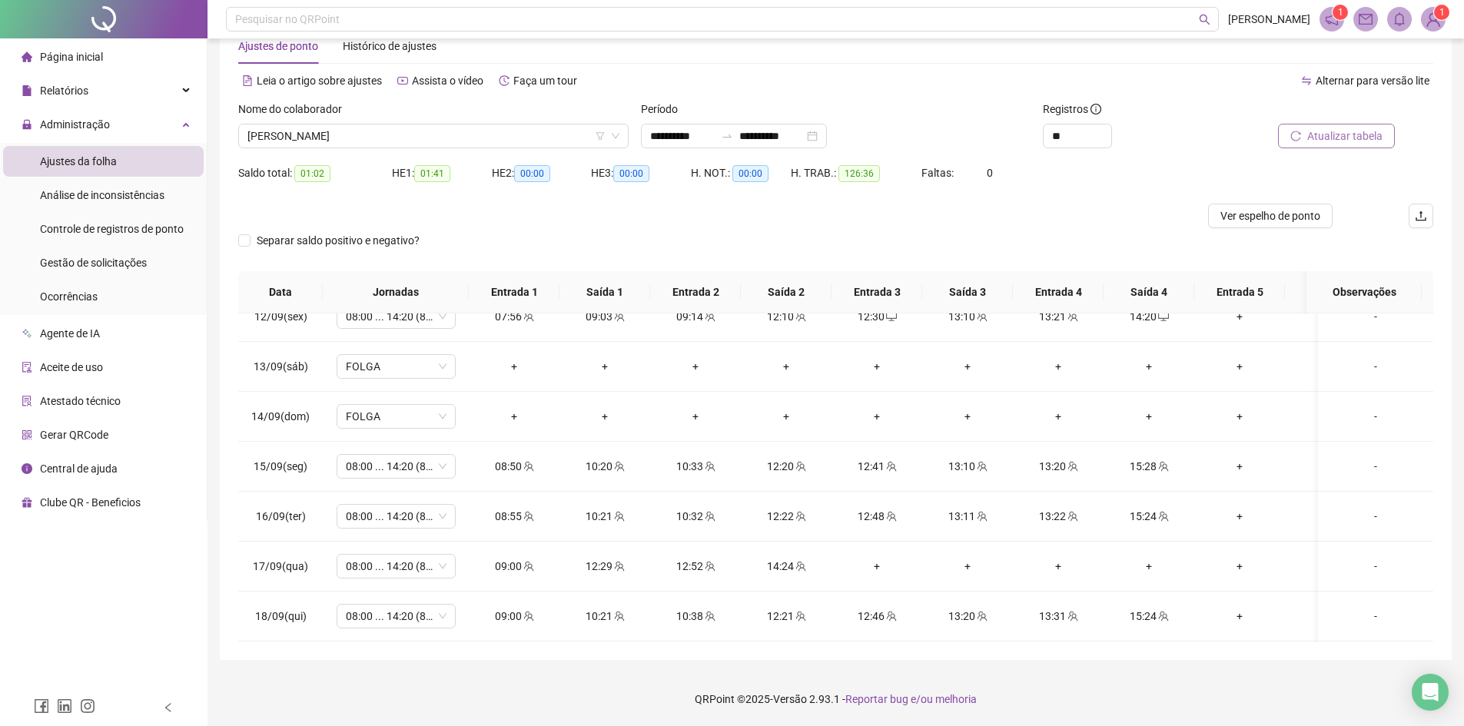
click at [1344, 133] on span "Atualizar tabela" at bounding box center [1344, 136] width 75 height 17
click at [1299, 211] on span "Ver espelho de ponto" at bounding box center [1270, 215] width 100 height 17
click at [563, 138] on span "[PERSON_NAME]" at bounding box center [433, 135] width 372 height 23
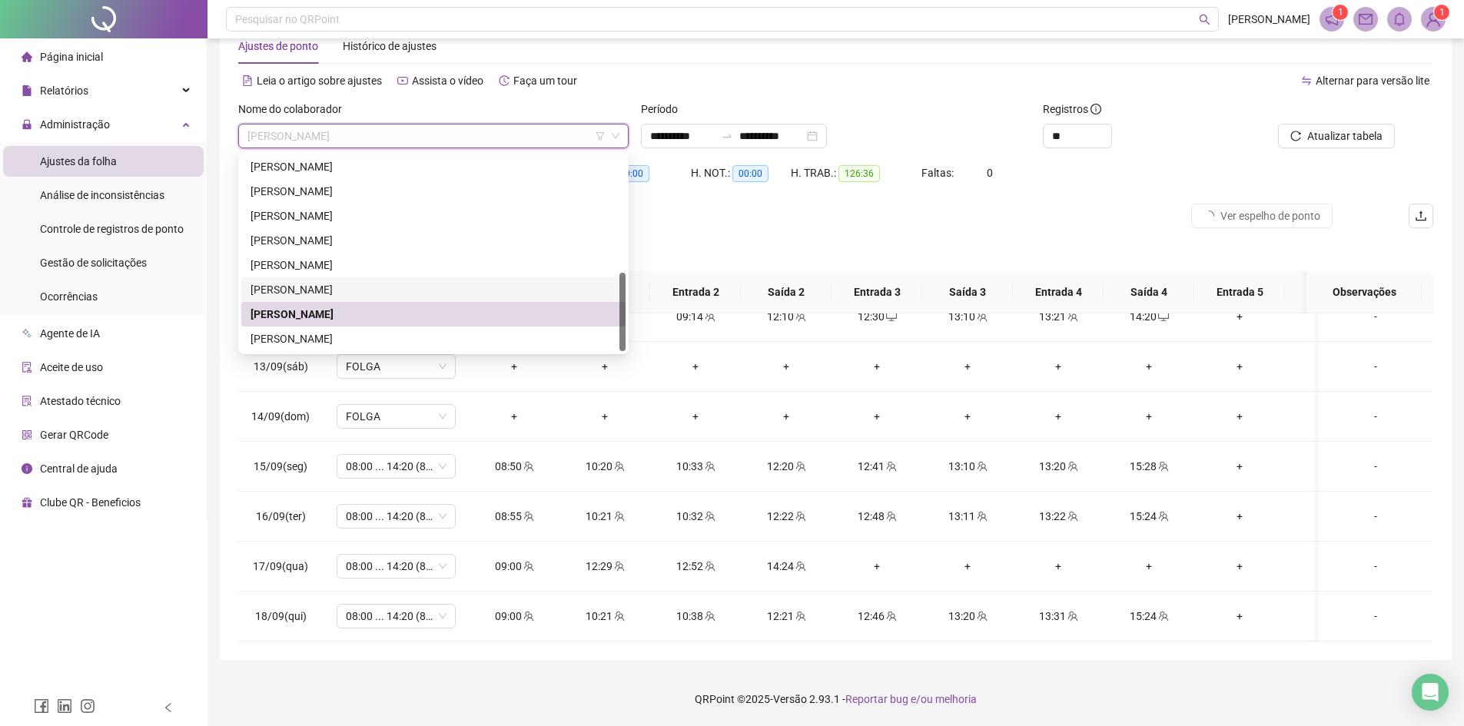
click at [337, 288] on div "[PERSON_NAME]" at bounding box center [434, 289] width 366 height 17
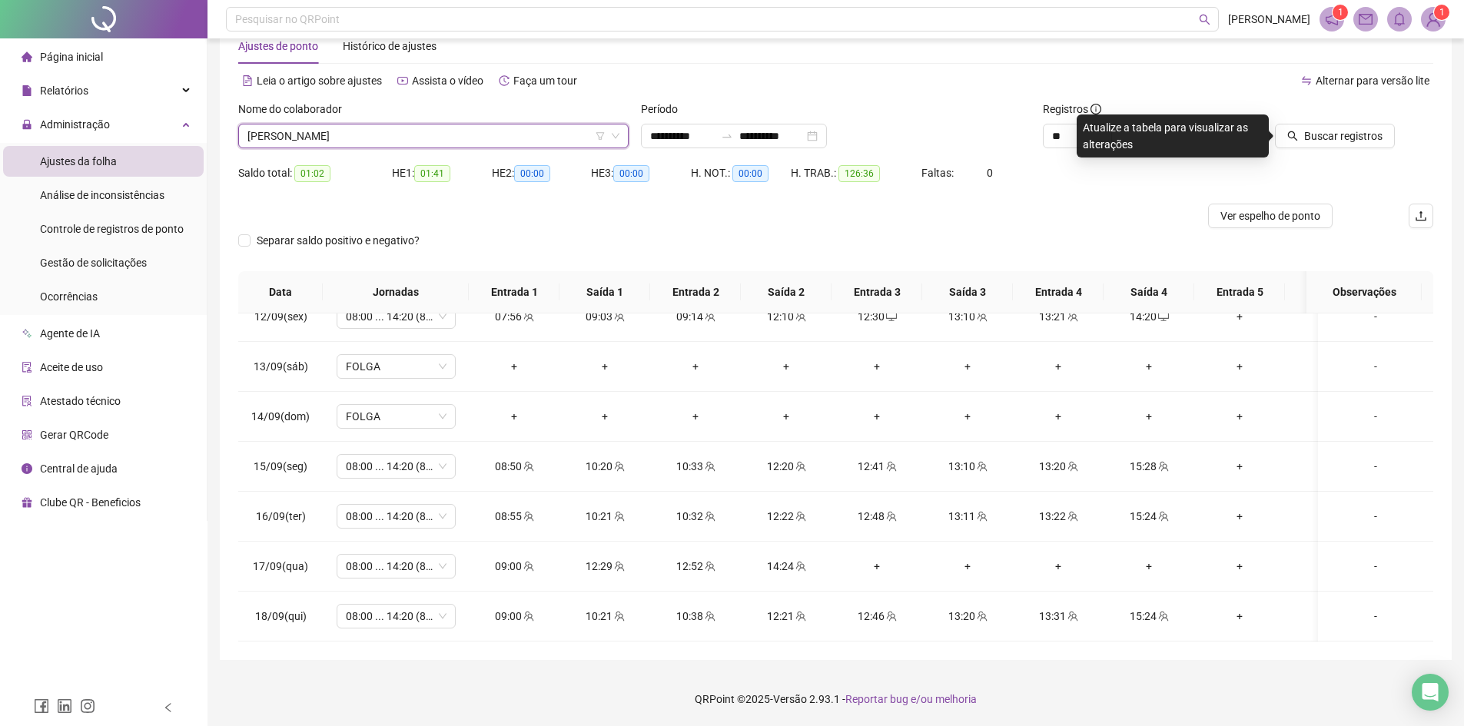
click at [373, 129] on span "[PERSON_NAME]" at bounding box center [433, 135] width 372 height 23
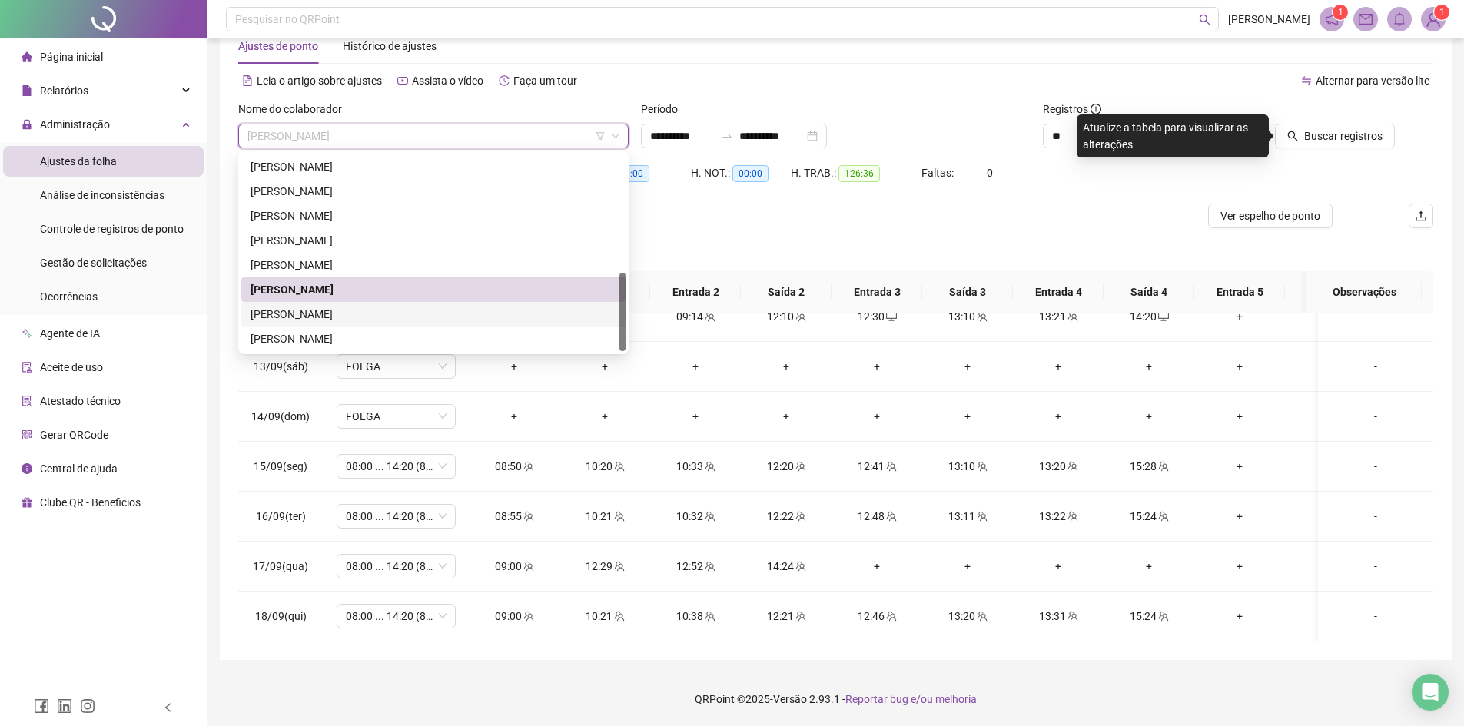
click at [276, 312] on div "[PERSON_NAME]" at bounding box center [434, 314] width 366 height 17
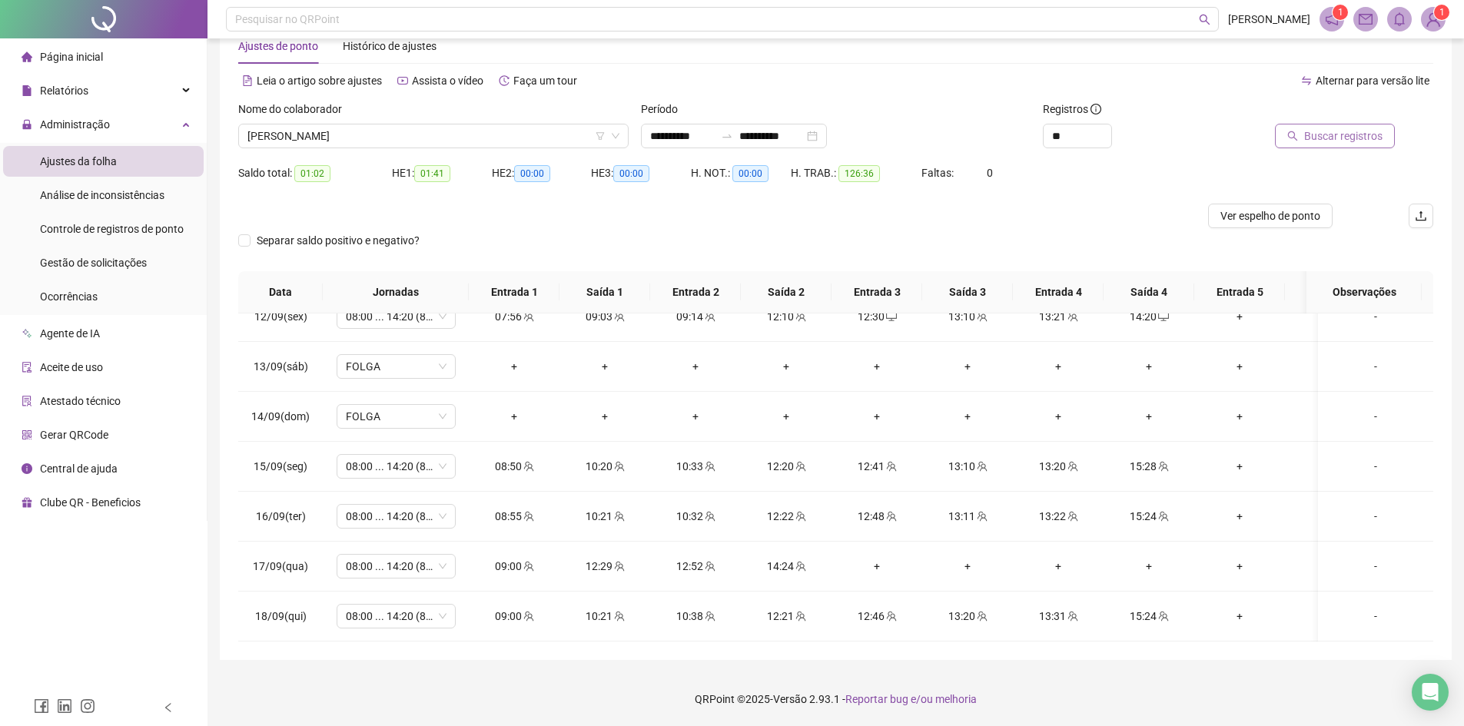
click at [1323, 141] on span "Buscar registros" at bounding box center [1343, 136] width 78 height 17
click at [1323, 141] on span "Atualizar tabela" at bounding box center [1344, 136] width 75 height 17
click at [1344, 135] on span "Atualizar tabela" at bounding box center [1344, 136] width 75 height 17
click at [381, 139] on span "[PERSON_NAME]" at bounding box center [433, 135] width 372 height 23
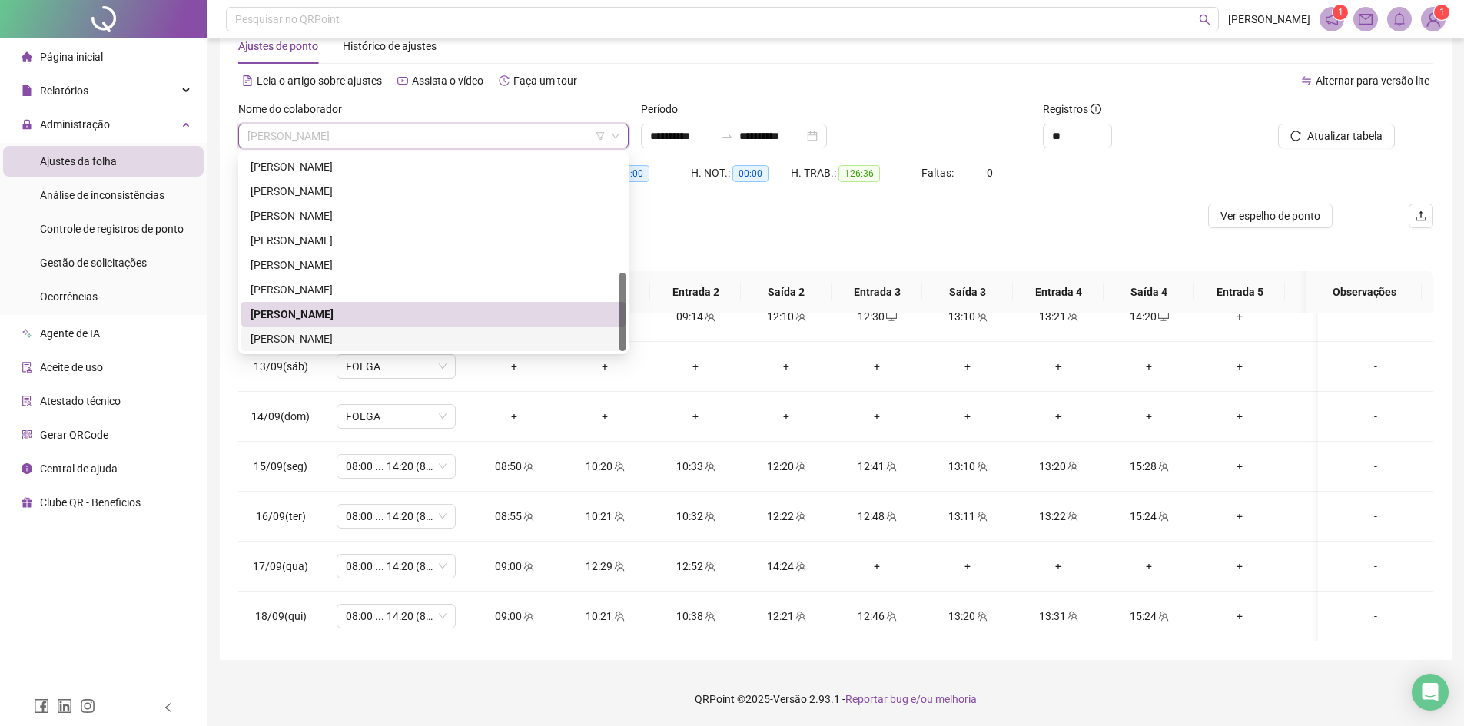
click at [340, 330] on div "[PERSON_NAME]" at bounding box center [434, 338] width 366 height 17
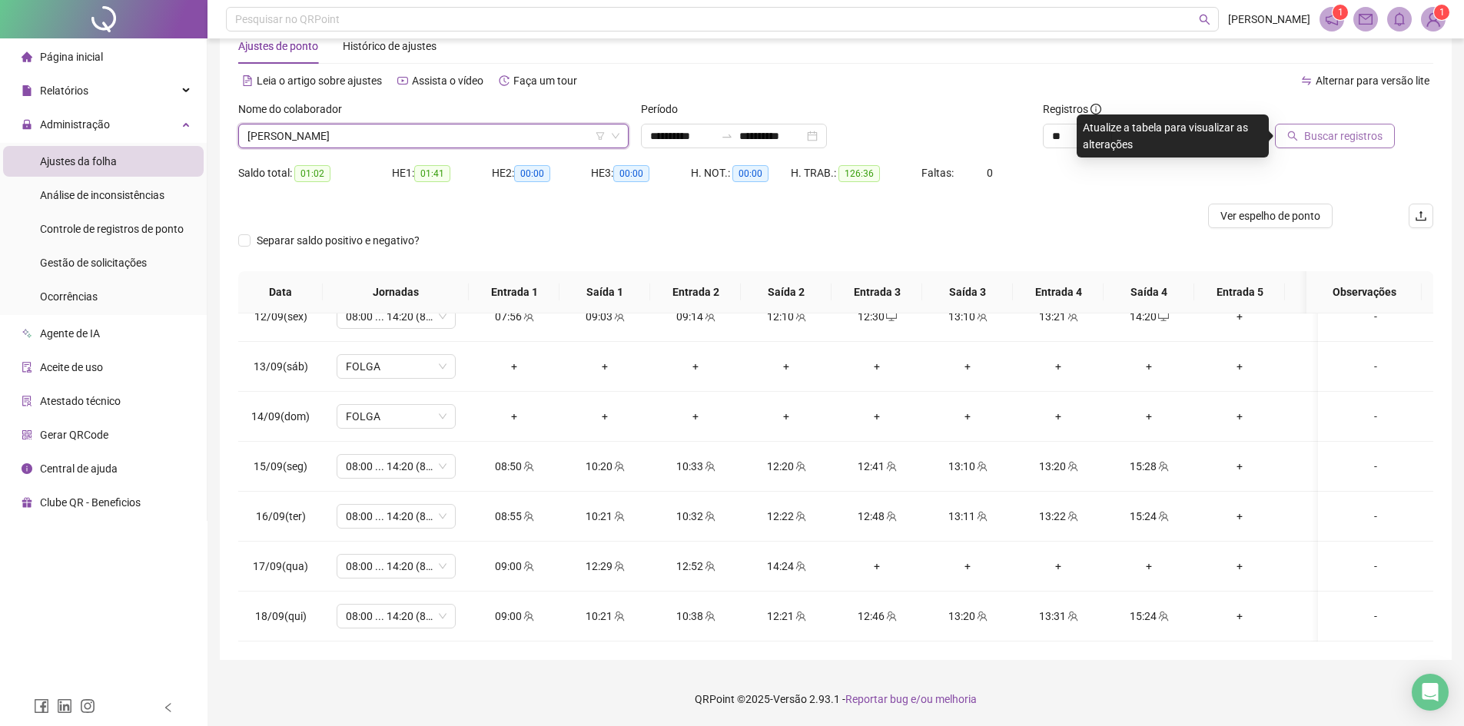
click at [1367, 136] on span "Buscar registros" at bounding box center [1343, 136] width 78 height 17
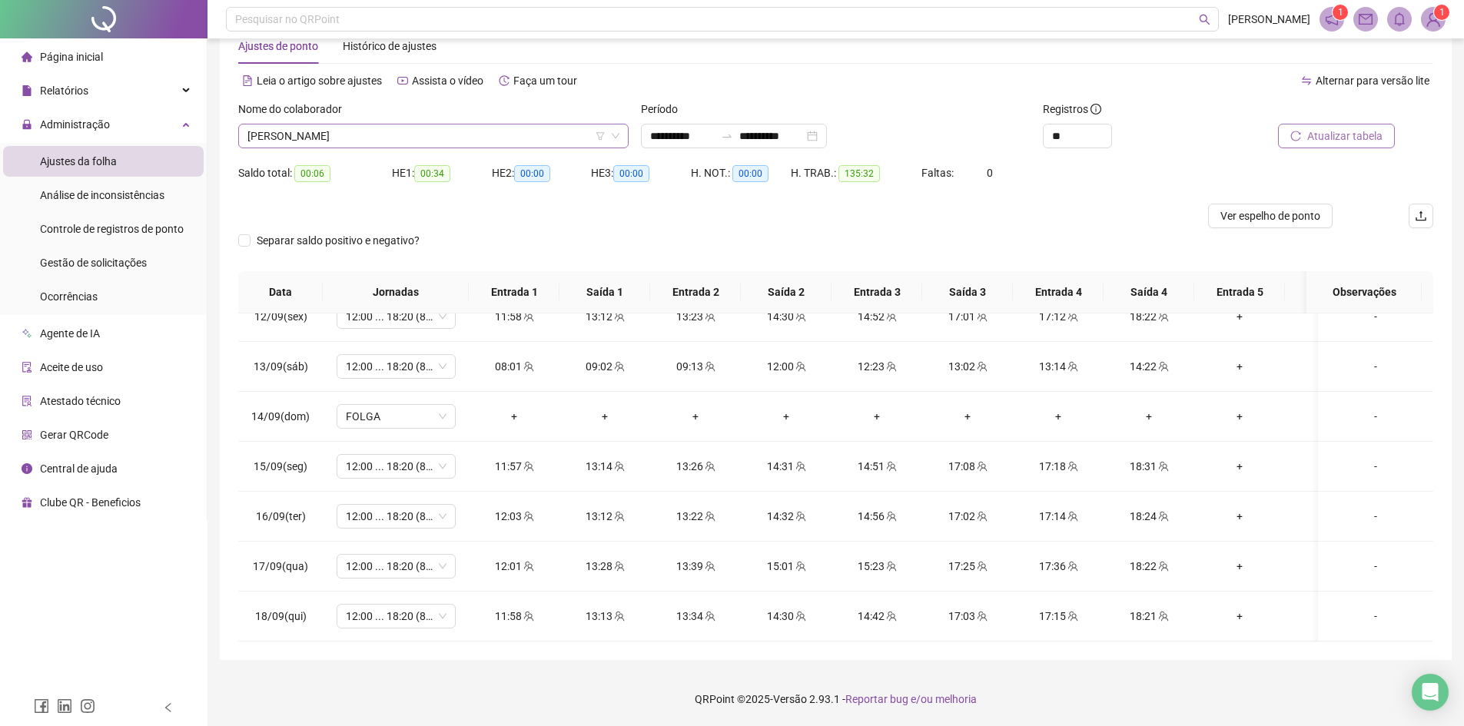
click at [307, 135] on span "[PERSON_NAME]" at bounding box center [433, 135] width 372 height 23
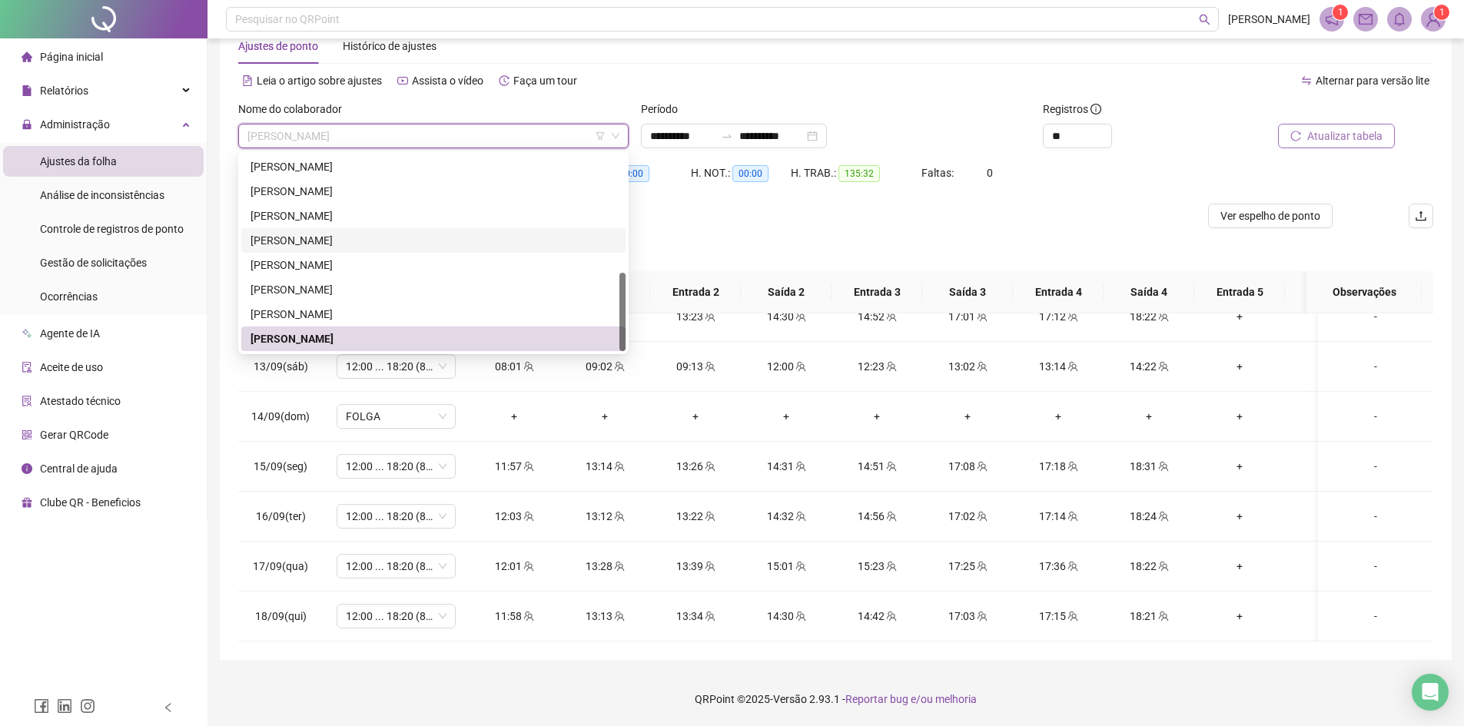
click at [310, 267] on div "[PERSON_NAME]" at bounding box center [434, 265] width 366 height 17
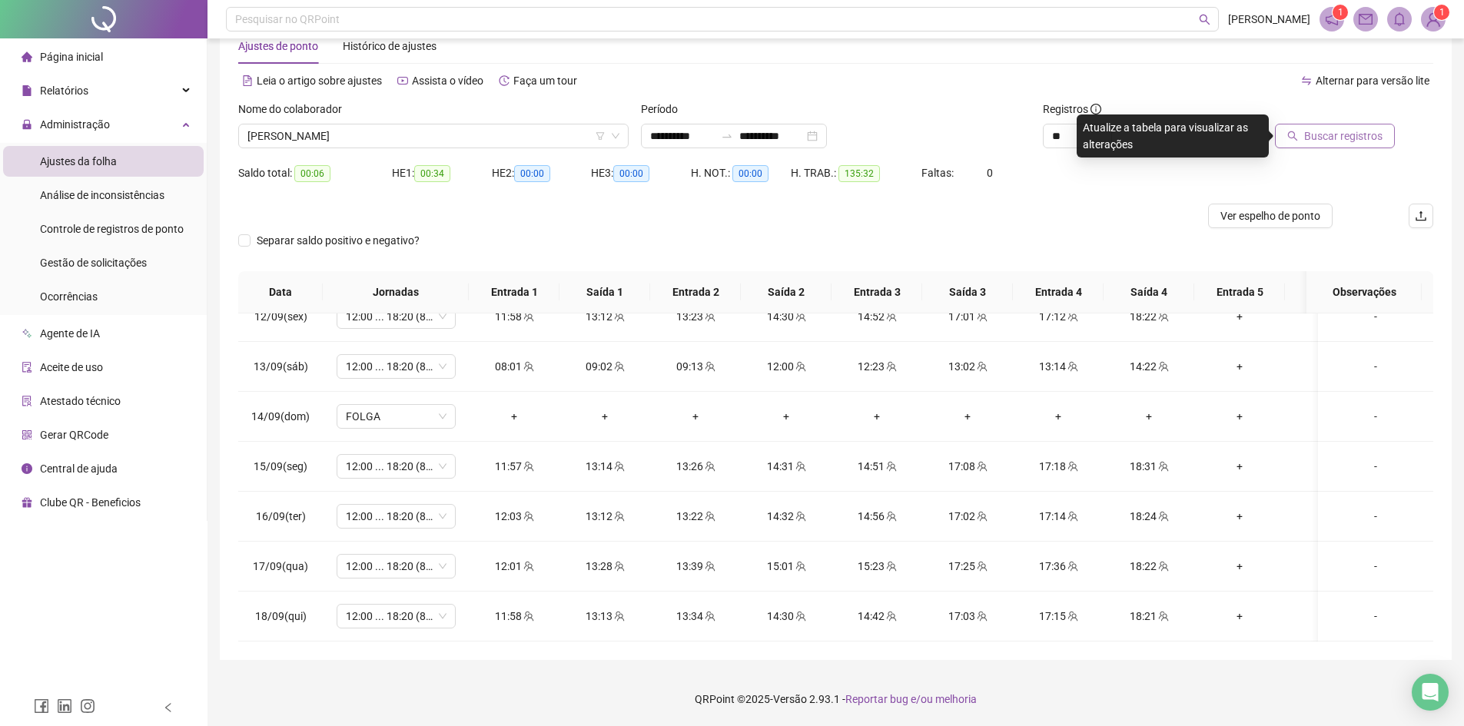
click at [1363, 137] on span "Buscar registros" at bounding box center [1343, 136] width 78 height 17
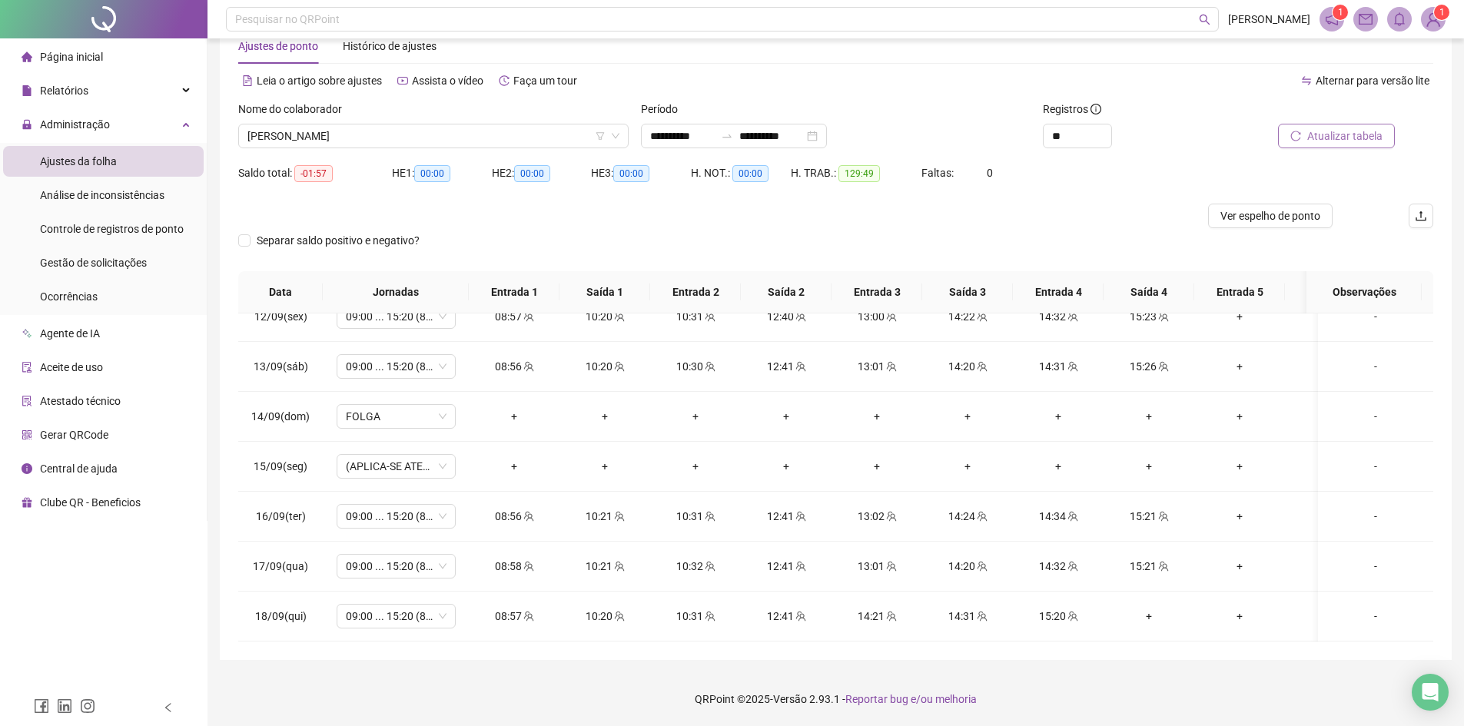
click at [1355, 138] on span "Atualizar tabela" at bounding box center [1344, 136] width 75 height 17
click at [88, 264] on span "Gestão de solicitações" at bounding box center [93, 263] width 107 height 12
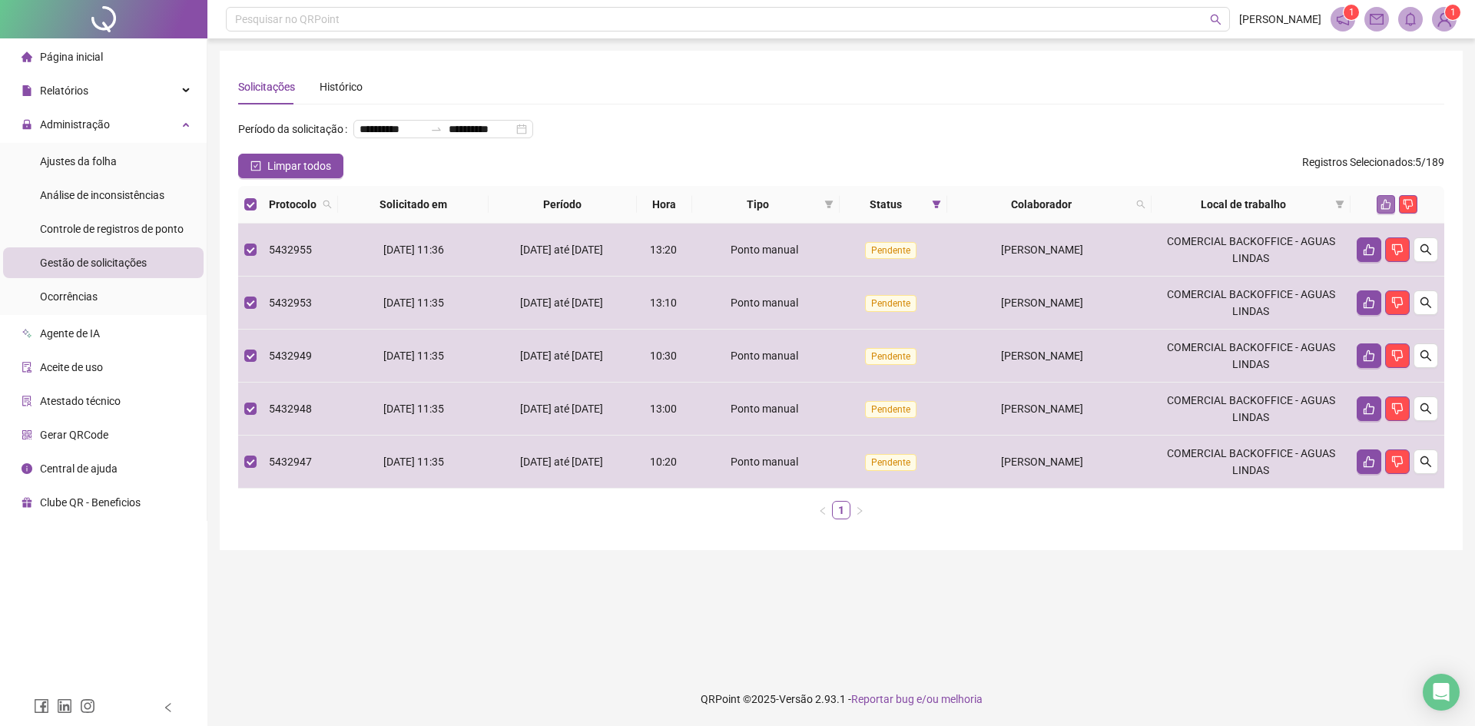
click at [1384, 210] on icon "like" at bounding box center [1386, 204] width 11 height 11
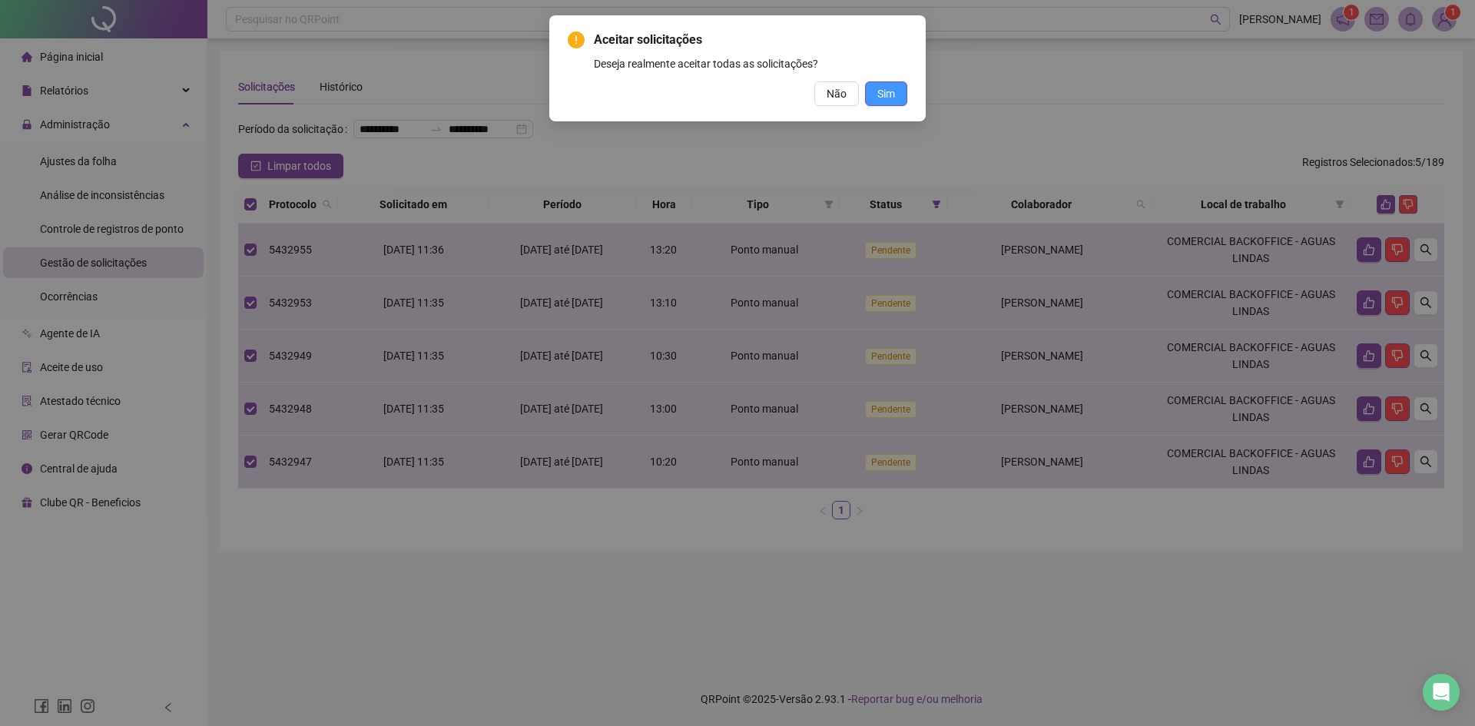
click at [895, 101] on button "Sim" at bounding box center [886, 93] width 42 height 25
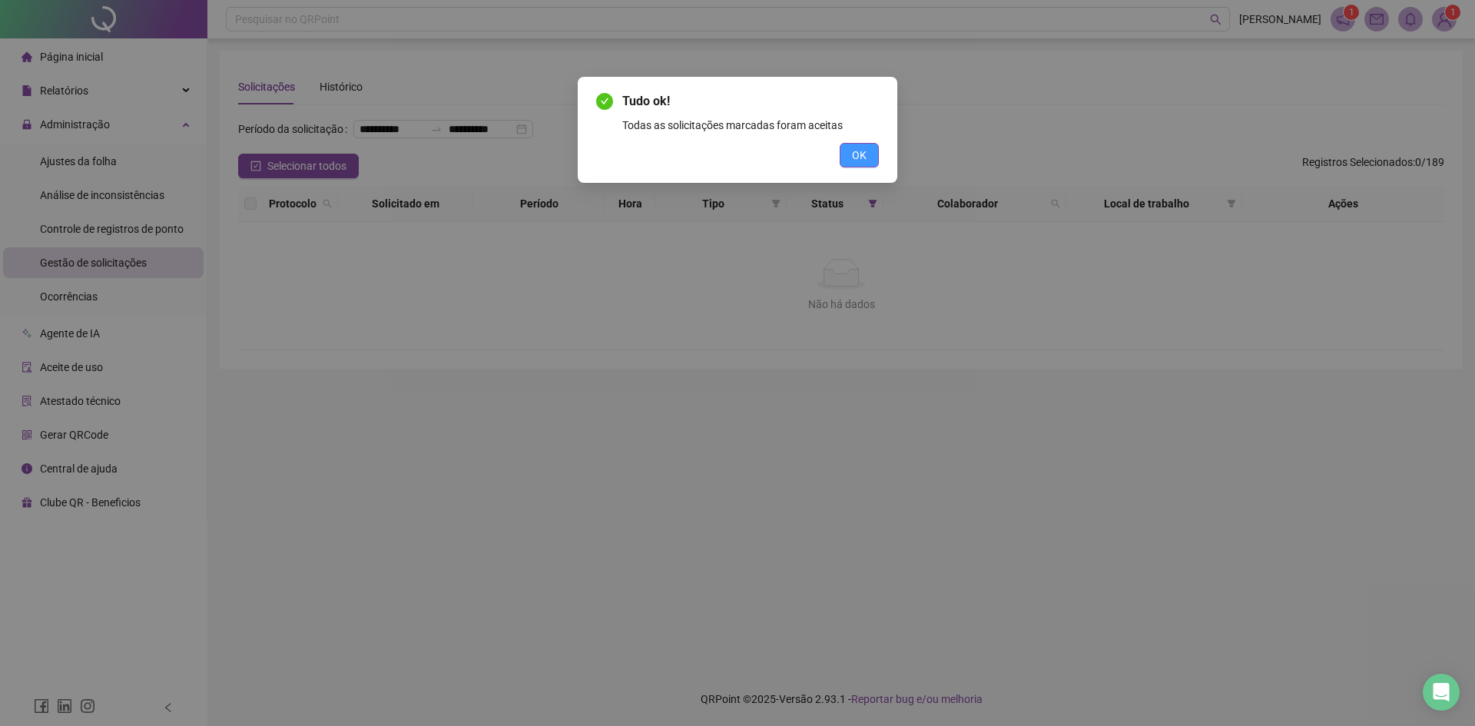
click at [854, 154] on span "OK" at bounding box center [859, 155] width 15 height 17
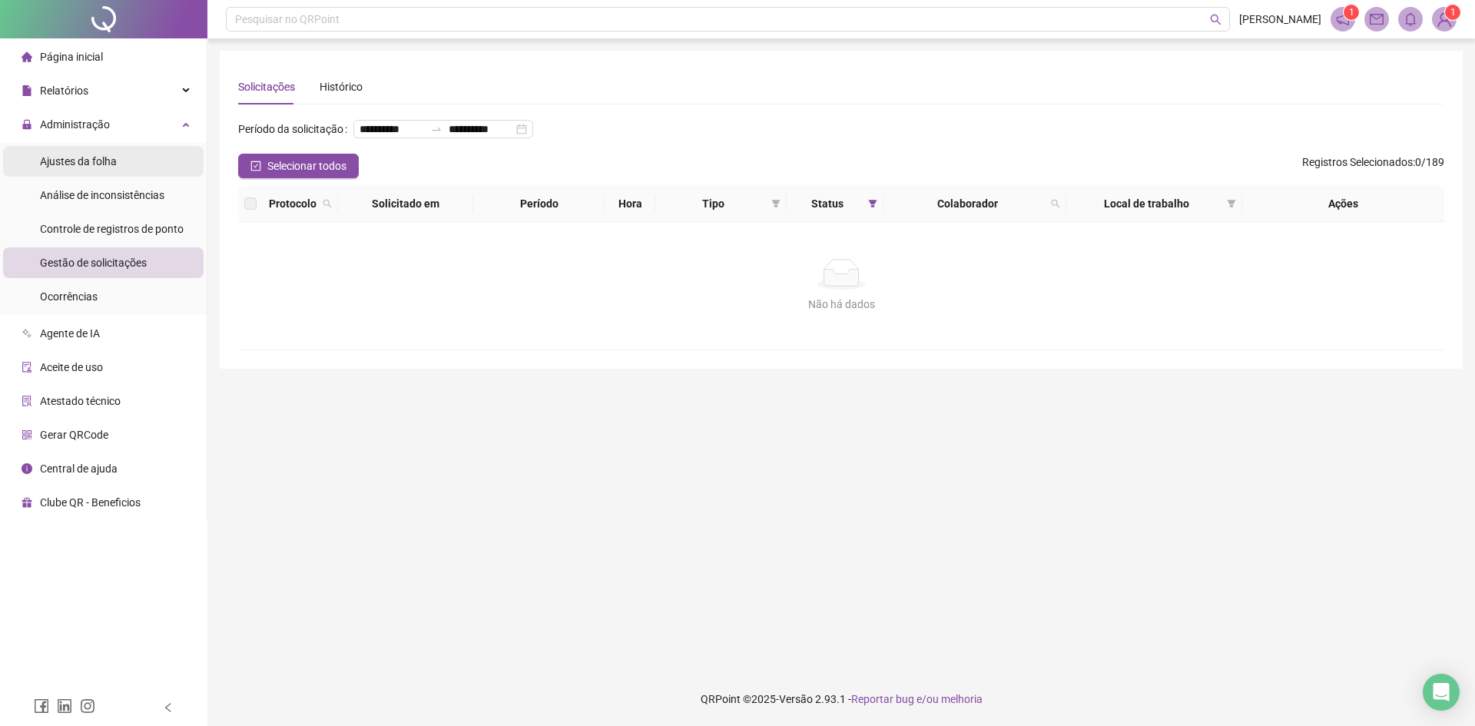
click at [81, 170] on div "Ajustes da folha" at bounding box center [78, 161] width 77 height 31
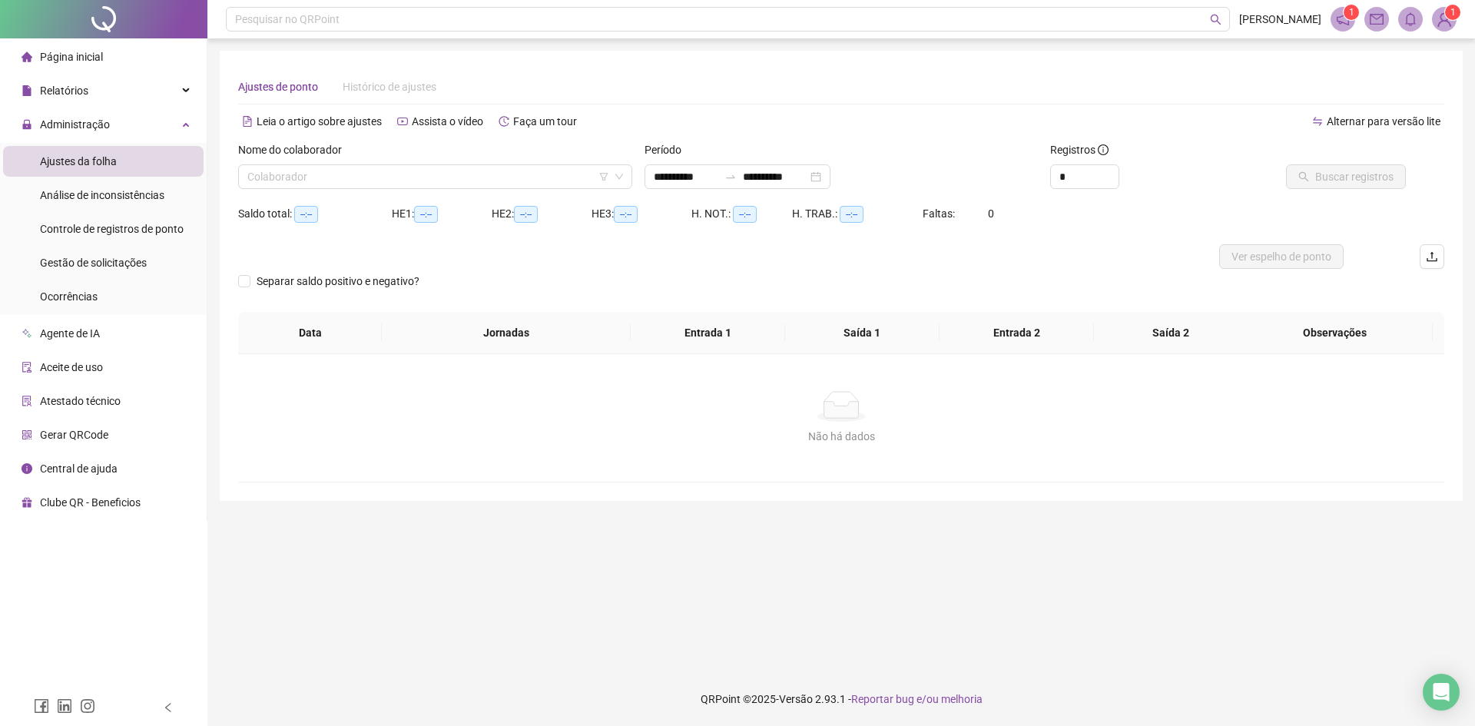
type input "**********"
click at [589, 178] on input "search" at bounding box center [428, 176] width 362 height 23
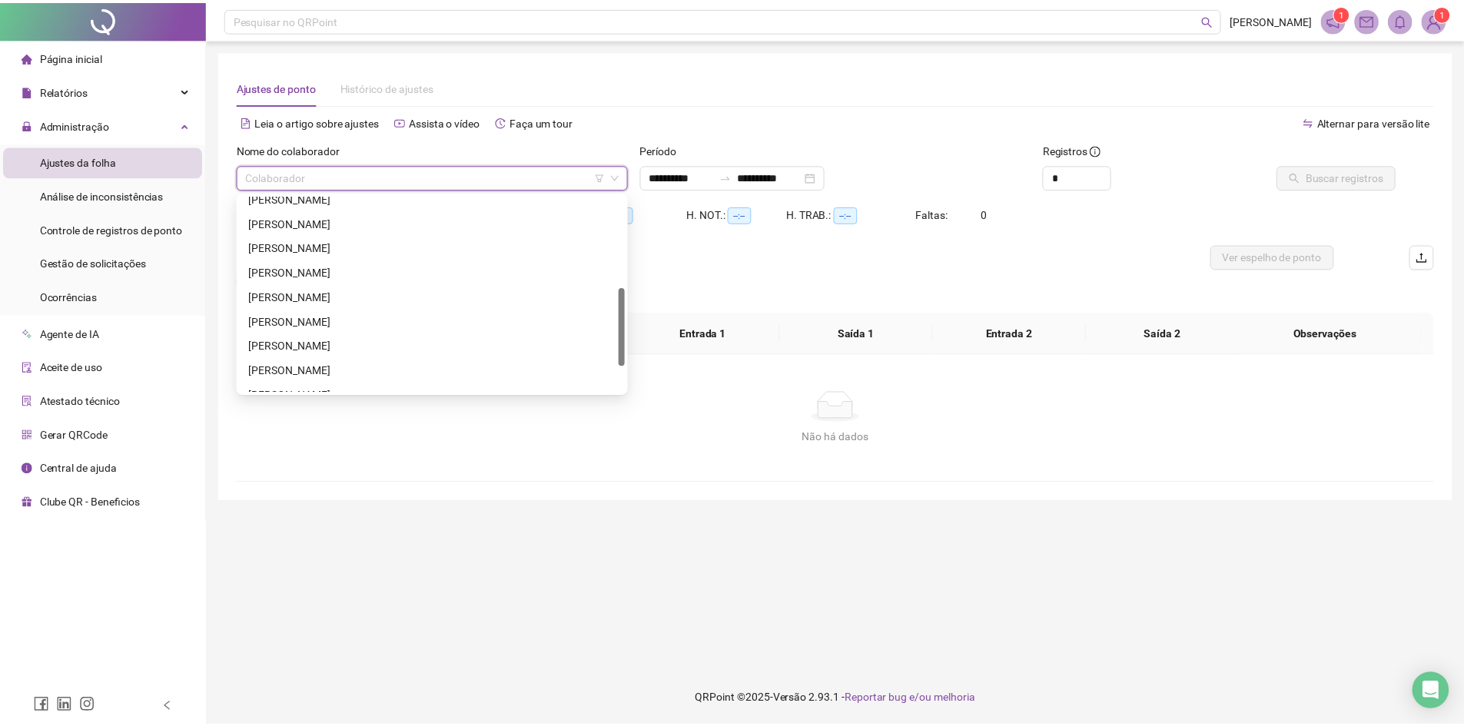
scroll to position [295, 0]
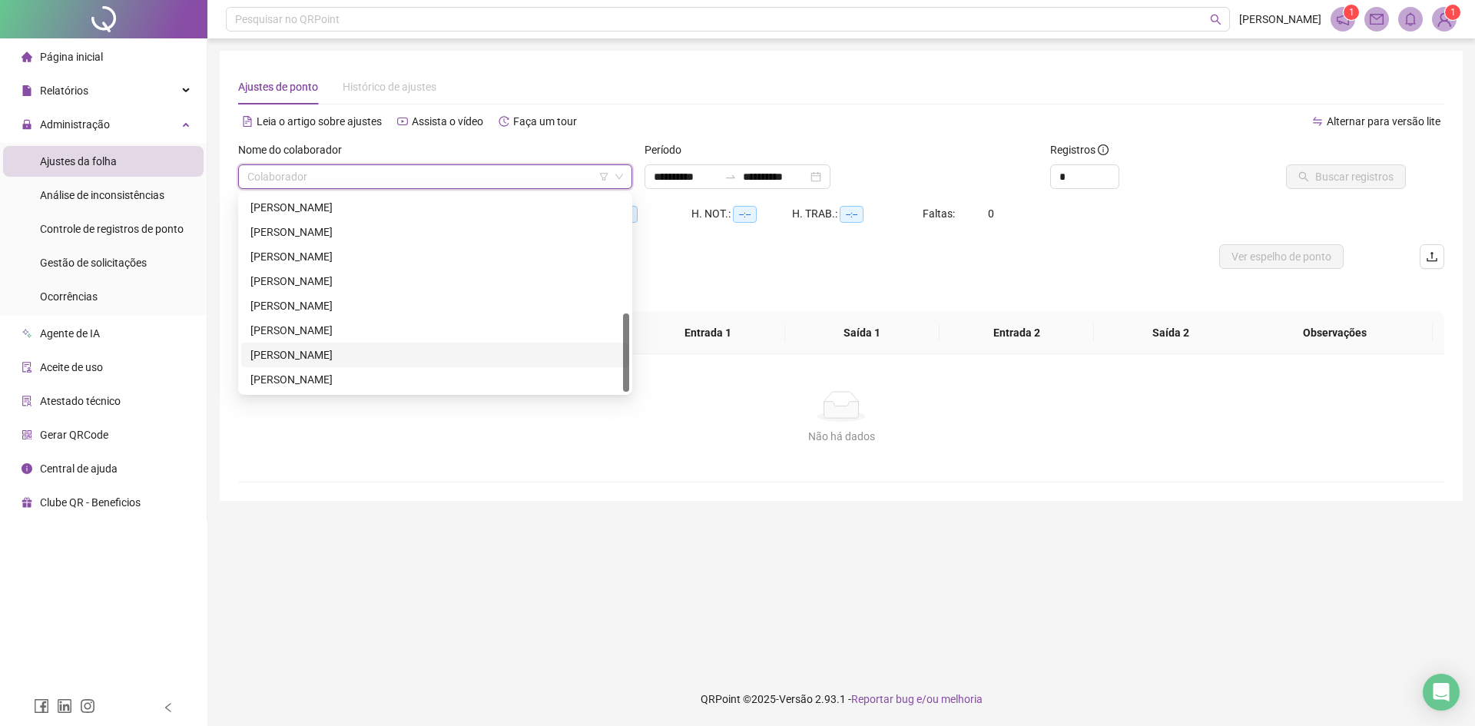
click at [359, 354] on div "[PERSON_NAME]" at bounding box center [436, 355] width 370 height 17
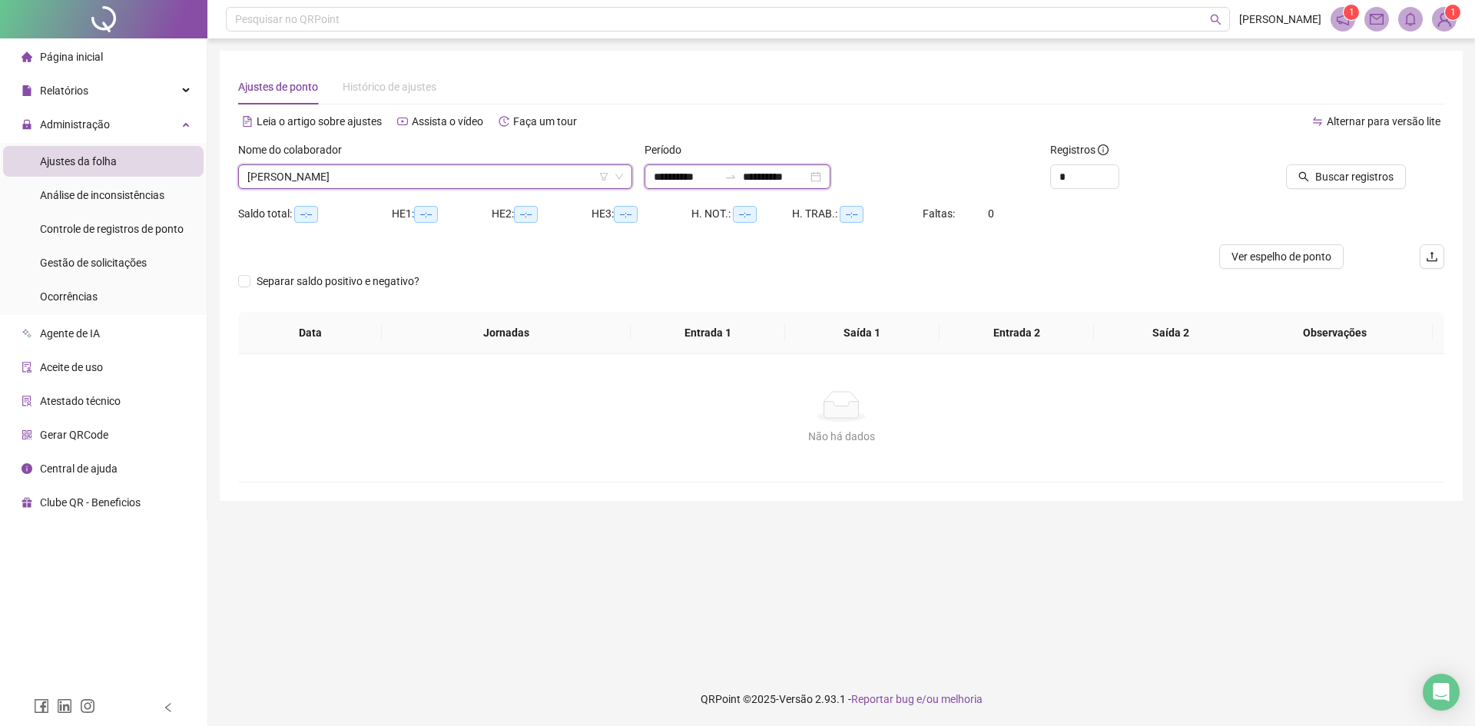
click at [714, 176] on input "**********" at bounding box center [686, 176] width 65 height 17
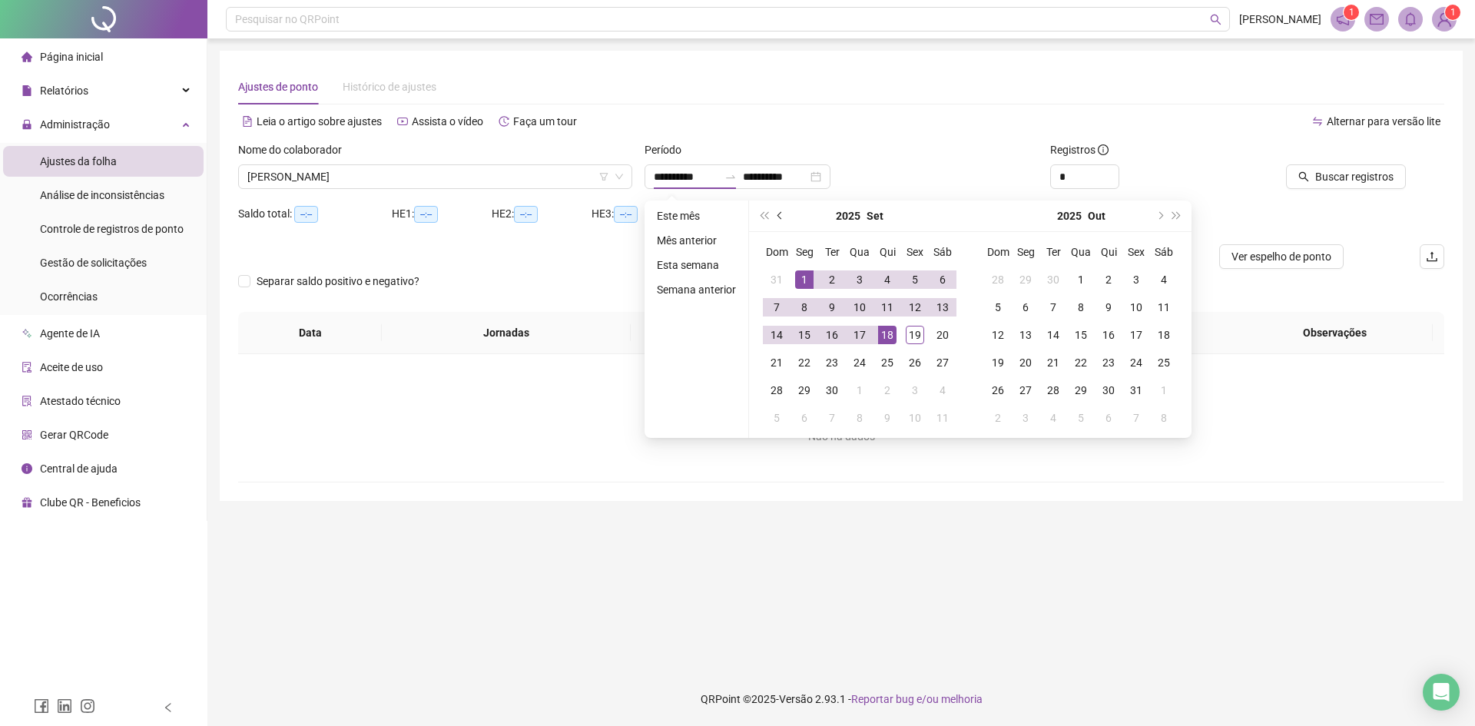
click at [772, 215] on button "prev-year" at bounding box center [780, 216] width 17 height 31
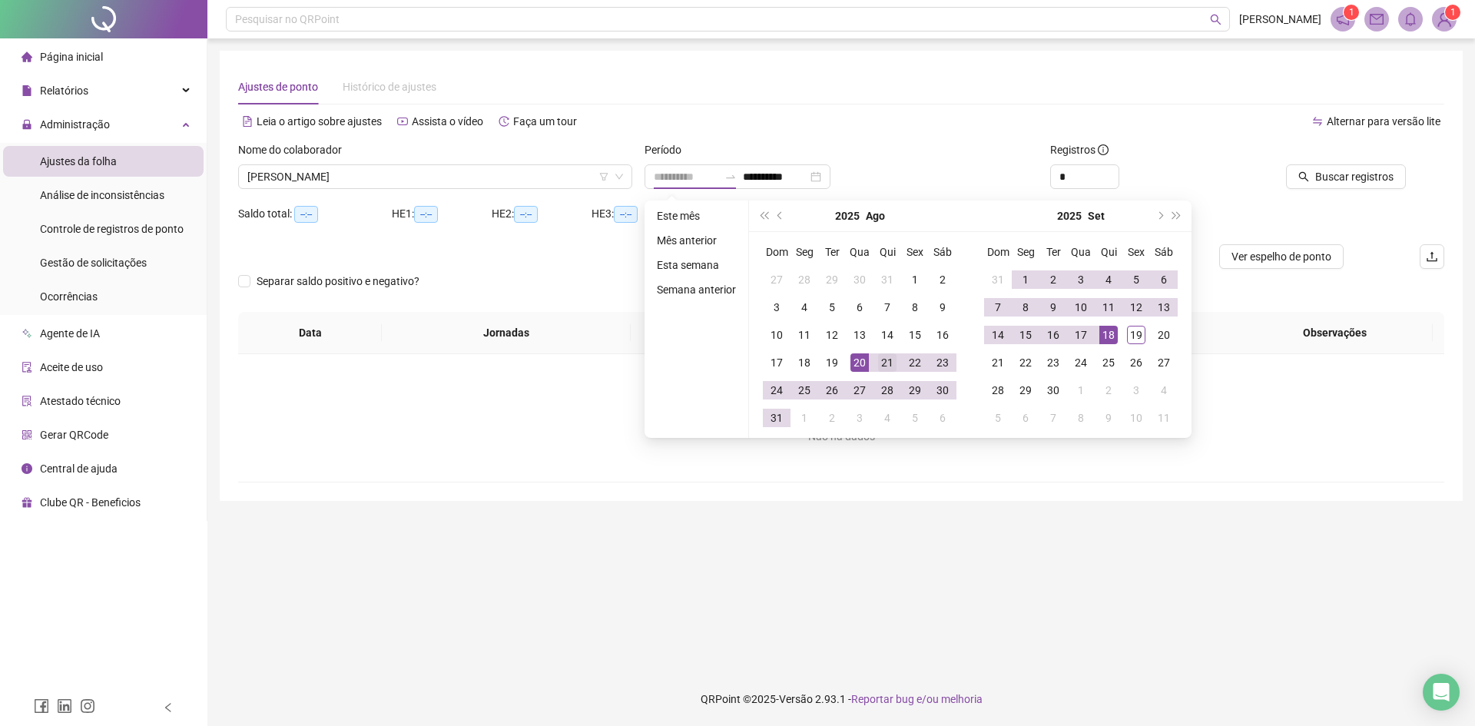
type input "**********"
click at [888, 363] on div "21" at bounding box center [887, 363] width 18 height 18
type input "**********"
click at [1114, 334] on div "18" at bounding box center [1109, 335] width 18 height 18
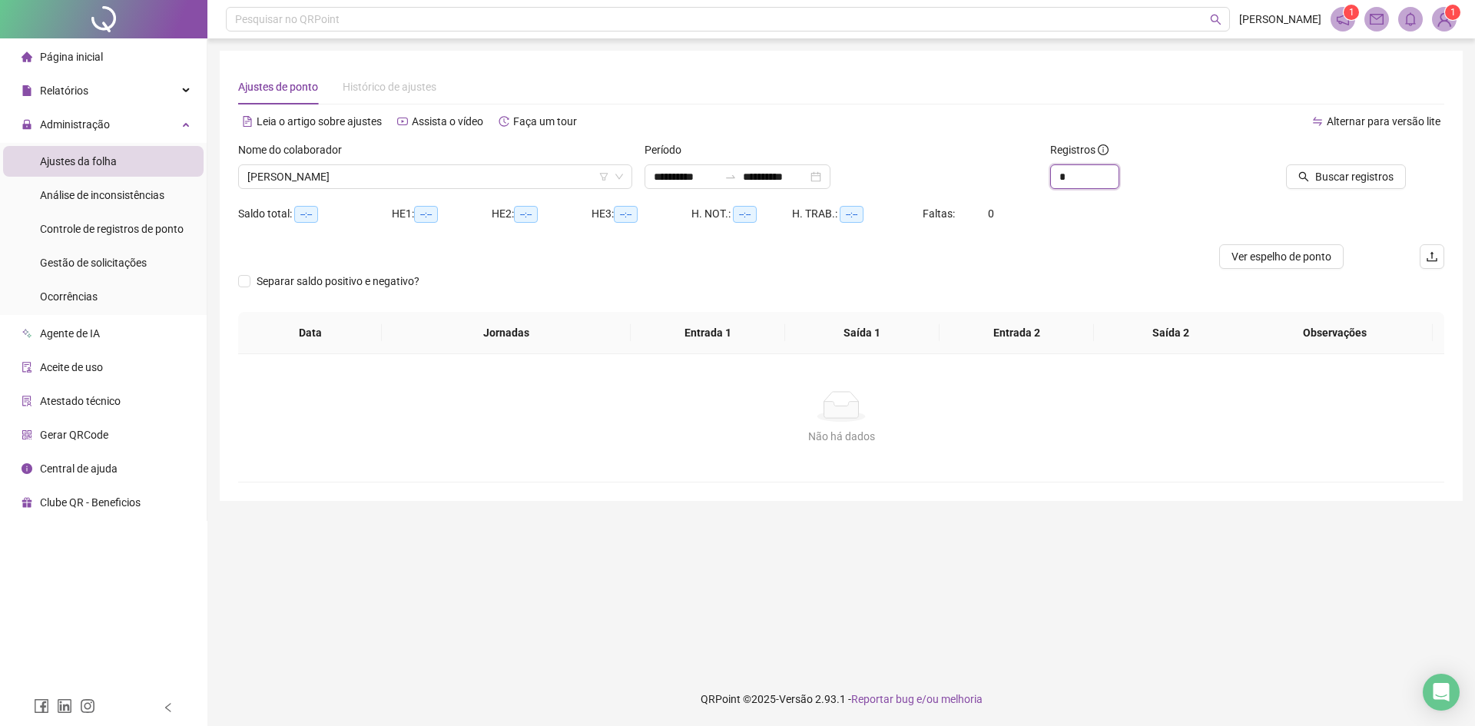
drag, startPoint x: 1087, startPoint y: 170, endPoint x: 1001, endPoint y: 181, distance: 86.8
click at [1001, 181] on div "**********" at bounding box center [841, 171] width 1219 height 60
type input "**"
click at [1361, 184] on button "Buscar registros" at bounding box center [1346, 176] width 120 height 25
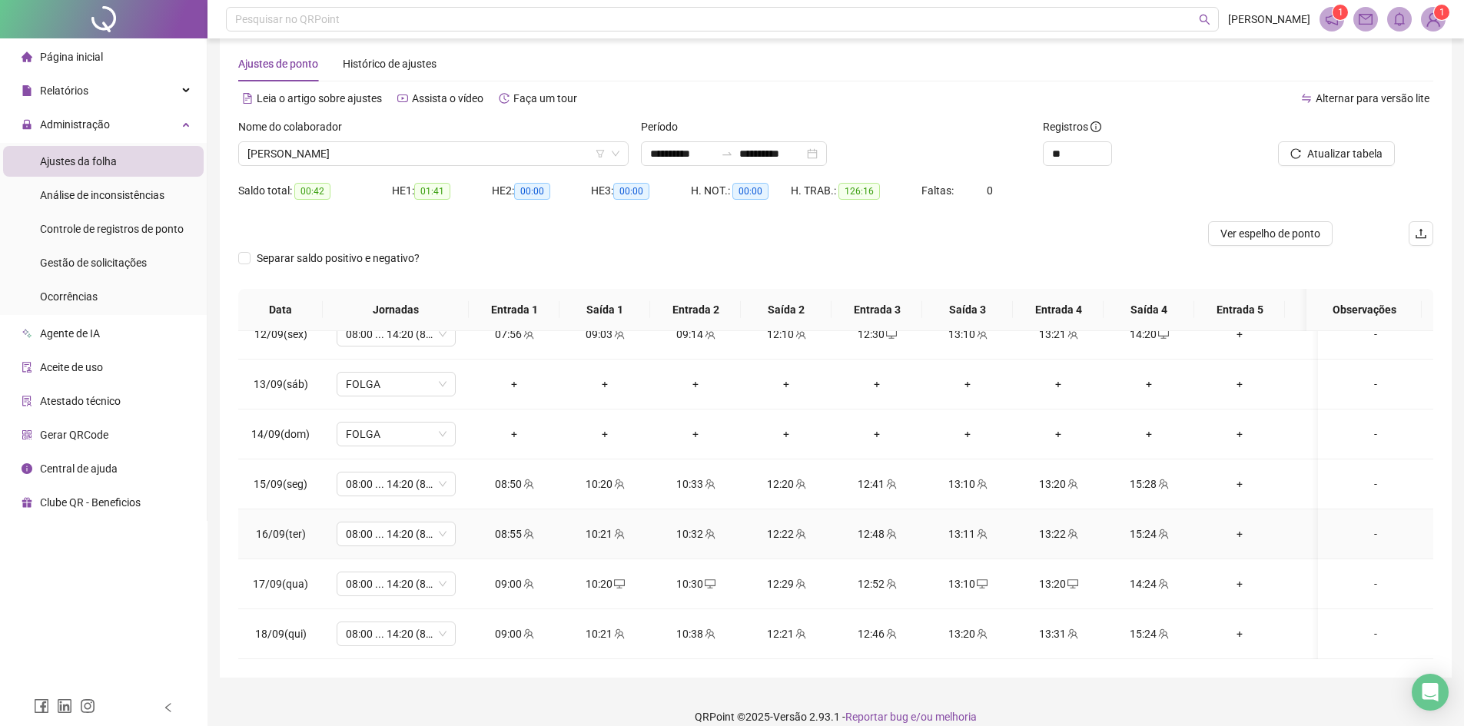
scroll to position [41, 0]
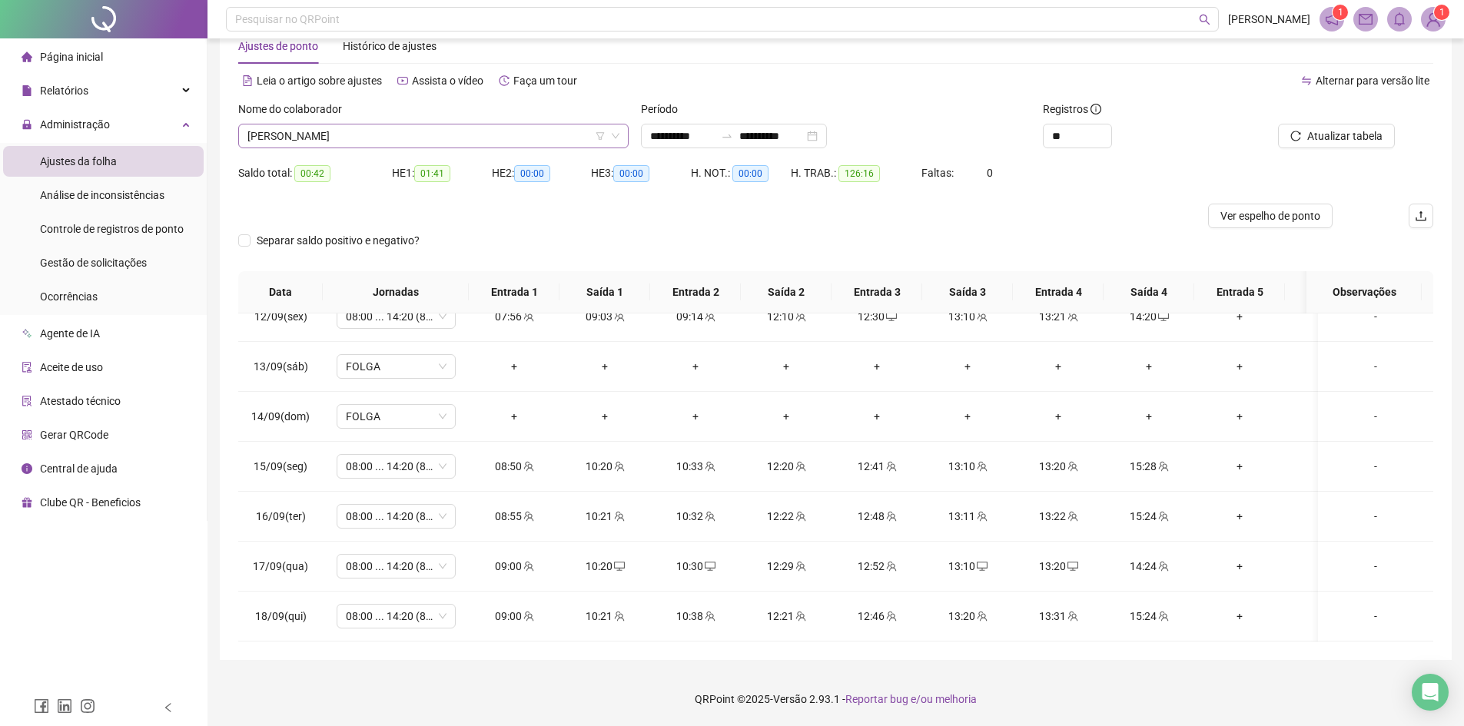
click at [328, 133] on span "[PERSON_NAME]" at bounding box center [433, 135] width 372 height 23
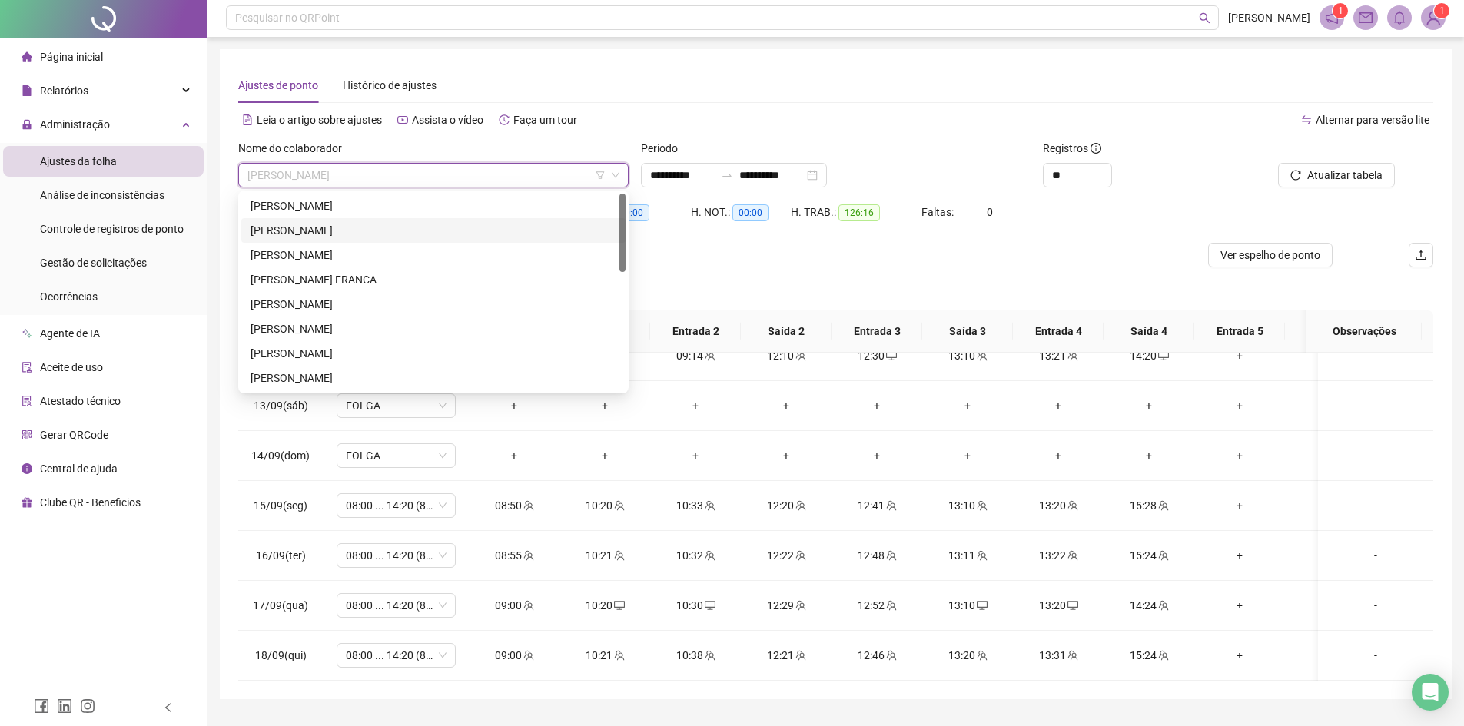
scroll to position [0, 0]
click at [343, 280] on div "[PERSON_NAME] FRANCA" at bounding box center [434, 281] width 366 height 17
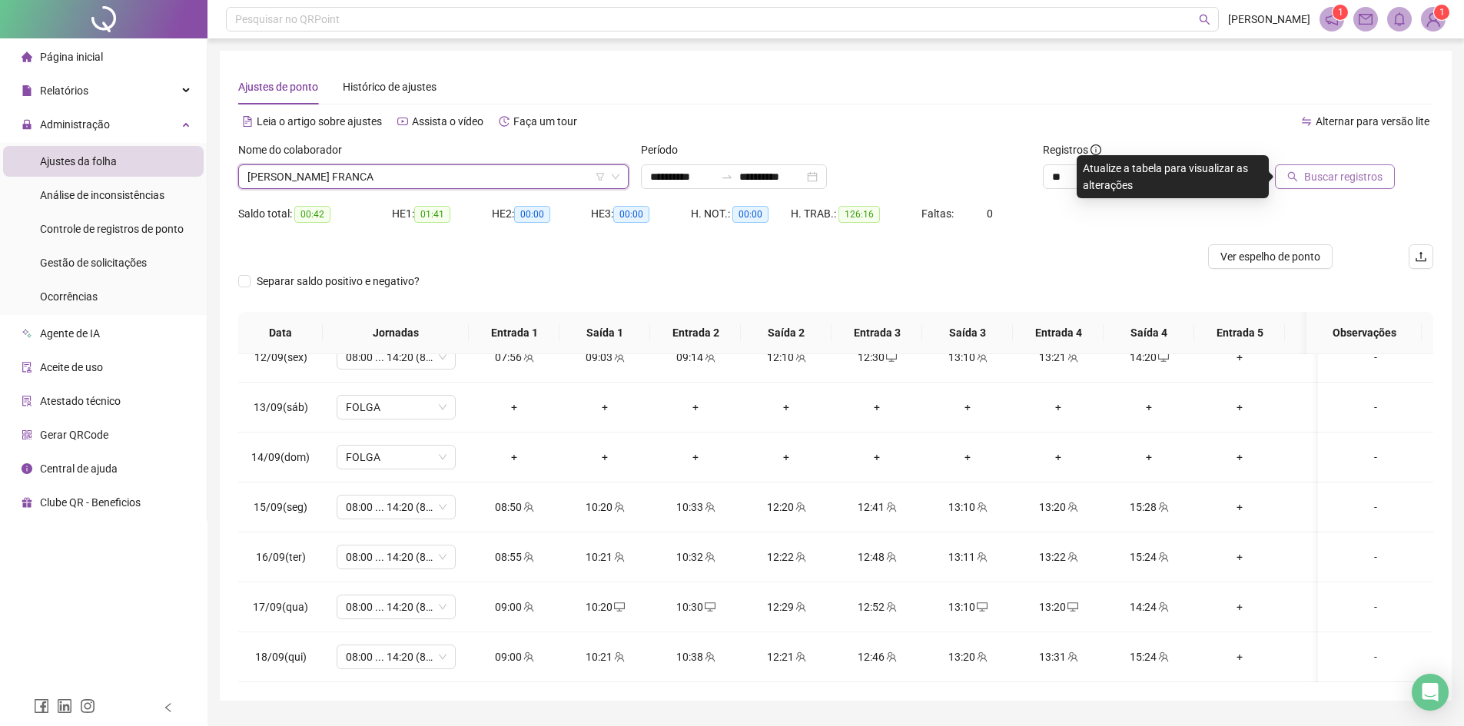
click at [1330, 177] on span "Buscar registros" at bounding box center [1343, 176] width 78 height 17
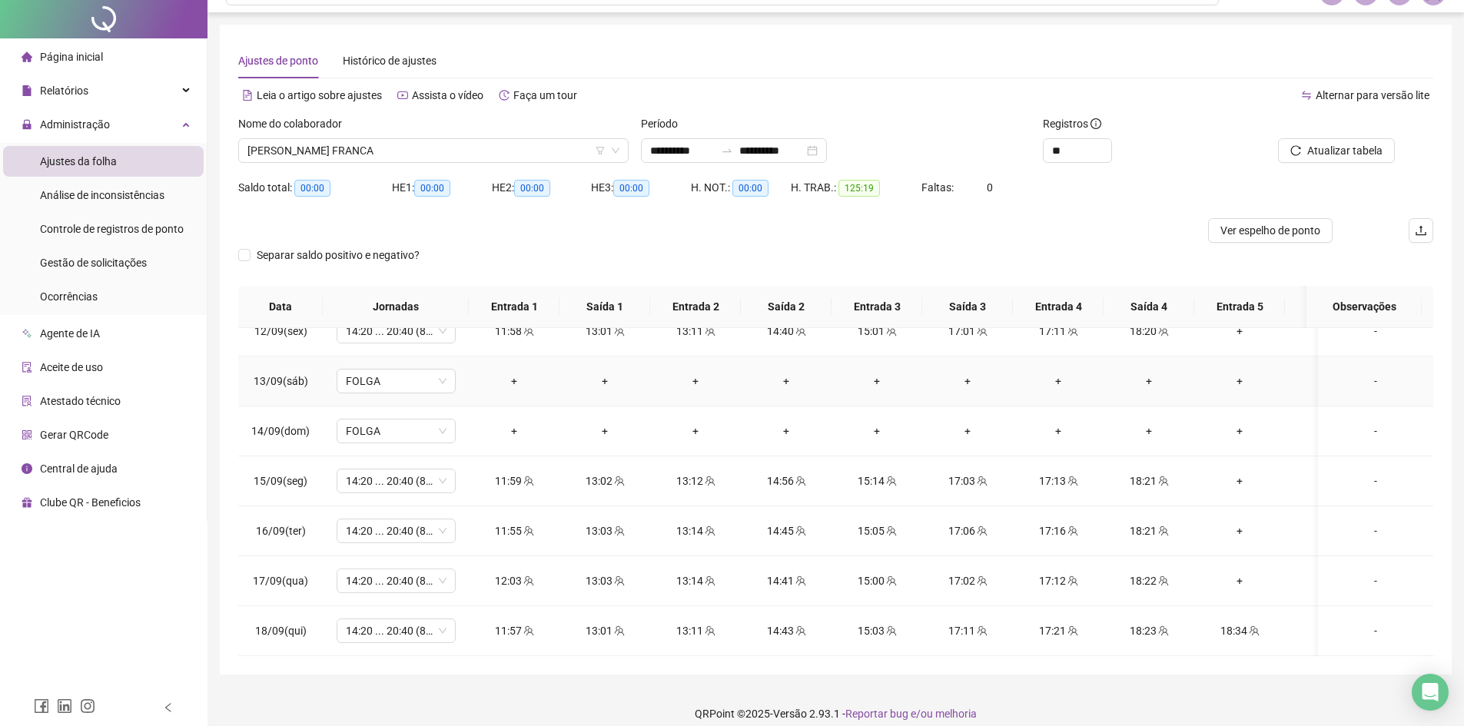
scroll to position [41, 0]
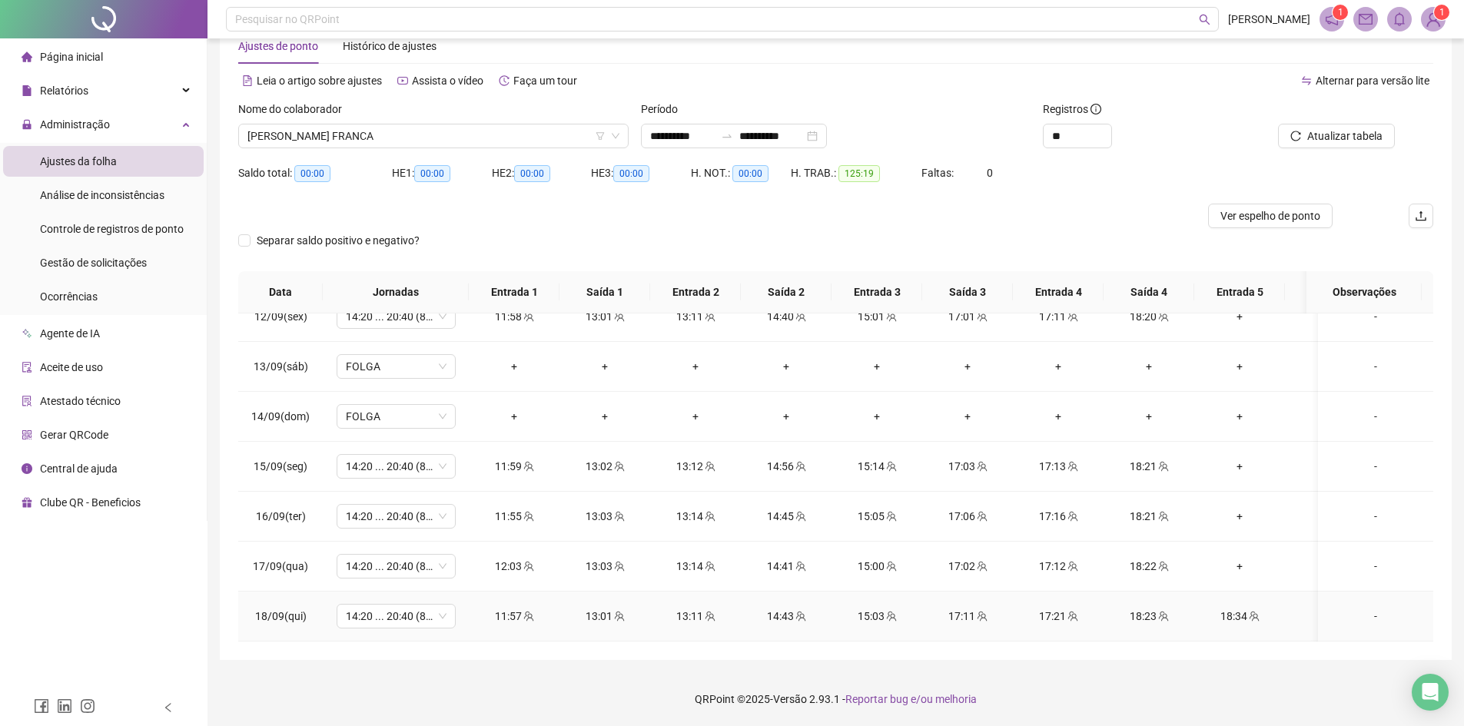
click at [1242, 608] on div "18:34" at bounding box center [1240, 616] width 66 height 17
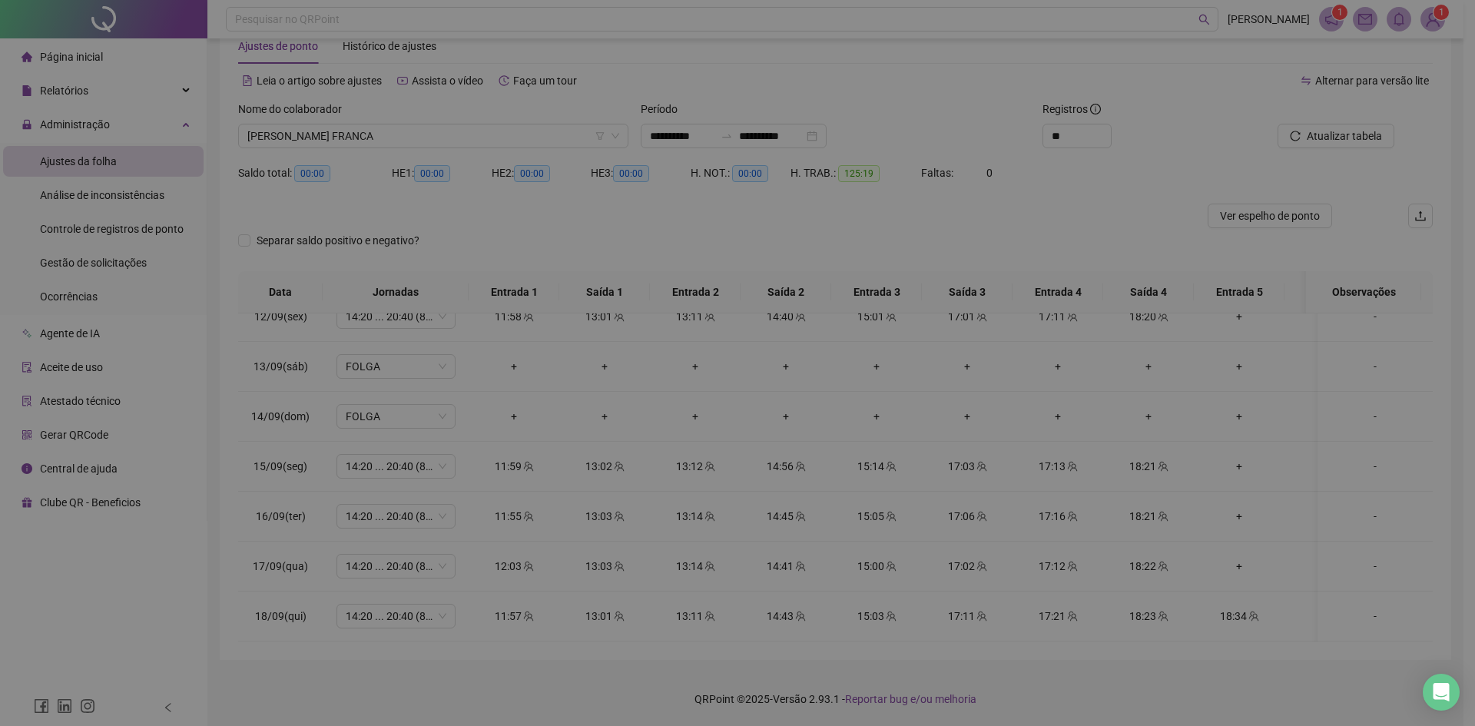
type input "**********"
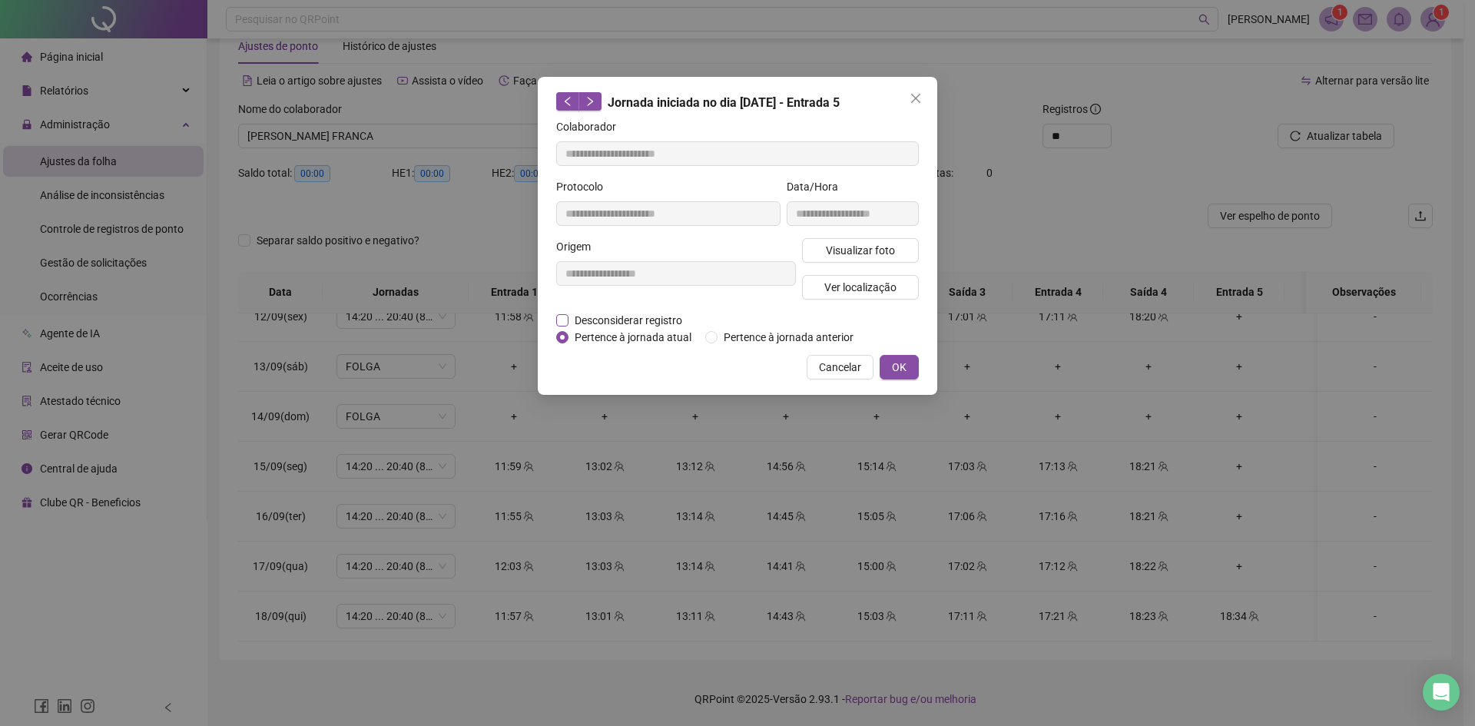
click at [613, 319] on span "Desconsiderar registro" at bounding box center [629, 320] width 120 height 17
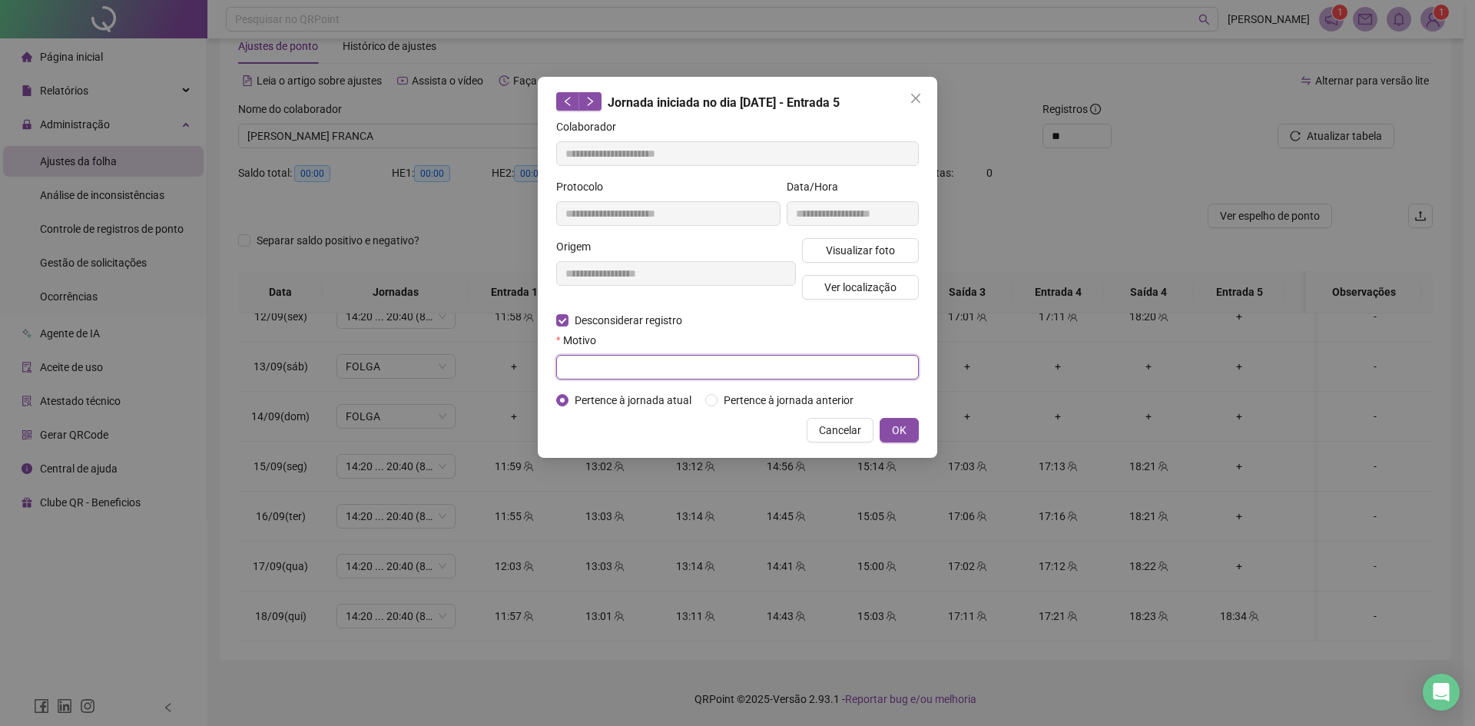
click at [648, 367] on input "text" at bounding box center [737, 367] width 363 height 25
type input "******"
click at [898, 434] on span "OK" at bounding box center [899, 430] width 15 height 17
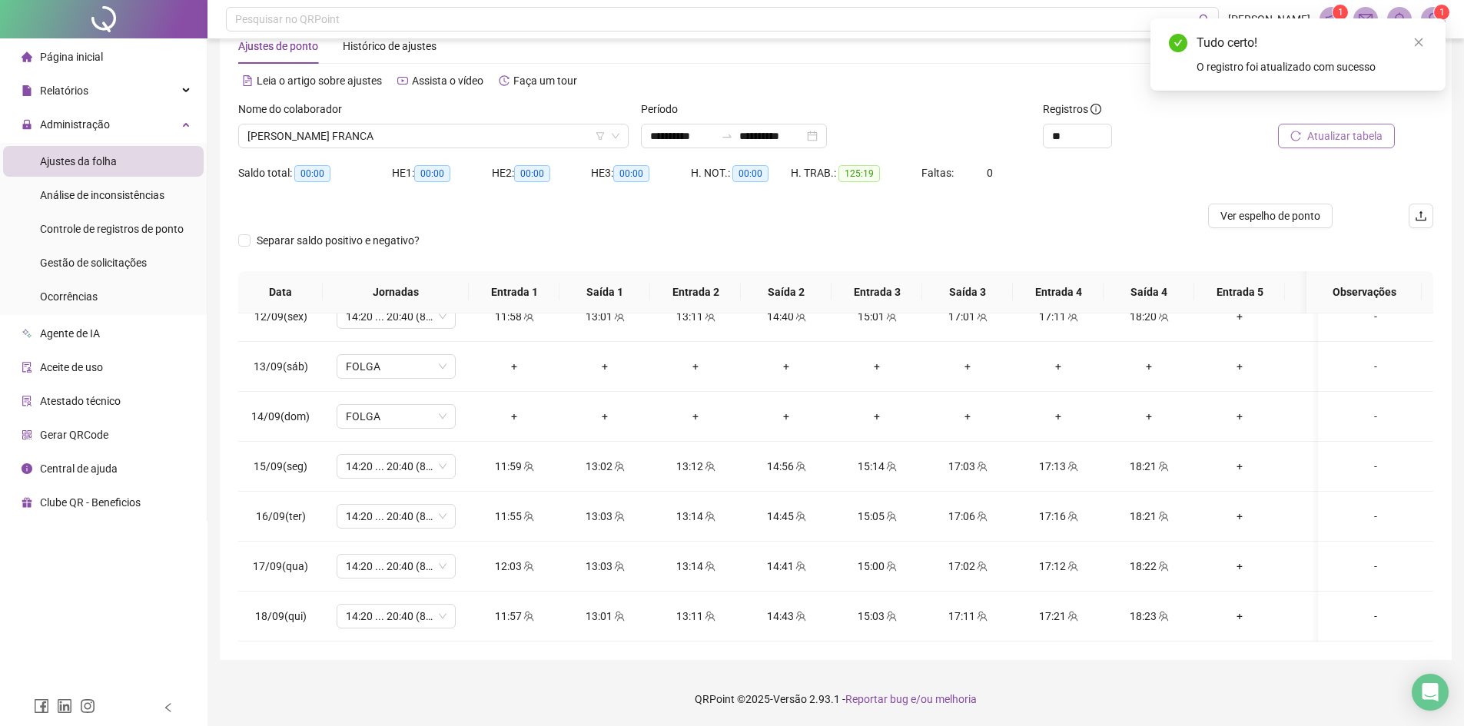
click at [1332, 137] on span "Atualizar tabela" at bounding box center [1344, 136] width 75 height 17
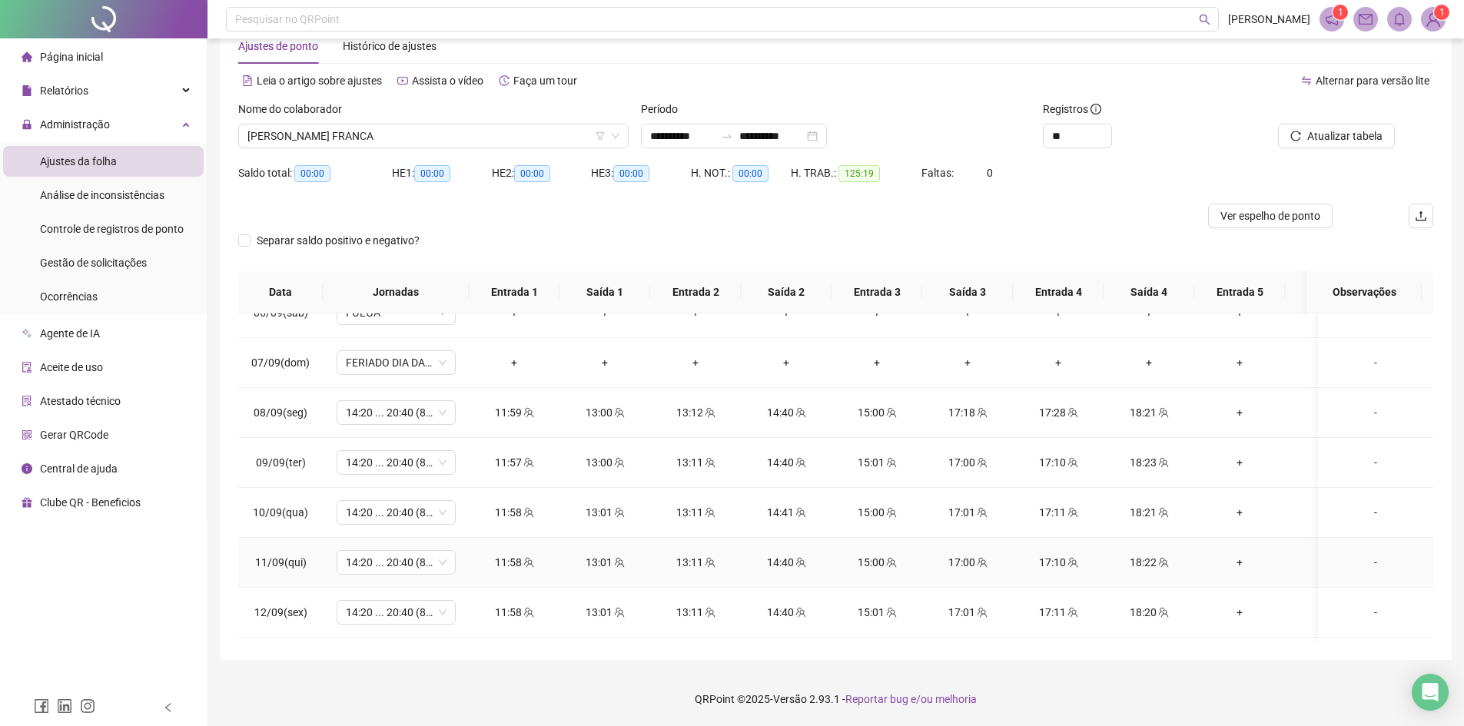
scroll to position [1132, 0]
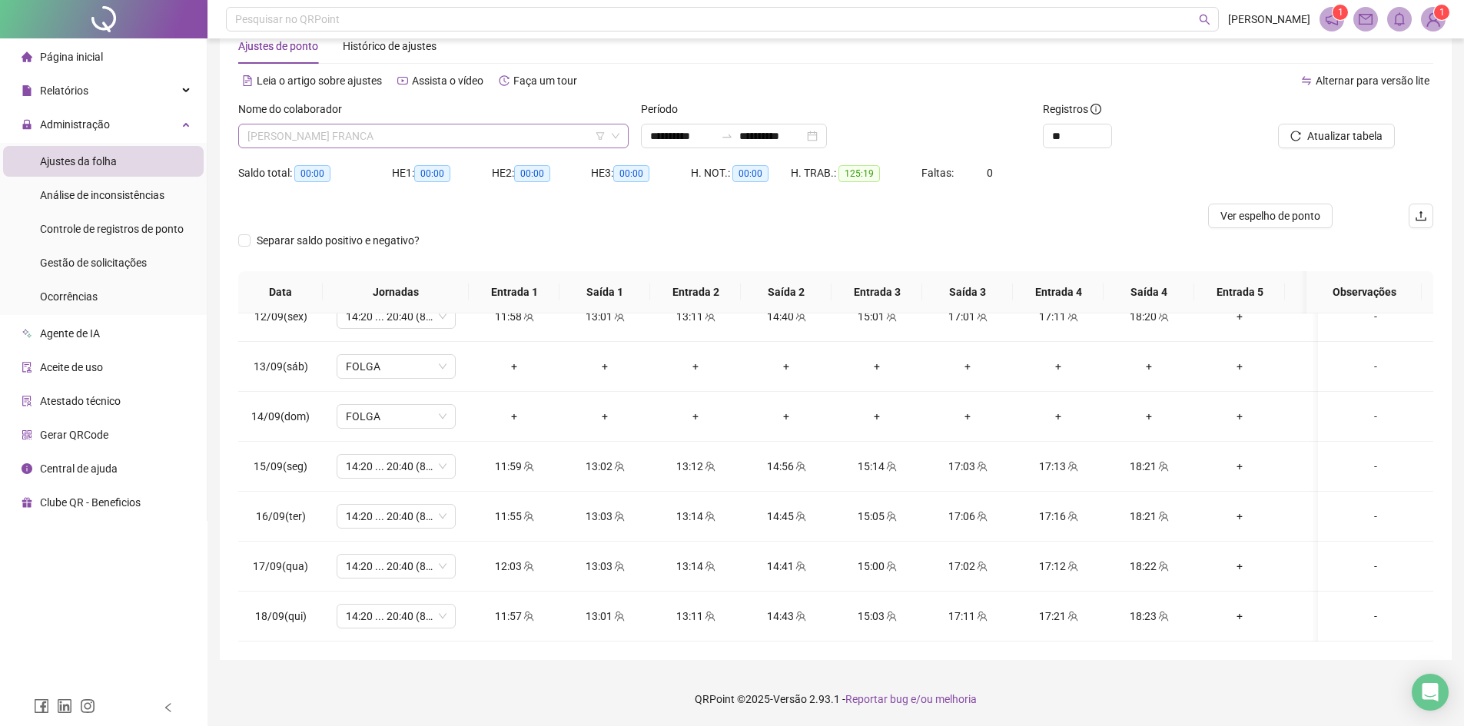
click at [337, 128] on span "[PERSON_NAME] FRANCA" at bounding box center [433, 135] width 372 height 23
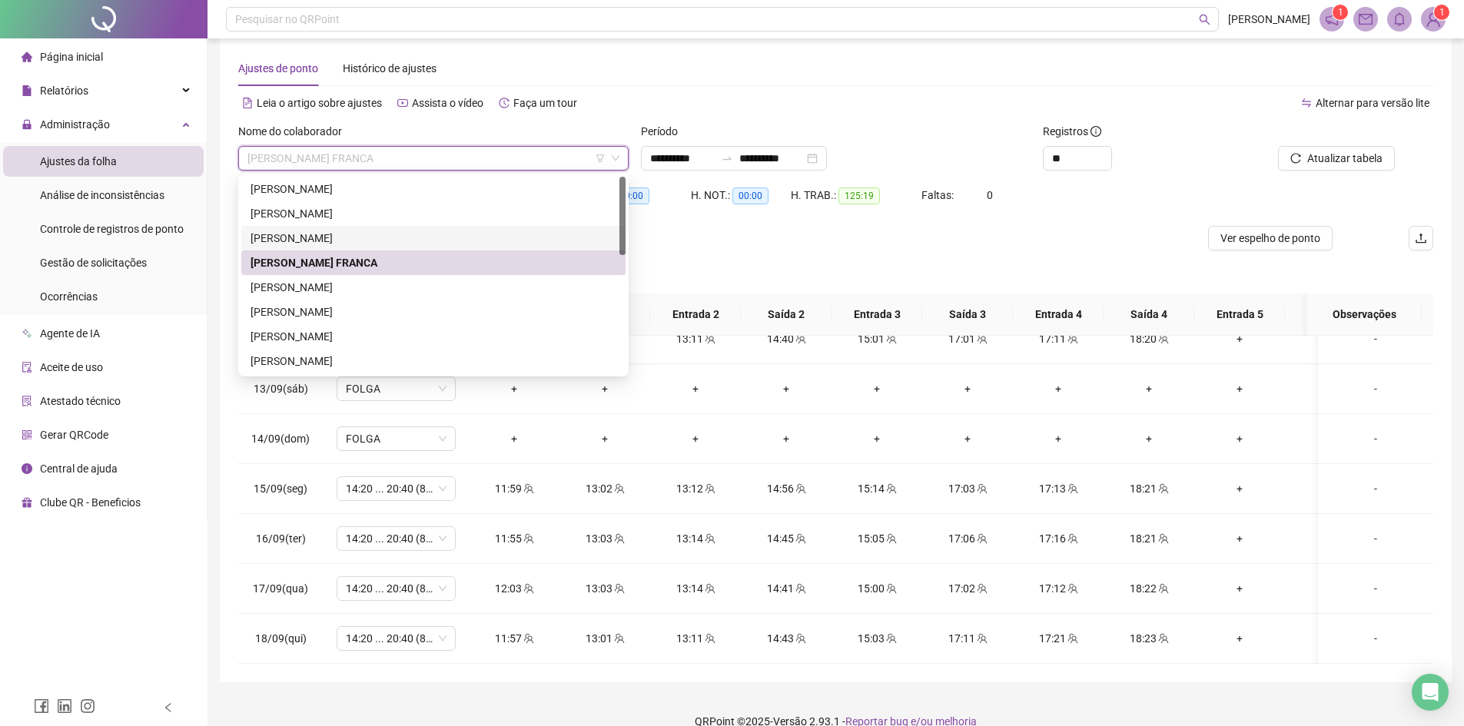
scroll to position [0, 0]
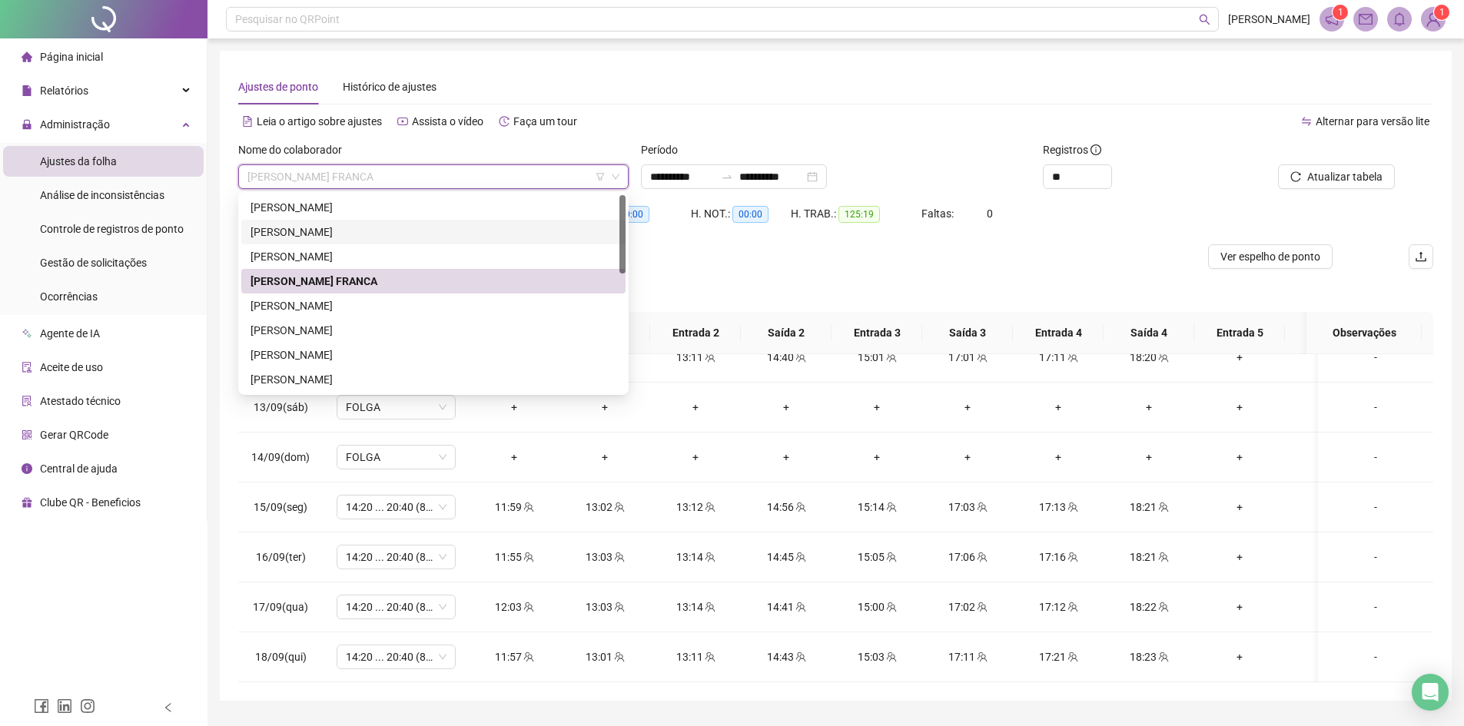
click at [316, 234] on div "[PERSON_NAME]" at bounding box center [434, 232] width 366 height 17
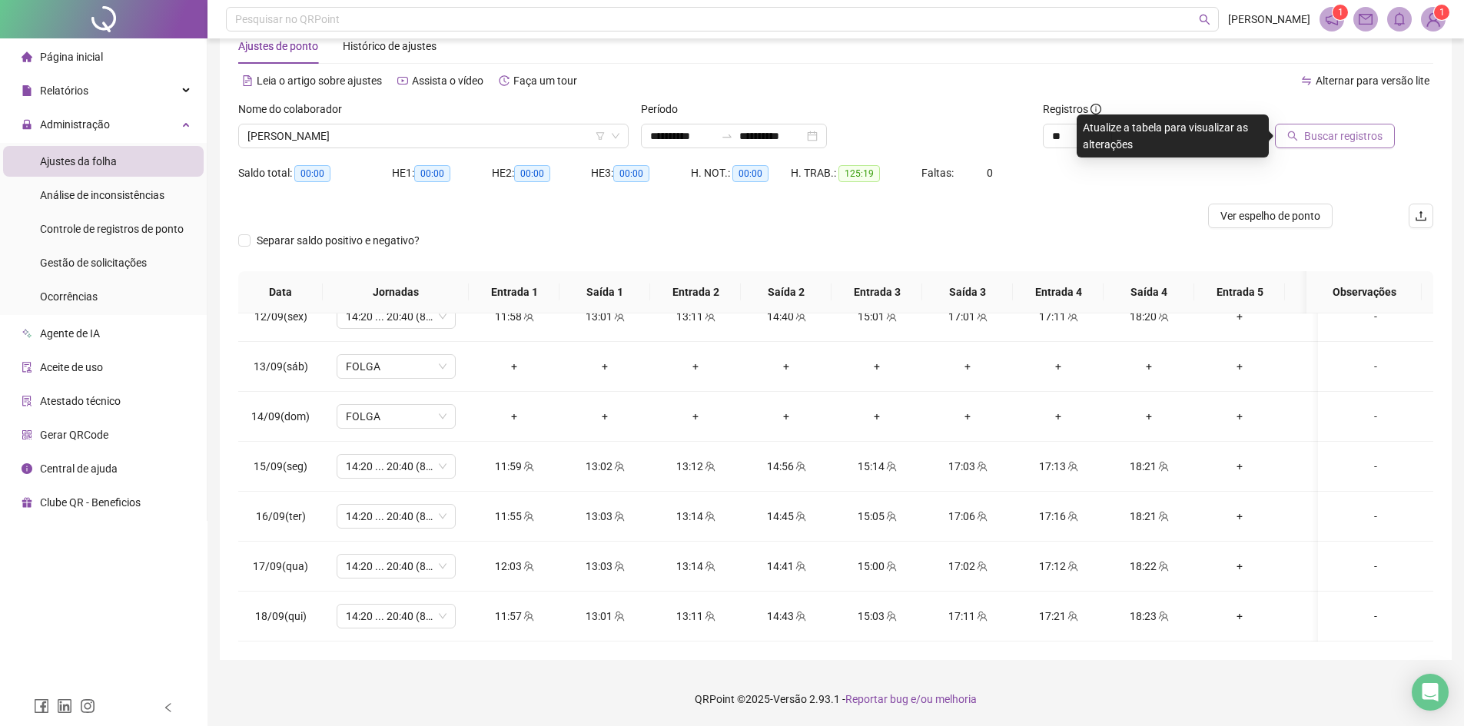
click at [1345, 138] on span "Buscar registros" at bounding box center [1343, 136] width 78 height 17
click at [371, 130] on span "[PERSON_NAME]" at bounding box center [433, 135] width 372 height 23
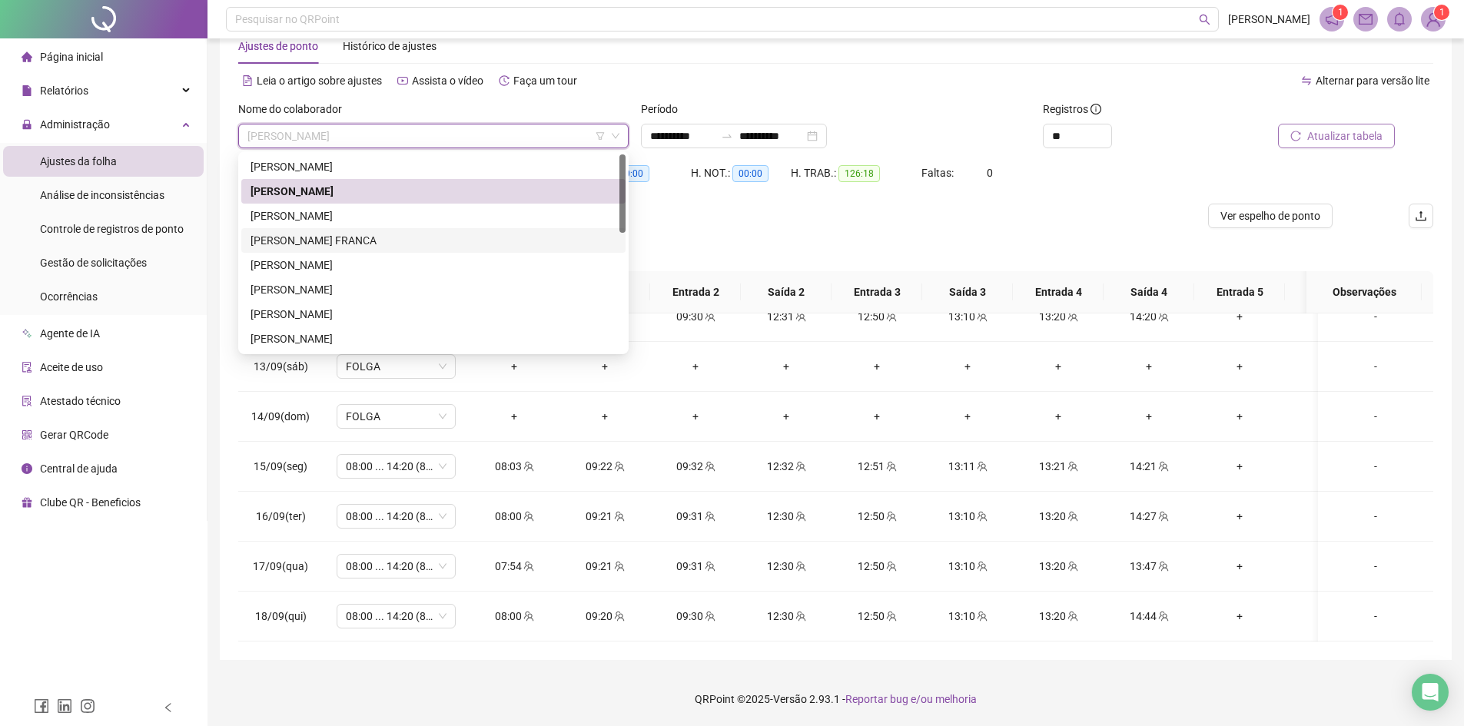
click at [287, 241] on div "[PERSON_NAME] FRANCA" at bounding box center [434, 240] width 366 height 17
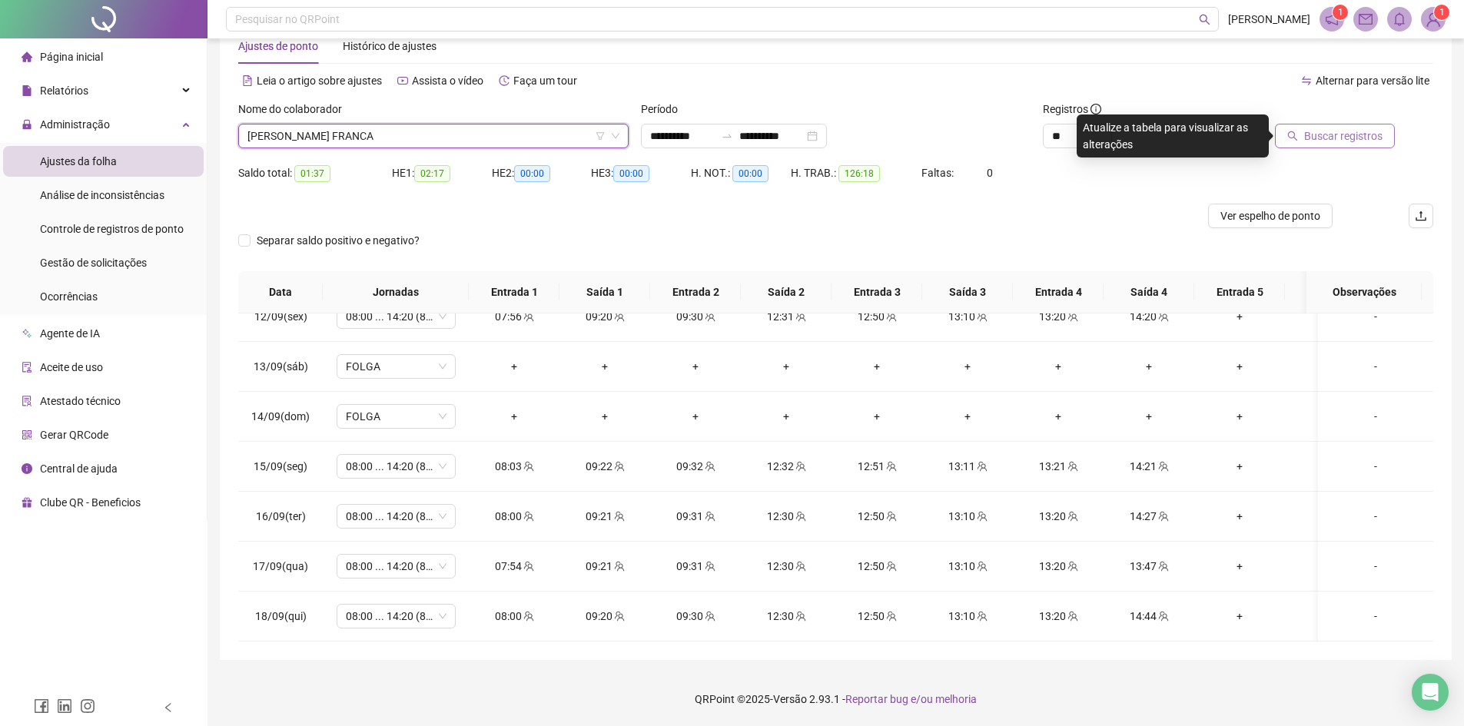
click at [1320, 138] on span "Buscar registros" at bounding box center [1343, 136] width 78 height 17
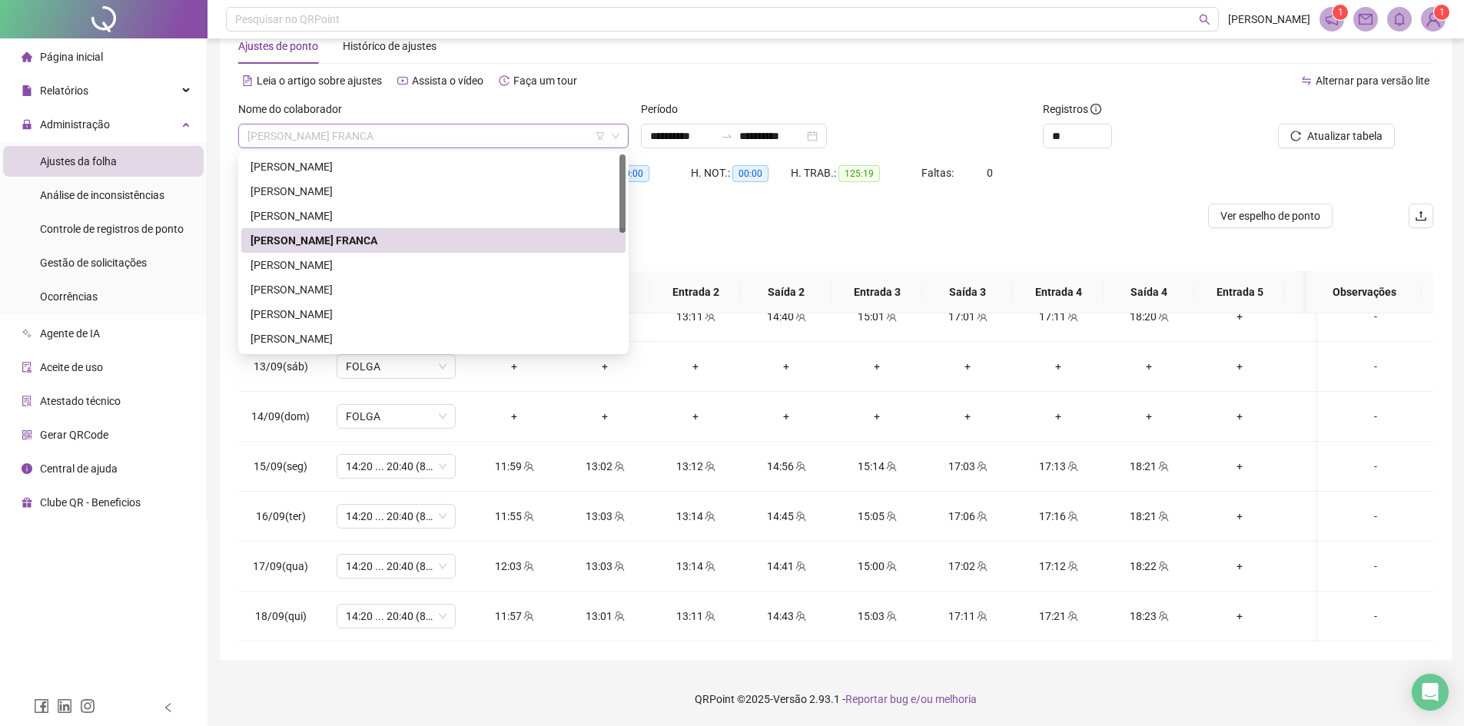
click at [309, 144] on span "[PERSON_NAME] FRANCA" at bounding box center [433, 135] width 372 height 23
click at [311, 267] on div "[PERSON_NAME]" at bounding box center [434, 265] width 366 height 17
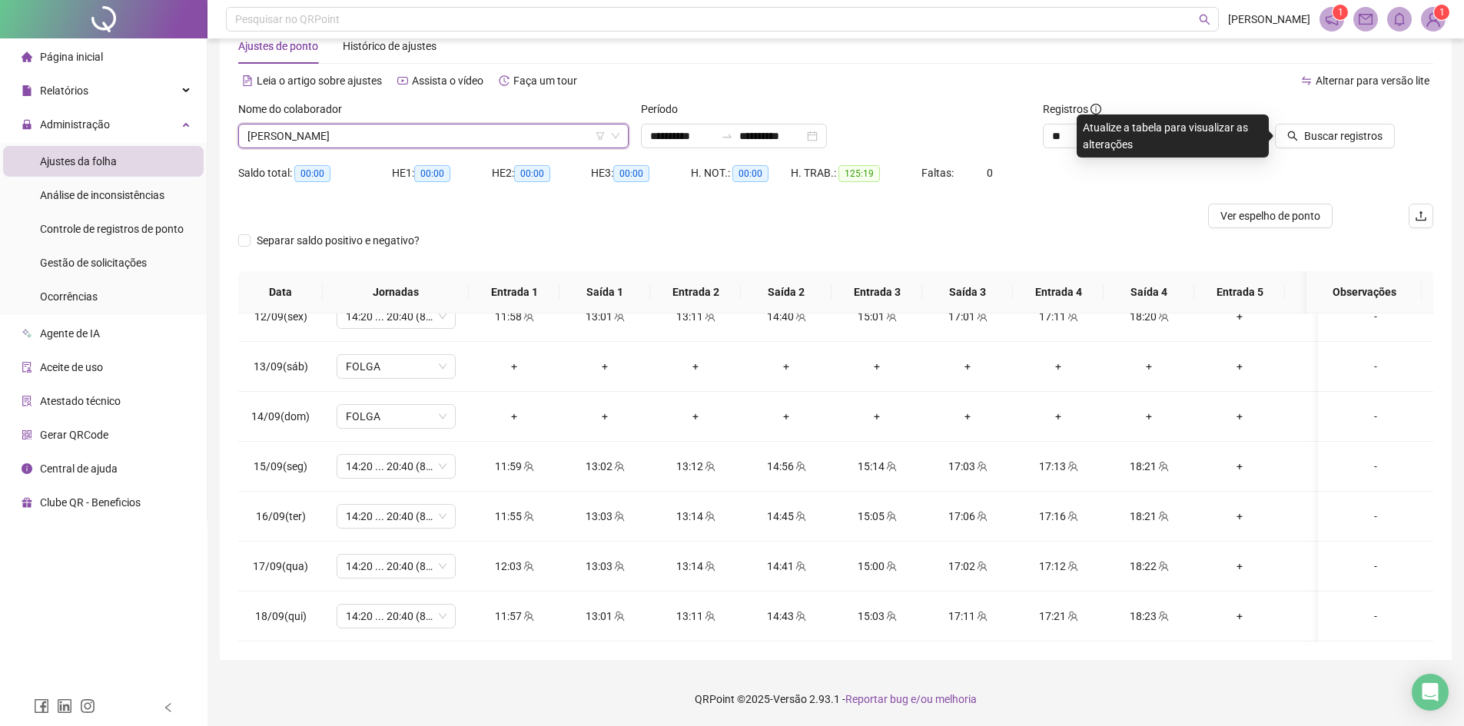
click at [279, 136] on span "[PERSON_NAME]" at bounding box center [433, 135] width 372 height 23
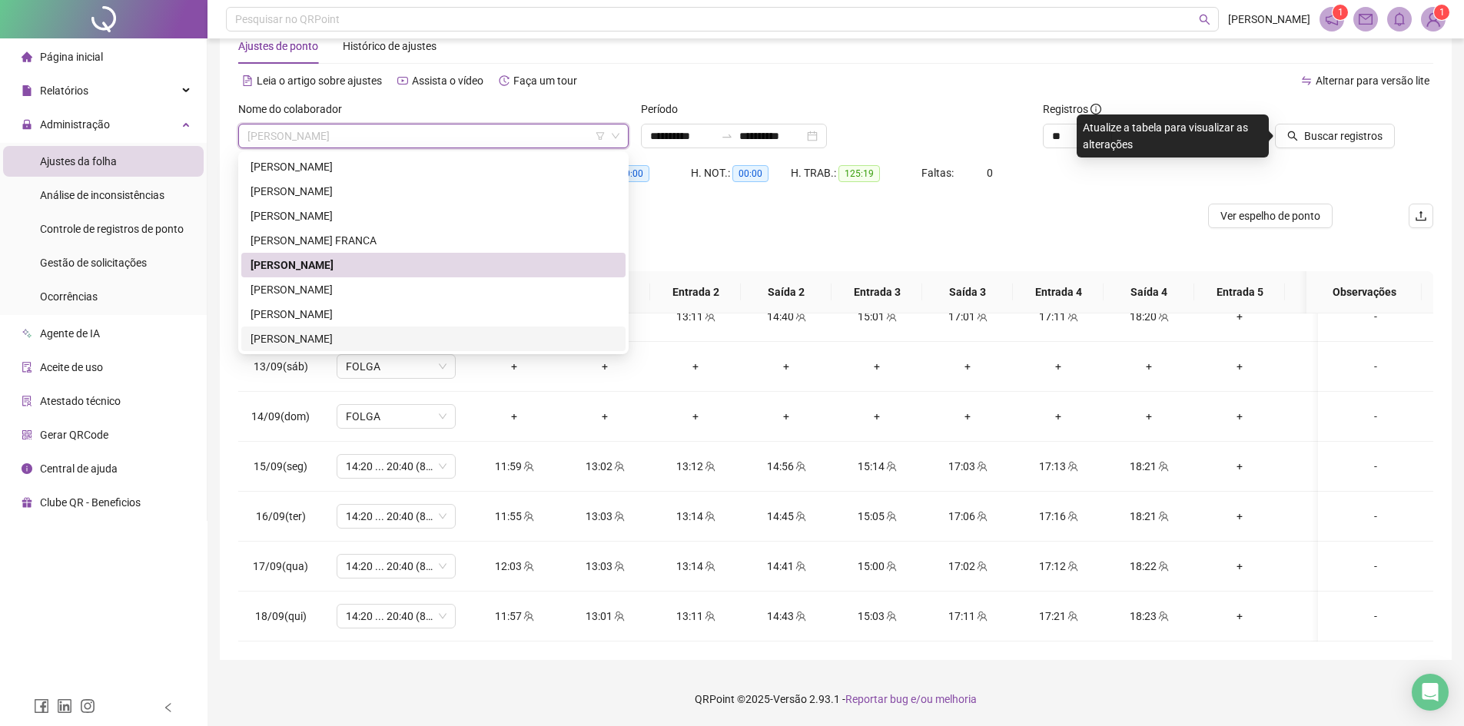
click at [294, 340] on div "[PERSON_NAME]" at bounding box center [434, 338] width 366 height 17
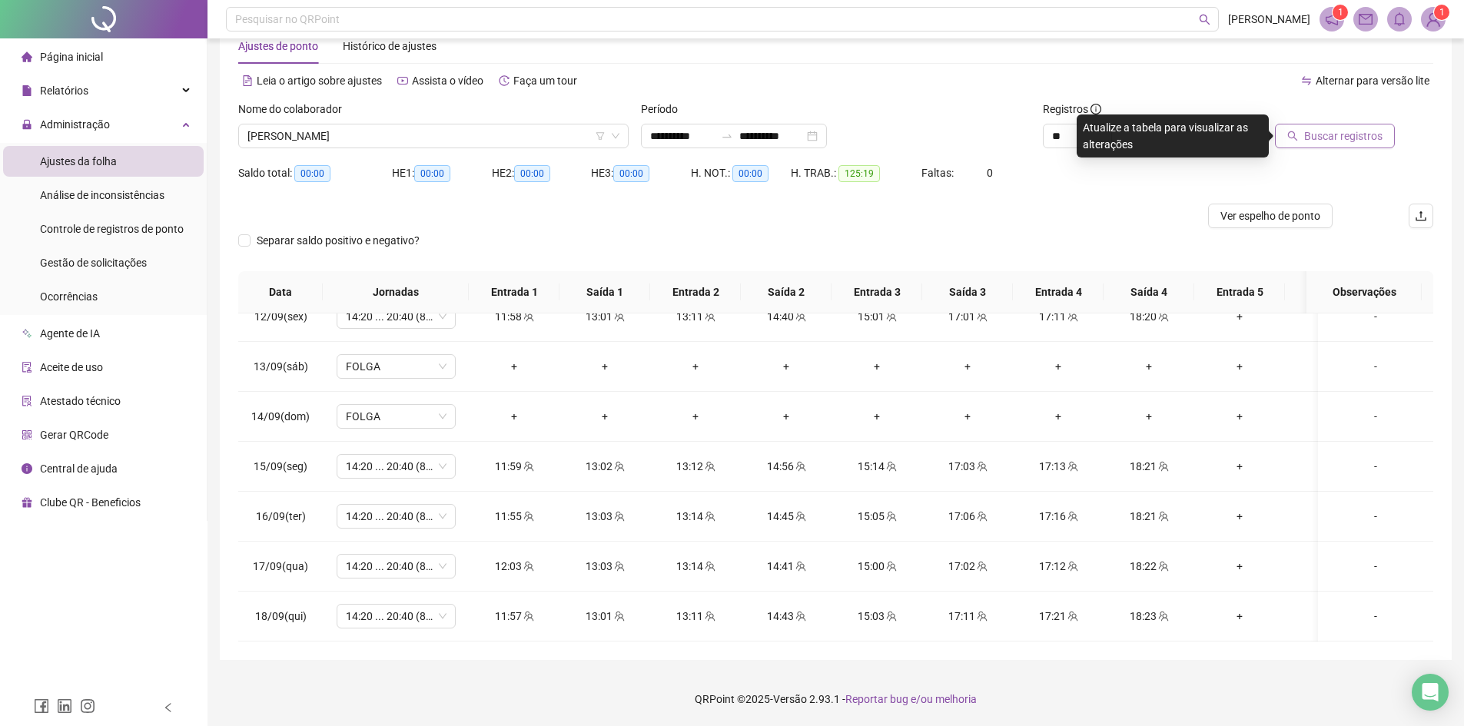
click at [1322, 129] on span "Buscar registros" at bounding box center [1343, 136] width 78 height 17
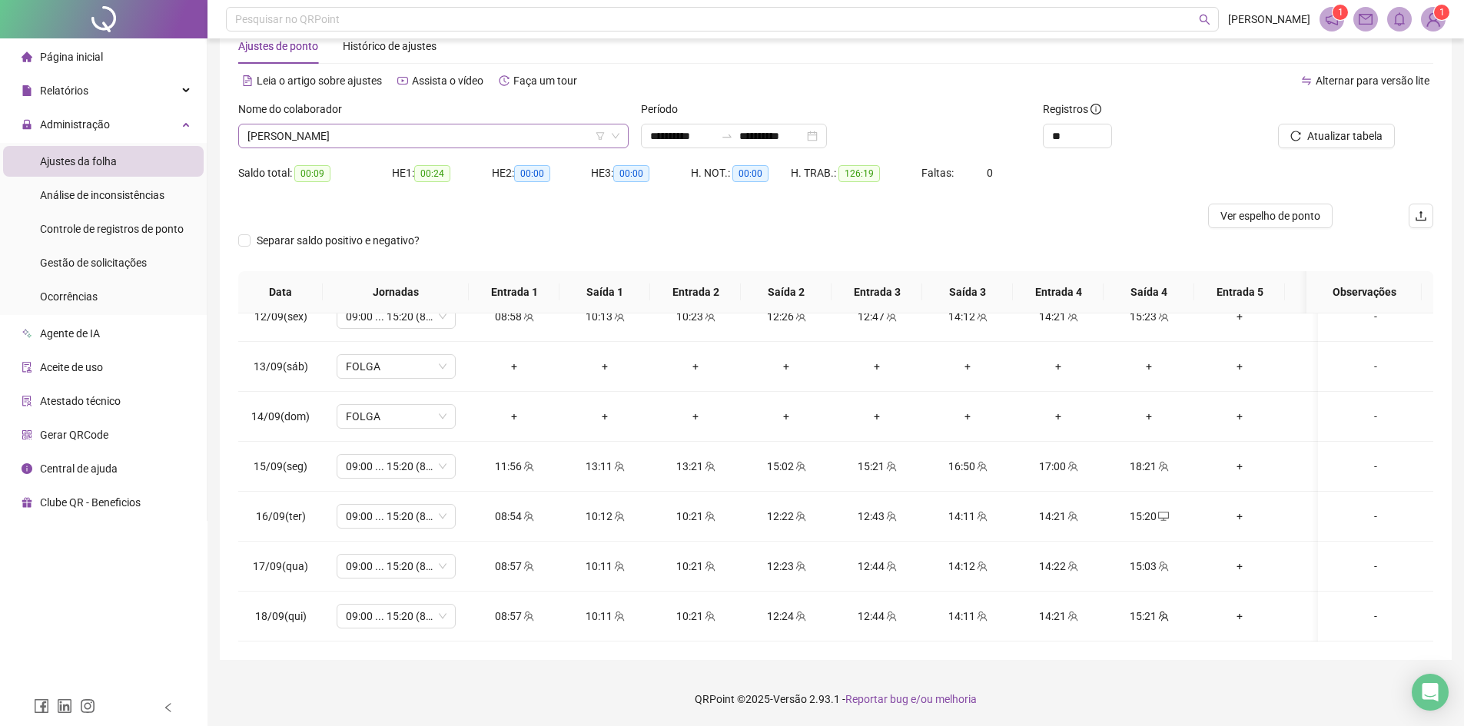
click at [317, 142] on span "[PERSON_NAME]" at bounding box center [433, 135] width 372 height 23
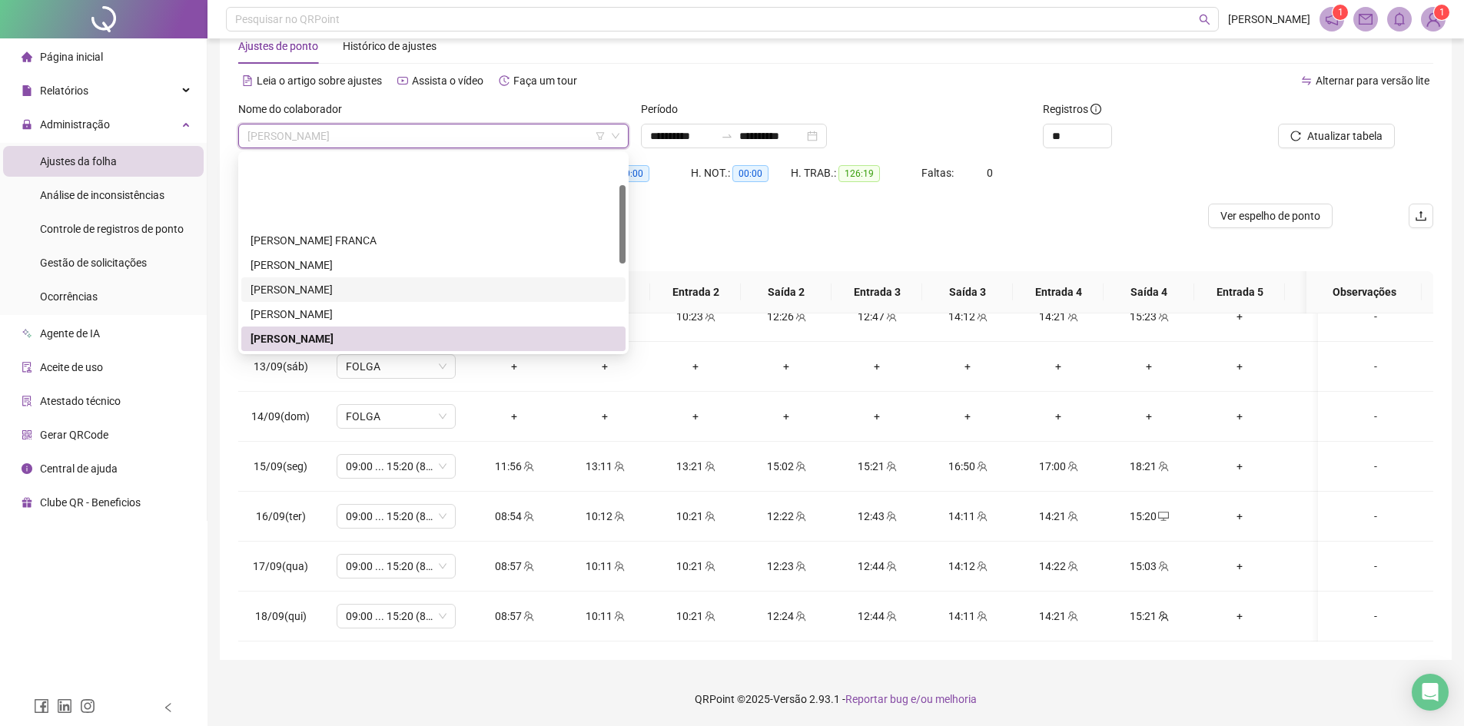
scroll to position [77, 0]
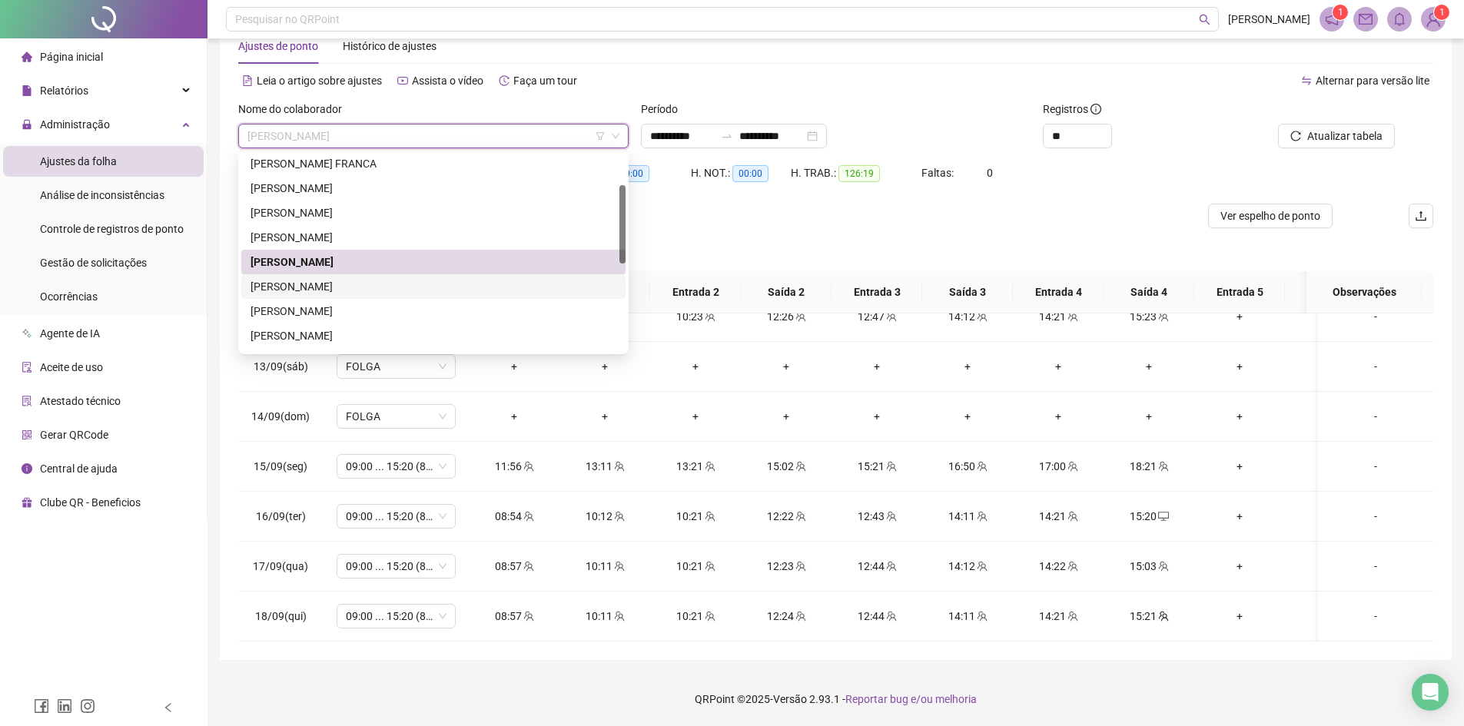
click at [324, 286] on div "[PERSON_NAME]" at bounding box center [434, 286] width 366 height 17
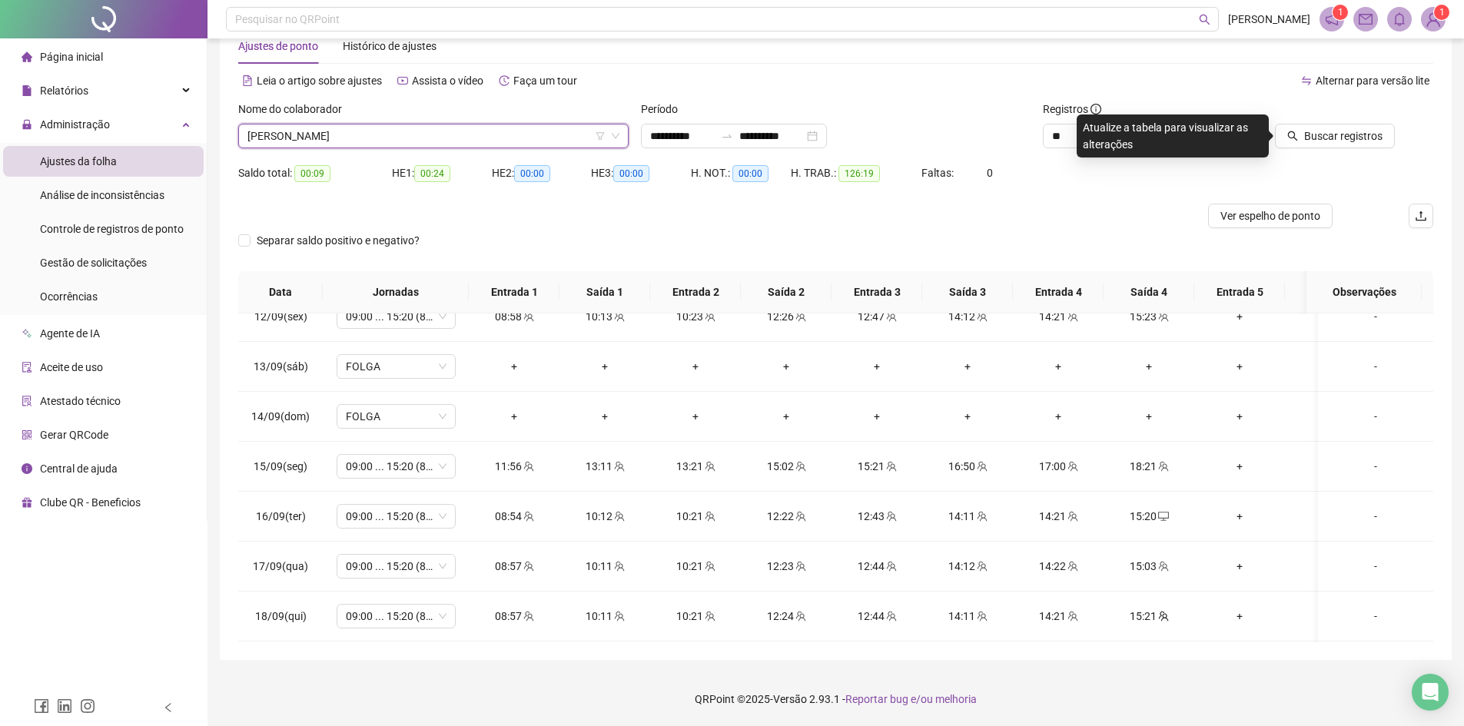
click at [421, 131] on span "[PERSON_NAME]" at bounding box center [433, 135] width 372 height 23
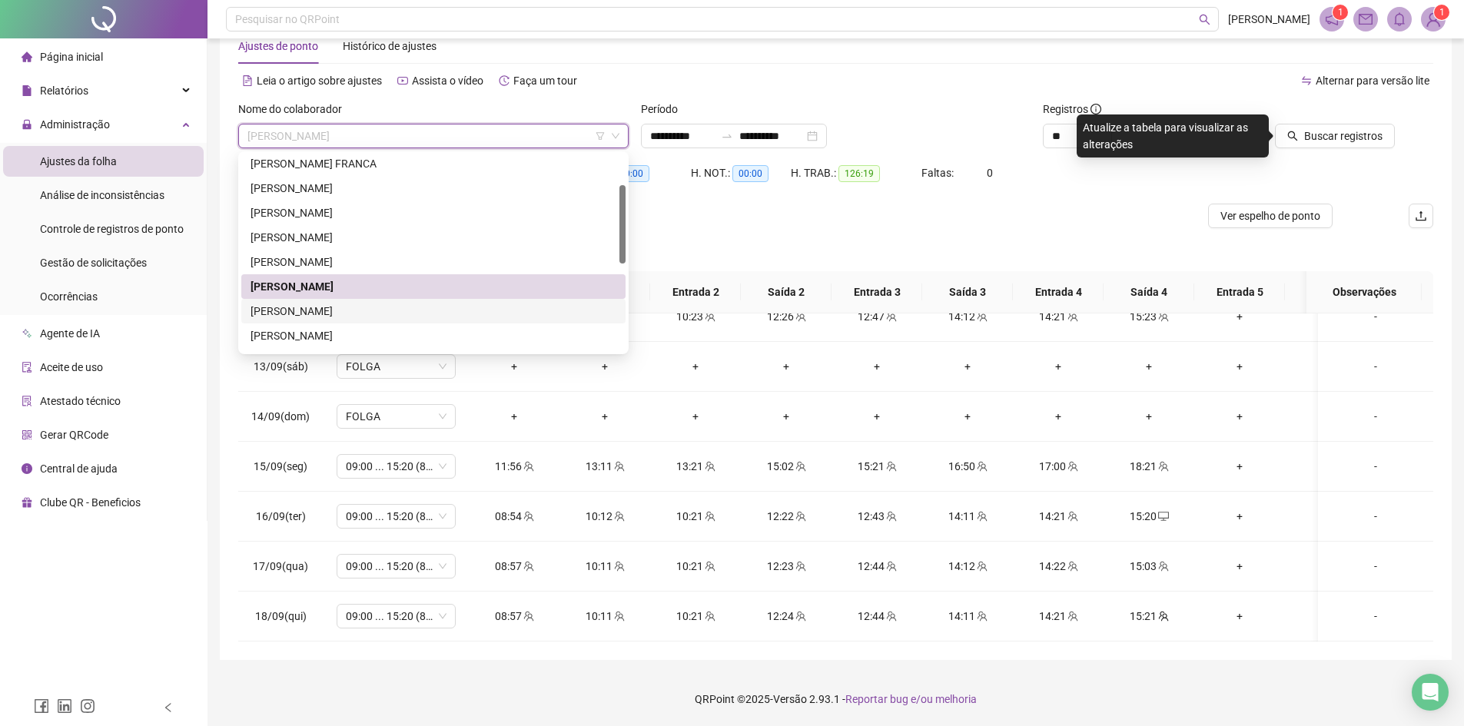
click at [300, 310] on div "[PERSON_NAME]" at bounding box center [434, 311] width 366 height 17
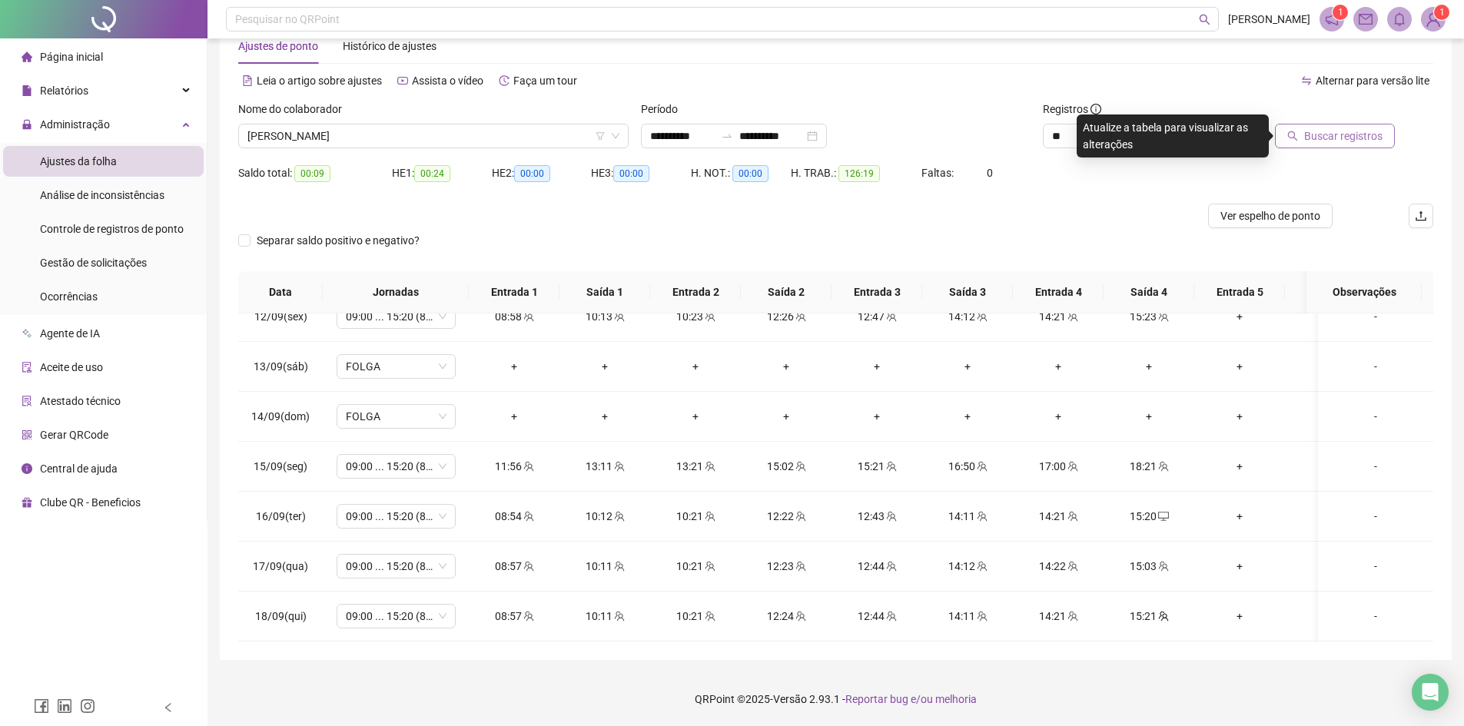
click at [1303, 128] on button "Buscar registros" at bounding box center [1335, 136] width 120 height 25
click at [323, 136] on span "[PERSON_NAME]" at bounding box center [433, 135] width 372 height 23
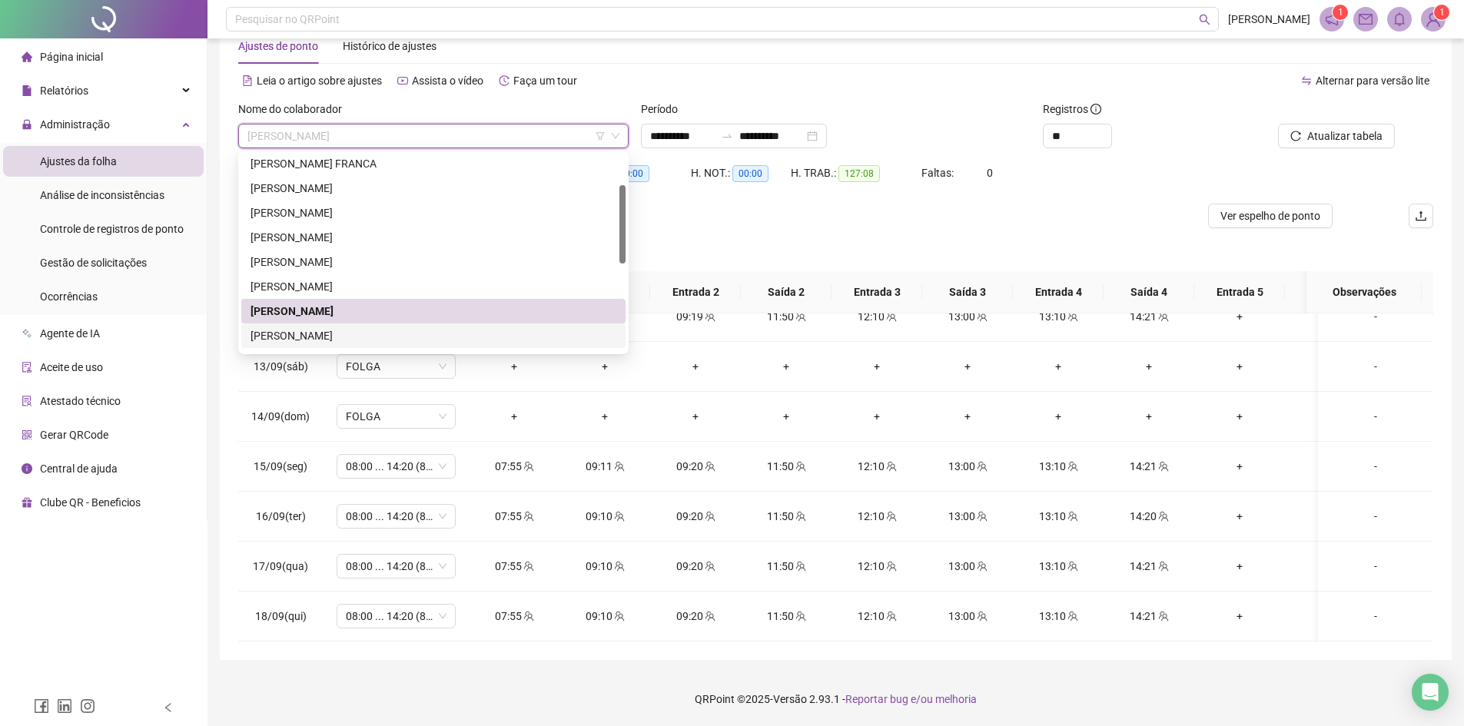
click at [302, 343] on div "[PERSON_NAME]" at bounding box center [434, 335] width 366 height 17
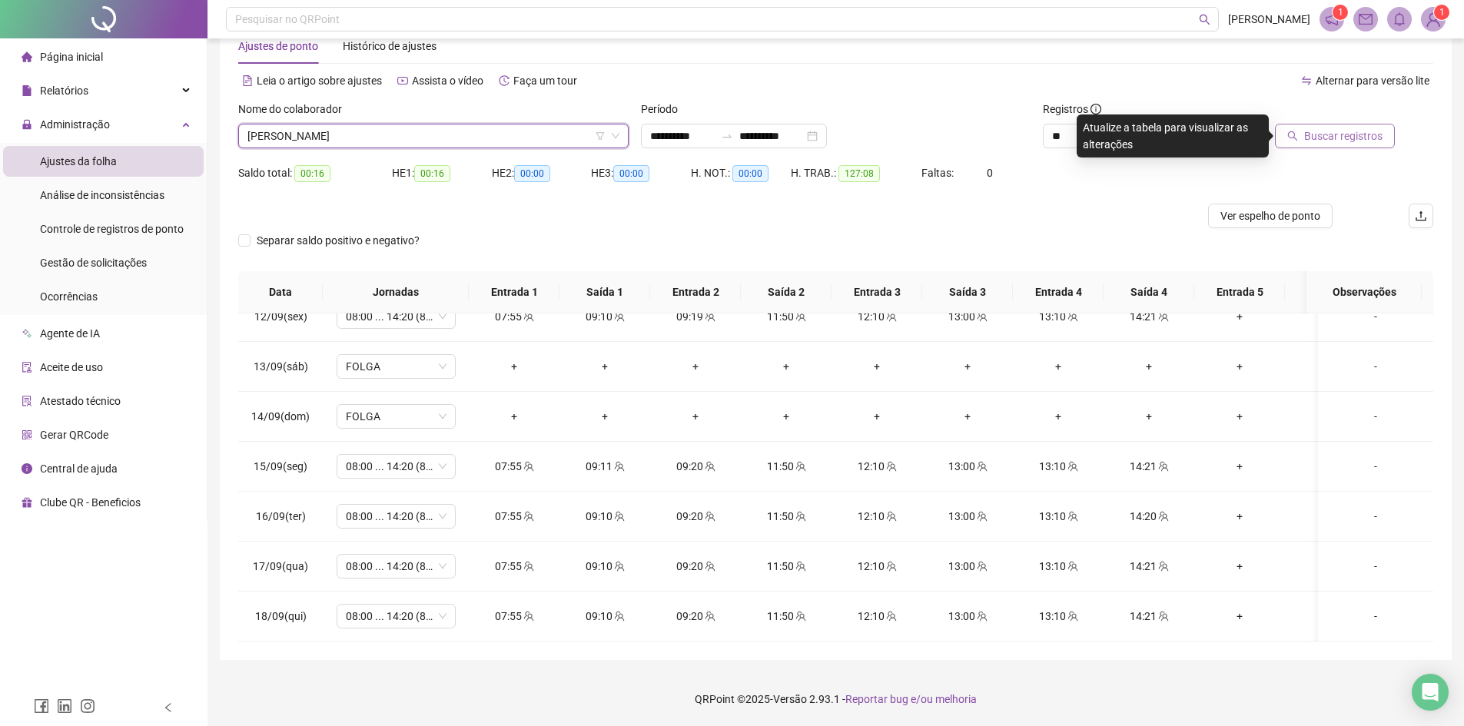
click at [1324, 134] on span "Buscar registros" at bounding box center [1343, 136] width 78 height 17
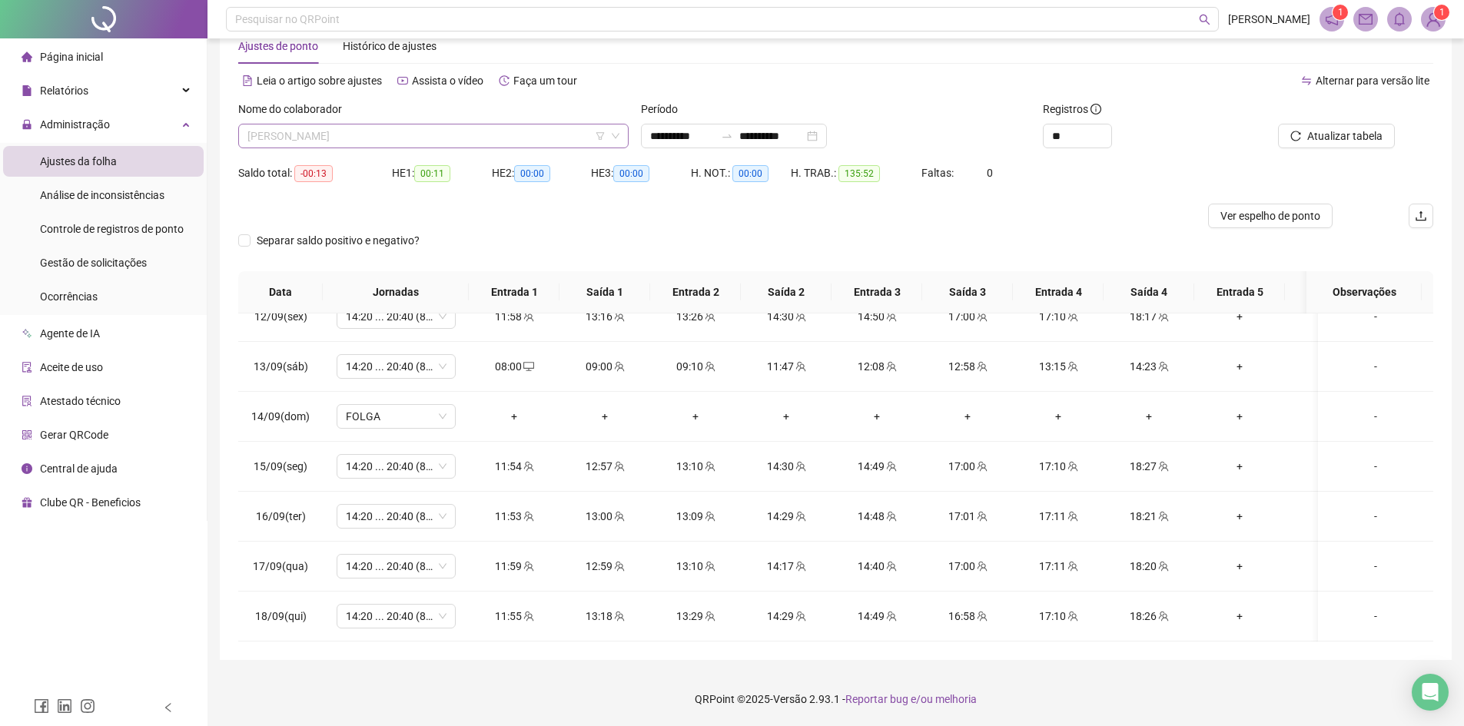
click at [323, 129] on span "[PERSON_NAME]" at bounding box center [433, 135] width 372 height 23
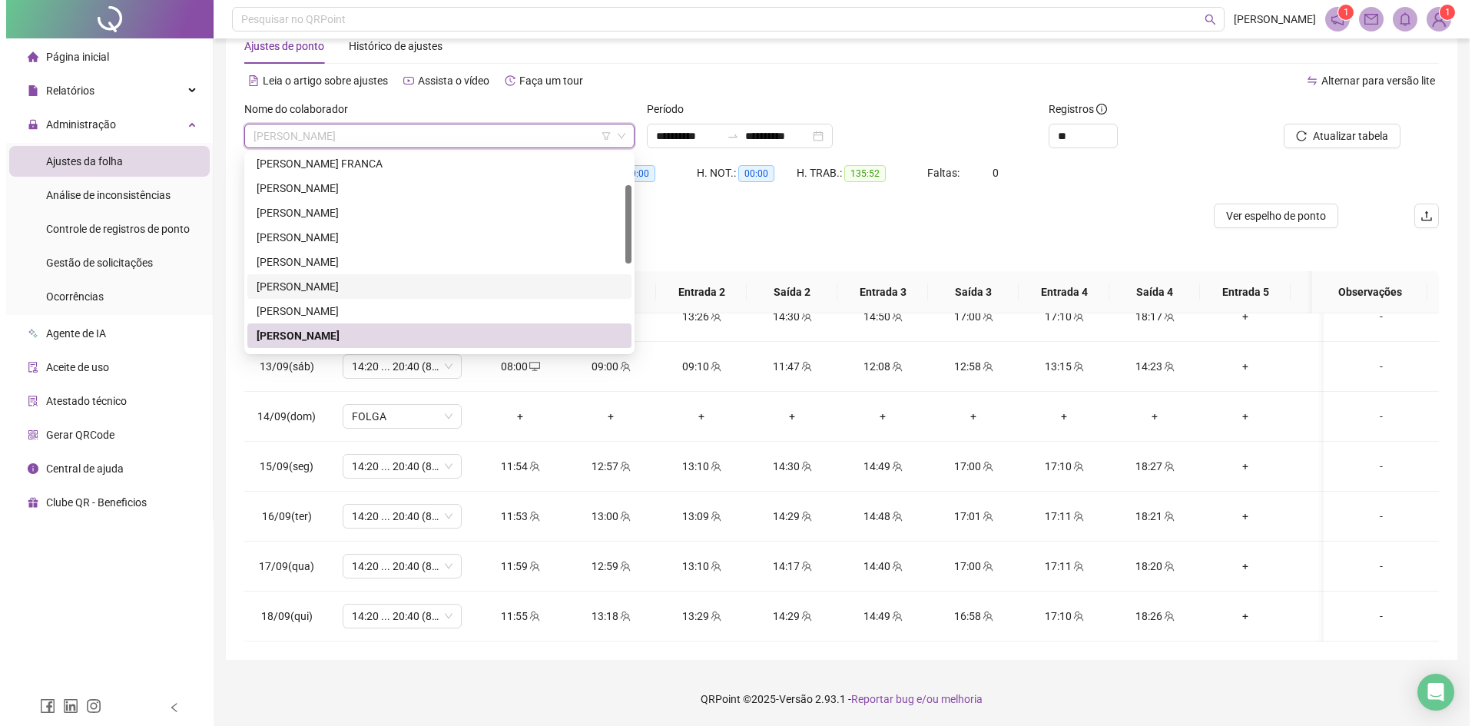
scroll to position [154, 0]
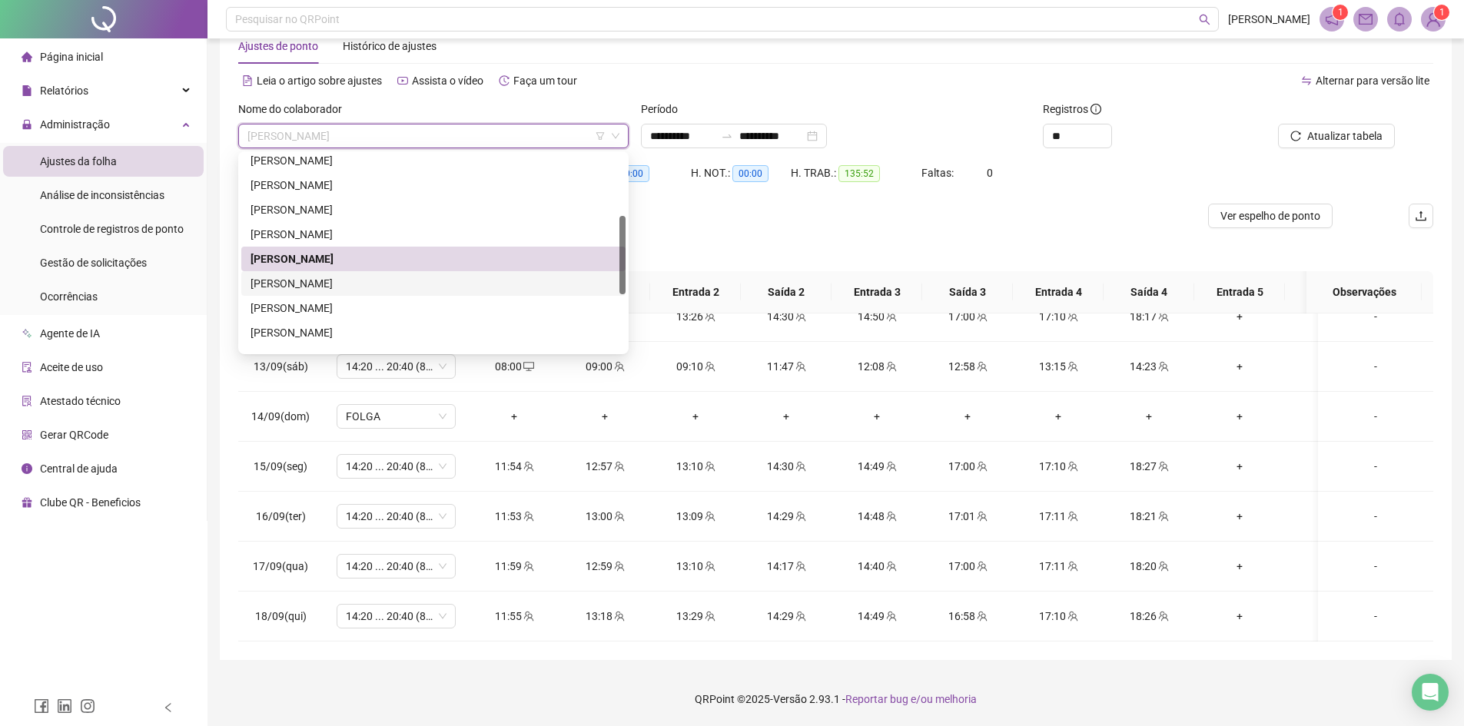
click at [336, 283] on div "[PERSON_NAME]" at bounding box center [434, 283] width 366 height 17
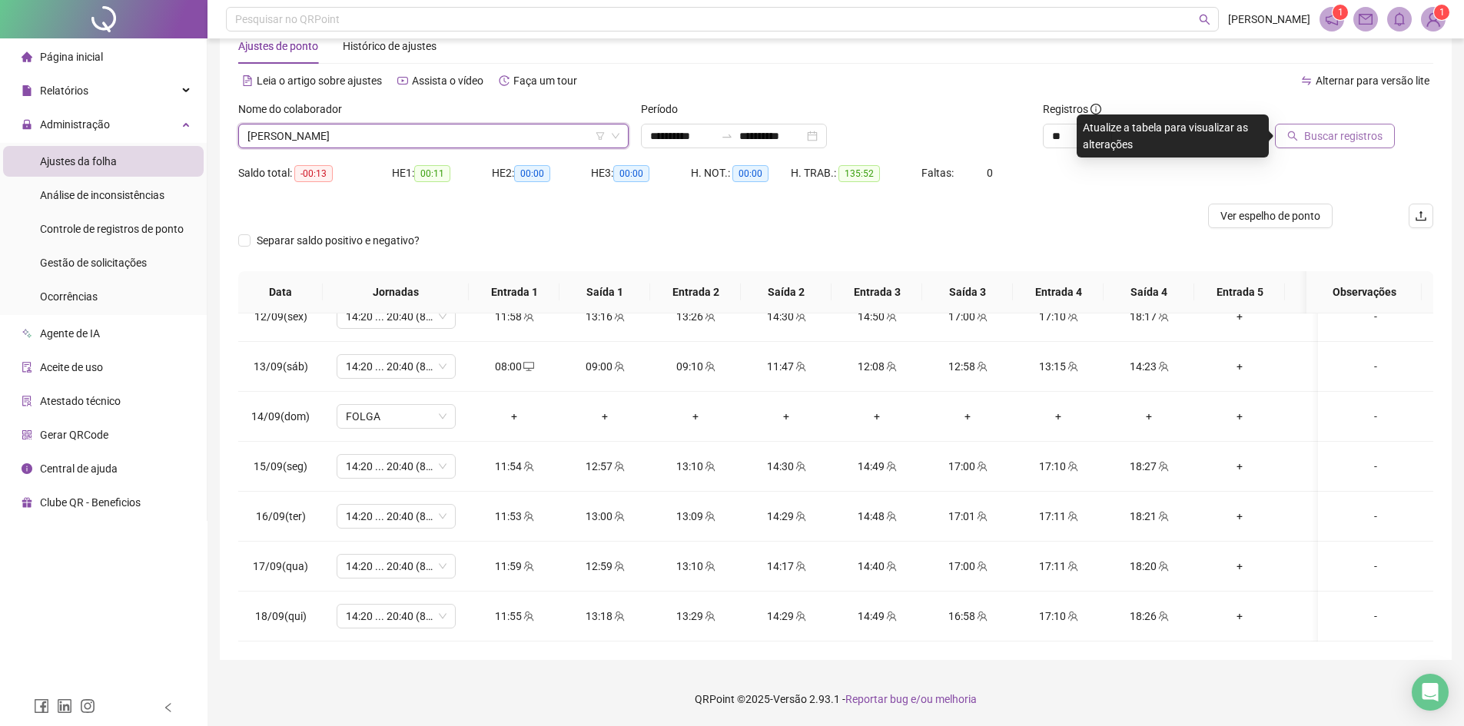
click at [1339, 133] on span "Buscar registros" at bounding box center [1343, 136] width 78 height 17
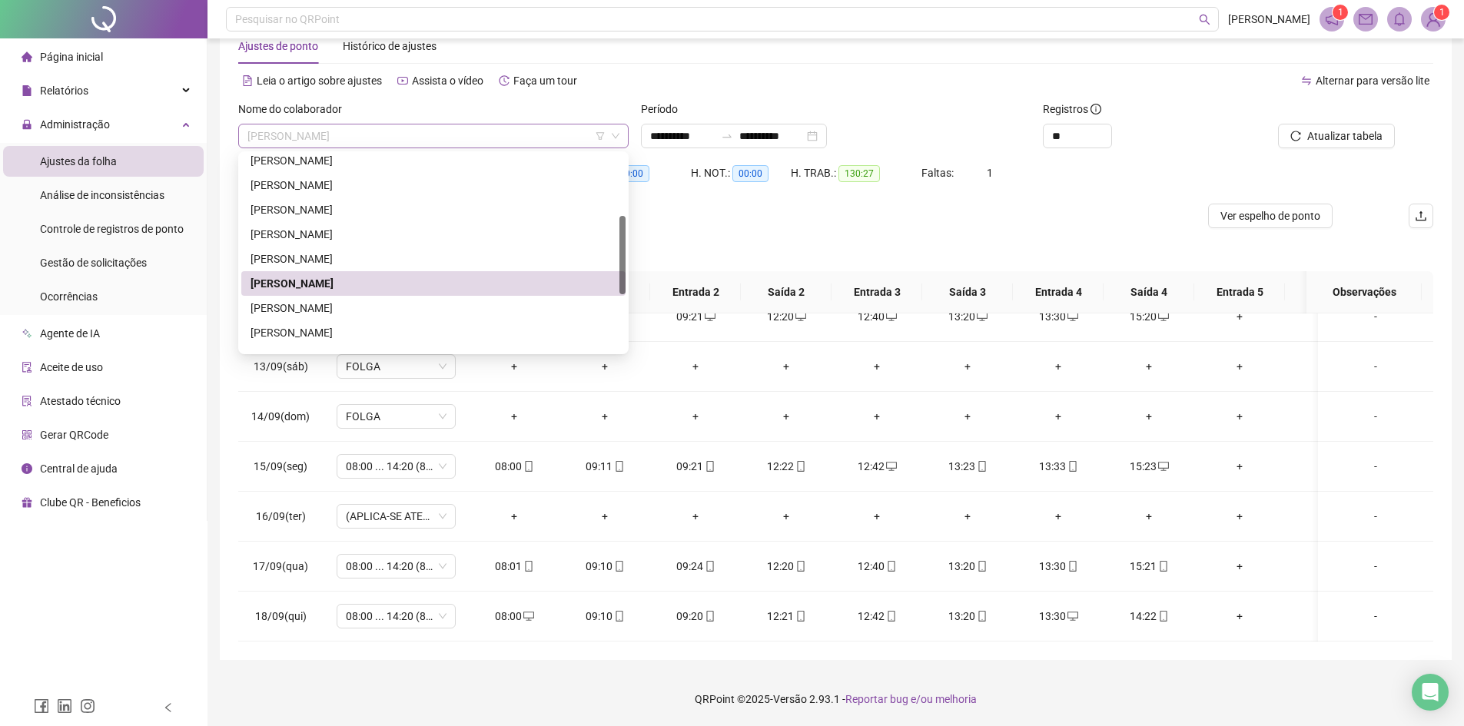
click at [361, 141] on span "[PERSON_NAME]" at bounding box center [433, 135] width 372 height 23
click at [339, 308] on div "[PERSON_NAME]" at bounding box center [434, 308] width 366 height 17
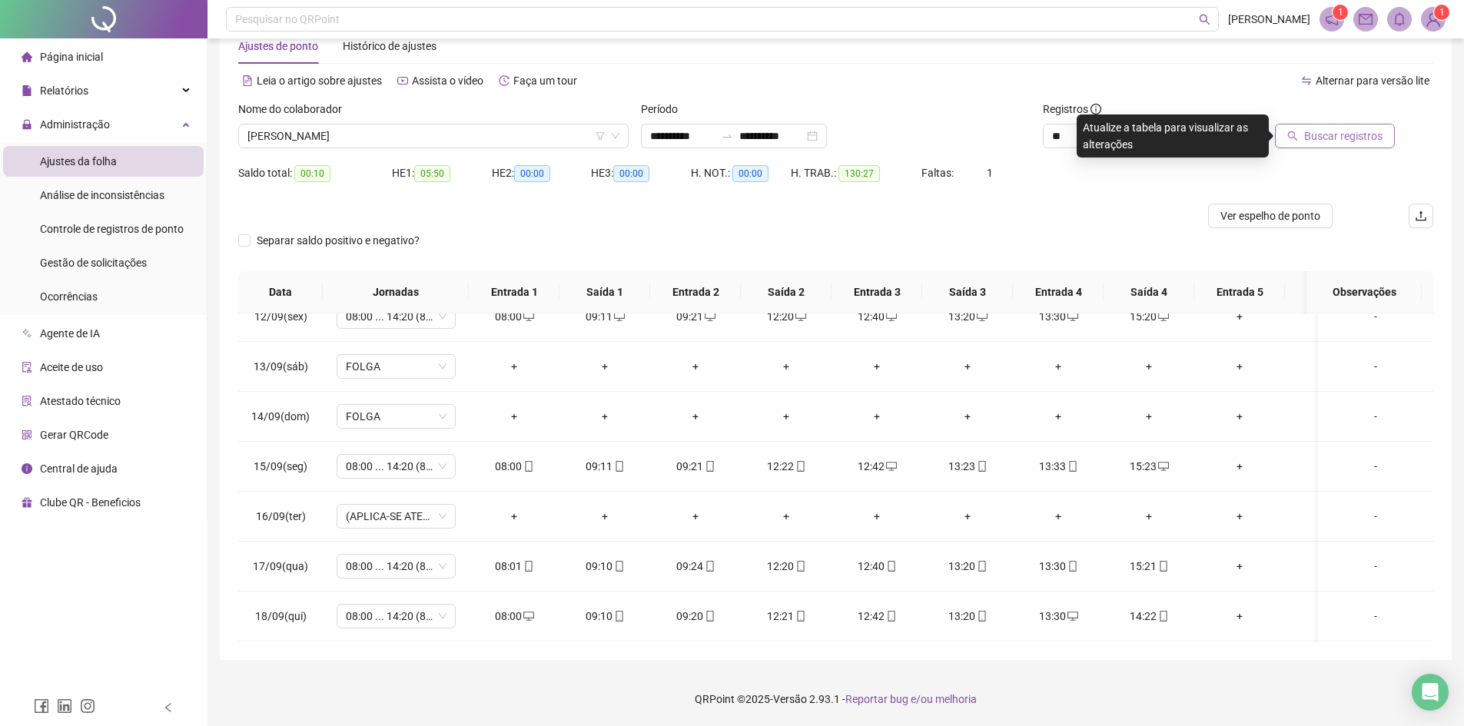
click at [1368, 141] on span "Buscar registros" at bounding box center [1343, 136] width 78 height 17
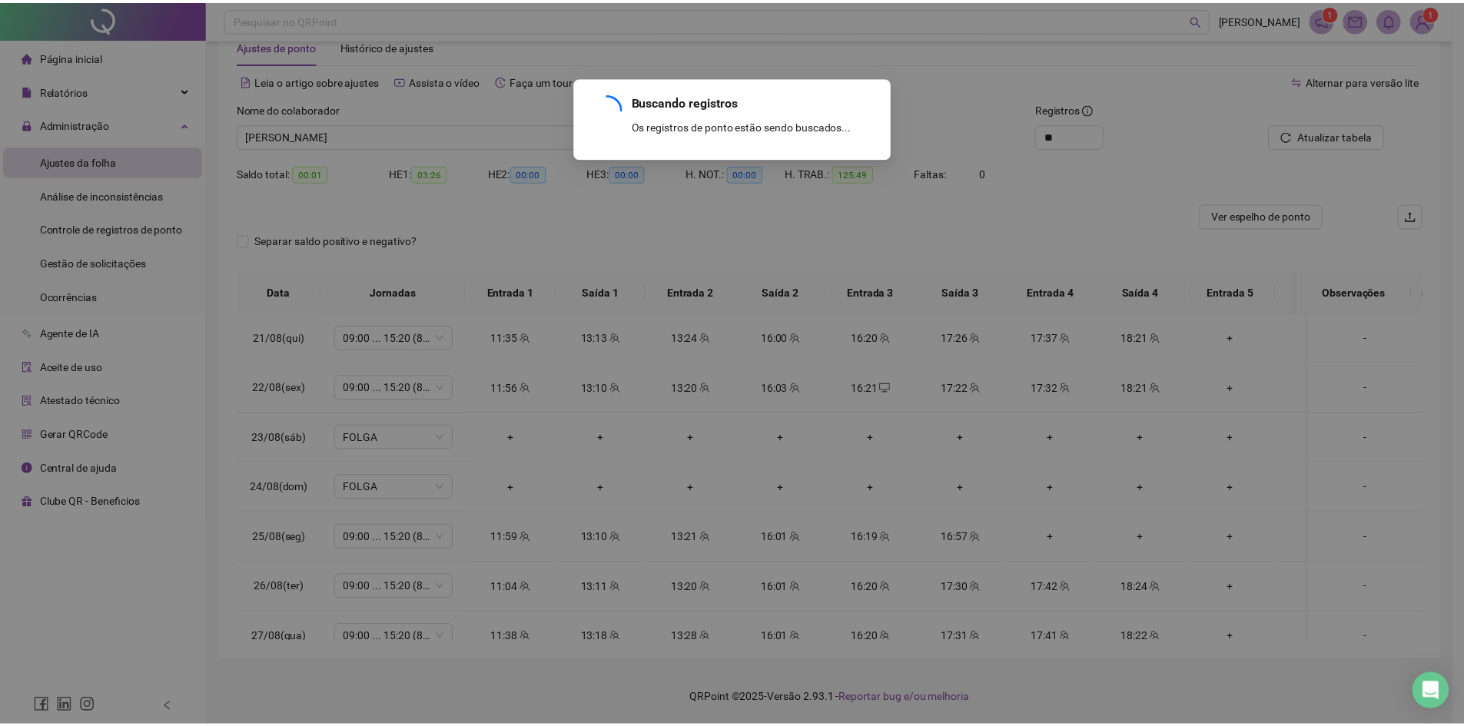
scroll to position [1132, 0]
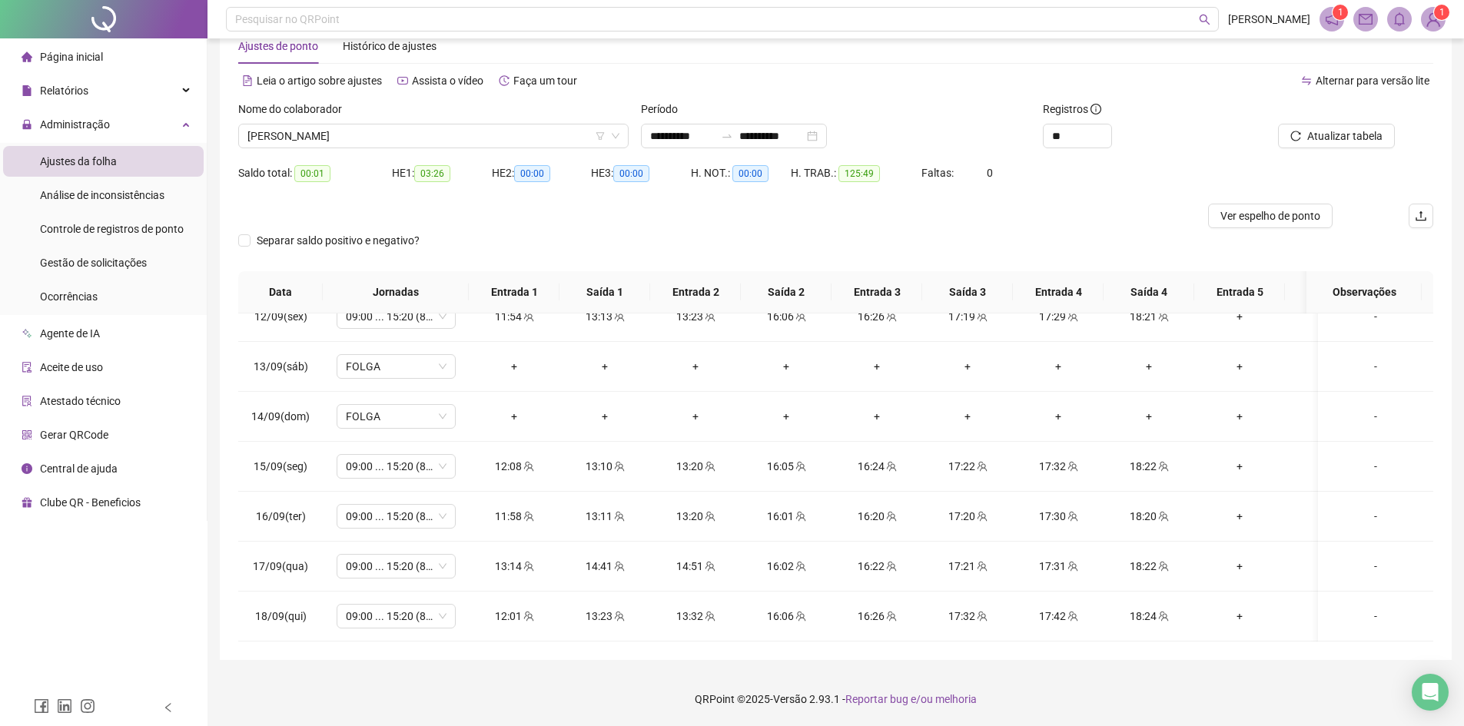
click at [300, 151] on div "Nome do colaborador MARCELO SOUZA CORADO" at bounding box center [433, 131] width 403 height 60
click at [301, 138] on span "[PERSON_NAME]" at bounding box center [433, 135] width 372 height 23
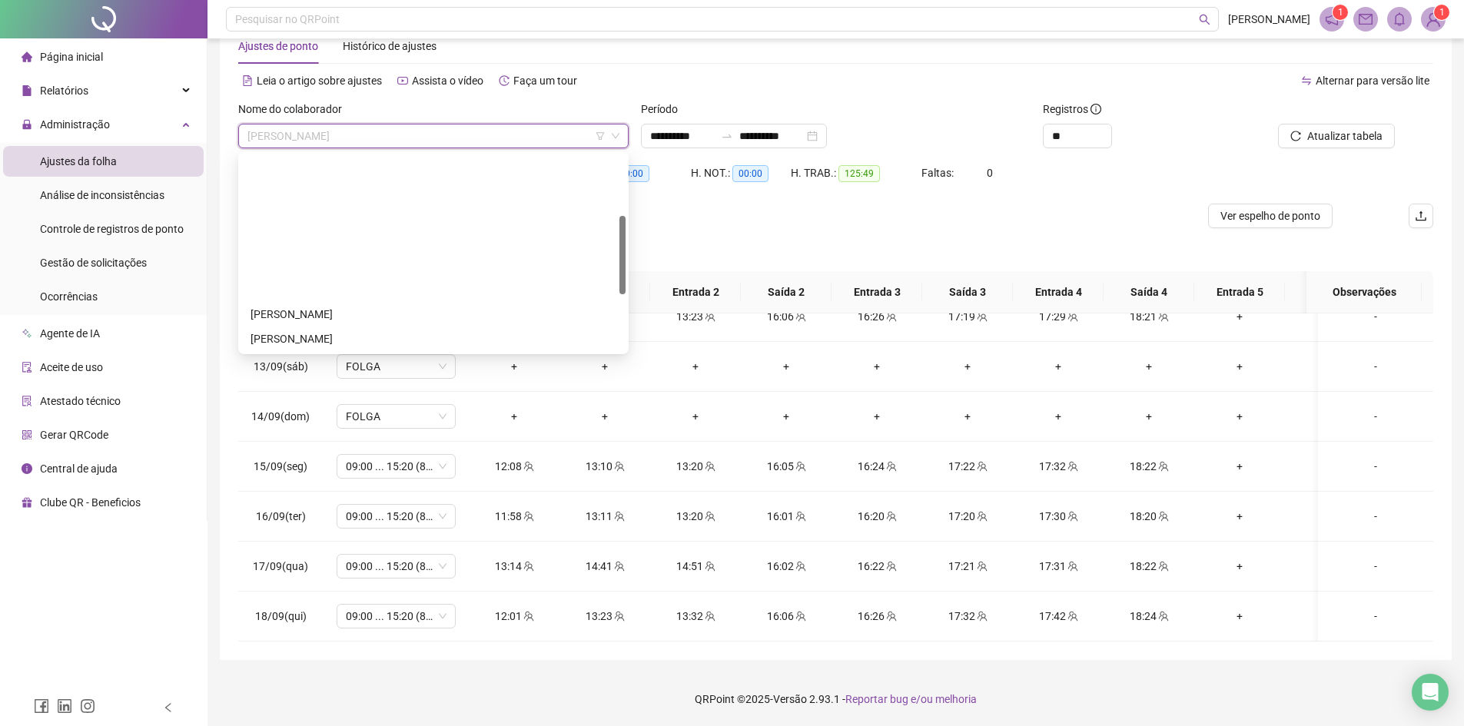
click at [283, 478] on div "[PERSON_NAME]" at bounding box center [434, 486] width 366 height 17
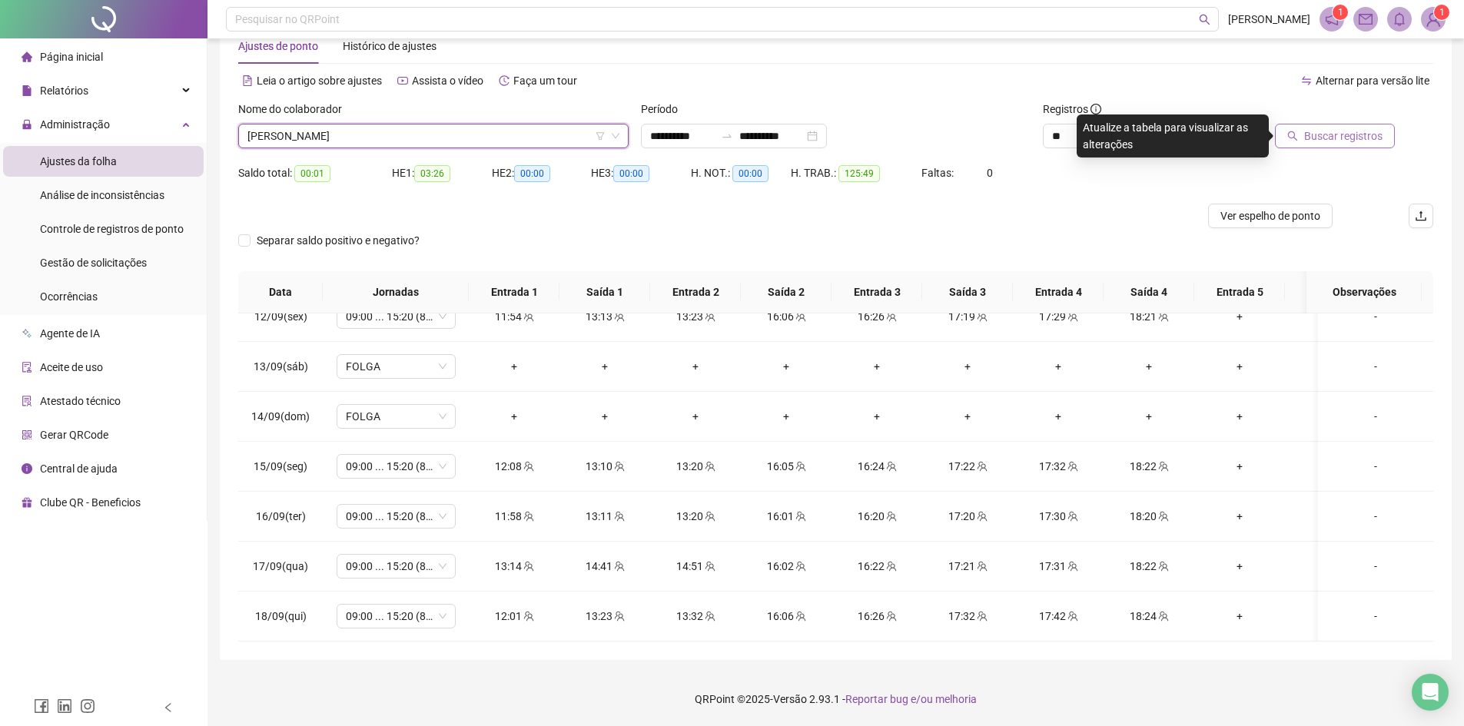
click at [1369, 135] on span "Buscar registros" at bounding box center [1343, 136] width 78 height 17
click at [356, 141] on span "[PERSON_NAME]" at bounding box center [433, 135] width 372 height 23
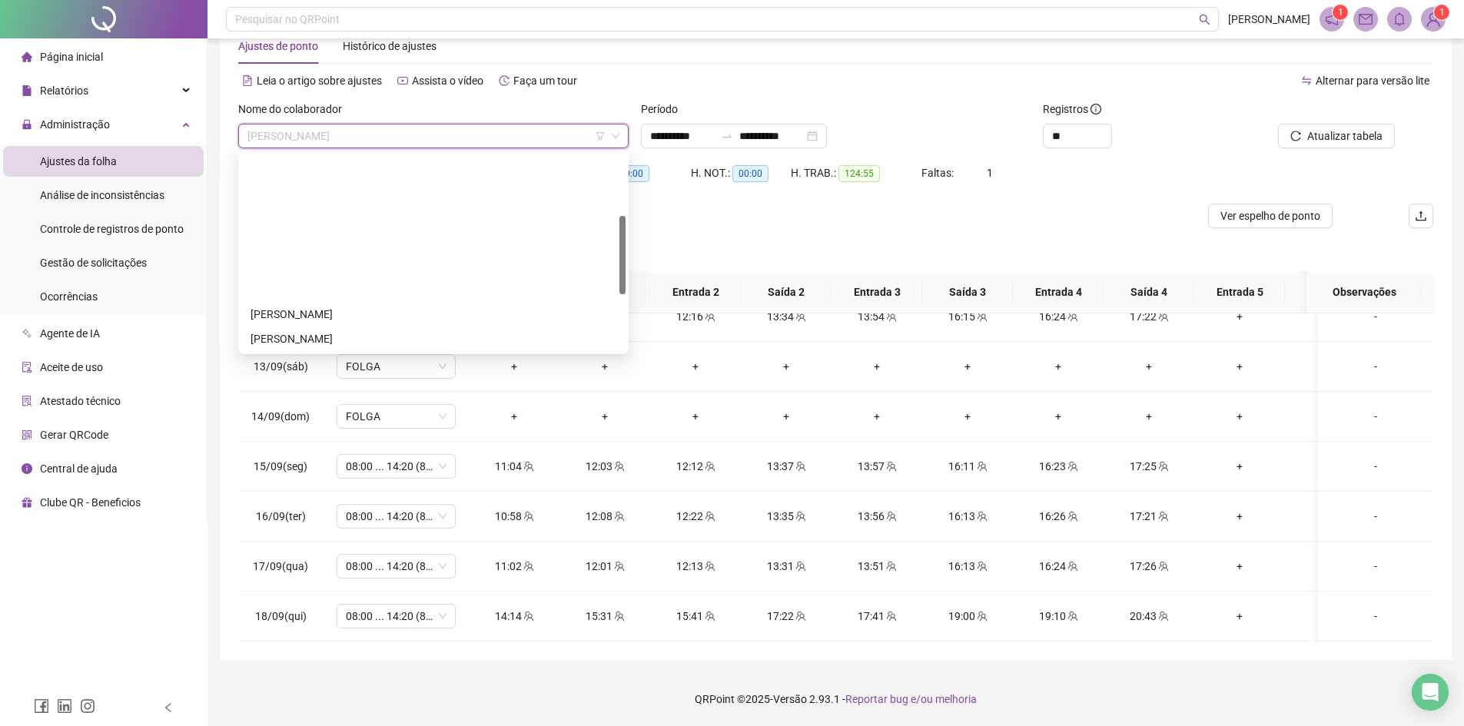
scroll to position [231, 0]
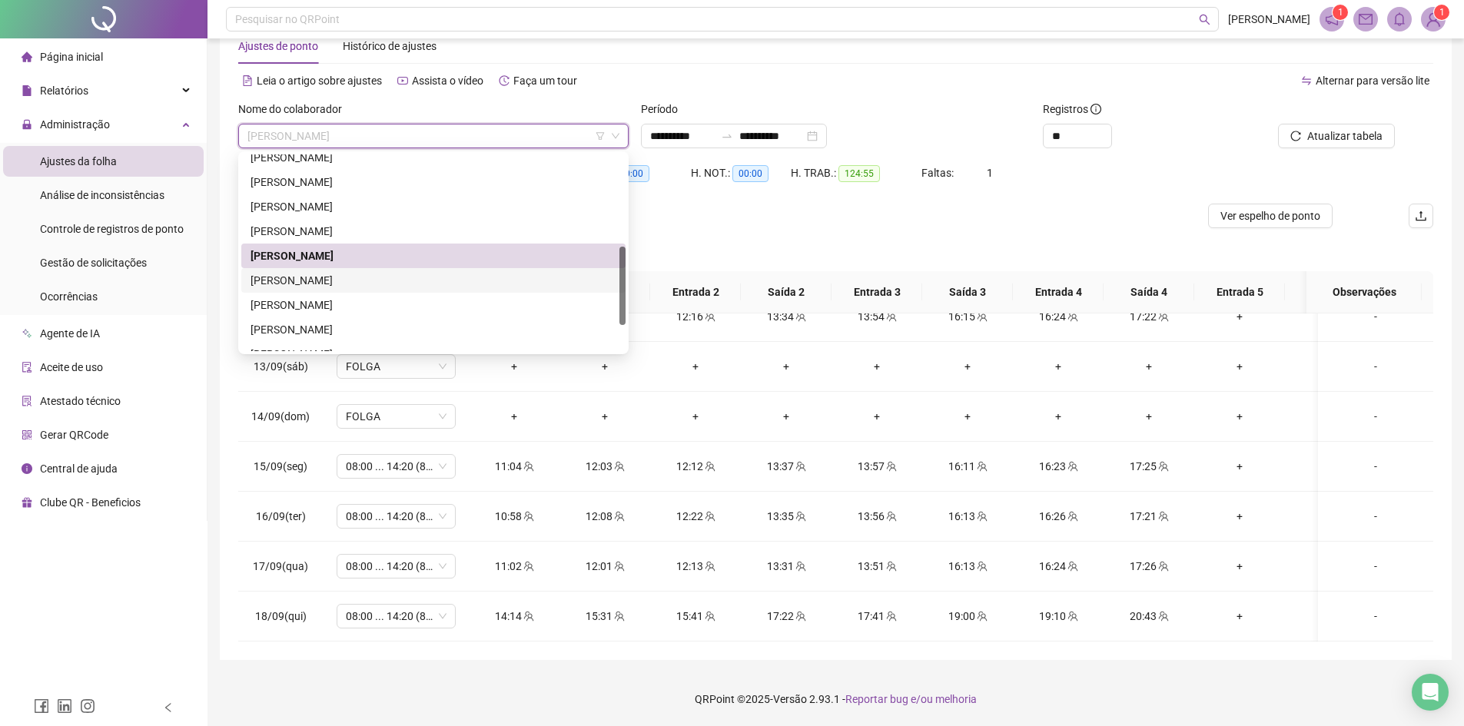
click at [325, 284] on div "[PERSON_NAME]" at bounding box center [434, 280] width 366 height 17
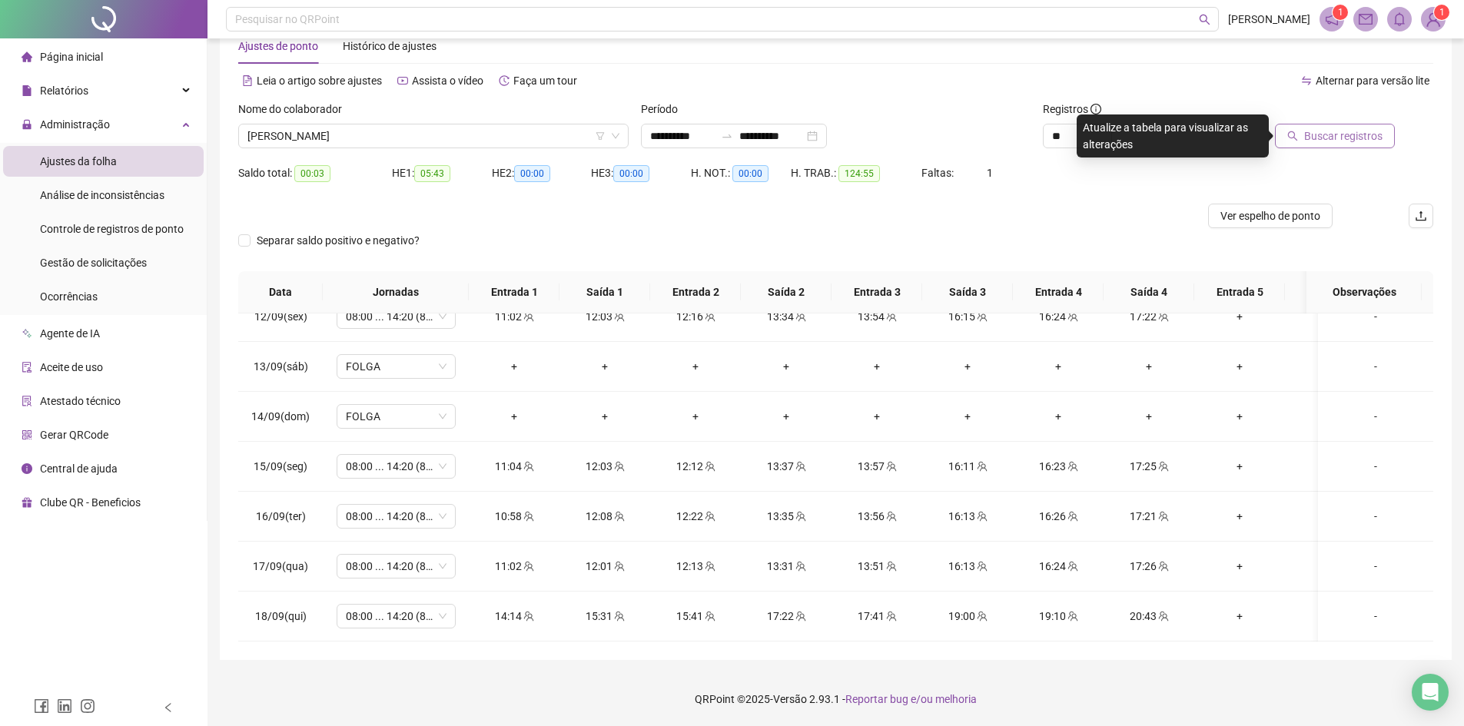
click at [1331, 144] on span "Buscar registros" at bounding box center [1343, 136] width 78 height 17
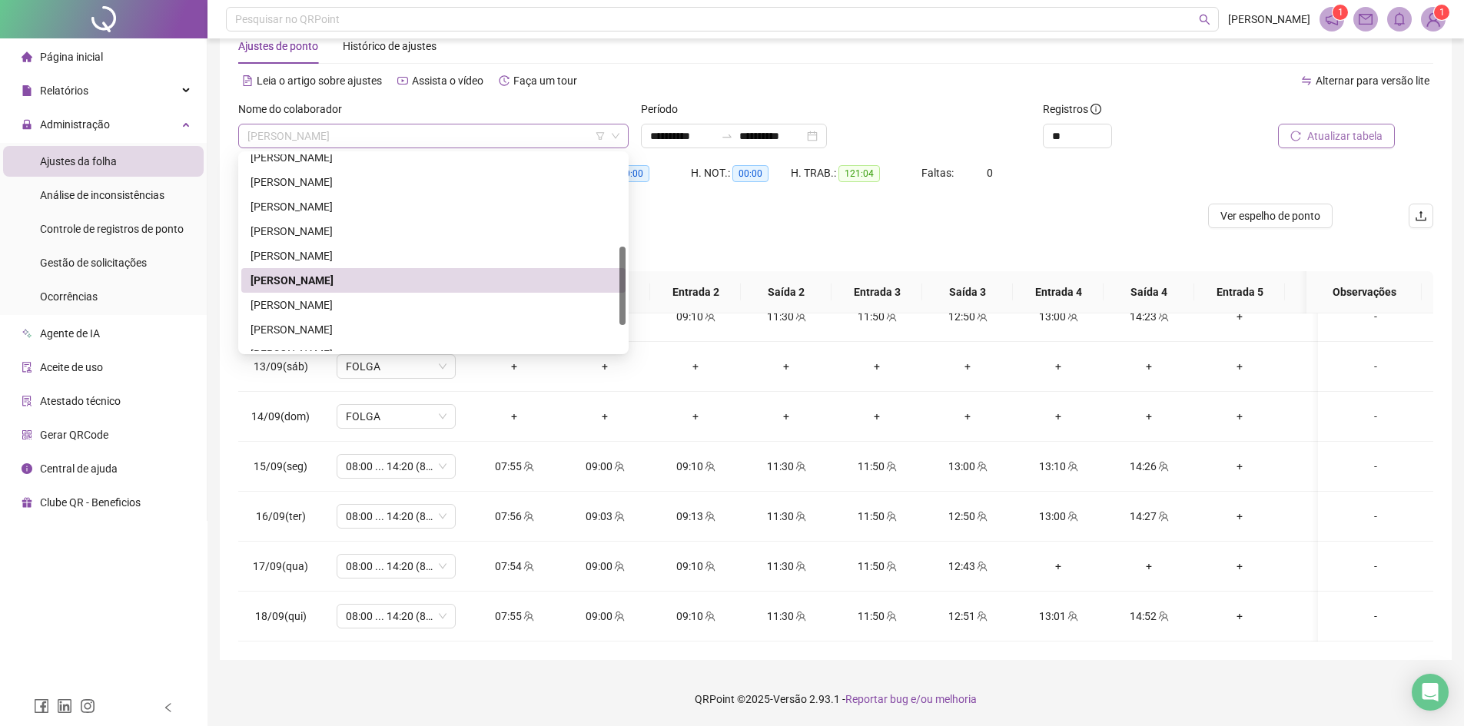
click at [360, 142] on span "[PERSON_NAME]" at bounding box center [433, 135] width 372 height 23
click at [313, 304] on div "[PERSON_NAME]" at bounding box center [434, 305] width 366 height 17
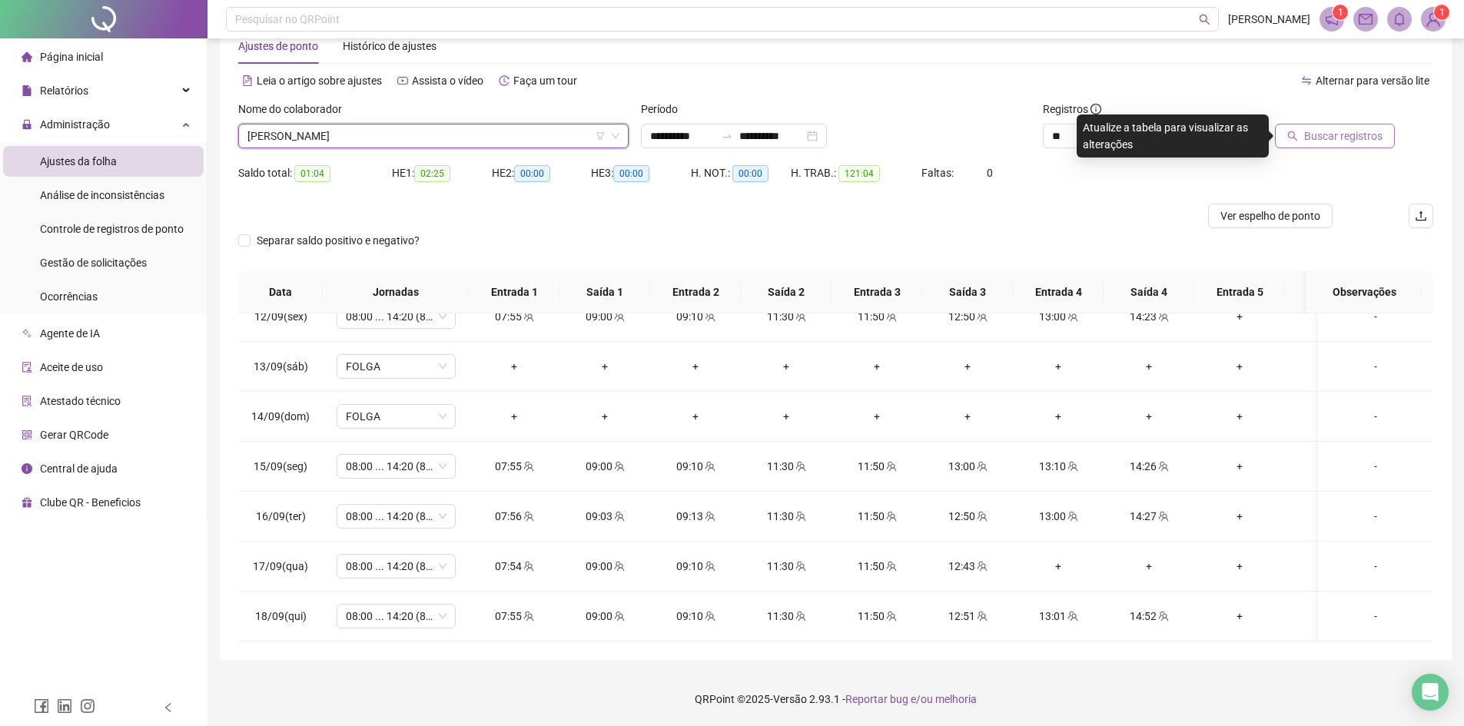
click at [1325, 134] on span "Buscar registros" at bounding box center [1343, 136] width 78 height 17
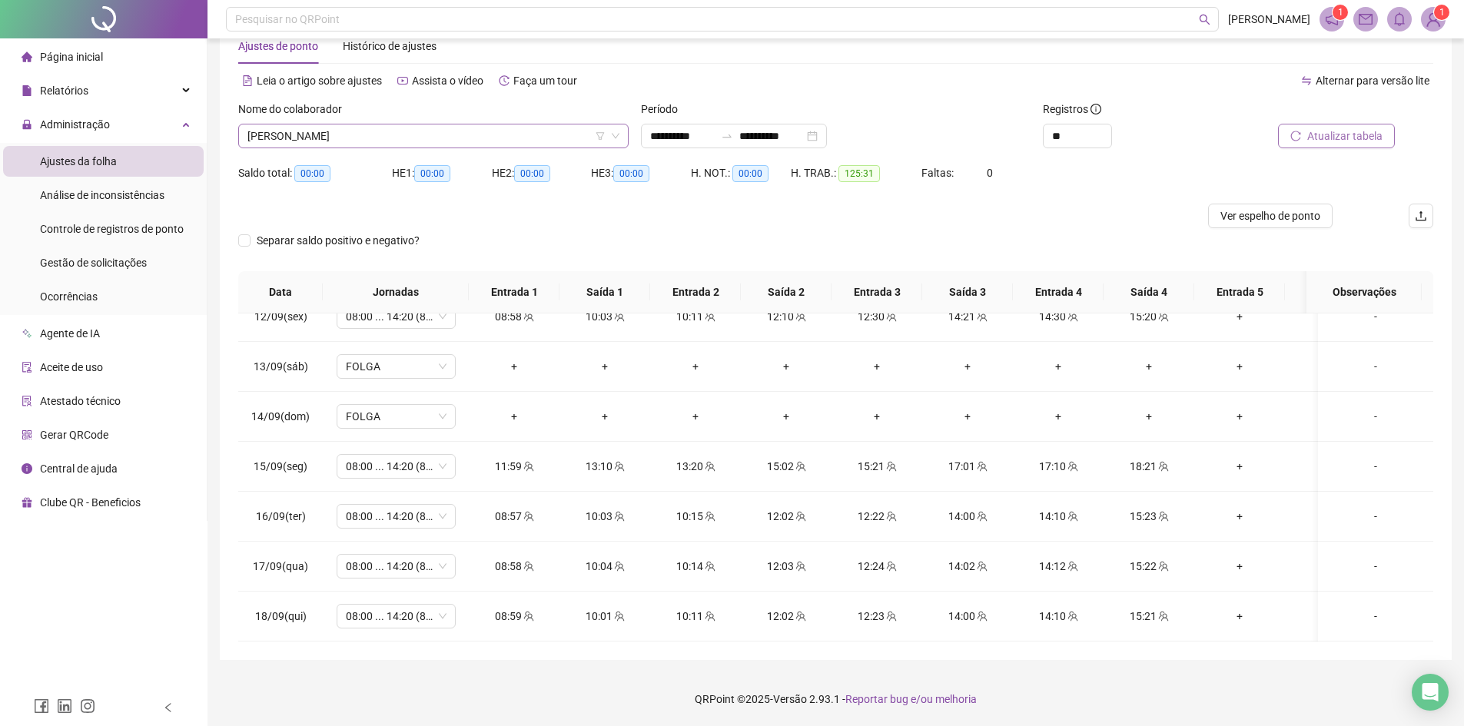
click at [285, 134] on span "[PERSON_NAME]" at bounding box center [433, 135] width 372 height 23
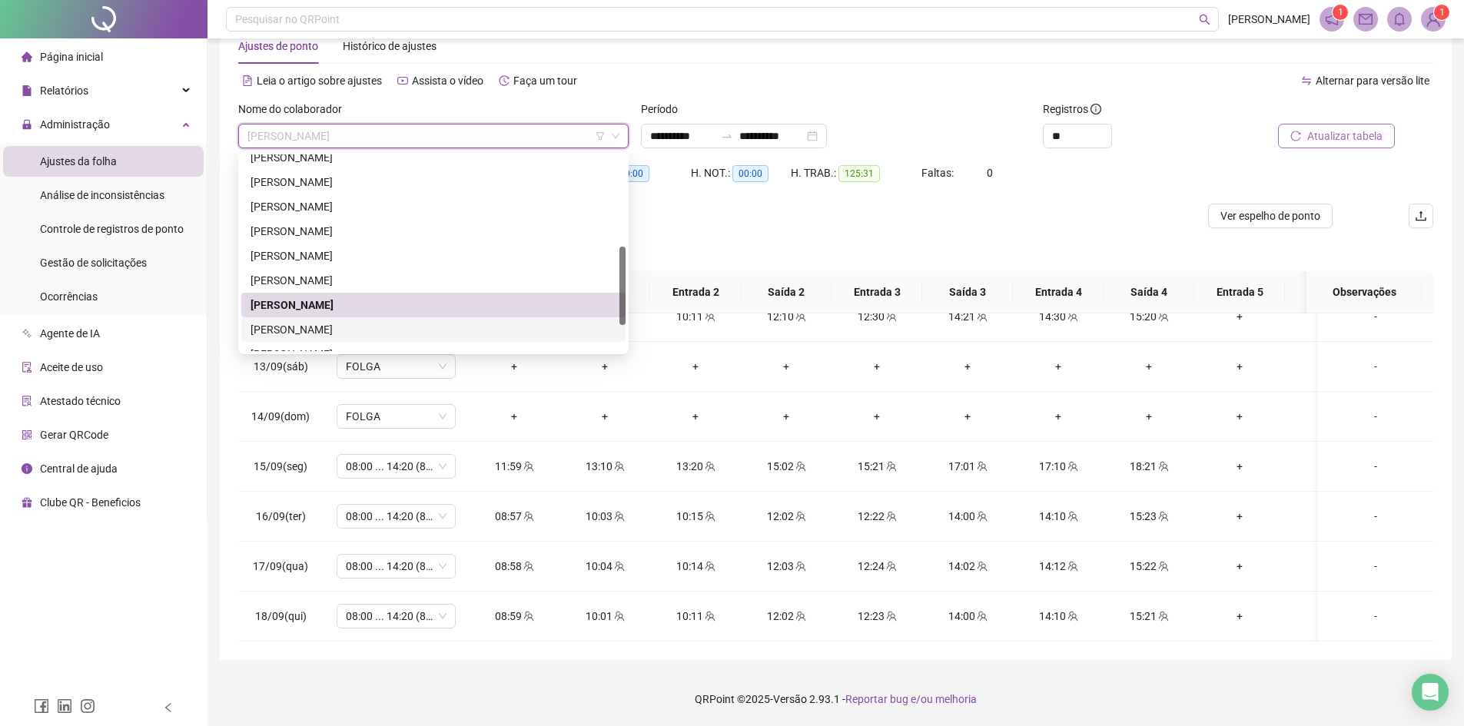
click at [276, 332] on div "[PERSON_NAME]" at bounding box center [434, 329] width 366 height 17
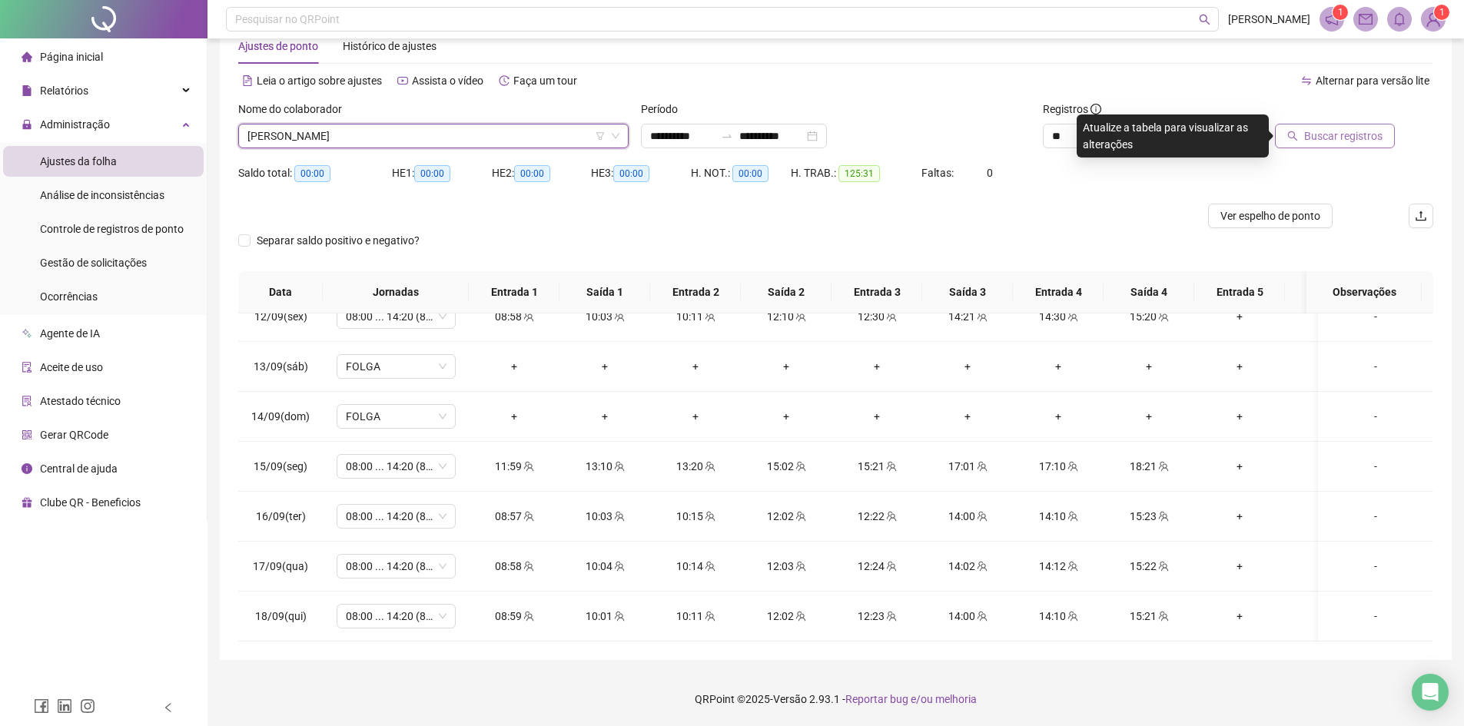
click at [1362, 134] on span "Buscar registros" at bounding box center [1343, 136] width 78 height 17
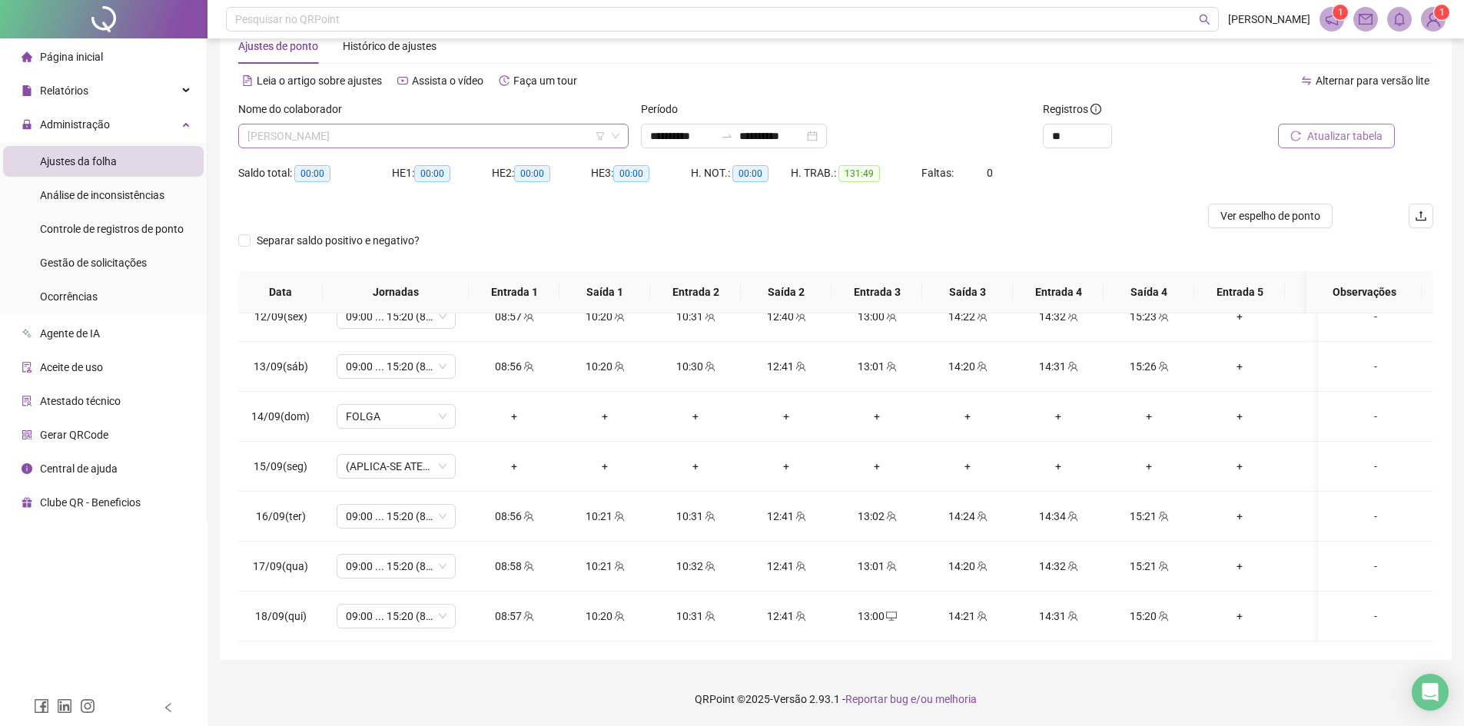
click at [266, 130] on span "[PERSON_NAME]" at bounding box center [433, 135] width 372 height 23
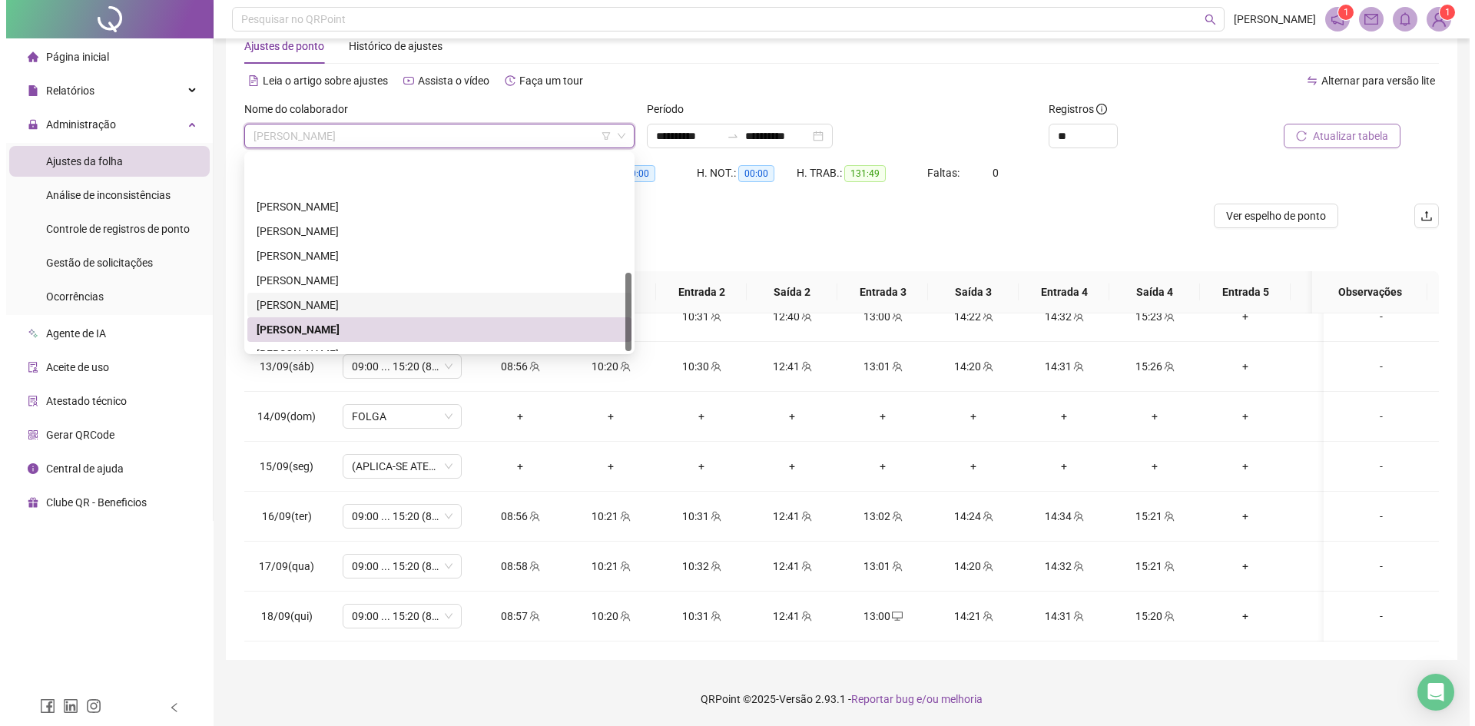
scroll to position [295, 0]
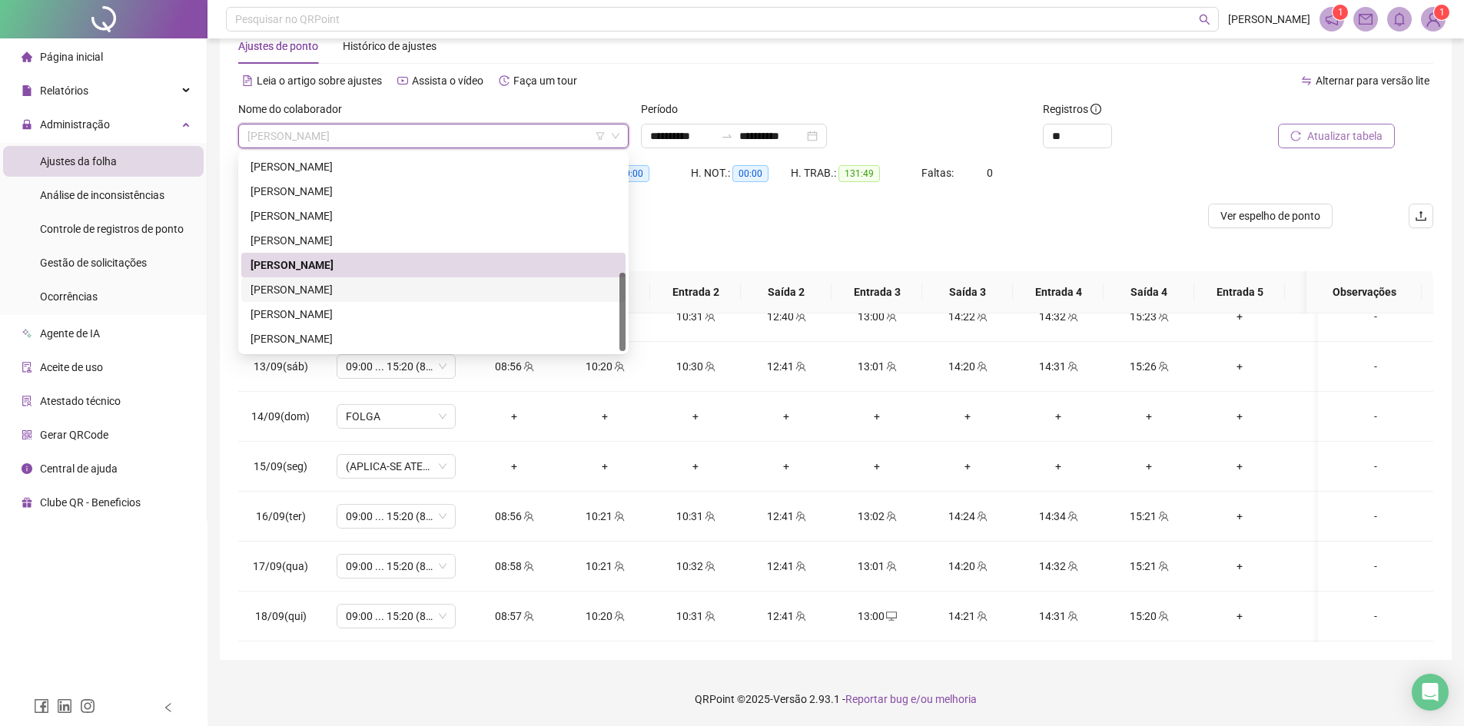
click at [301, 287] on div "[PERSON_NAME]" at bounding box center [434, 289] width 366 height 17
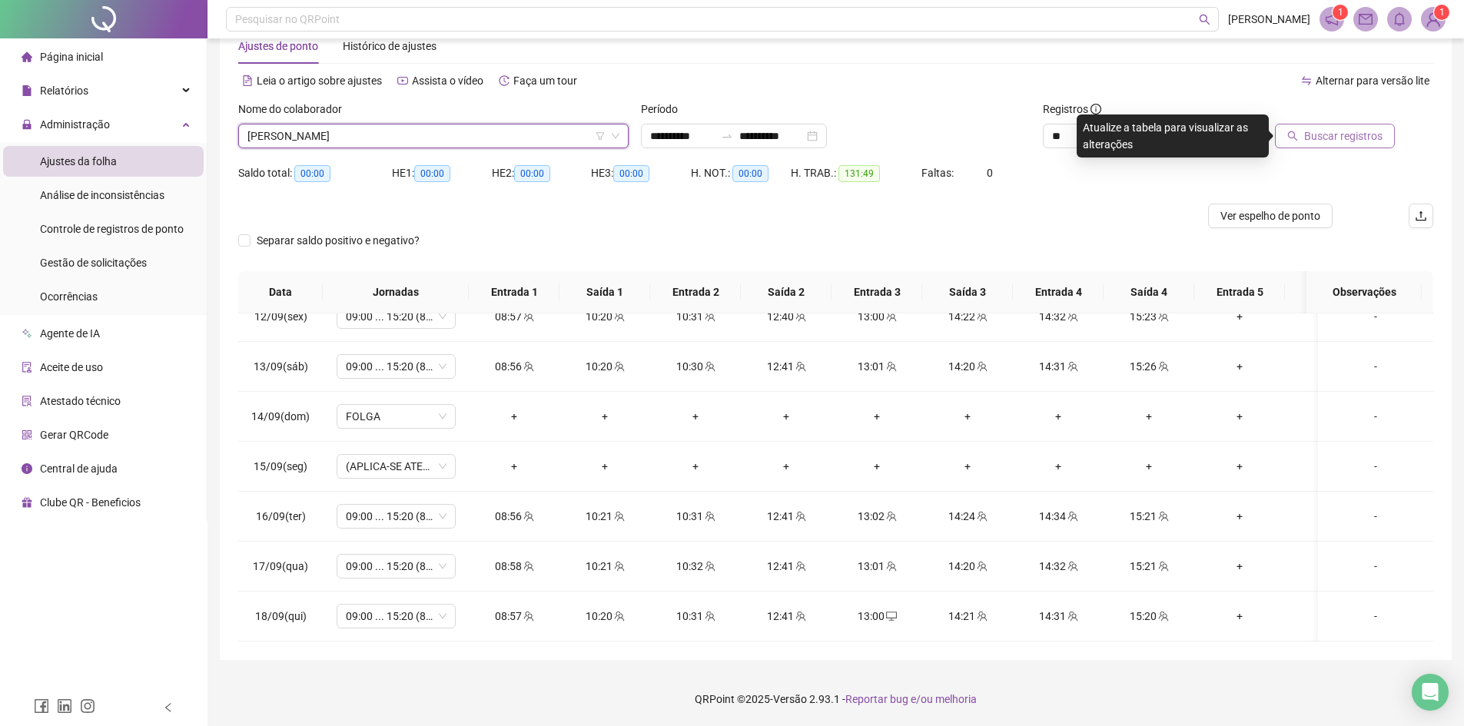
click at [1340, 142] on span "Buscar registros" at bounding box center [1343, 136] width 78 height 17
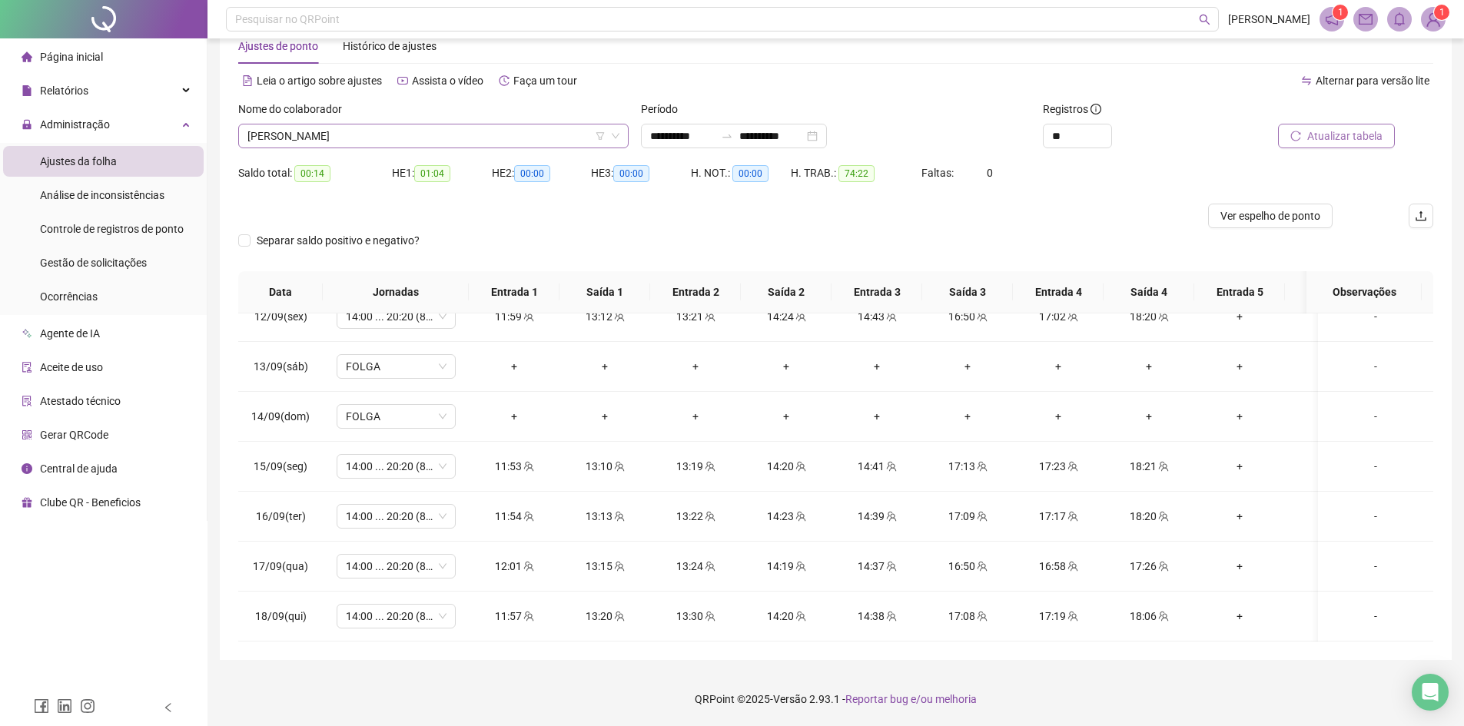
click at [280, 132] on span "[PERSON_NAME]" at bounding box center [433, 135] width 372 height 23
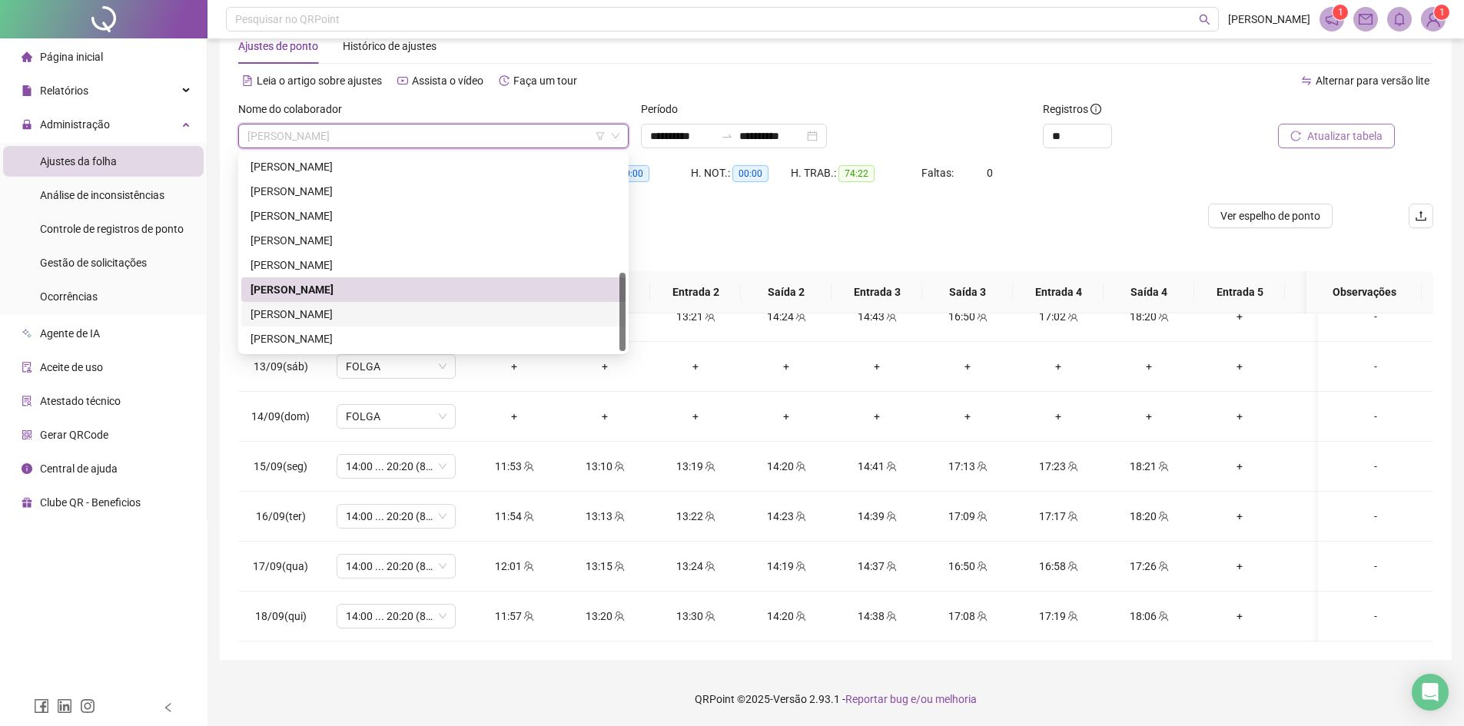
click at [283, 312] on div "[PERSON_NAME]" at bounding box center [434, 314] width 366 height 17
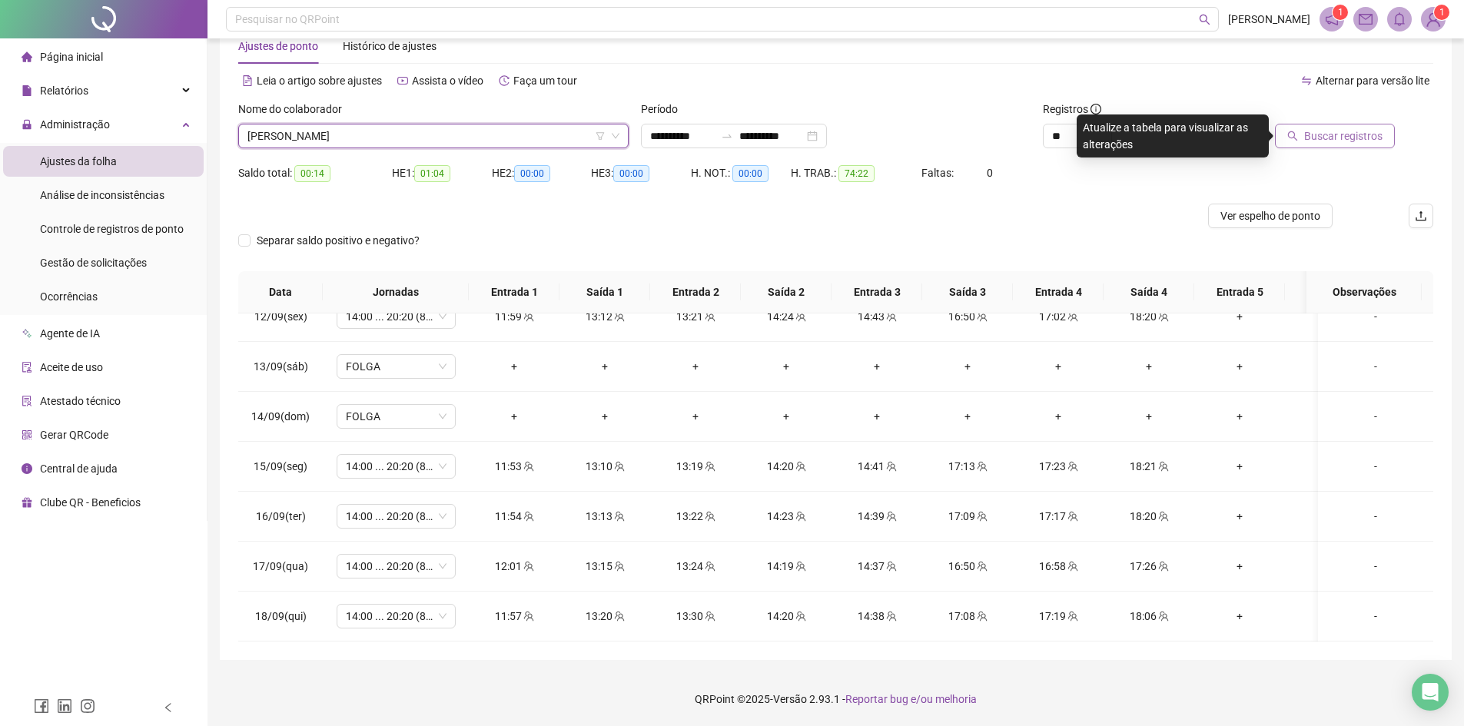
click at [1323, 134] on span "Buscar registros" at bounding box center [1343, 136] width 78 height 17
click at [310, 136] on span "[PERSON_NAME]" at bounding box center [433, 135] width 372 height 23
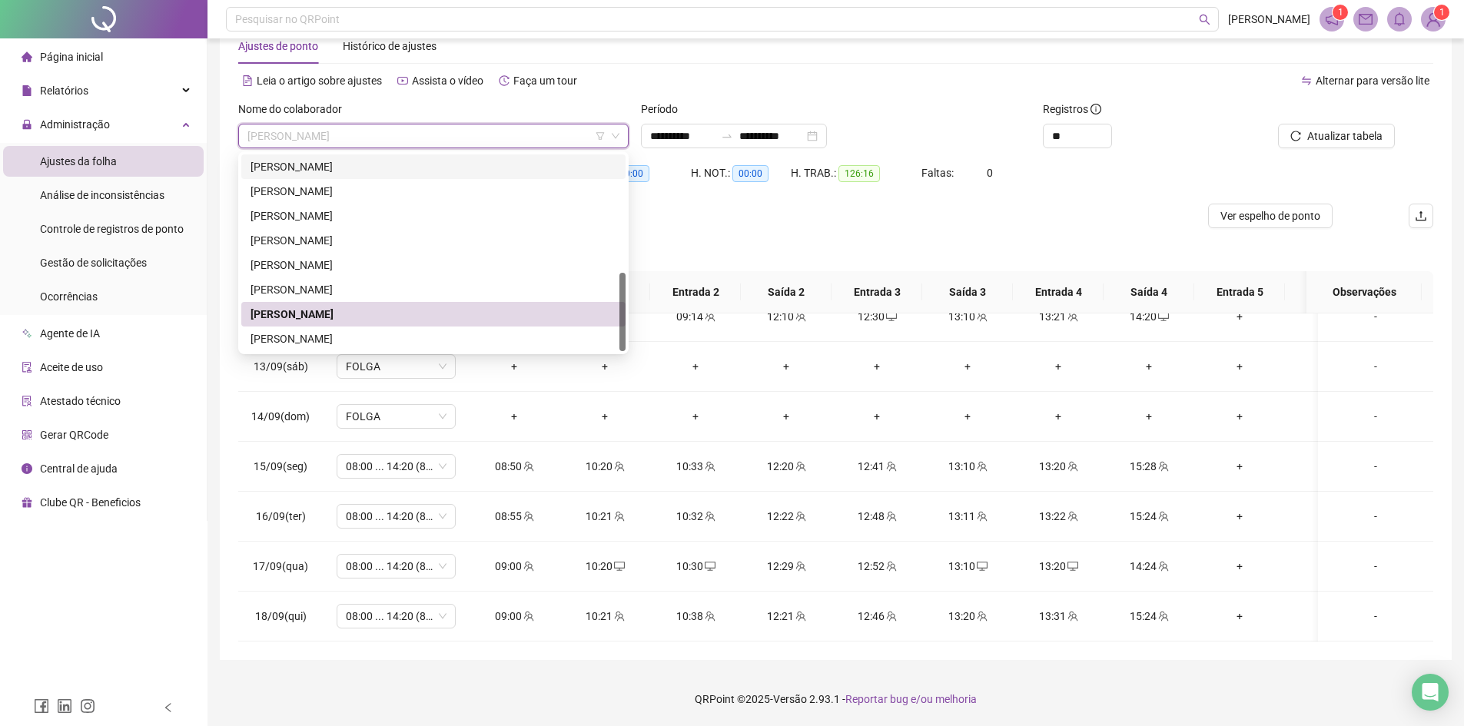
click at [969, 132] on div "**********" at bounding box center [836, 136] width 390 height 25
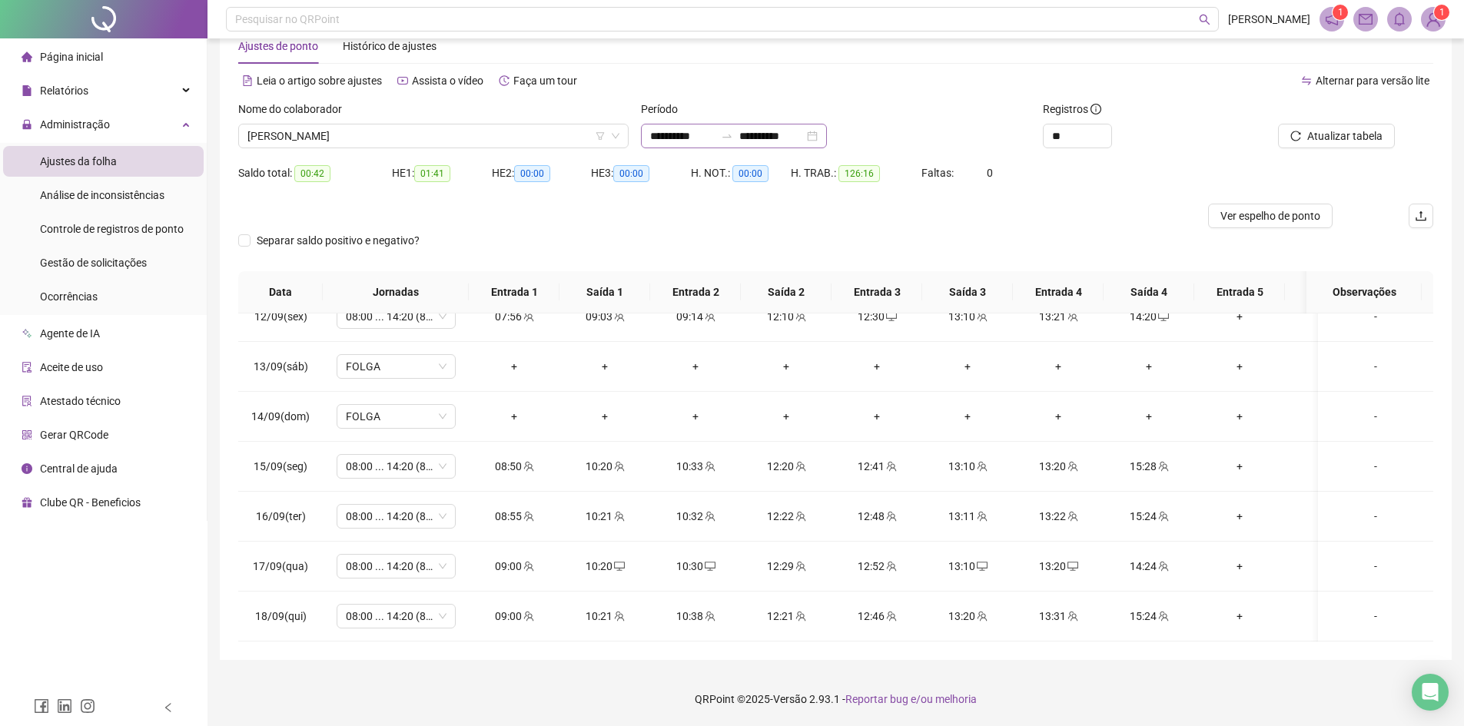
click at [827, 138] on div "**********" at bounding box center [734, 136] width 186 height 25
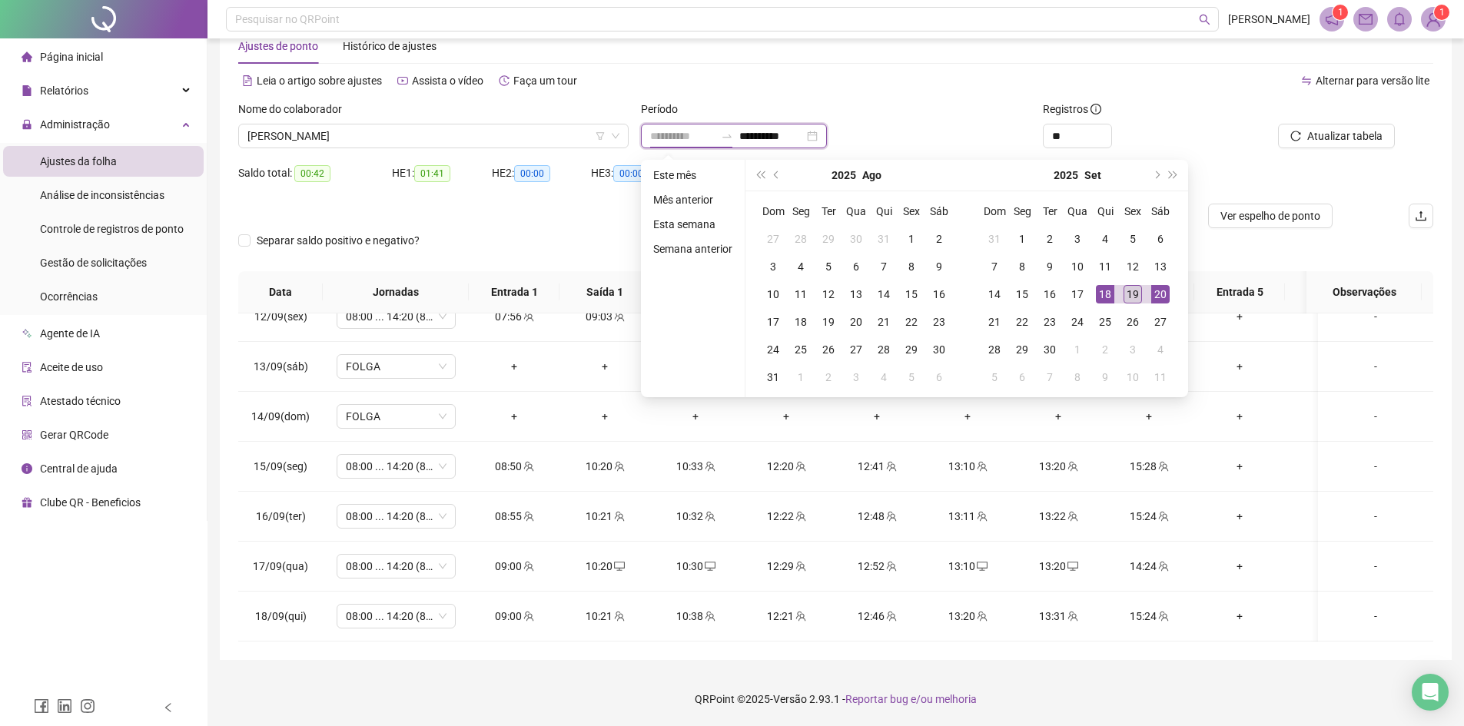
type input "**********"
click at [1139, 297] on div "19" at bounding box center [1133, 294] width 18 height 18
type input "**********"
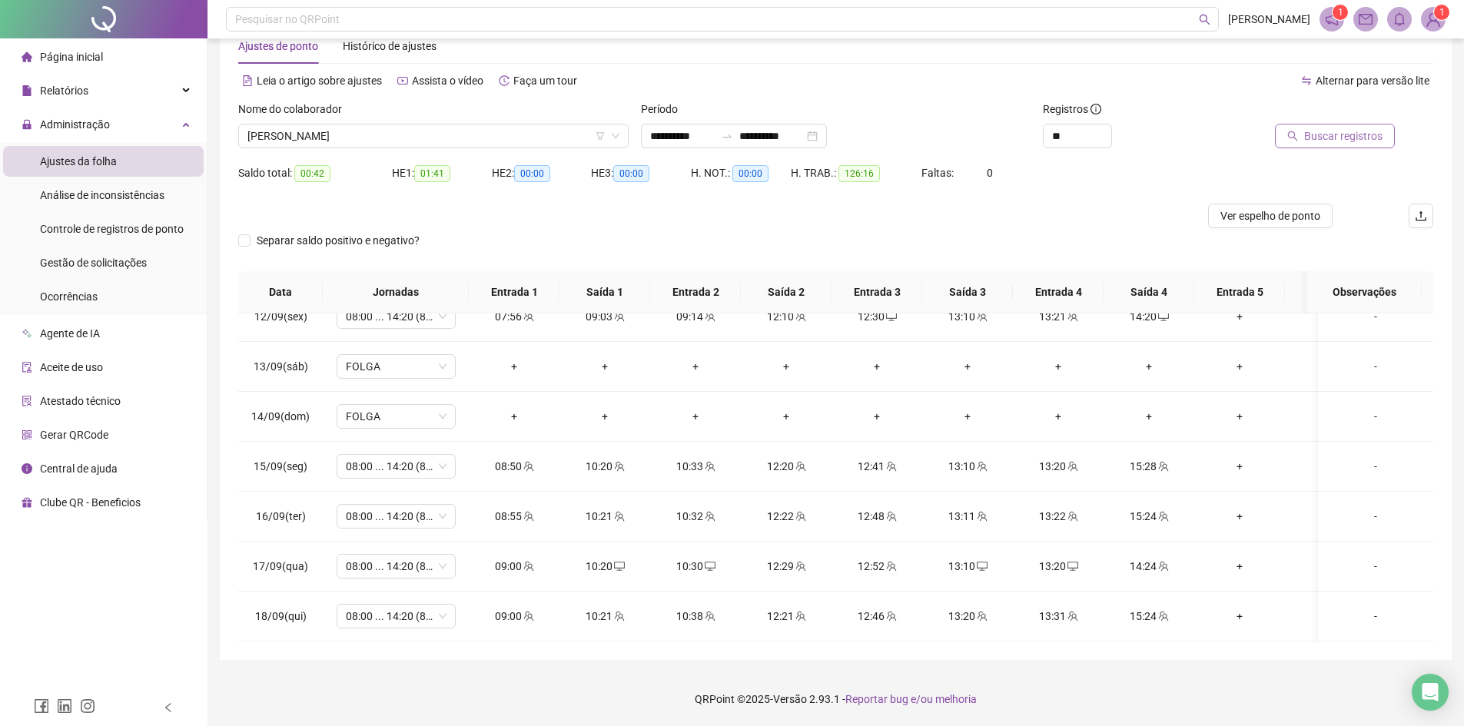
click at [1363, 138] on span "Buscar registros" at bounding box center [1343, 136] width 78 height 17
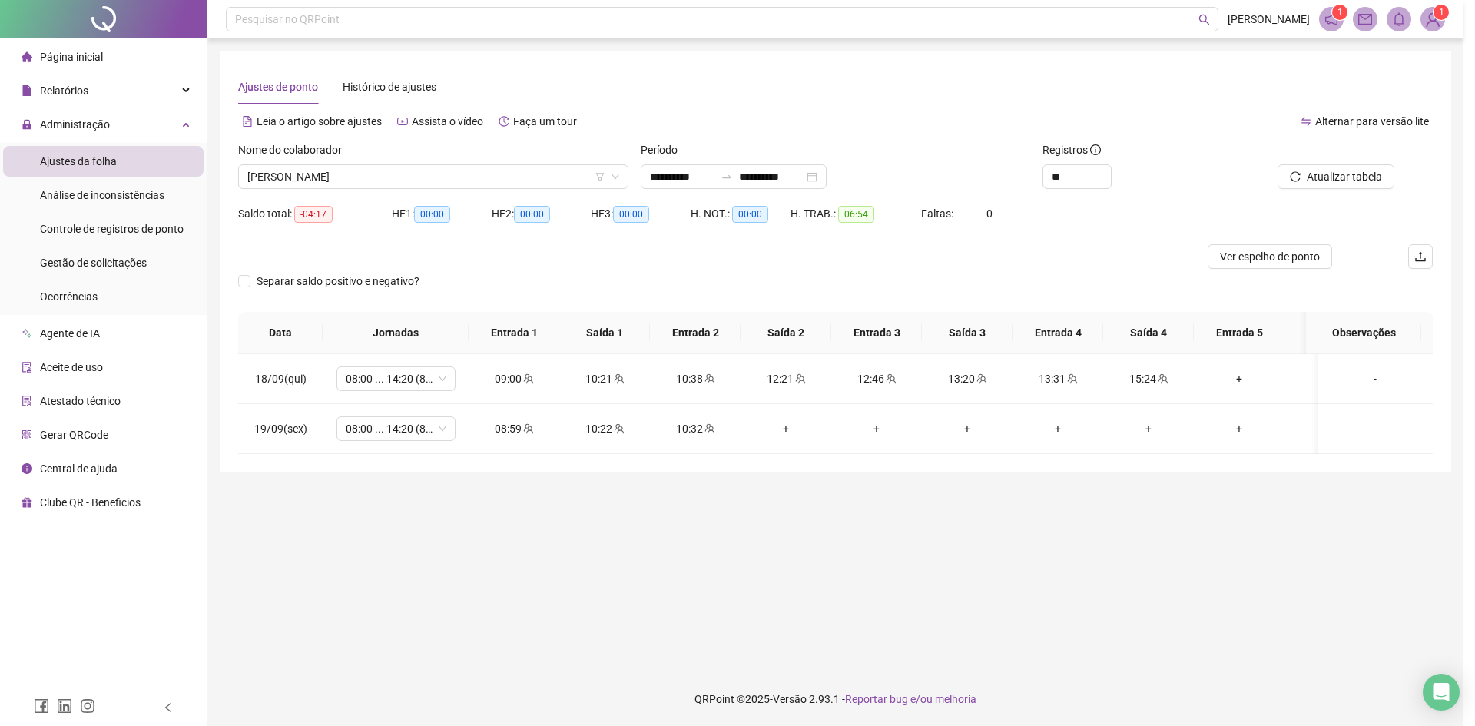
scroll to position [0, 0]
click at [308, 181] on span "[PERSON_NAME]" at bounding box center [435, 176] width 376 height 23
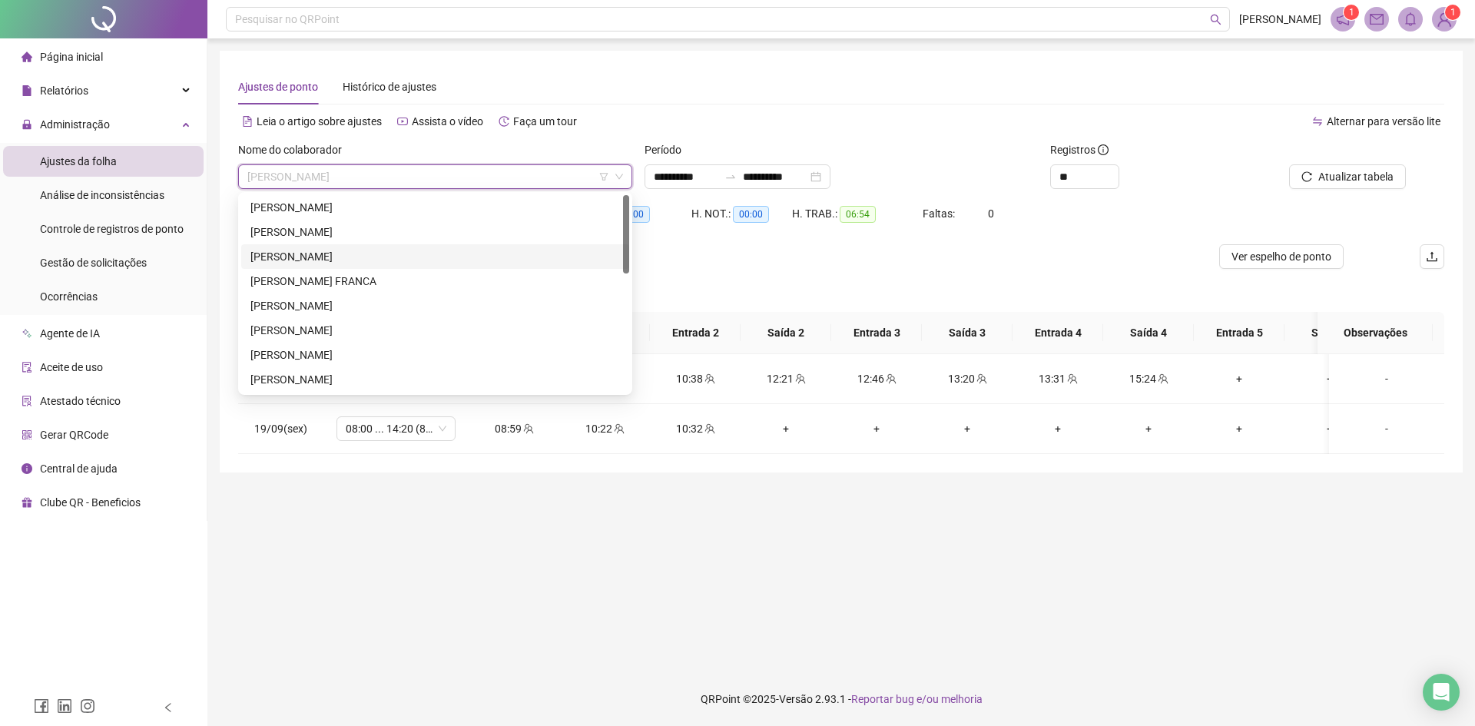
click at [306, 235] on div "[PERSON_NAME]" at bounding box center [436, 232] width 370 height 17
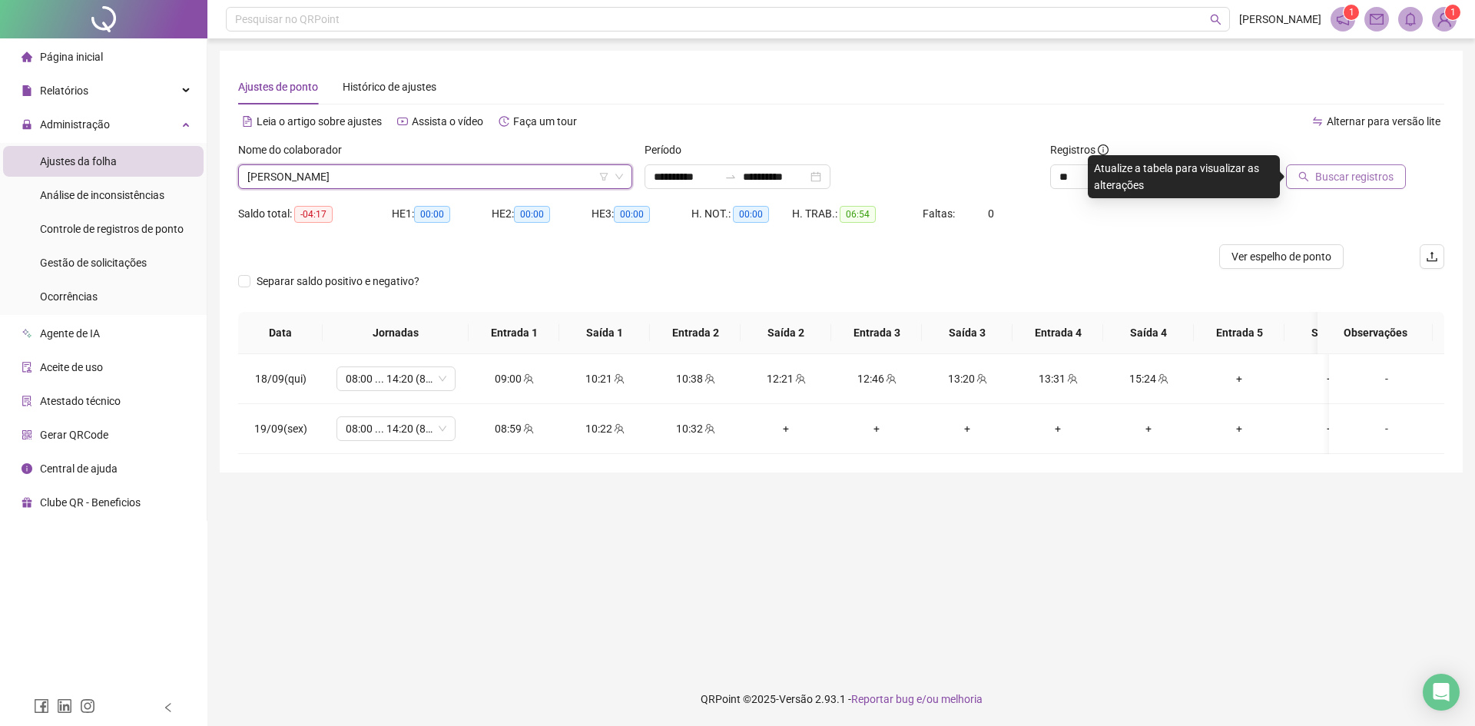
click at [1349, 178] on span "Buscar registros" at bounding box center [1355, 176] width 78 height 17
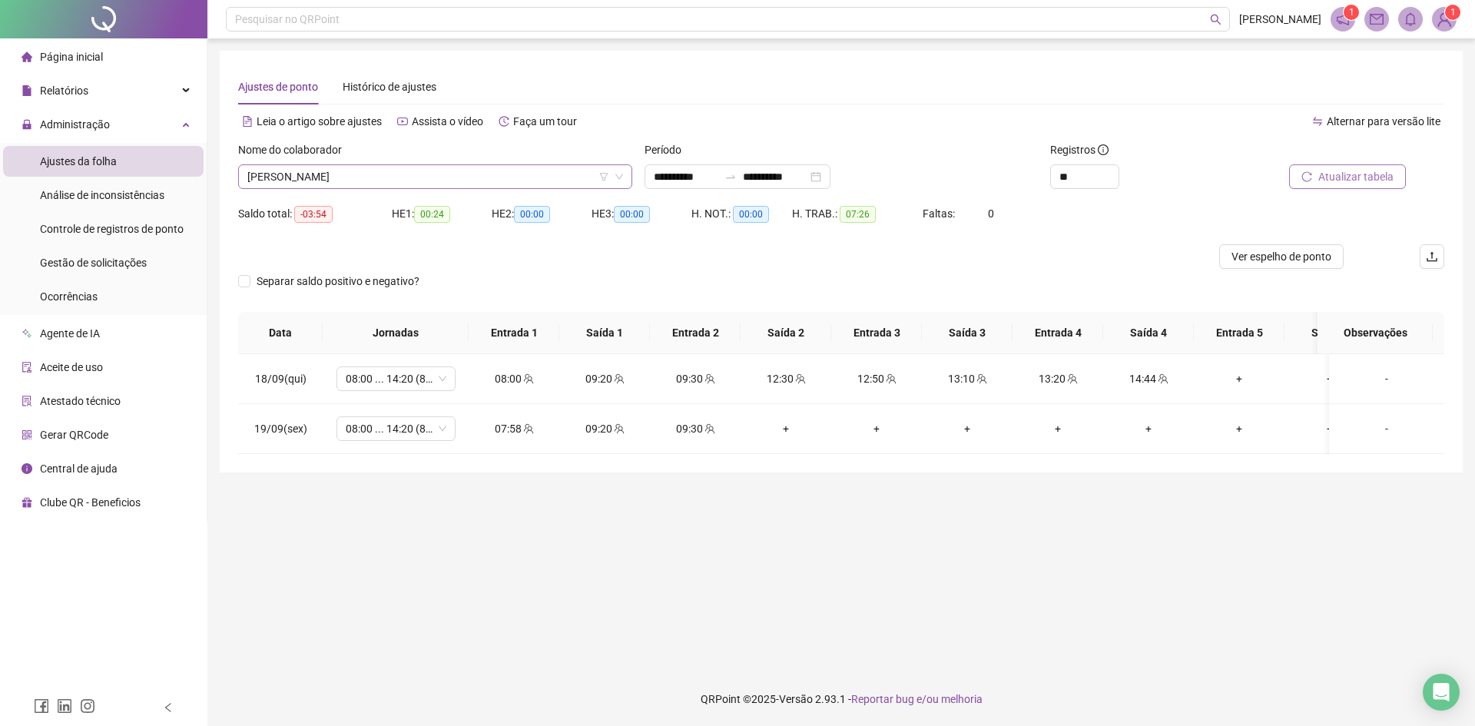
click at [403, 177] on span "[PERSON_NAME]" at bounding box center [435, 176] width 376 height 23
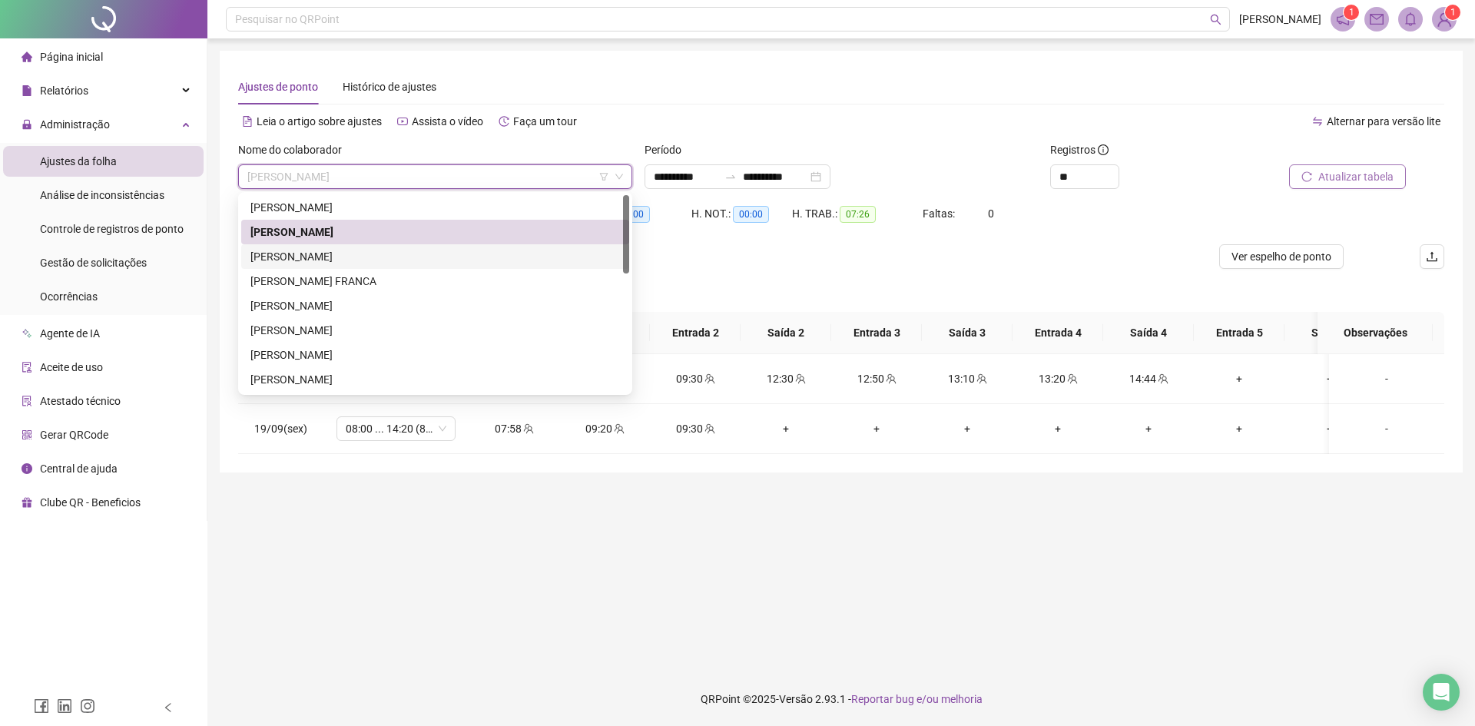
click at [366, 251] on div "[PERSON_NAME]" at bounding box center [436, 256] width 370 height 17
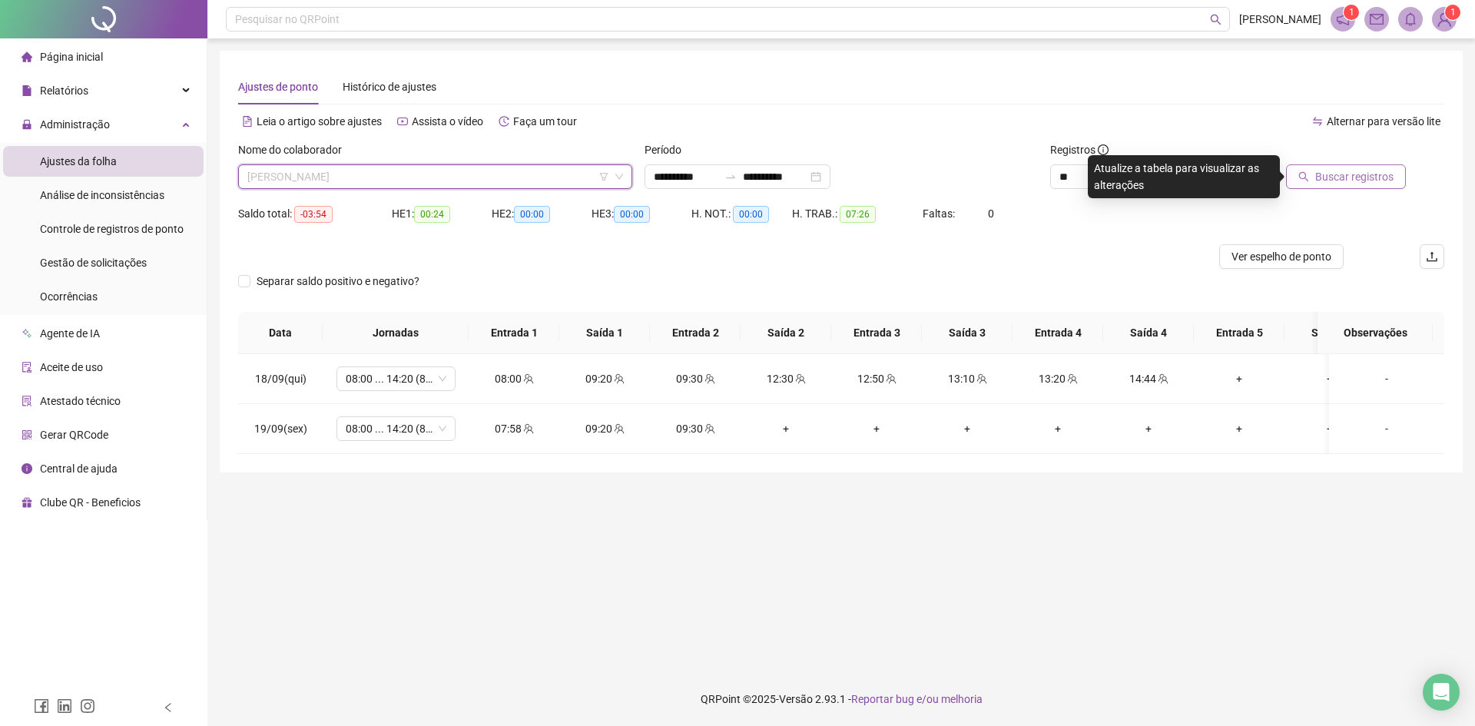
click at [391, 181] on span "[PERSON_NAME]" at bounding box center [435, 176] width 376 height 23
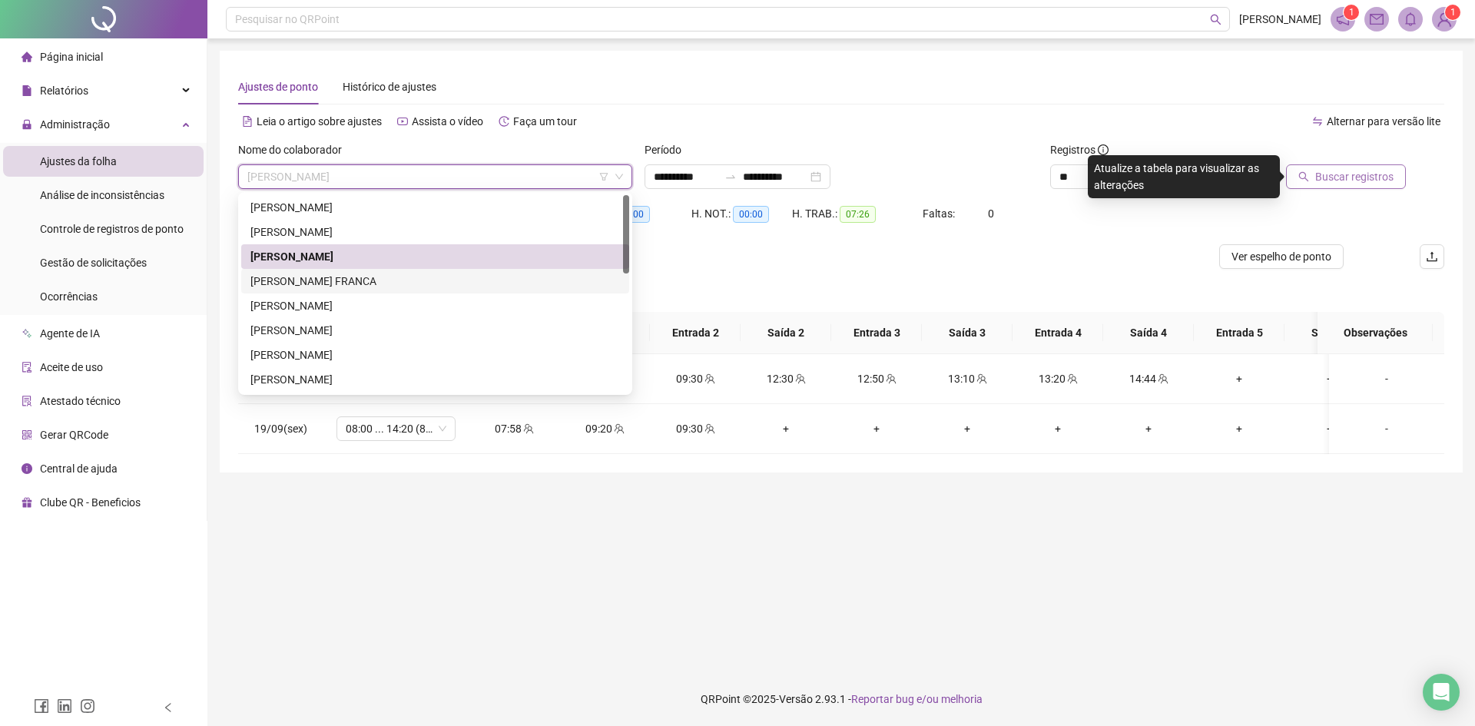
click at [320, 275] on div "[PERSON_NAME] FRANCA" at bounding box center [436, 281] width 370 height 17
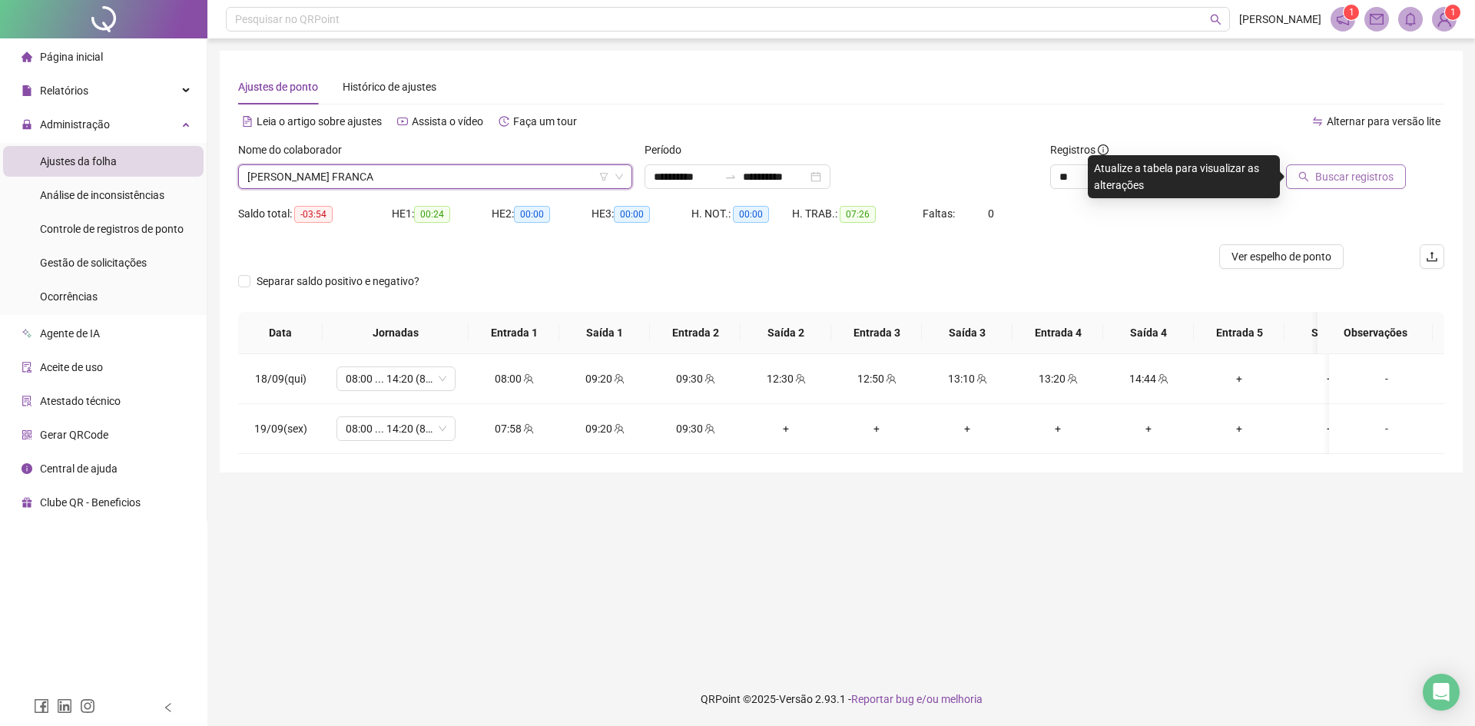
click at [1338, 175] on span "Buscar registros" at bounding box center [1355, 176] width 78 height 17
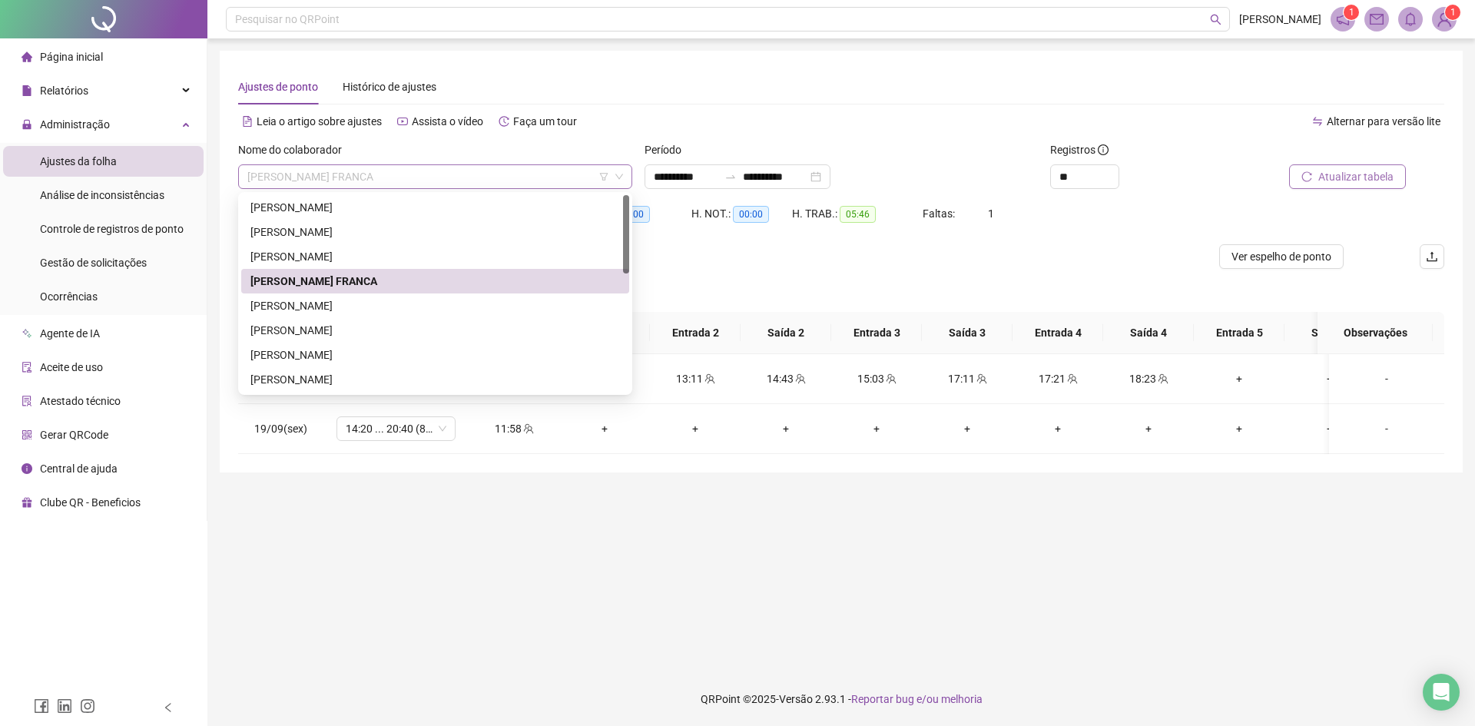
click at [310, 173] on span "[PERSON_NAME] FRANCA" at bounding box center [435, 176] width 376 height 23
click at [290, 380] on div "[PERSON_NAME]" at bounding box center [436, 379] width 370 height 17
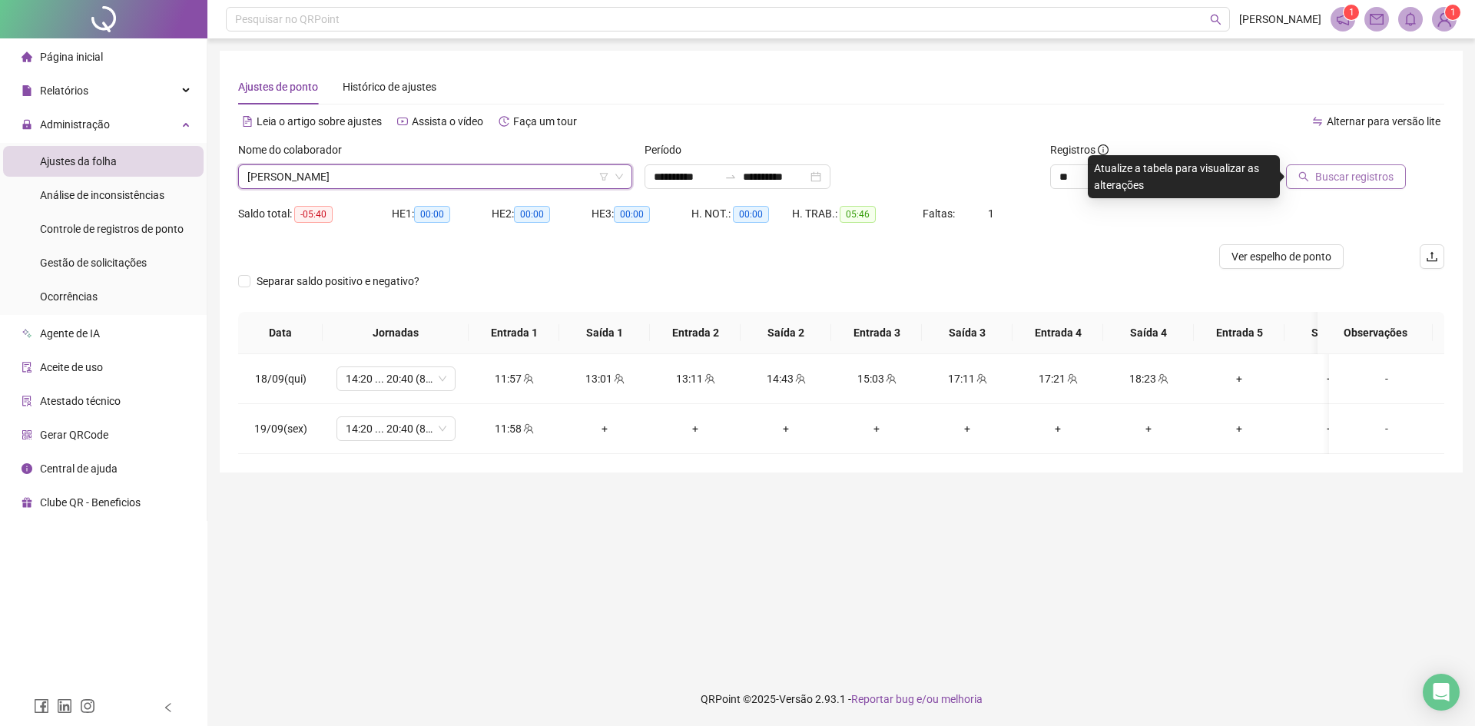
click at [1363, 174] on span "Buscar registros" at bounding box center [1355, 176] width 78 height 17
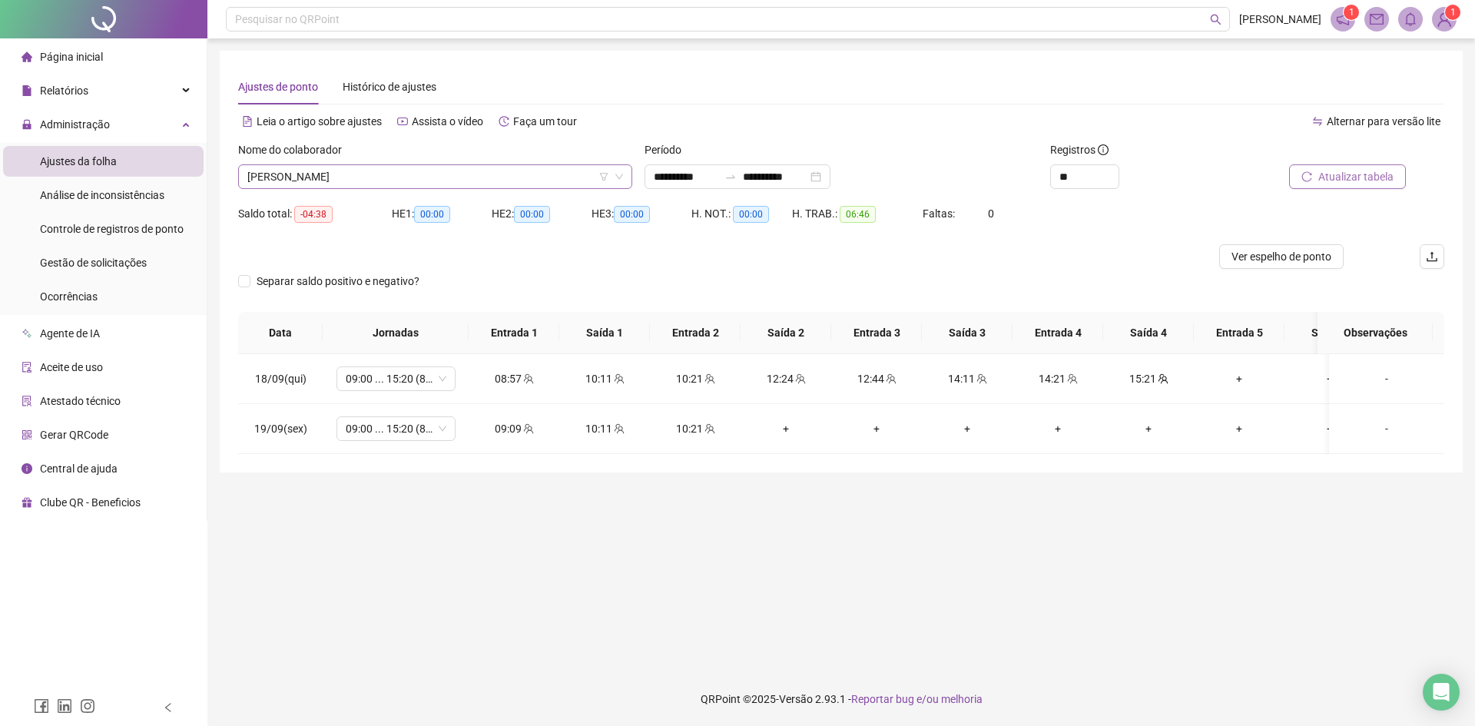
click at [334, 180] on span "[PERSON_NAME]" at bounding box center [435, 176] width 376 height 23
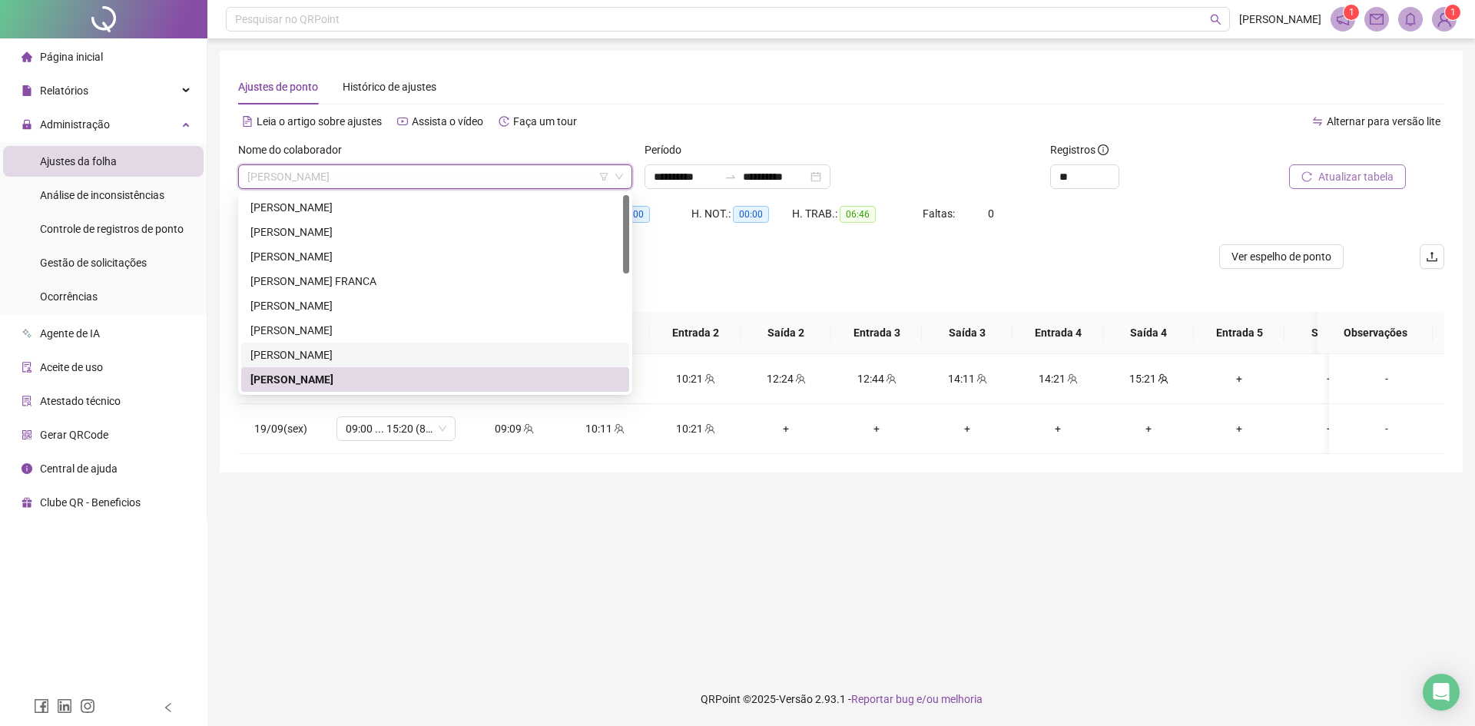
scroll to position [77, 0]
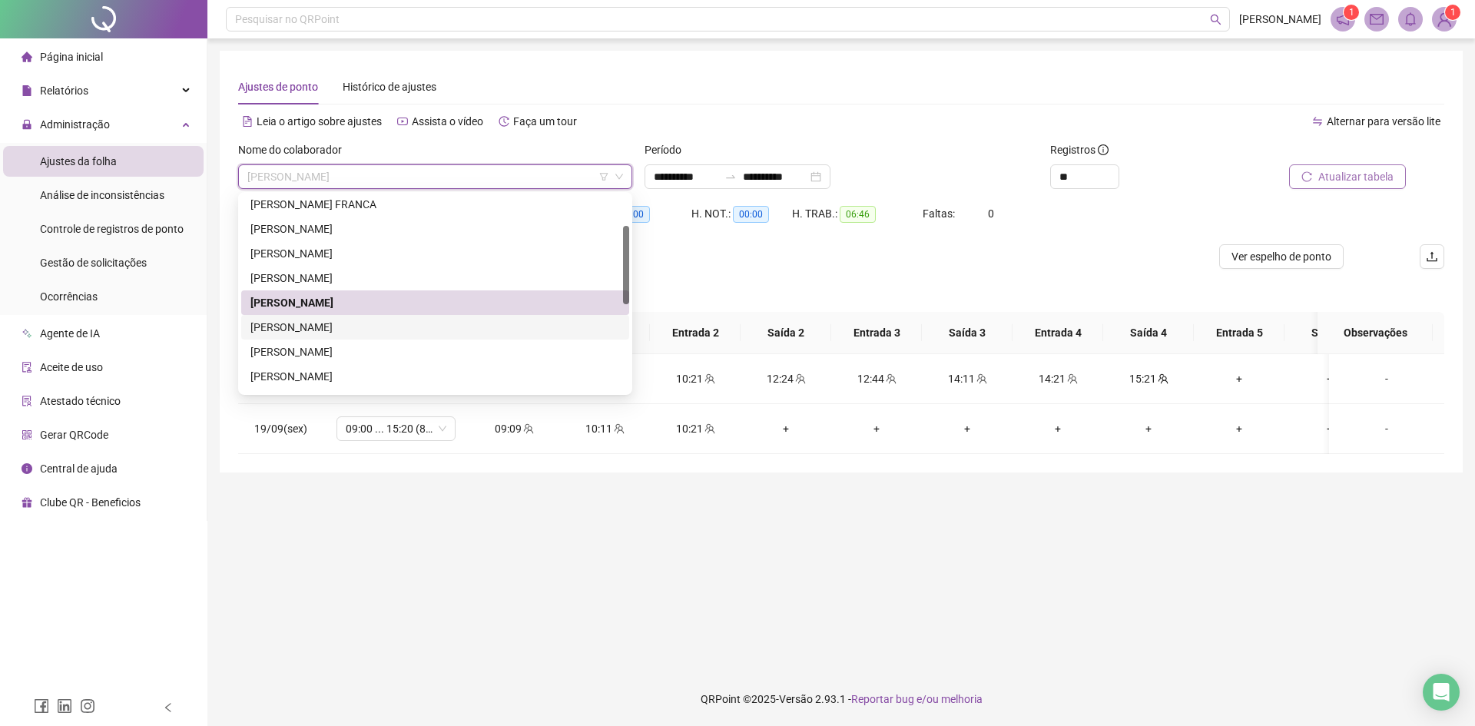
click at [344, 331] on div "[PERSON_NAME]" at bounding box center [436, 327] width 370 height 17
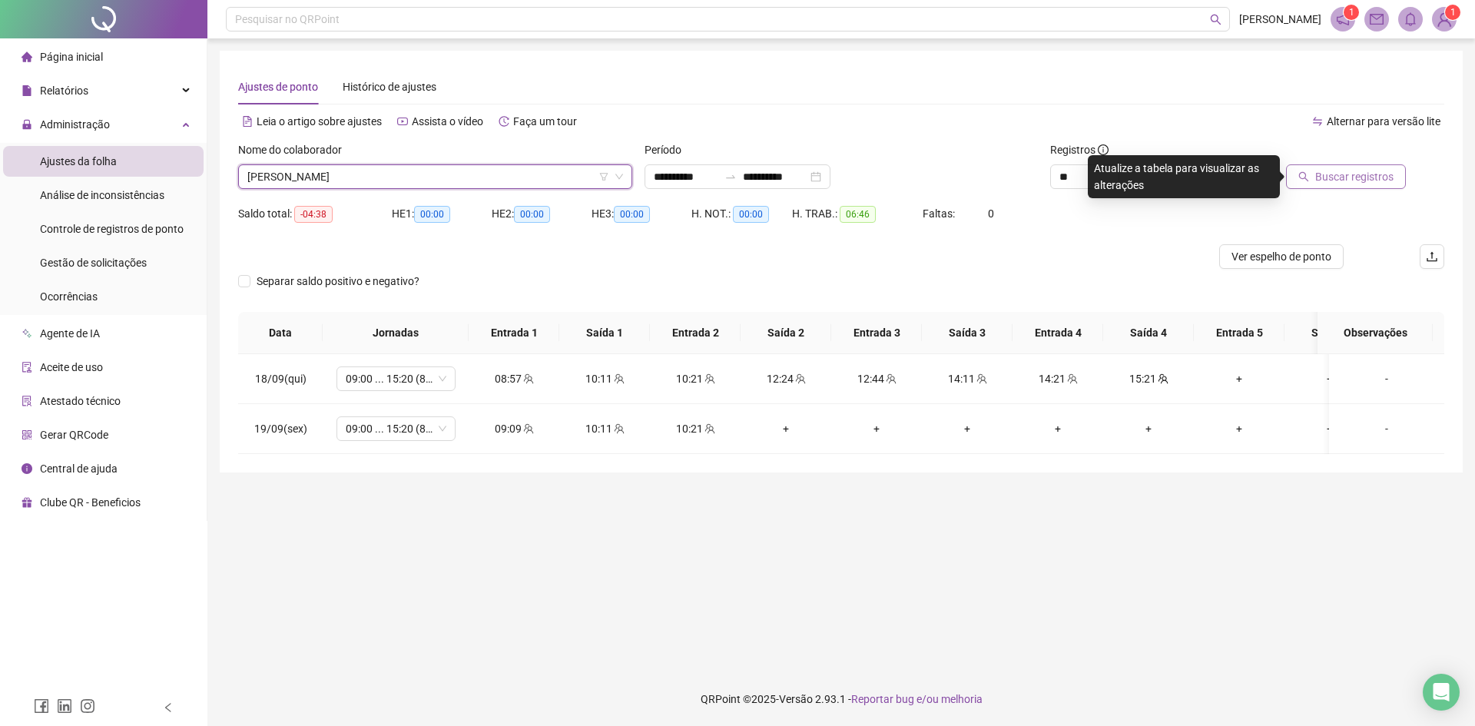
click at [1352, 181] on span "Buscar registros" at bounding box center [1355, 176] width 78 height 17
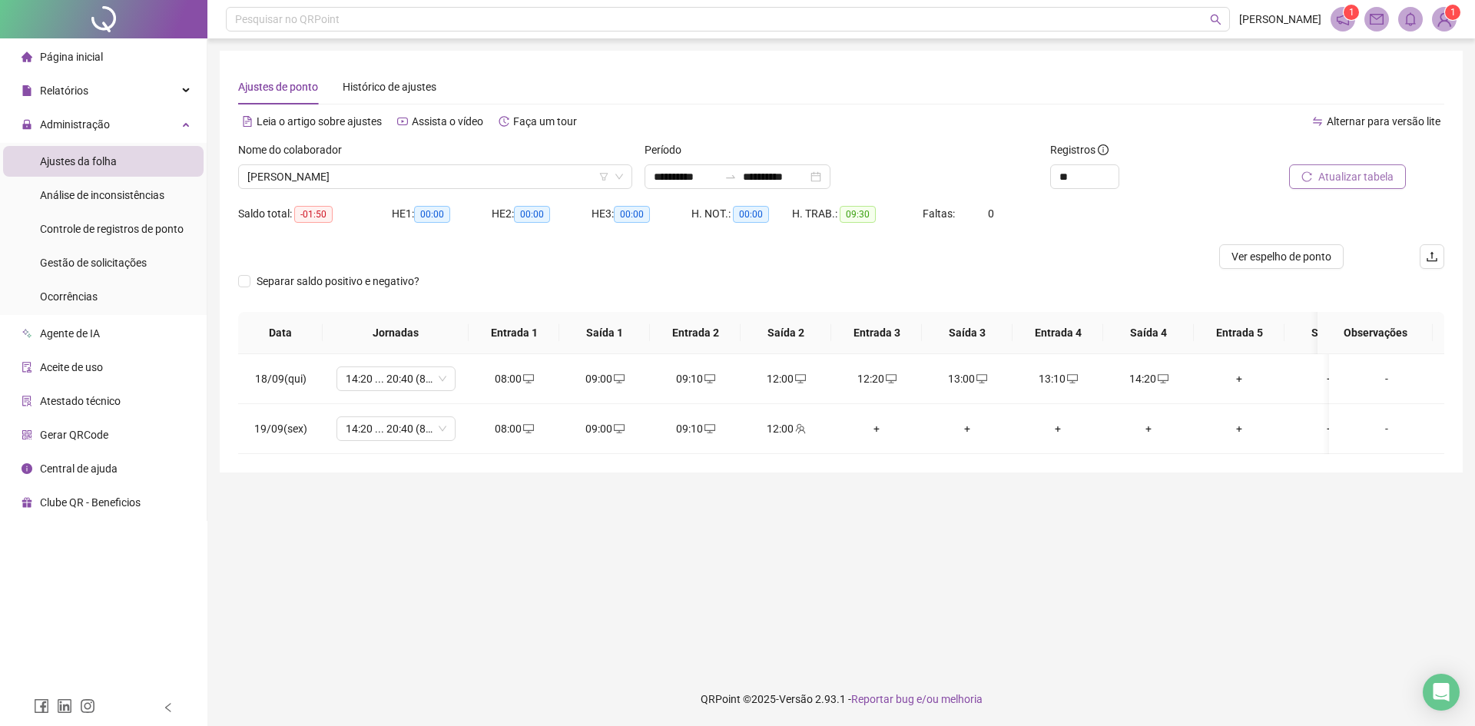
click at [307, 161] on div "Nome do colaborador" at bounding box center [435, 152] width 394 height 23
click at [307, 174] on span "[PERSON_NAME]" at bounding box center [435, 176] width 376 height 23
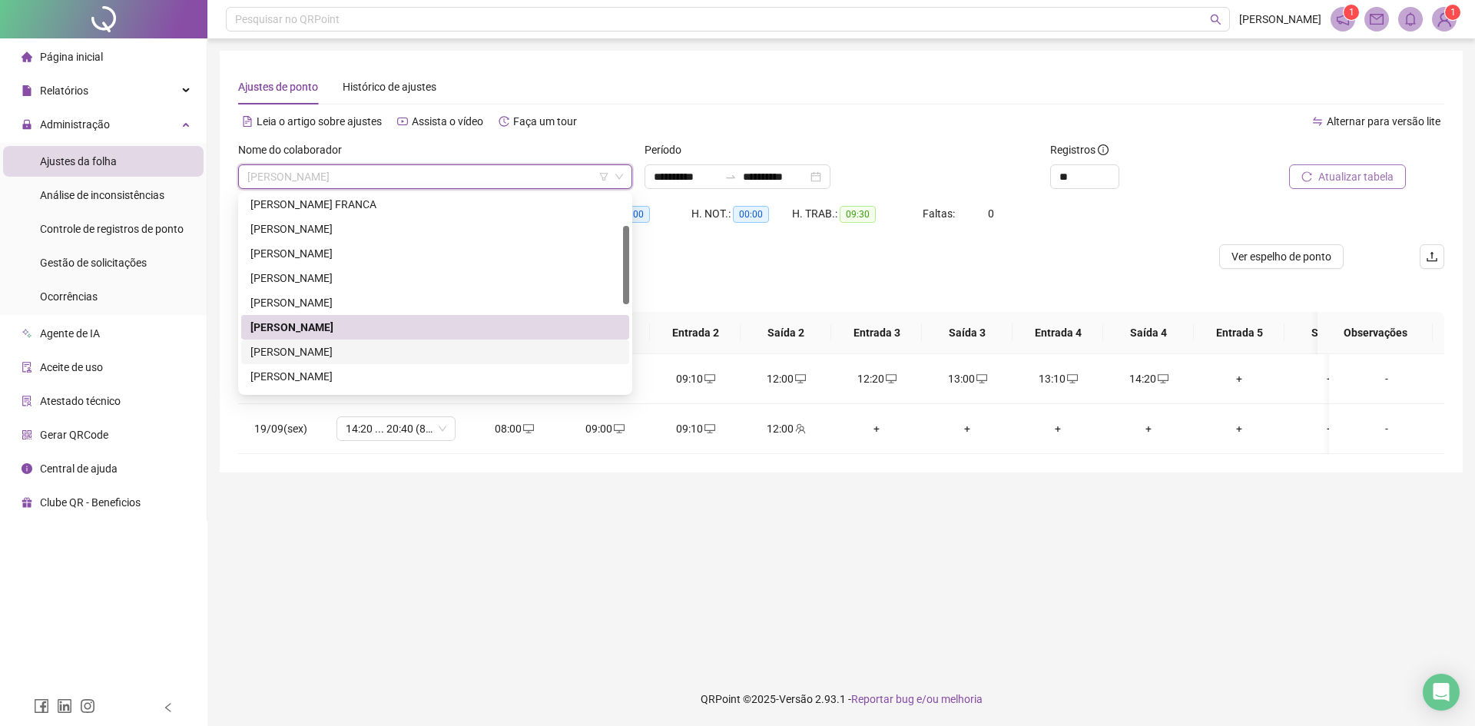
click at [290, 350] on div "[PERSON_NAME]" at bounding box center [436, 352] width 370 height 17
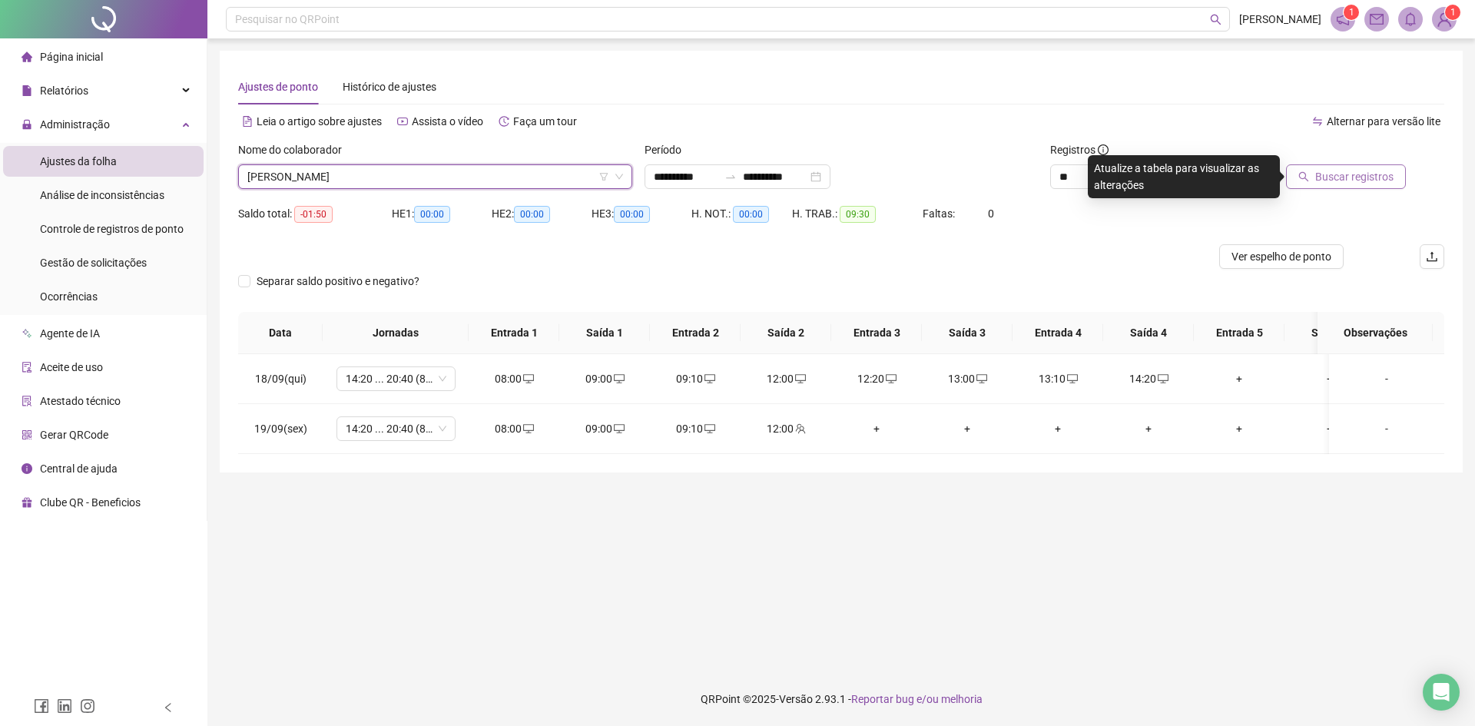
click at [308, 176] on span "[PERSON_NAME]" at bounding box center [435, 176] width 376 height 23
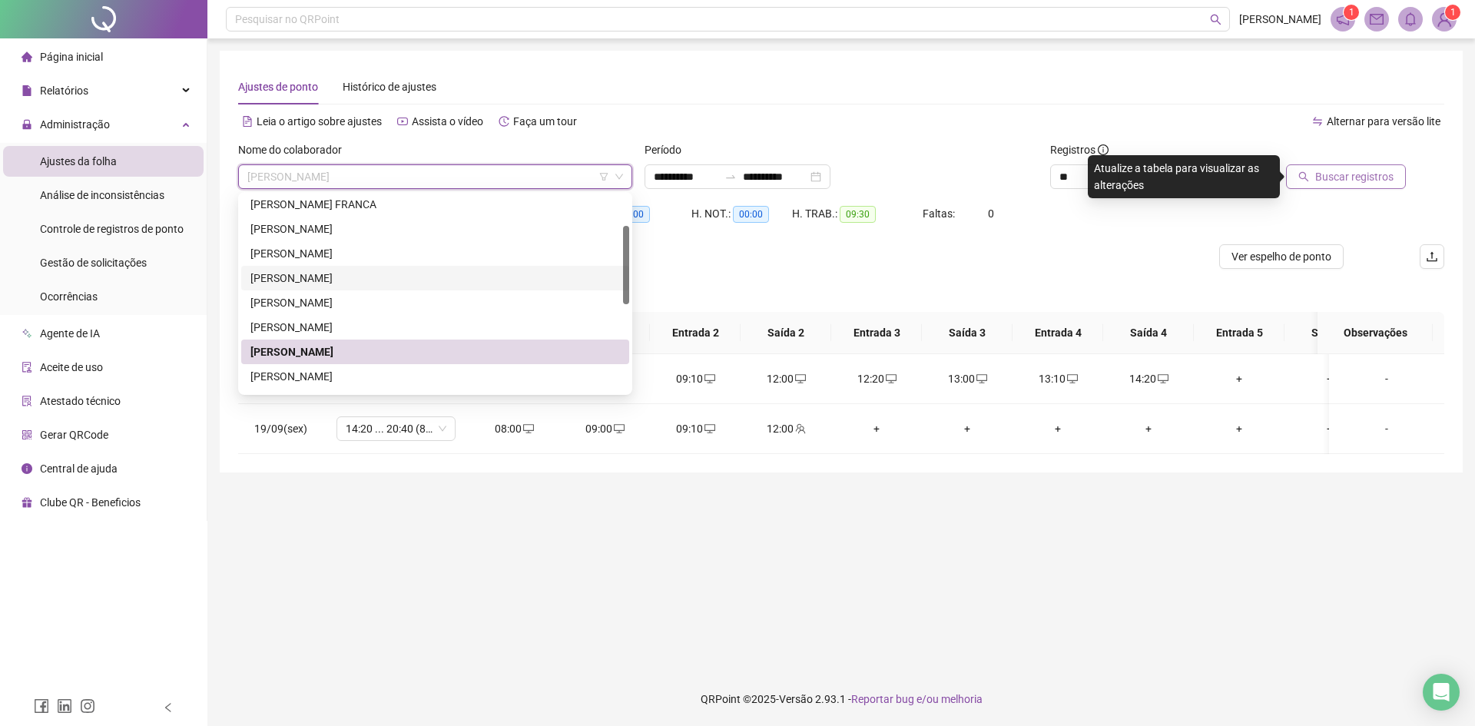
scroll to position [154, 0]
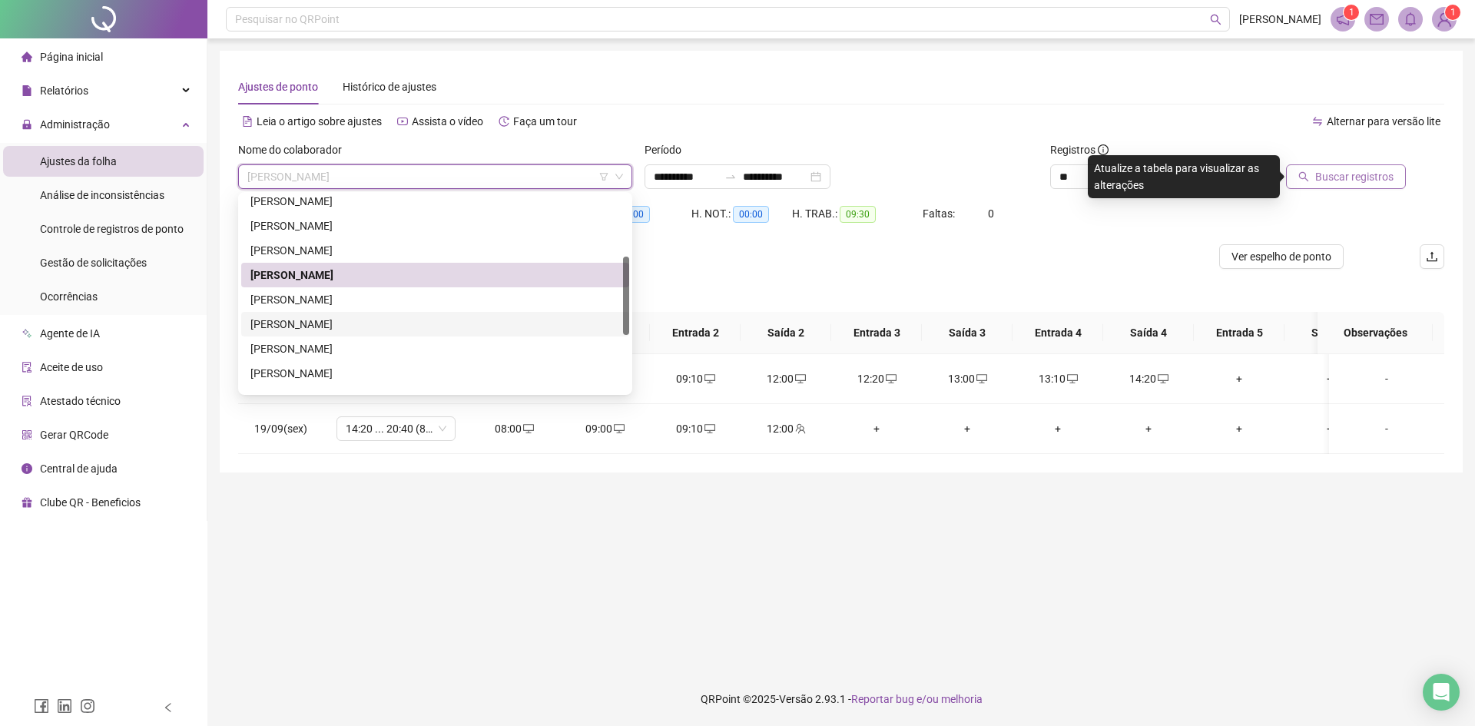
click at [293, 327] on div "[PERSON_NAME]" at bounding box center [436, 324] width 370 height 17
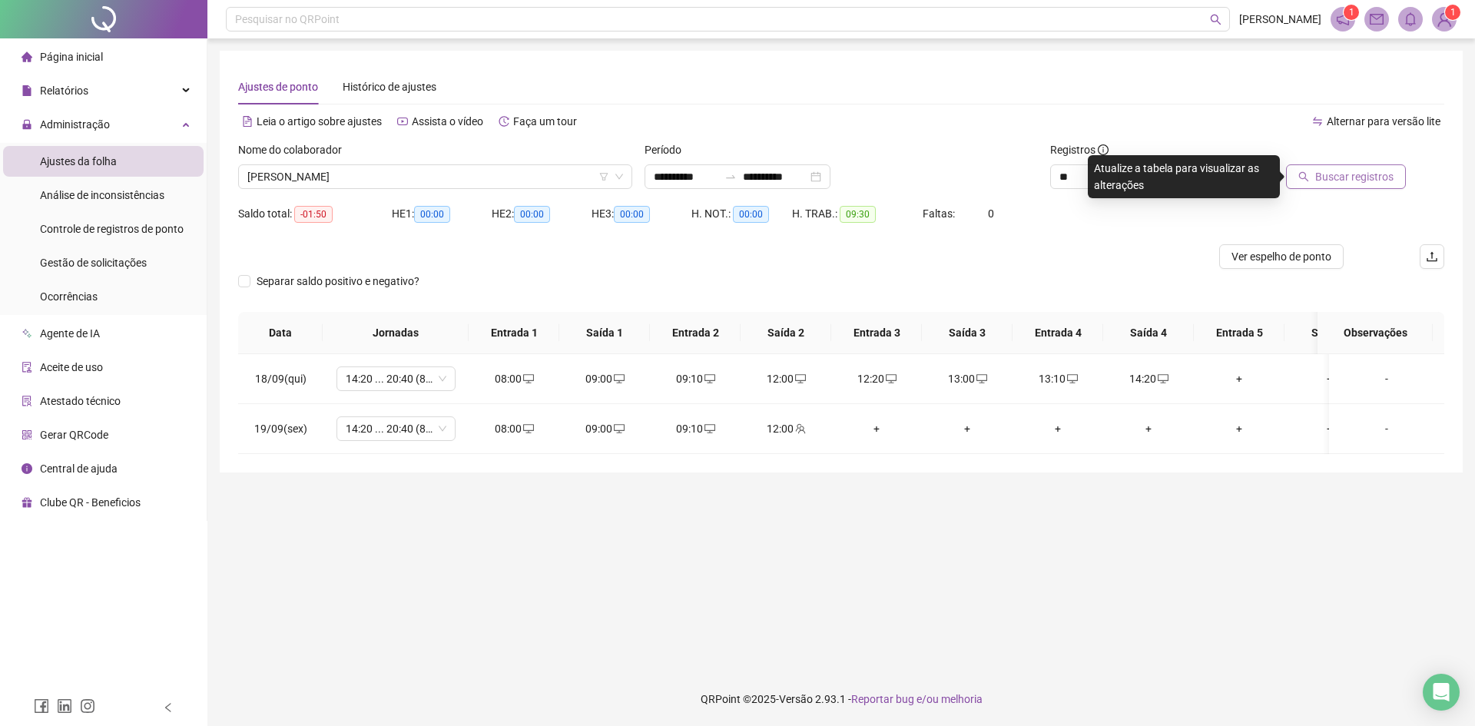
click at [1335, 171] on span "Buscar registros" at bounding box center [1355, 176] width 78 height 17
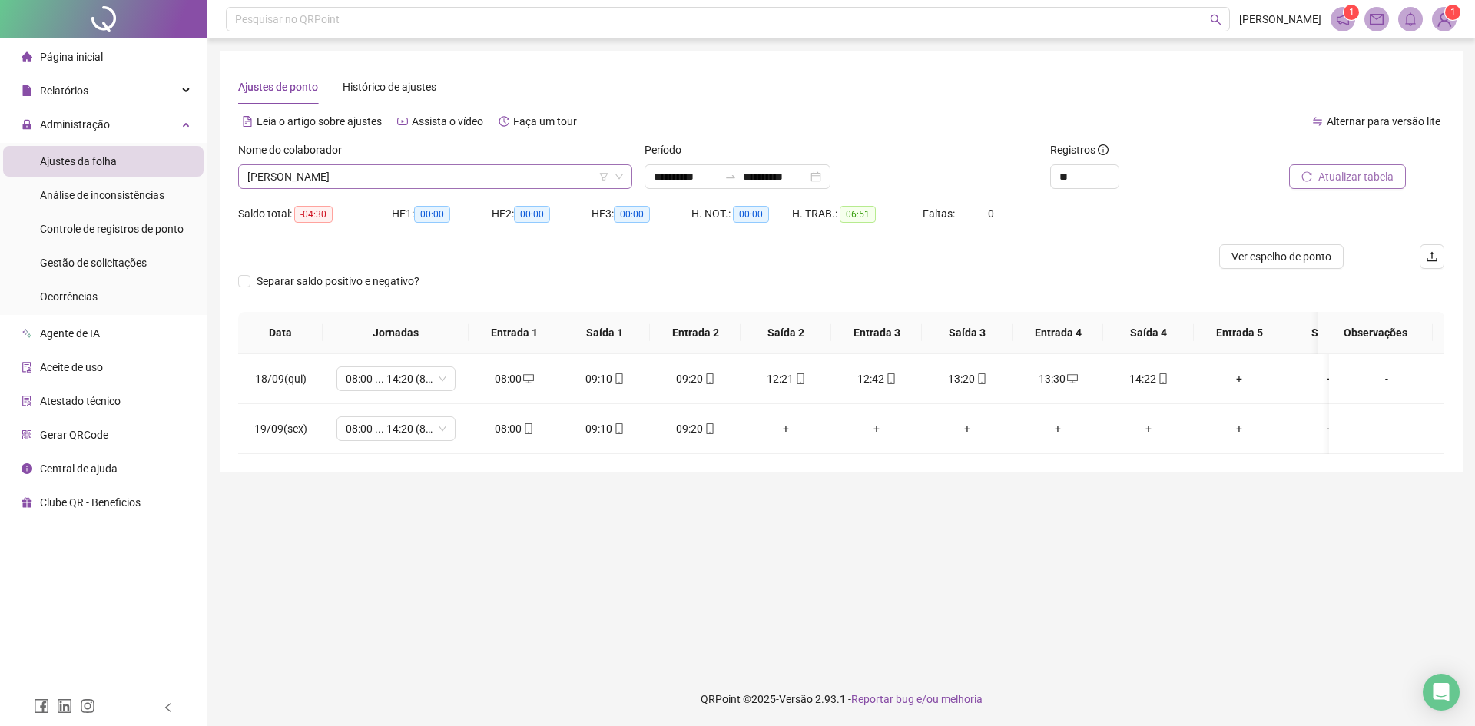
click at [339, 184] on span "[PERSON_NAME]" at bounding box center [435, 176] width 376 height 23
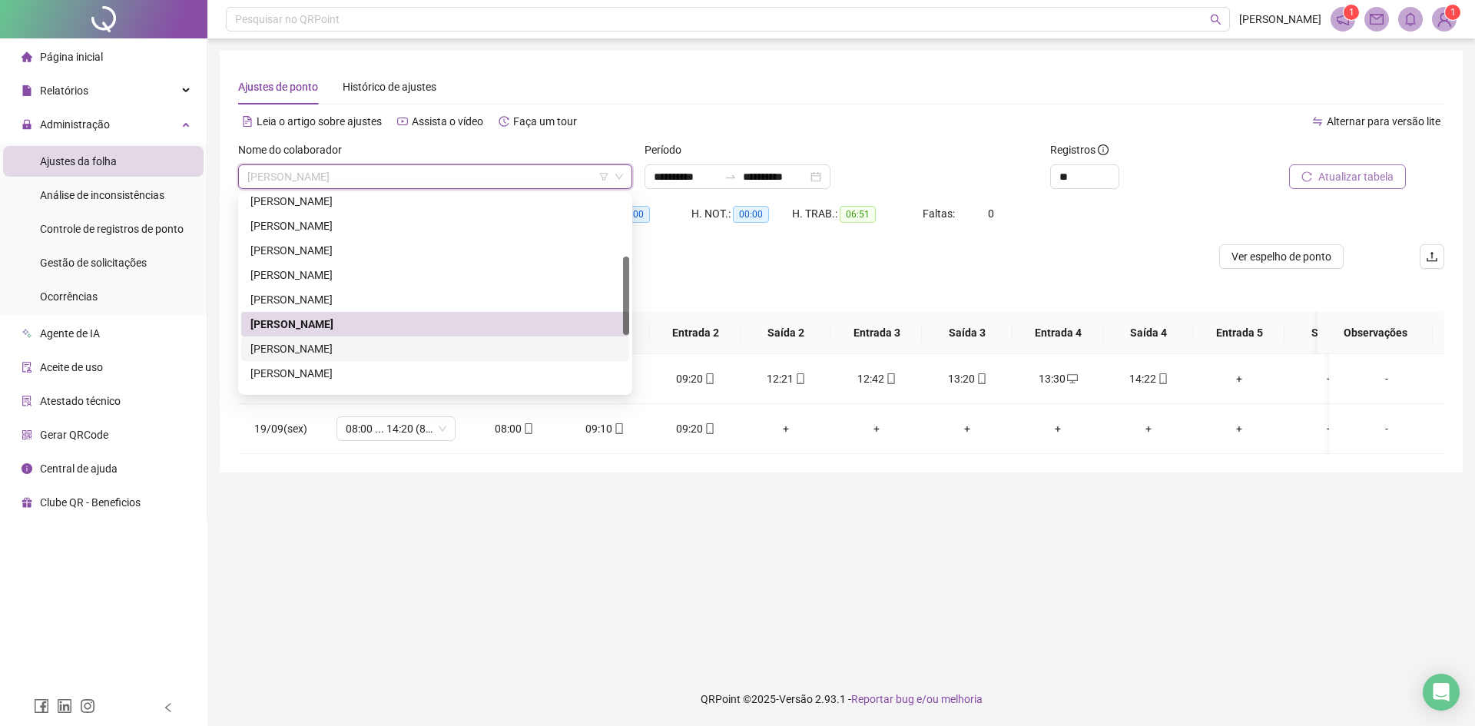
click at [299, 350] on div "[PERSON_NAME]" at bounding box center [436, 348] width 370 height 17
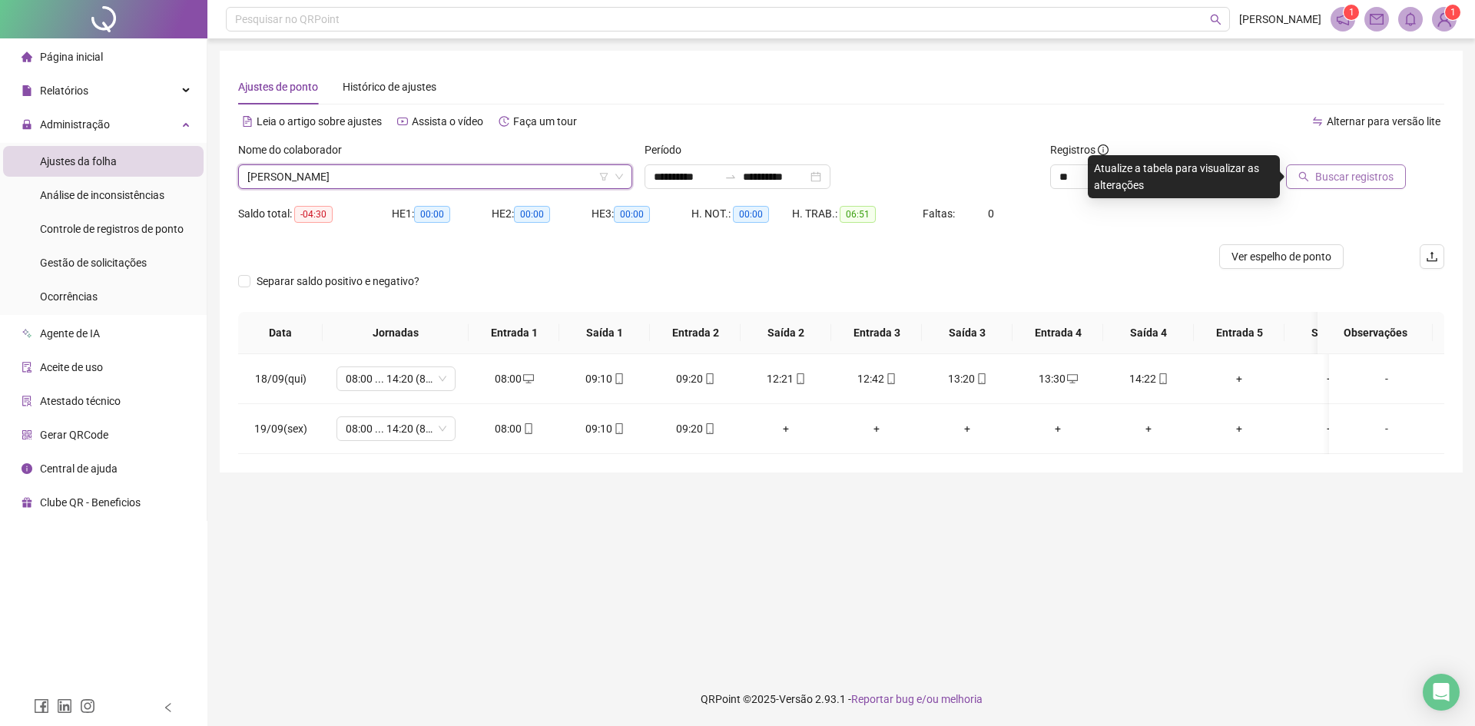
click at [1337, 174] on span "Buscar registros" at bounding box center [1355, 176] width 78 height 17
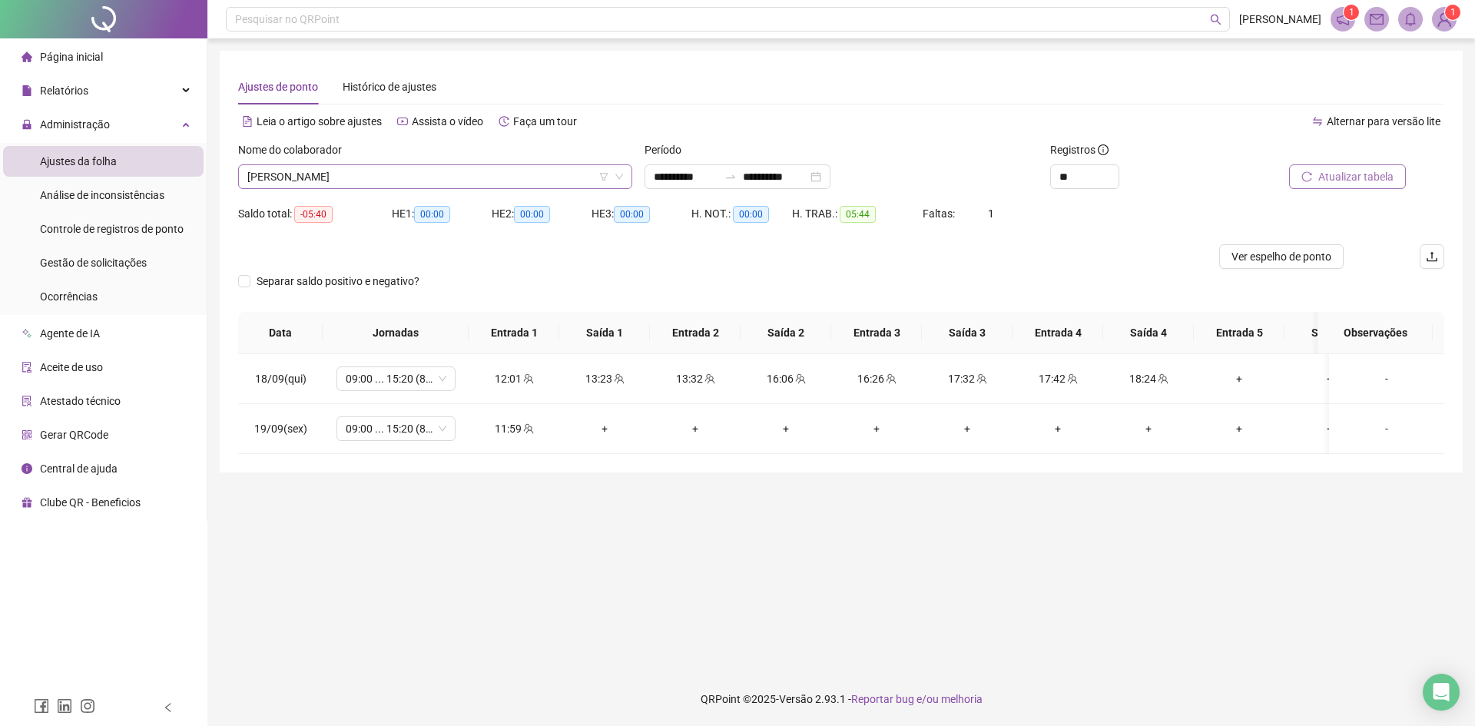
click at [302, 183] on span "[PERSON_NAME]" at bounding box center [435, 176] width 376 height 23
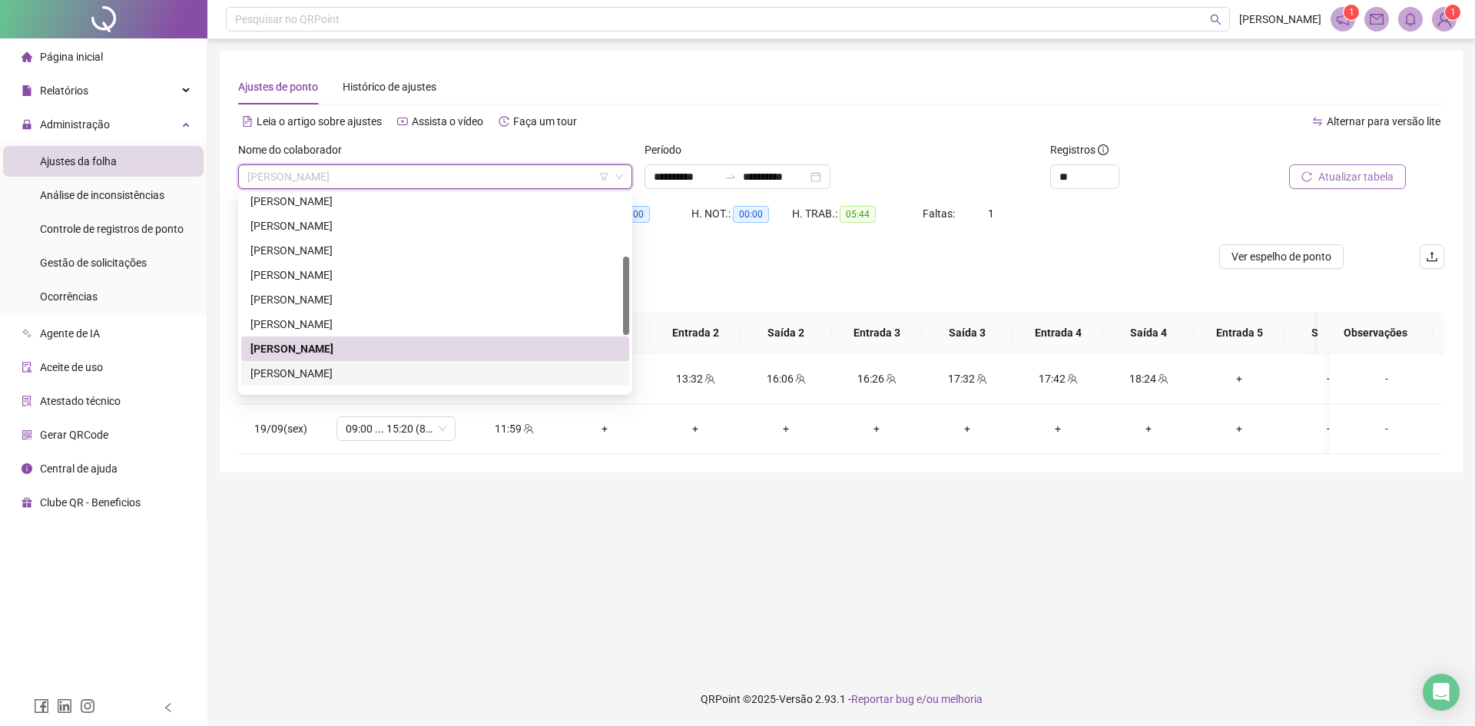
click at [287, 375] on div "[PERSON_NAME]" at bounding box center [436, 373] width 370 height 17
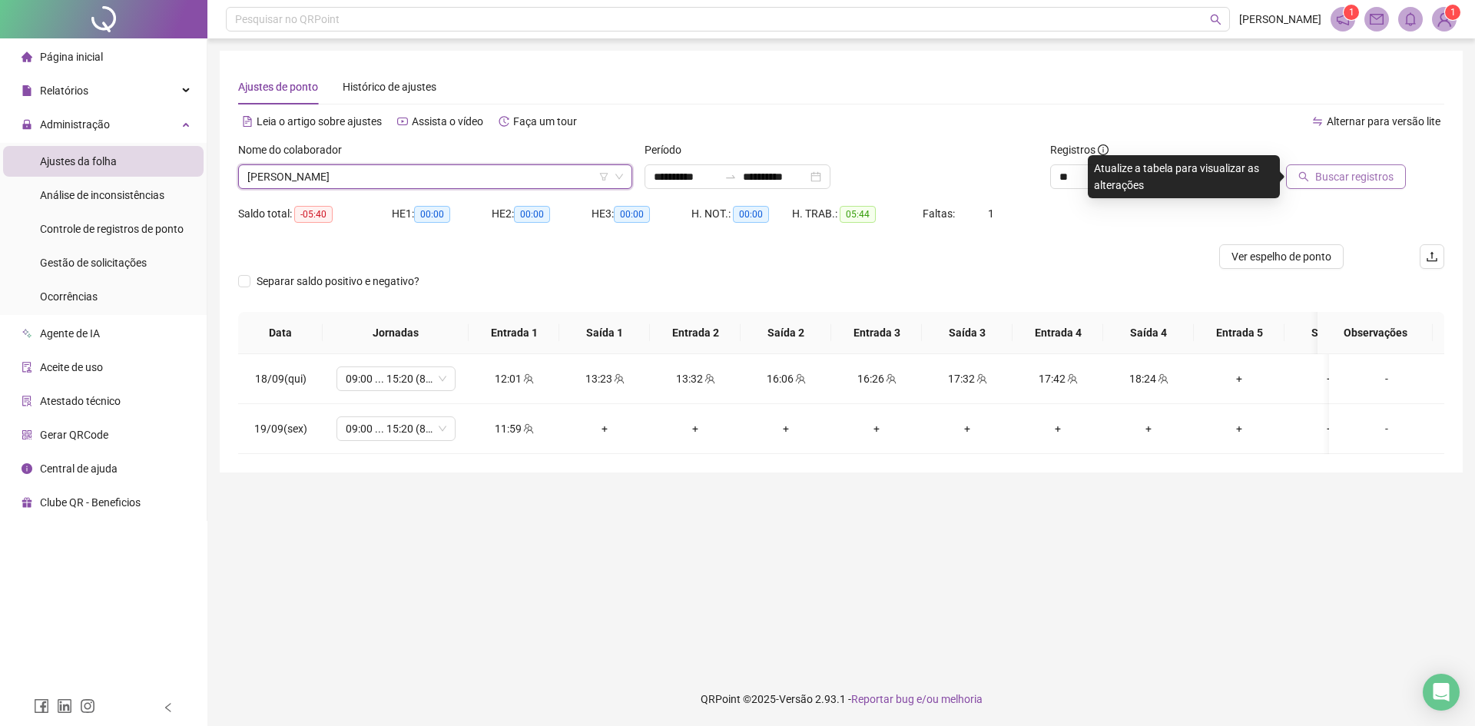
click at [327, 173] on span "[PERSON_NAME]" at bounding box center [435, 176] width 376 height 23
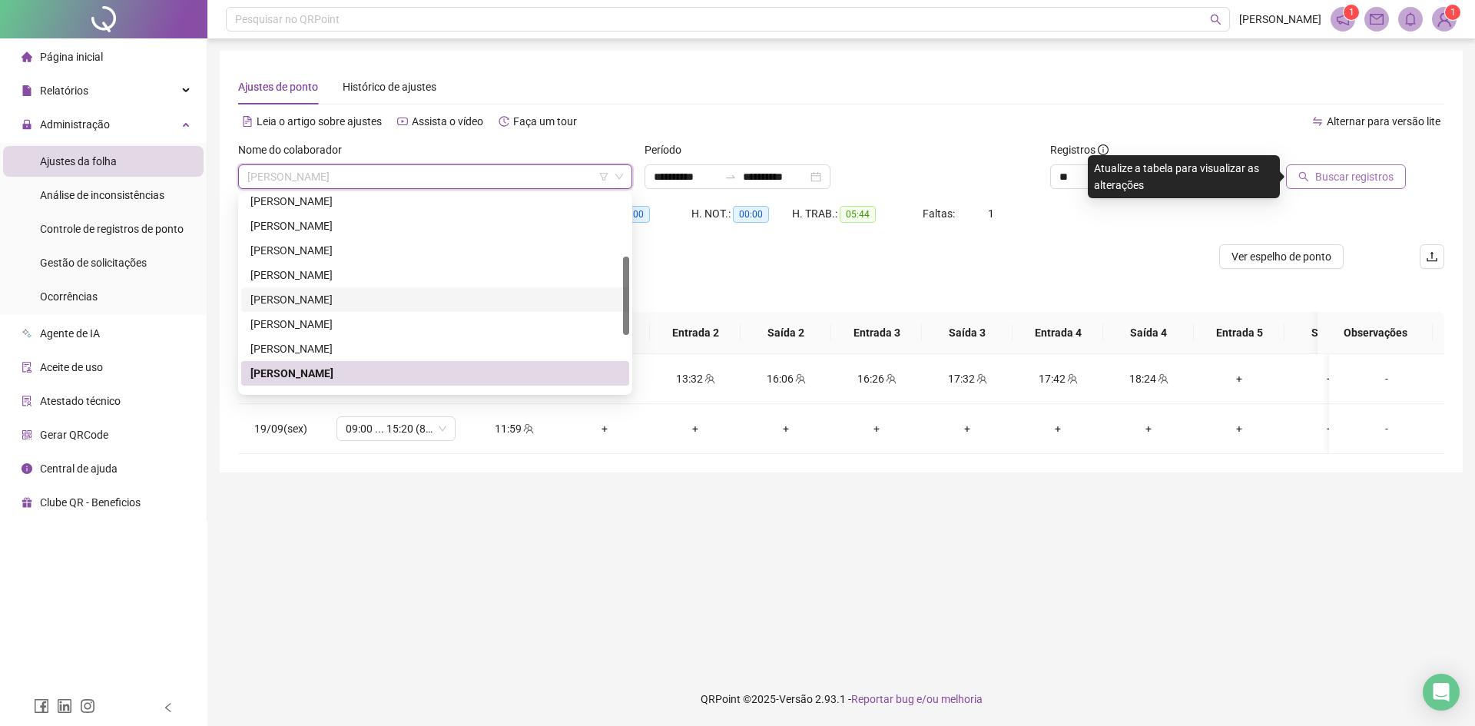
scroll to position [231, 0]
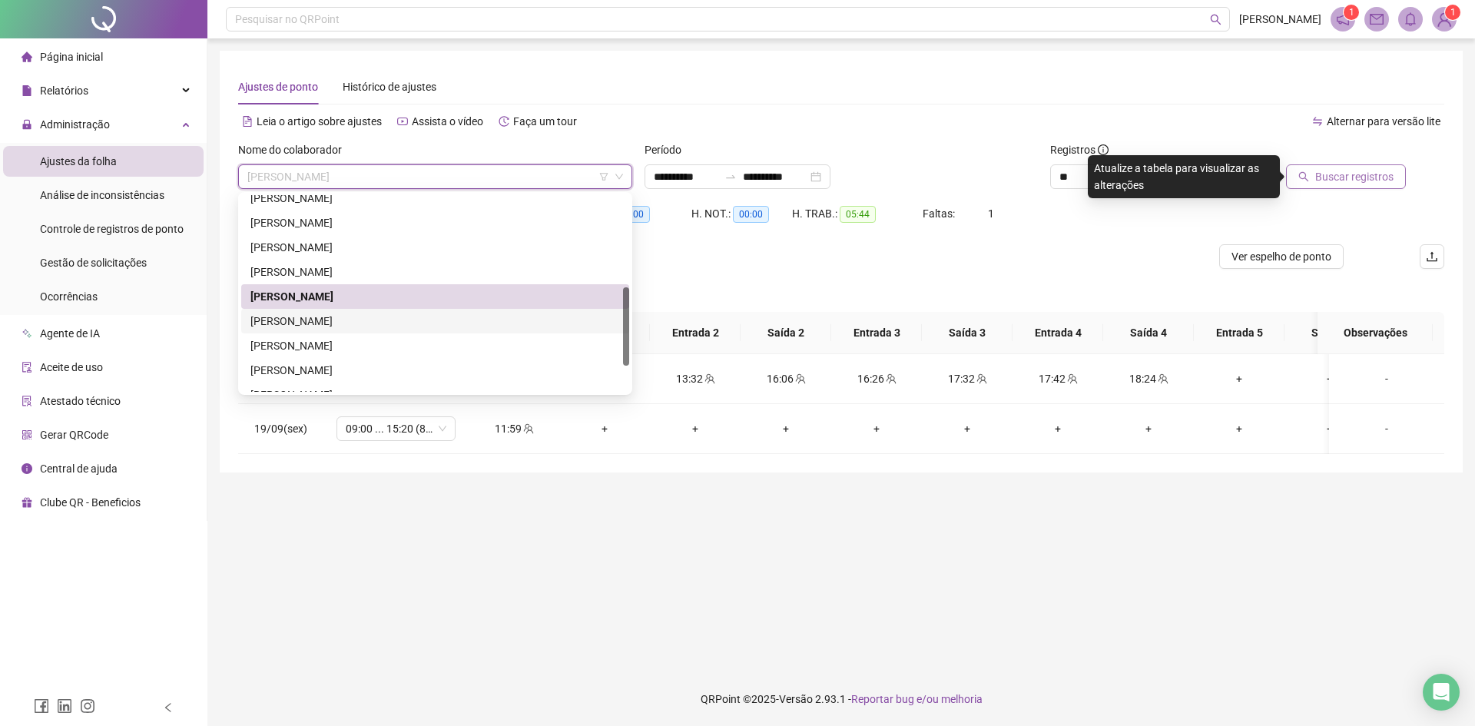
click at [317, 317] on div "[PERSON_NAME]" at bounding box center [436, 321] width 370 height 17
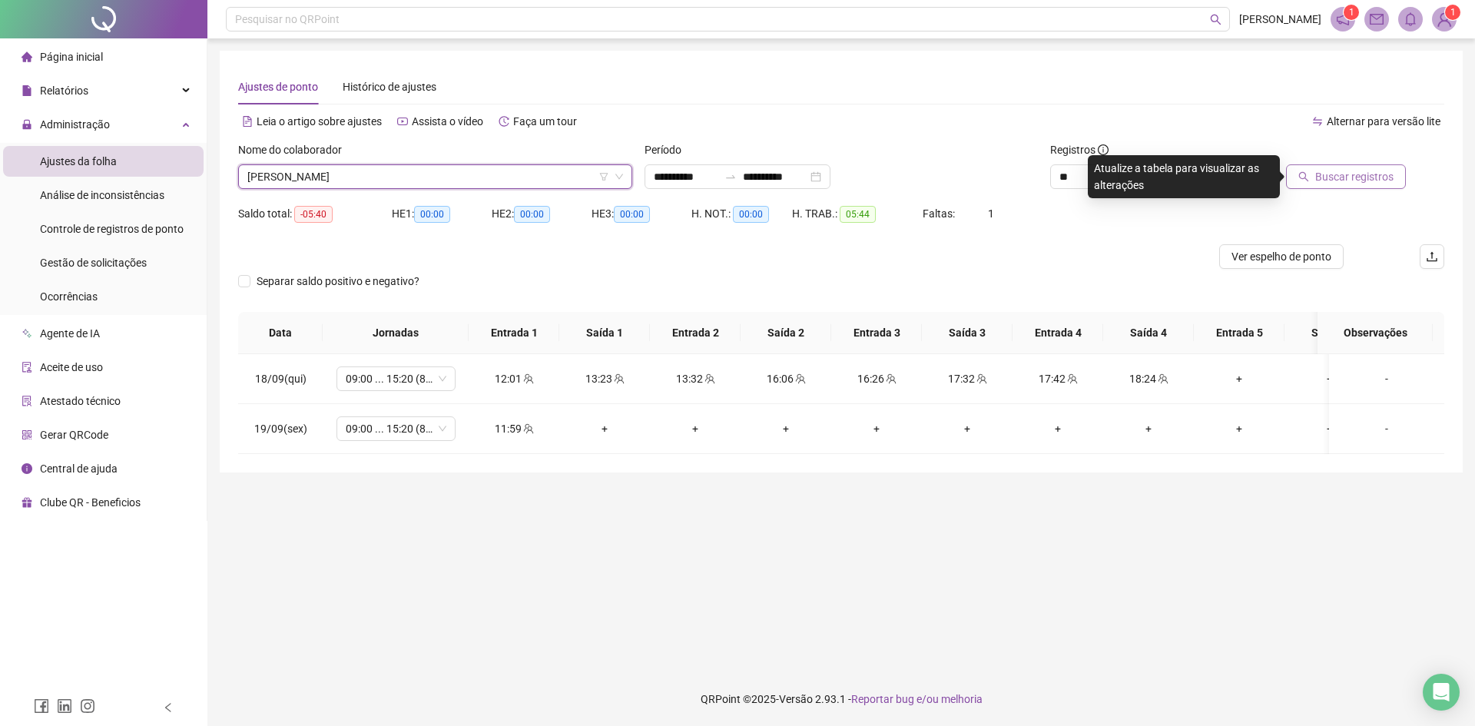
click at [1342, 182] on span "Buscar registros" at bounding box center [1355, 176] width 78 height 17
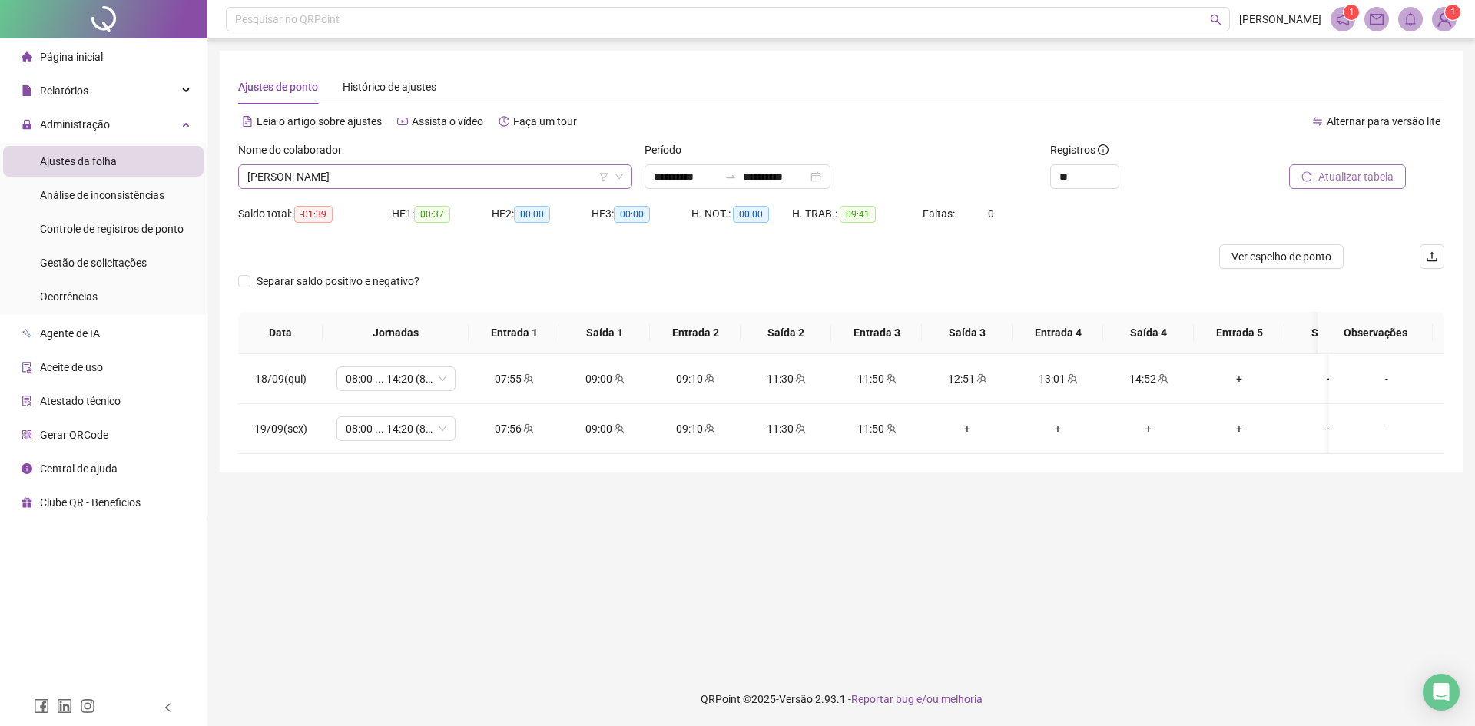
click at [322, 182] on span "[PERSON_NAME]" at bounding box center [435, 176] width 376 height 23
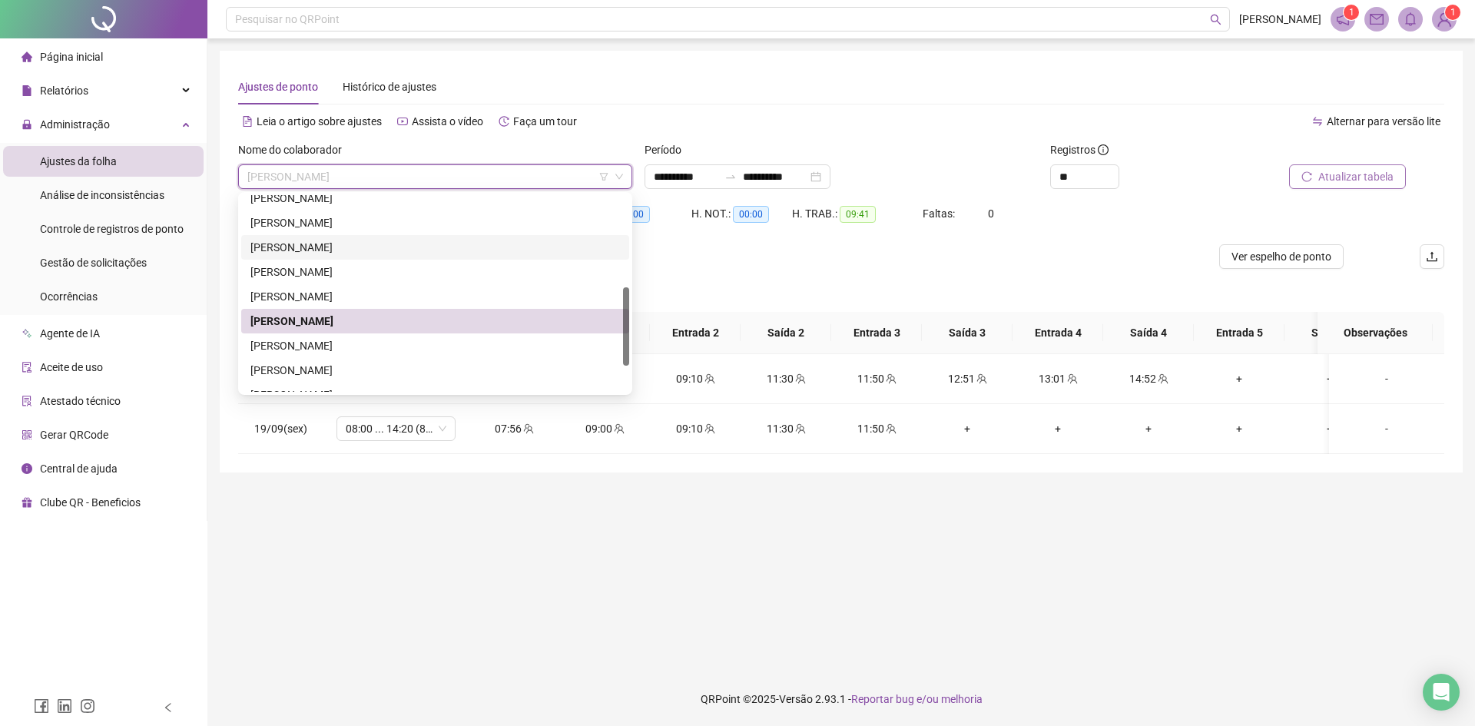
scroll to position [295, 0]
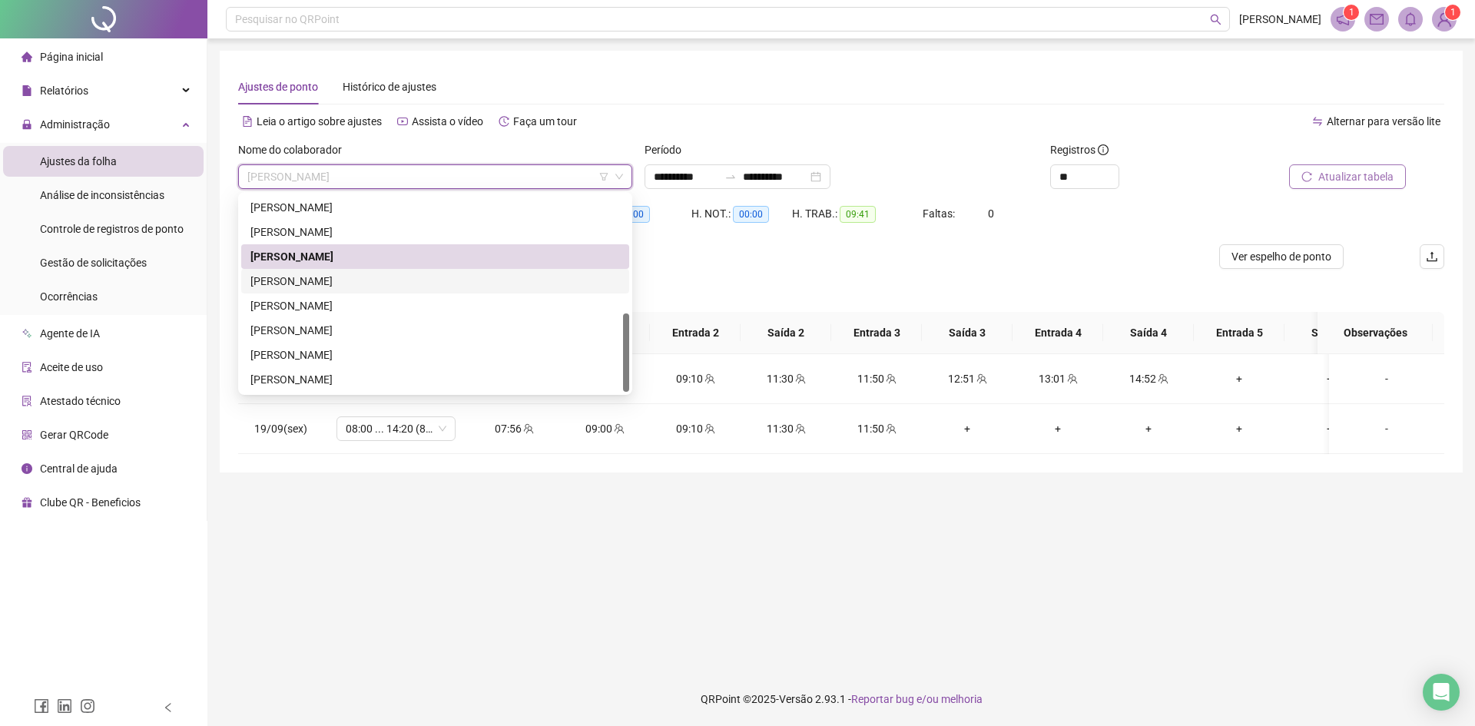
click at [313, 282] on div "[PERSON_NAME]" at bounding box center [436, 281] width 370 height 17
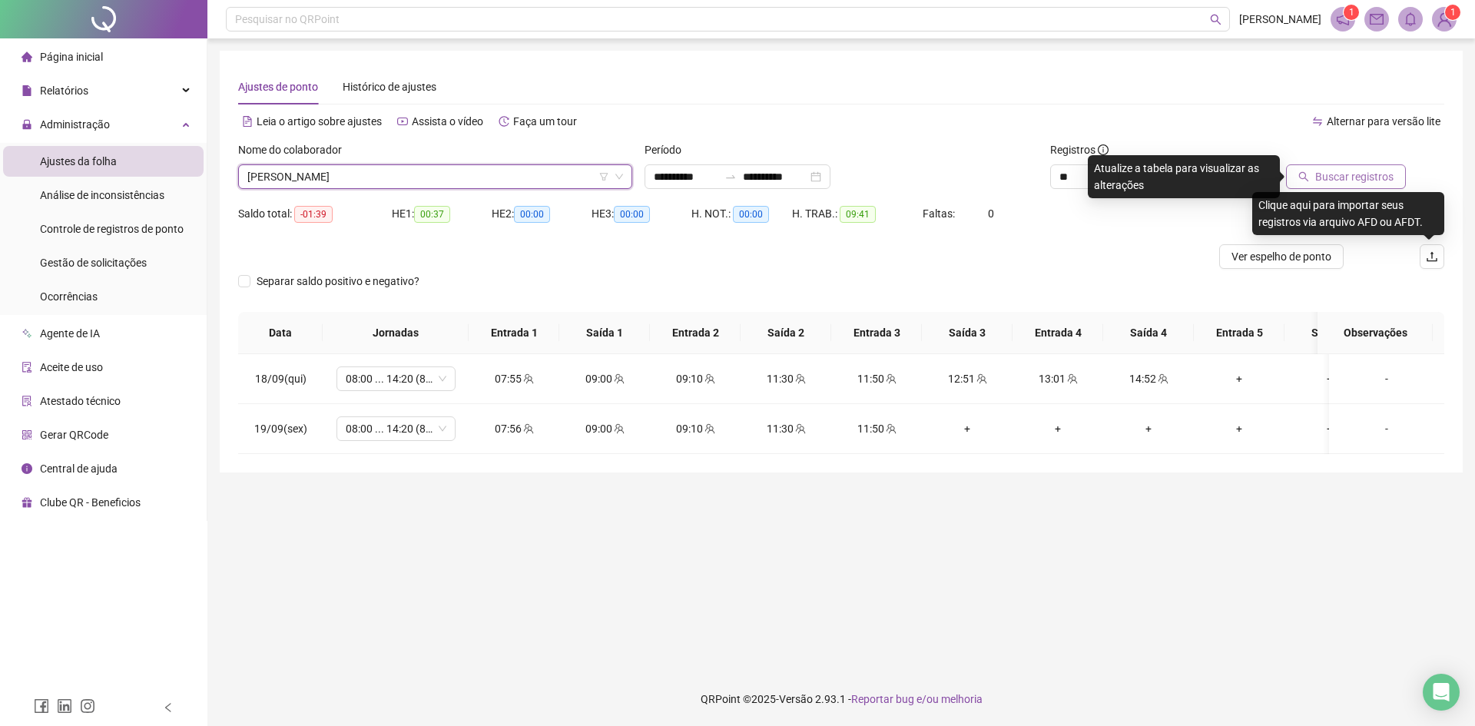
click at [1353, 186] on button "Buscar registros" at bounding box center [1346, 176] width 120 height 25
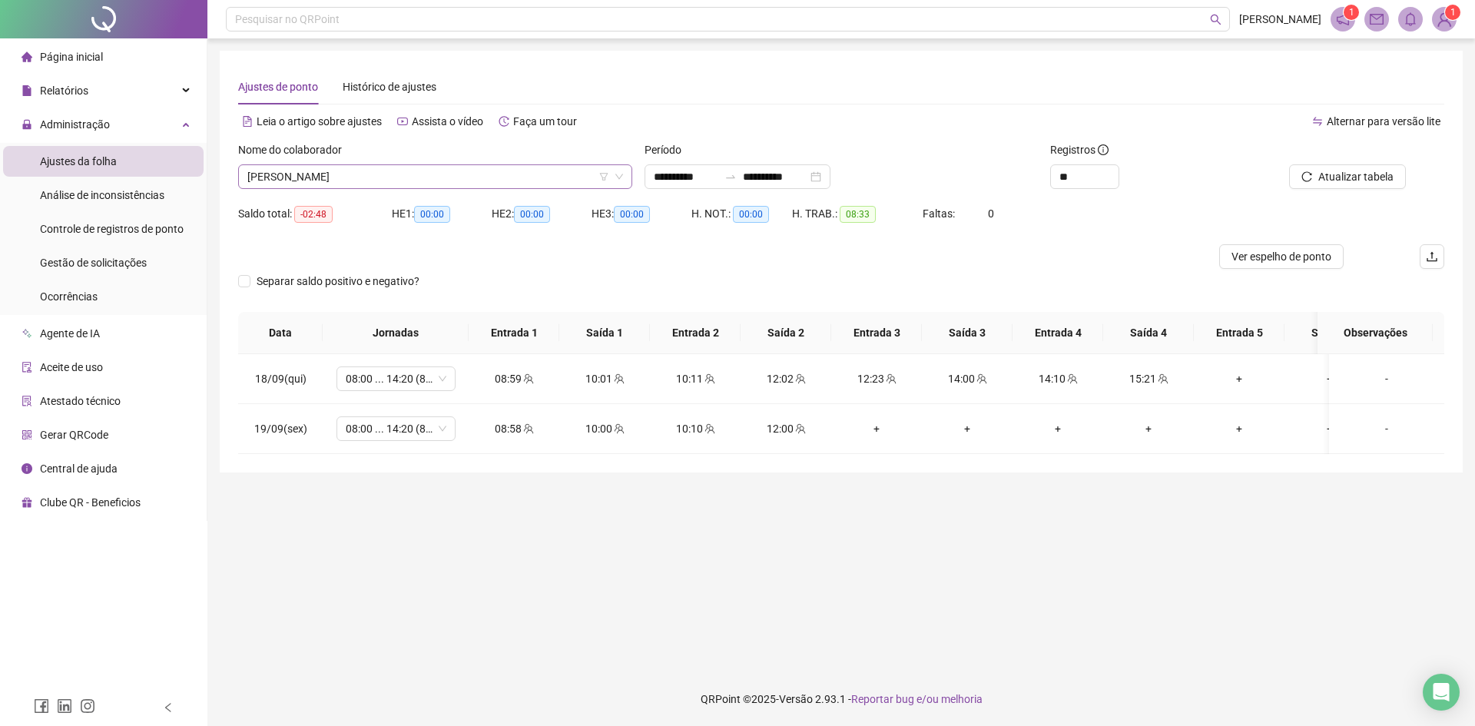
click at [320, 175] on span "[PERSON_NAME]" at bounding box center [435, 176] width 376 height 23
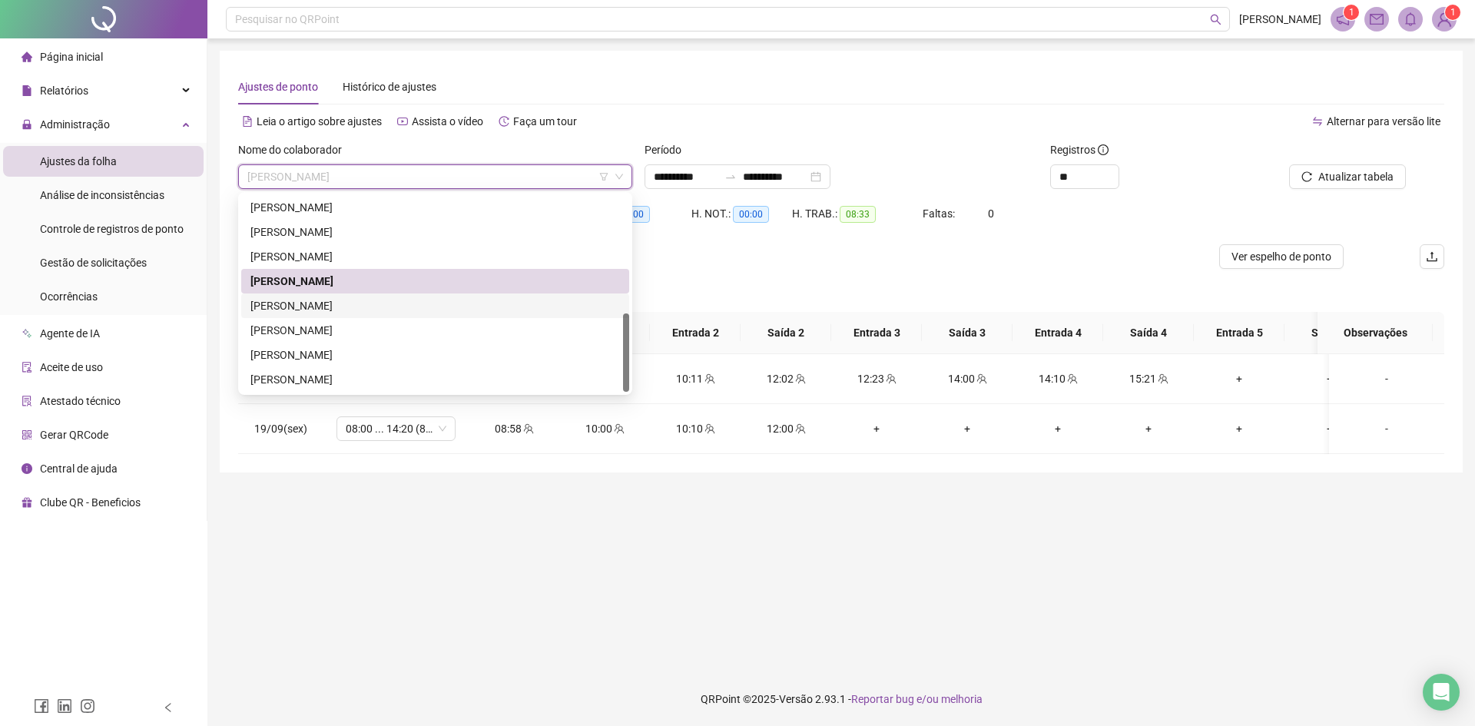
click at [332, 304] on div "[PERSON_NAME]" at bounding box center [436, 305] width 370 height 17
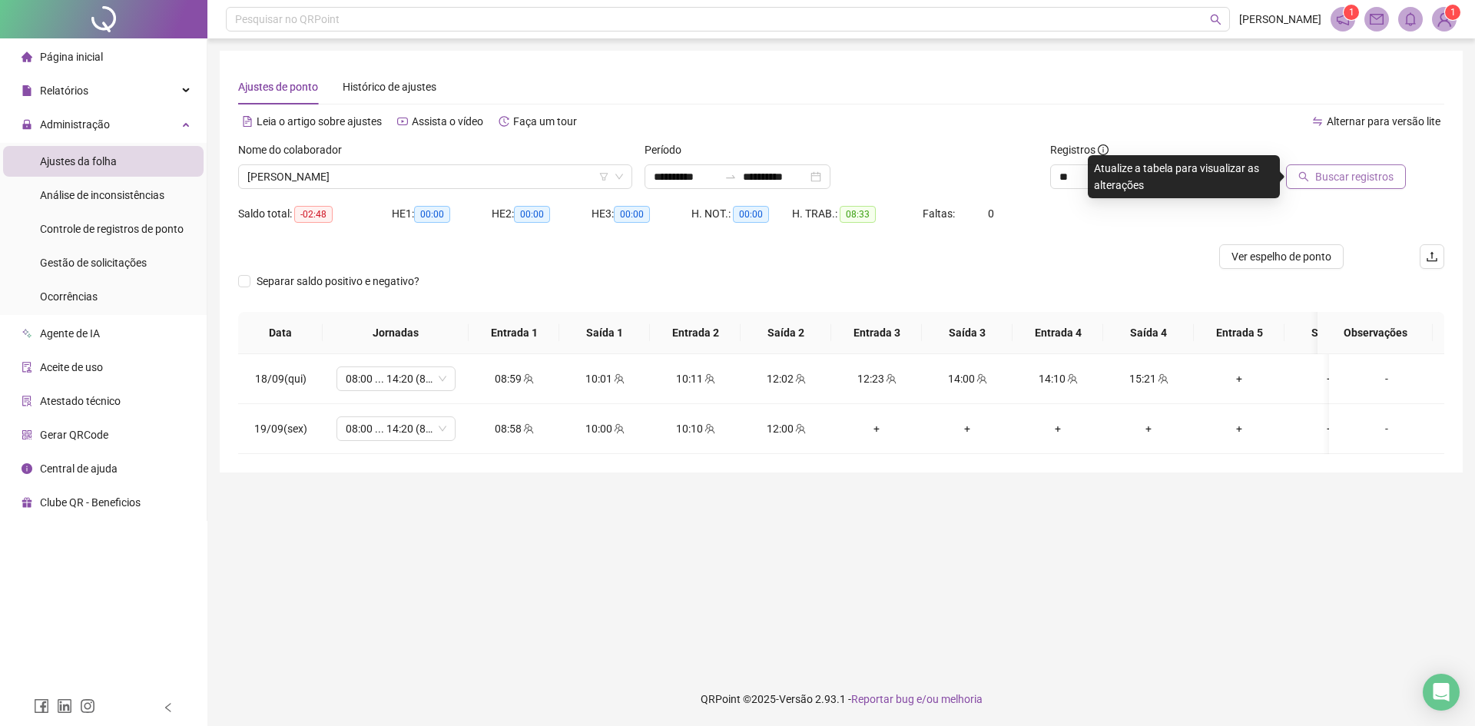
click at [1339, 172] on span "Buscar registros" at bounding box center [1355, 176] width 78 height 17
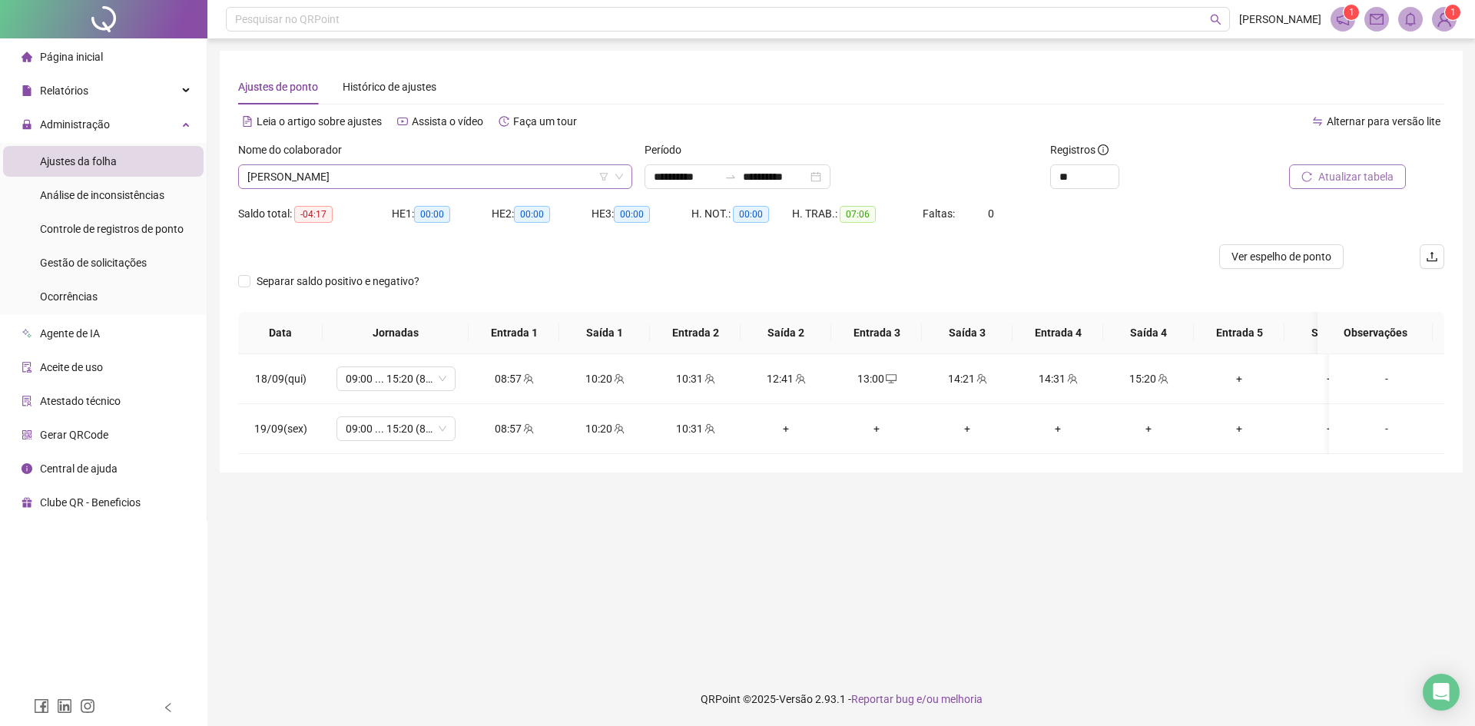
click at [325, 178] on span "[PERSON_NAME]" at bounding box center [435, 176] width 376 height 23
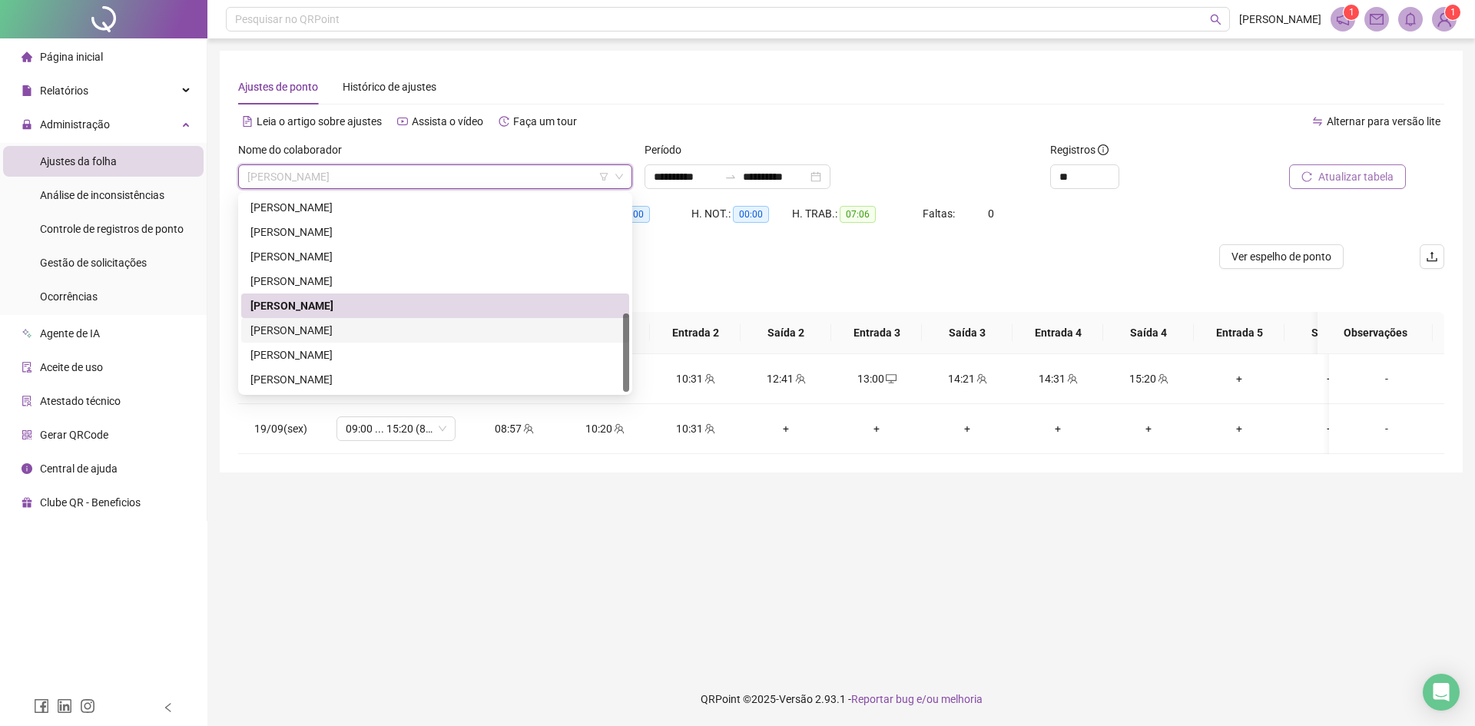
click at [297, 330] on div "[PERSON_NAME]" at bounding box center [436, 330] width 370 height 17
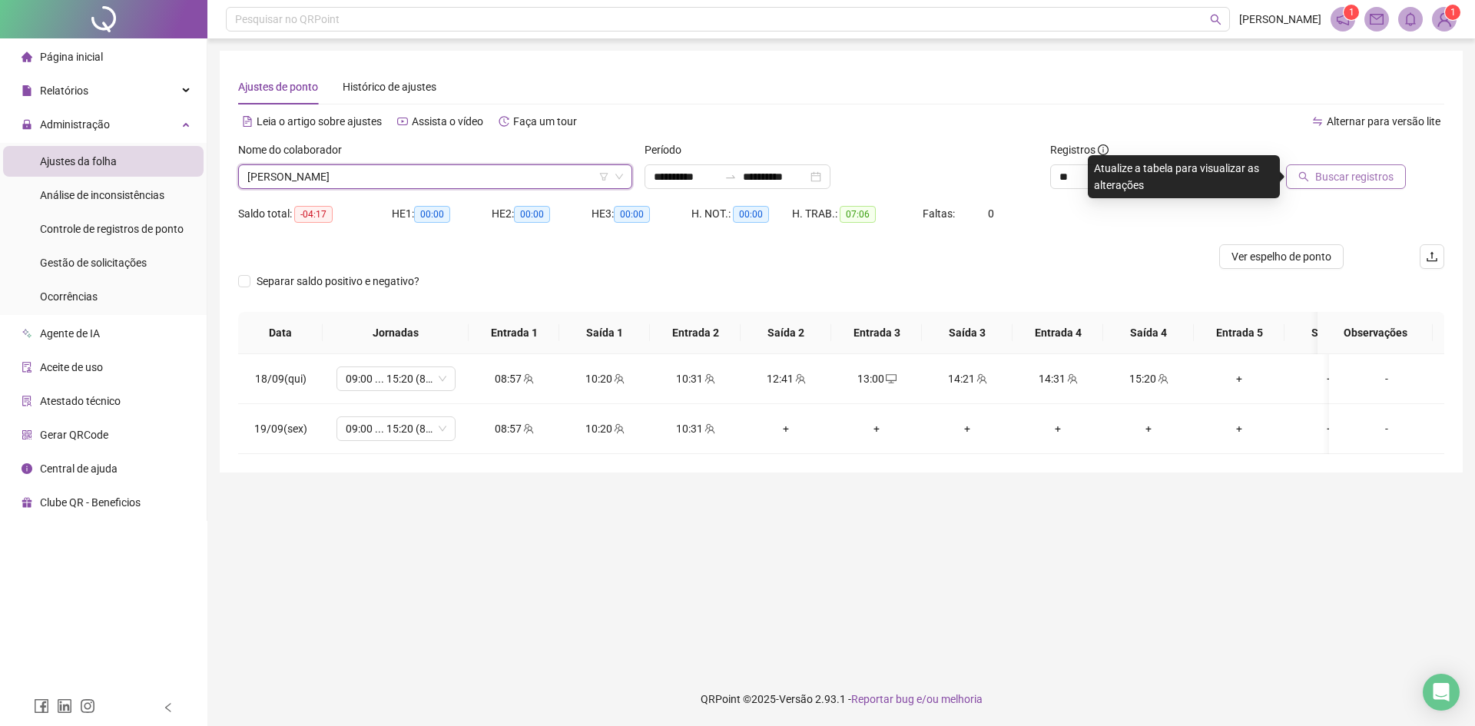
click at [1356, 177] on span "Buscar registros" at bounding box center [1355, 176] width 78 height 17
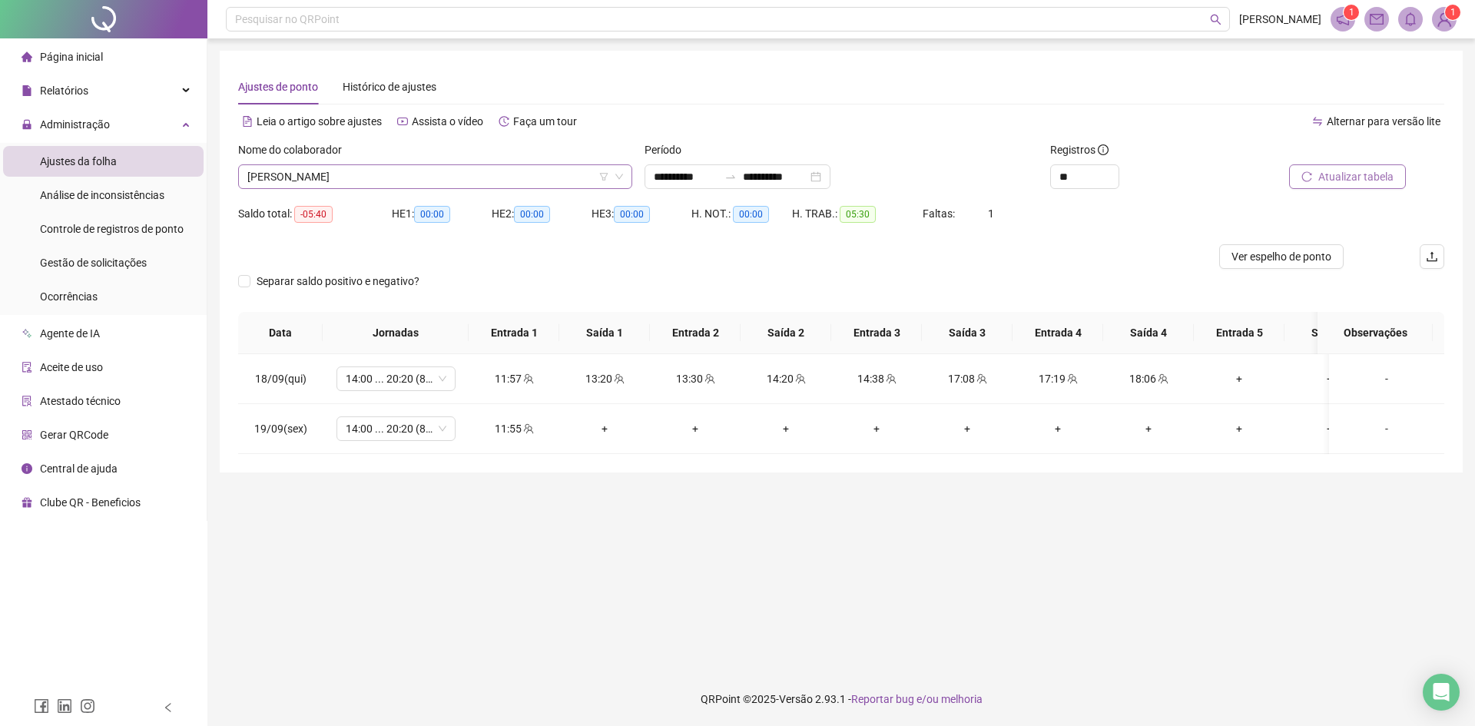
click at [350, 175] on span "[PERSON_NAME]" at bounding box center [435, 176] width 376 height 23
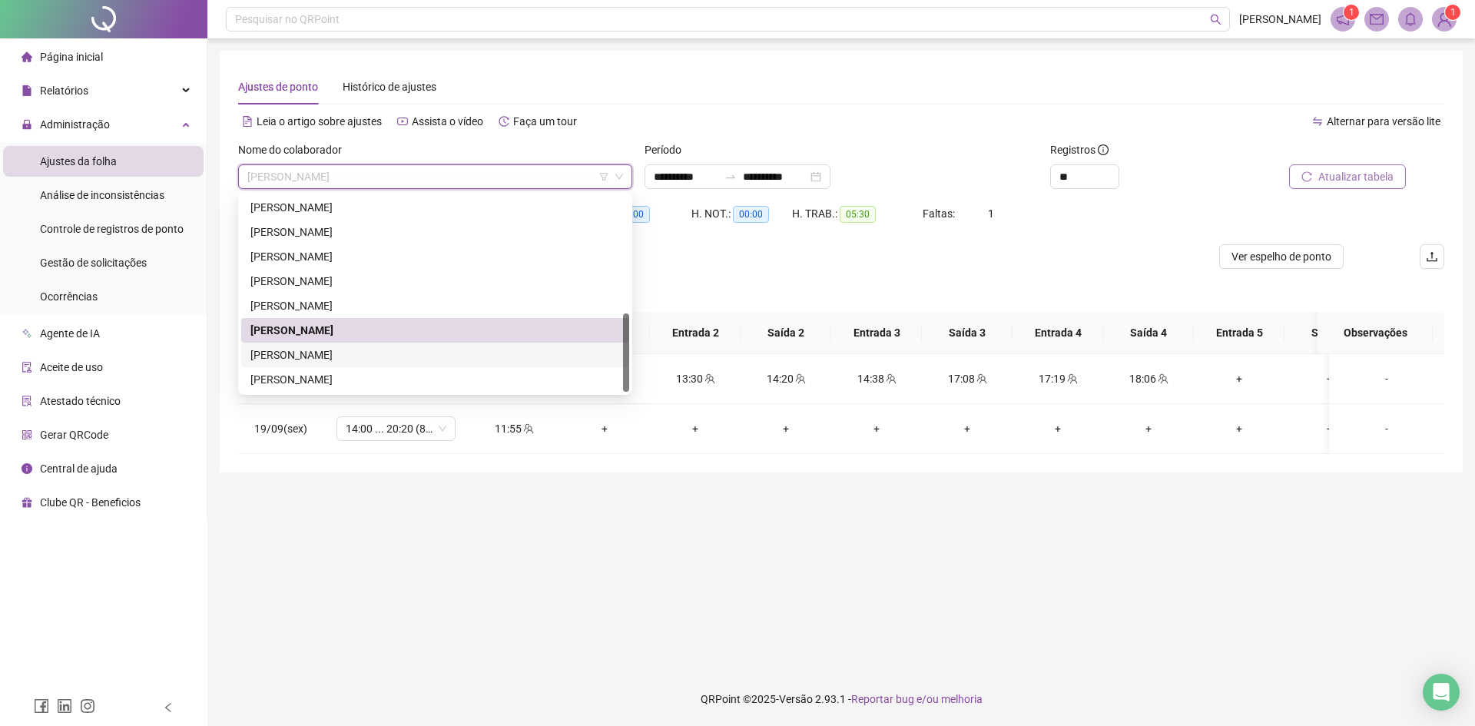
drag, startPoint x: 300, startPoint y: 353, endPoint x: 313, endPoint y: 351, distance: 13.2
click at [300, 353] on div "[PERSON_NAME]" at bounding box center [436, 355] width 370 height 17
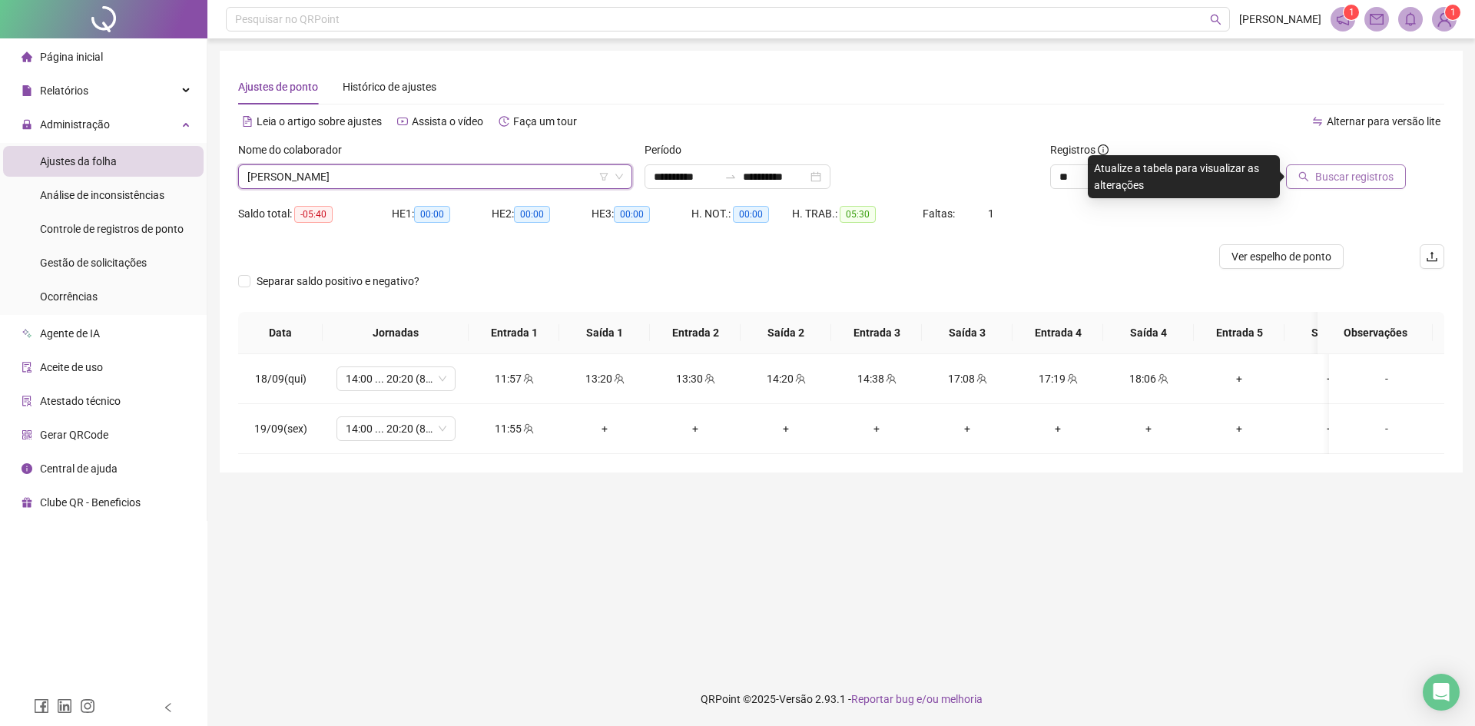
click at [1359, 182] on span "Buscar registros" at bounding box center [1355, 176] width 78 height 17
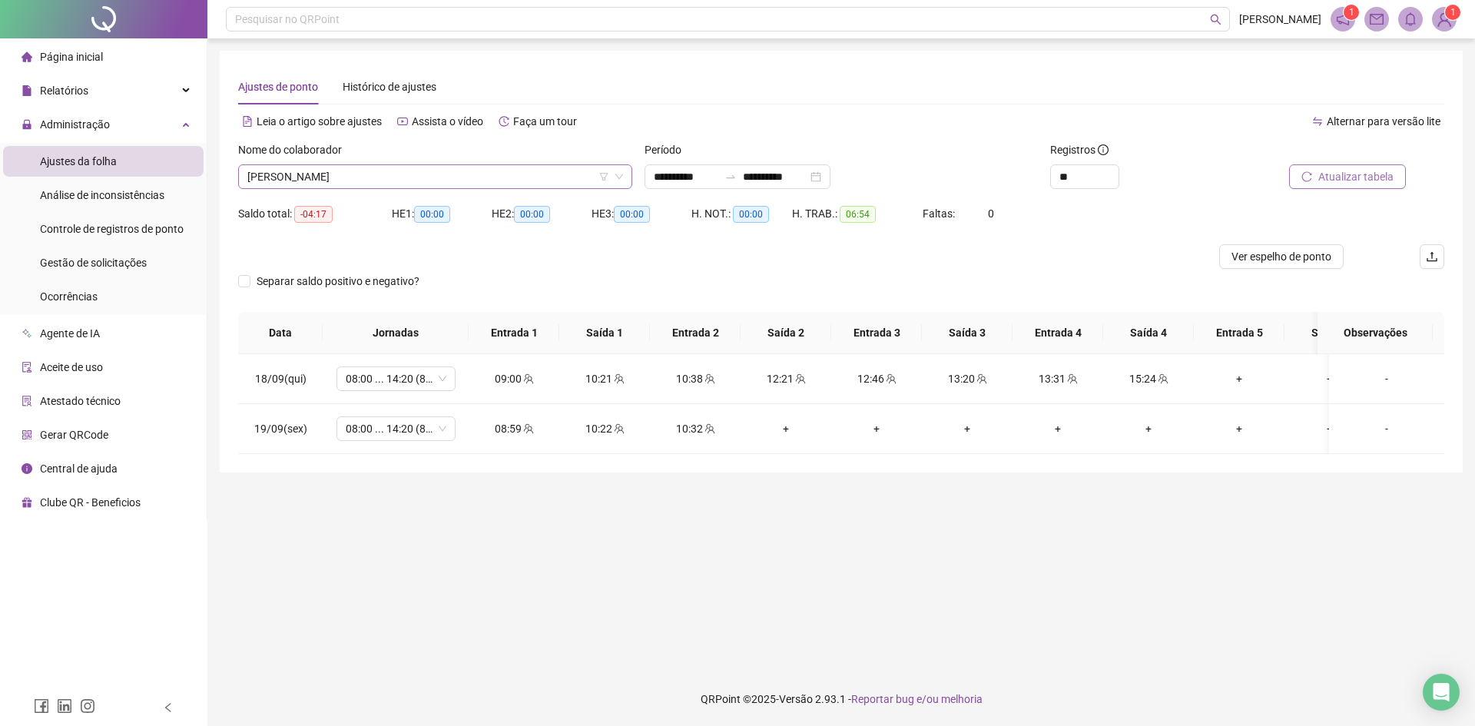
click at [274, 171] on span "[PERSON_NAME]" at bounding box center [435, 176] width 376 height 23
click at [1140, 651] on main "**********" at bounding box center [841, 355] width 1243 height 609
